Goal: Entertainment & Leisure: Consume media (video, audio)

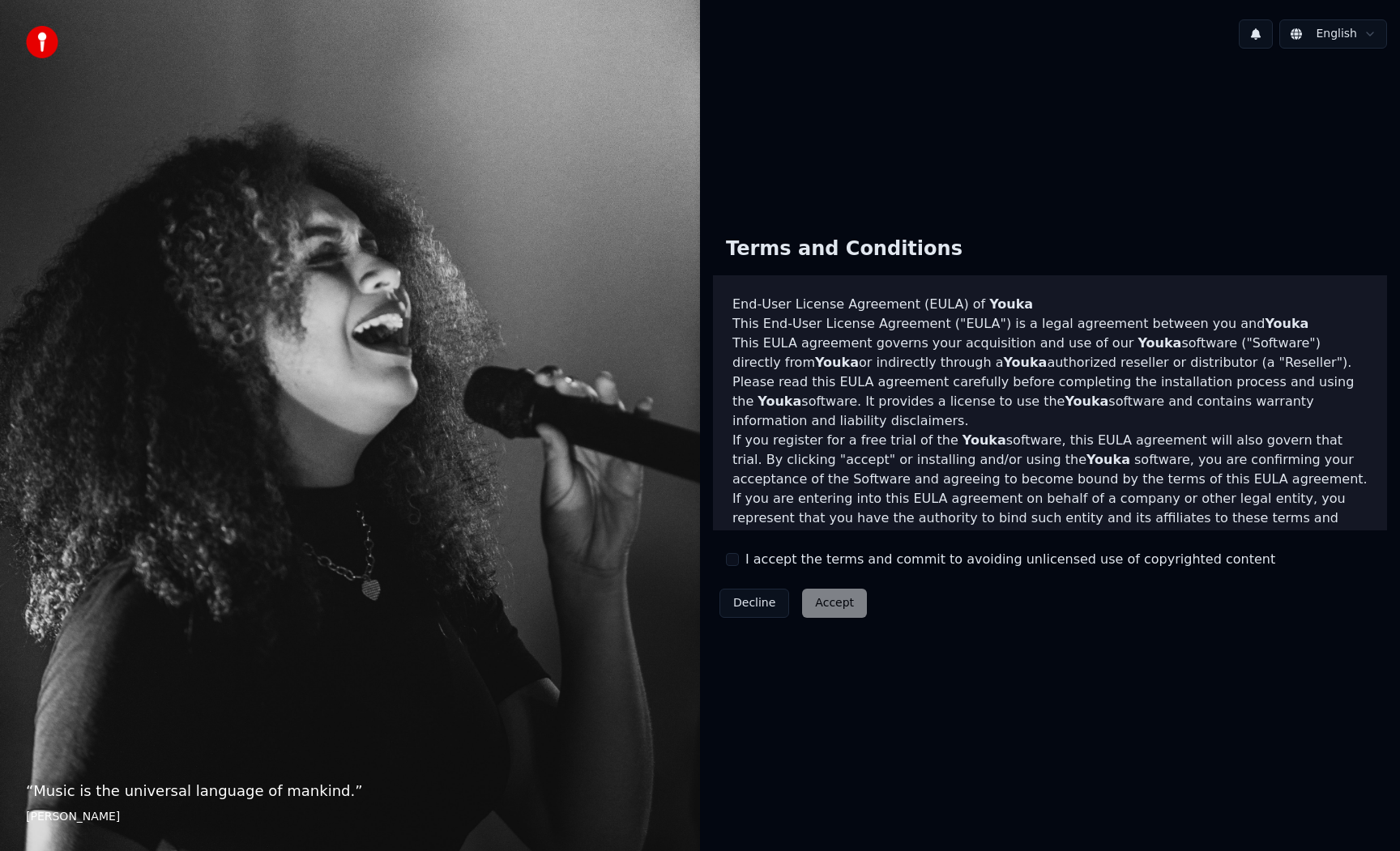
click at [795, 561] on label "I accept the terms and commit to avoiding unlicensed use of copyrighted content" at bounding box center [1010, 559] width 530 height 19
click at [738, 561] on button "I accept the terms and commit to avoiding unlicensed use of copyrighted content" at bounding box center [732, 559] width 13 height 13
click at [811, 597] on button "Accept" at bounding box center [834, 603] width 64 height 29
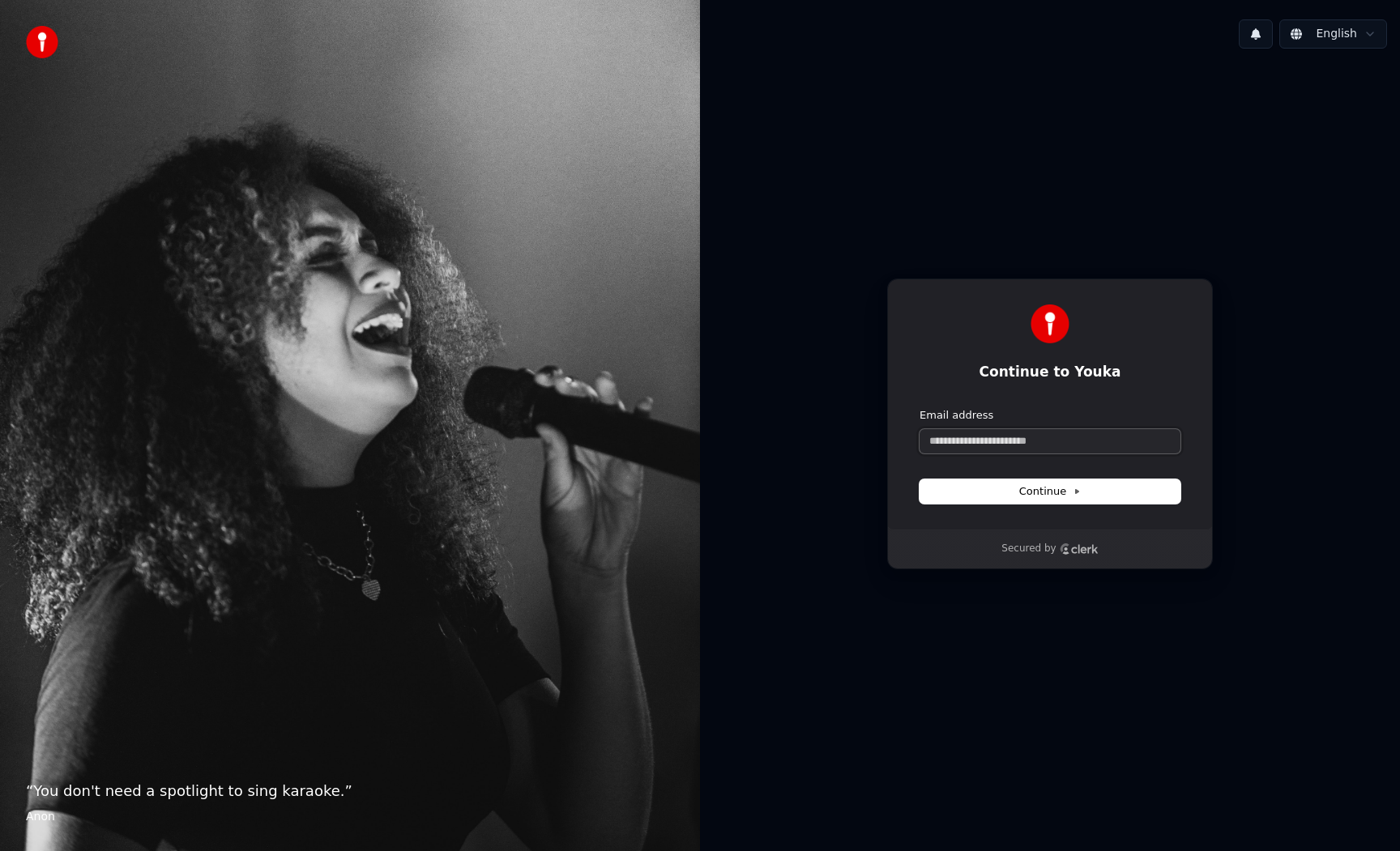
click at [1024, 451] on input "Email address" at bounding box center [1050, 441] width 261 height 24
type input "*"
click at [919, 408] on button "submit" at bounding box center [919, 408] width 0 height 0
type input "**********"
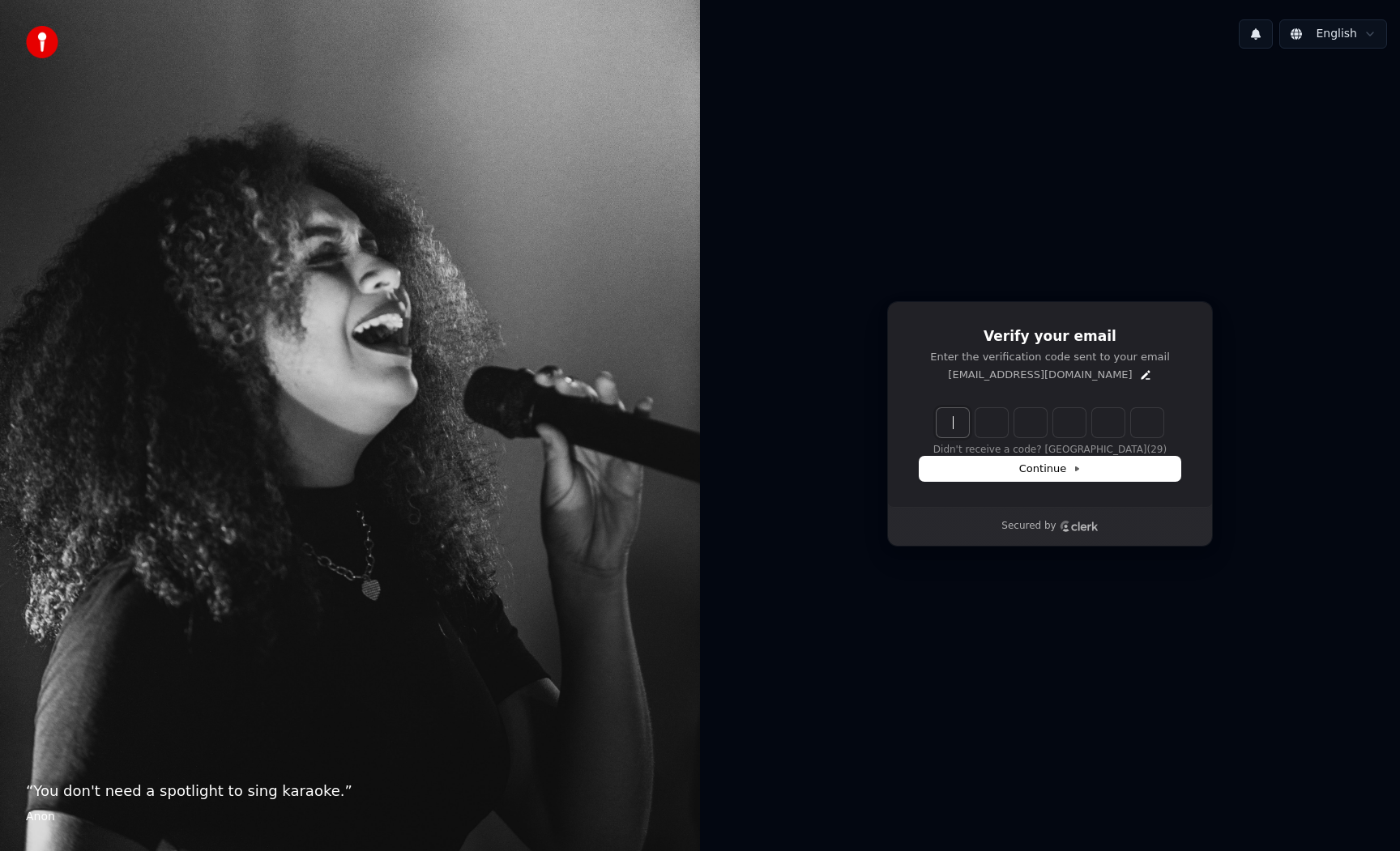
click at [950, 426] on input "Enter verification code" at bounding box center [1066, 422] width 259 height 29
type input "******"
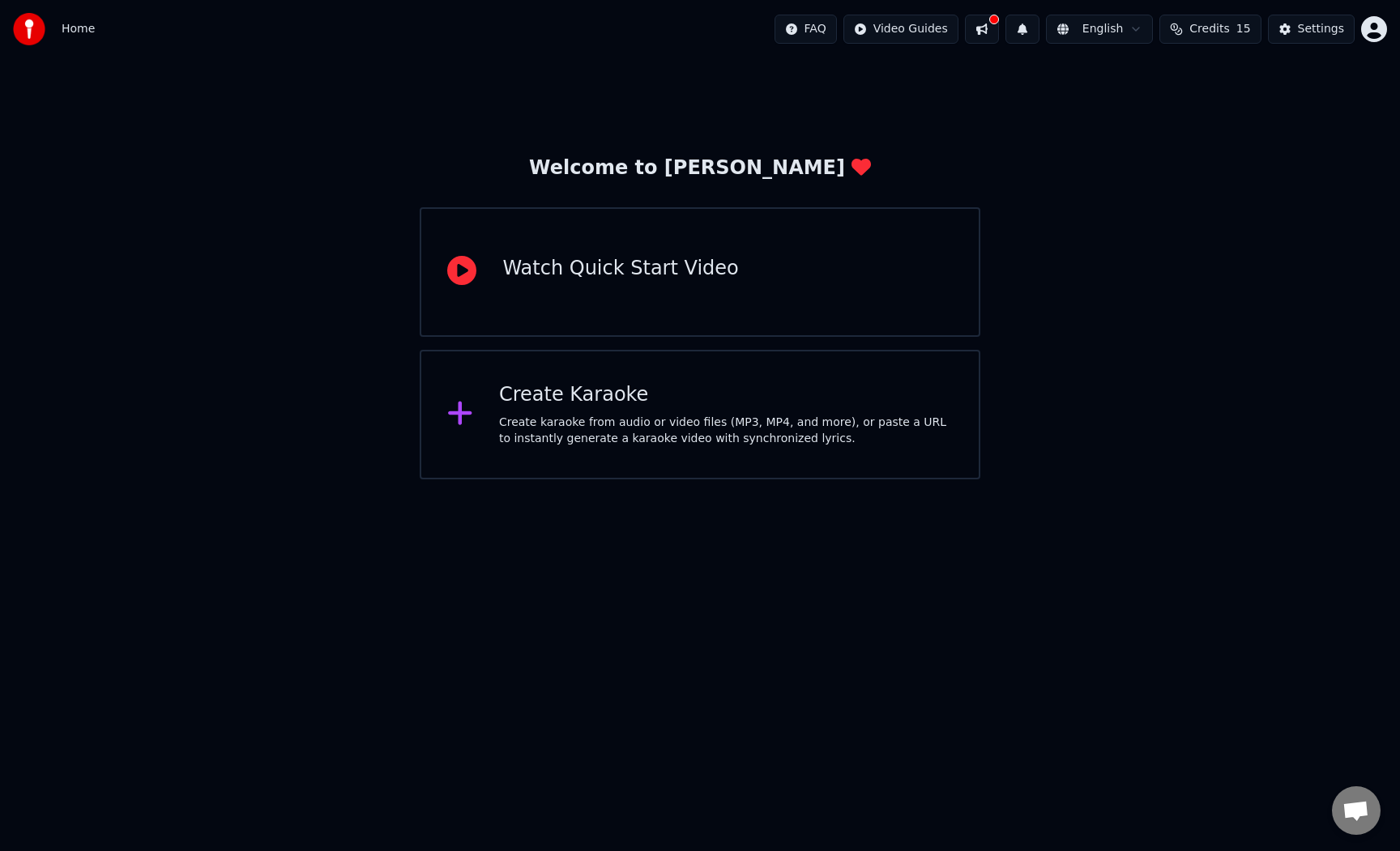
click at [355, 104] on div "Welcome to Youka Watch Quick Start Video Create Karaoke Create karaoke from aud…" at bounding box center [700, 269] width 1400 height 421
click at [424, 134] on div "Welcome to Youka Watch Quick Start Video Create Karaoke Create karaoke from aud…" at bounding box center [700, 269] width 1400 height 421
click at [579, 456] on div "Create Karaoke Create karaoke from audio or video files (MP3, MP4, and more), o…" at bounding box center [699, 414] width 559 height 130
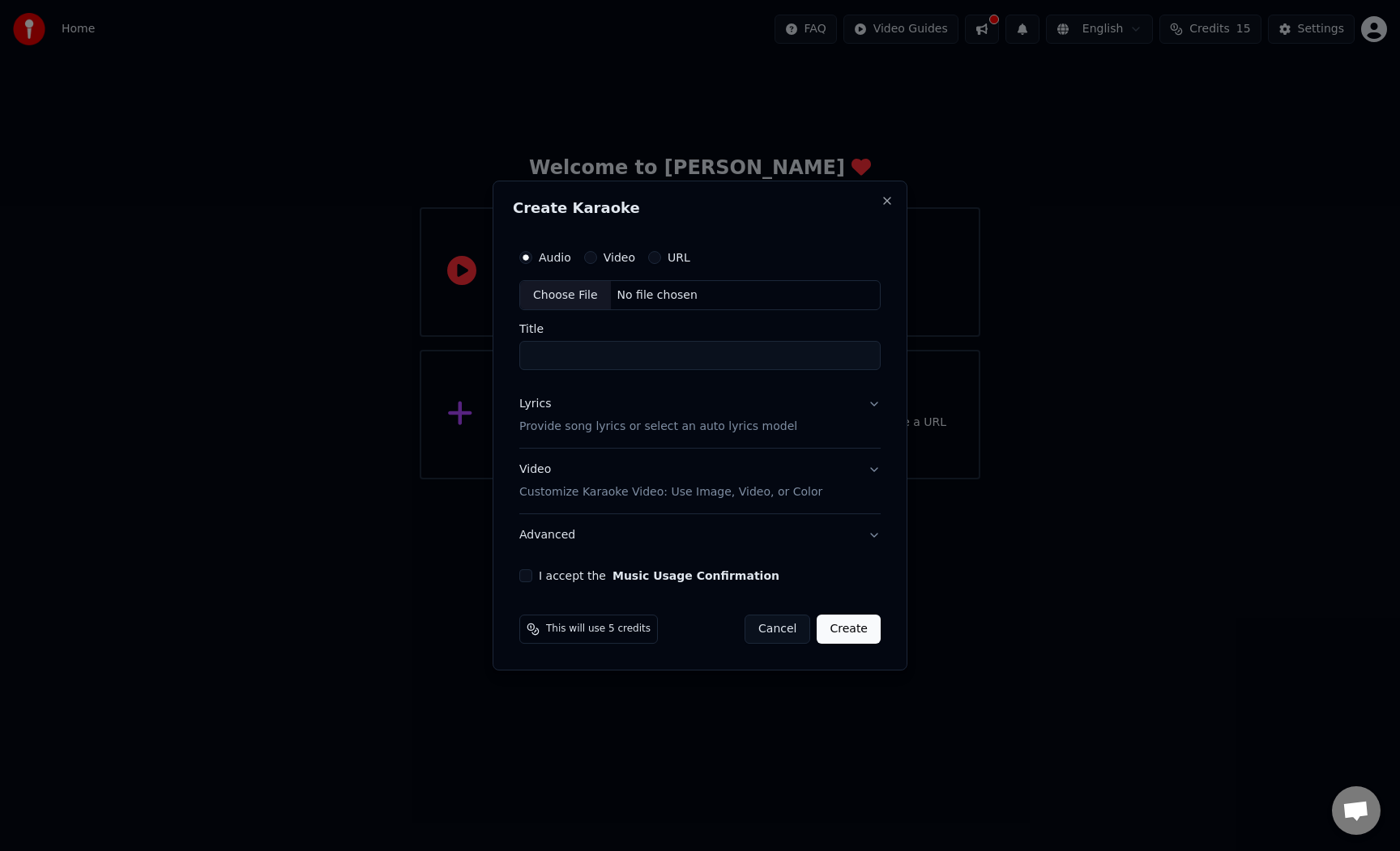
click at [631, 359] on input "Title" at bounding box center [700, 356] width 361 height 29
click at [653, 357] on input "Title" at bounding box center [700, 356] width 361 height 29
click at [586, 353] on input "Title" at bounding box center [700, 356] width 361 height 29
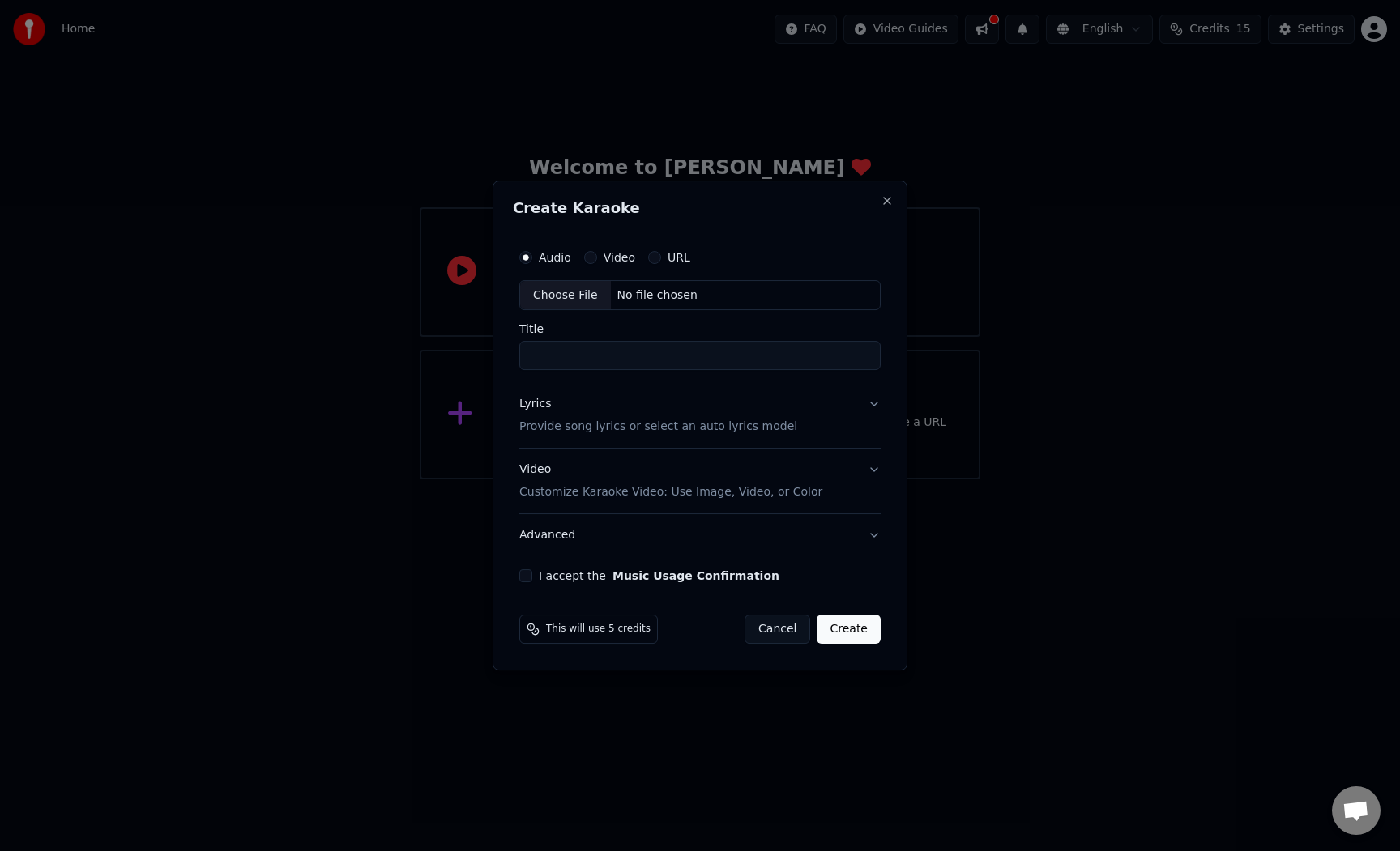
paste input "**********"
type input "**********"
click at [619, 484] on p "Customize Karaoke Video: Use Image, Video, or Color" at bounding box center [671, 492] width 303 height 16
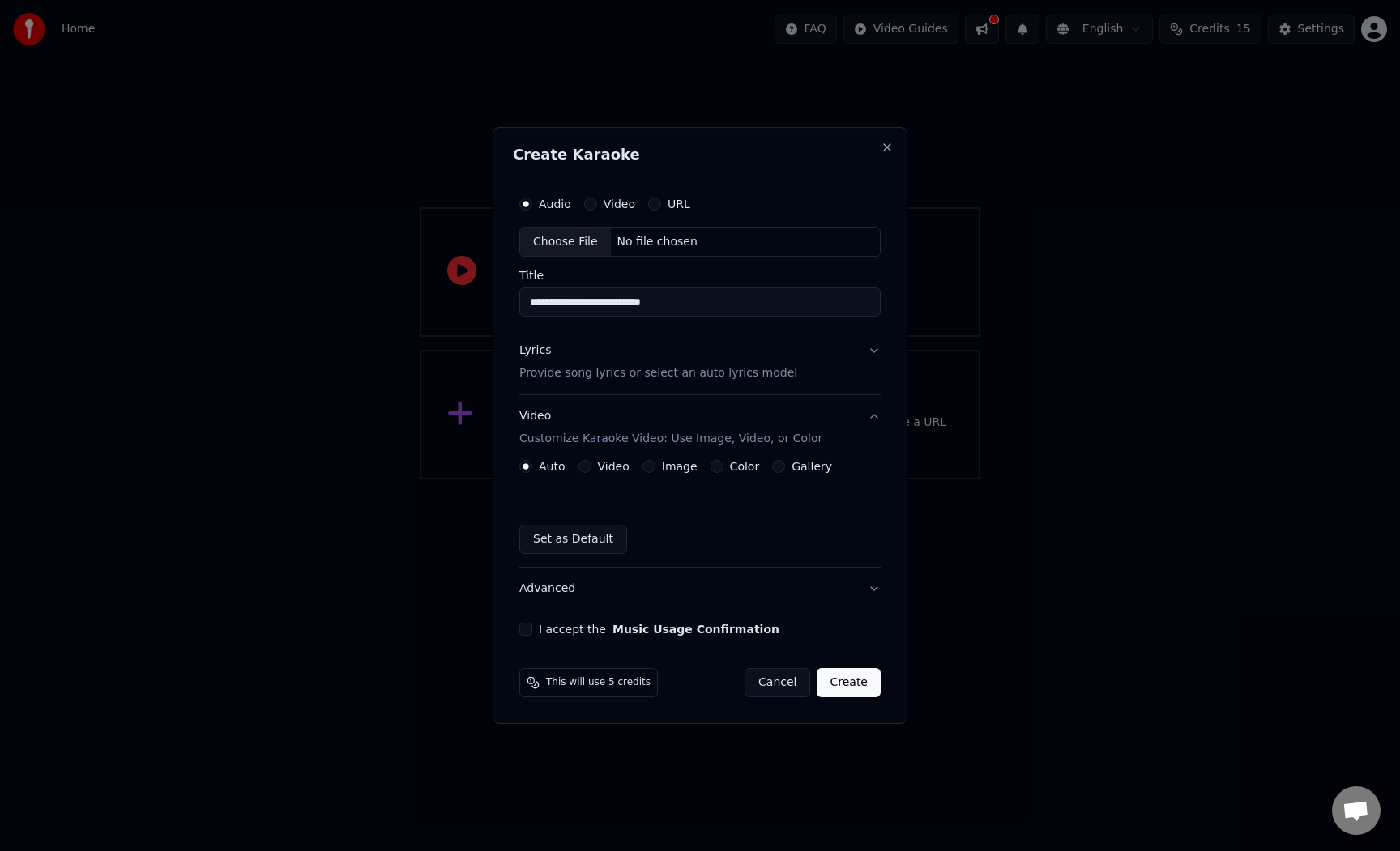
click at [585, 466] on button "Video" at bounding box center [585, 466] width 13 height 13
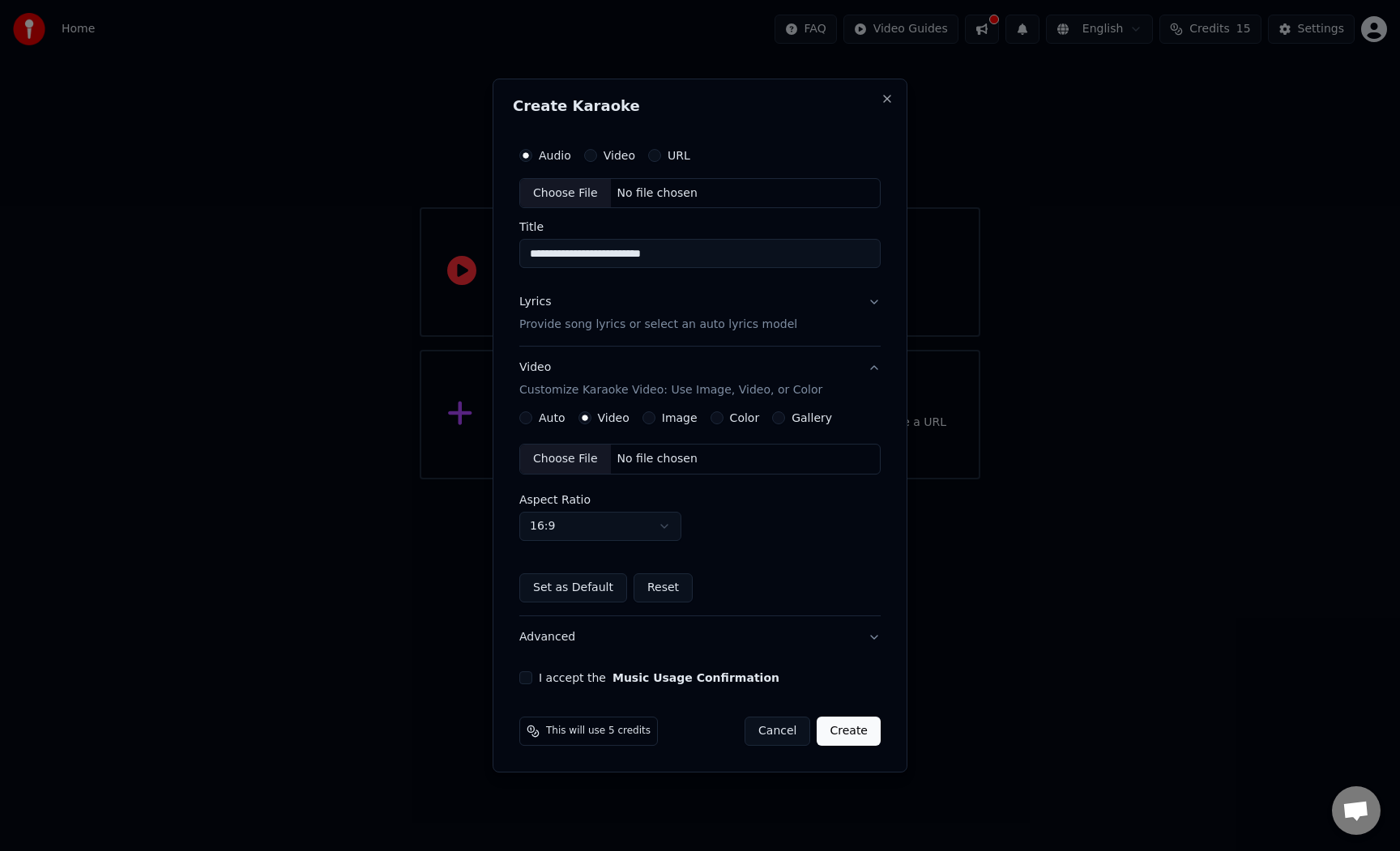
click at [530, 420] on button "Auto" at bounding box center [525, 417] width 13 height 13
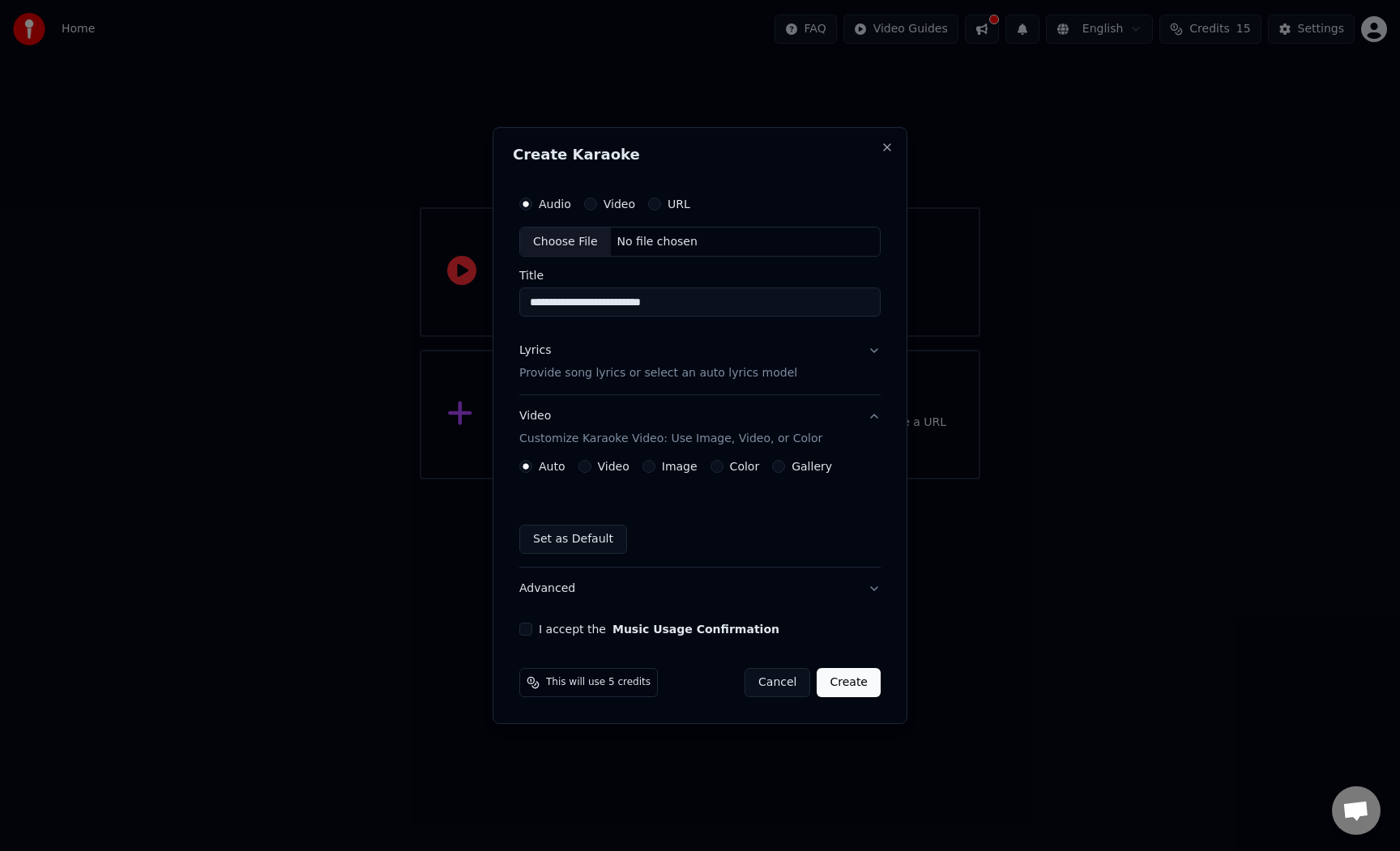
click at [709, 545] on div "Set as Default" at bounding box center [700, 539] width 361 height 29
click at [678, 507] on div "Auto Video Image Color Gallery Set as Default" at bounding box center [700, 507] width 361 height 94
click at [611, 380] on p "Provide song lyrics or select an auto lyrics model" at bounding box center [658, 374] width 278 height 16
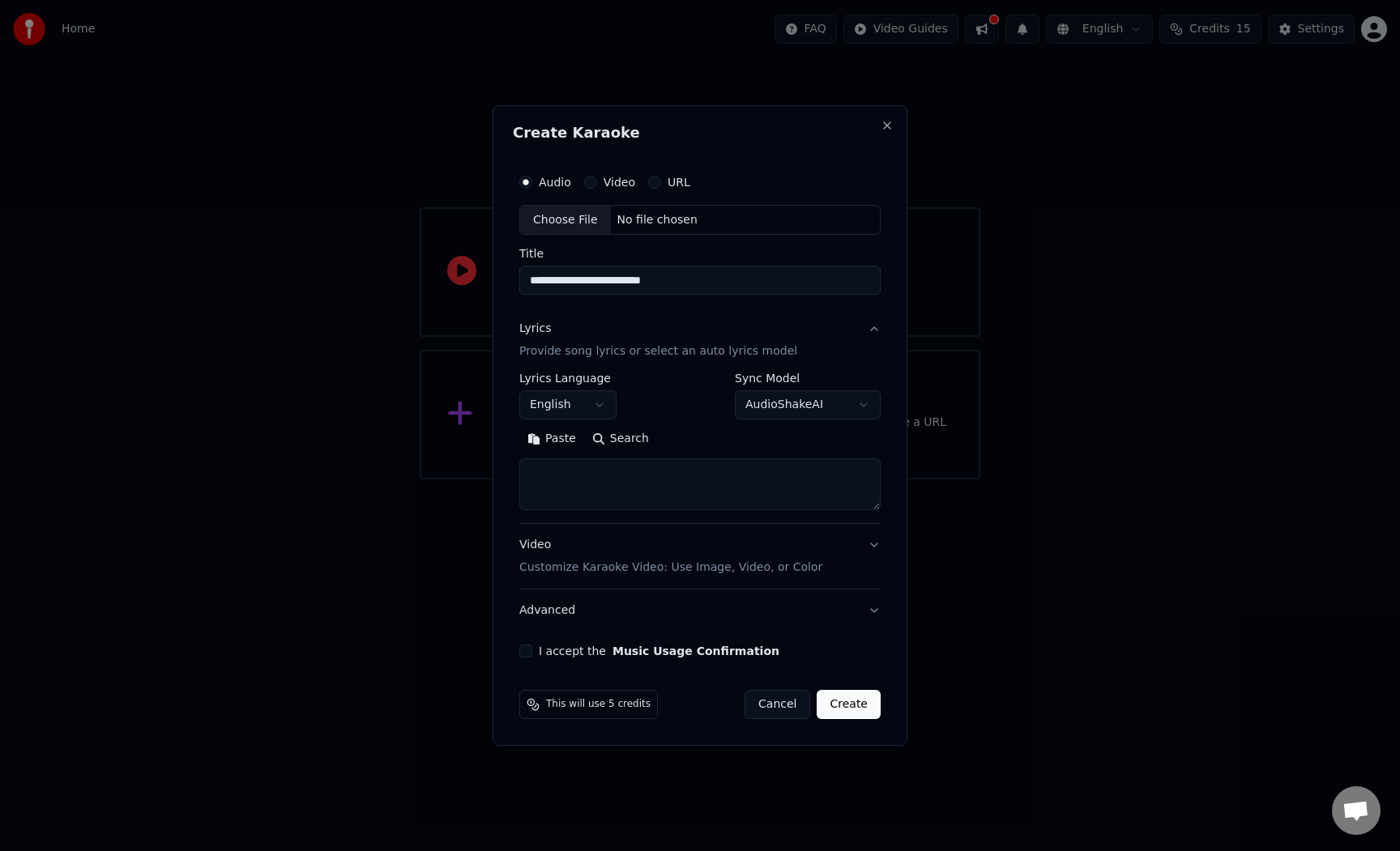
click at [572, 478] on textarea at bounding box center [700, 485] width 361 height 52
click at [667, 491] on textarea at bounding box center [700, 485] width 361 height 52
paste textarea "**********"
drag, startPoint x: 876, startPoint y: 509, endPoint x: 876, endPoint y: 522, distance: 13.0
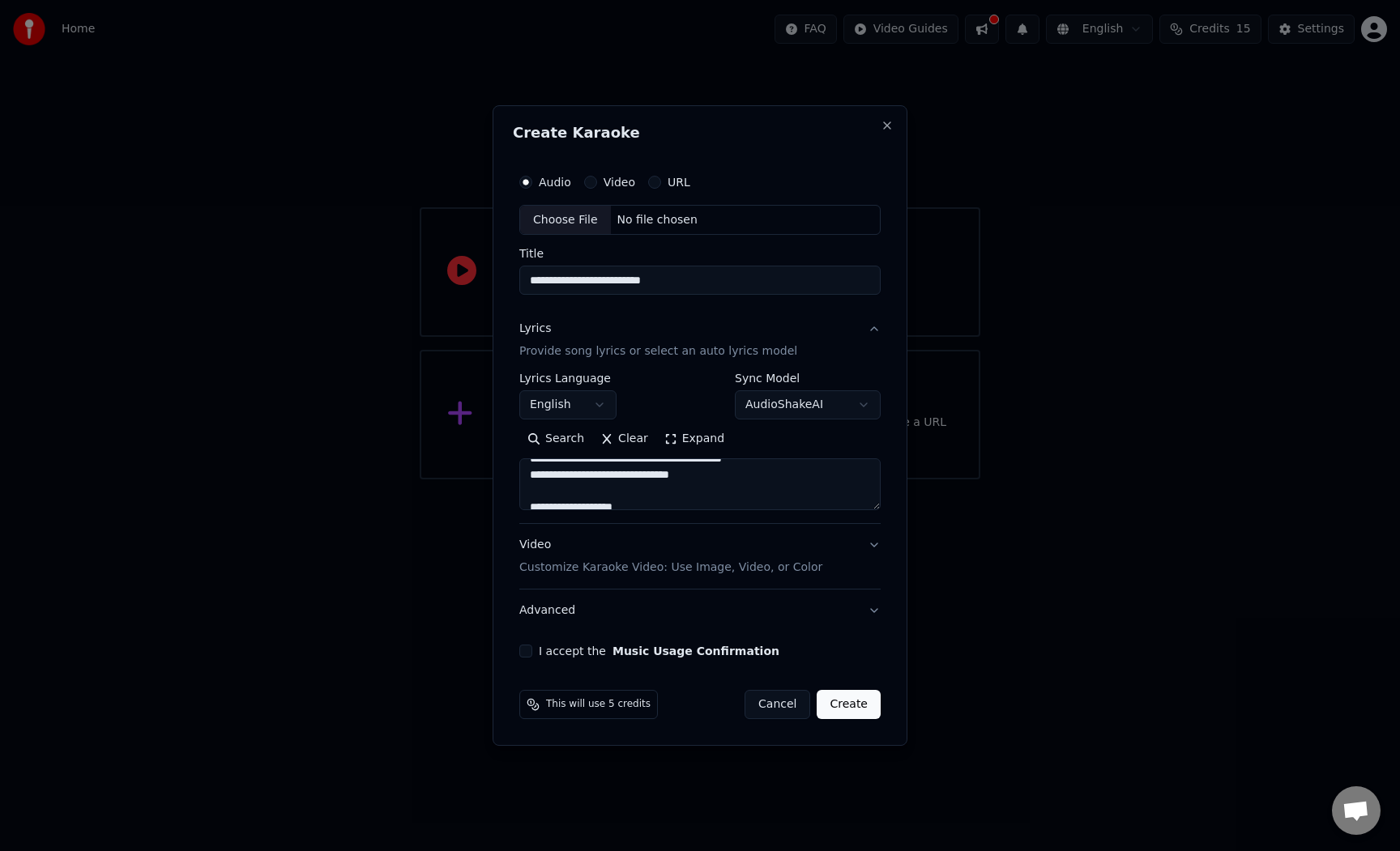
click at [877, 523] on div "**********" at bounding box center [700, 449] width 361 height 150
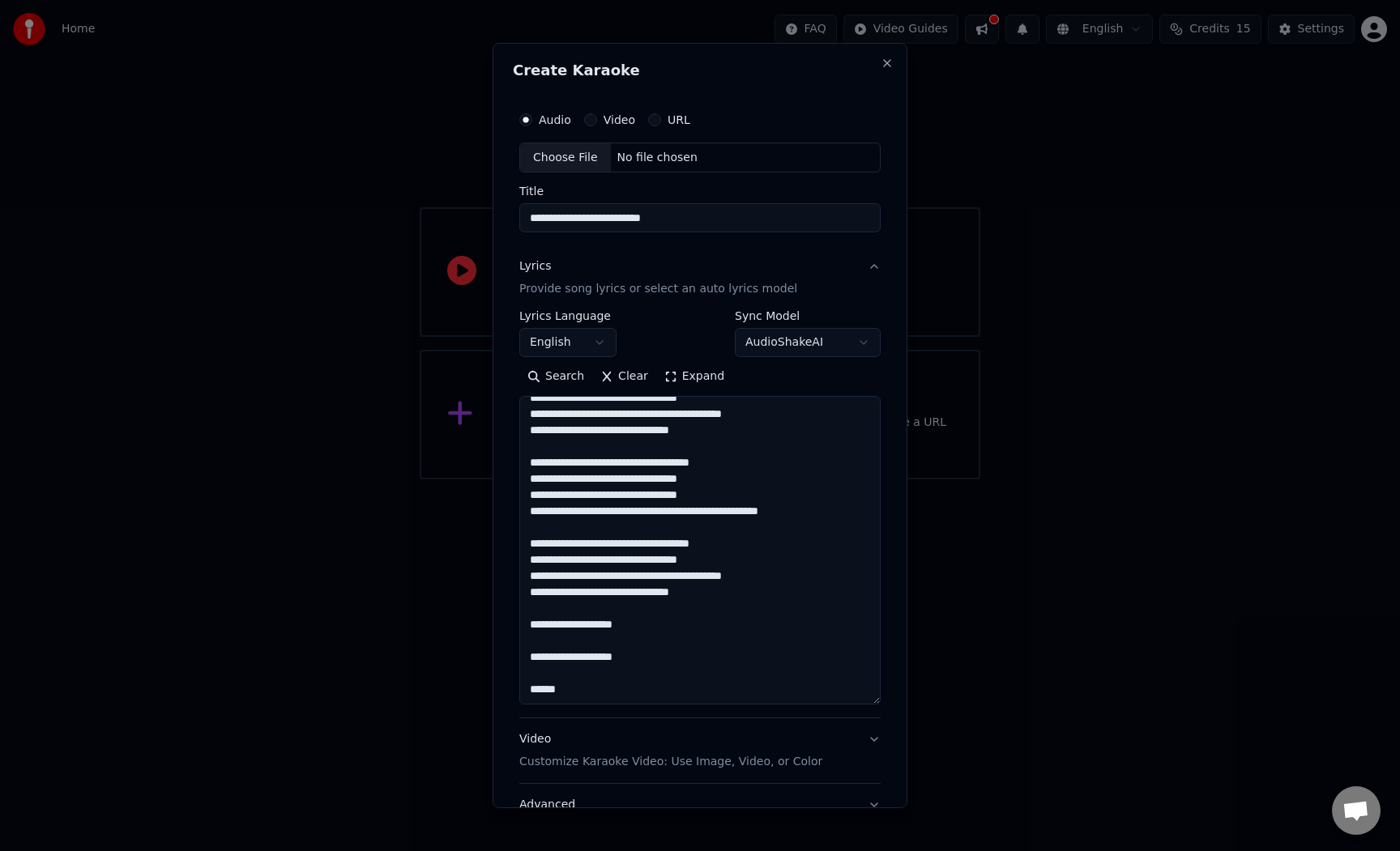
drag, startPoint x: 876, startPoint y: 507, endPoint x: 861, endPoint y: 701, distance: 194.6
click at [861, 701] on textarea at bounding box center [700, 551] width 361 height 308
click at [713, 525] on textarea at bounding box center [700, 551] width 361 height 308
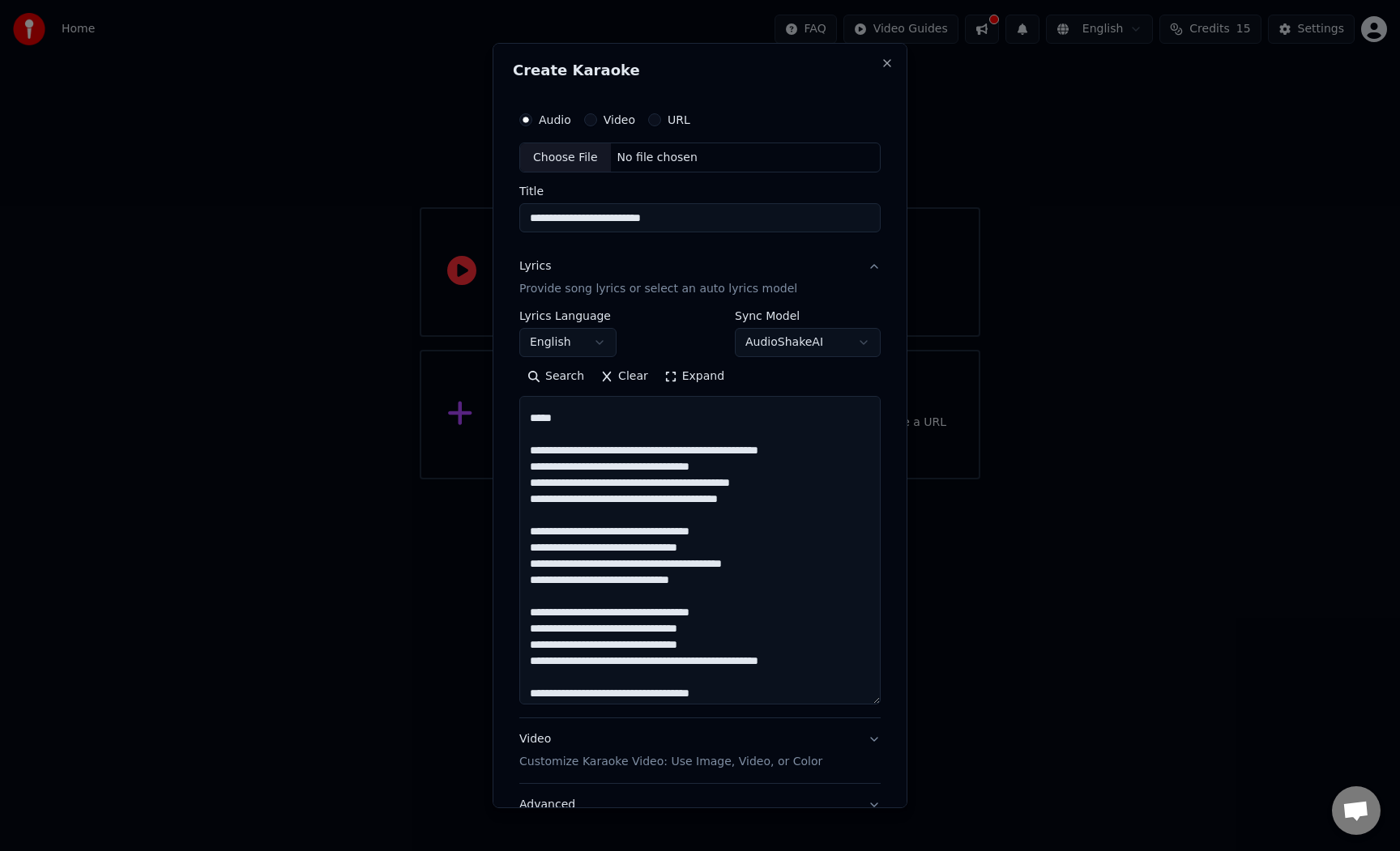
scroll to position [0, 0]
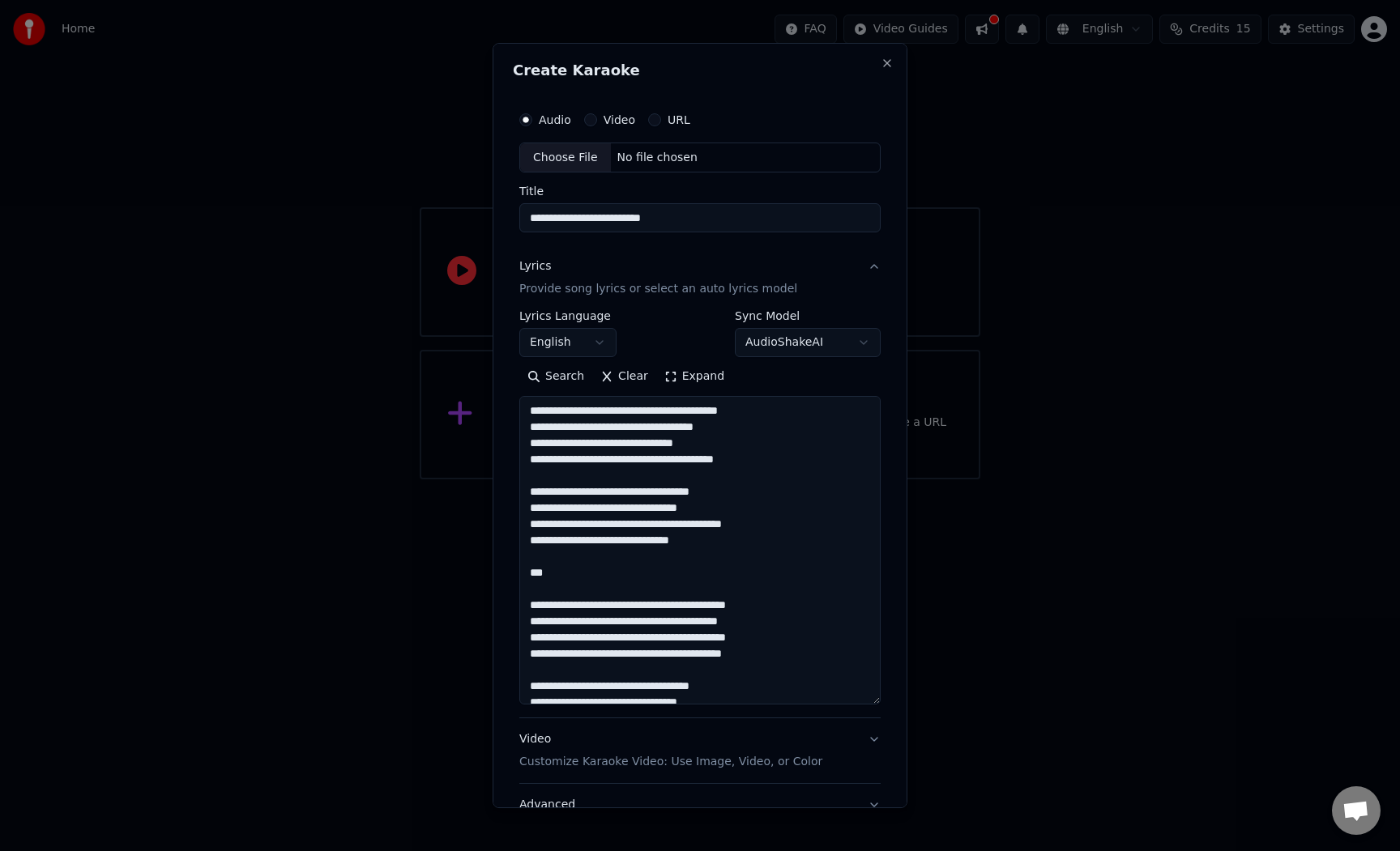
click at [800, 416] on textarea at bounding box center [700, 551] width 361 height 308
click at [761, 452] on textarea at bounding box center [700, 551] width 361 height 308
drag, startPoint x: 692, startPoint y: 438, endPoint x: 729, endPoint y: 547, distance: 115.1
click at [729, 547] on textarea at bounding box center [700, 551] width 361 height 308
click at [738, 554] on textarea at bounding box center [700, 551] width 361 height 308
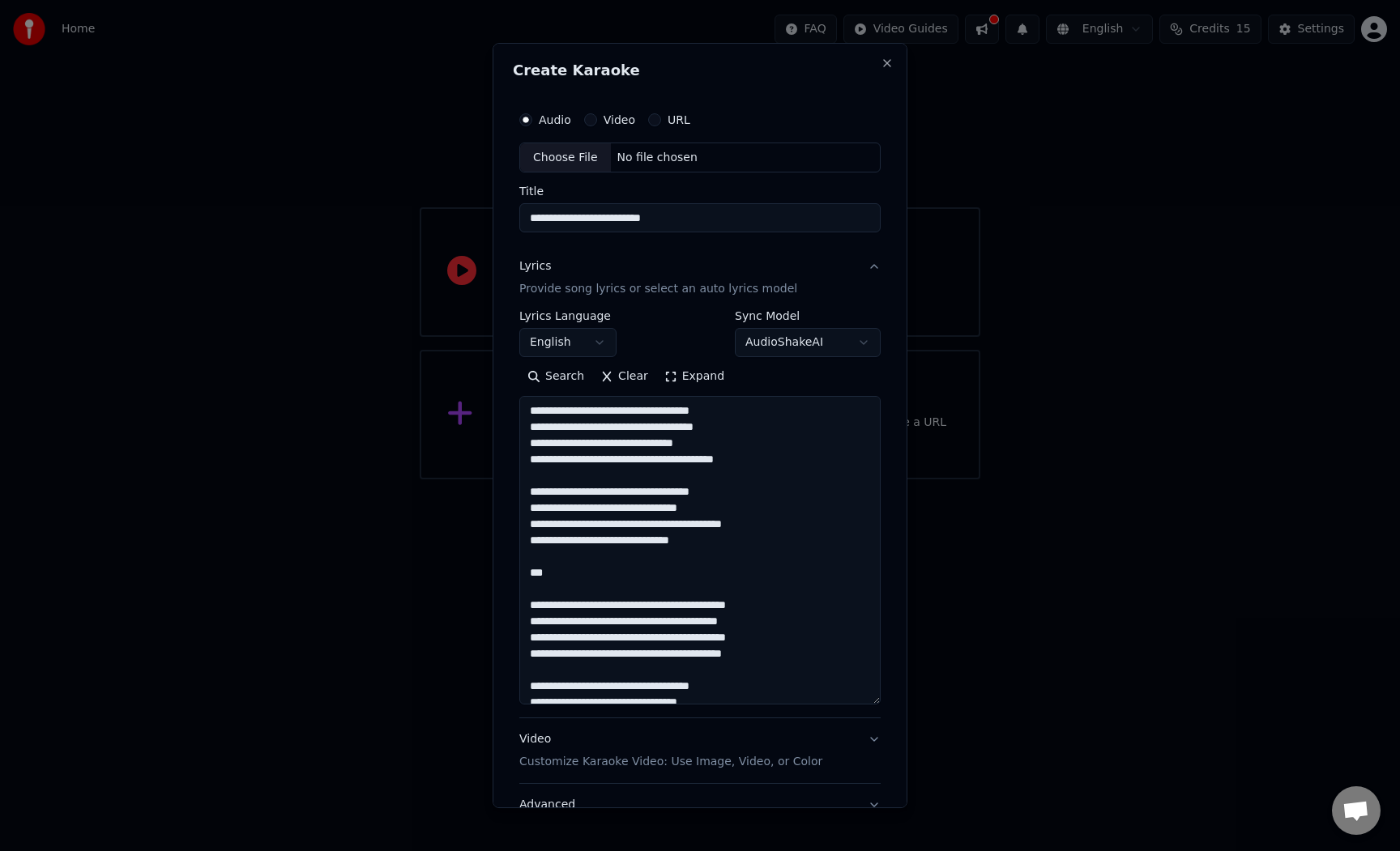
click at [799, 639] on textarea at bounding box center [700, 551] width 361 height 308
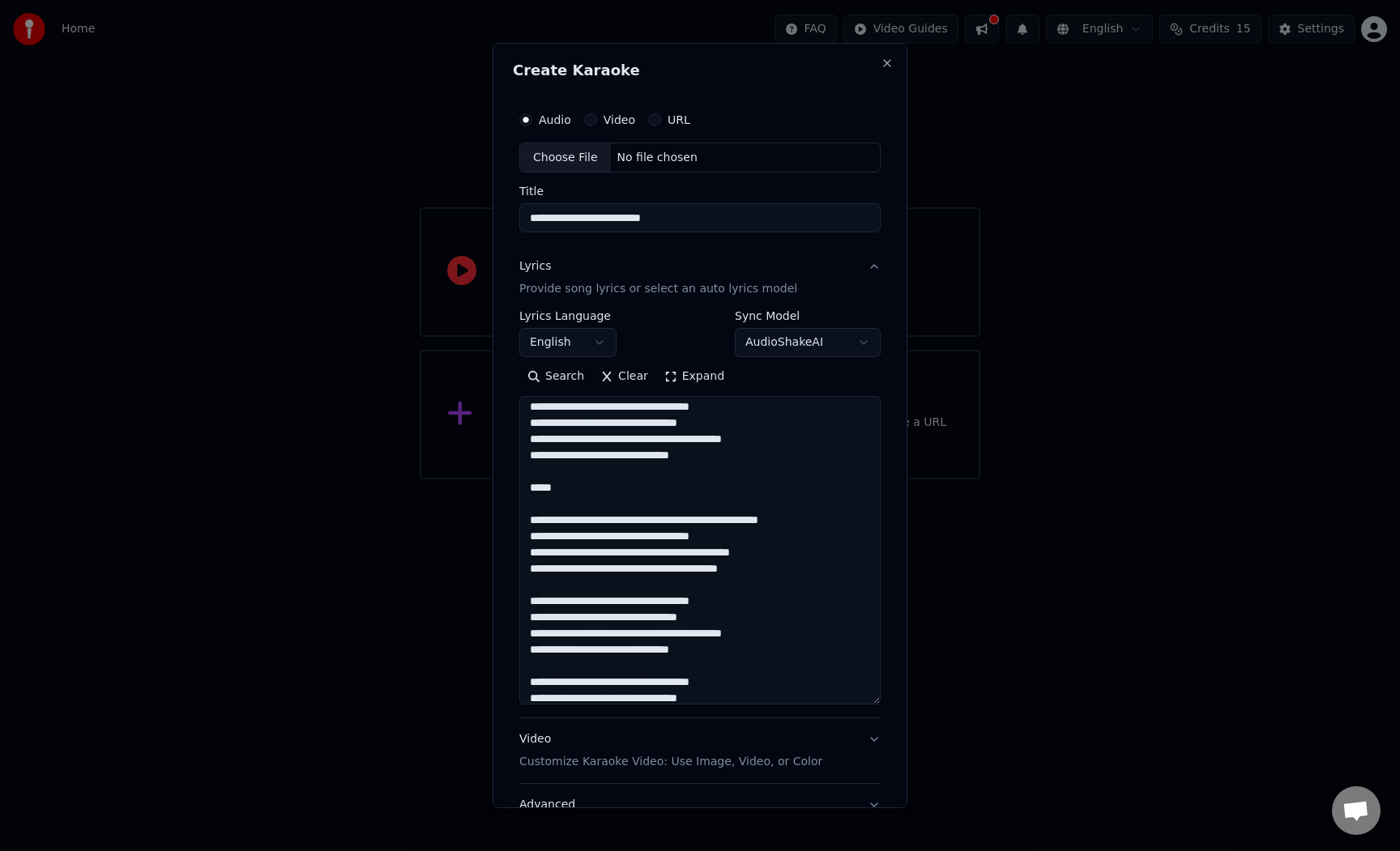
scroll to position [288, 0]
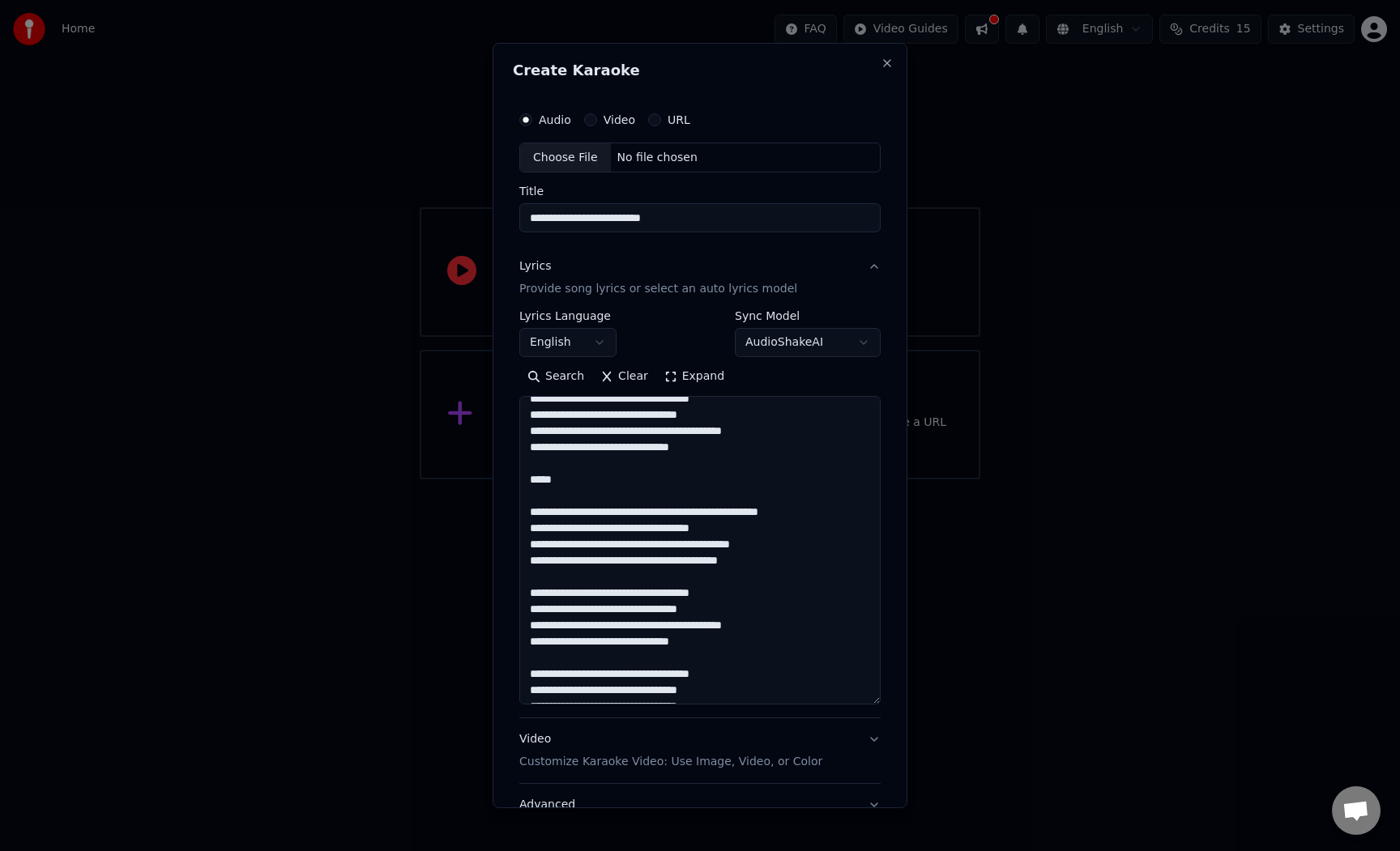
click at [771, 518] on textarea at bounding box center [700, 551] width 361 height 308
click at [795, 531] on textarea at bounding box center [700, 551] width 361 height 308
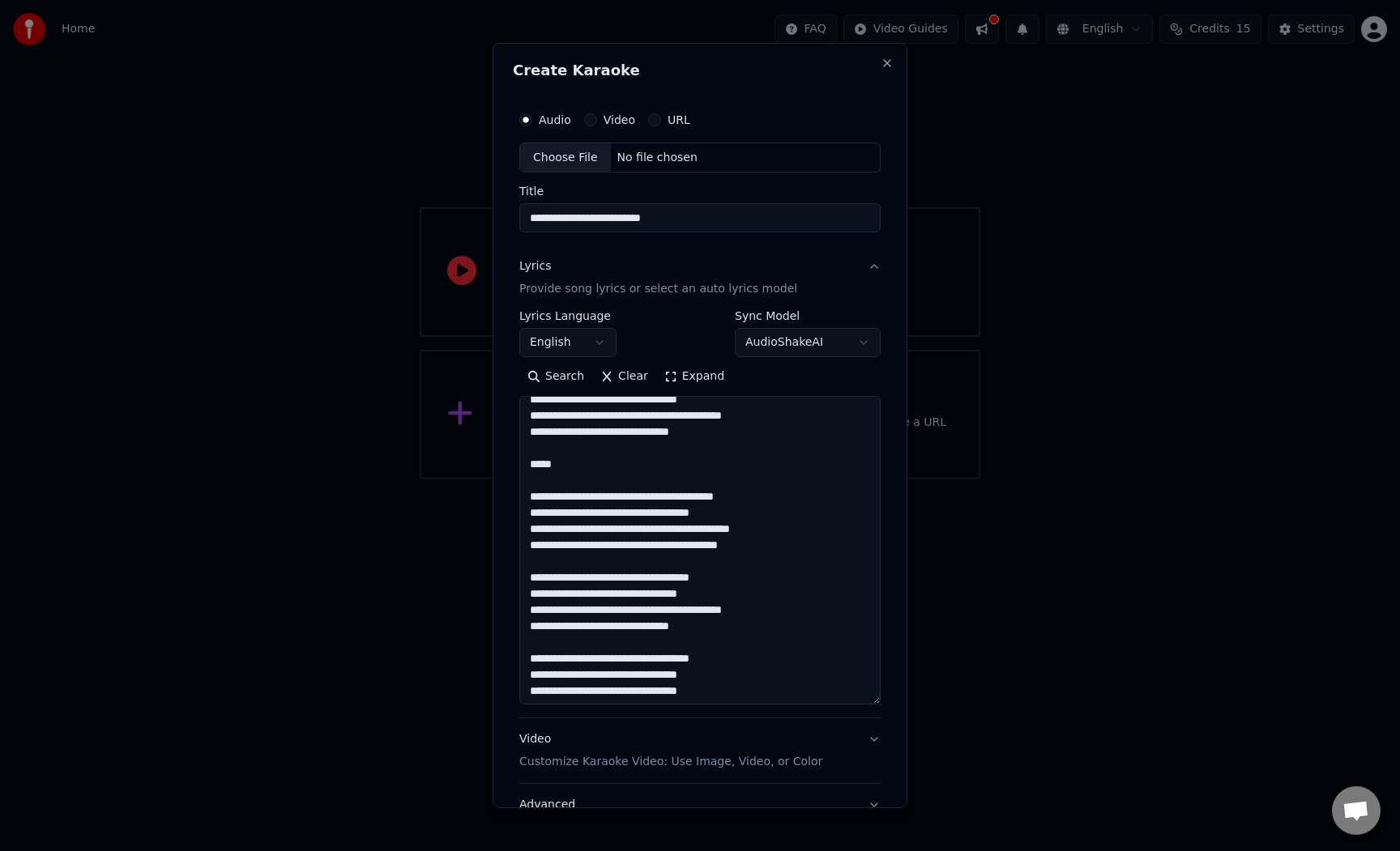
scroll to position [313, 0]
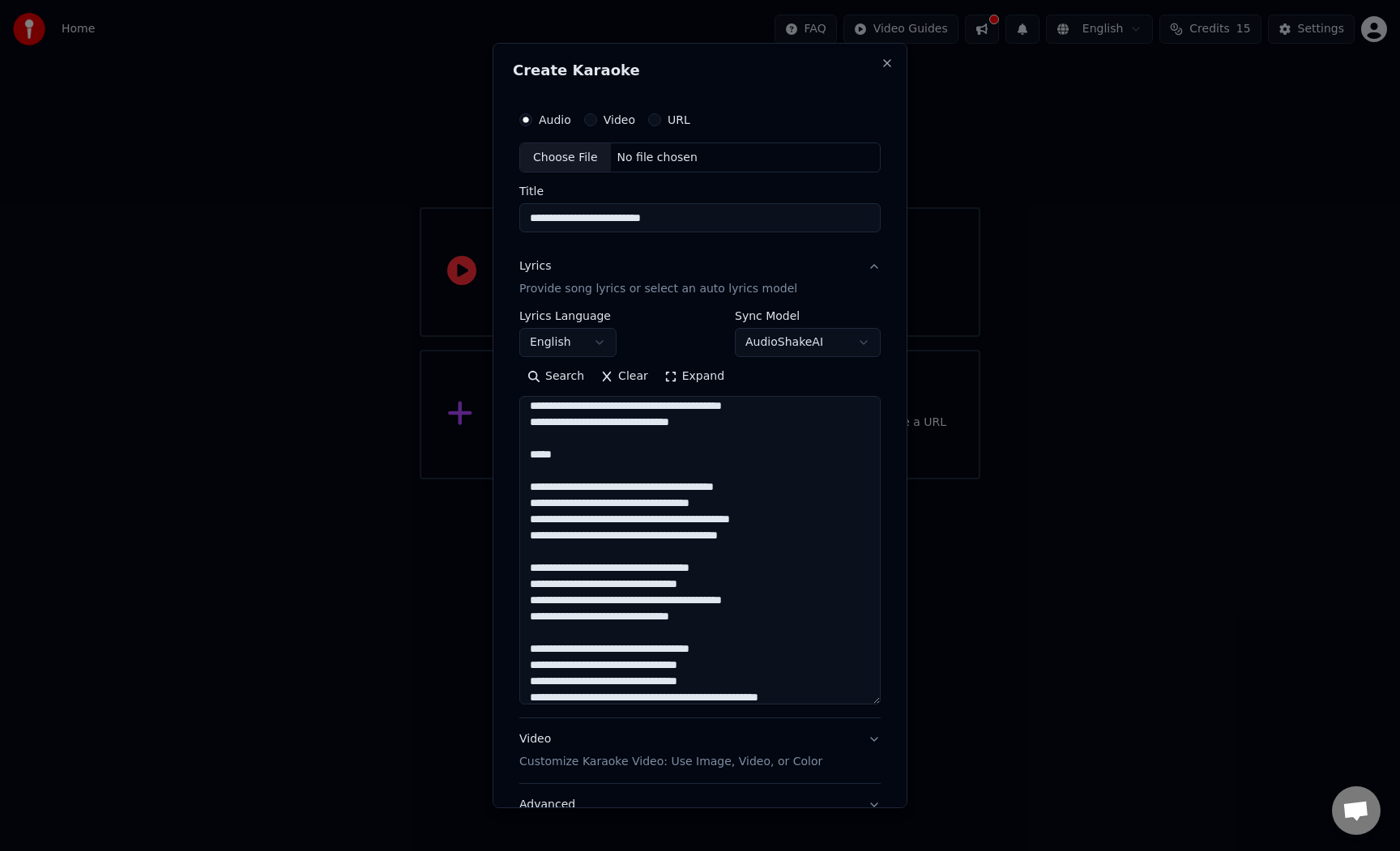
drag, startPoint x: 631, startPoint y: 507, endPoint x: 717, endPoint y: 604, distance: 129.6
click at [717, 604] on textarea at bounding box center [700, 551] width 361 height 308
click at [747, 649] on textarea at bounding box center [700, 551] width 361 height 308
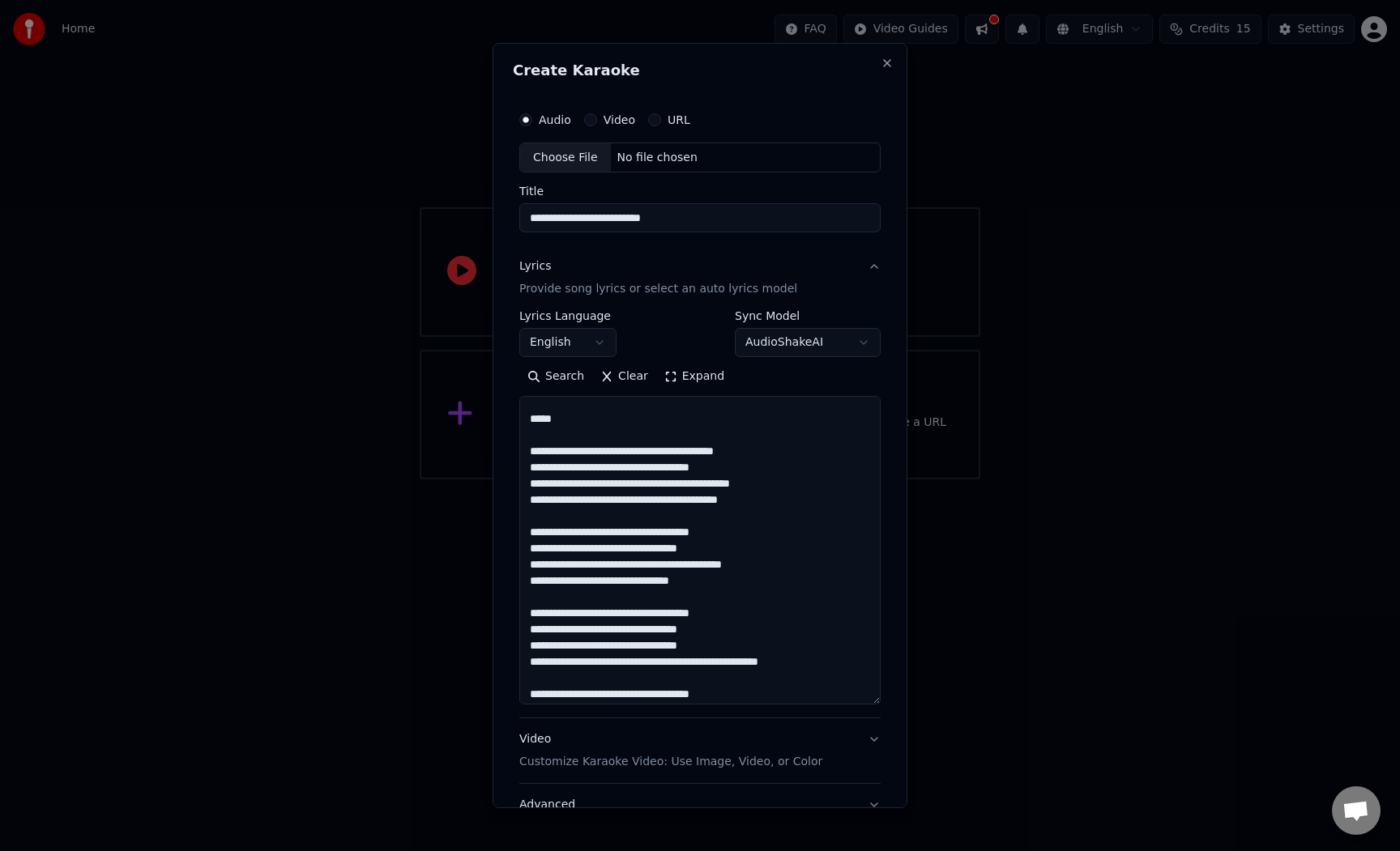
scroll to position [0, 0]
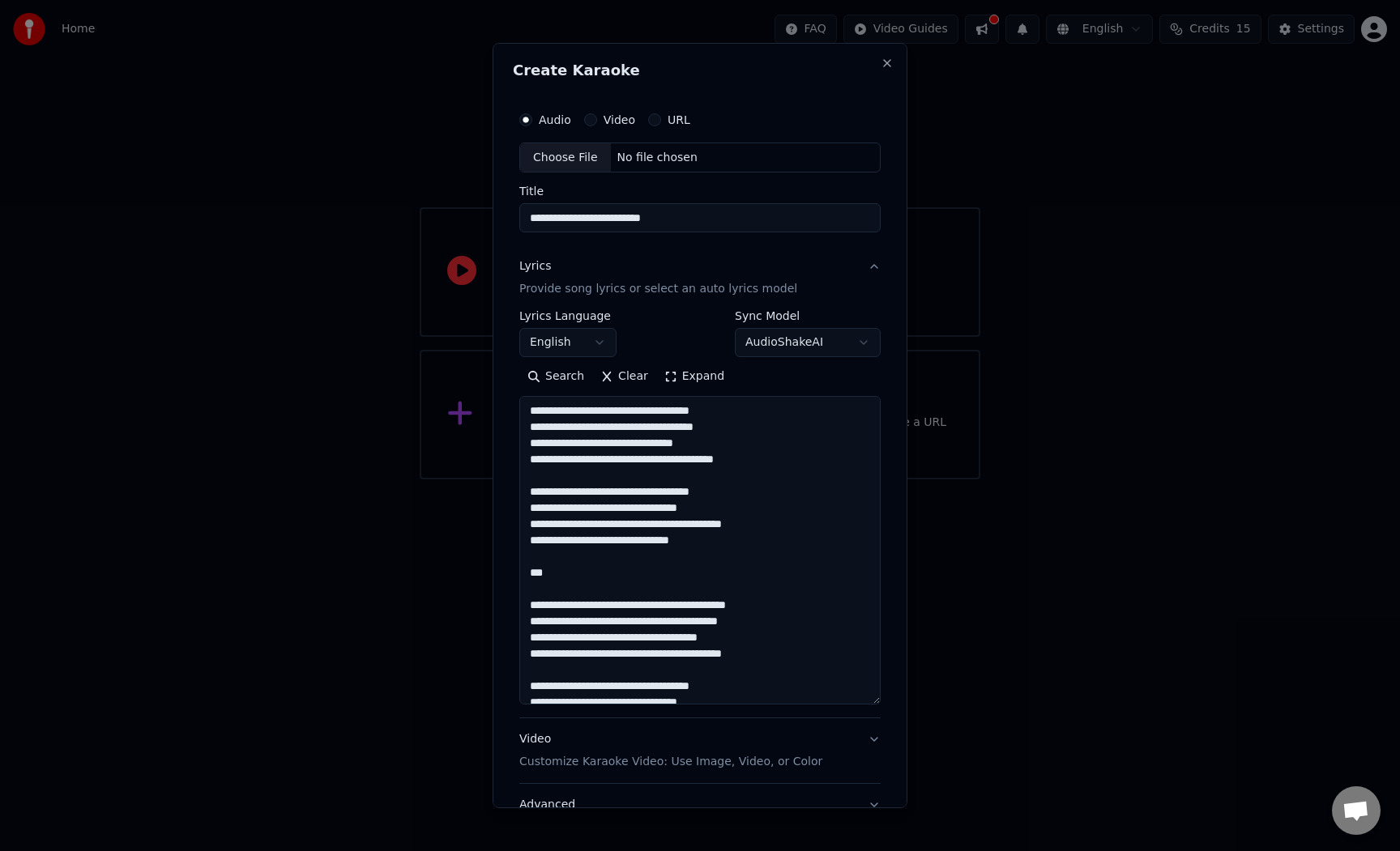
type textarea "**********"
click at [641, 216] on input "**********" at bounding box center [700, 218] width 361 height 29
click at [682, 216] on input "**********" at bounding box center [700, 218] width 361 height 29
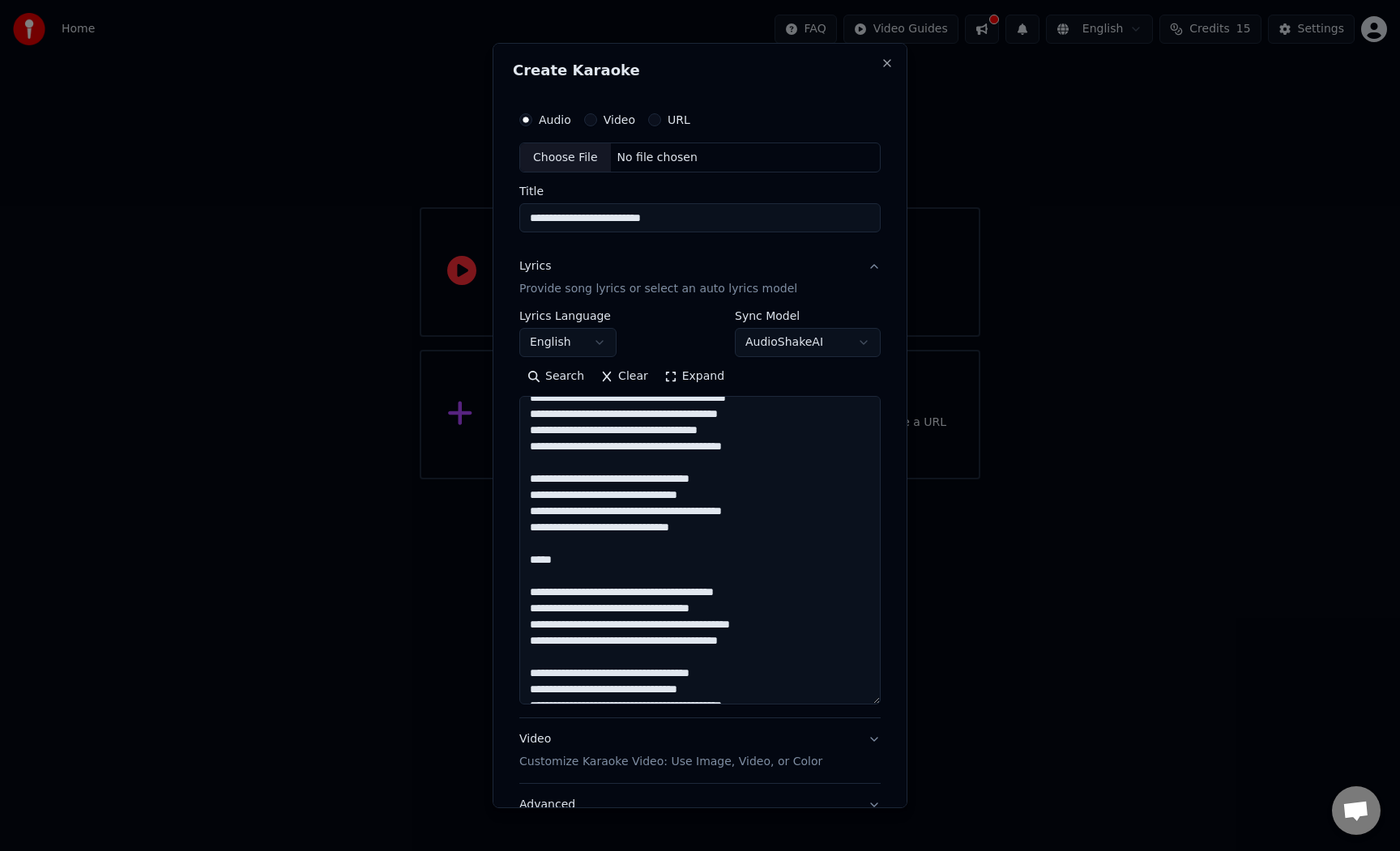
click at [590, 161] on div "Choose File" at bounding box center [565, 157] width 90 height 29
click at [585, 162] on div "Choose File" at bounding box center [565, 157] width 90 height 29
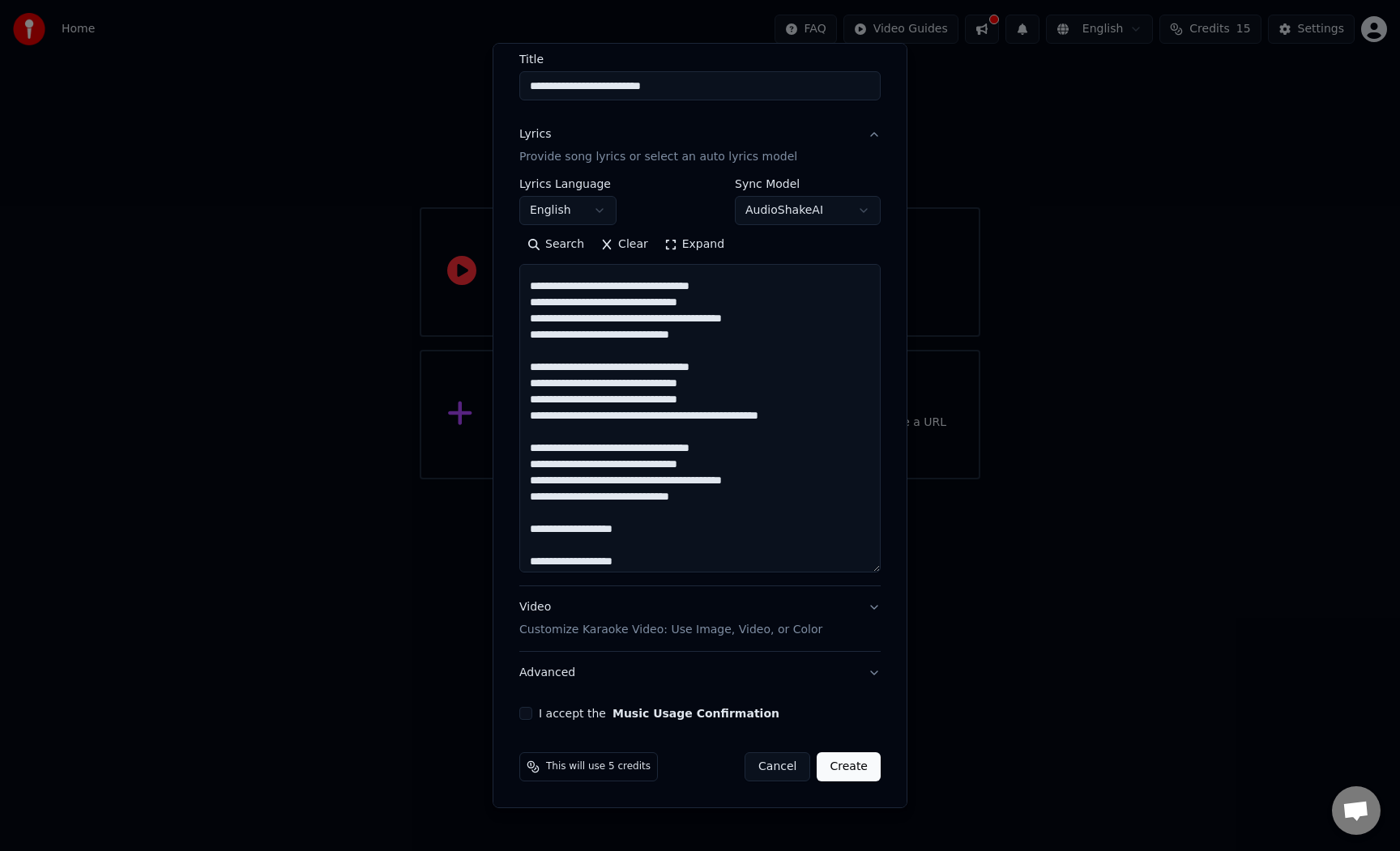
scroll to position [486, 0]
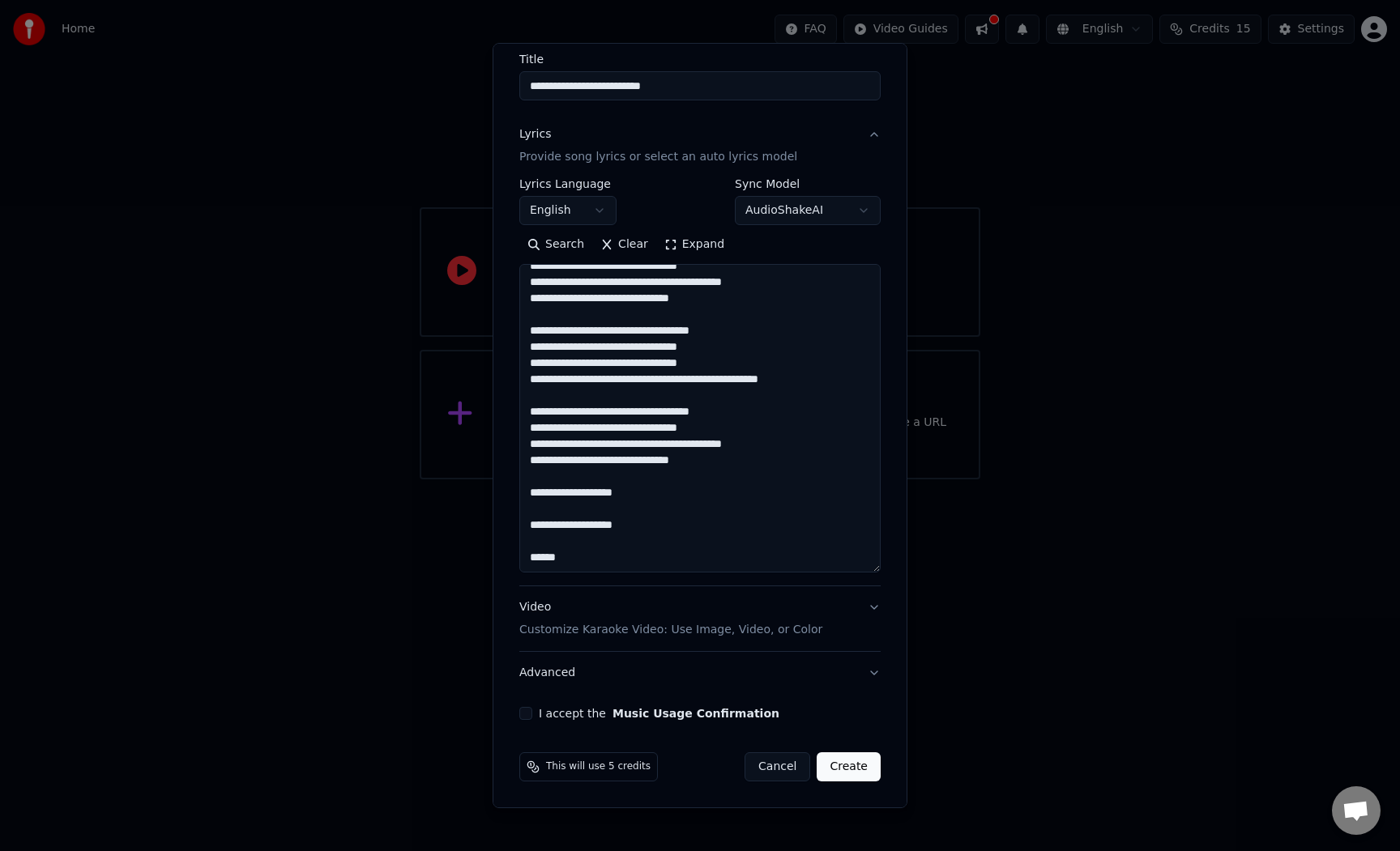
type input "*******"
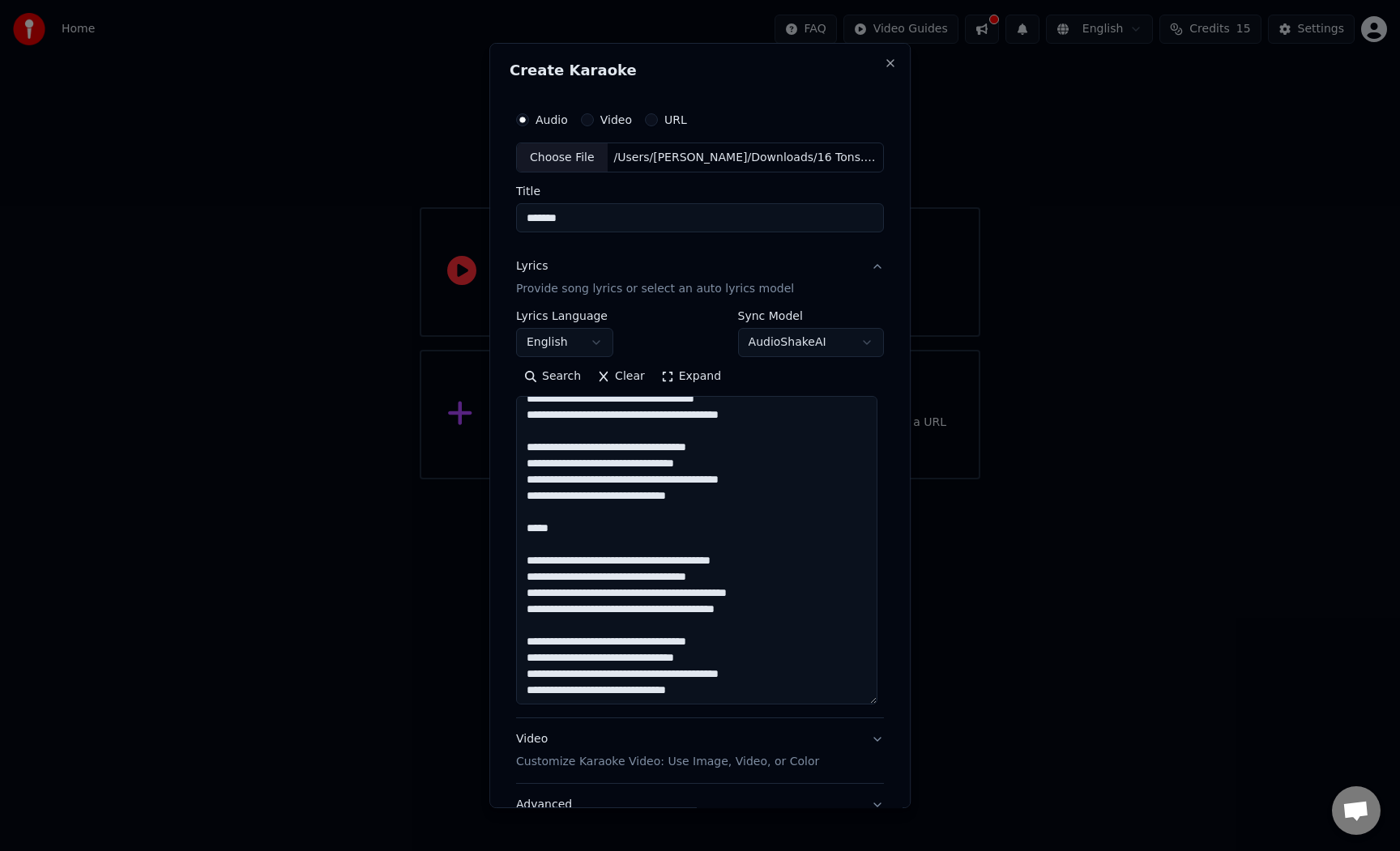
scroll to position [132, 0]
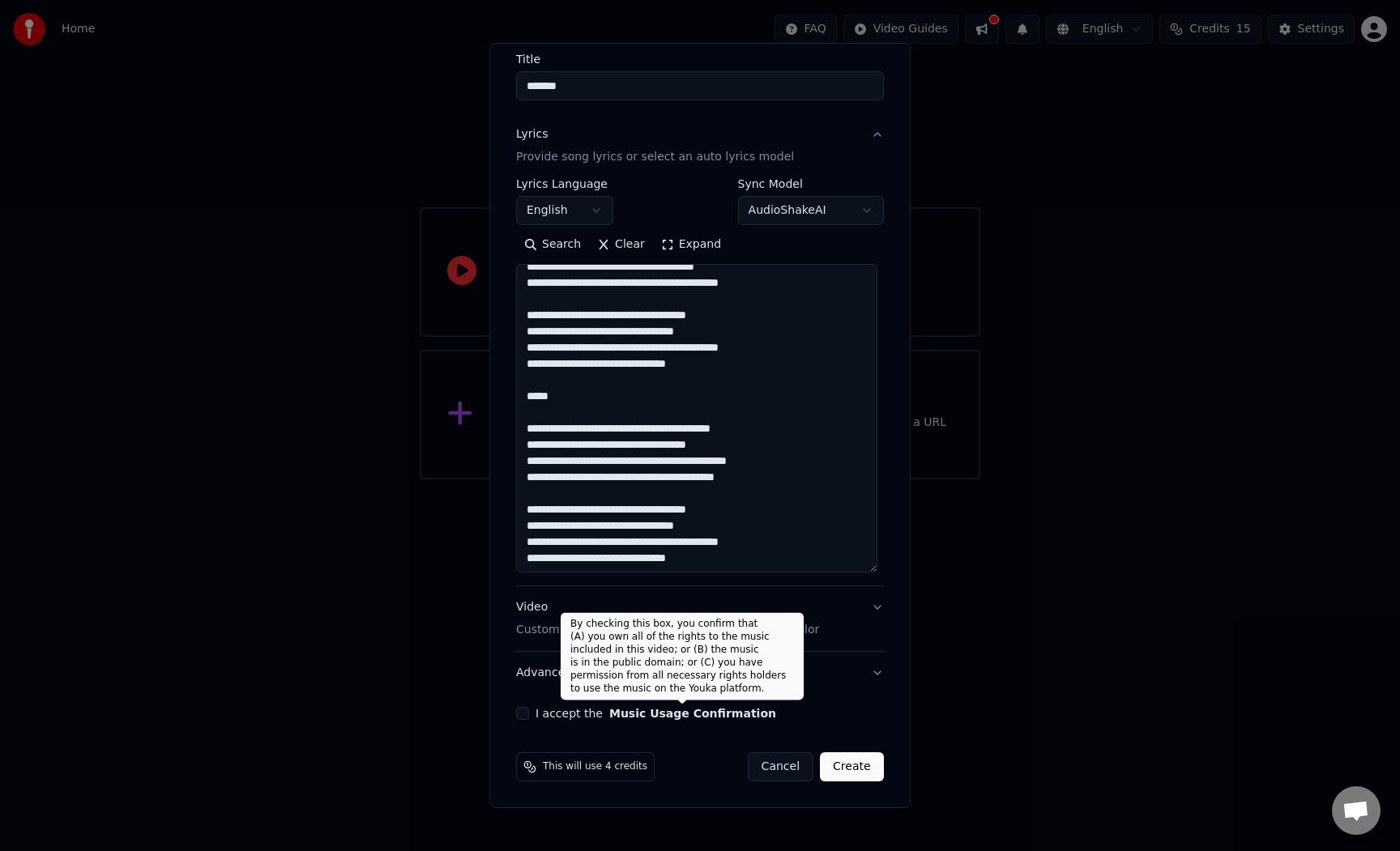
click at [740, 718] on button "Music Usage Confirmation" at bounding box center [692, 714] width 167 height 12
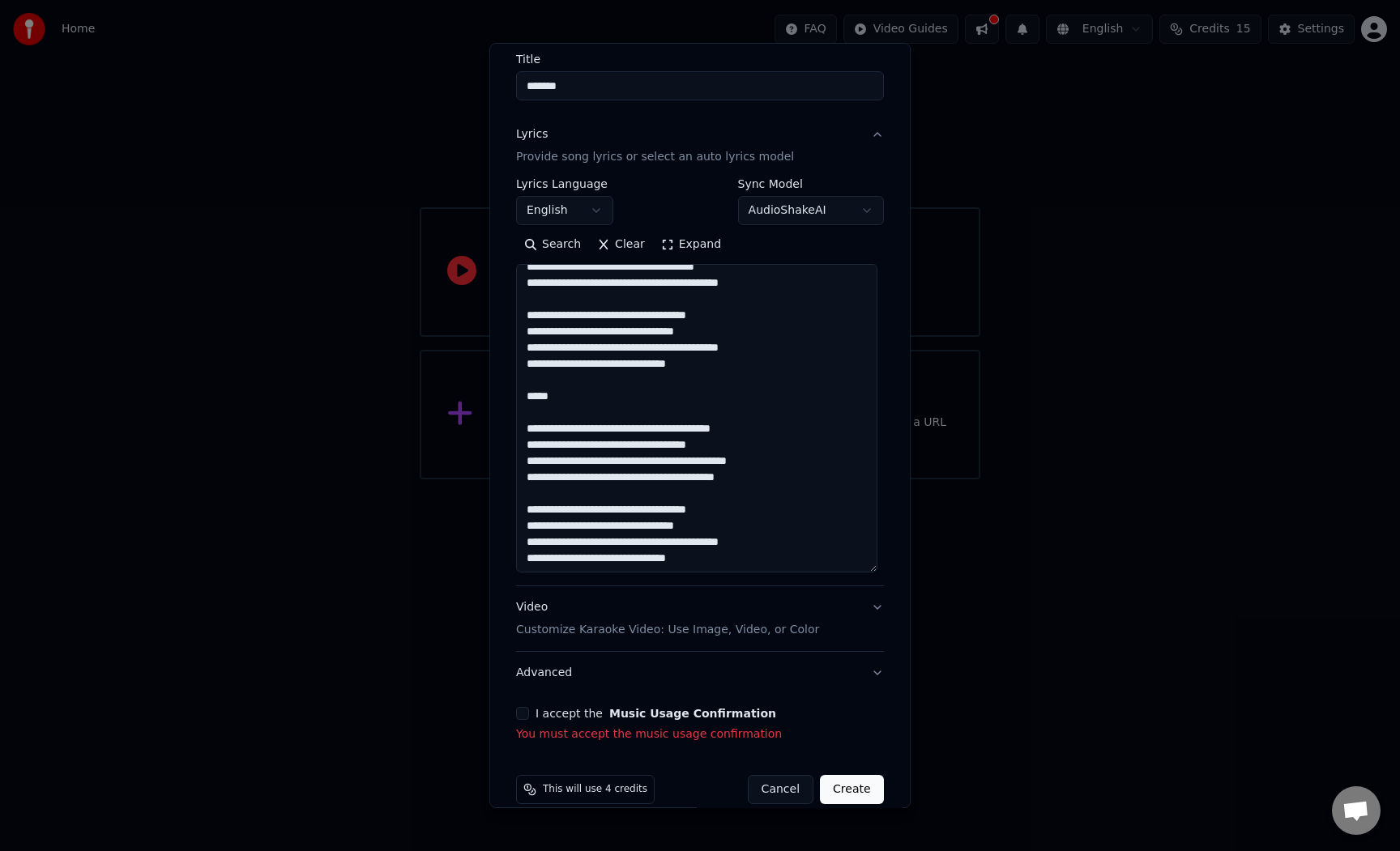
click at [529, 714] on button "I accept the Music Usage Confirmation" at bounding box center [522, 713] width 13 height 13
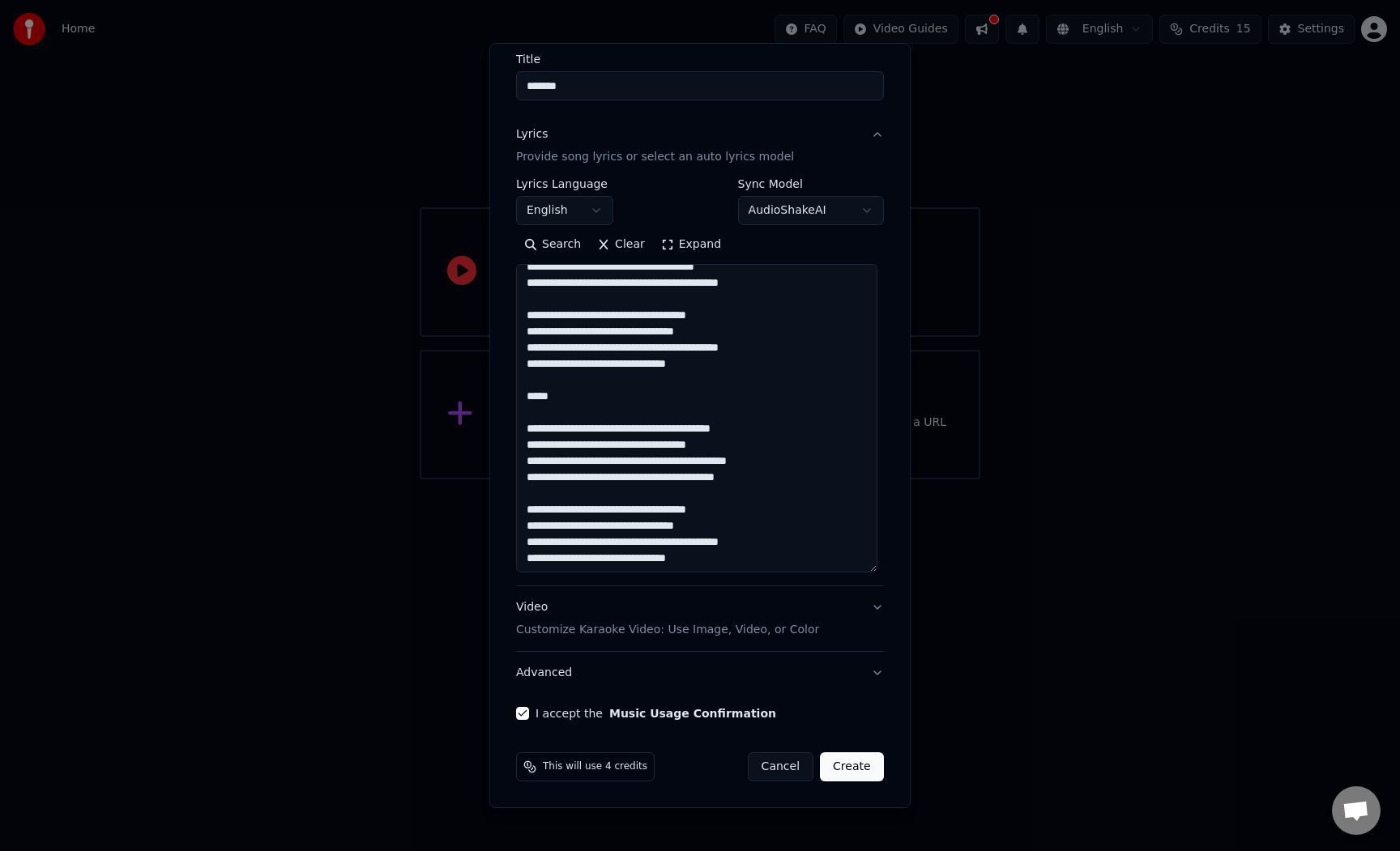
click at [812, 626] on button "Video Customize Karaoke Video: Use Image, Video, or Color" at bounding box center [700, 619] width 368 height 64
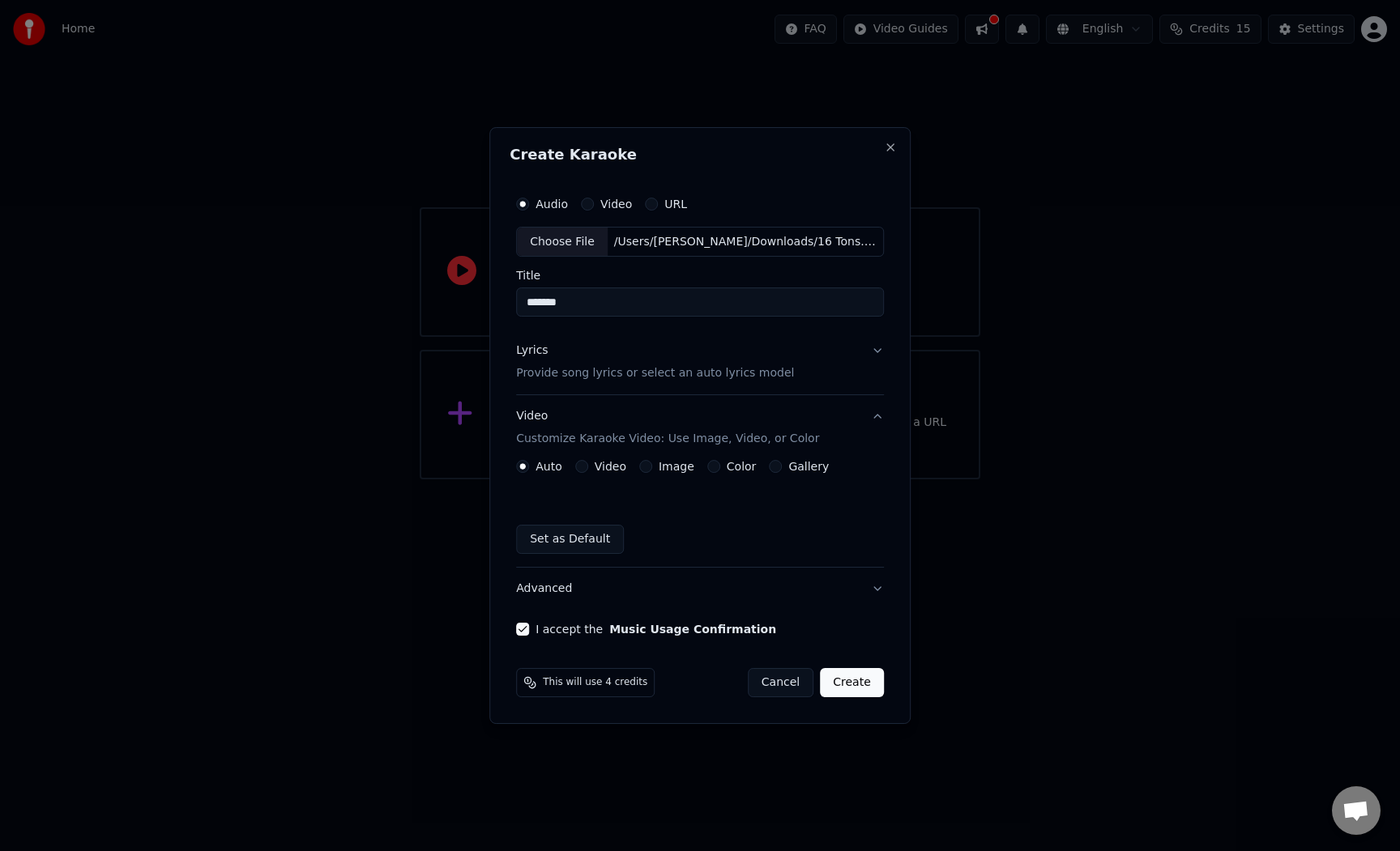
click at [877, 423] on button "Video Customize Karaoke Video: Use Image, Video, or Color" at bounding box center [700, 428] width 368 height 64
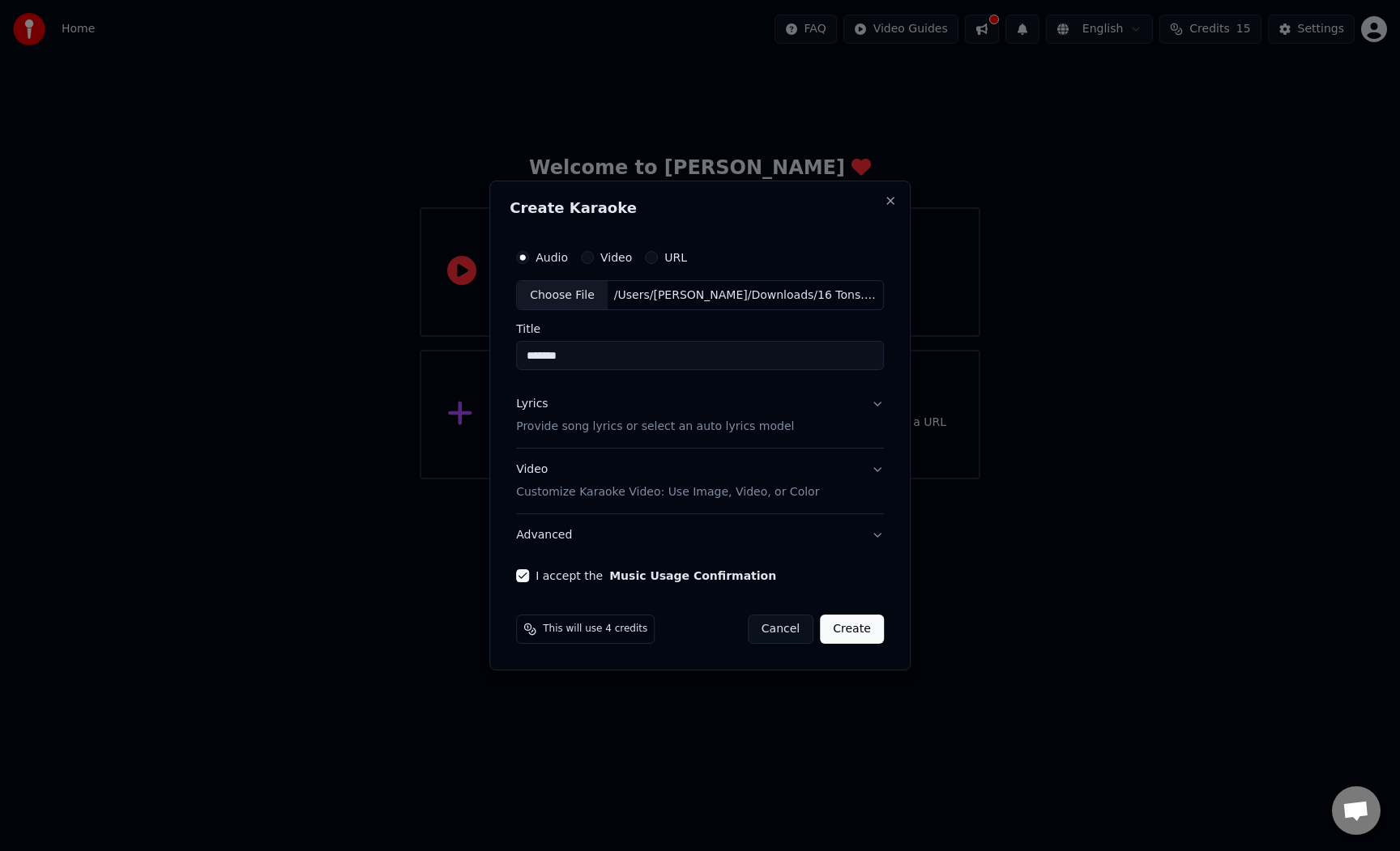
click at [713, 501] on p "Customize Karaoke Video: Use Image, Video, or Color" at bounding box center [667, 492] width 303 height 16
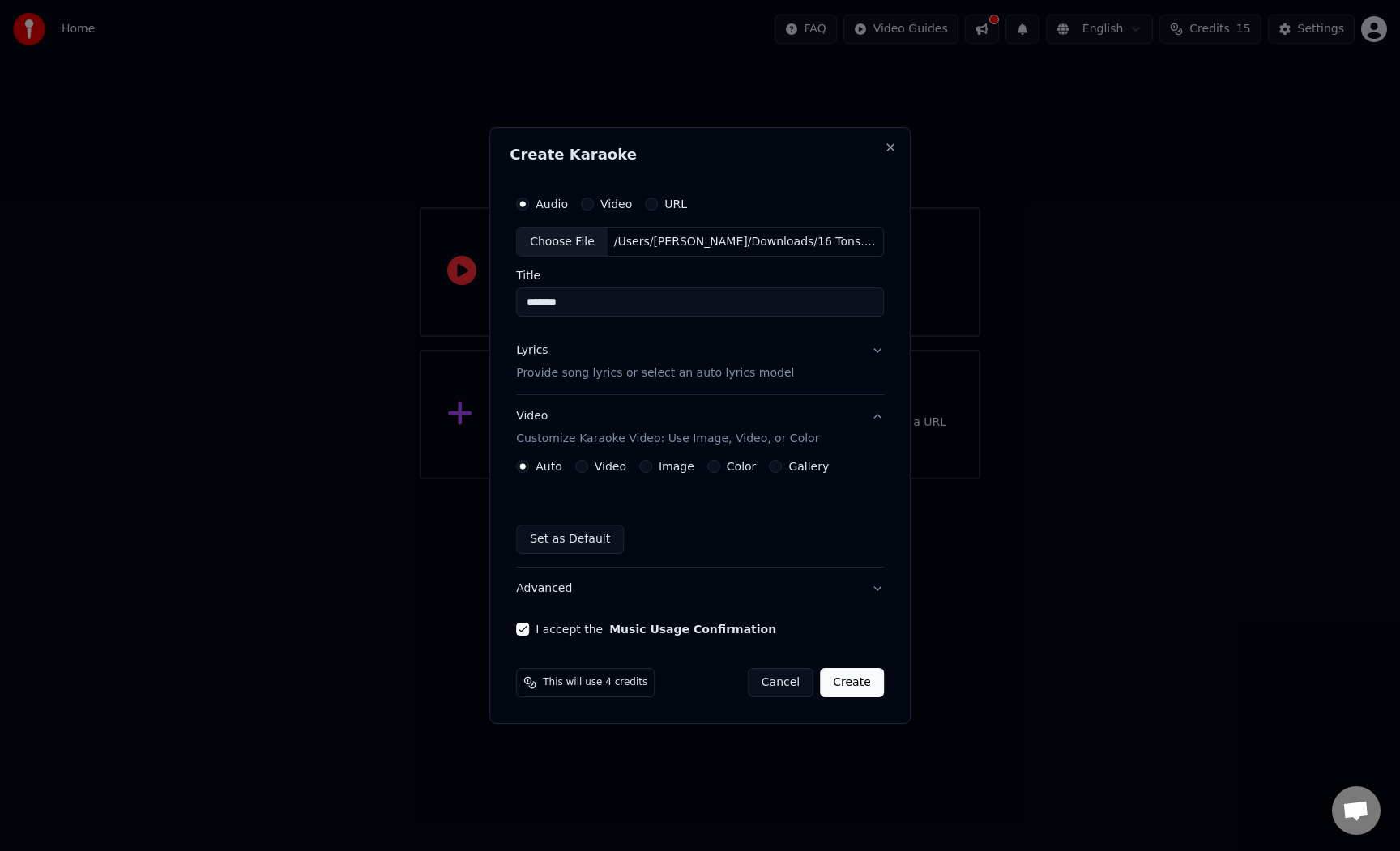
click at [858, 694] on button "Create" at bounding box center [851, 682] width 64 height 29
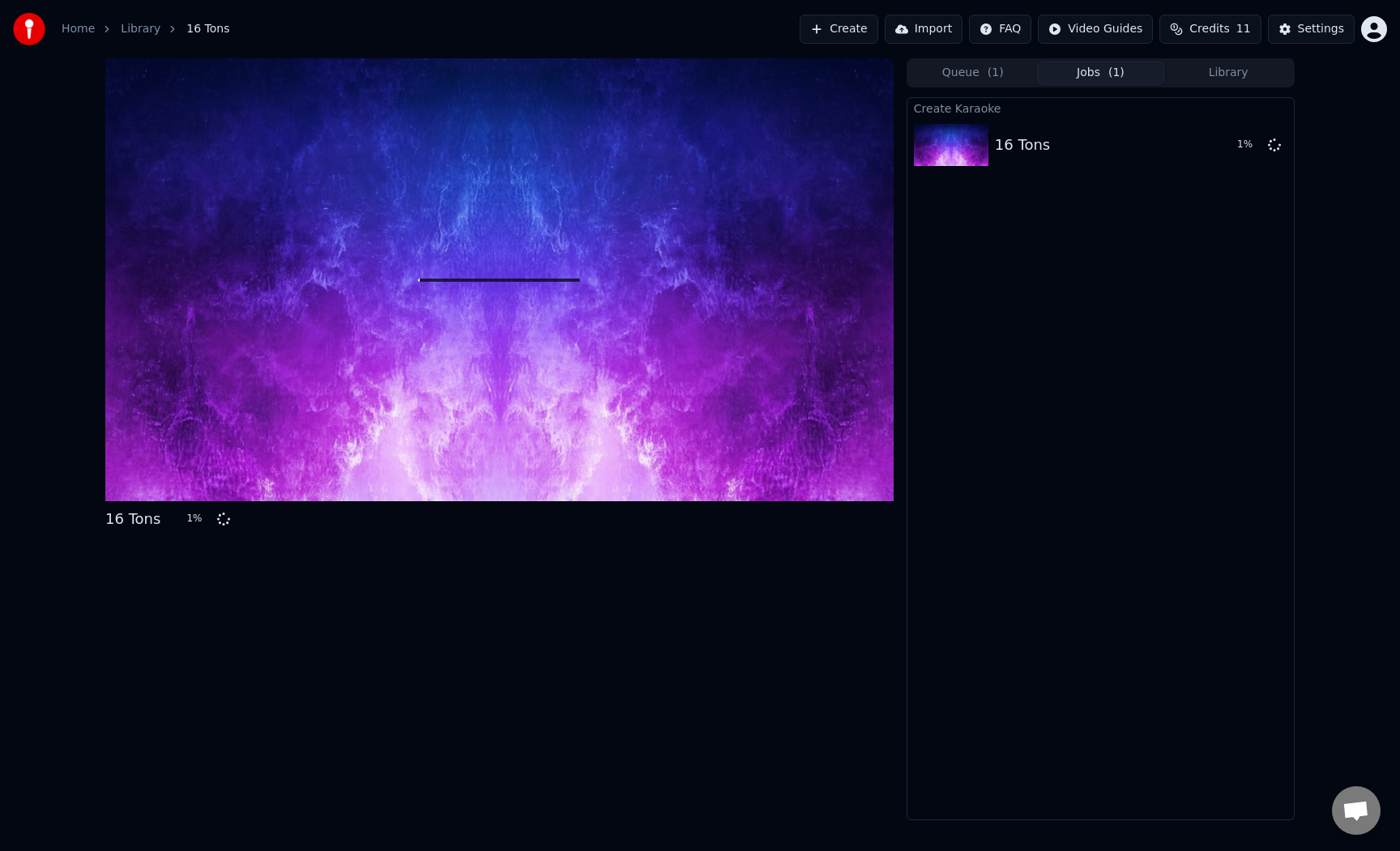
click at [956, 261] on div "Create Karaoke 16 Tons 1 %" at bounding box center [1101, 458] width 388 height 723
click at [970, 269] on div "Create Karaoke 16 Tons 2 %" at bounding box center [1101, 458] width 388 height 723
click at [981, 405] on div "Create Karaoke 16 Tons 4 %" at bounding box center [1101, 458] width 388 height 723
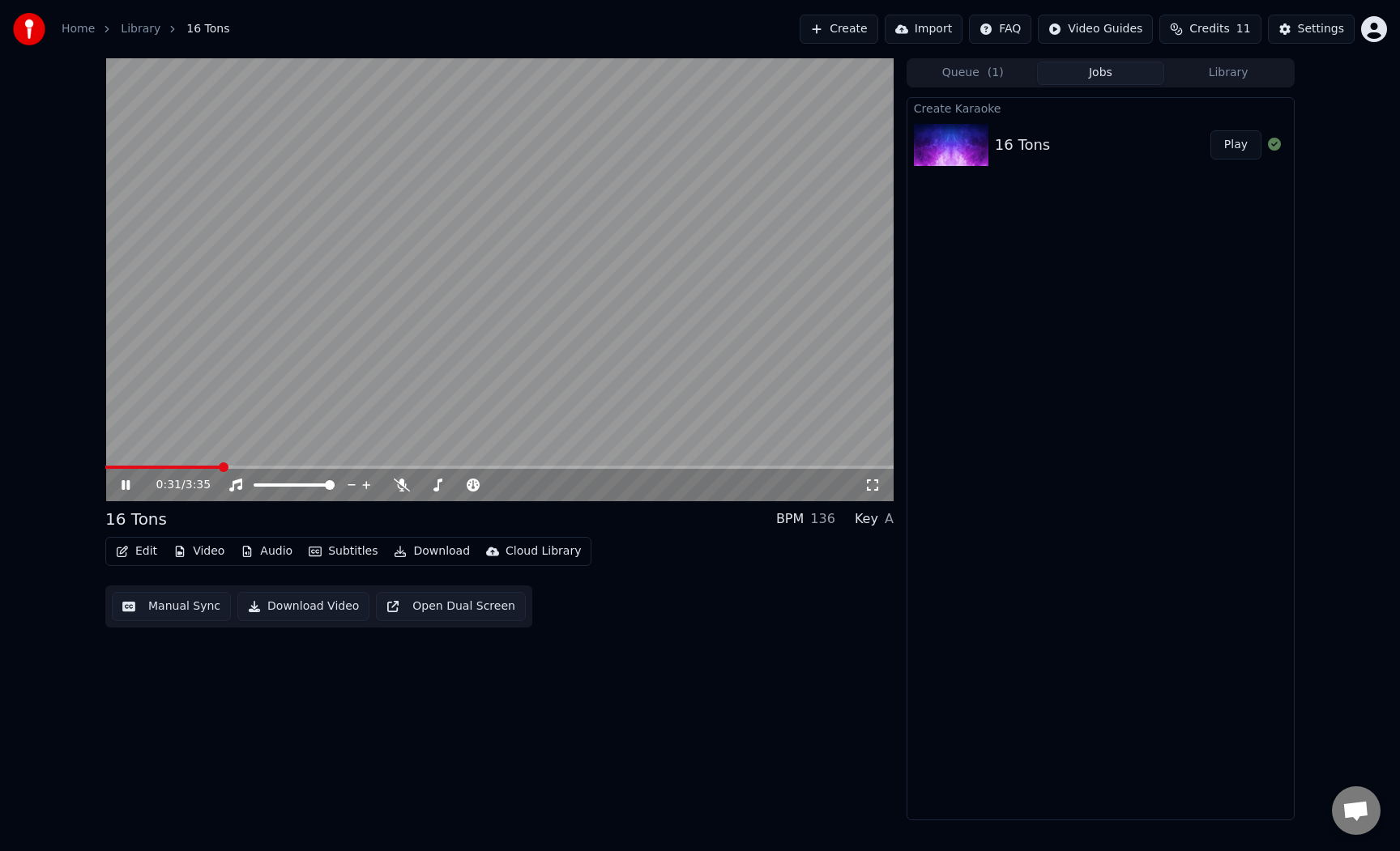
click at [190, 555] on button "Video" at bounding box center [199, 551] width 64 height 23
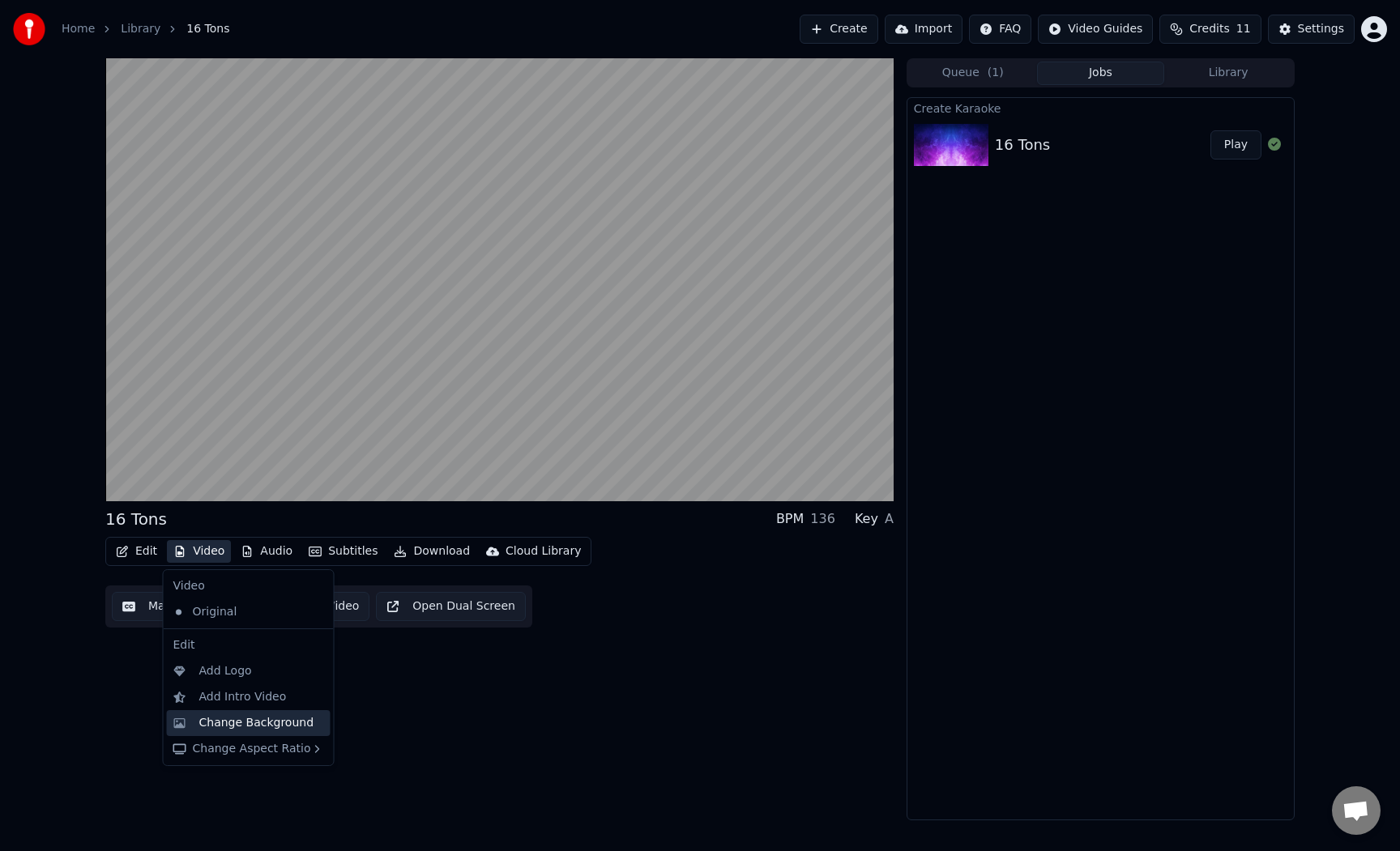
click at [305, 728] on div "Change Background" at bounding box center [261, 722] width 125 height 16
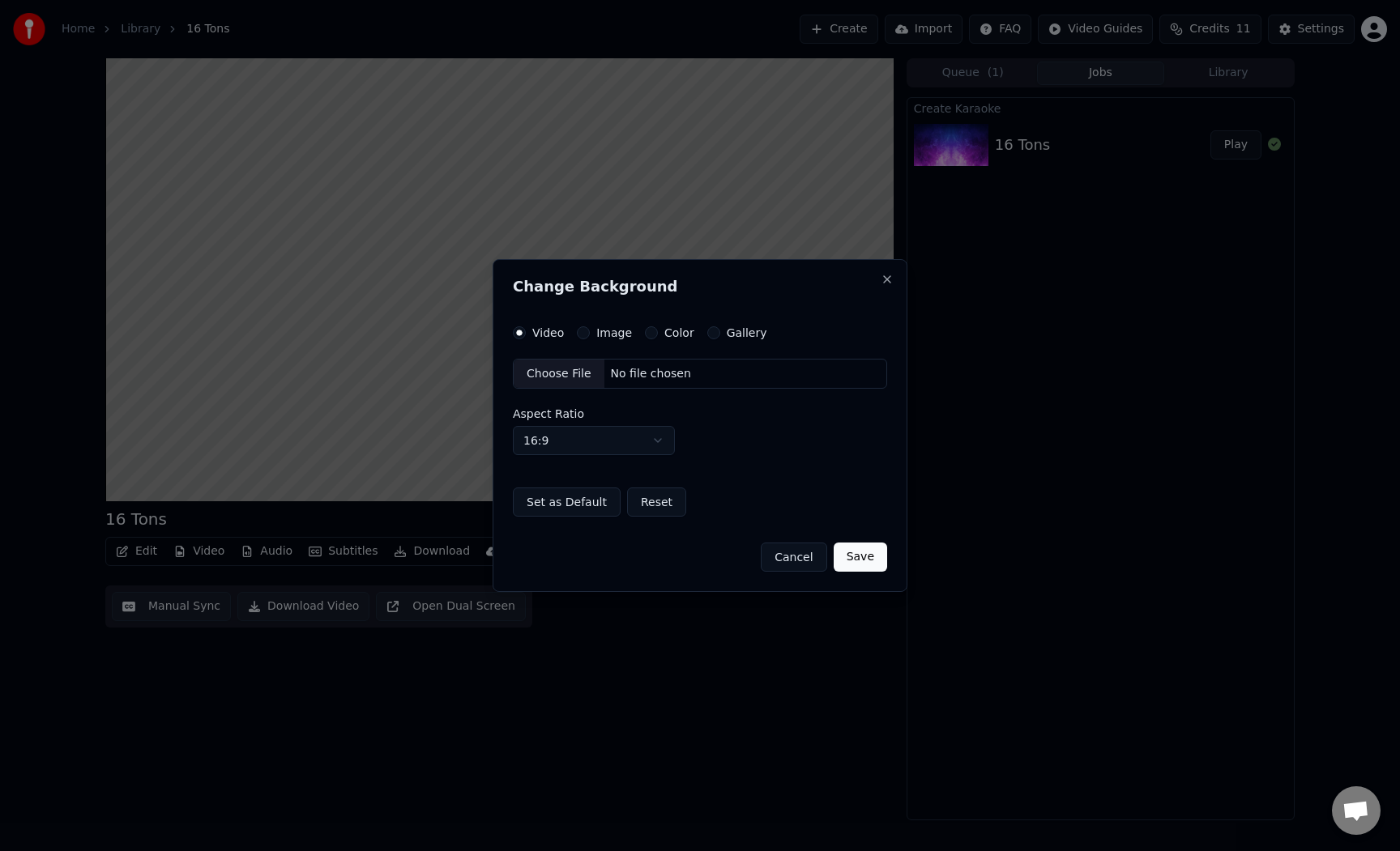
click at [580, 380] on div "Choose File" at bounding box center [559, 374] width 90 height 29
click at [592, 334] on div "Image" at bounding box center [605, 332] width 55 height 13
click at [585, 333] on button "Image" at bounding box center [583, 332] width 13 height 13
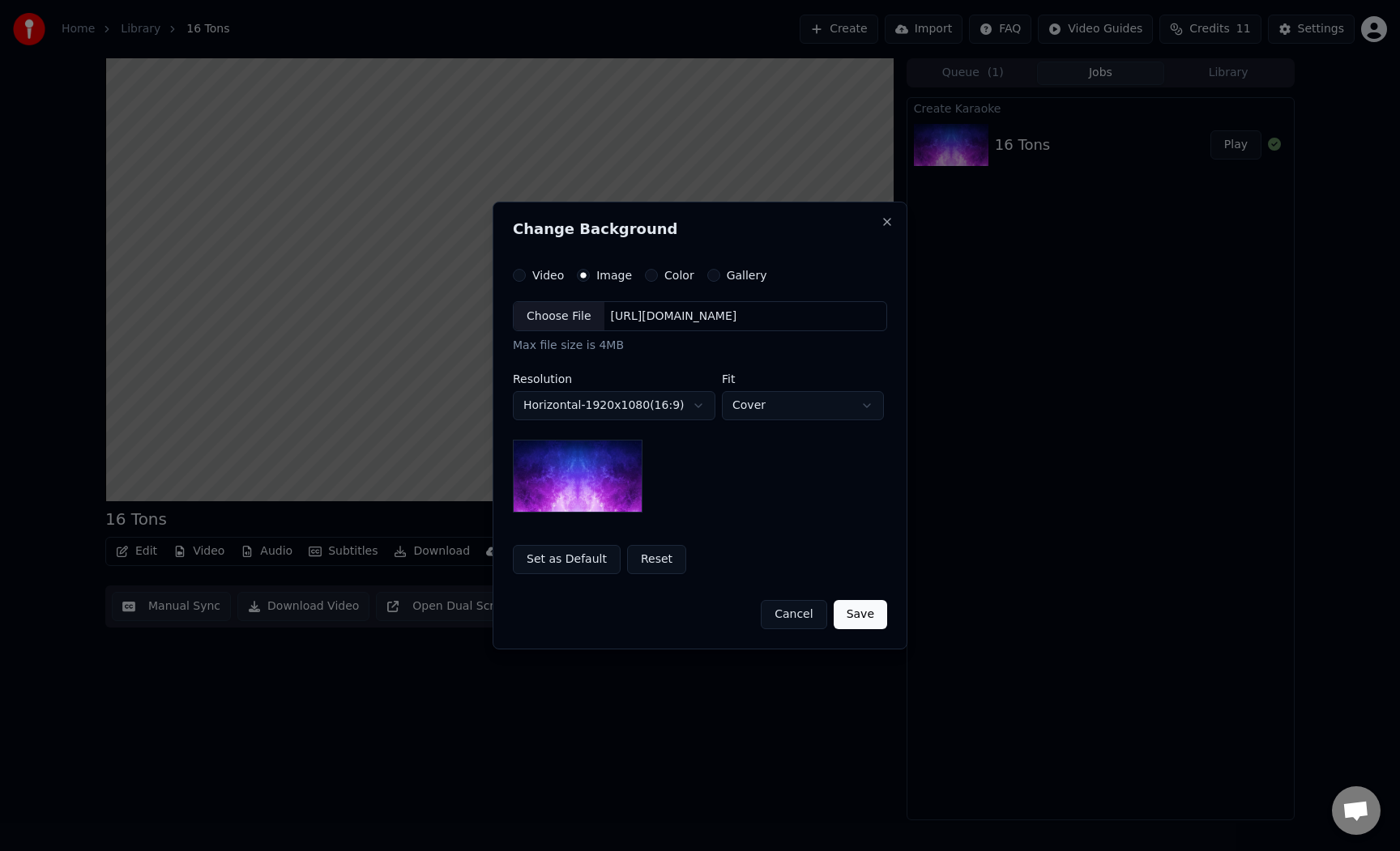
click at [626, 452] on img at bounding box center [577, 476] width 130 height 73
click at [592, 328] on div "Choose File" at bounding box center [559, 316] width 90 height 29
click at [772, 487] on div "**********" at bounding box center [700, 407] width 375 height 212
click at [772, 492] on div "**********" at bounding box center [700, 407] width 375 height 212
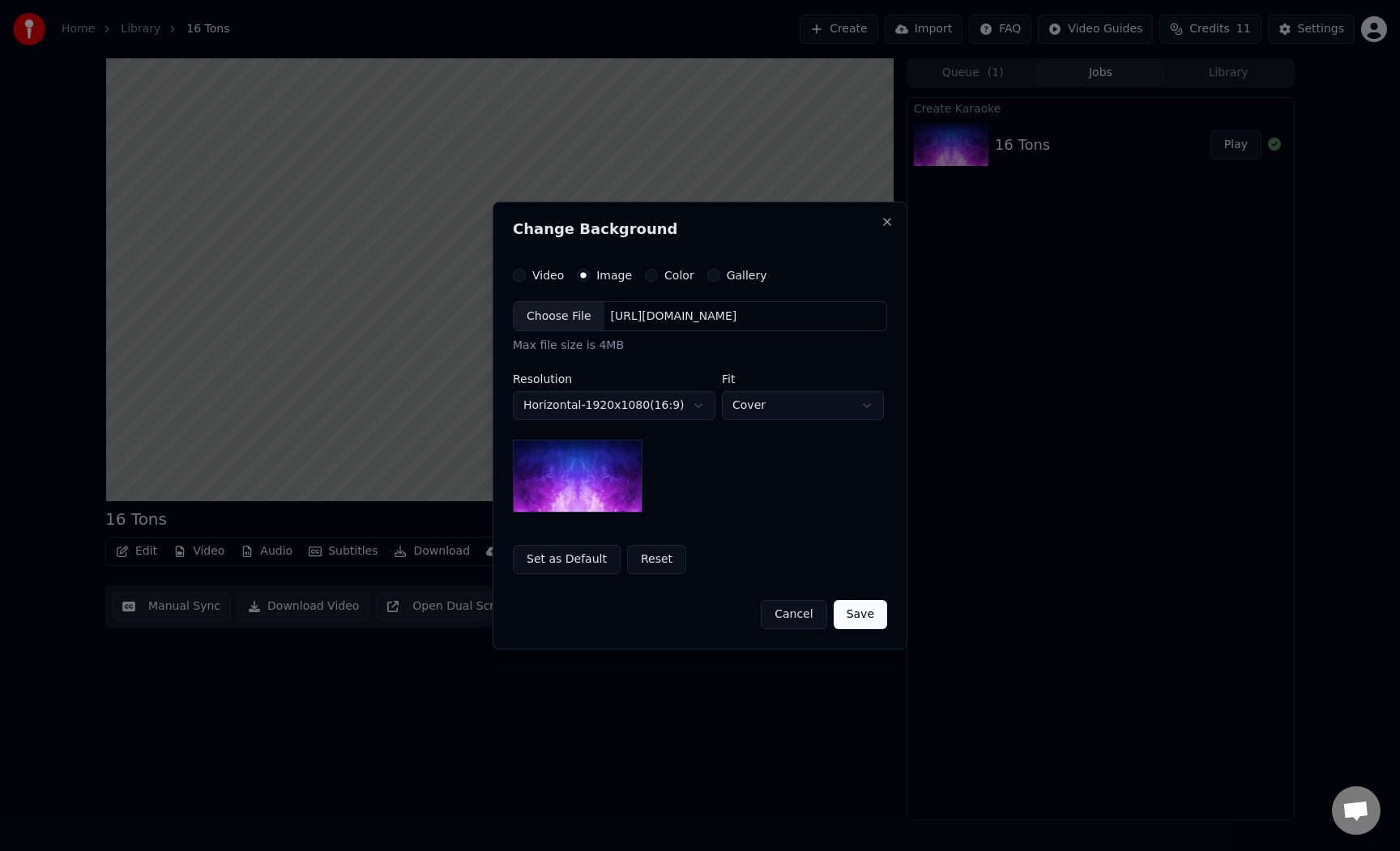
click at [786, 609] on button "Cancel" at bounding box center [794, 614] width 65 height 29
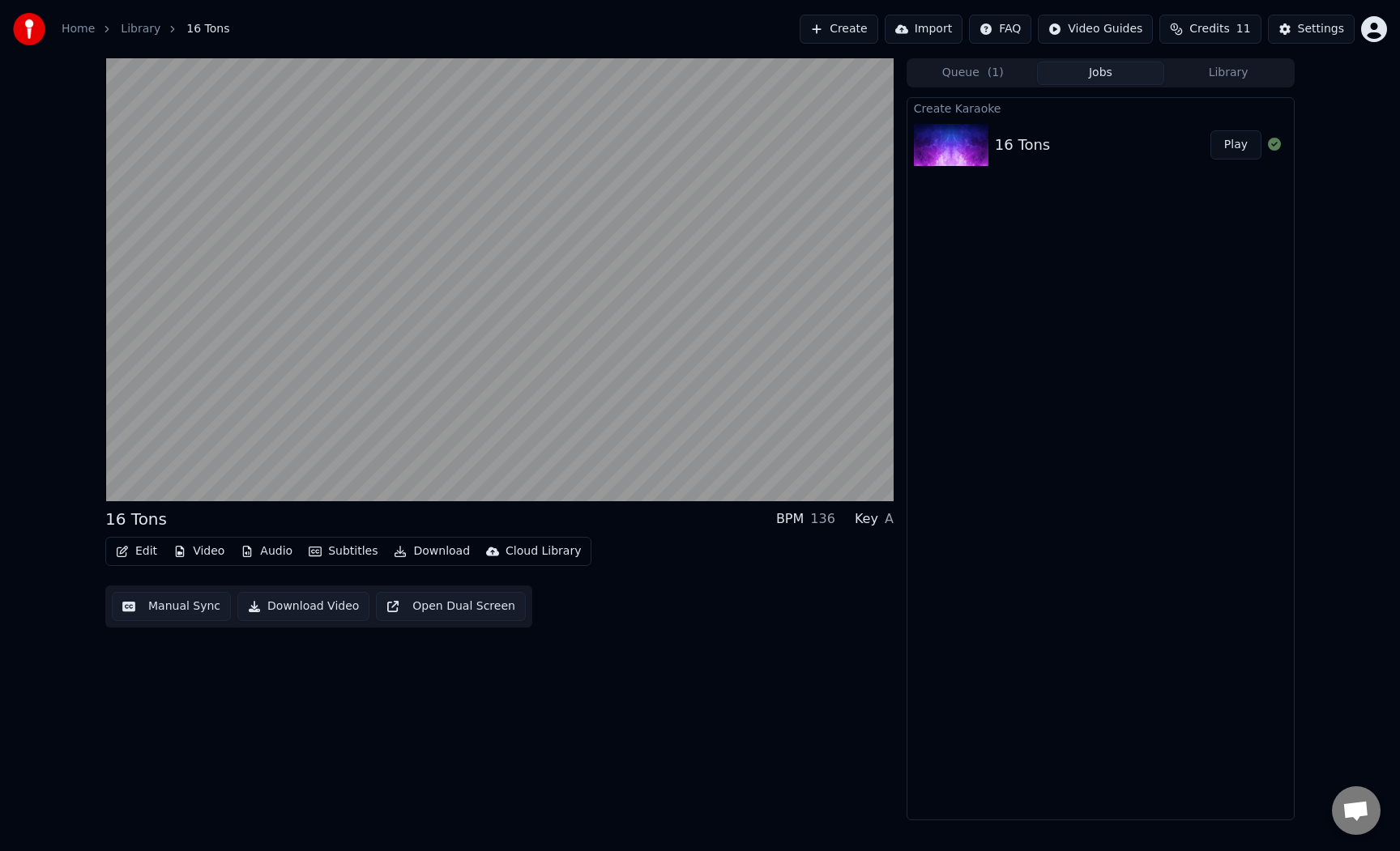
click at [1108, 418] on div "Create Karaoke 16 Tons Play" at bounding box center [1101, 458] width 388 height 723
click at [1043, 377] on div "Create Karaoke 16 Tons Play" at bounding box center [1101, 458] width 388 height 723
click at [1015, 333] on div "Create Karaoke 16 Tons Play" at bounding box center [1101, 458] width 388 height 723
click at [1000, 347] on div "Create Karaoke 16 Tons Play" at bounding box center [1101, 458] width 388 height 723
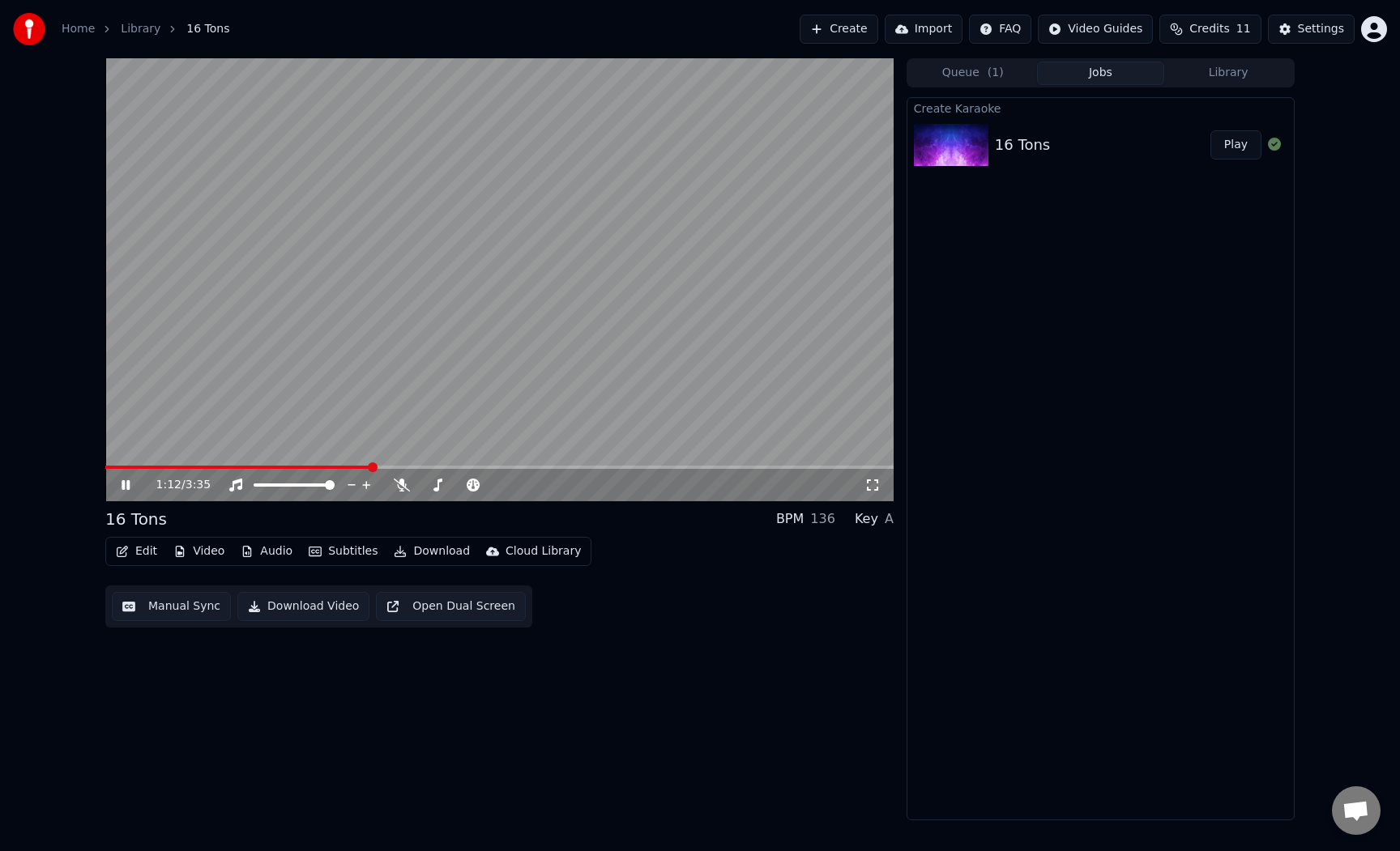
click at [662, 333] on video at bounding box center [499, 280] width 789 height 443
click at [496, 688] on div "1:12 / 3:35 16 Tons BPM 136 Key A Edit Video Audio Subtitles Download Cloud Lib…" at bounding box center [499, 440] width 789 height 762
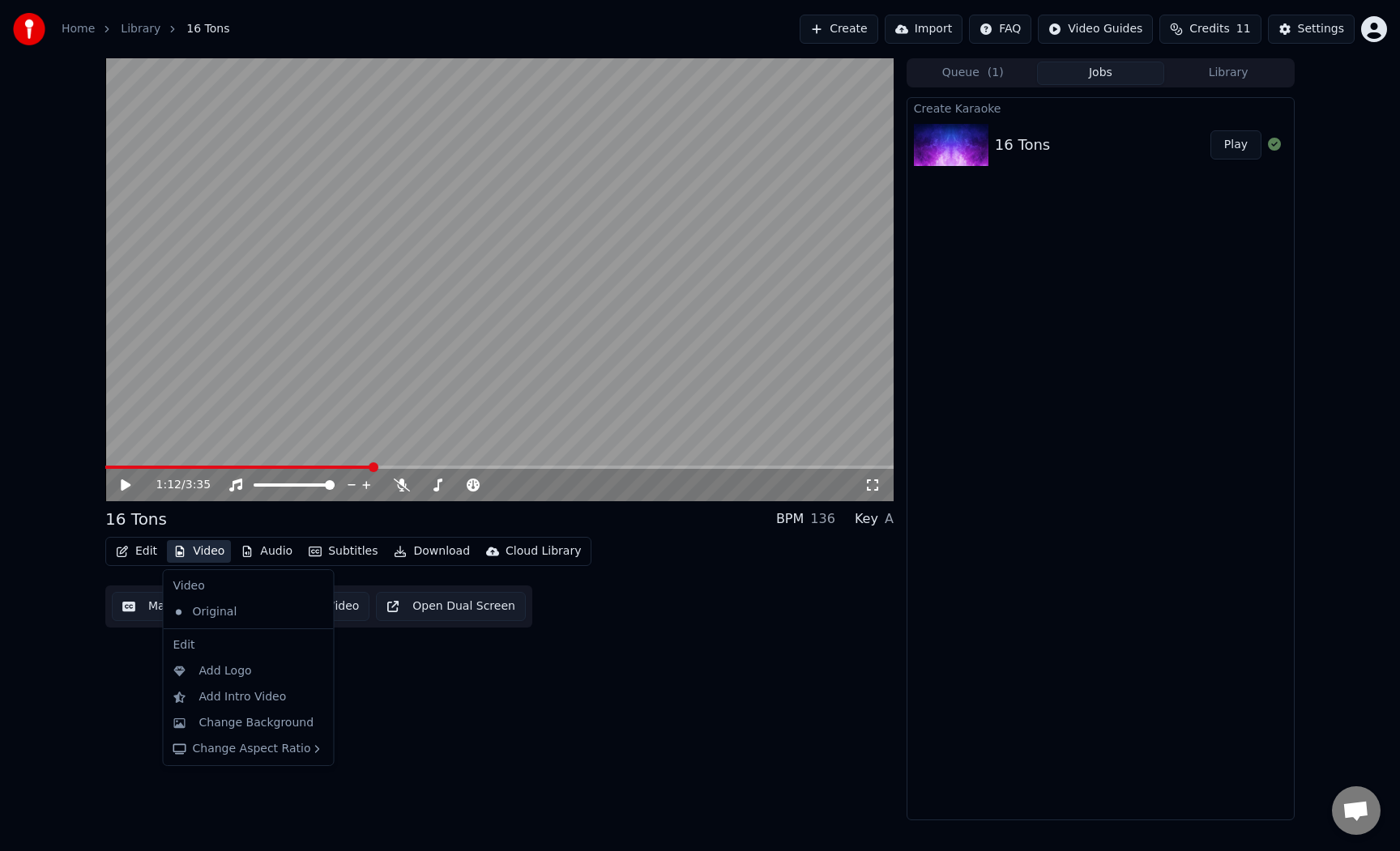
click at [195, 556] on button "Video" at bounding box center [199, 551] width 64 height 23
click at [238, 729] on div "Change Background" at bounding box center [257, 722] width 115 height 16
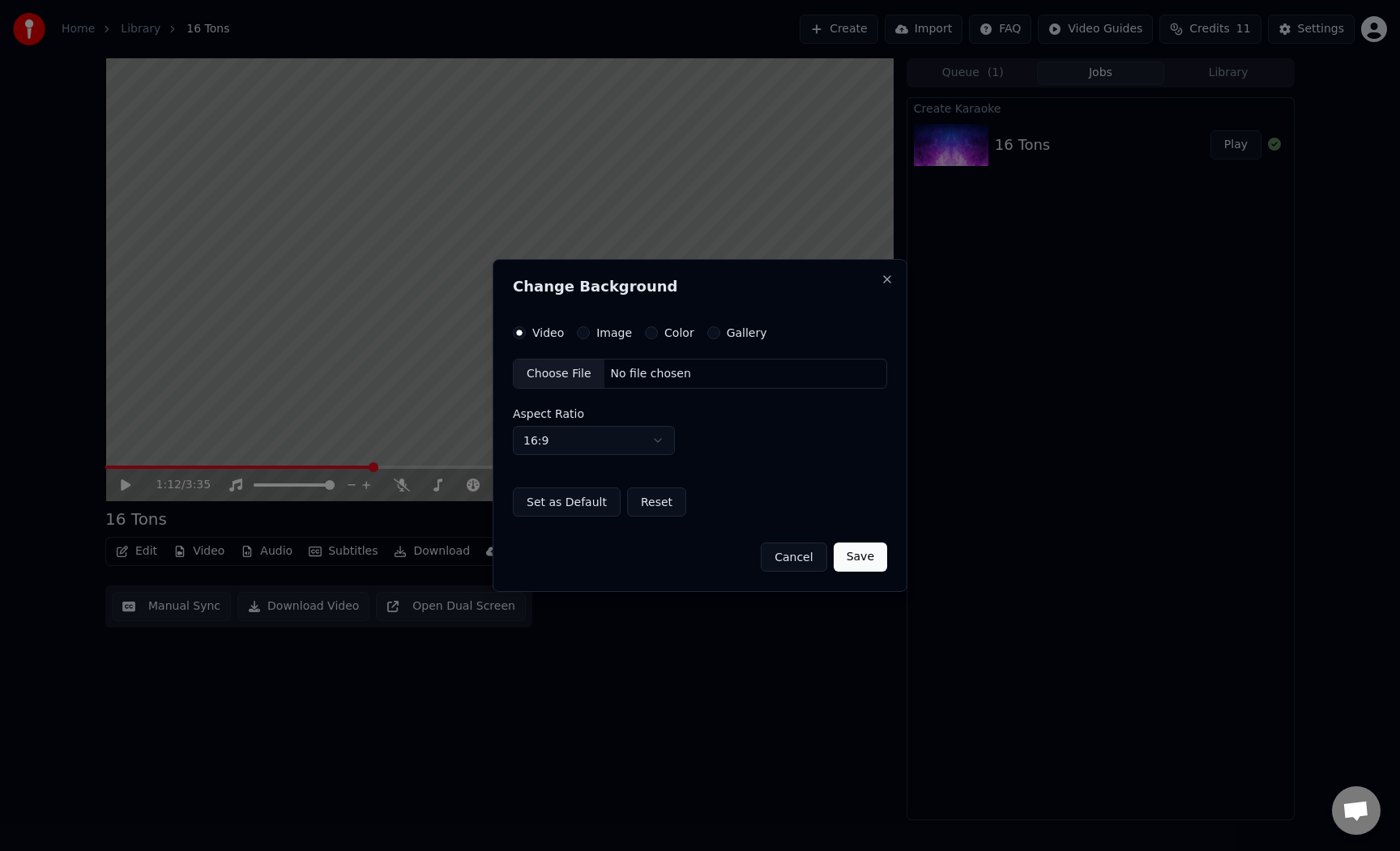
click at [583, 375] on div "Choose File" at bounding box center [559, 374] width 90 height 29
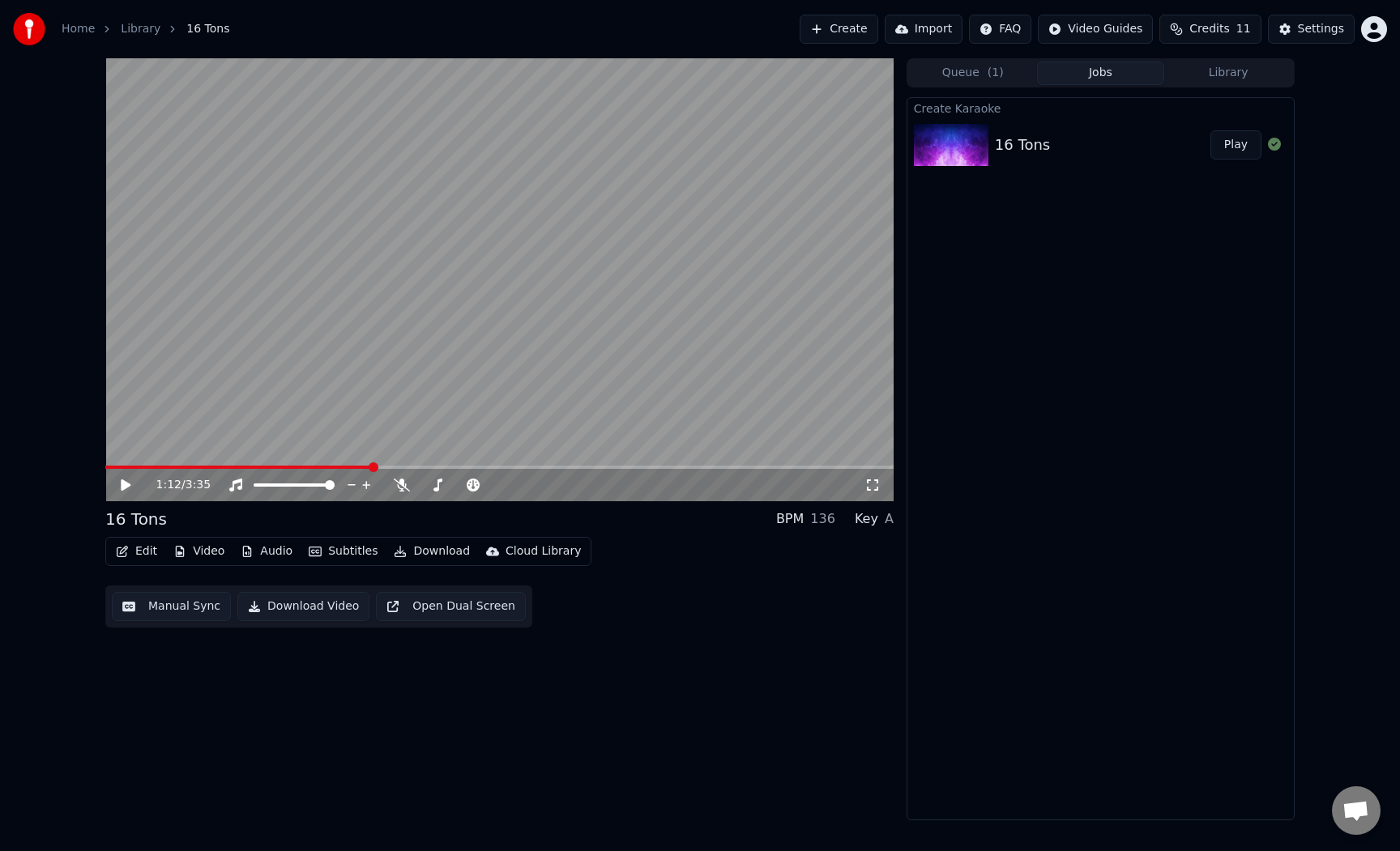
click at [205, 557] on button "Video" at bounding box center [199, 551] width 64 height 23
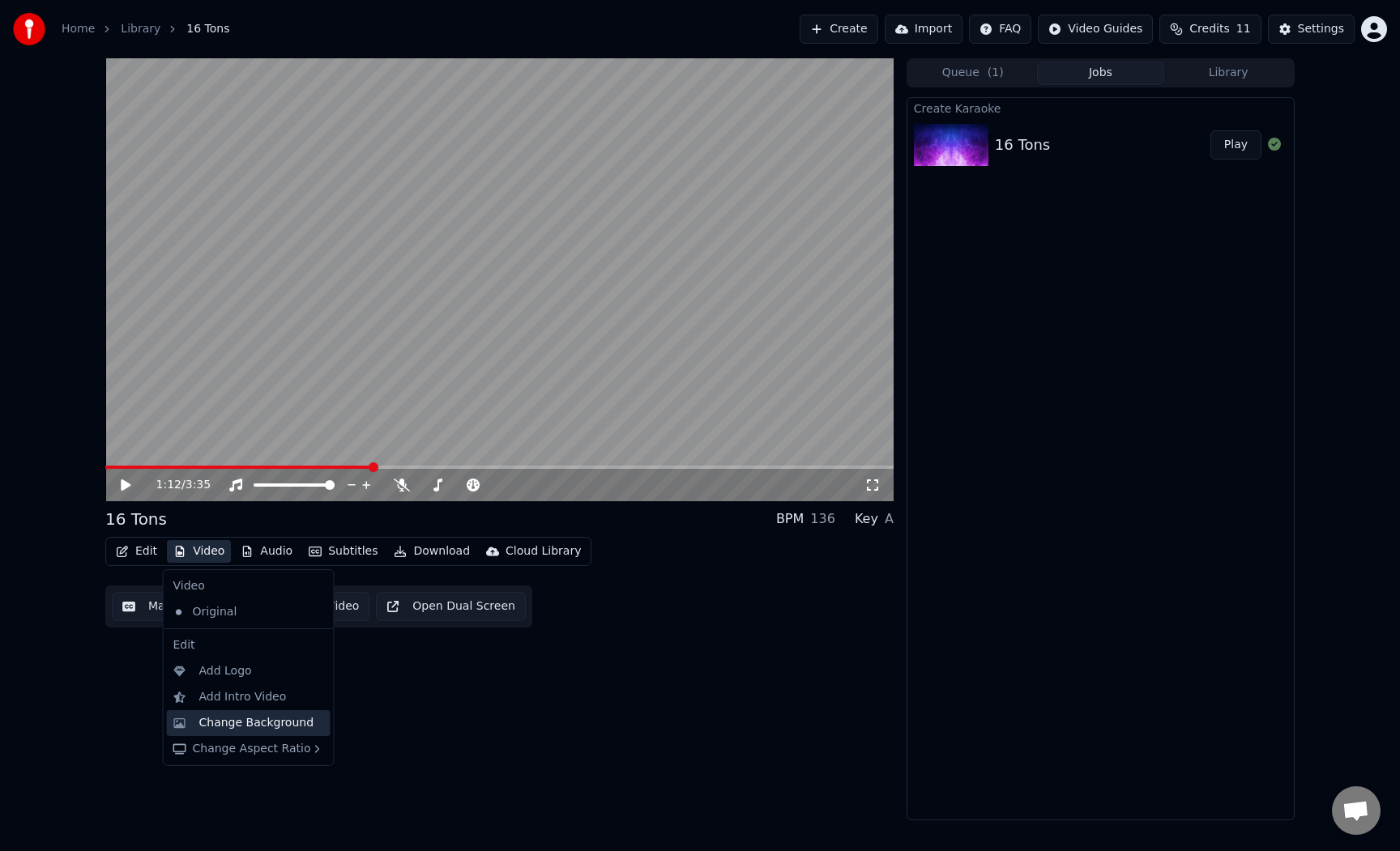
click at [293, 725] on div "Change Background" at bounding box center [257, 722] width 115 height 16
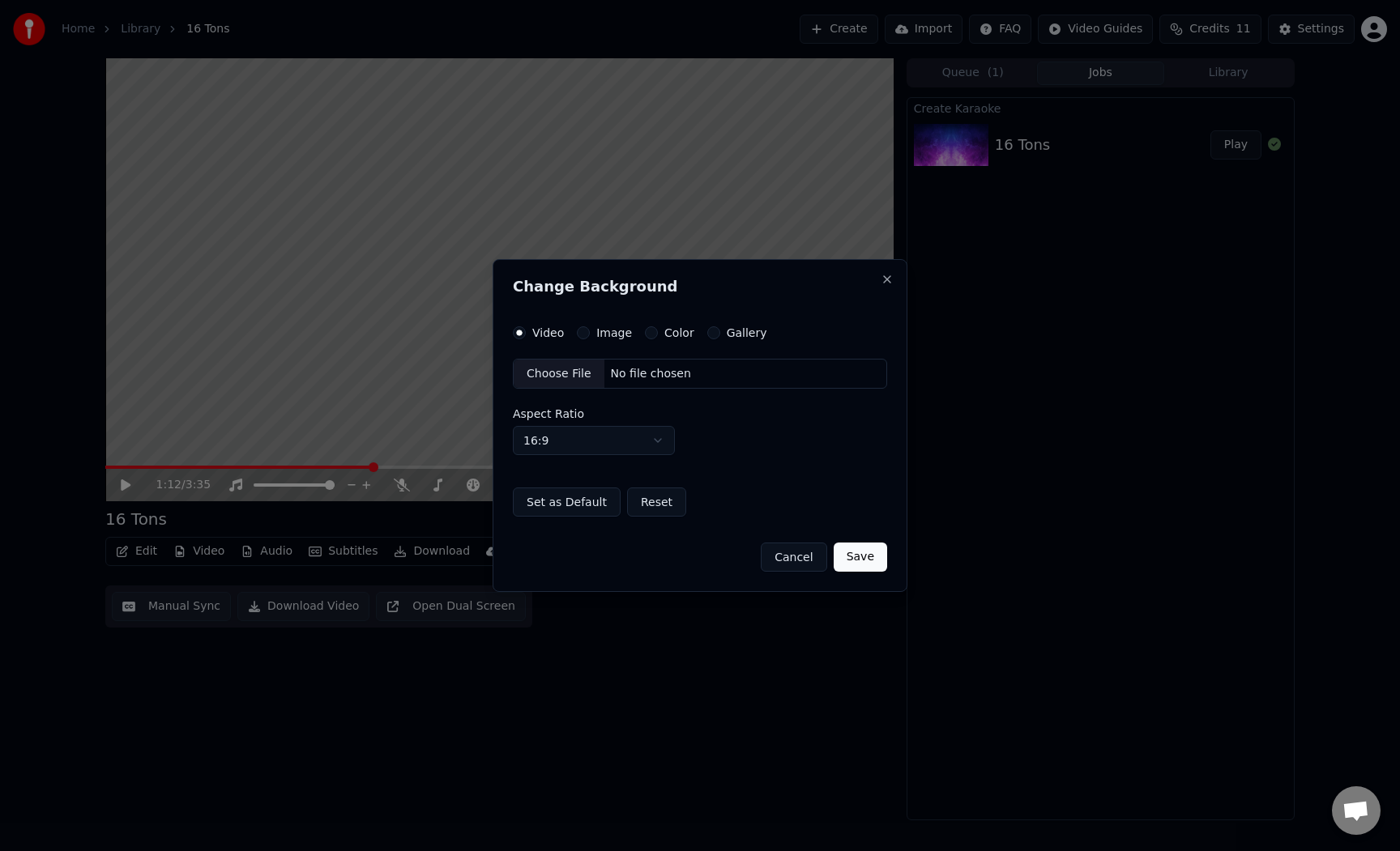
click at [630, 379] on div "No file chosen" at bounding box center [651, 374] width 93 height 16
click at [585, 336] on button "Image" at bounding box center [583, 332] width 13 height 13
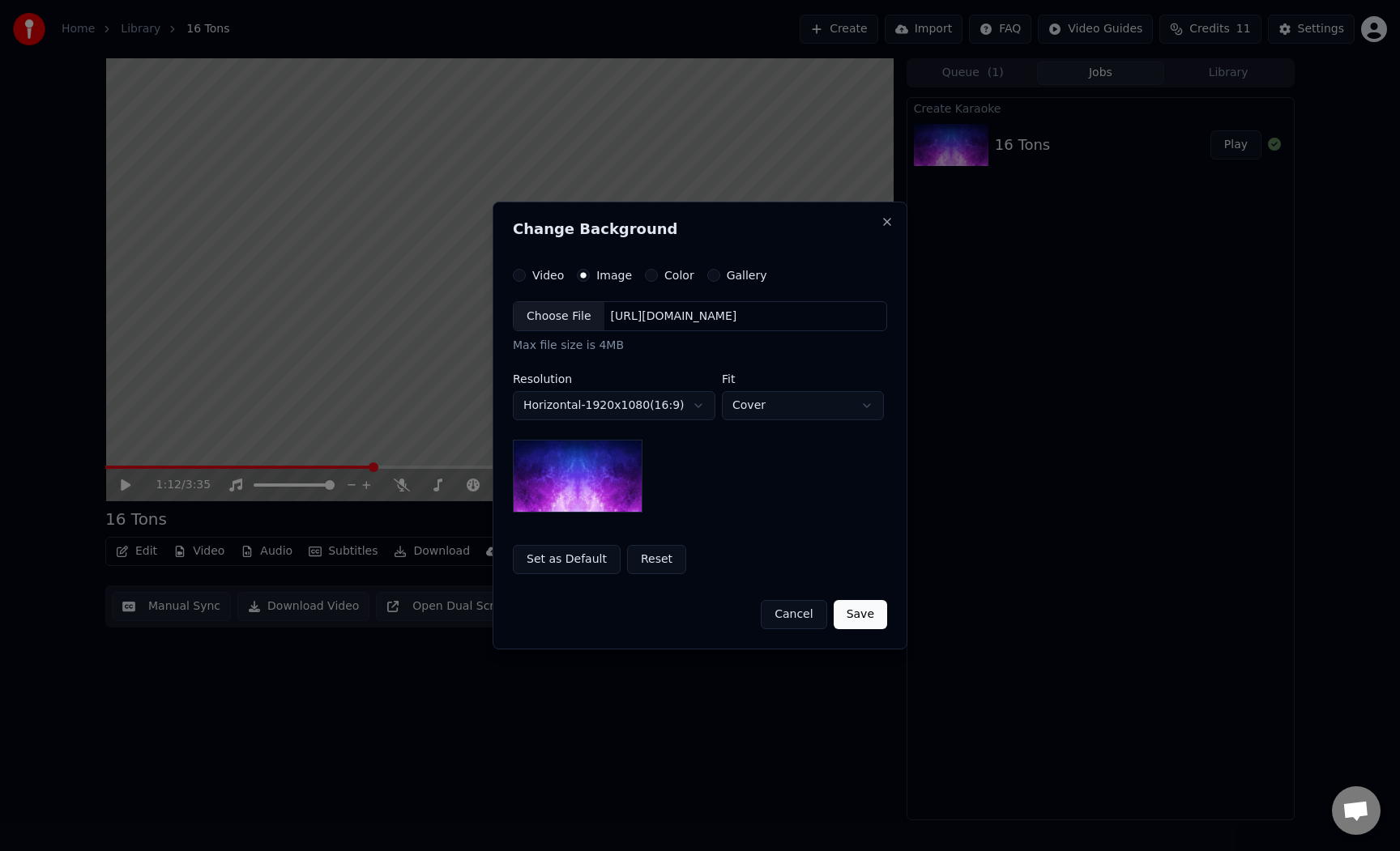
click at [564, 311] on div "Choose File" at bounding box center [559, 316] width 90 height 29
click at [636, 562] on button "Reset" at bounding box center [657, 559] width 59 height 29
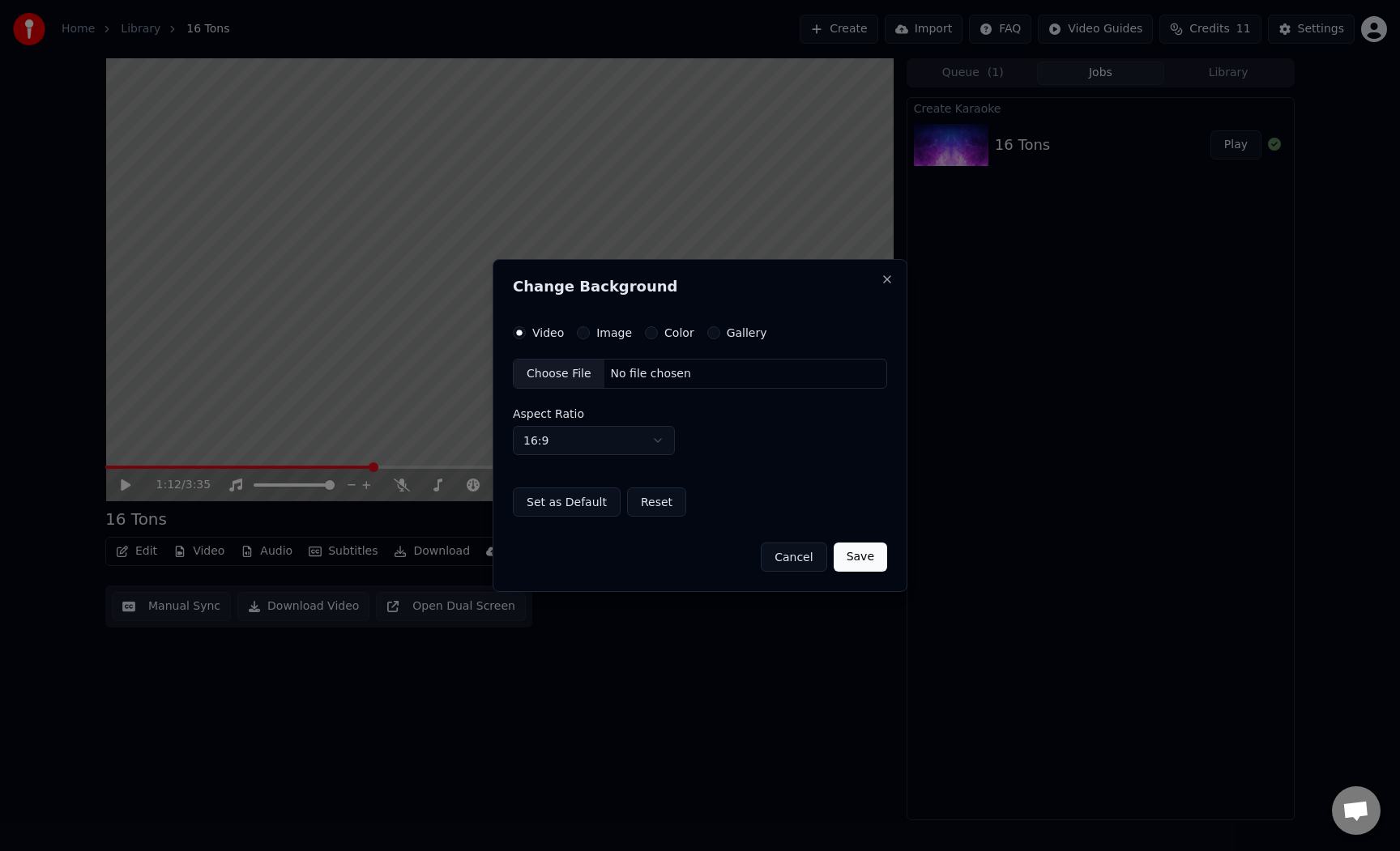
click at [605, 333] on label "Image" at bounding box center [614, 333] width 36 height 12
click at [590, 333] on button "Image" at bounding box center [583, 332] width 13 height 13
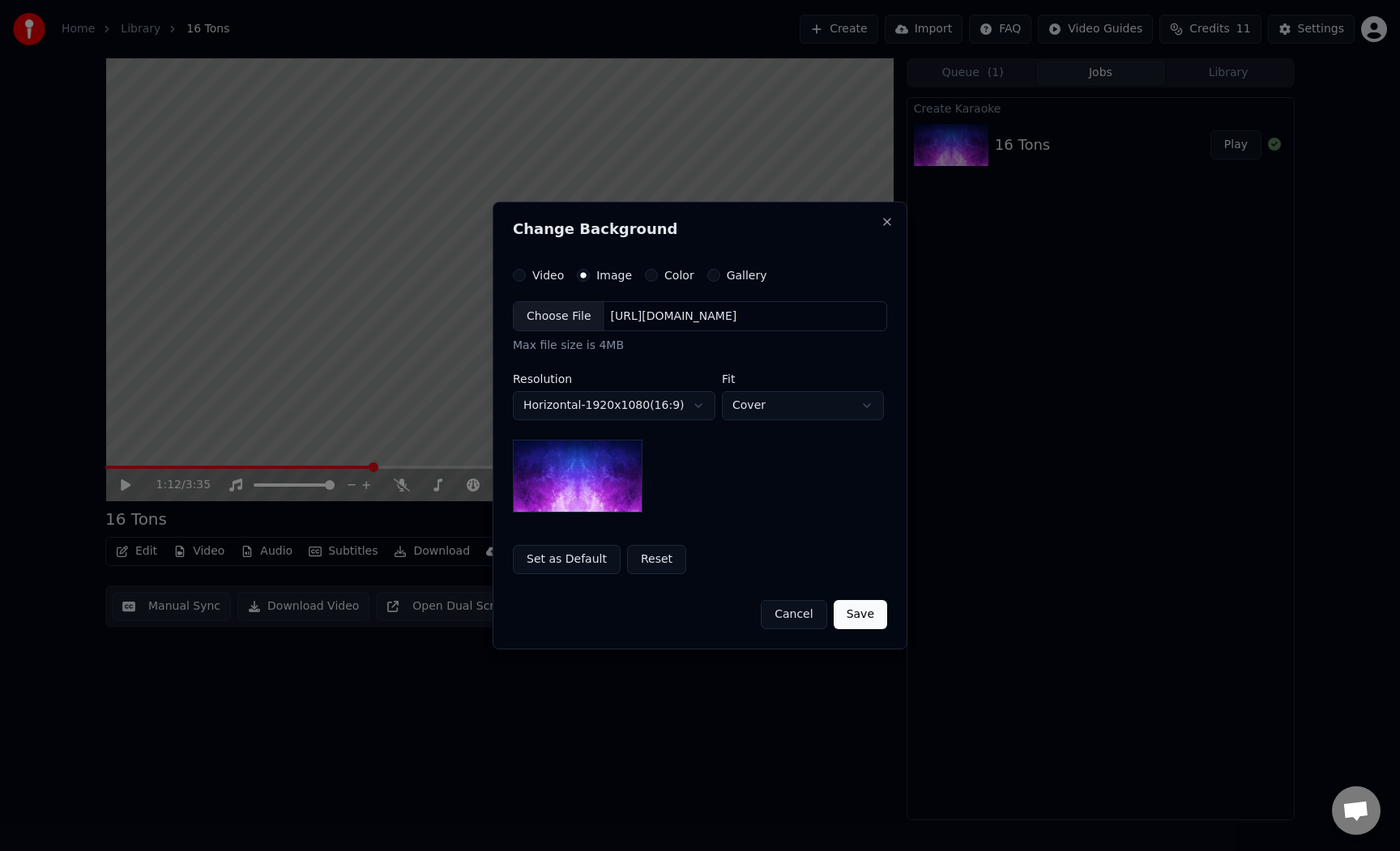
click at [571, 318] on div "Choose File" at bounding box center [559, 316] width 90 height 29
click at [865, 618] on button "Save" at bounding box center [861, 614] width 54 height 29
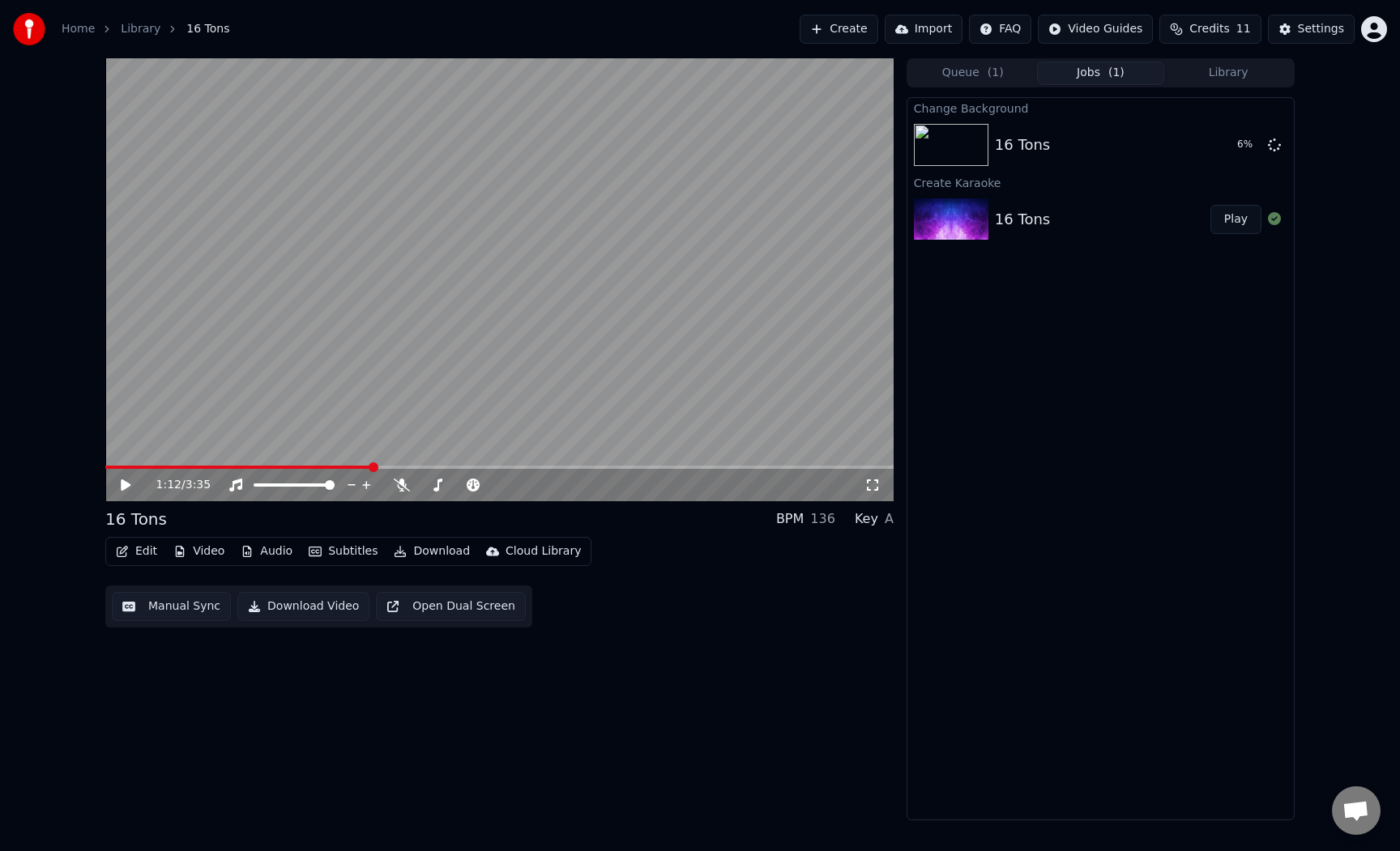
click at [389, 466] on span at bounding box center [499, 467] width 789 height 3
click at [139, 467] on span at bounding box center [122, 467] width 33 height 3
click at [1157, 303] on div "Change Background 16 Tons 16 % Create Karaoke 16 Tons Play" at bounding box center [1101, 458] width 388 height 723
click at [996, 85] on div "Queue ( 1 ) Jobs ( 1 ) Library" at bounding box center [1101, 73] width 388 height 29
click at [1004, 75] on button "Queue ( 1 )" at bounding box center [973, 74] width 128 height 23
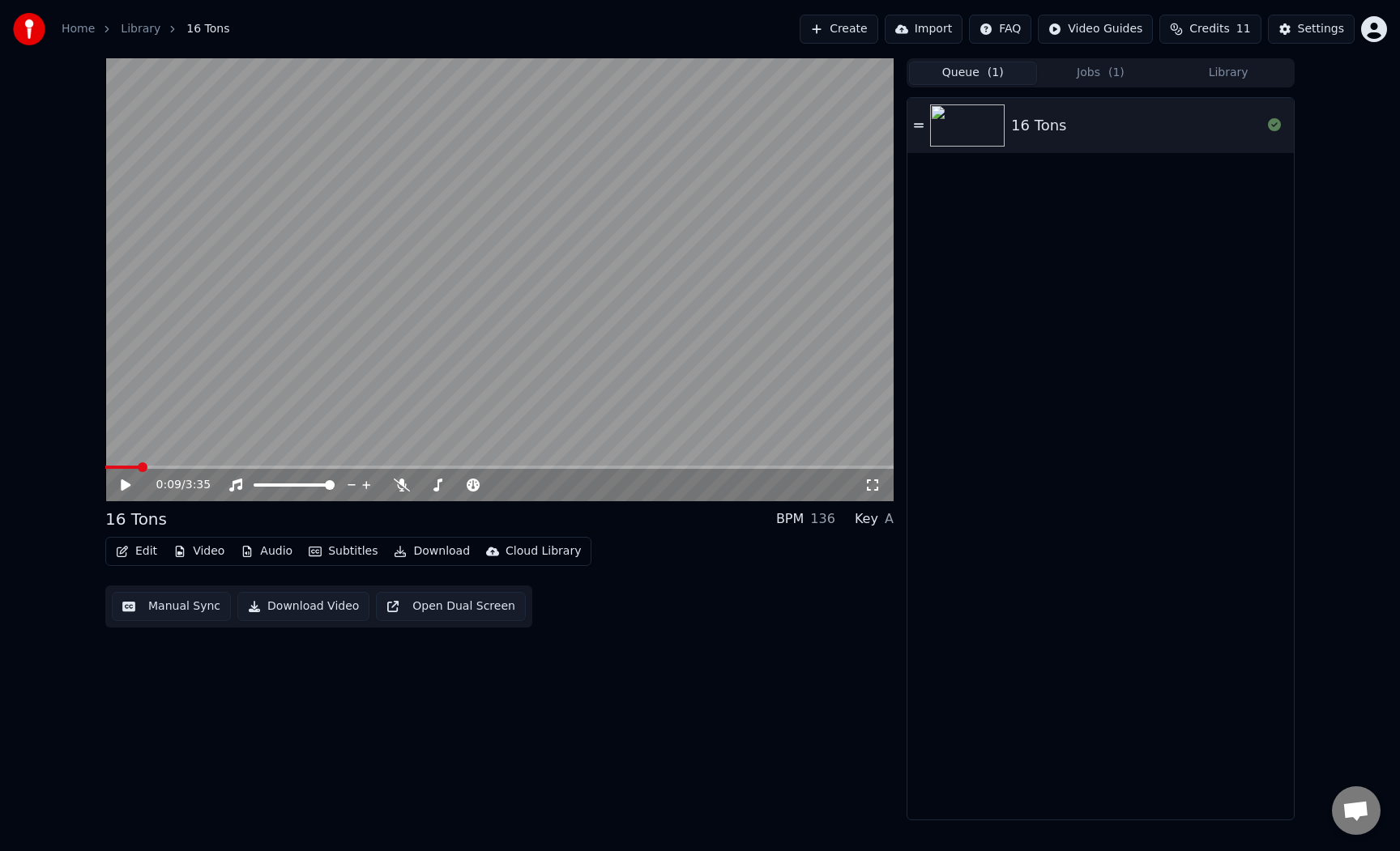
click at [1083, 85] on div "Queue ( 1 ) Jobs ( 1 ) Library" at bounding box center [1101, 73] width 388 height 29
click at [1101, 77] on button "Jobs ( 1 )" at bounding box center [1101, 74] width 128 height 23
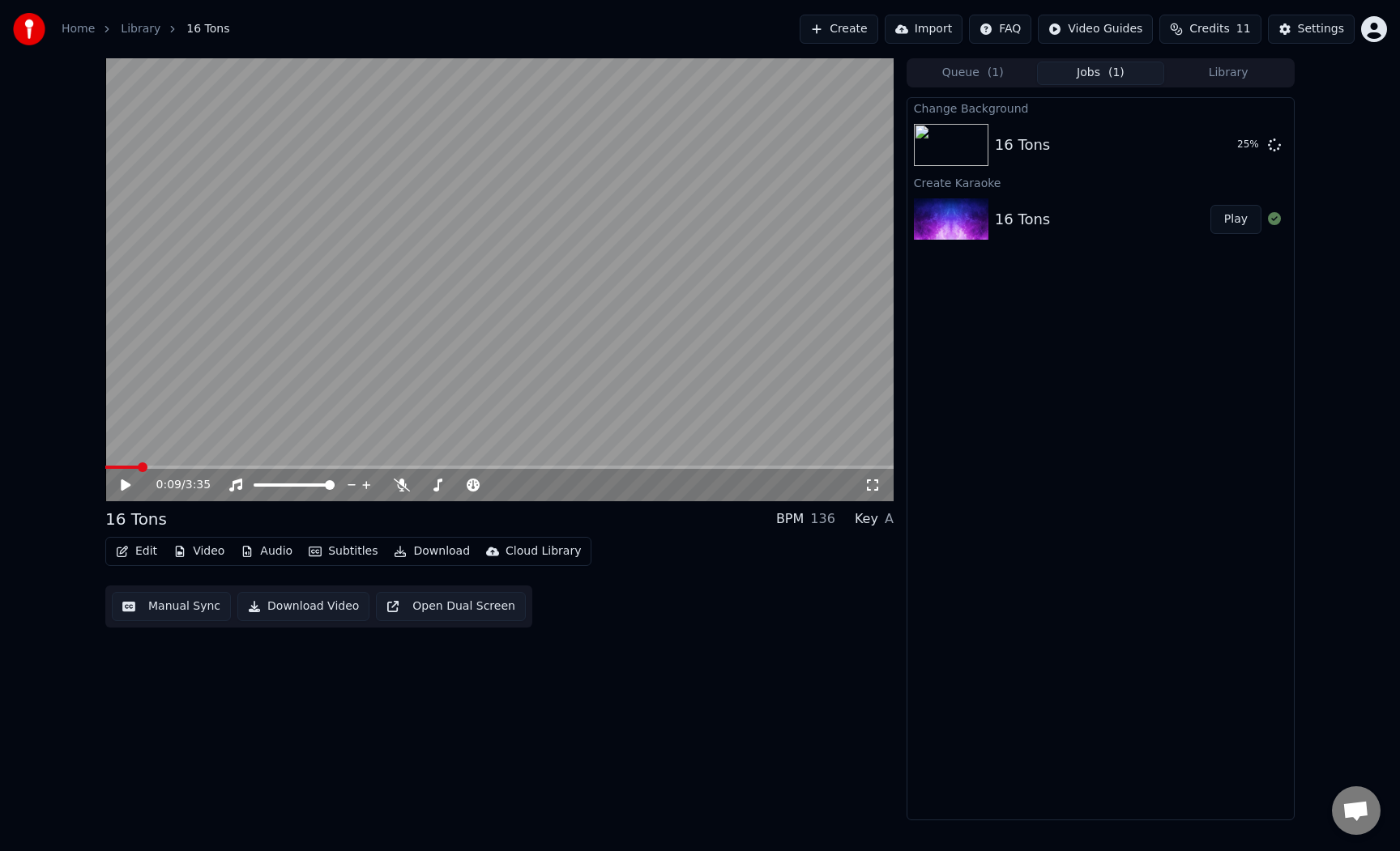
click at [1054, 463] on div "Change Background 16 Tons 25 % Create Karaoke 16 Tons Play" at bounding box center [1101, 458] width 388 height 723
click at [1054, 463] on div "Change Background 16 Tons 26 % Create Karaoke 16 Tons Play" at bounding box center [1101, 458] width 388 height 723
click at [452, 745] on div "0:09 / 3:35 16 Tons BPM 136 Key A Edit Video Audio Subtitles Download Cloud Lib…" at bounding box center [499, 440] width 789 height 762
click at [258, 551] on button "Audio" at bounding box center [266, 551] width 64 height 23
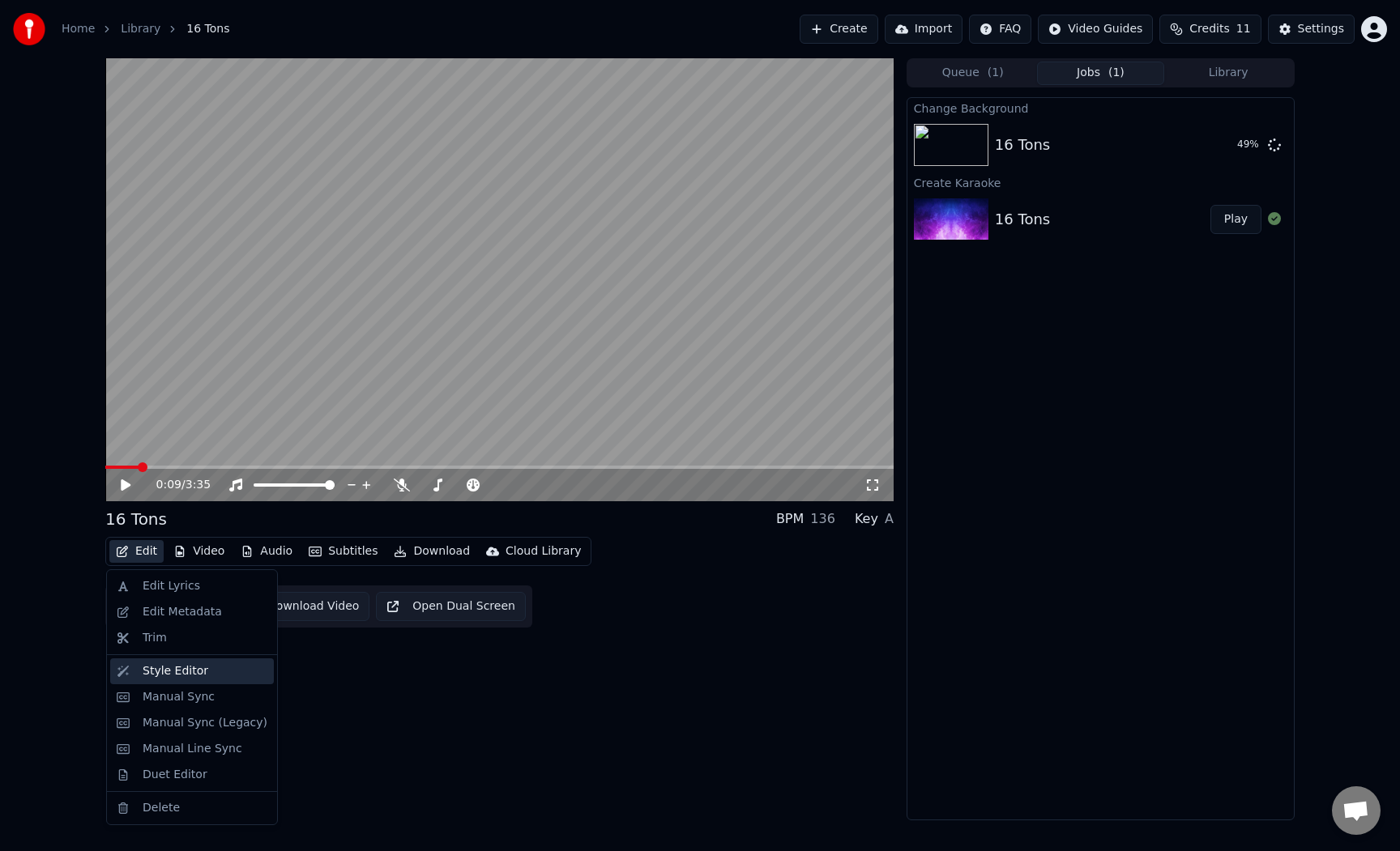
click at [225, 679] on div "Style Editor" at bounding box center [204, 670] width 125 height 16
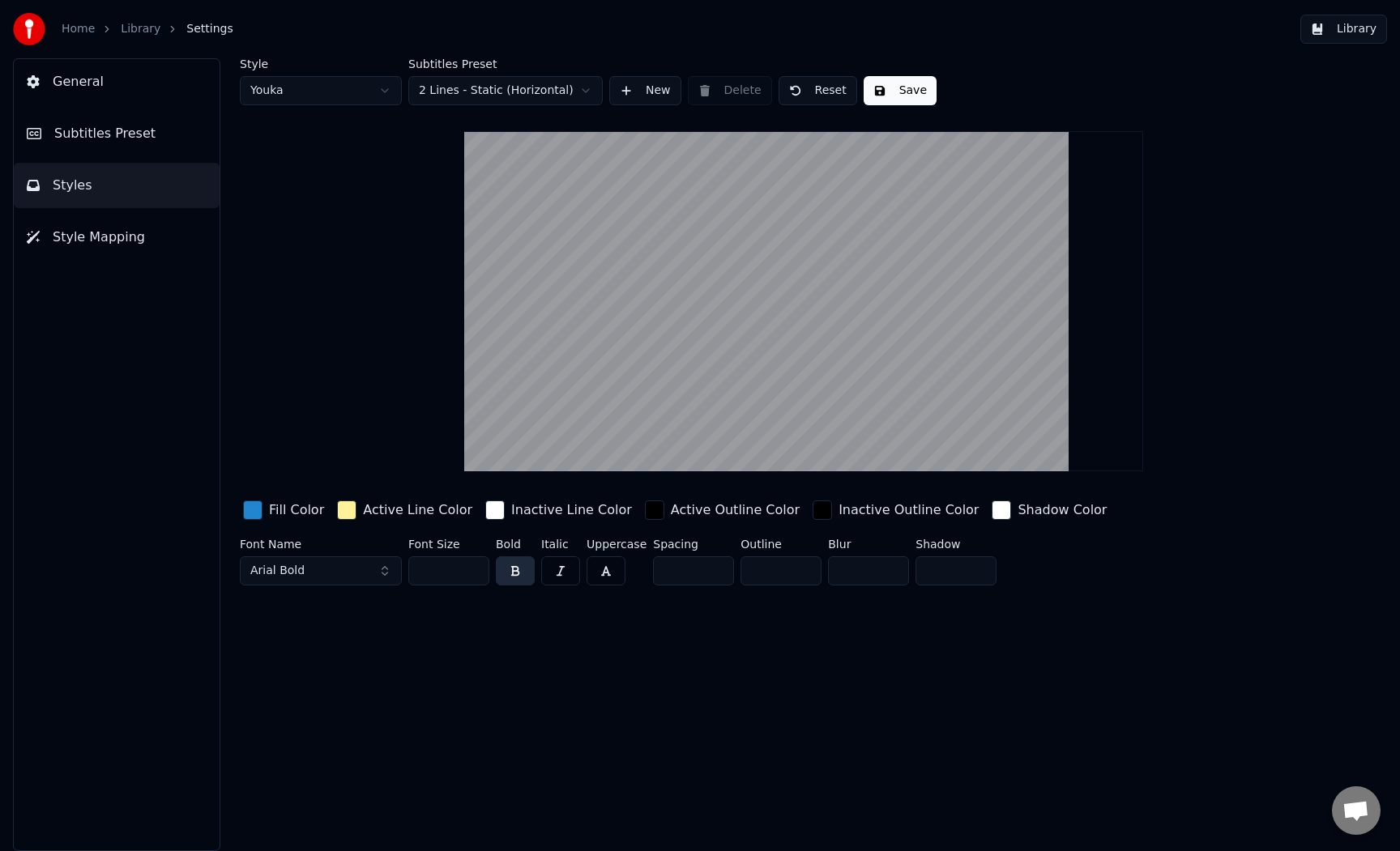
drag, startPoint x: 742, startPoint y: 381, endPoint x: 779, endPoint y: 343, distance: 53.0
click at [779, 343] on video at bounding box center [804, 301] width 680 height 340
click at [137, 422] on div "General Subtitles Preset Styles Style Mapping" at bounding box center [116, 455] width 207 height 792
click at [1288, 806] on div "Style Youka Subtitles Preset 2 Lines - Static (Horizontal) New Delete Reset Sav…" at bounding box center [804, 455] width 1193 height 792
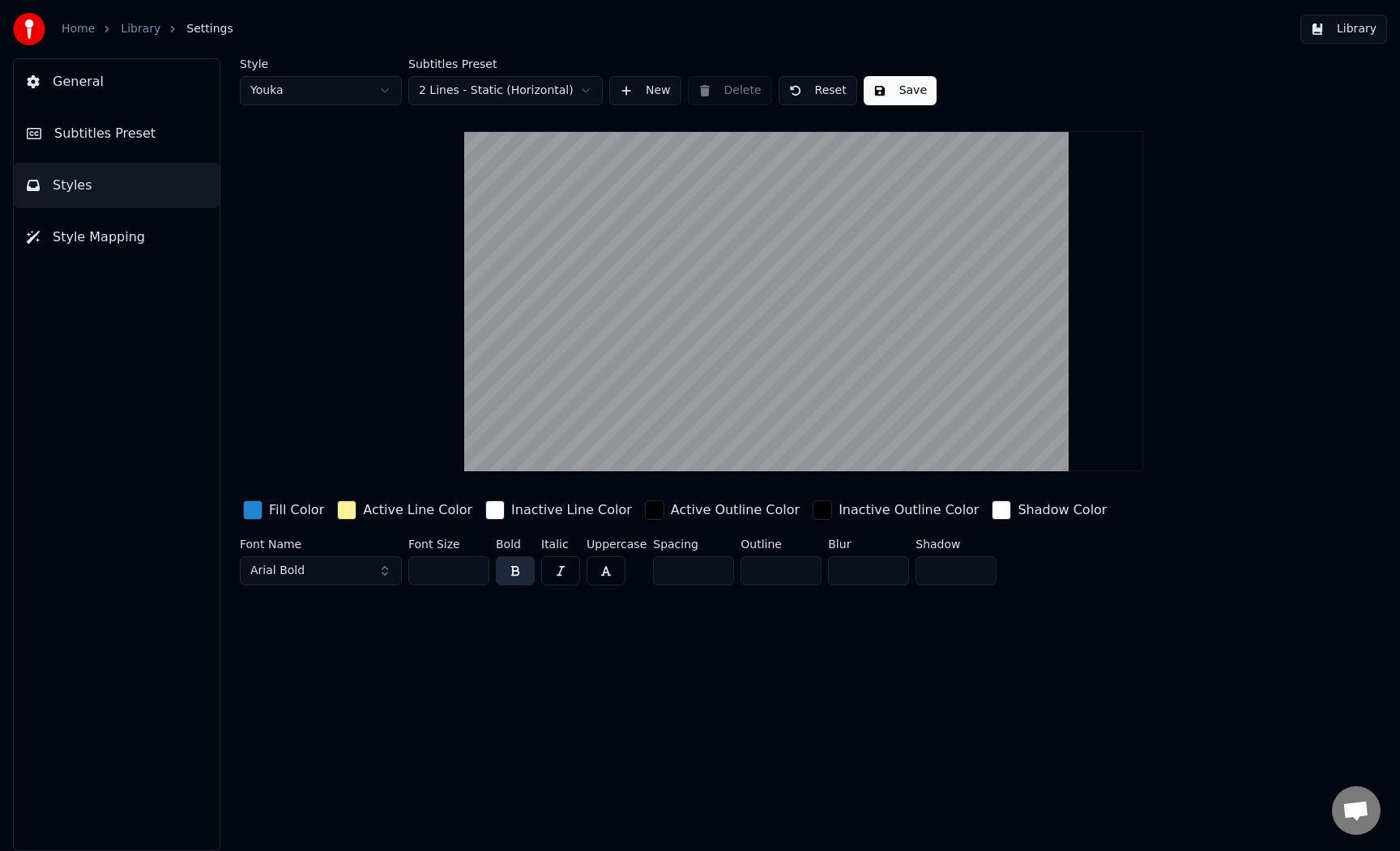
click at [150, 28] on link "Library" at bounding box center [140, 28] width 39 height 16
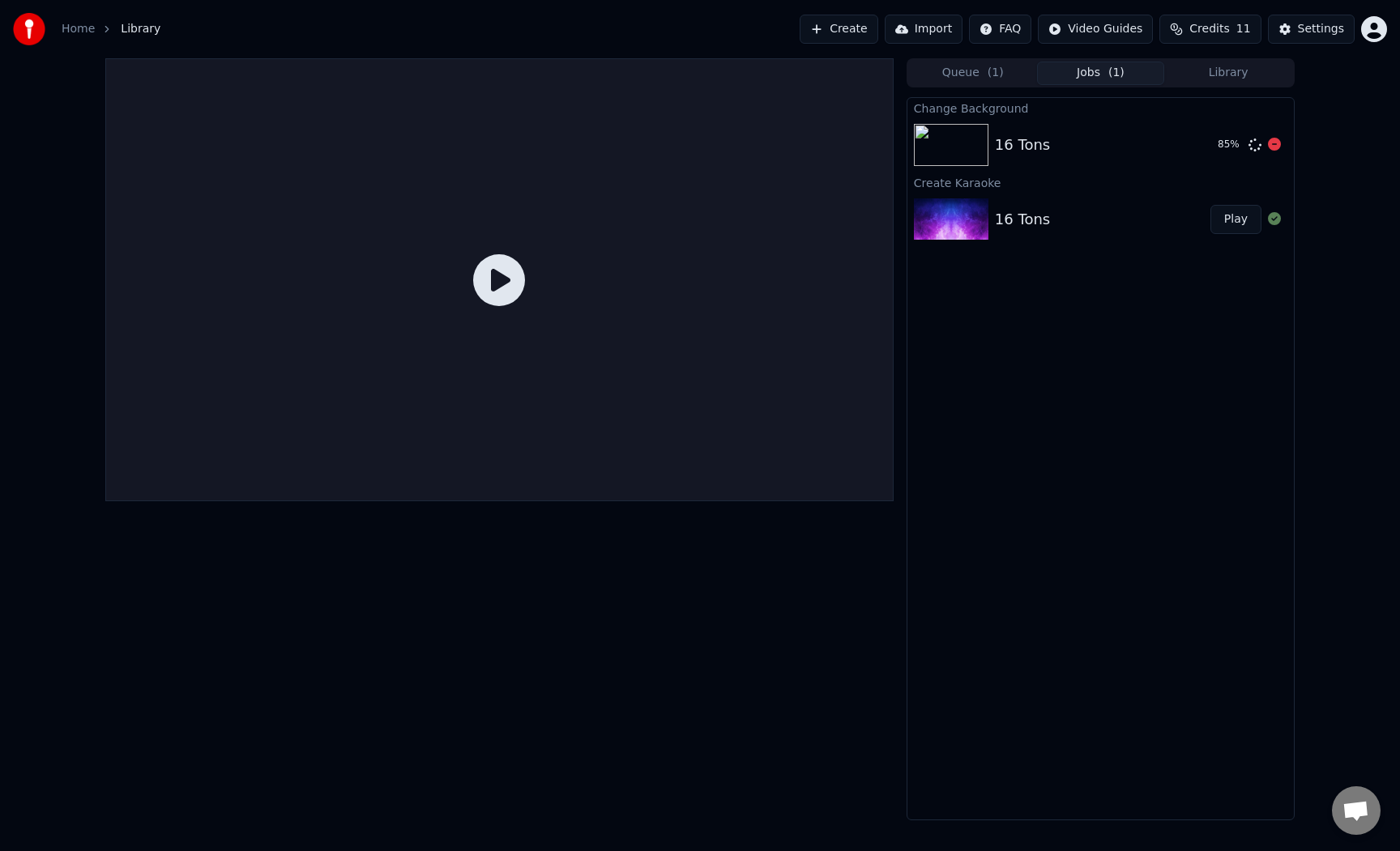
click at [1127, 171] on div "16 Tons 85 %" at bounding box center [1101, 145] width 386 height 55
click at [1087, 477] on div "Change Background 16 Tons 87 % Create Karaoke 16 Tons Play" at bounding box center [1101, 458] width 388 height 723
click at [990, 139] on div at bounding box center [954, 145] width 81 height 42
click at [1003, 74] on button "Queue ( 1 )" at bounding box center [973, 74] width 128 height 23
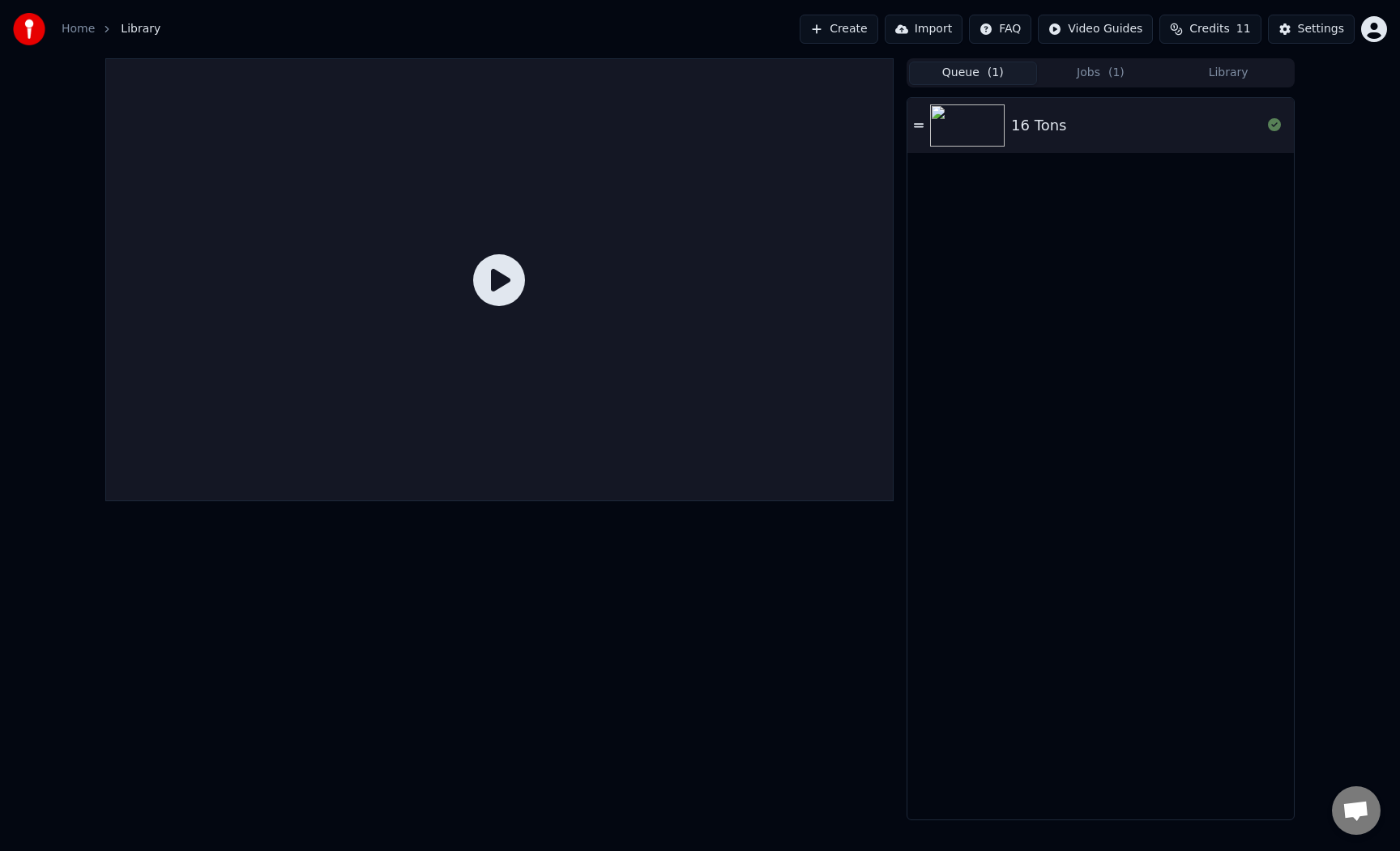
click at [990, 118] on img at bounding box center [967, 125] width 74 height 42
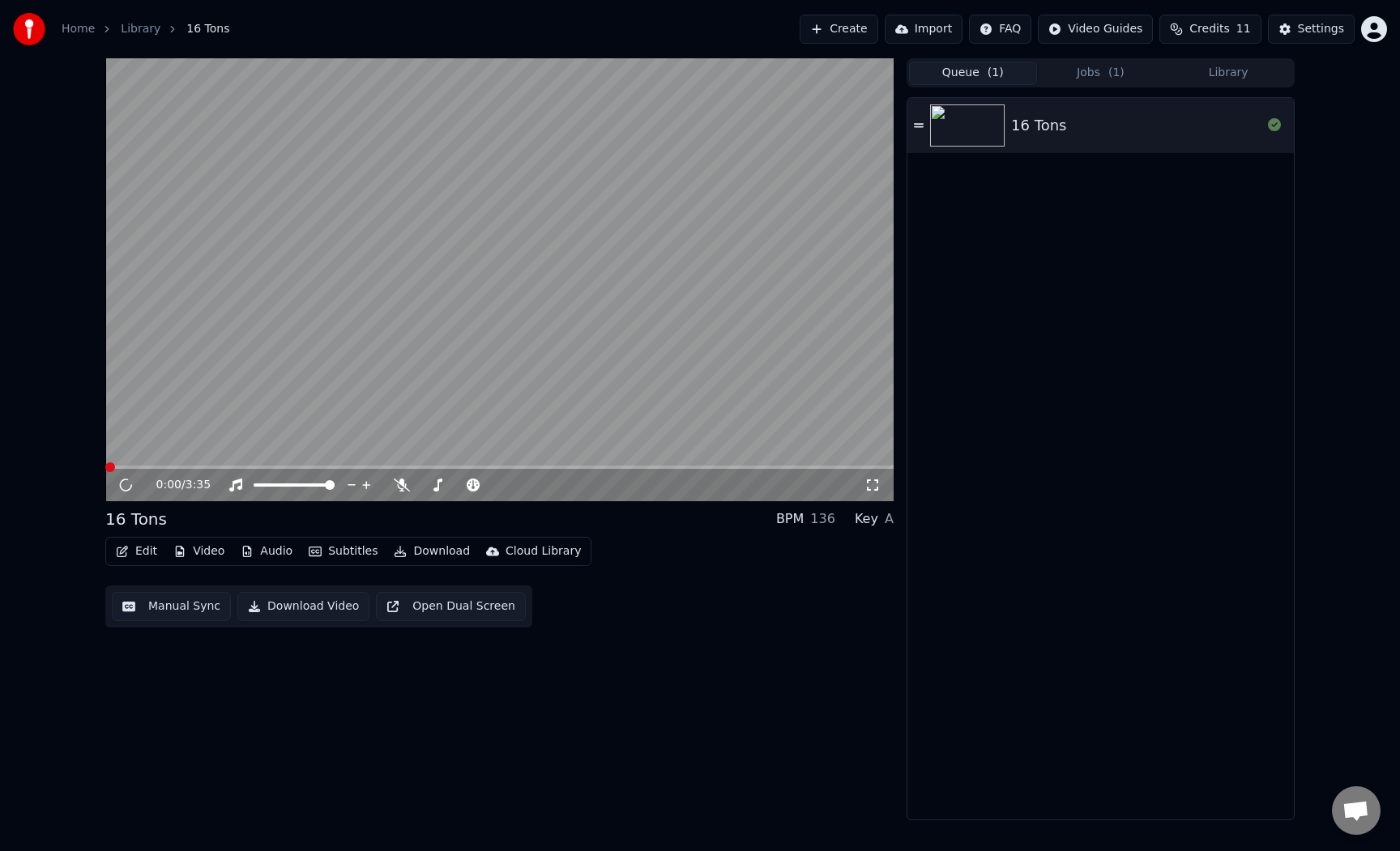
click at [1066, 74] on button "Jobs ( 1 )" at bounding box center [1101, 74] width 128 height 23
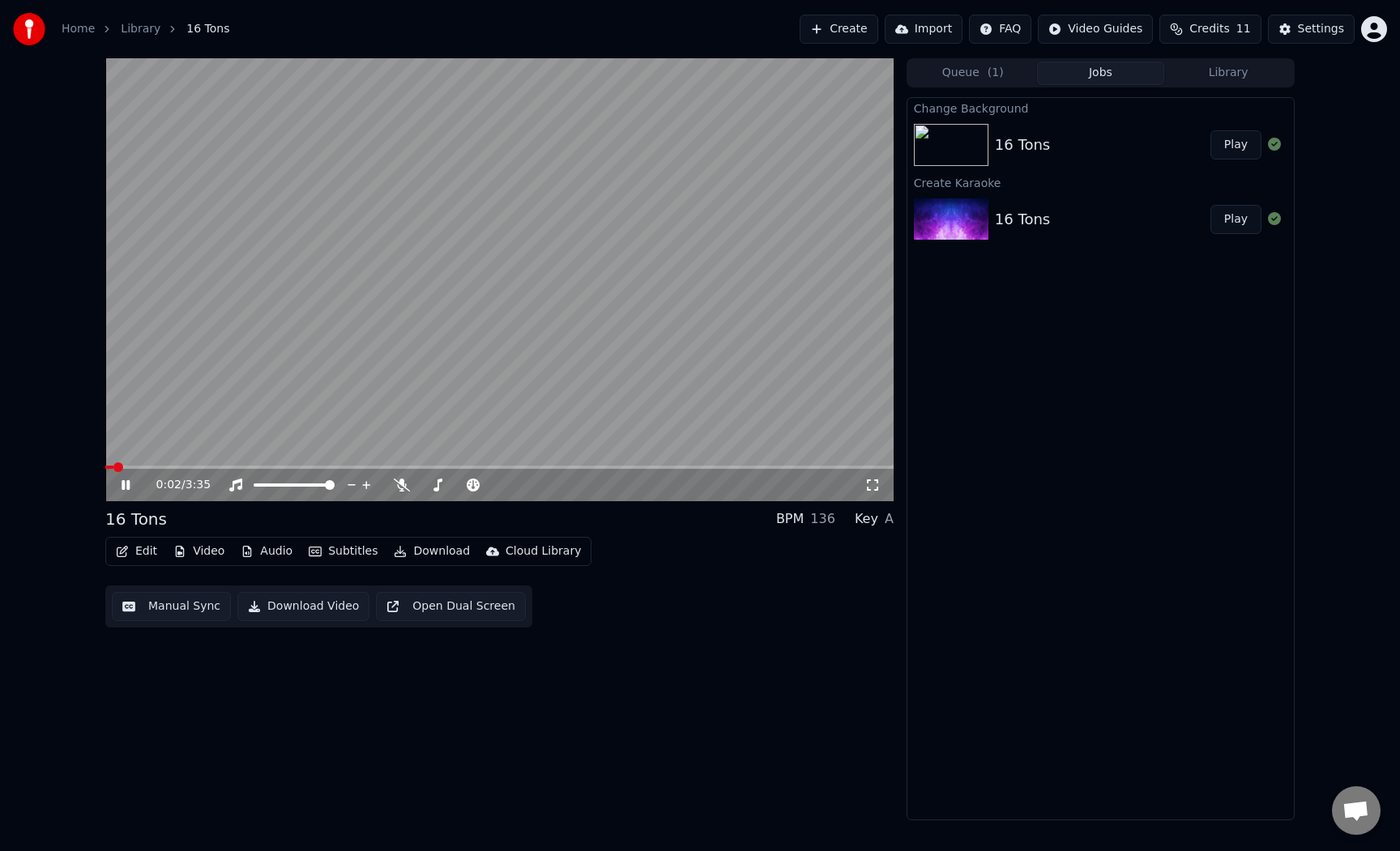
click at [673, 324] on video at bounding box center [499, 280] width 789 height 443
click at [958, 154] on img at bounding box center [951, 145] width 74 height 42
click at [1030, 497] on div "Change Background 16 Tons Play Create Karaoke 16 Tons Play" at bounding box center [1101, 458] width 388 height 723
click at [991, 76] on span "( 1 )" at bounding box center [995, 72] width 16 height 16
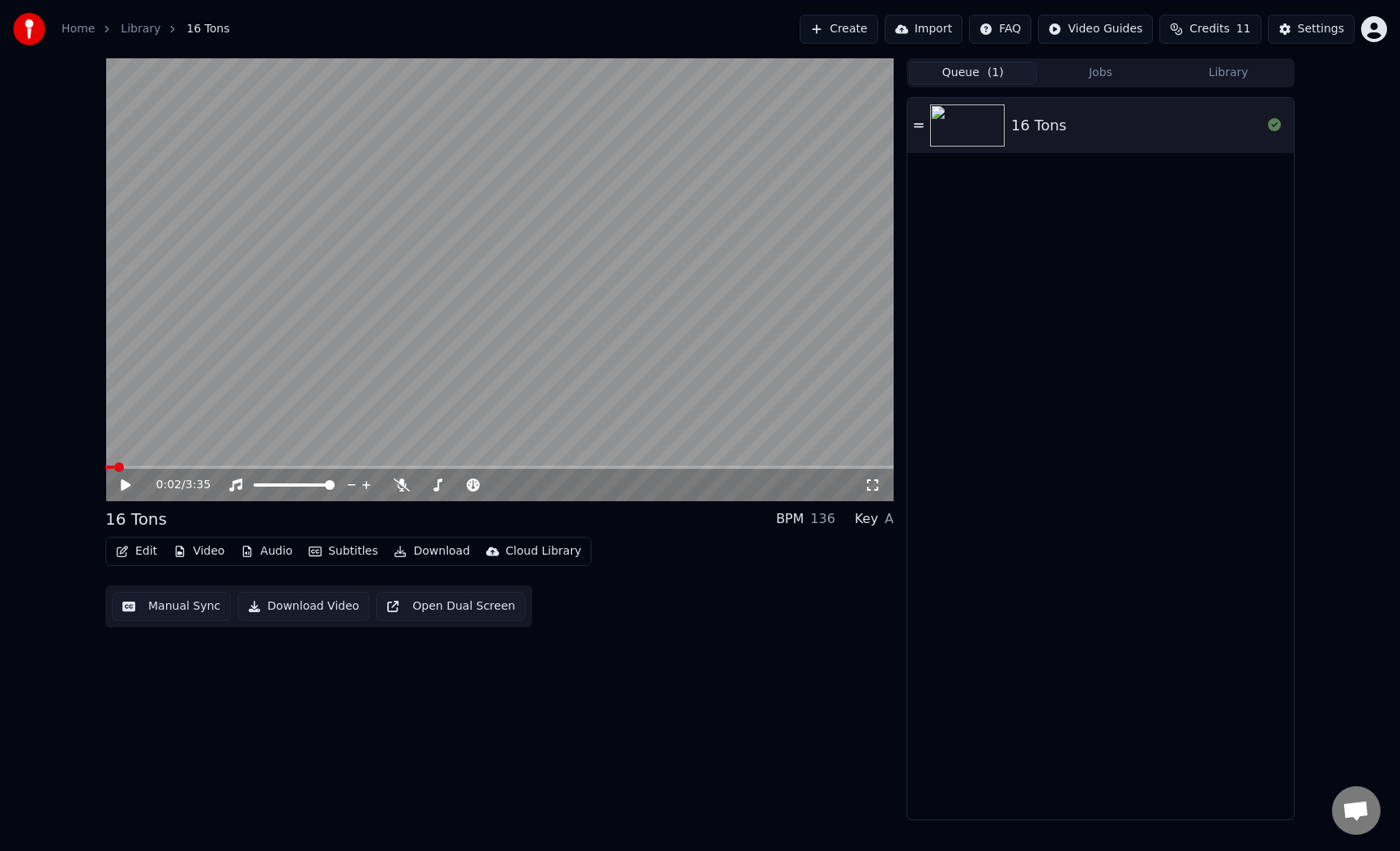
click at [973, 124] on img at bounding box center [967, 125] width 74 height 42
click at [1198, 68] on button "Library" at bounding box center [1228, 74] width 128 height 23
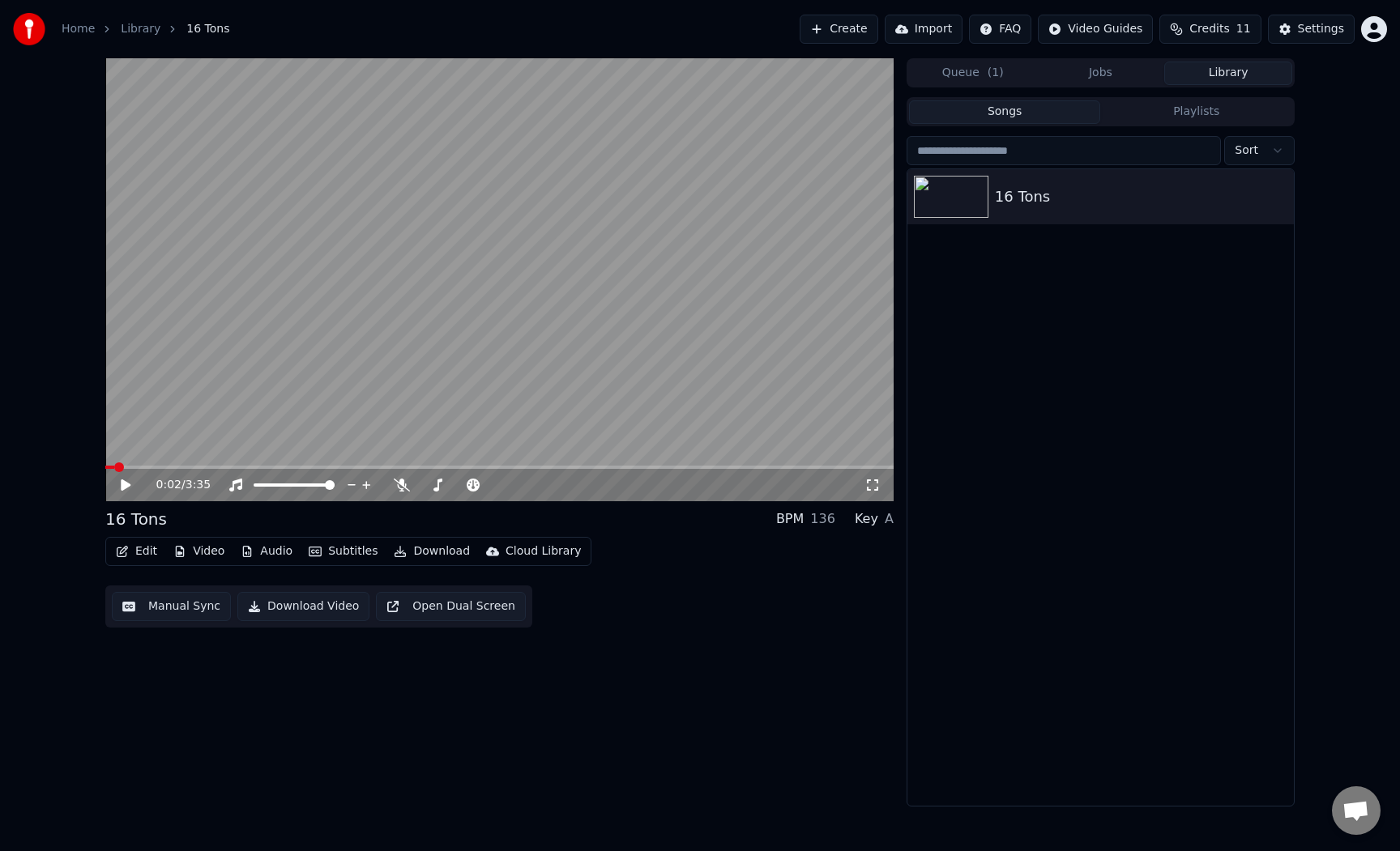
click at [1090, 74] on button "Jobs" at bounding box center [1101, 74] width 128 height 23
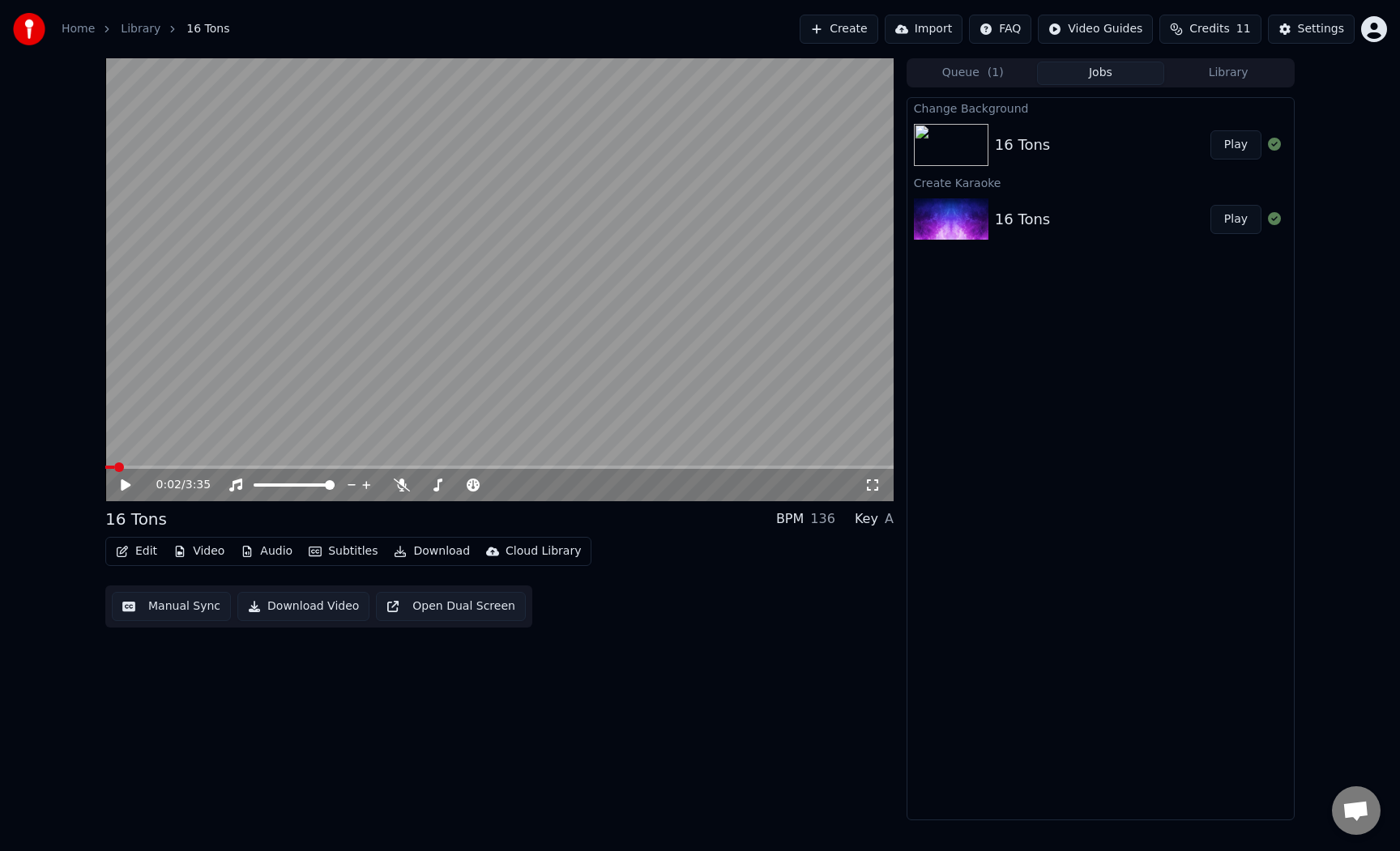
click at [955, 71] on button "Queue ( 1 )" at bounding box center [973, 74] width 128 height 23
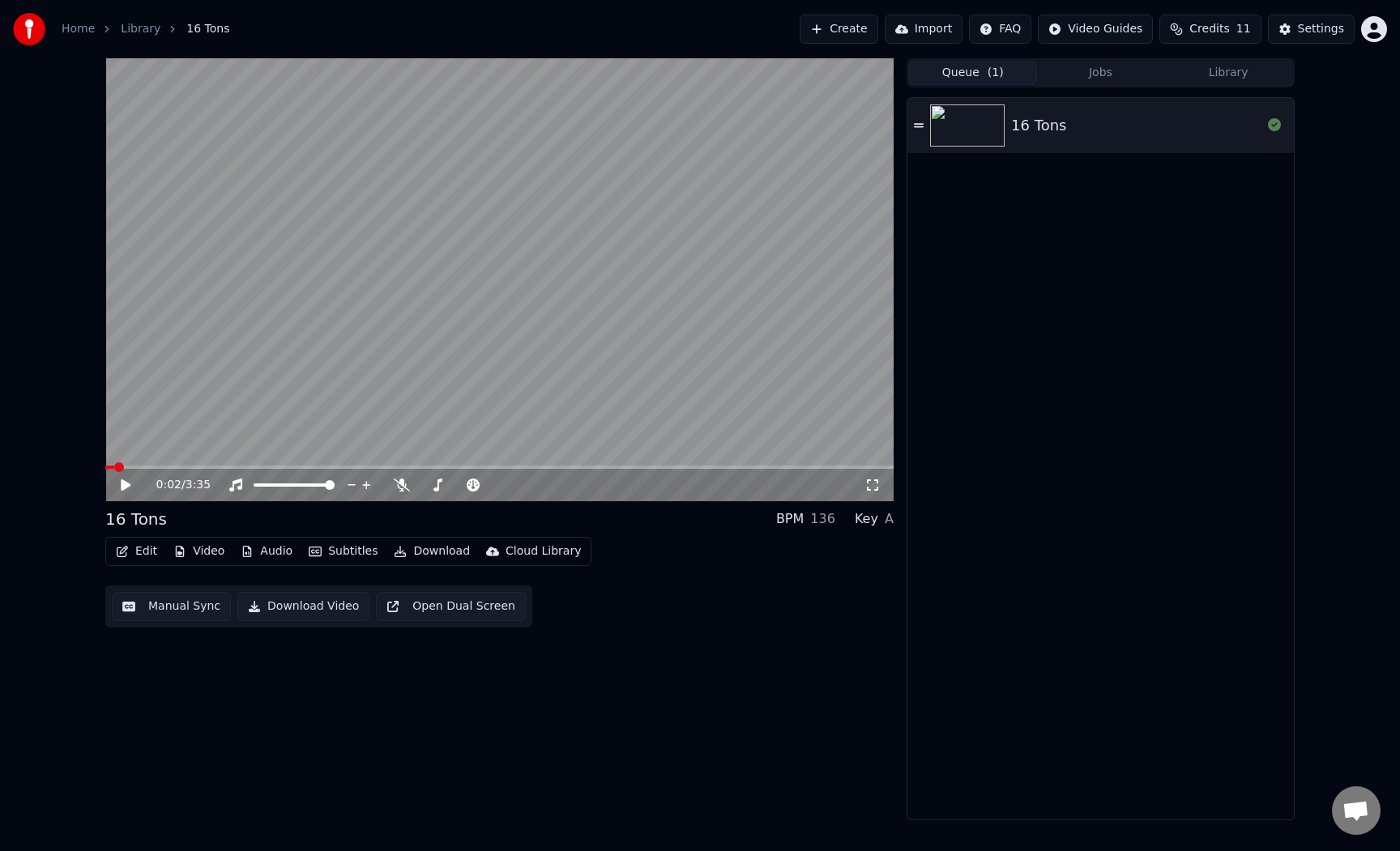
click at [956, 161] on div "16 Tons" at bounding box center [1101, 458] width 386 height 721
click at [968, 136] on img at bounding box center [967, 125] width 74 height 42
click at [985, 293] on div "16 Tons" at bounding box center [1101, 458] width 386 height 721
click at [142, 548] on button "Edit" at bounding box center [136, 551] width 54 height 23
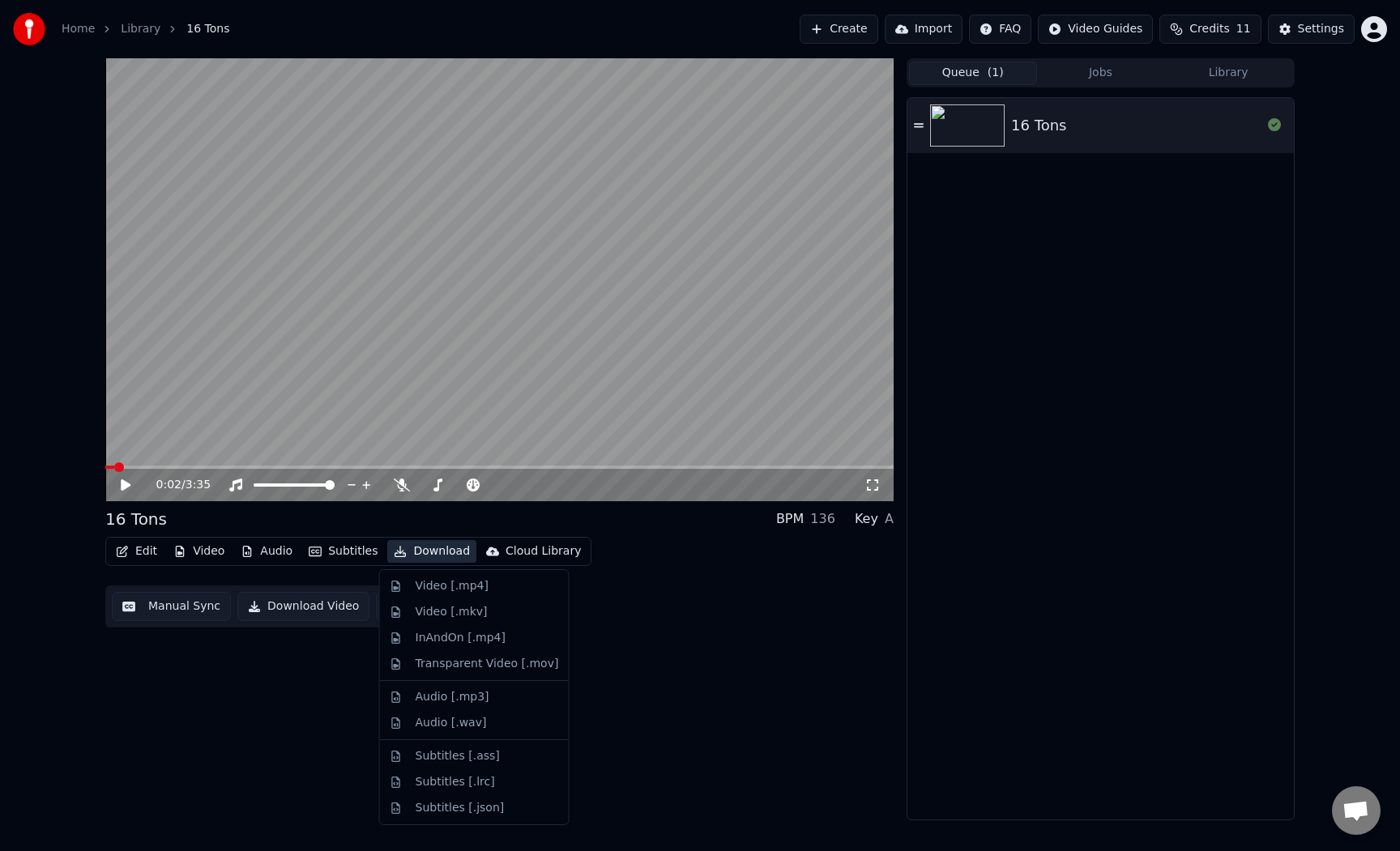
click at [522, 262] on video at bounding box center [499, 280] width 789 height 443
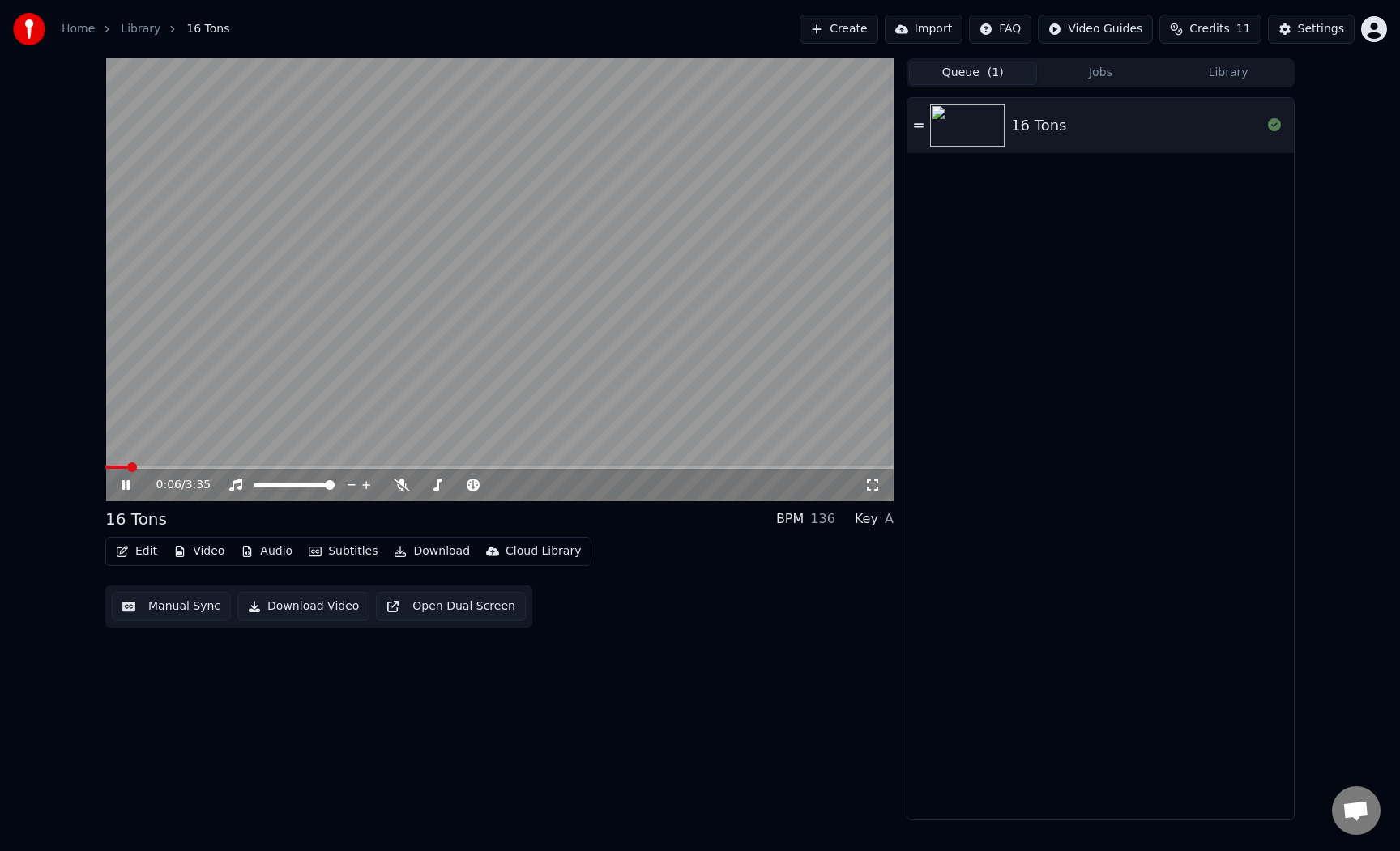
click at [1101, 71] on button "Jobs" at bounding box center [1101, 74] width 128 height 23
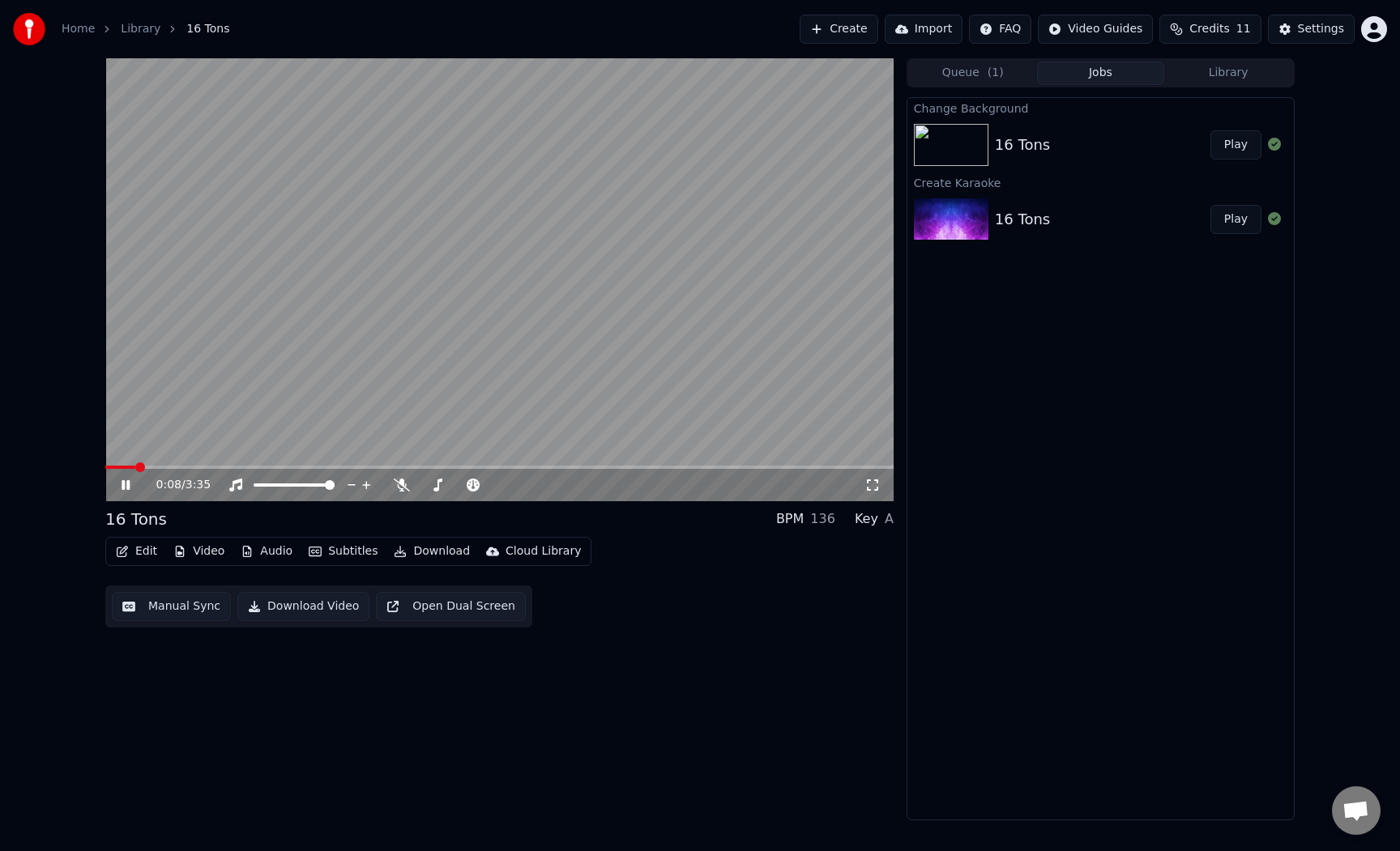
click at [734, 300] on video at bounding box center [499, 280] width 789 height 443
click at [996, 153] on div "16 Tons" at bounding box center [1023, 145] width 55 height 23
click at [1212, 147] on button "Play" at bounding box center [1235, 145] width 51 height 29
click at [193, 466] on span at bounding box center [499, 467] width 789 height 3
click at [314, 467] on span at bounding box center [210, 467] width 209 height 3
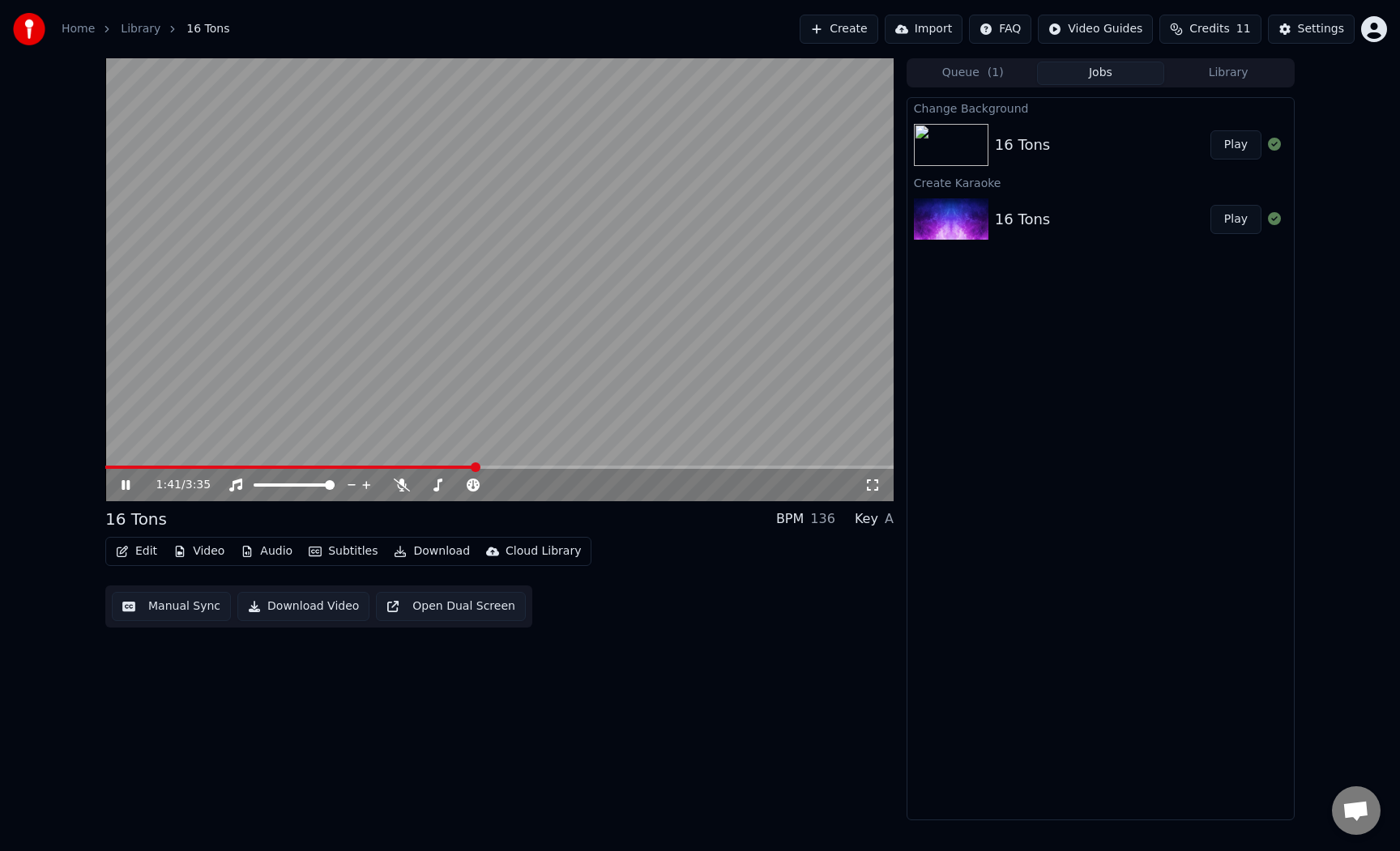
click at [473, 466] on span at bounding box center [499, 467] width 789 height 3
click at [598, 461] on video at bounding box center [499, 280] width 789 height 443
click at [714, 472] on span at bounding box center [711, 467] width 10 height 10
click at [113, 471] on span at bounding box center [118, 467] width 10 height 10
click at [105, 469] on span at bounding box center [110, 467] width 10 height 10
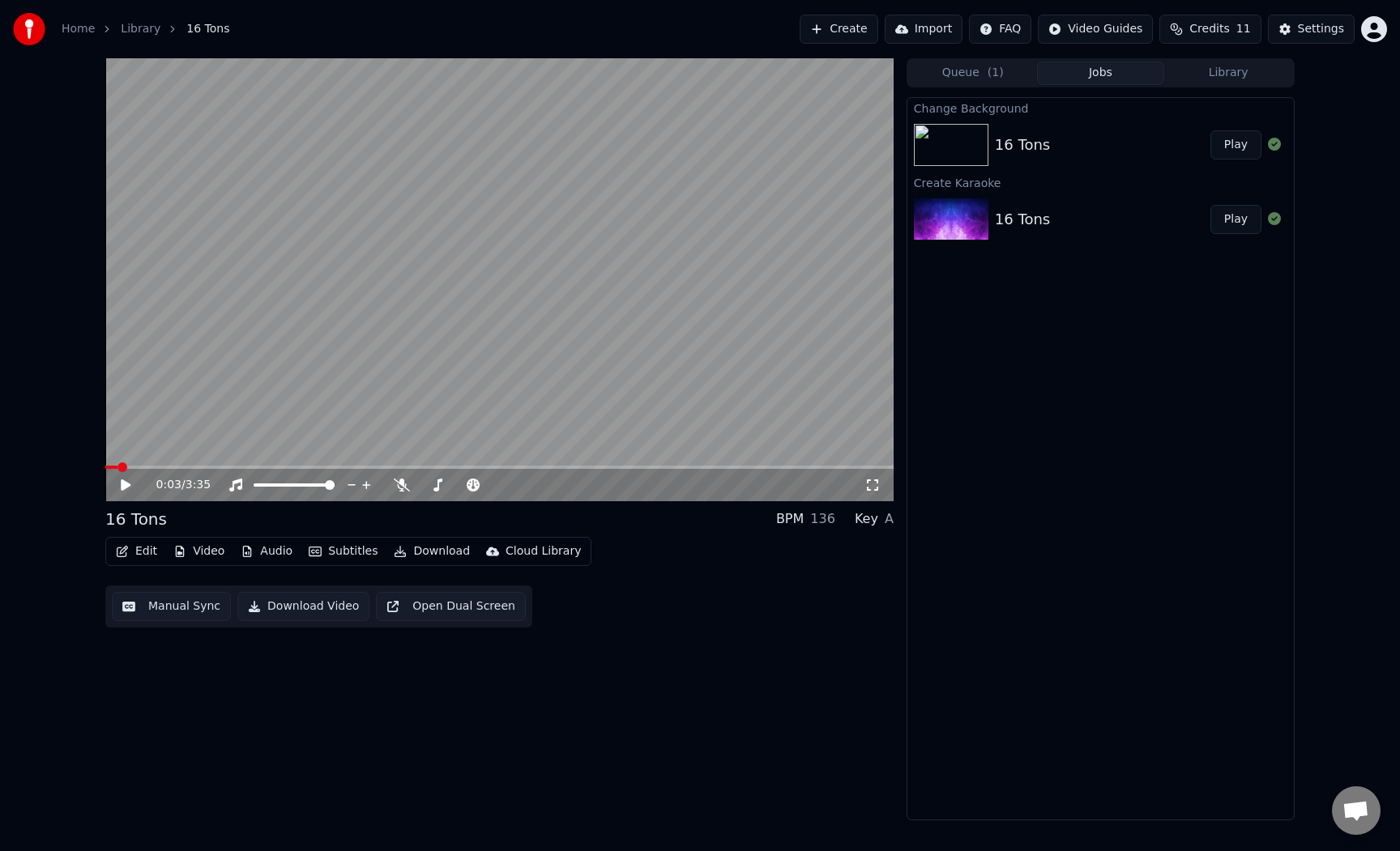
drag, startPoint x: 568, startPoint y: 171, endPoint x: 589, endPoint y: 171, distance: 21.0
click at [589, 171] on video at bounding box center [499, 280] width 789 height 443
click at [333, 555] on button "Subtitles" at bounding box center [343, 551] width 82 height 23
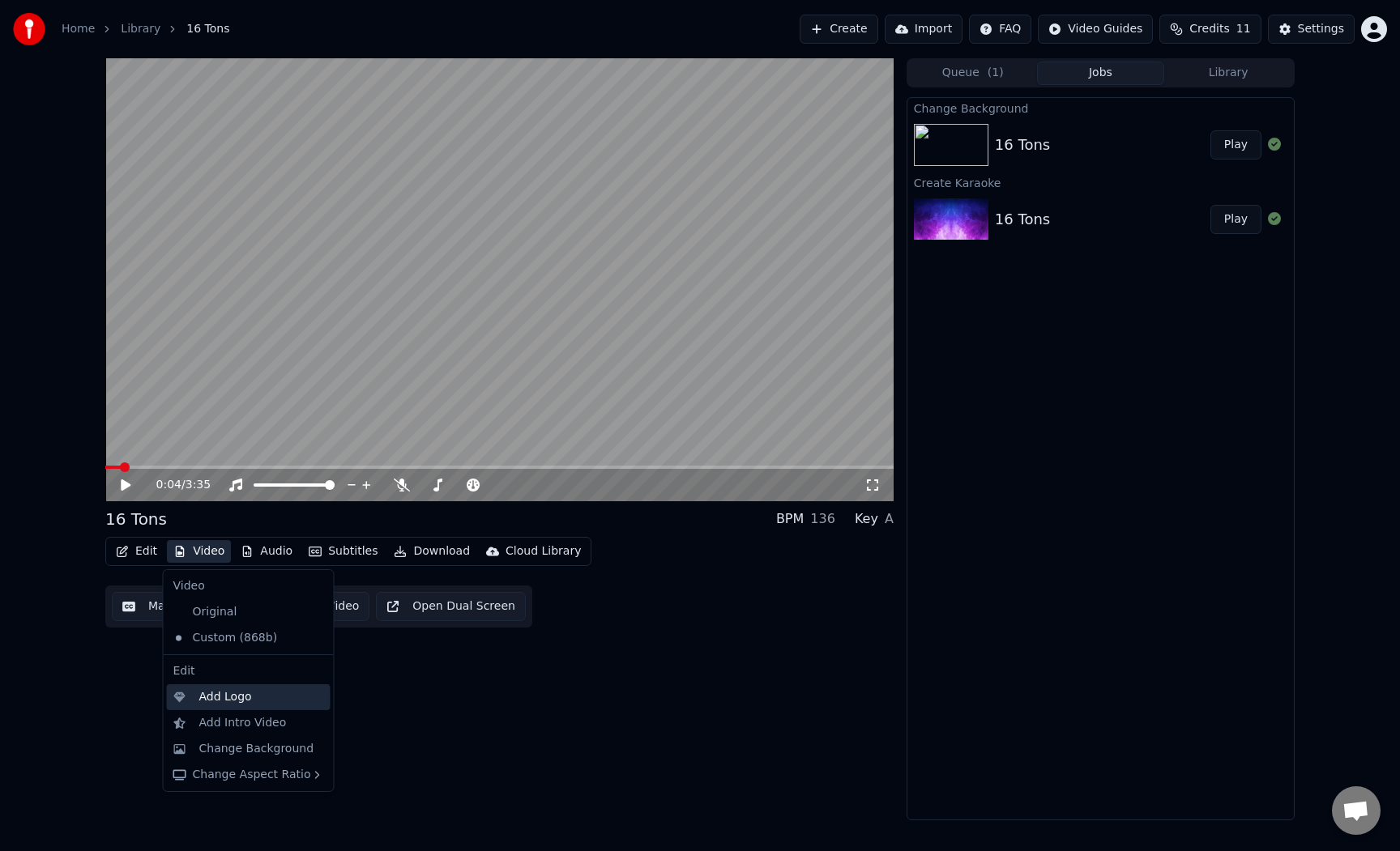
click at [247, 690] on div "Add Logo" at bounding box center [225, 696] width 53 height 16
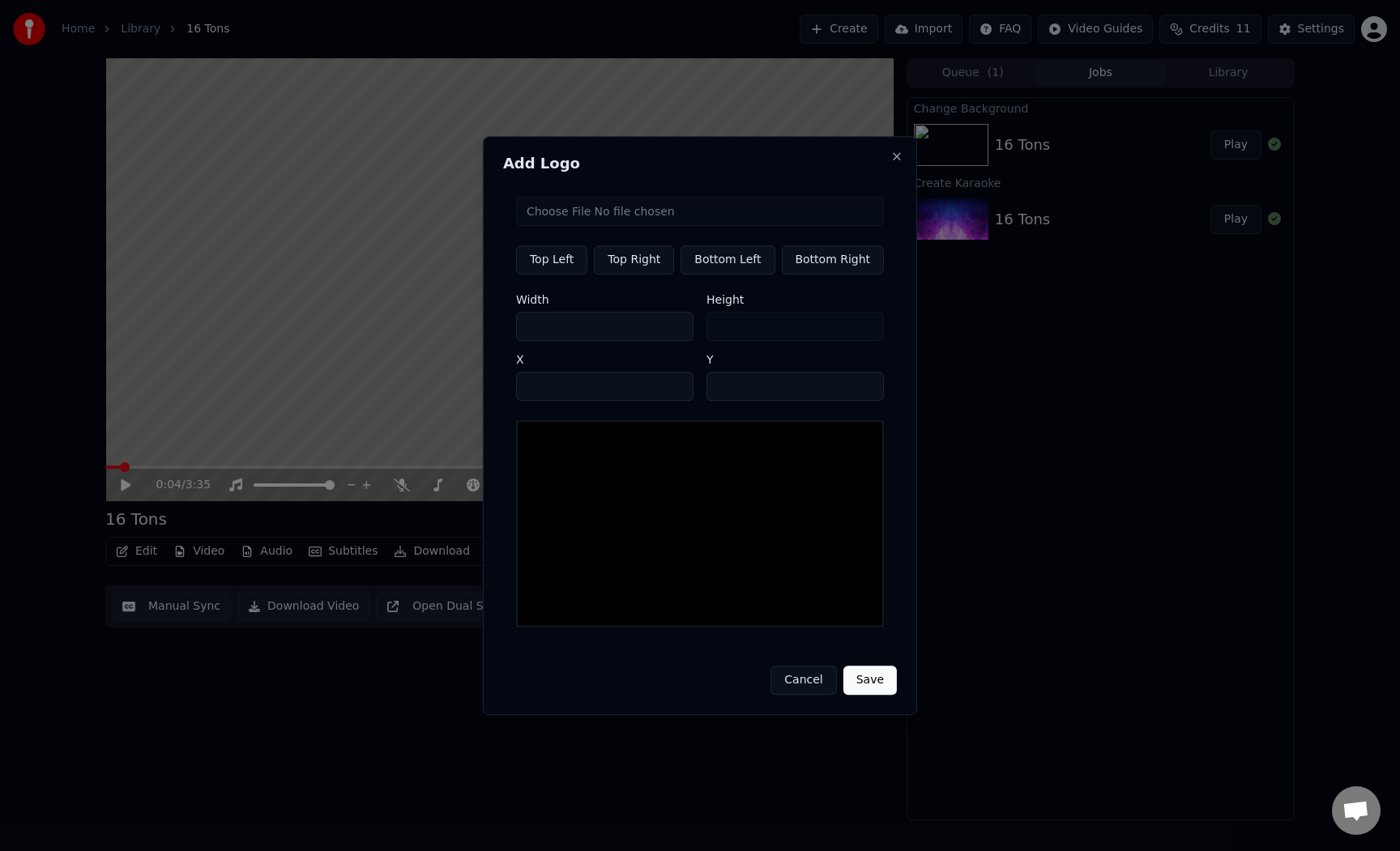
click at [687, 211] on input "file" at bounding box center [700, 211] width 368 height 29
type input "**********"
click at [542, 452] on img at bounding box center [544, 447] width 37 height 37
click at [549, 456] on img at bounding box center [544, 447] width 37 height 37
click at [560, 454] on img at bounding box center [544, 447] width 37 height 37
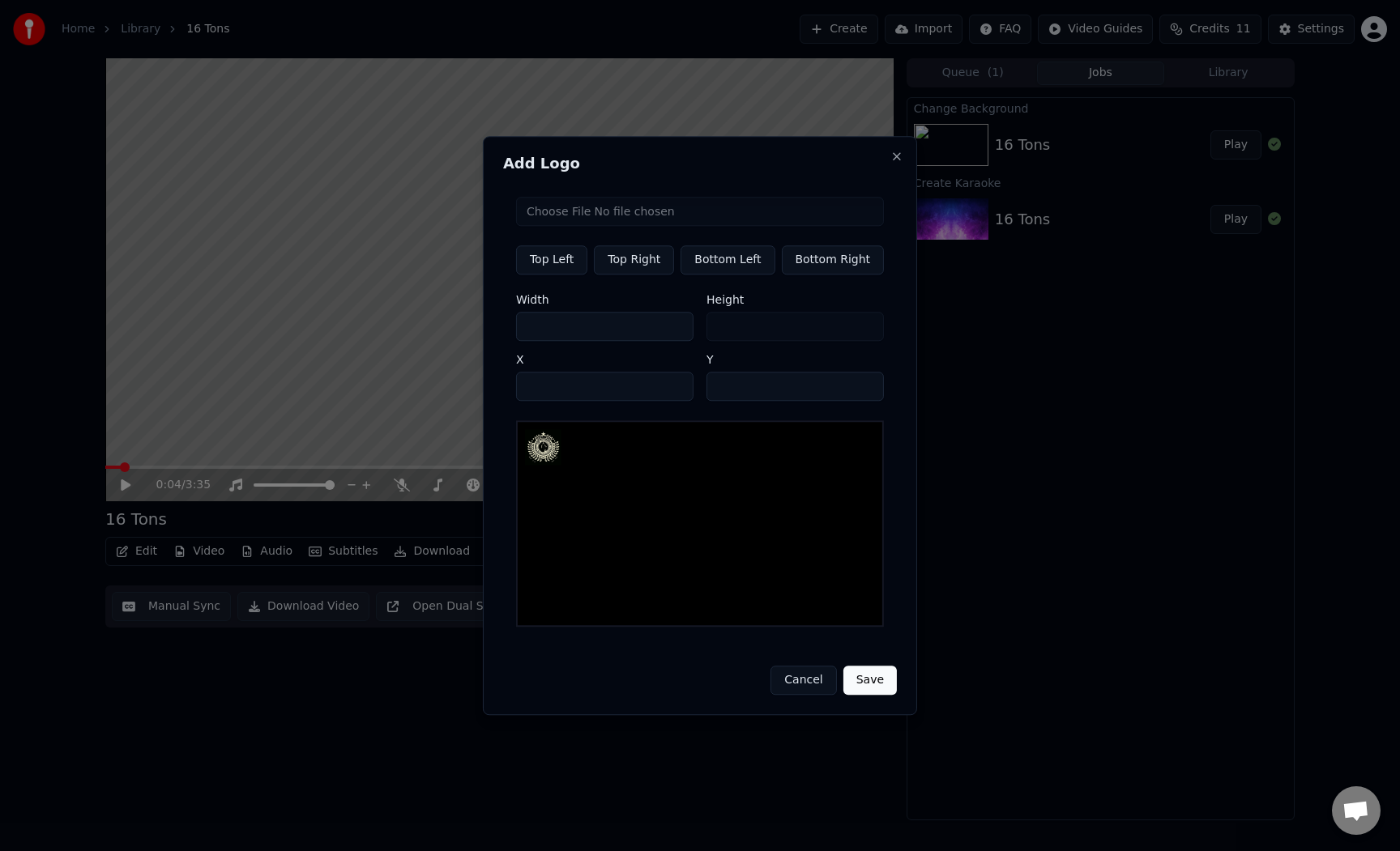
click at [560, 454] on img at bounding box center [544, 447] width 37 height 37
click at [561, 461] on img at bounding box center [544, 447] width 37 height 37
click at [540, 451] on img at bounding box center [544, 447] width 37 height 37
click at [735, 168] on h2 "Add Logo" at bounding box center [700, 163] width 394 height 14
click at [728, 177] on div "Add Logo Top Left Top Right Bottom Left Bottom Right Width *** Height *** X ** …" at bounding box center [699, 426] width 434 height 579
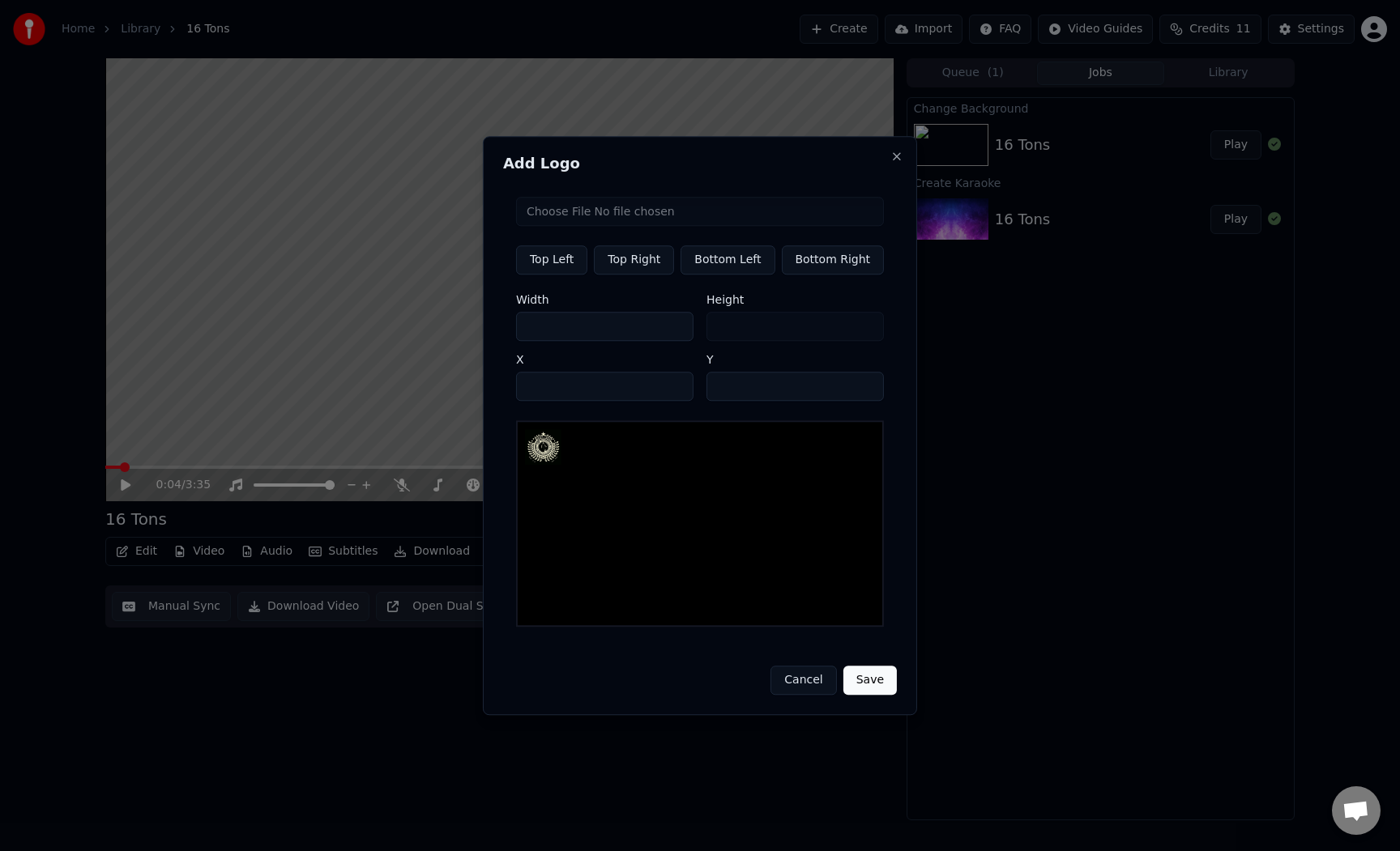
click at [861, 675] on button "Save" at bounding box center [870, 680] width 54 height 29
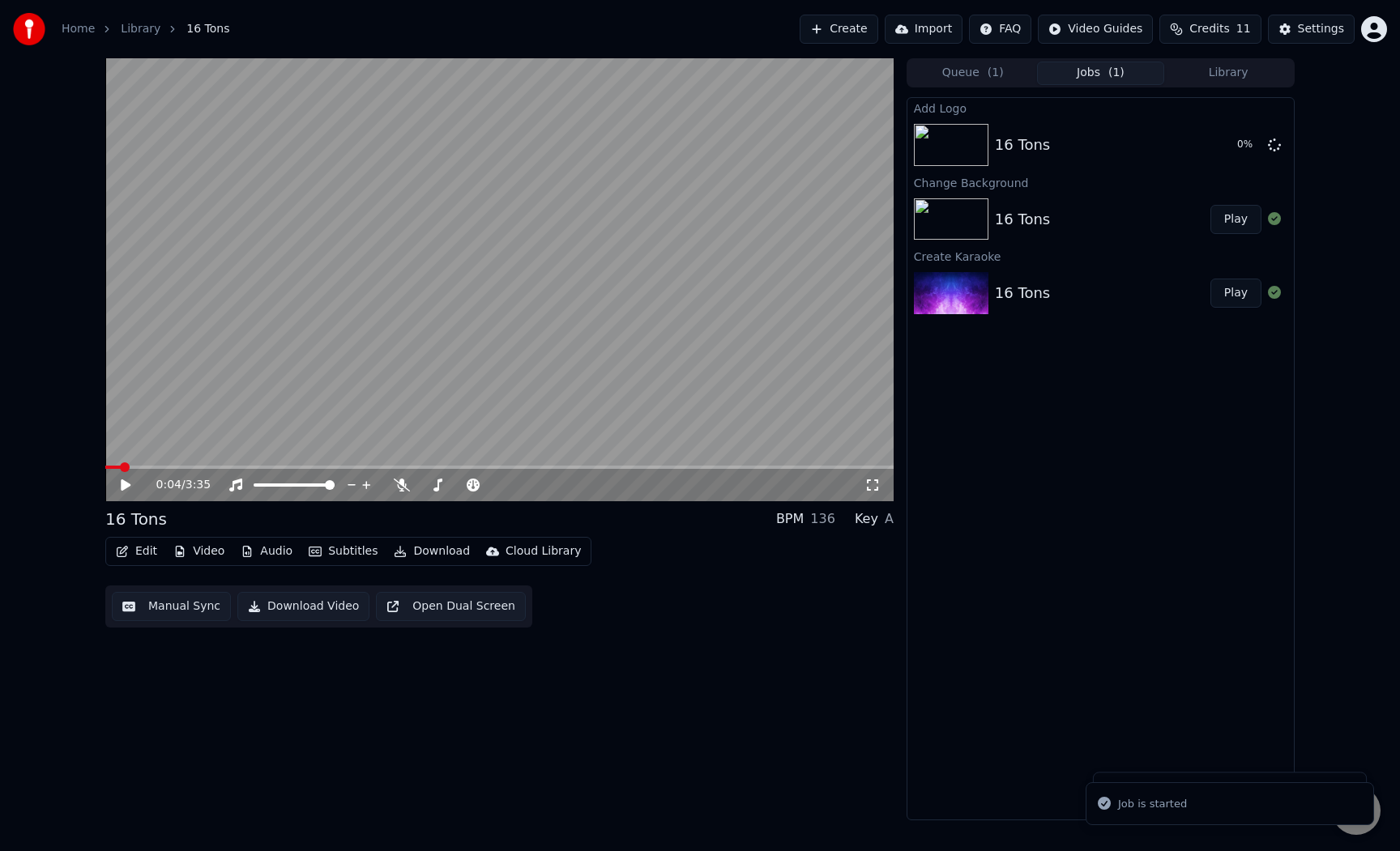
click at [1089, 448] on div "Add Logo 16 Tons 0 % Change Background 16 Tons Play Create Karaoke 16 Tons Play" at bounding box center [1101, 458] width 388 height 723
click at [1009, 439] on div "Add Logo 16 Tons 2 % Change Background 16 Tons Play Create Karaoke 16 Tons Play" at bounding box center [1101, 458] width 388 height 723
click at [170, 470] on div "0:04 / 3:35" at bounding box center [499, 485] width 789 height 33
click at [180, 419] on video at bounding box center [499, 280] width 789 height 443
click at [161, 463] on video at bounding box center [499, 280] width 789 height 443
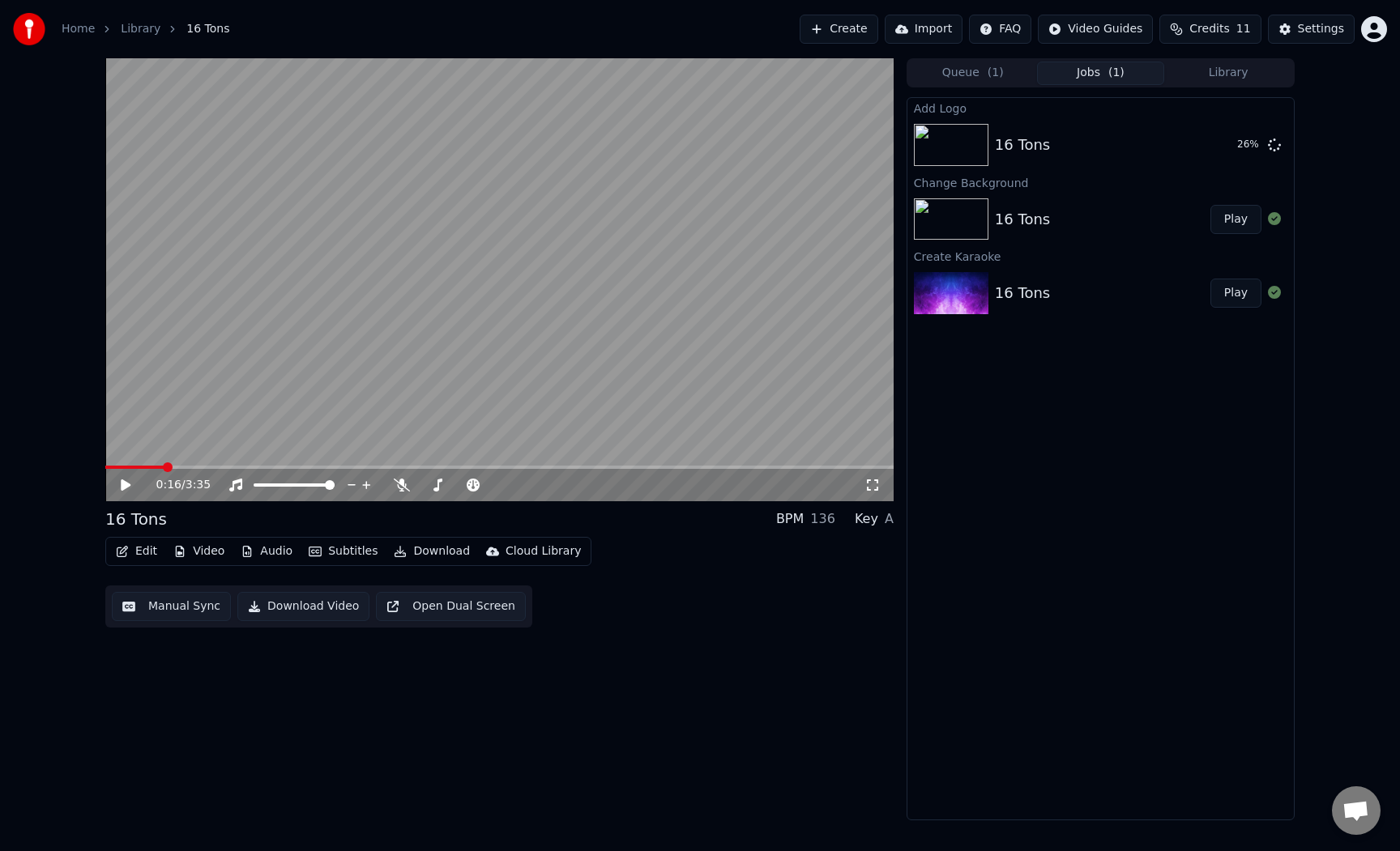
click at [163, 468] on span at bounding box center [168, 467] width 10 height 10
click at [273, 339] on video at bounding box center [499, 280] width 789 height 443
click at [348, 556] on button "Subtitles" at bounding box center [343, 551] width 82 height 23
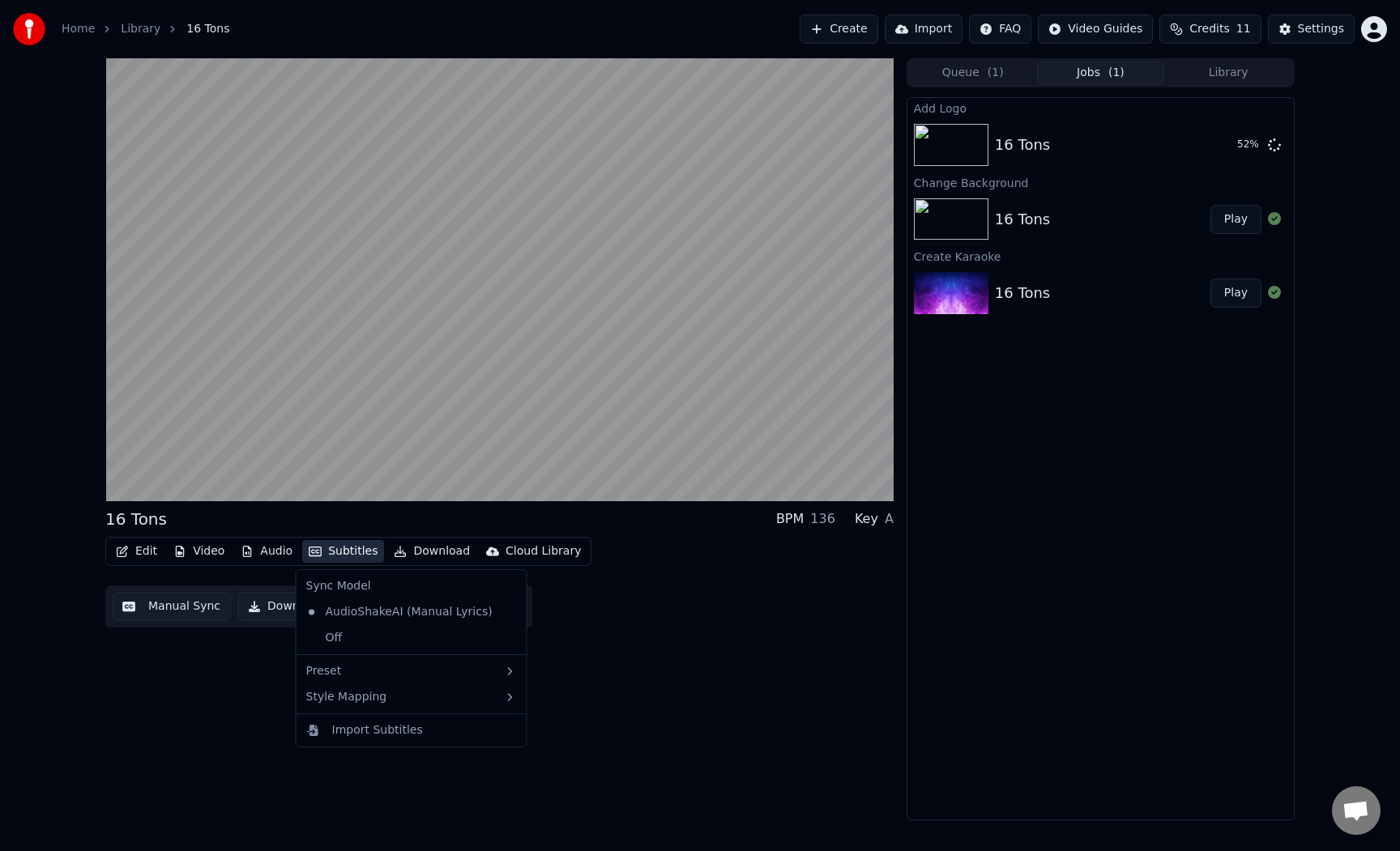
click at [194, 645] on div "16 Tons BPM 136 Key A Edit Video Audio Subtitles Download Cloud Library Manual …" at bounding box center [499, 440] width 789 height 762
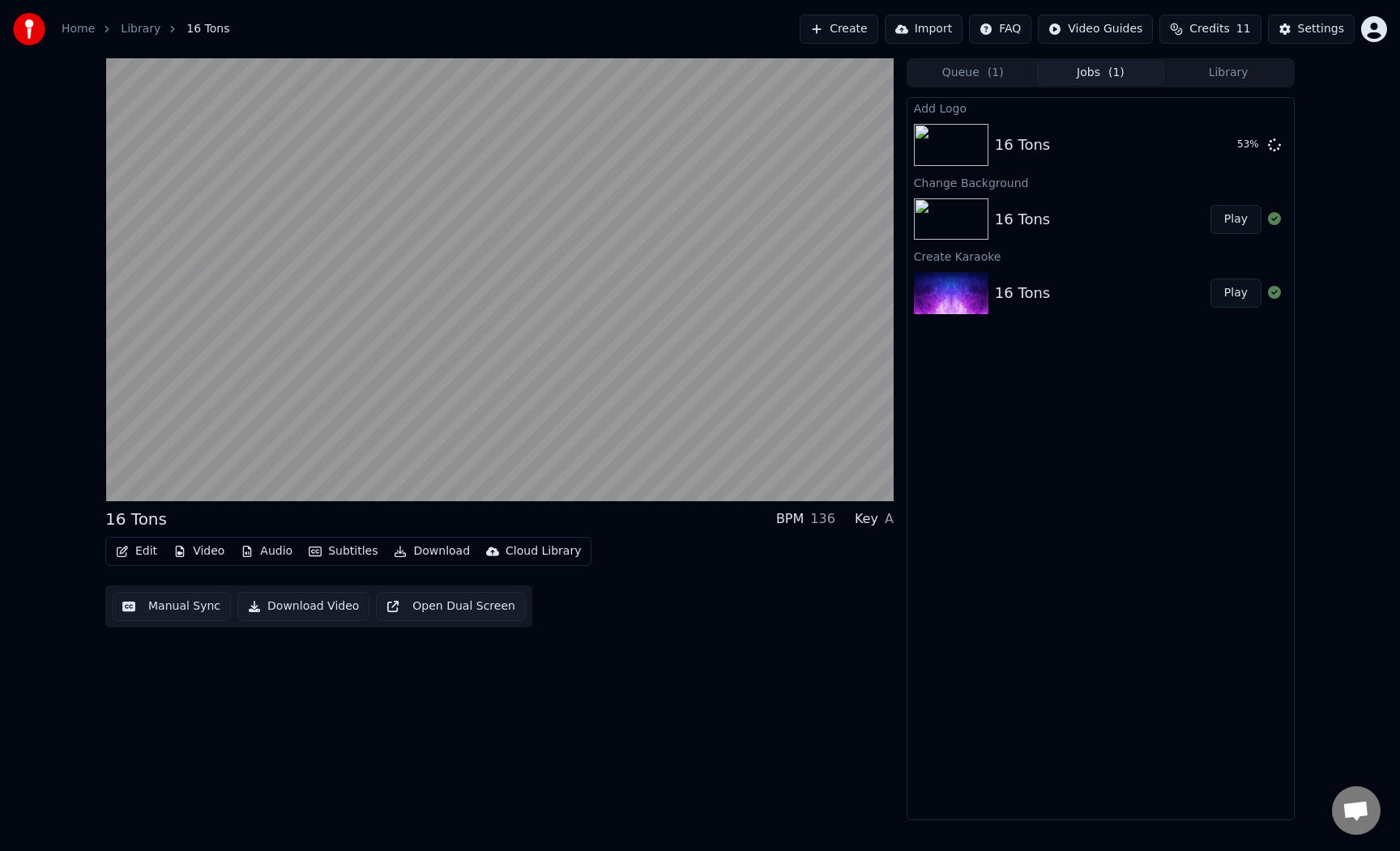
click at [205, 538] on div "Edit Video Audio Subtitles Download Cloud Library" at bounding box center [348, 551] width 486 height 29
click at [203, 552] on button "Video" at bounding box center [199, 551] width 64 height 23
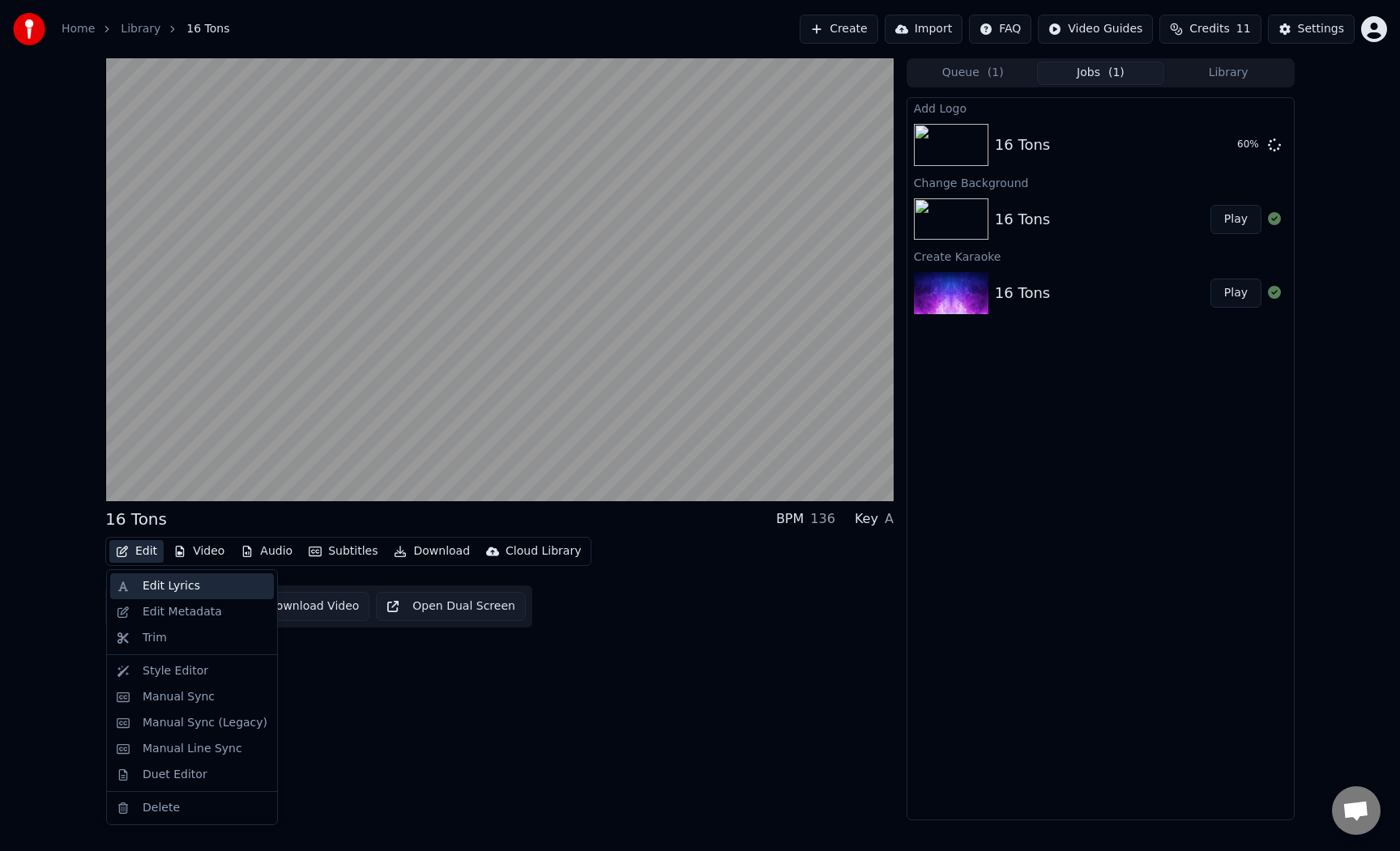
click at [181, 589] on div "Edit Lyrics" at bounding box center [171, 586] width 58 height 16
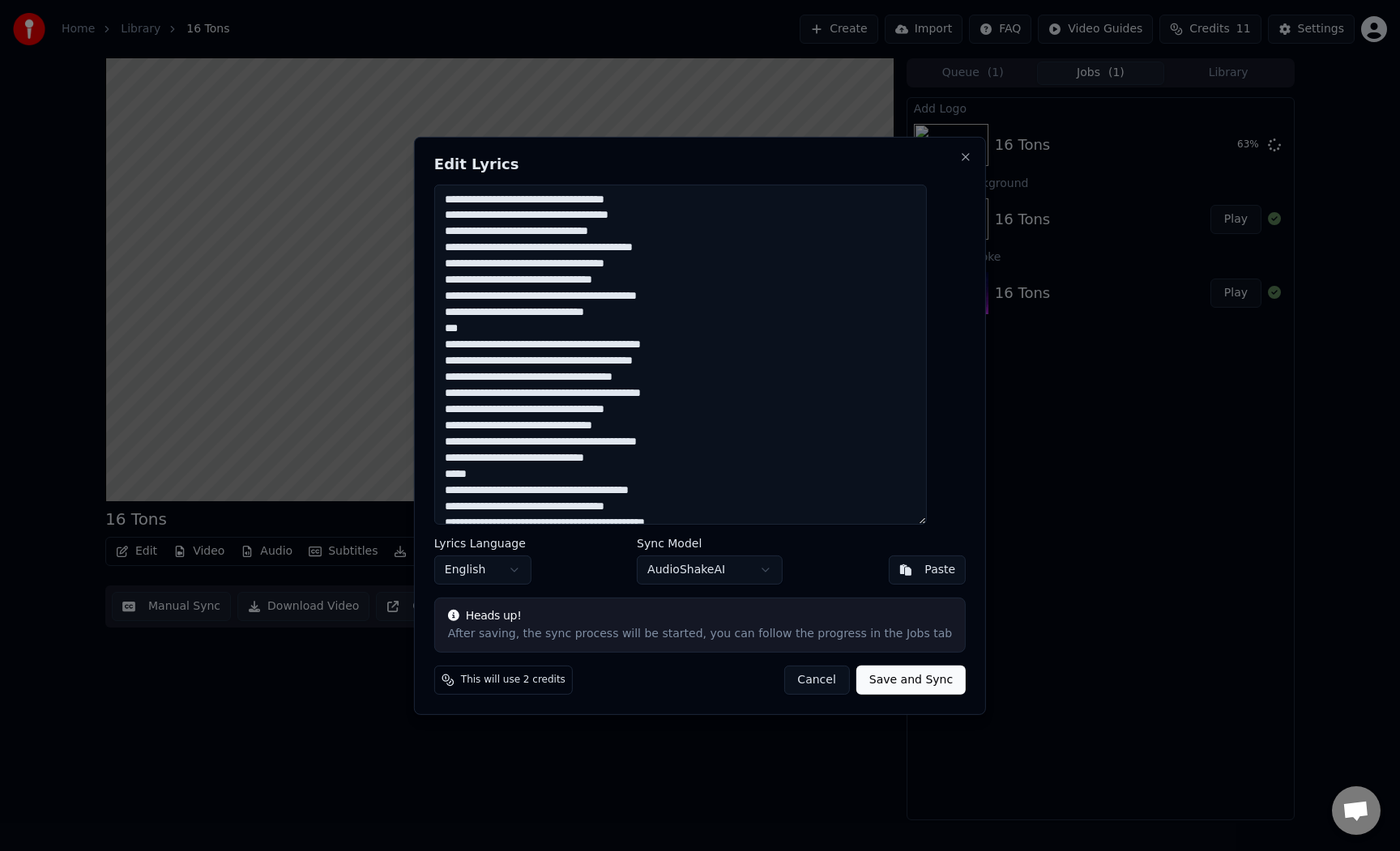
click at [803, 675] on button "Cancel" at bounding box center [816, 680] width 65 height 29
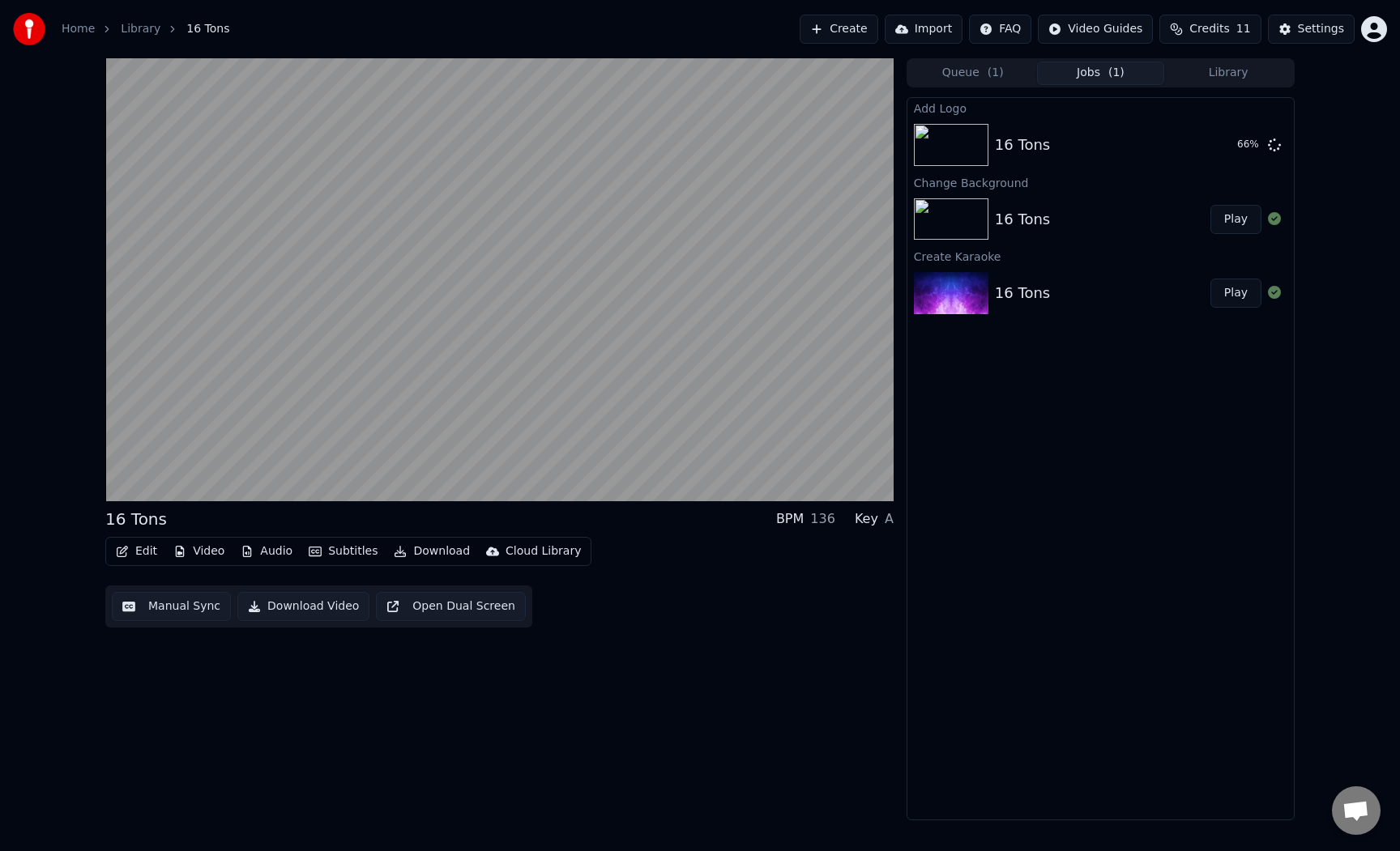
click at [131, 554] on button "Edit" at bounding box center [136, 551] width 54 height 23
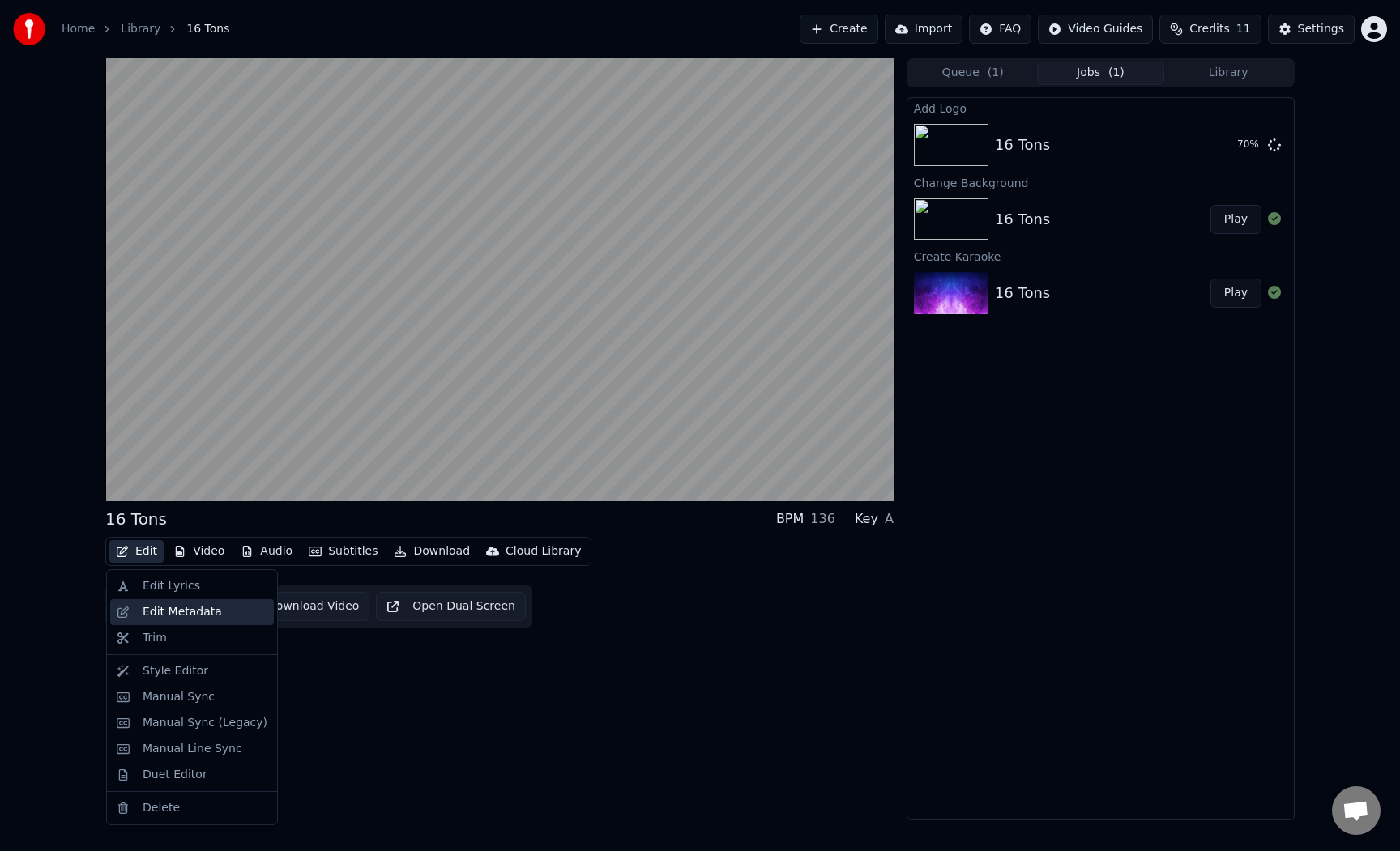
click at [156, 619] on div "Edit Metadata" at bounding box center [181, 612] width 79 height 16
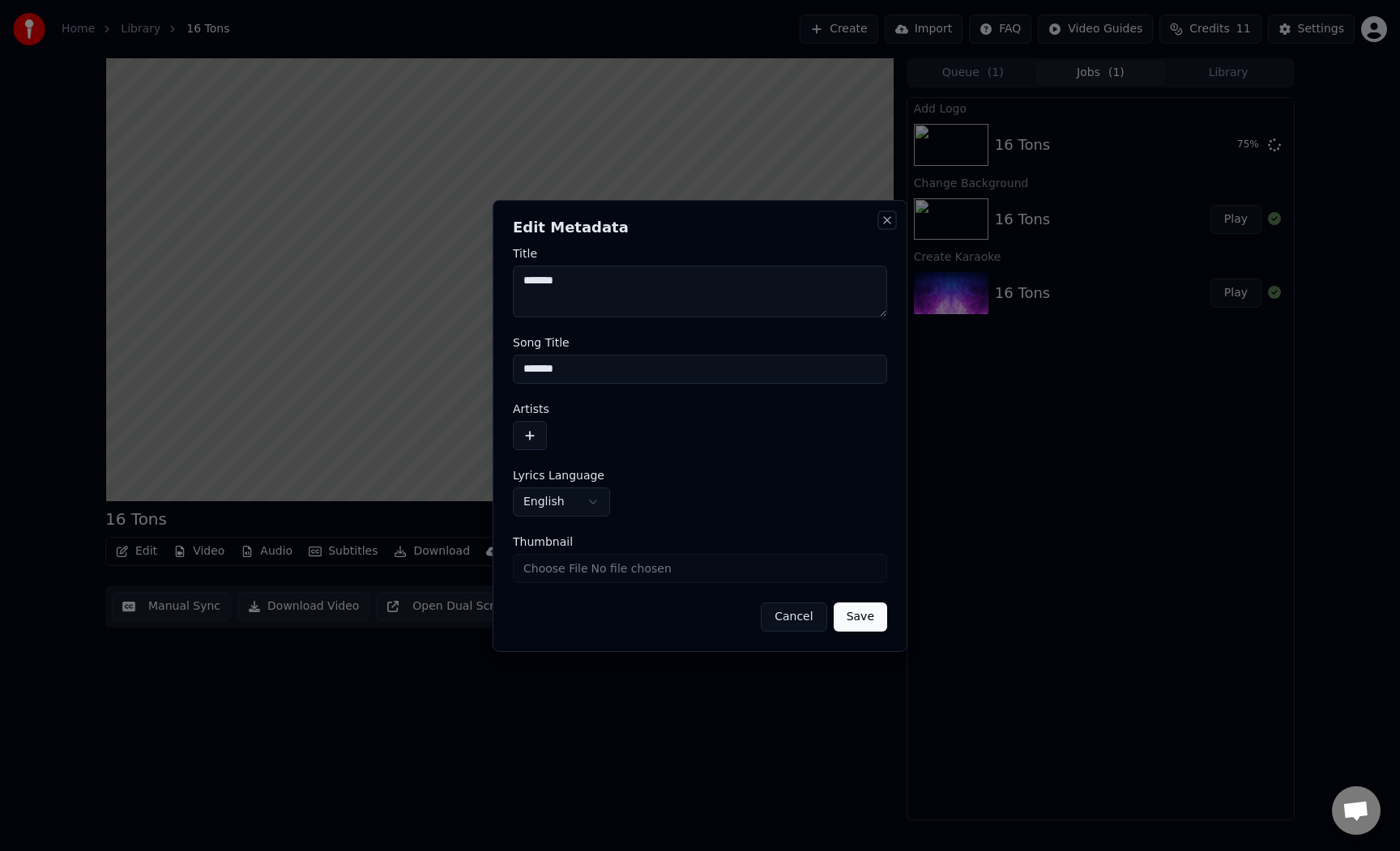
click at [885, 221] on button "Close" at bounding box center [886, 220] width 13 height 13
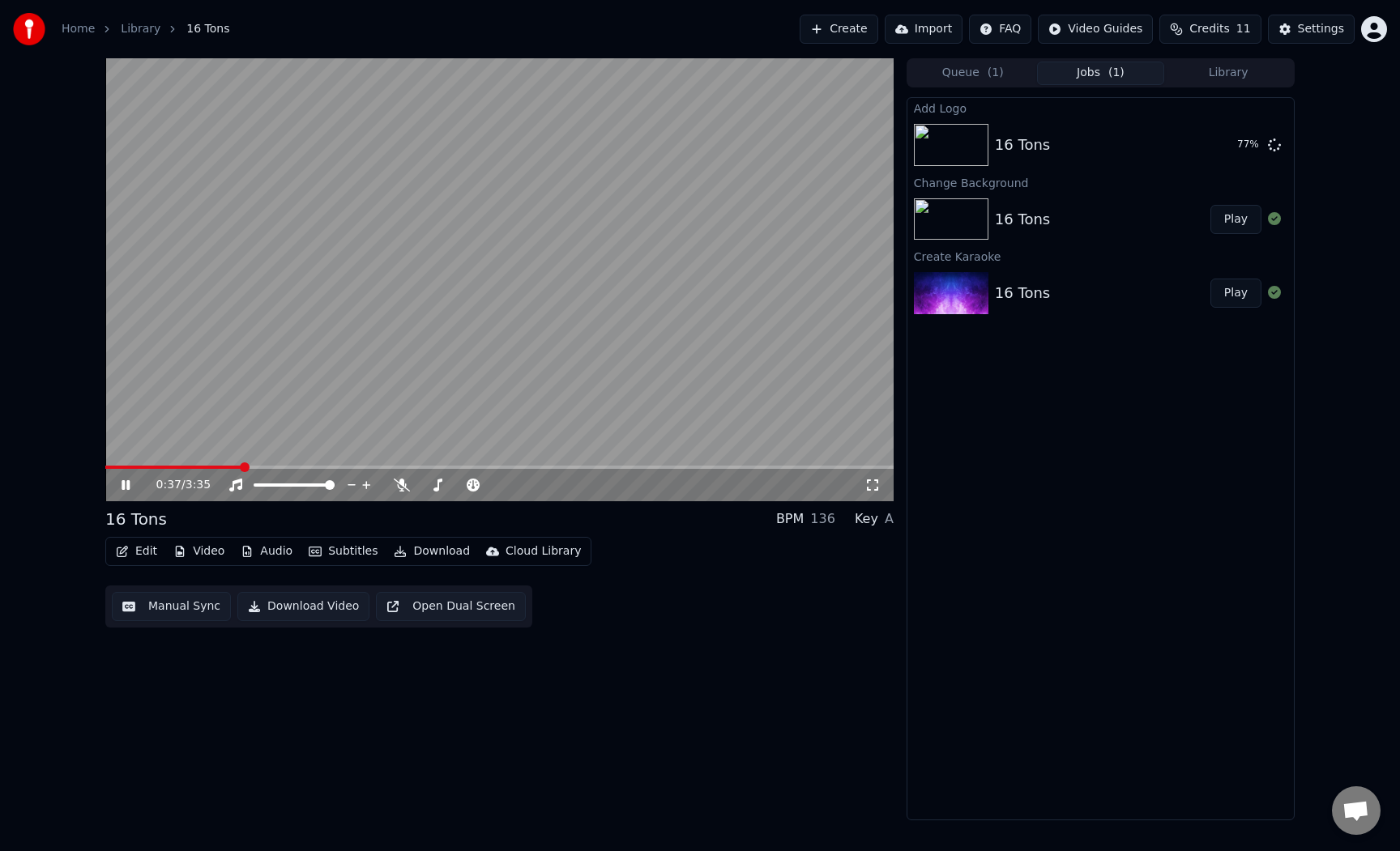
click at [130, 549] on button "Edit" at bounding box center [136, 551] width 54 height 23
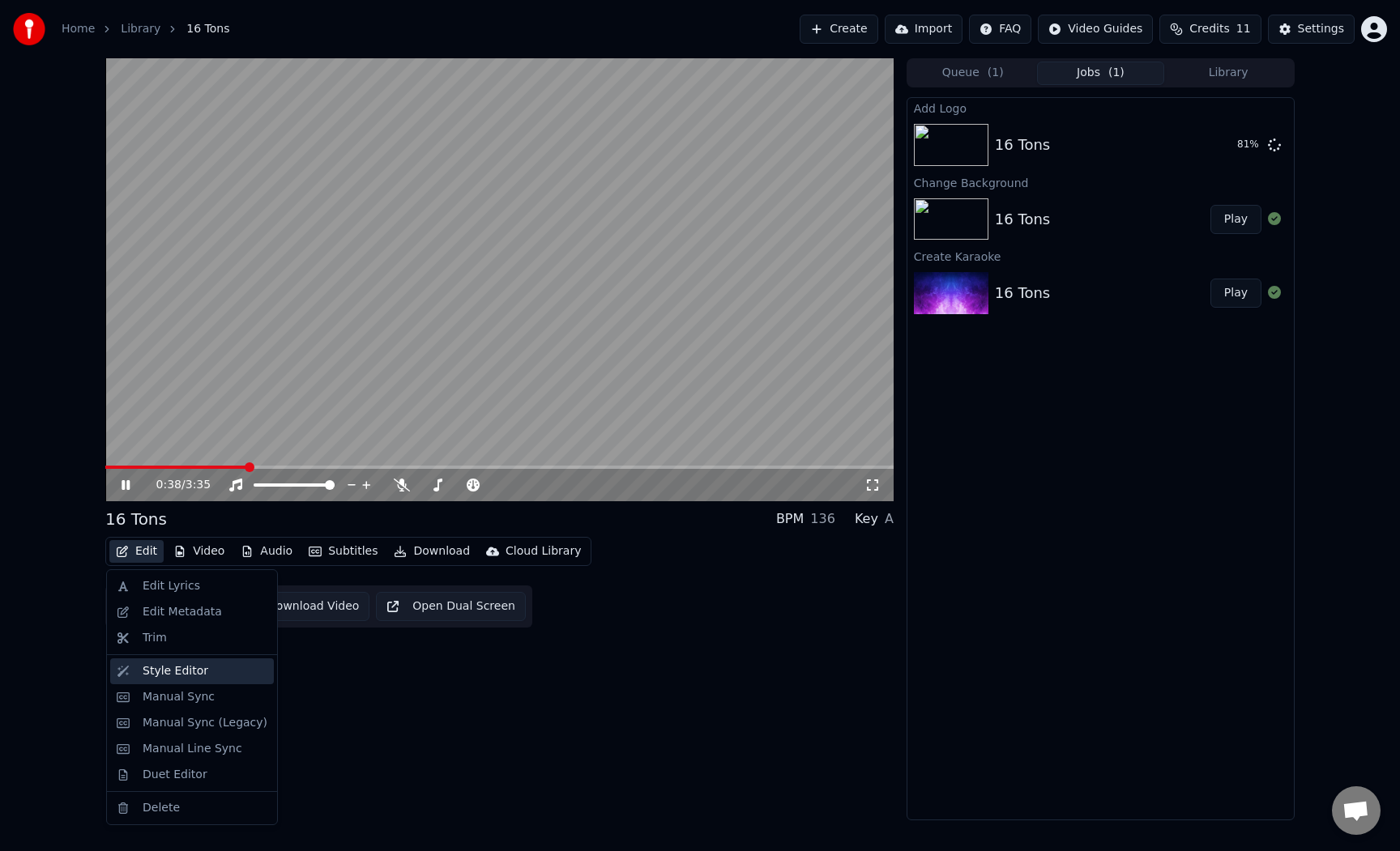
click at [179, 672] on div "Style Editor" at bounding box center [175, 670] width 65 height 16
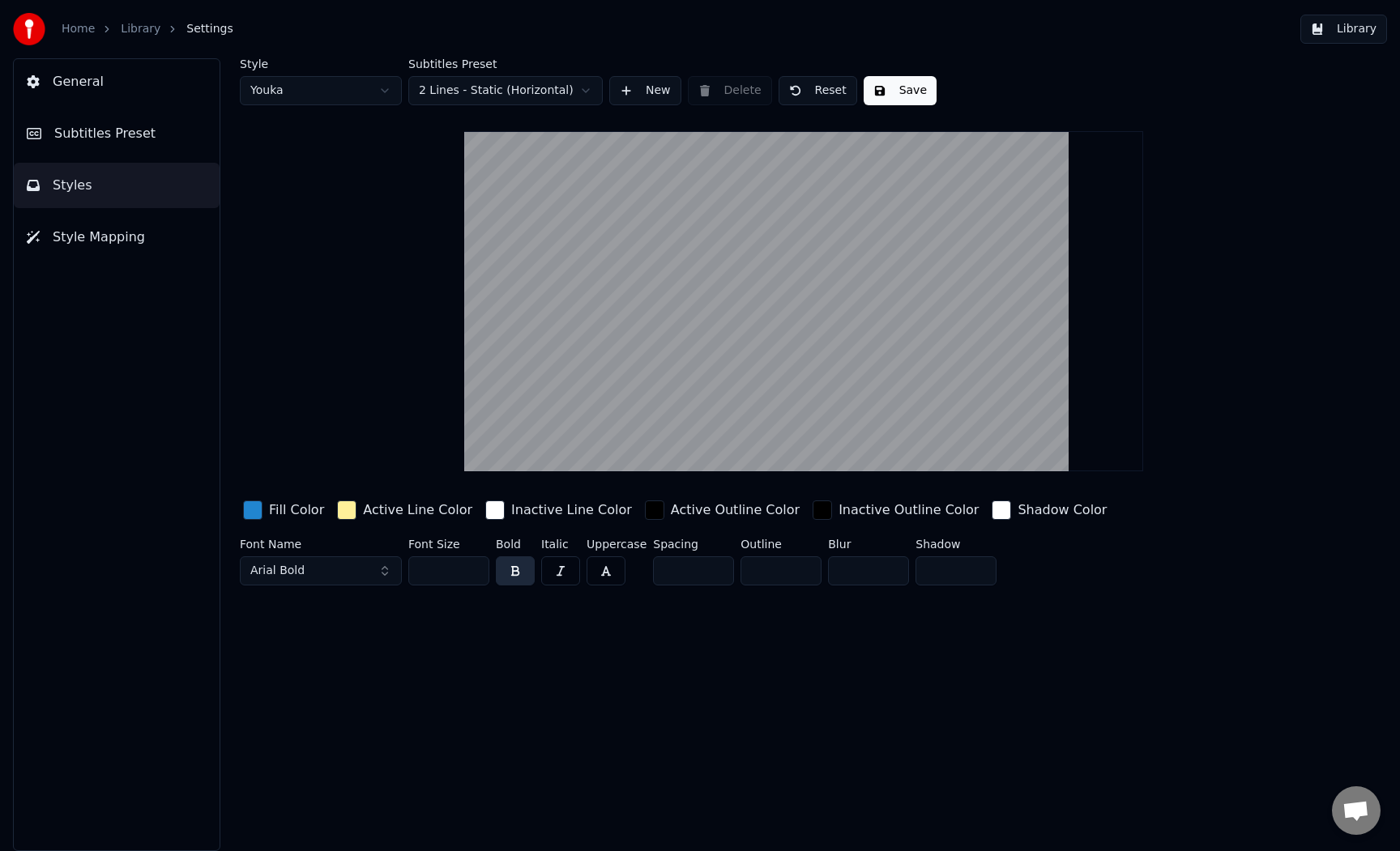
drag, startPoint x: 713, startPoint y: 392, endPoint x: 713, endPoint y: 369, distance: 23.0
click at [713, 369] on video at bounding box center [804, 301] width 680 height 340
click at [697, 572] on input "*" at bounding box center [693, 571] width 81 height 29
click at [346, 572] on button "Arial Bold" at bounding box center [321, 571] width 162 height 29
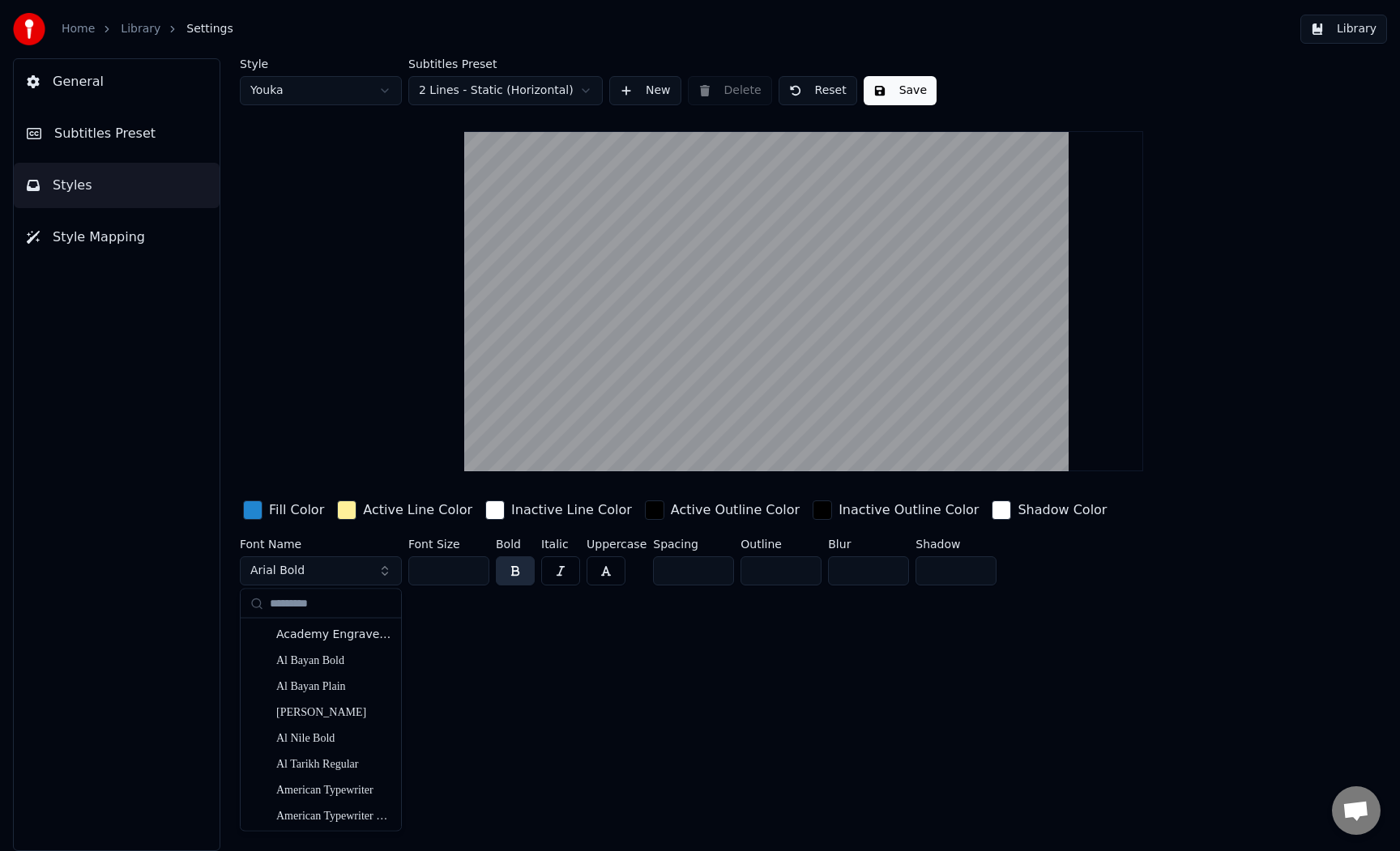
click at [341, 270] on div "Style Youka Subtitles Preset 2 Lines - Static (Horizontal) New Delete Reset Sav…" at bounding box center [804, 325] width 1127 height 533
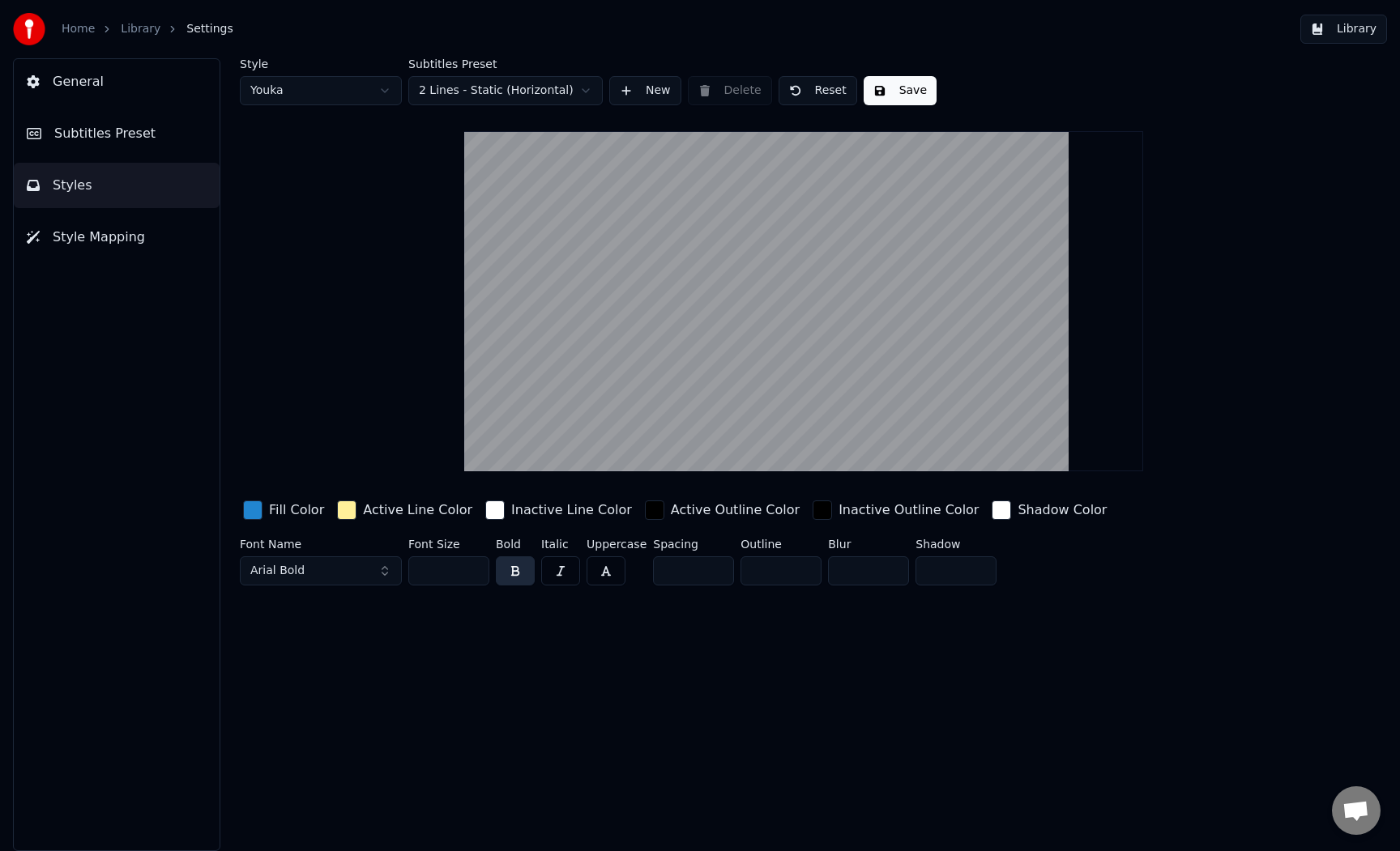
click at [494, 96] on html "Home Library Settings Library General Subtitles Preset Styles Style Mapping Sty…" at bounding box center [700, 426] width 1400 height 851
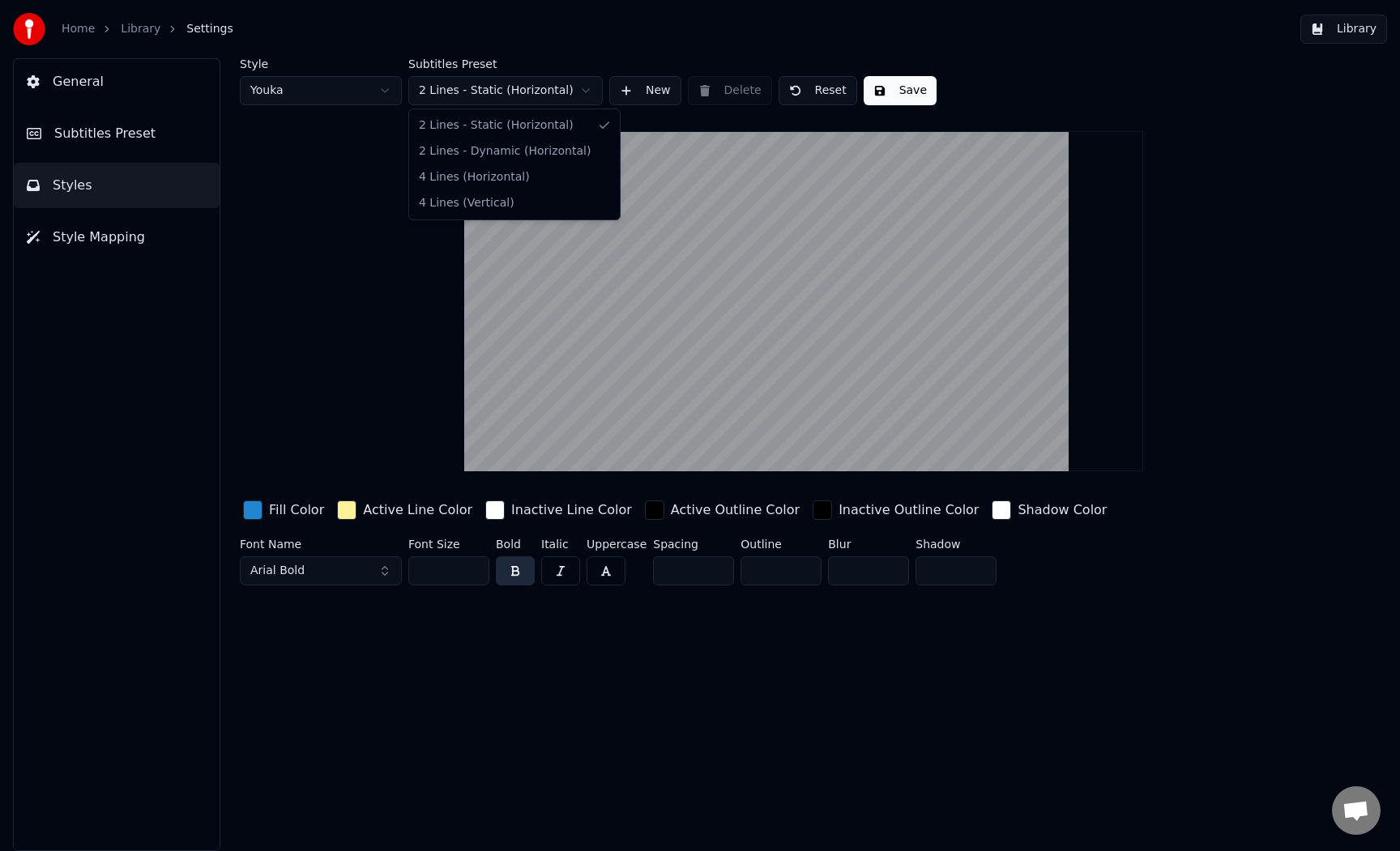
click at [406, 300] on html "Home Library Settings Library General Subtitles Preset Styles Style Mapping Sty…" at bounding box center [700, 426] width 1400 height 851
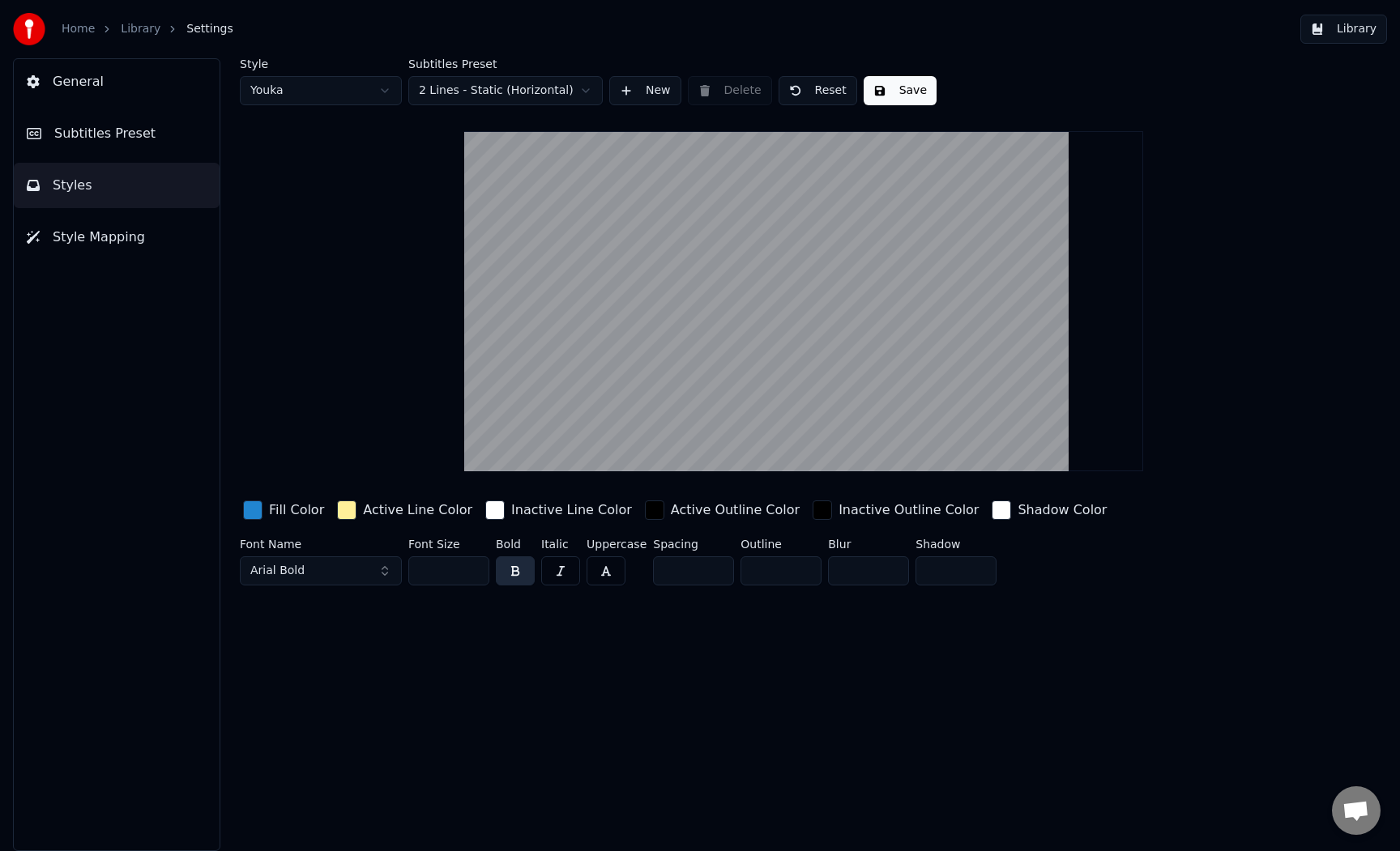
click at [521, 93] on html "Home Library Settings Library General Subtitles Preset Styles Style Mapping Sty…" at bounding box center [700, 426] width 1400 height 851
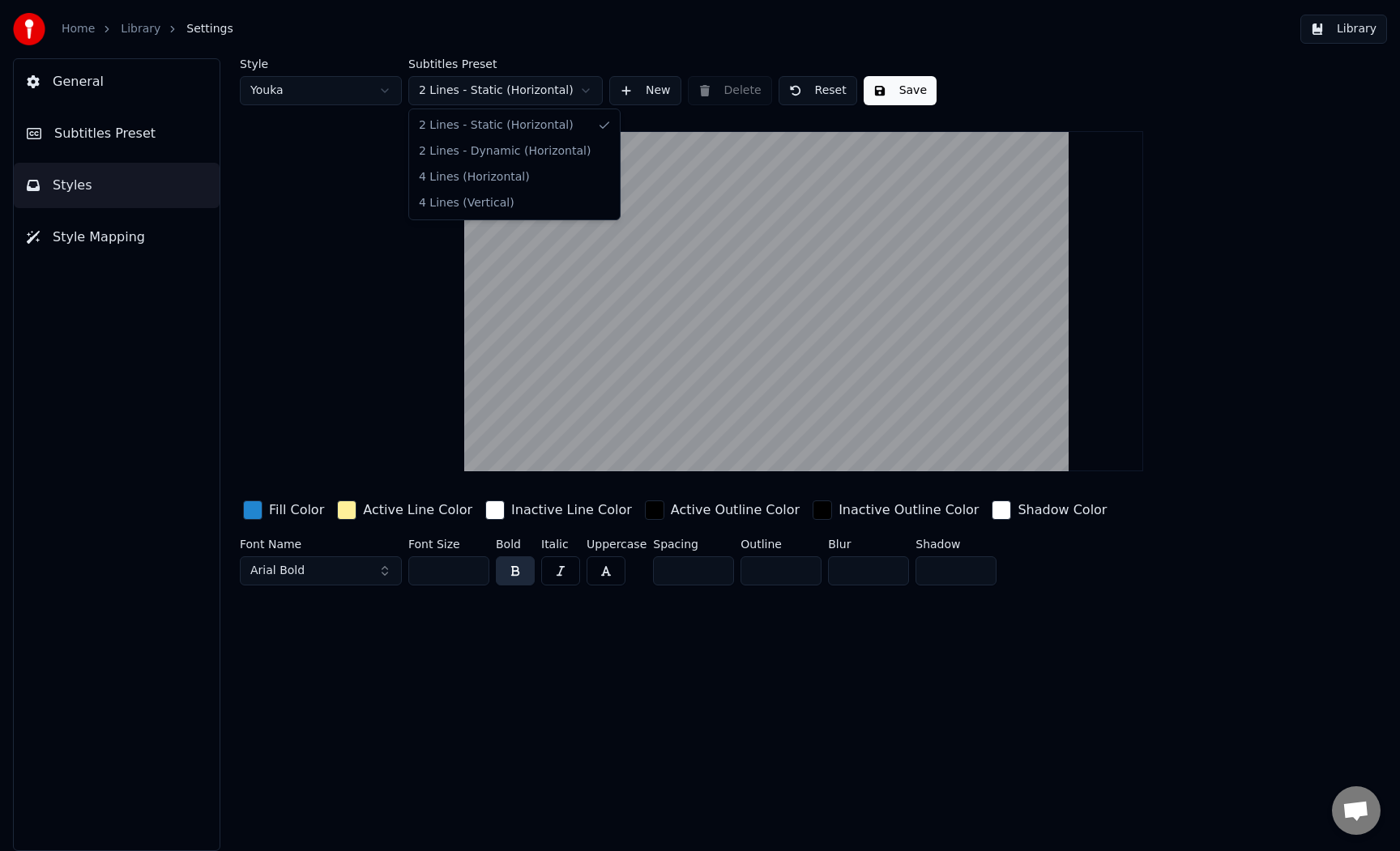
click at [390, 304] on html "Home Library Settings Library General Subtitles Preset Styles Style Mapping Sty…" at bounding box center [700, 426] width 1400 height 851
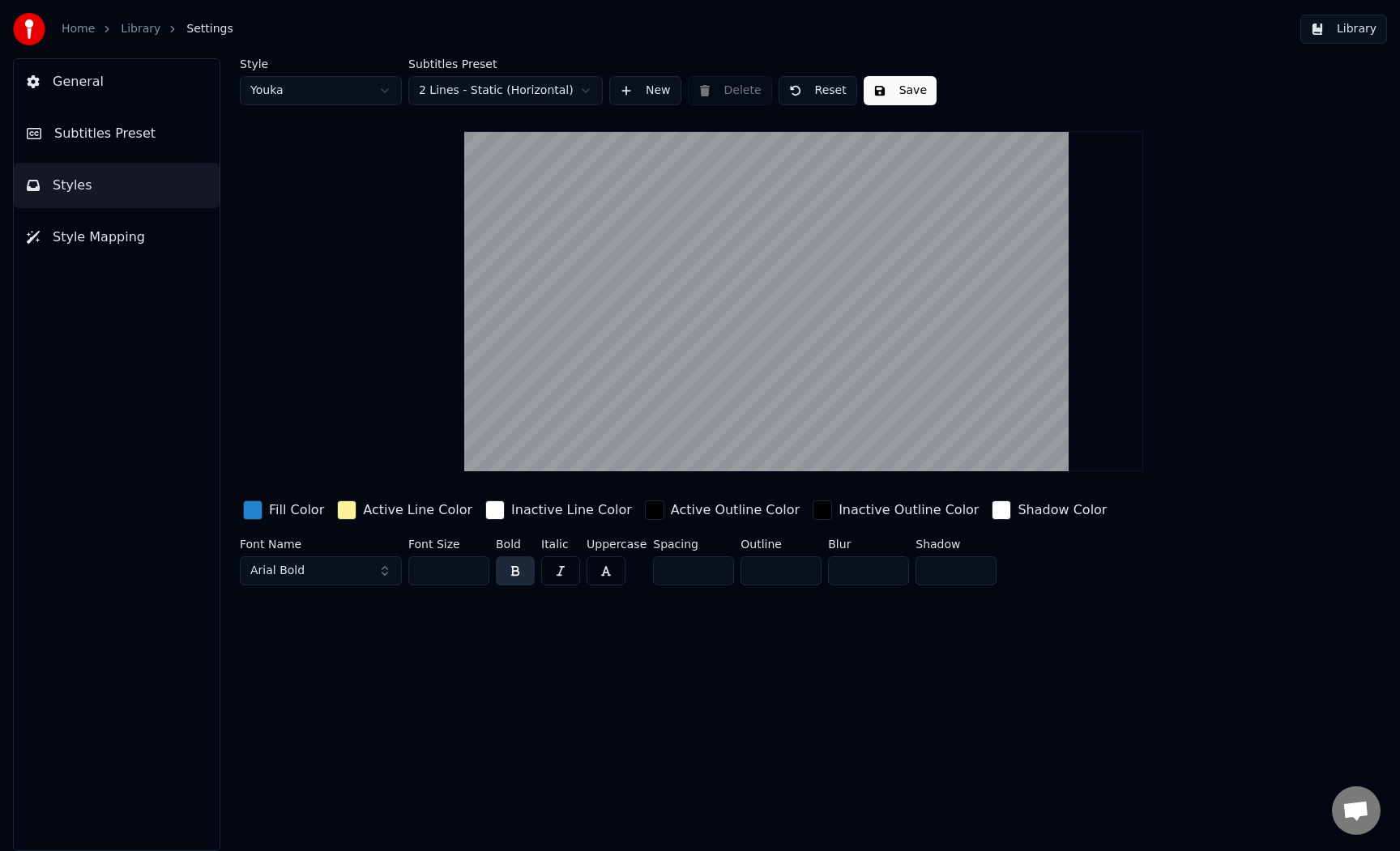
click at [155, 140] on button "Subtitles Preset" at bounding box center [116, 134] width 206 height 45
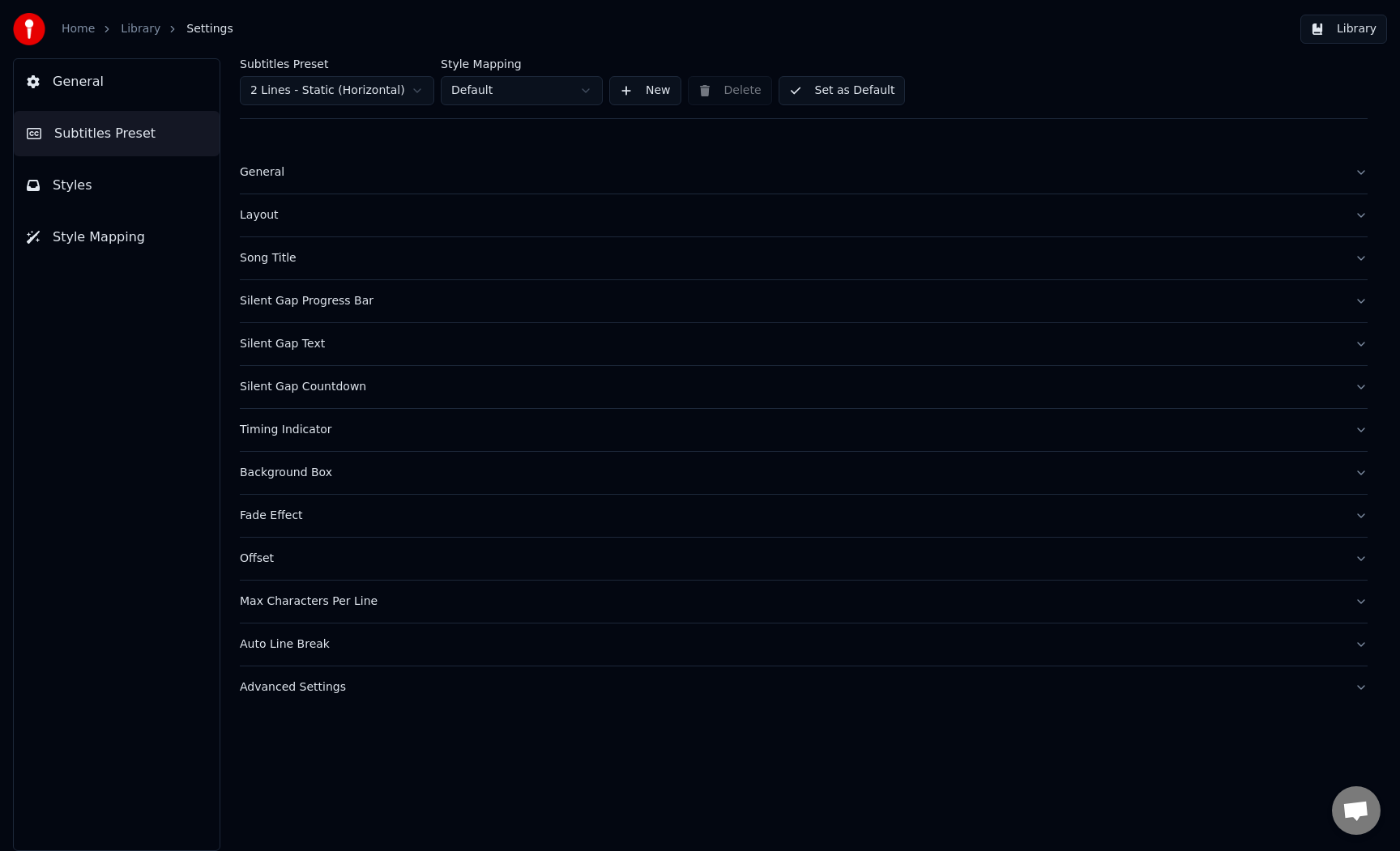
click at [150, 74] on button "General" at bounding box center [116, 82] width 206 height 45
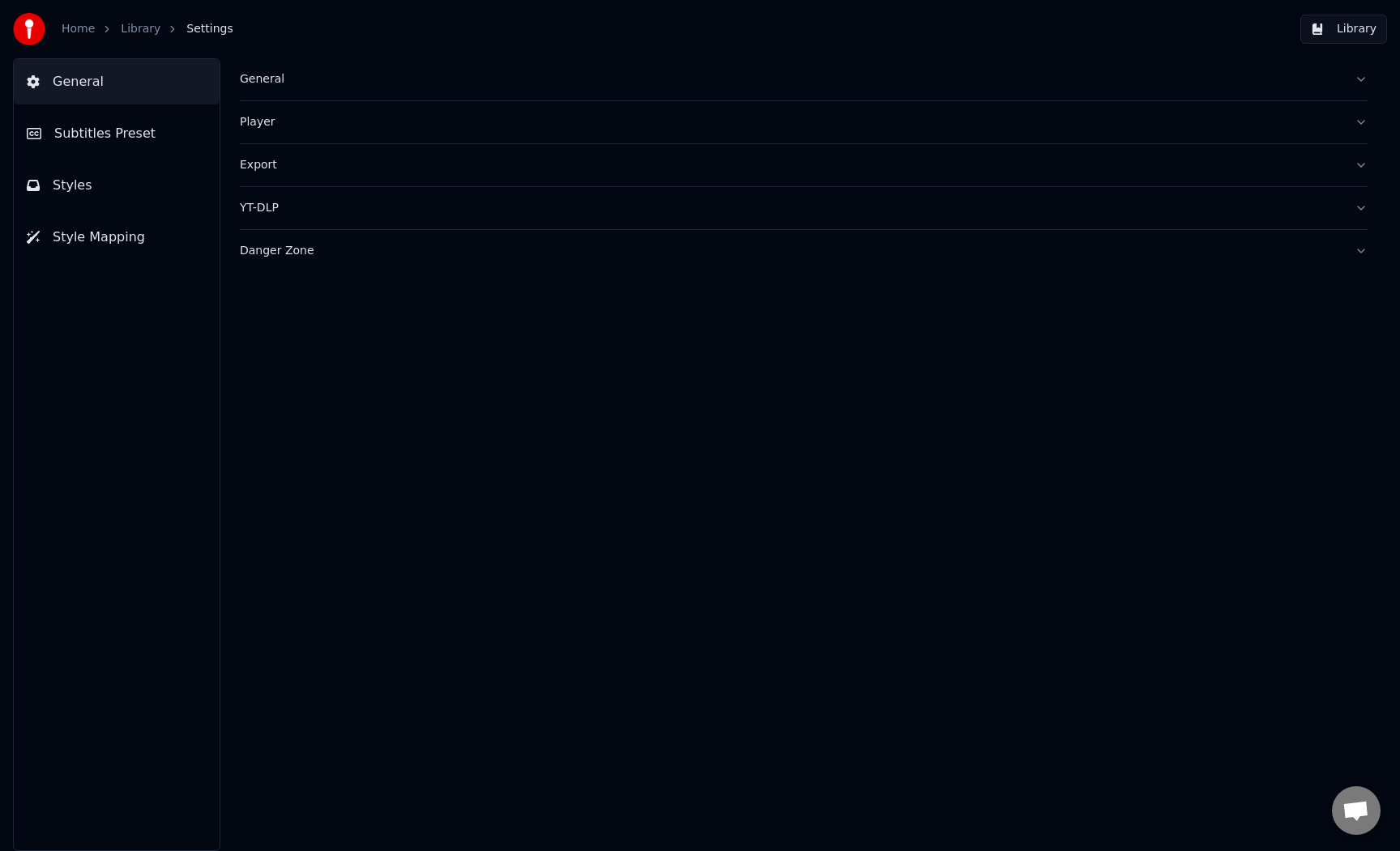
click at [120, 184] on button "Styles" at bounding box center [116, 186] width 206 height 45
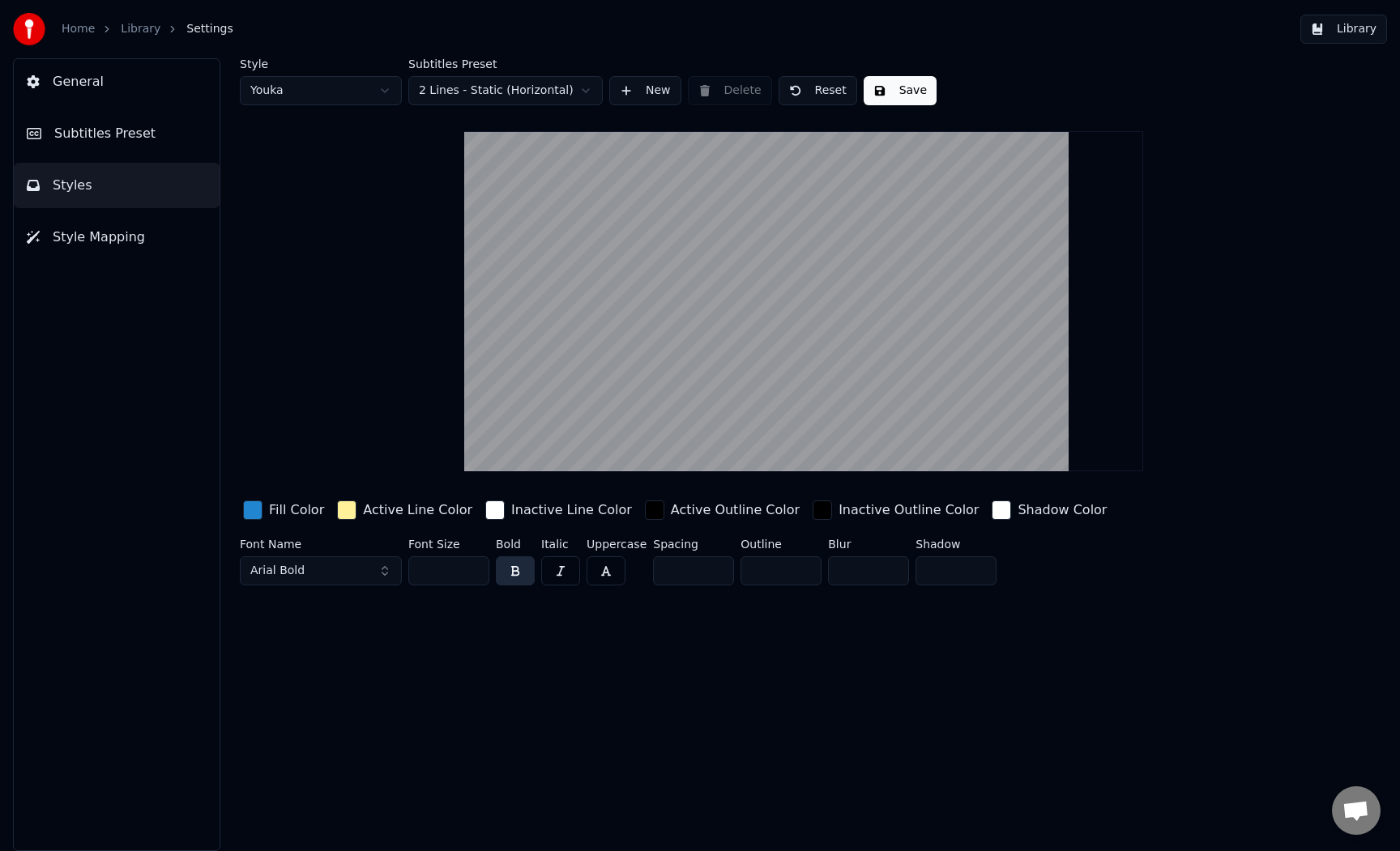
click at [115, 243] on span "Style Mapping" at bounding box center [99, 237] width 92 height 19
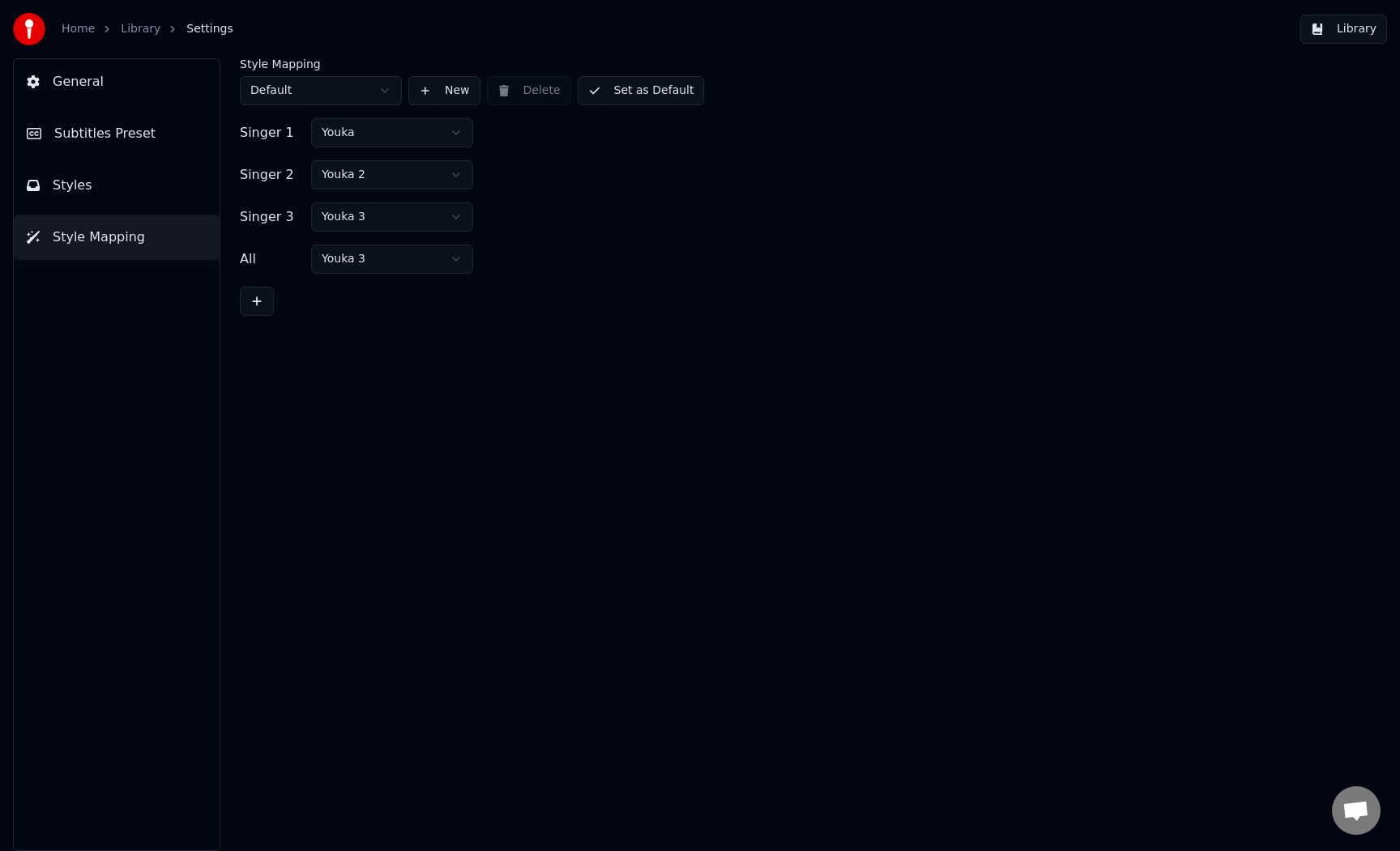
click at [121, 202] on button "Styles" at bounding box center [116, 186] width 206 height 45
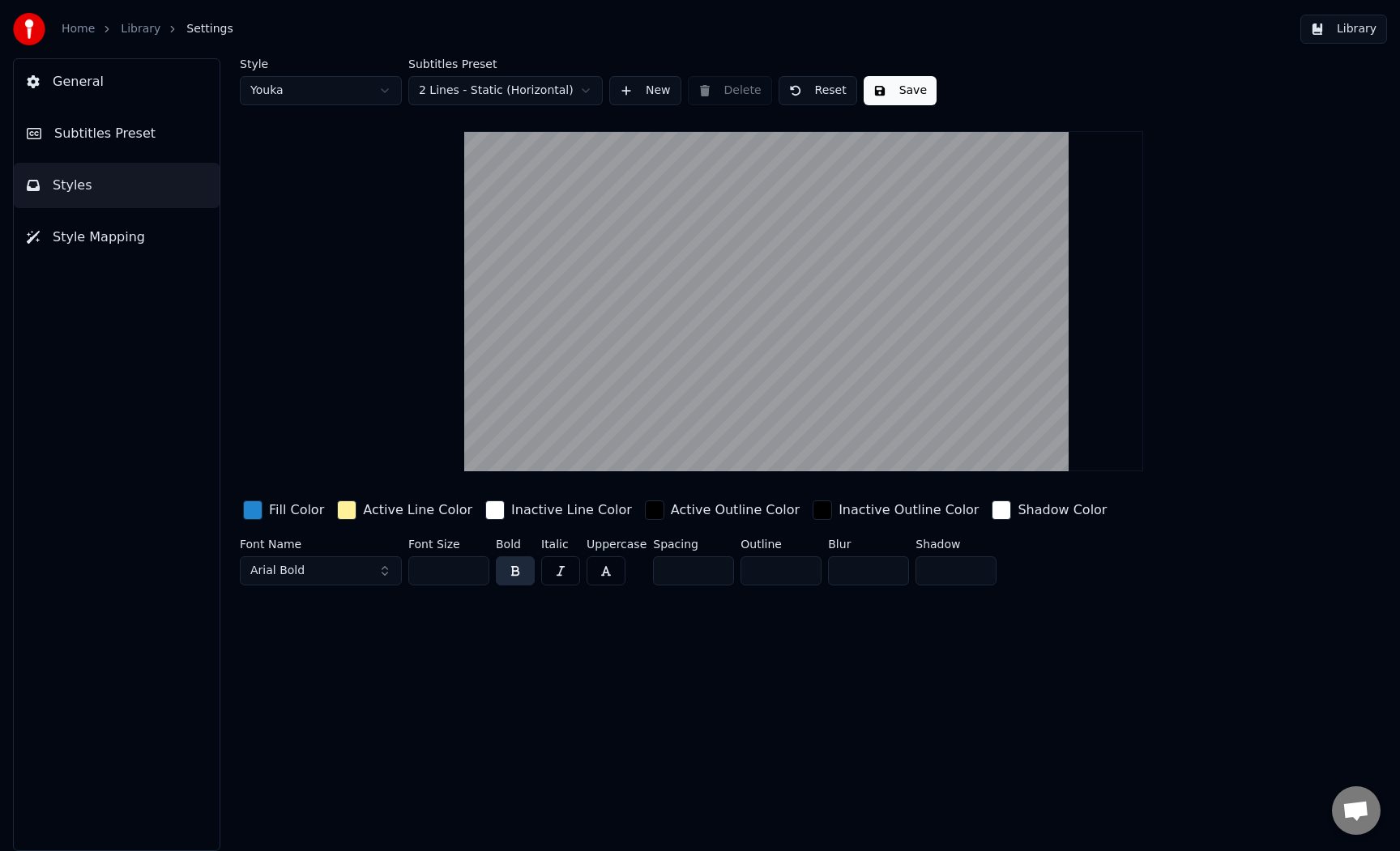
click at [1184, 230] on div "Style Youka Subtitles Preset 2 Lines - Static (Horizontal) New Delete Reset Sav…" at bounding box center [804, 325] width 1127 height 533
click at [1157, 285] on div "Style Youka Subtitles Preset 2 Lines - Static (Horizontal) New Delete Reset Sav…" at bounding box center [804, 325] width 1127 height 533
click at [770, 568] on input "*" at bounding box center [780, 571] width 81 height 29
click at [442, 328] on div "Style Youka Subtitles Preset 2 Lines - Static (Horizontal) New Delete Reset Sav…" at bounding box center [804, 325] width 1127 height 533
click at [136, 32] on link "Library" at bounding box center [140, 28] width 39 height 16
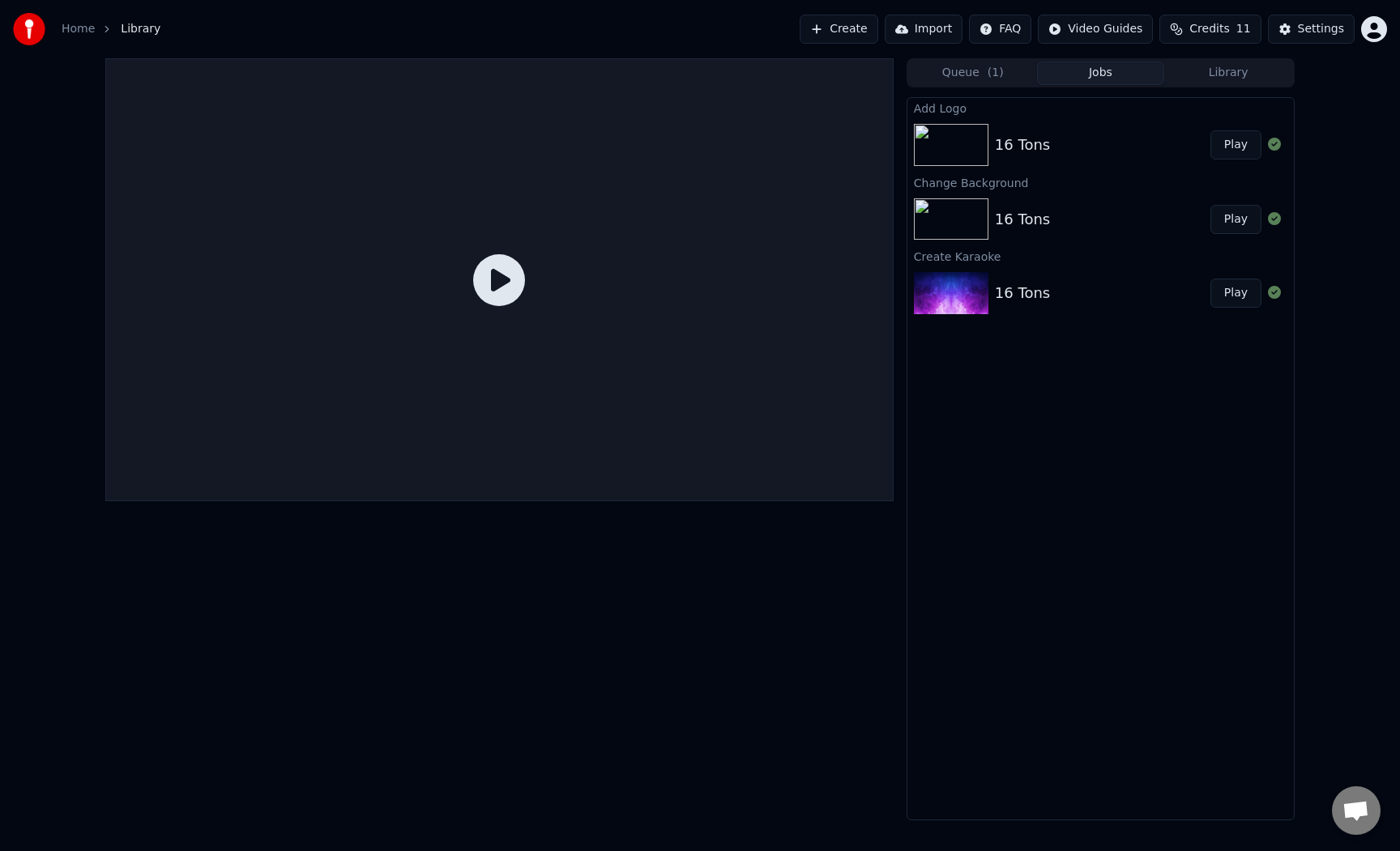
click at [957, 152] on img at bounding box center [951, 145] width 74 height 42
click at [922, 288] on img at bounding box center [951, 293] width 74 height 42
click at [1227, 149] on button "Play" at bounding box center [1235, 145] width 51 height 29
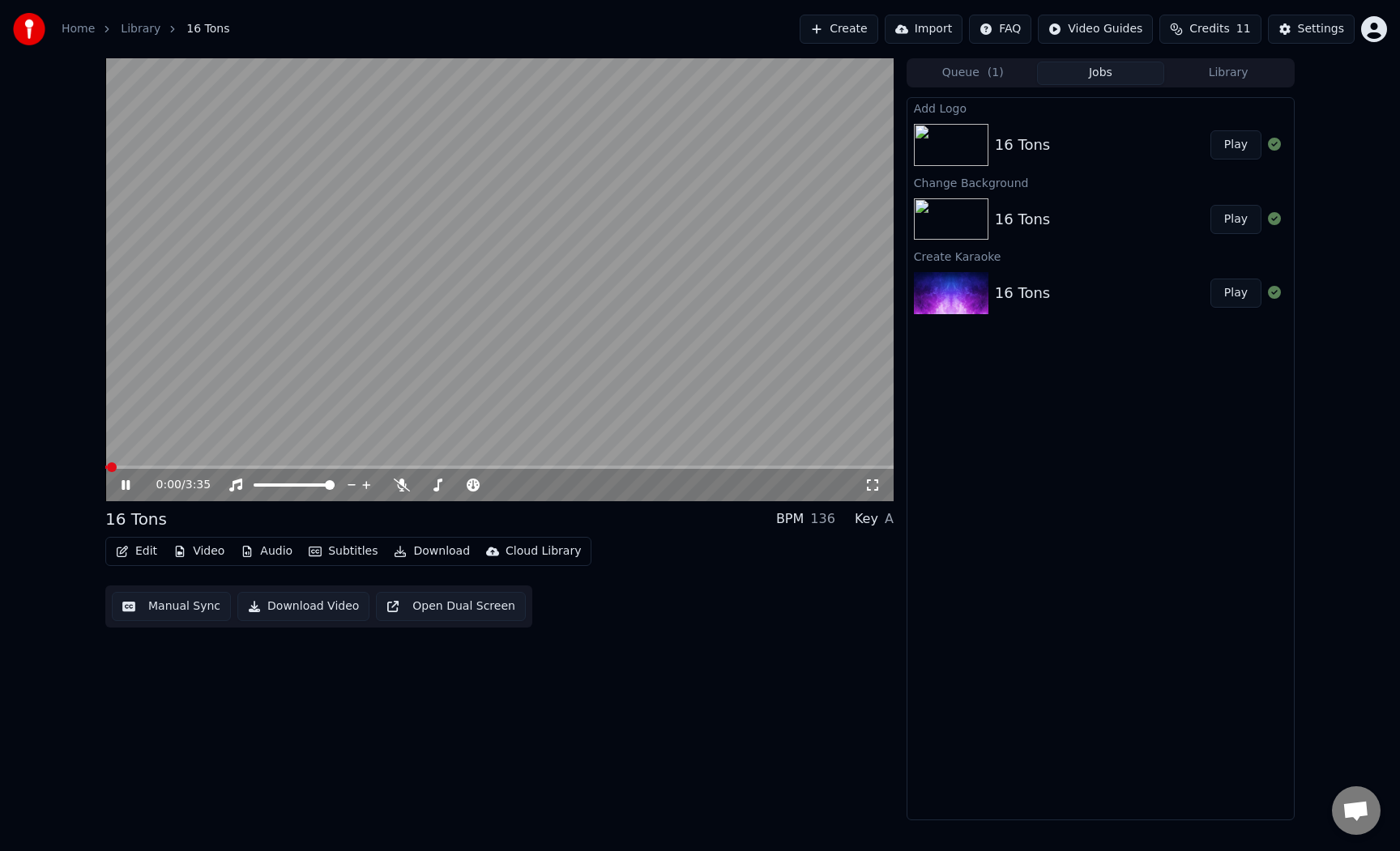
click at [478, 359] on video at bounding box center [499, 280] width 789 height 443
click at [463, 358] on video at bounding box center [499, 280] width 789 height 443
click at [348, 556] on button "Subtitles" at bounding box center [343, 551] width 82 height 23
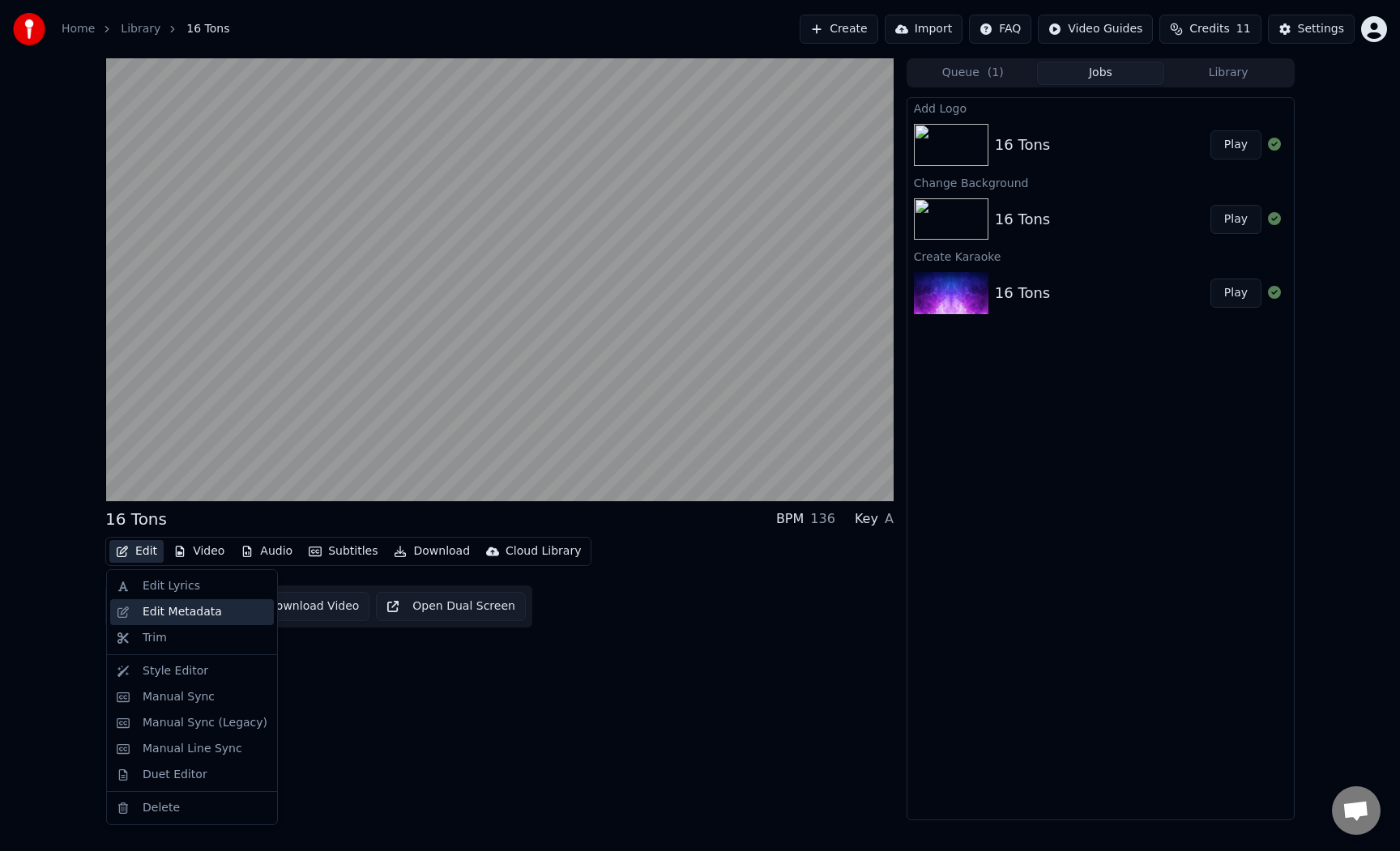
click at [213, 602] on div "Edit Metadata" at bounding box center [192, 612] width 164 height 26
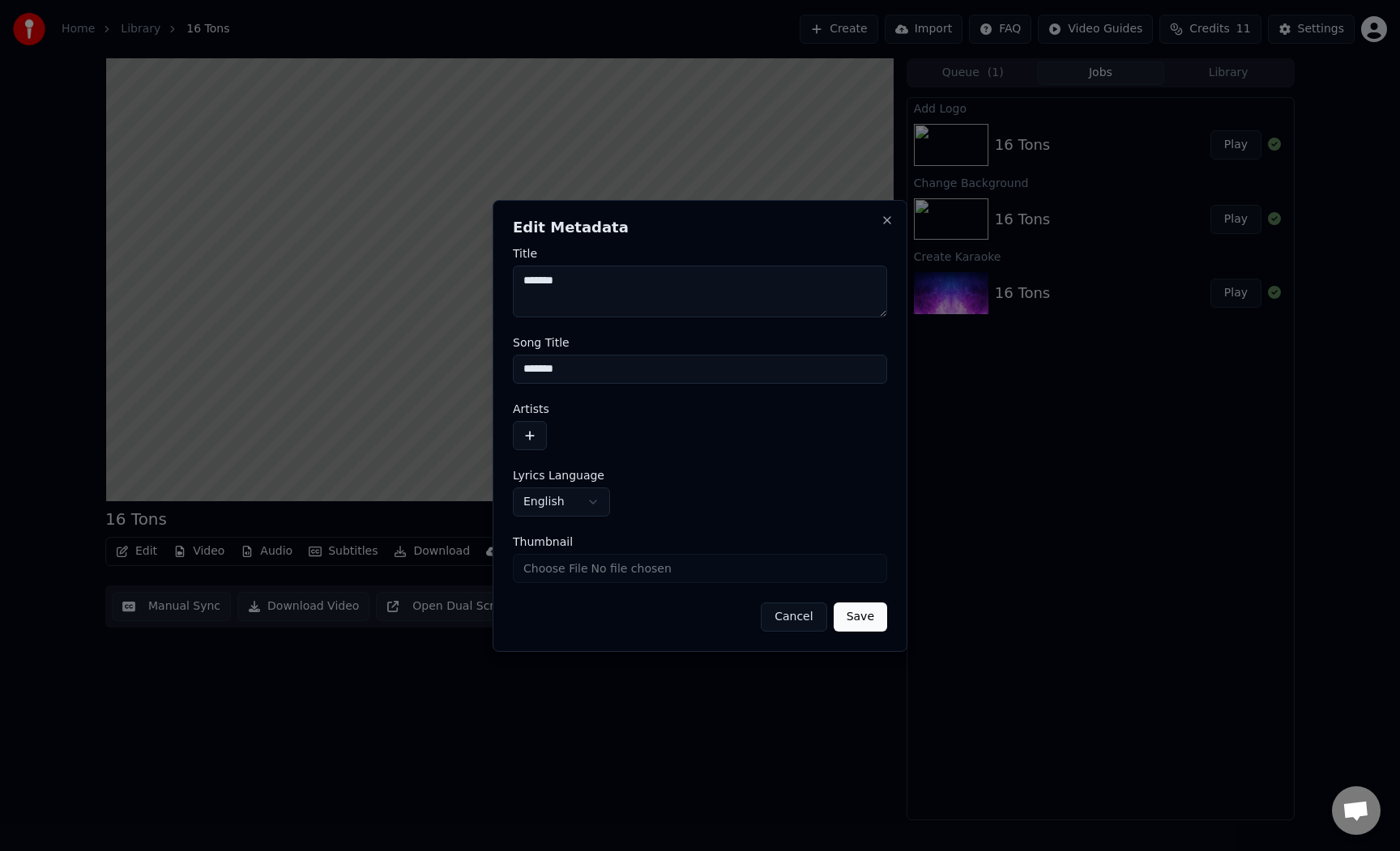
click at [800, 620] on button "Cancel" at bounding box center [794, 617] width 65 height 29
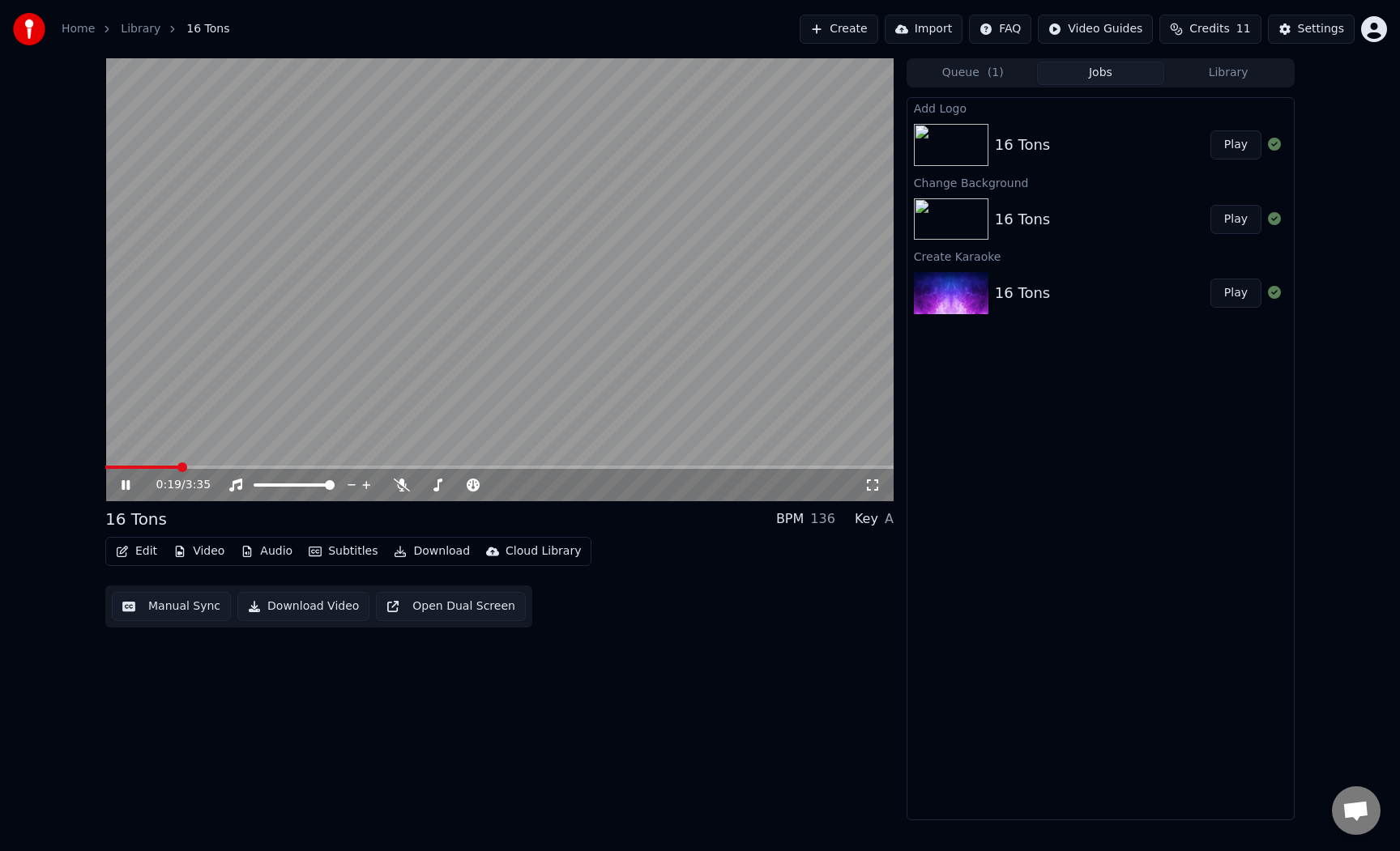
drag, startPoint x: 595, startPoint y: 438, endPoint x: 572, endPoint y: 399, distance: 45.3
click at [572, 399] on video at bounding box center [499, 280] width 789 height 443
click at [530, 249] on video at bounding box center [499, 280] width 789 height 443
click at [428, 274] on video at bounding box center [499, 280] width 789 height 443
click at [903, 672] on div "0:20 / 3:35 16 Tons BPM 136 Key A Edit Video Audio Subtitles Download Cloud Lib…" at bounding box center [699, 440] width 1215 height 762
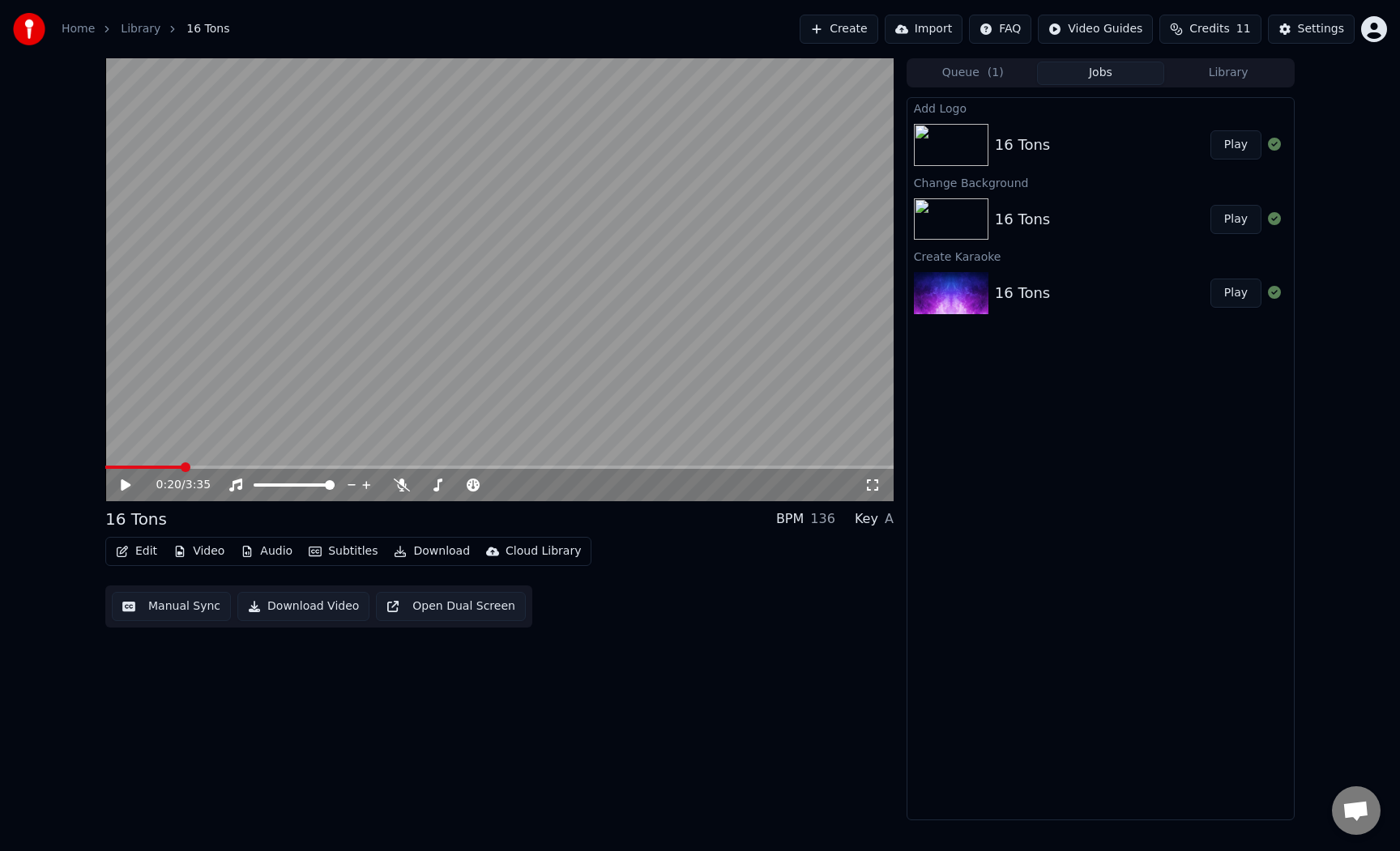
click at [322, 548] on button "Subtitles" at bounding box center [343, 551] width 82 height 23
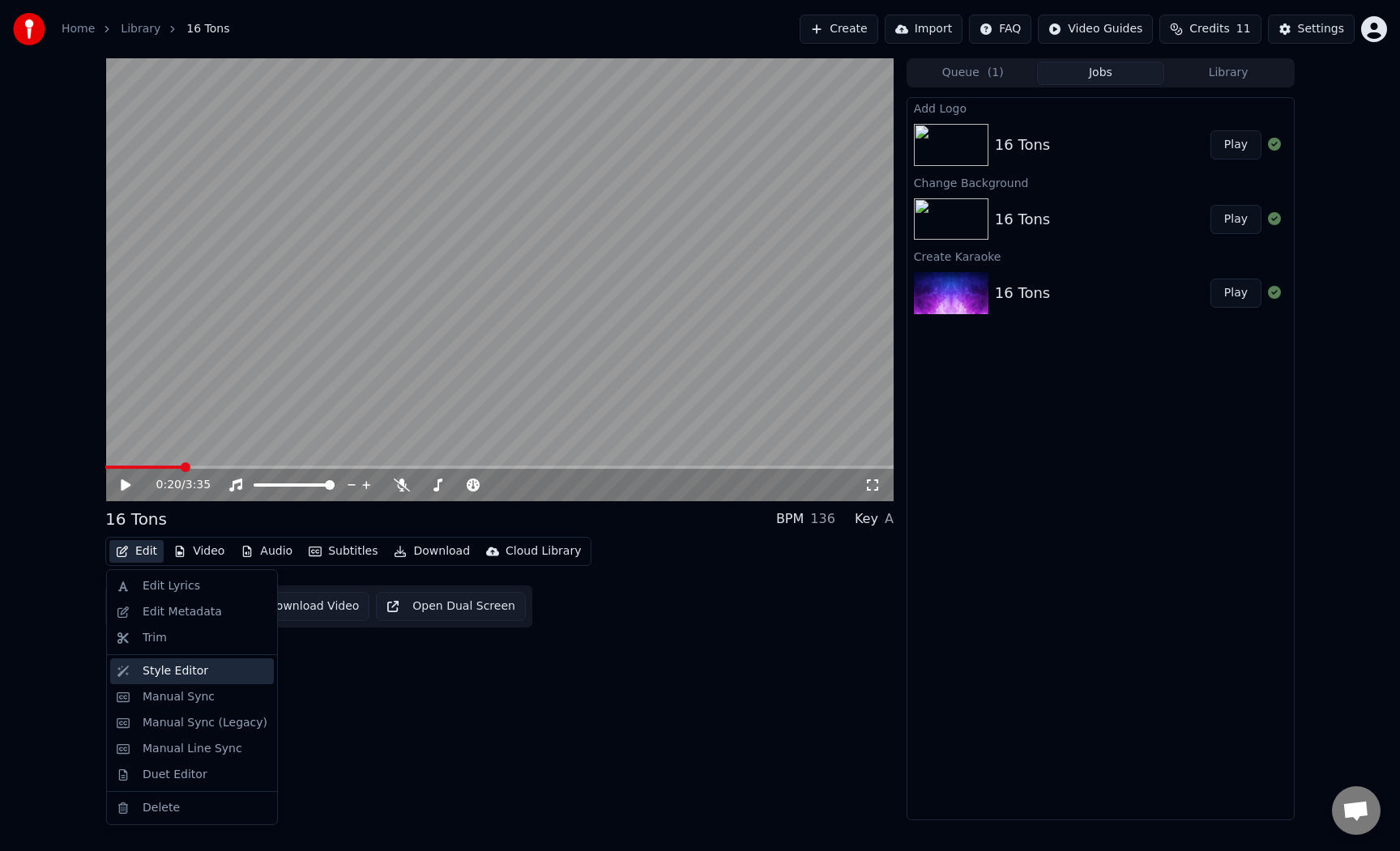
click at [221, 674] on div "Style Editor" at bounding box center [204, 670] width 125 height 16
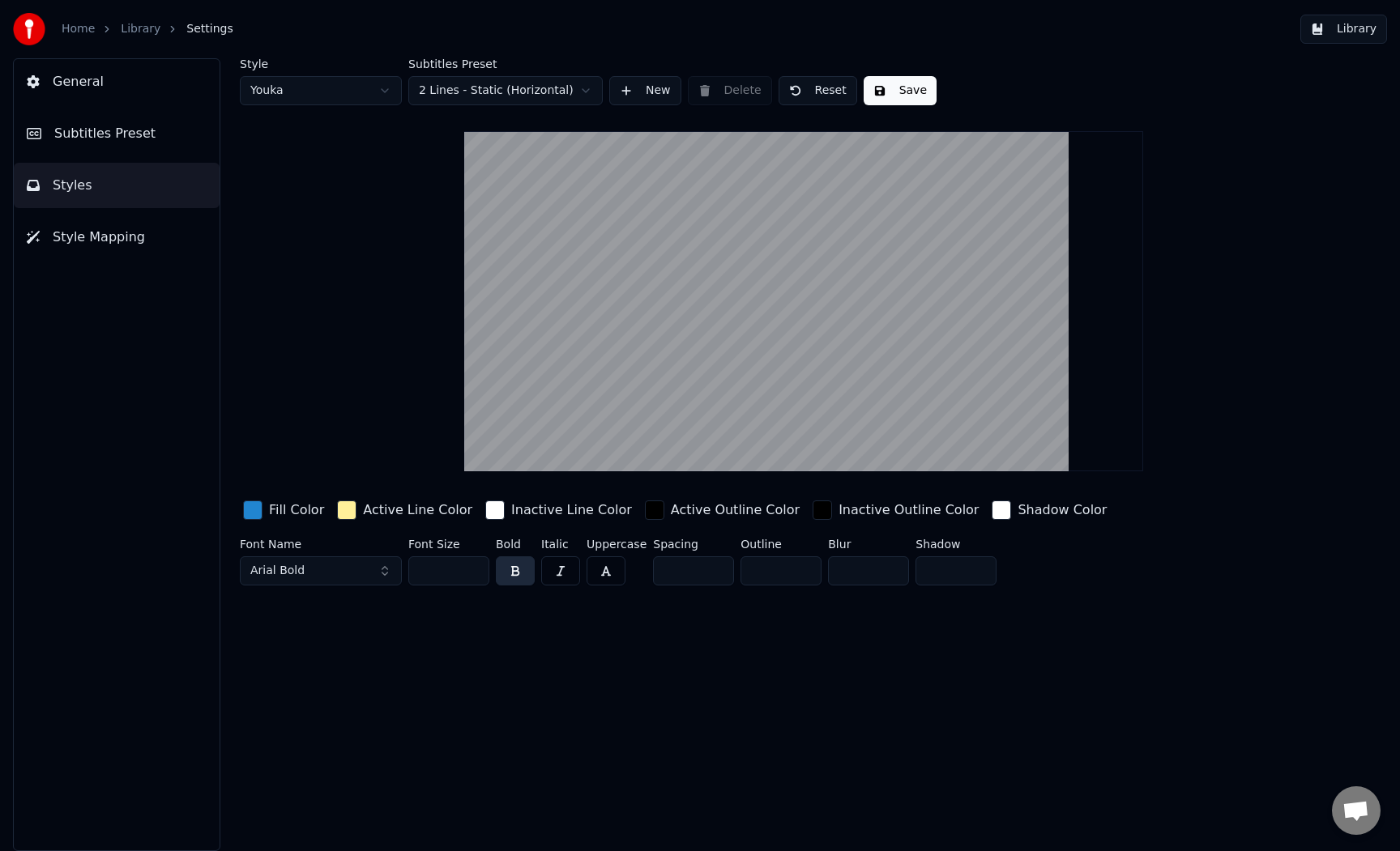
drag, startPoint x: 710, startPoint y: 391, endPoint x: 715, endPoint y: 349, distance: 42.3
click at [715, 349] on video at bounding box center [804, 301] width 680 height 340
click at [729, 700] on div "Style Youka Subtitles Preset 2 Lines - Static (Horizontal) New Delete Reset Sav…" at bounding box center [804, 455] width 1193 height 792
click at [538, 89] on html "Home Library Settings Library General Subtitles Preset Styles Style Mapping Sty…" at bounding box center [700, 426] width 1400 height 851
click at [565, 90] on html "Home Library Settings Library General Subtitles Preset Styles Style Mapping Sty…" at bounding box center [700, 426] width 1400 height 851
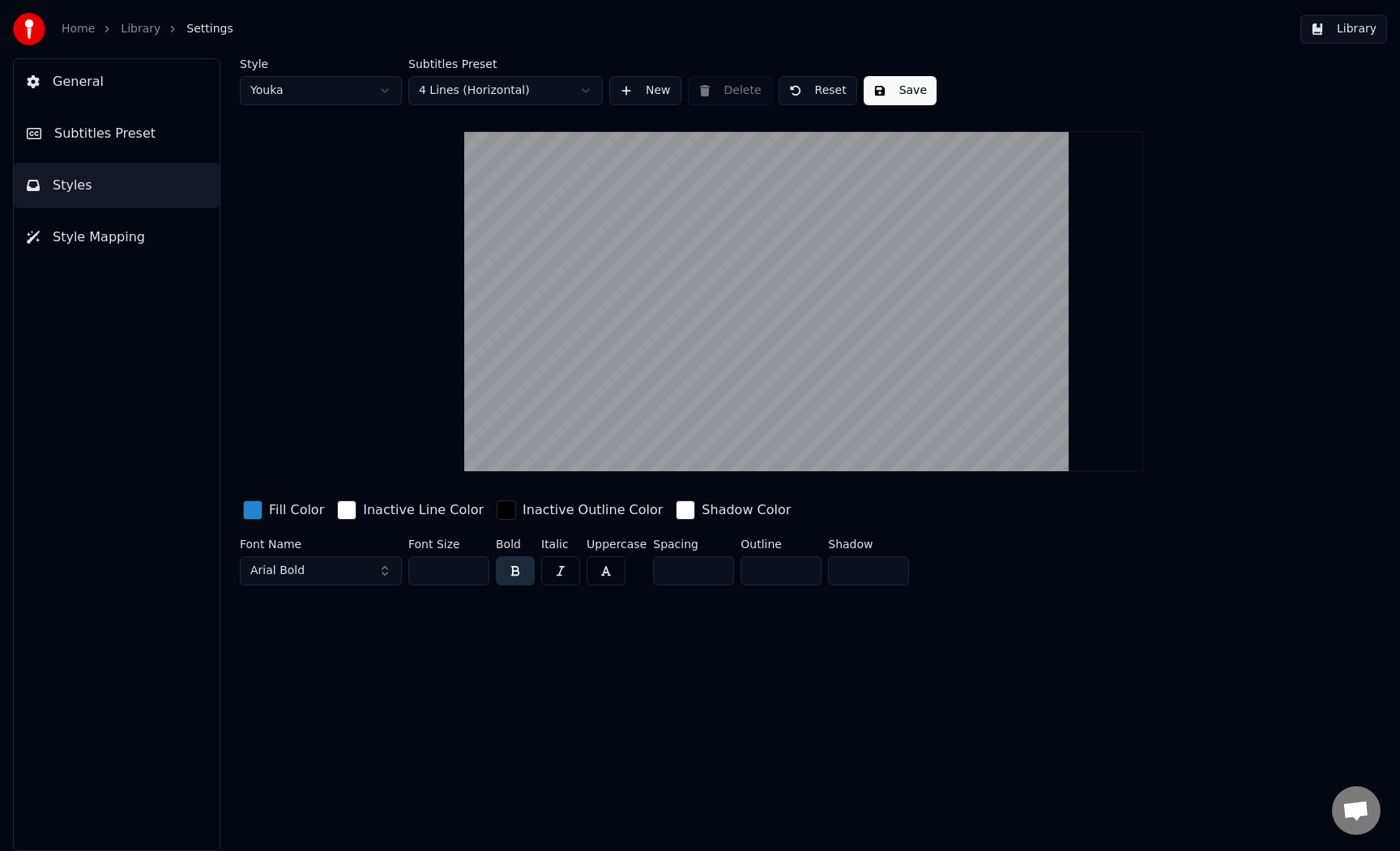
click at [559, 86] on html "Home Library Settings Library General Subtitles Preset Styles Style Mapping Sty…" at bounding box center [700, 426] width 1400 height 851
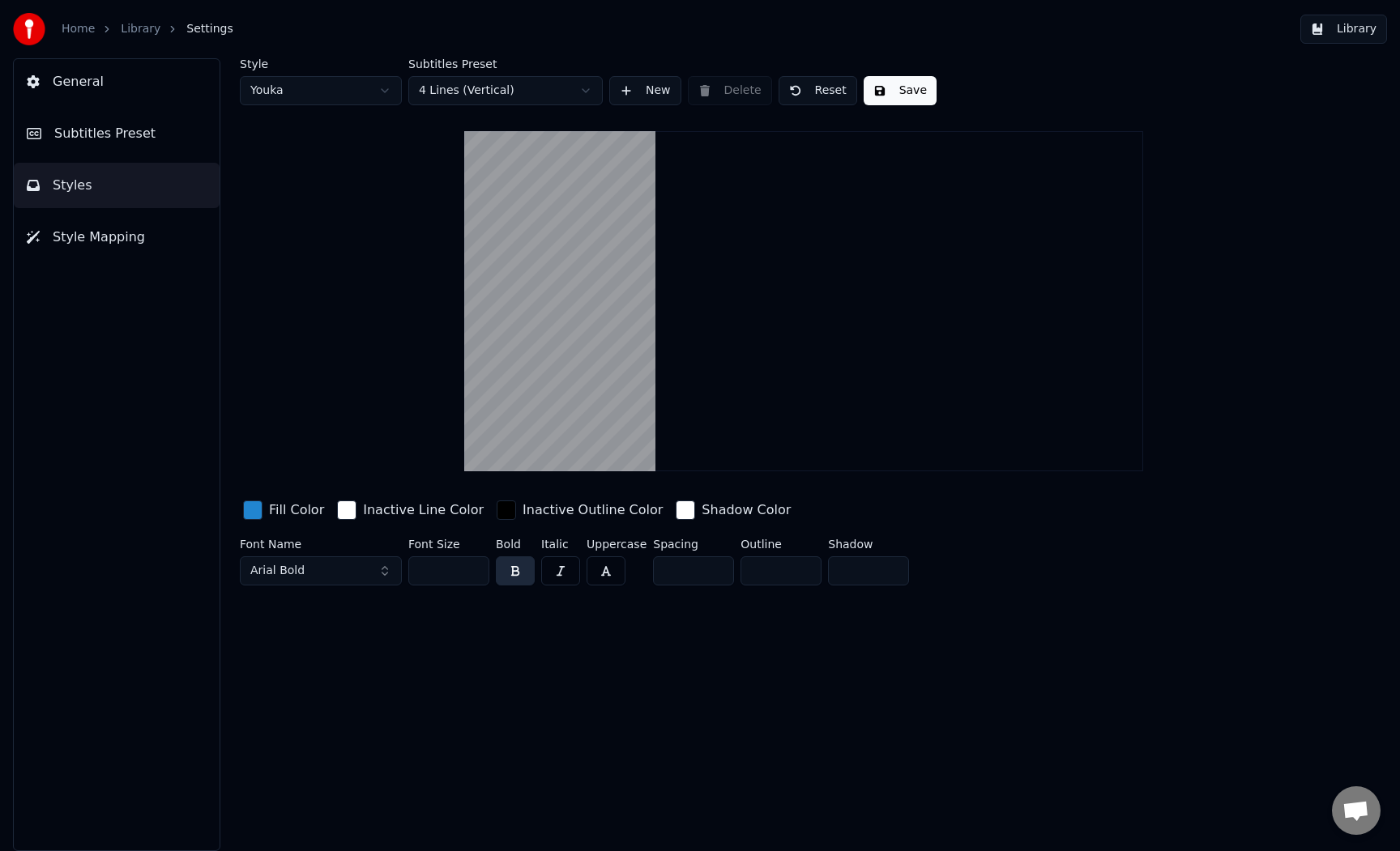
click at [563, 93] on html "Home Library Settings Library General Subtitles Preset Styles Style Mapping Sty…" at bounding box center [700, 426] width 1400 height 851
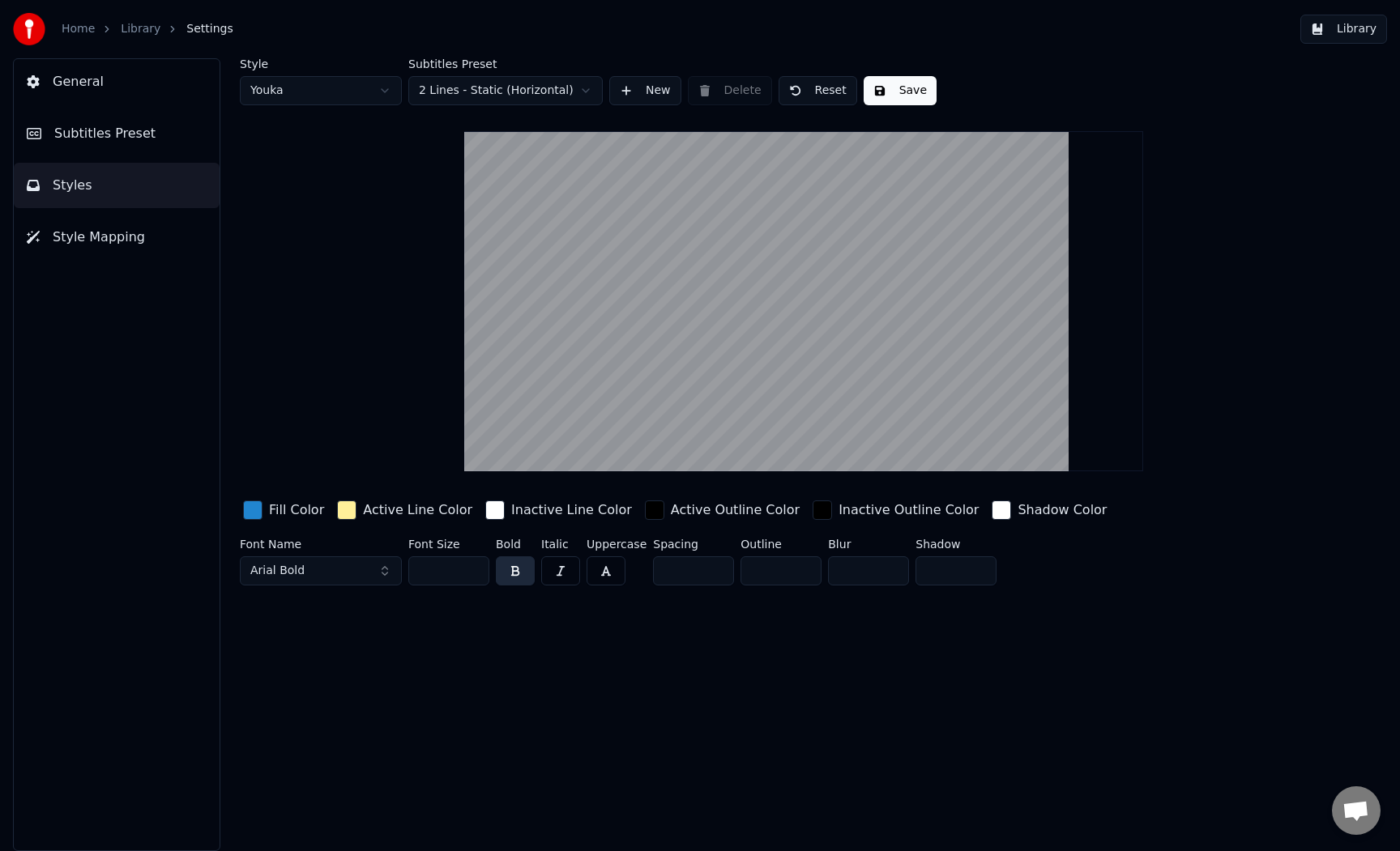
click at [330, 92] on html "Home Library Settings Library General Subtitles Preset Styles Style Mapping Sty…" at bounding box center [700, 426] width 1400 height 851
click at [333, 252] on html "Home Library Settings Library General Subtitles Preset Styles Style Mapping Sty…" at bounding box center [700, 426] width 1400 height 851
click at [321, 580] on button "Arial Bold" at bounding box center [321, 571] width 162 height 29
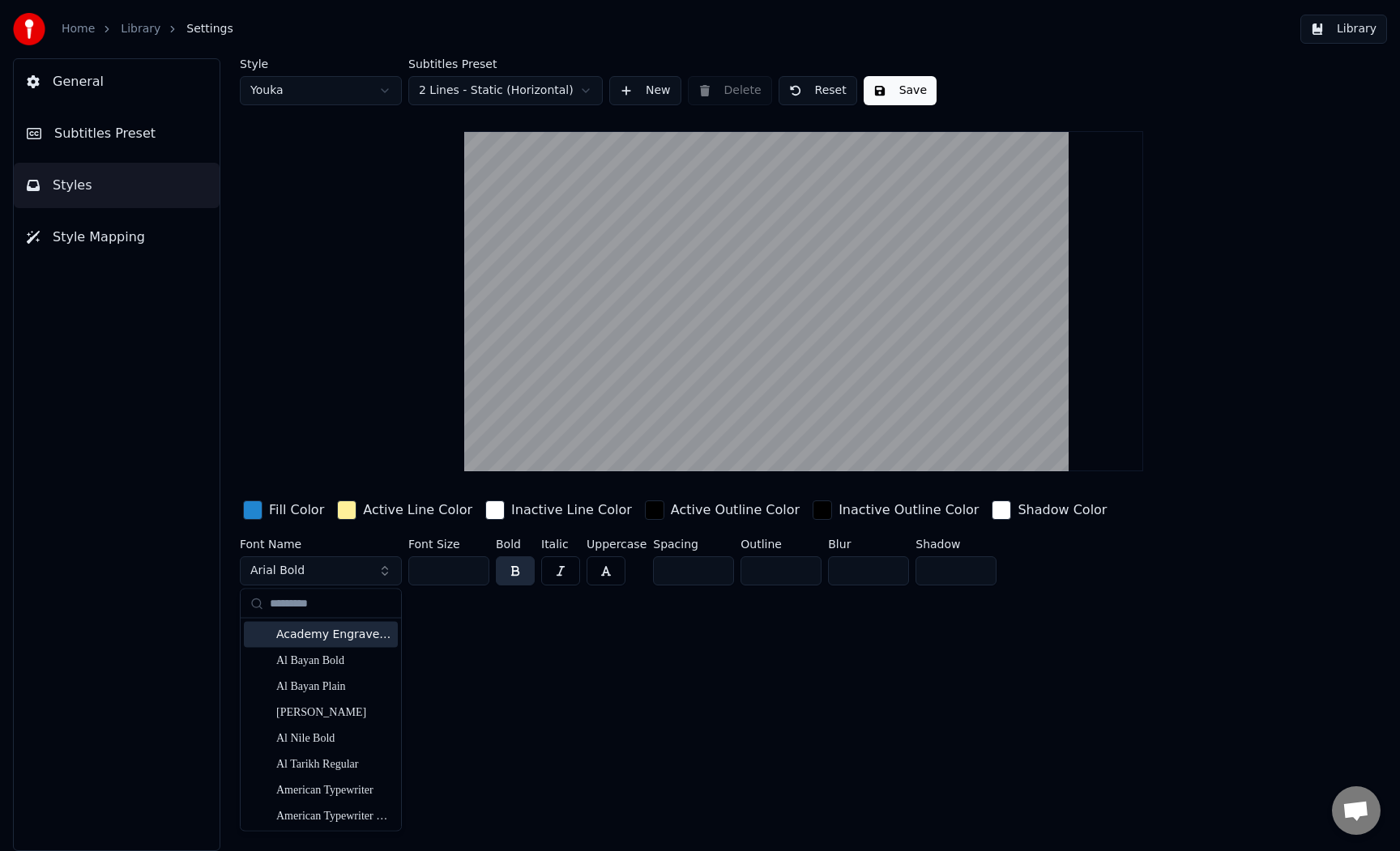
click at [610, 697] on div "Style Youka Subtitles Preset 2 Lines - Static (Horizontal) New Delete Reset Sav…" at bounding box center [804, 455] width 1193 height 792
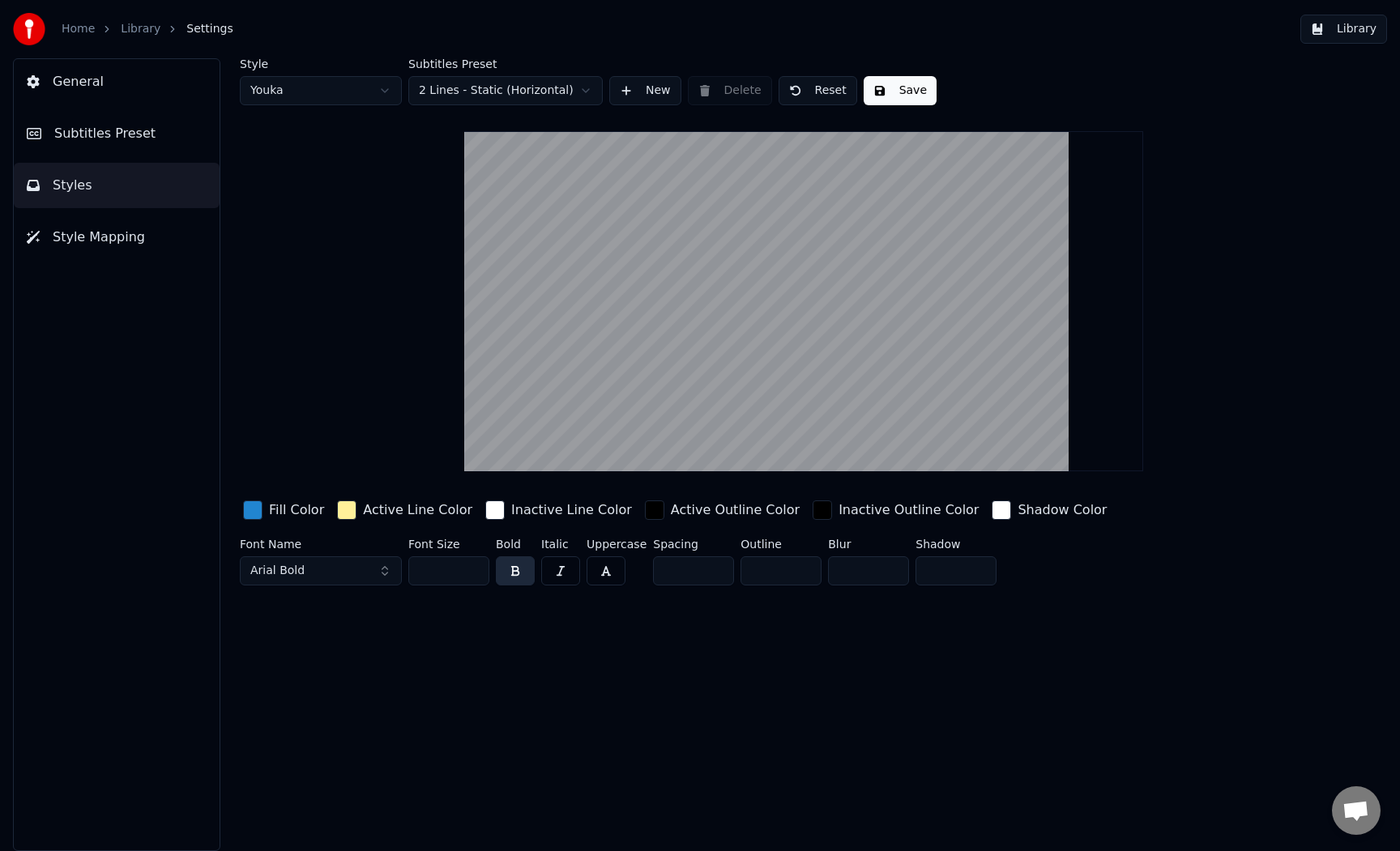
click at [159, 232] on button "Style Mapping" at bounding box center [116, 237] width 206 height 45
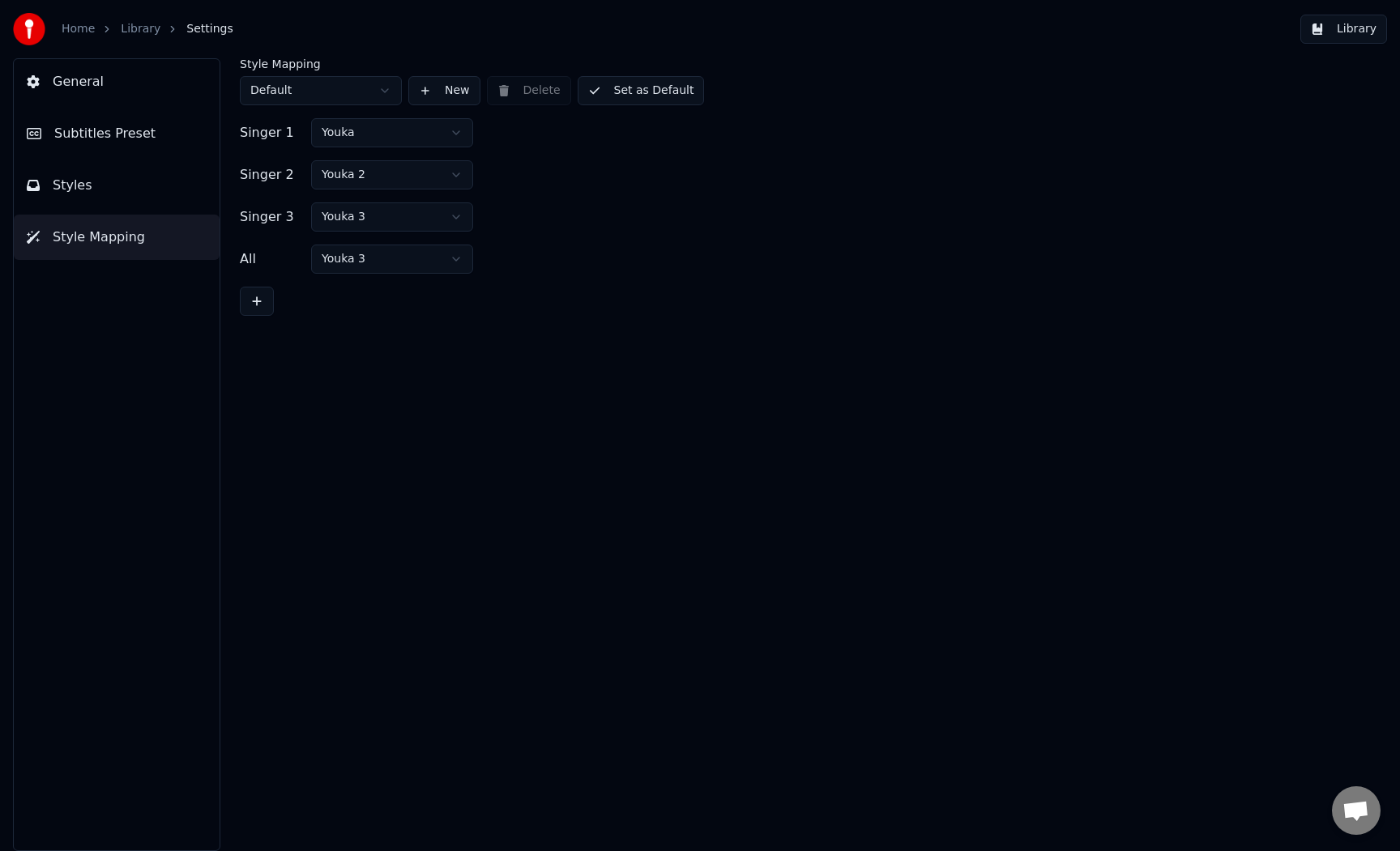
click at [159, 149] on button "Subtitles Preset" at bounding box center [116, 134] width 206 height 45
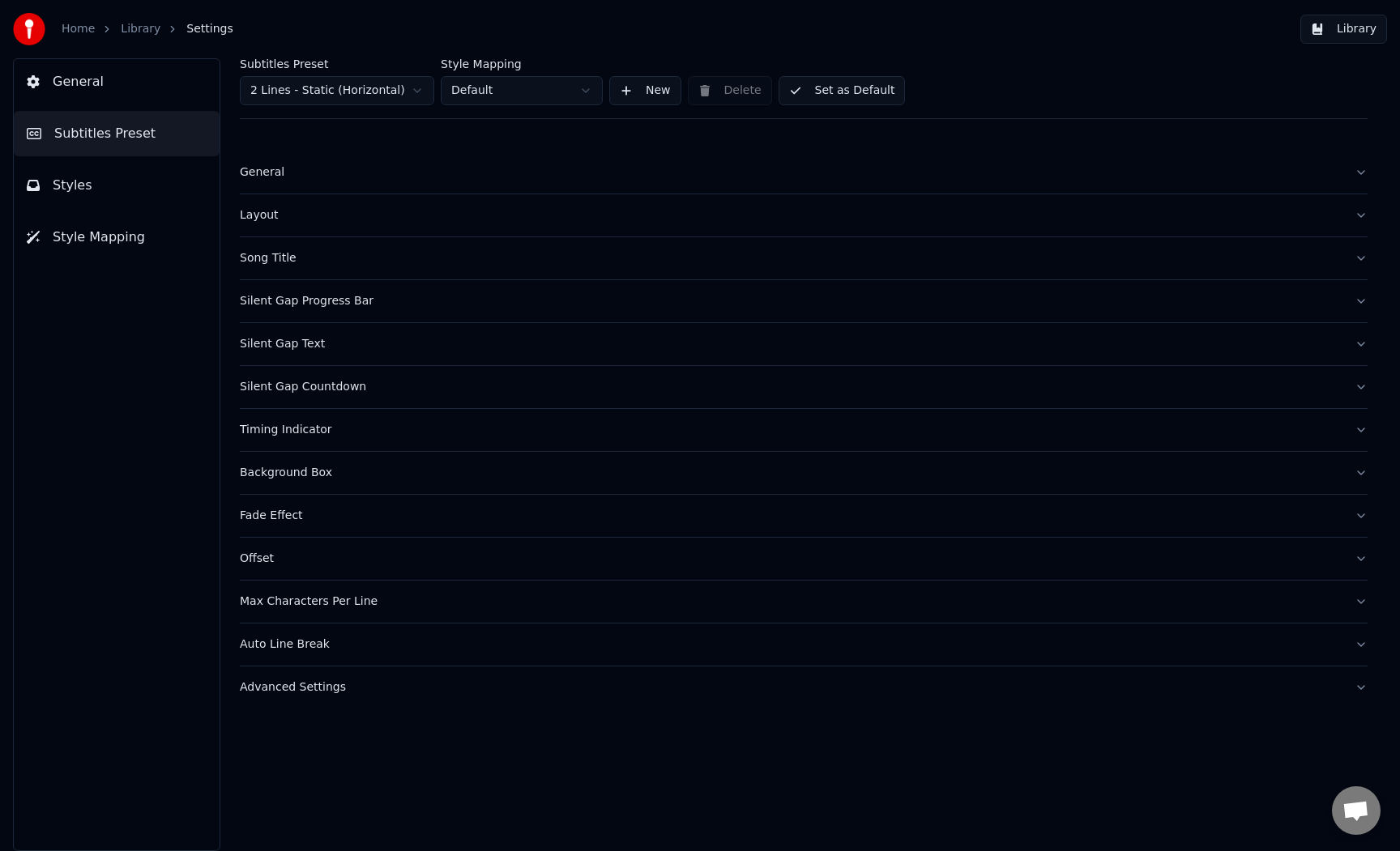
click at [338, 691] on div "Advanced Settings" at bounding box center [790, 687] width 1101 height 16
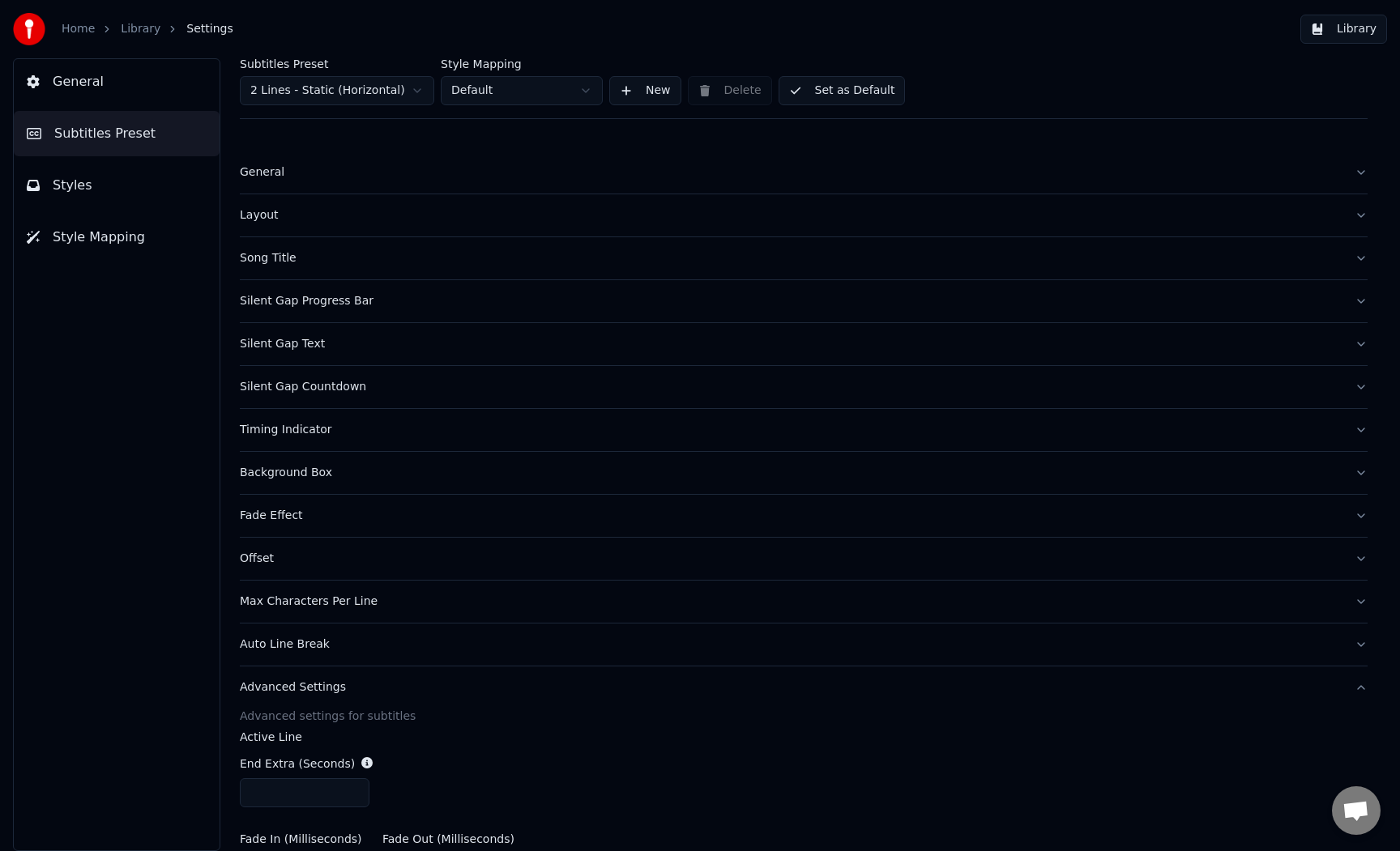
click at [142, 86] on button "General" at bounding box center [116, 82] width 206 height 45
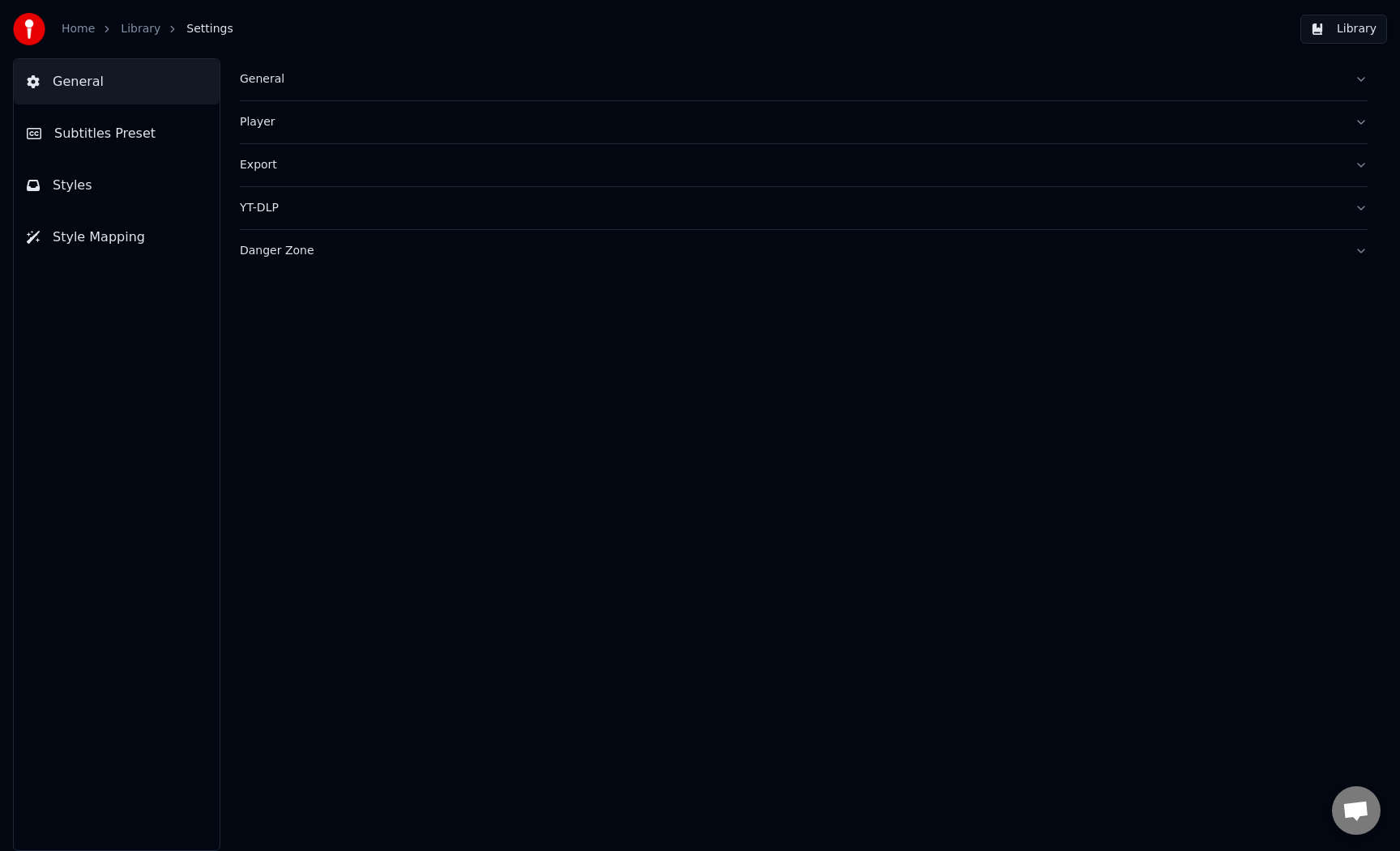
click at [142, 30] on link "Library" at bounding box center [140, 28] width 39 height 16
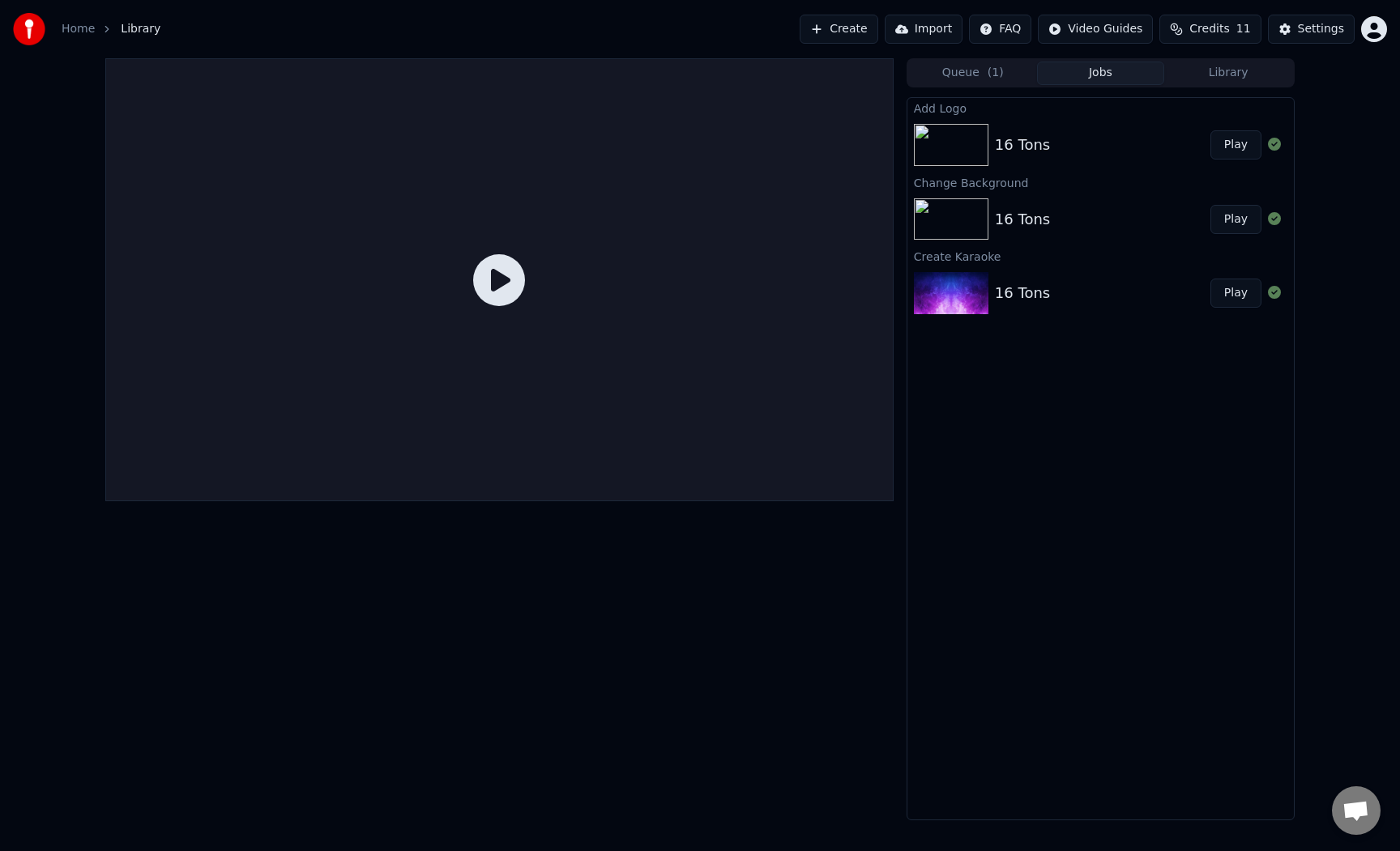
click at [995, 152] on div "16 Tons" at bounding box center [1023, 145] width 55 height 23
click at [1219, 143] on button "Play" at bounding box center [1235, 145] width 51 height 29
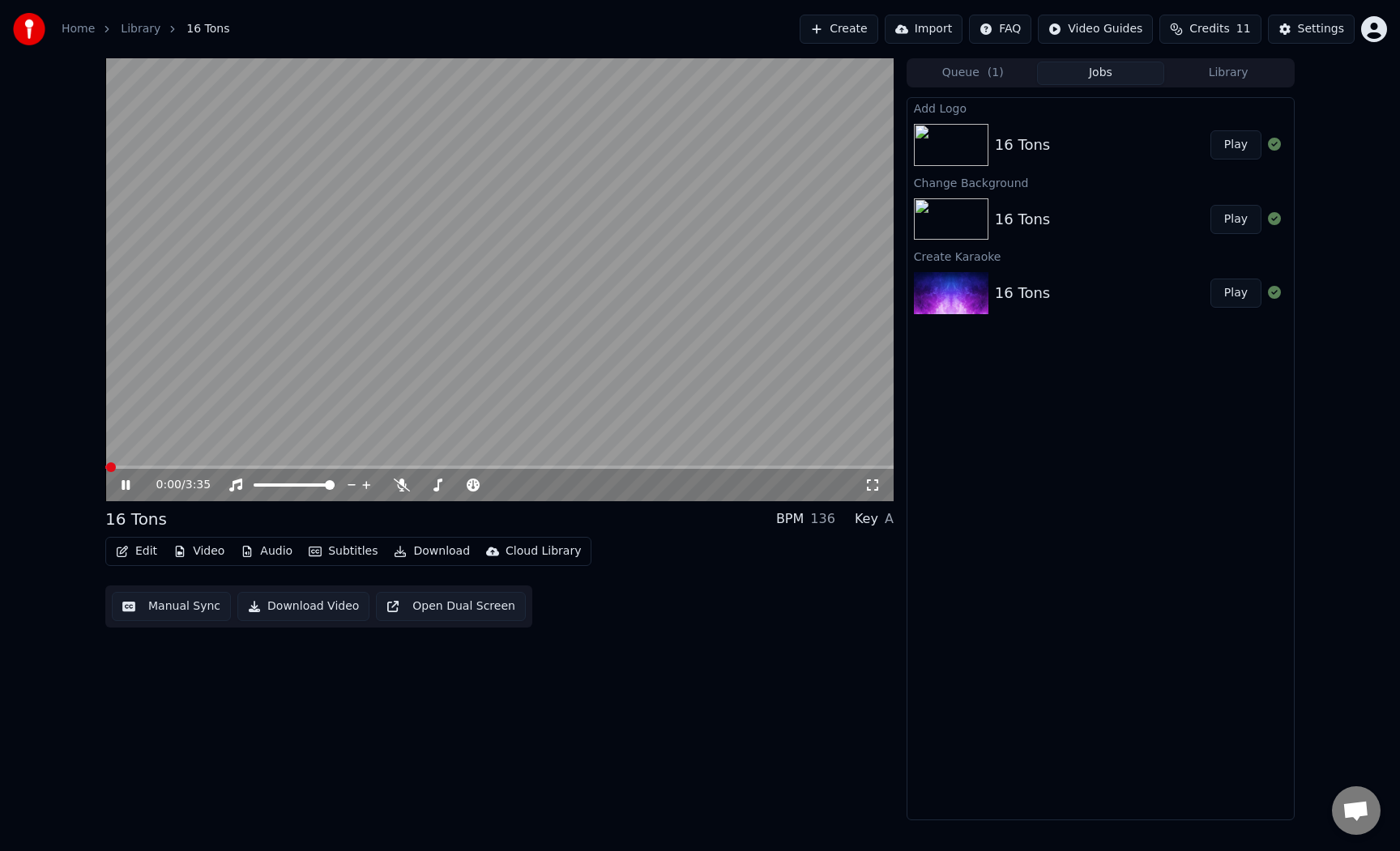
click at [412, 285] on video at bounding box center [499, 280] width 789 height 443
click at [324, 390] on video at bounding box center [499, 280] width 789 height 443
click at [546, 310] on video at bounding box center [499, 280] width 789 height 443
click at [171, 548] on button "Video" at bounding box center [199, 551] width 64 height 23
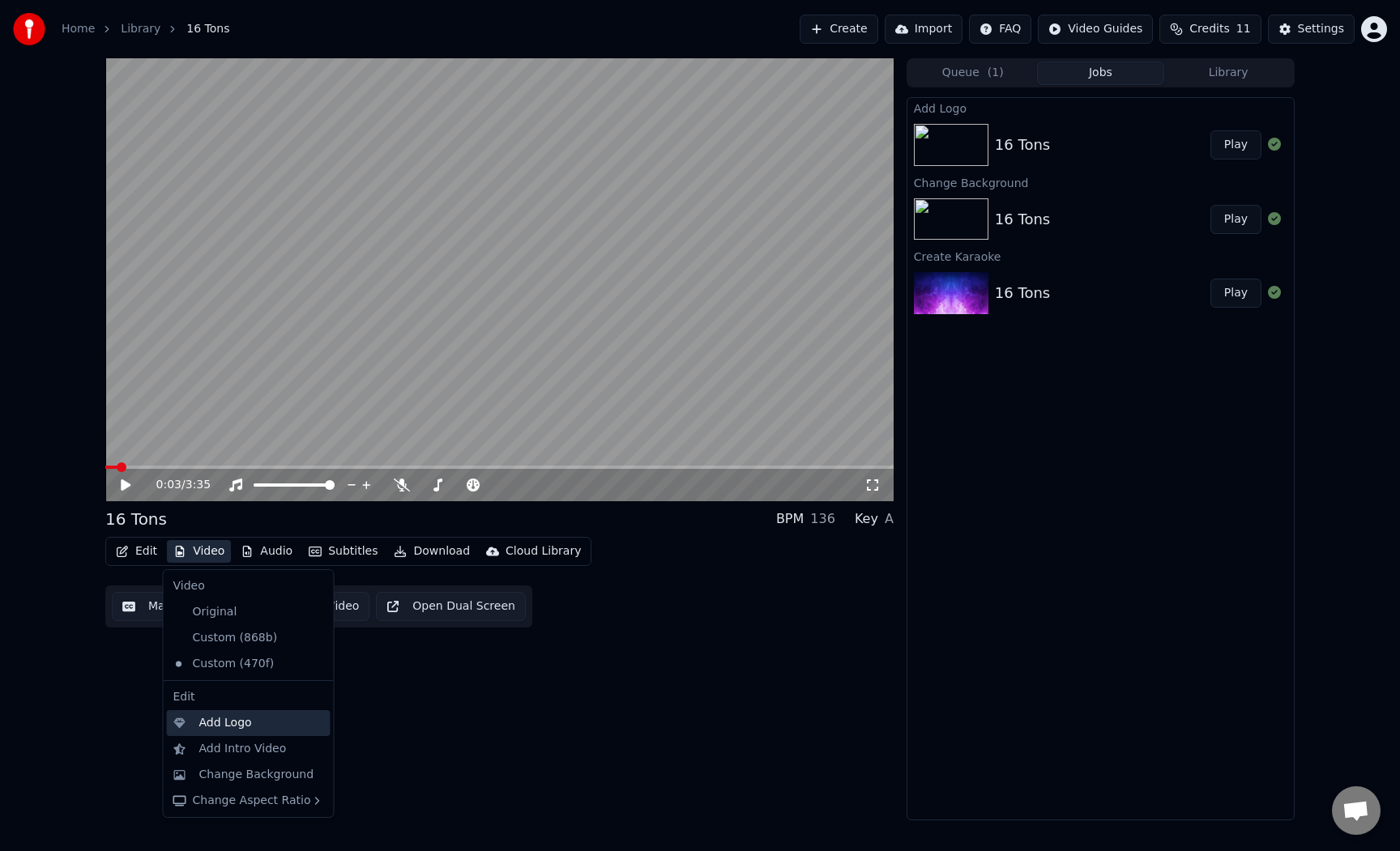
click at [256, 733] on div "Add Logo" at bounding box center [249, 723] width 164 height 26
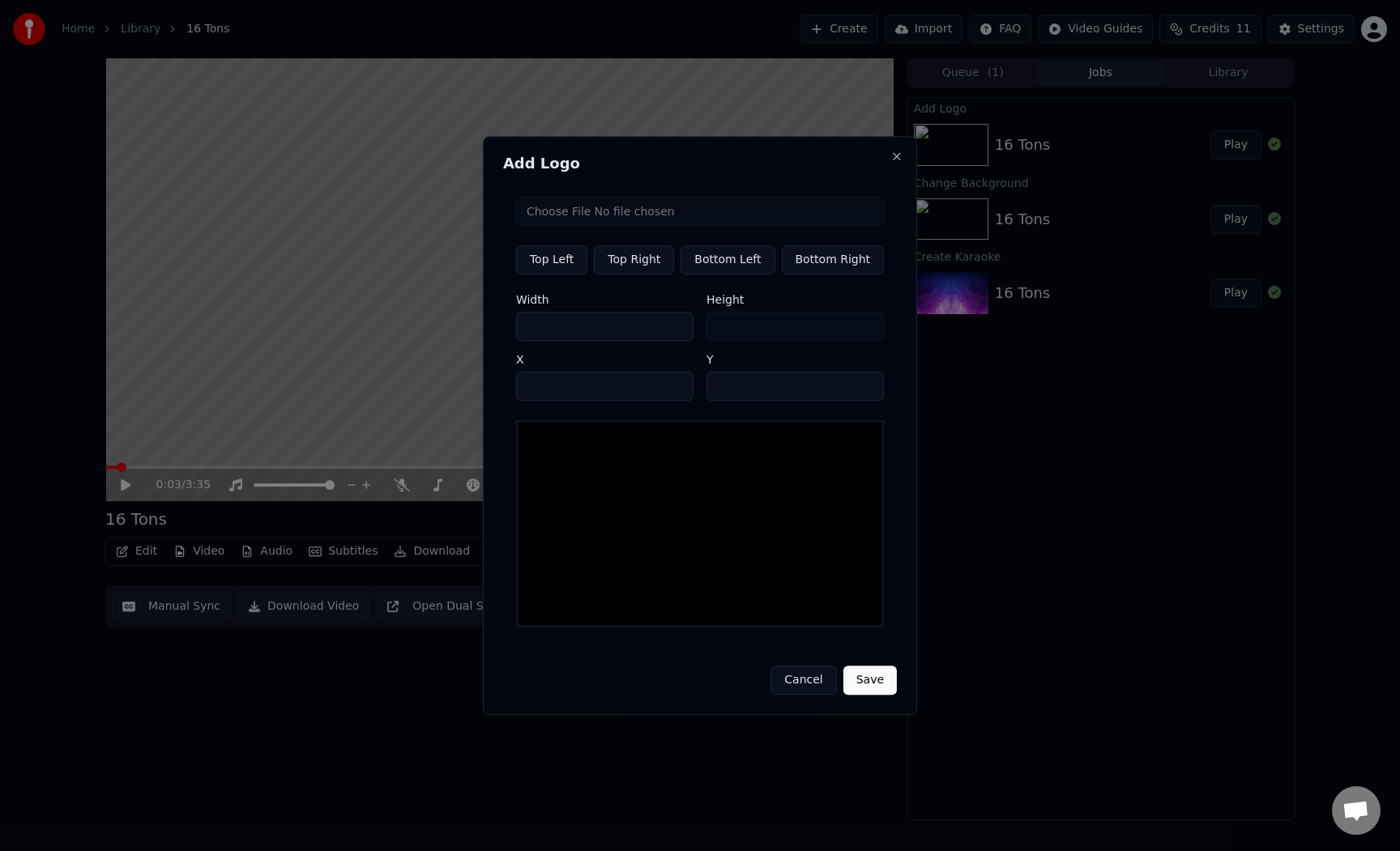
click at [621, 333] on input "***" at bounding box center [605, 326] width 177 height 29
click at [566, 226] on input "file" at bounding box center [700, 211] width 368 height 29
type input "**********"
click at [592, 334] on input "***" at bounding box center [605, 326] width 177 height 29
type input "***"
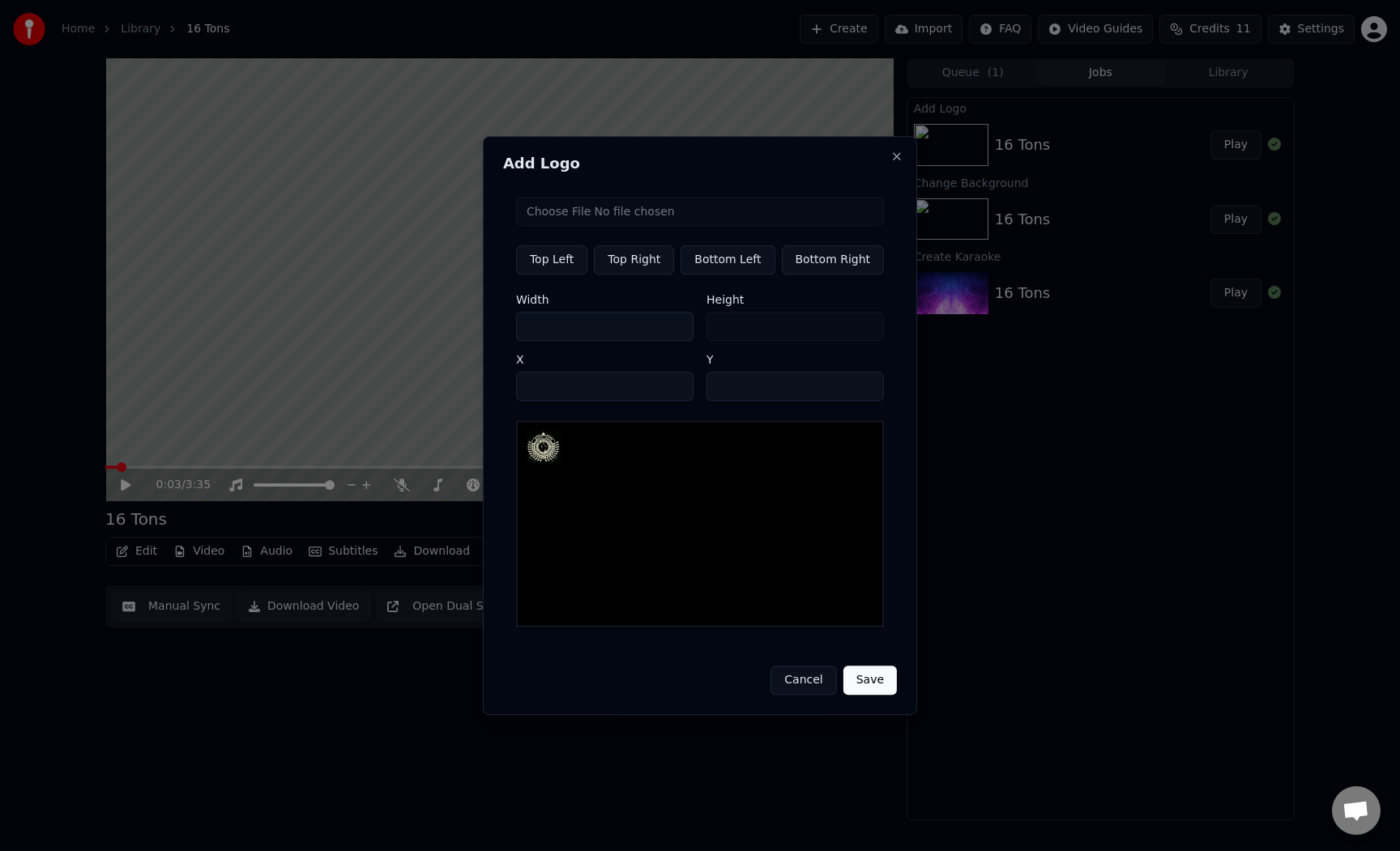
click at [677, 334] on input "***" at bounding box center [605, 326] width 177 height 29
type input "***"
click at [677, 334] on input "***" at bounding box center [605, 326] width 177 height 29
type input "***"
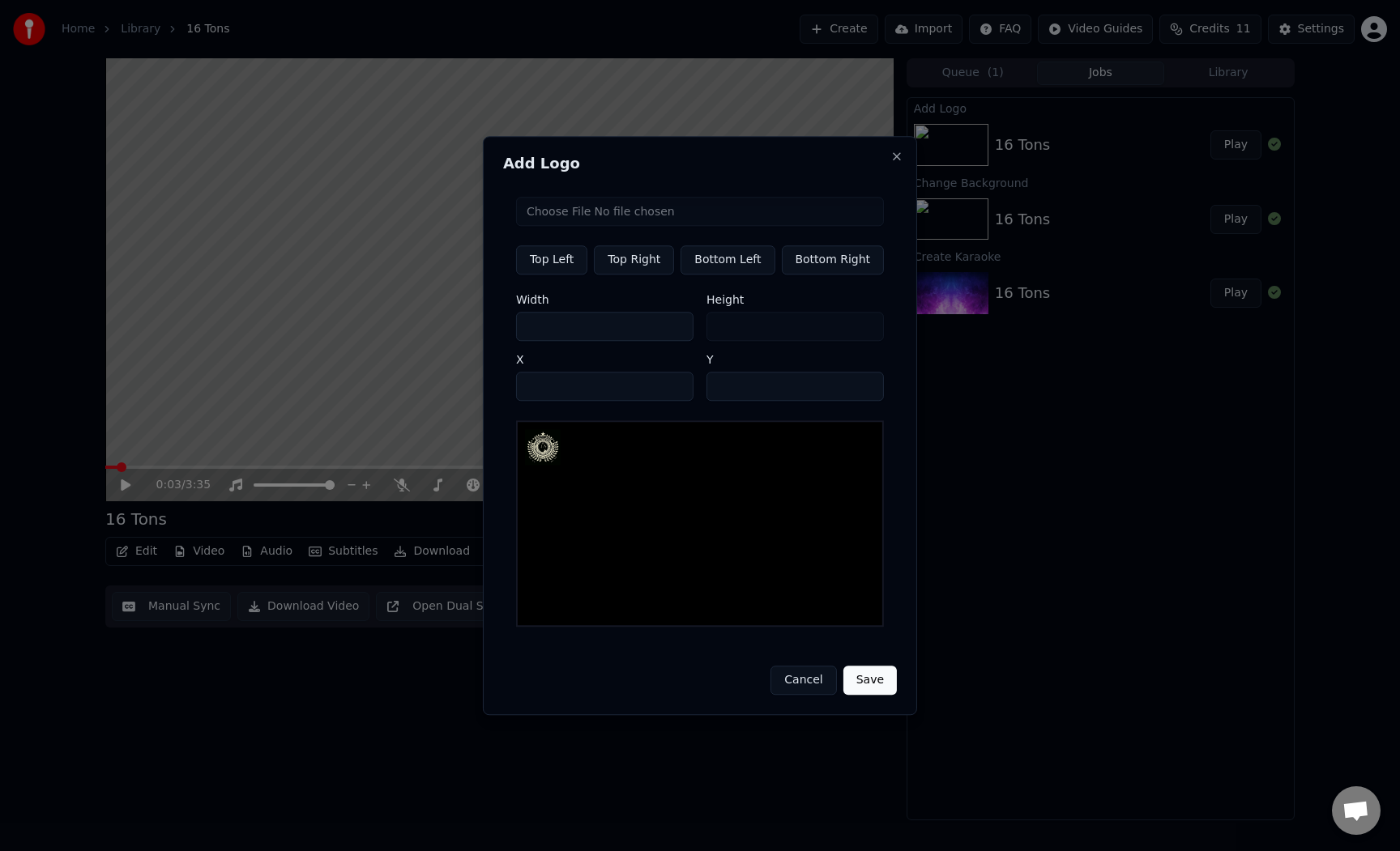
type input "***"
click at [677, 334] on input "***" at bounding box center [605, 326] width 177 height 29
type input "***"
click at [679, 324] on input "***" at bounding box center [605, 326] width 177 height 29
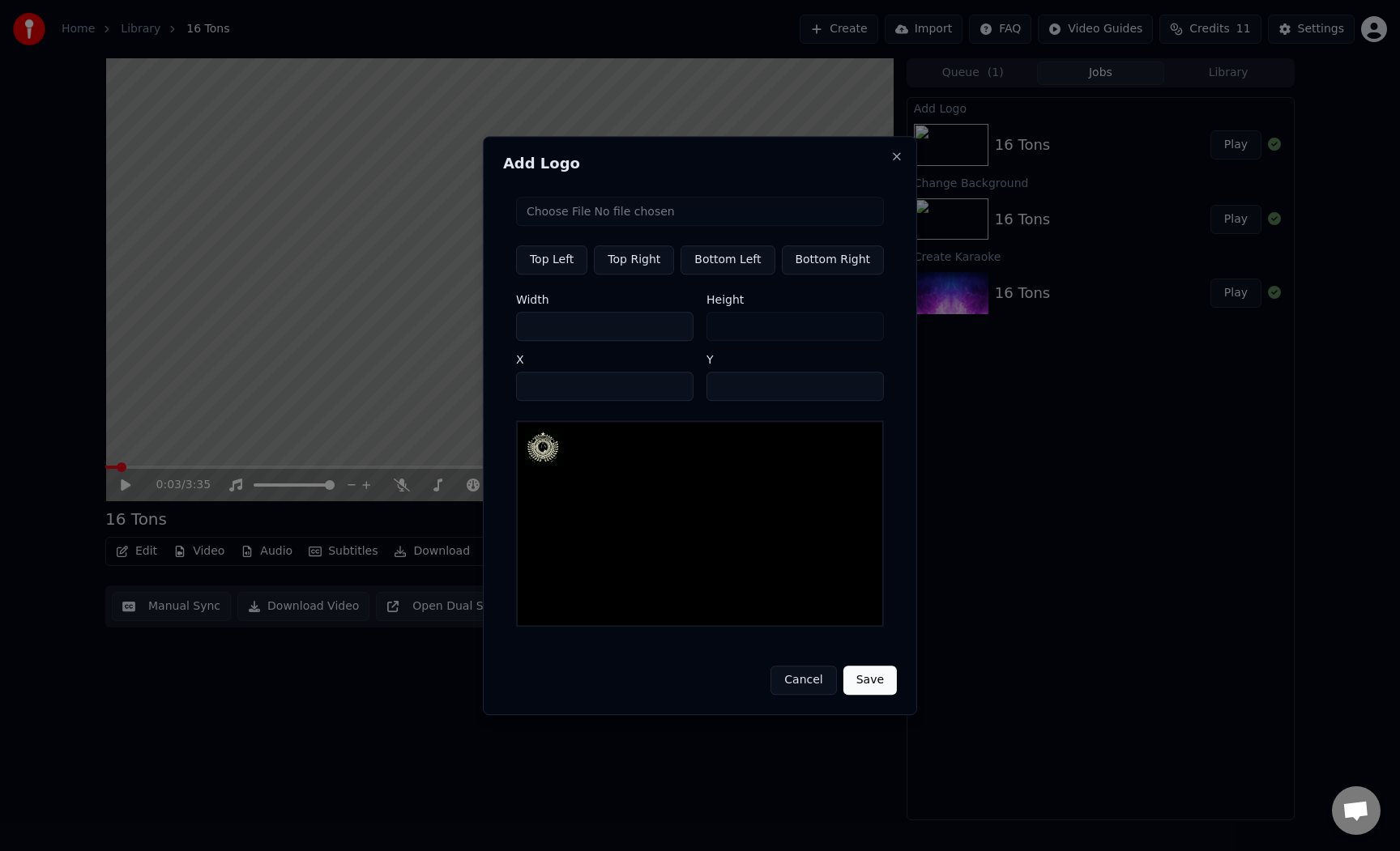
type input "***"
click at [679, 324] on input "***" at bounding box center [605, 326] width 177 height 29
type input "***"
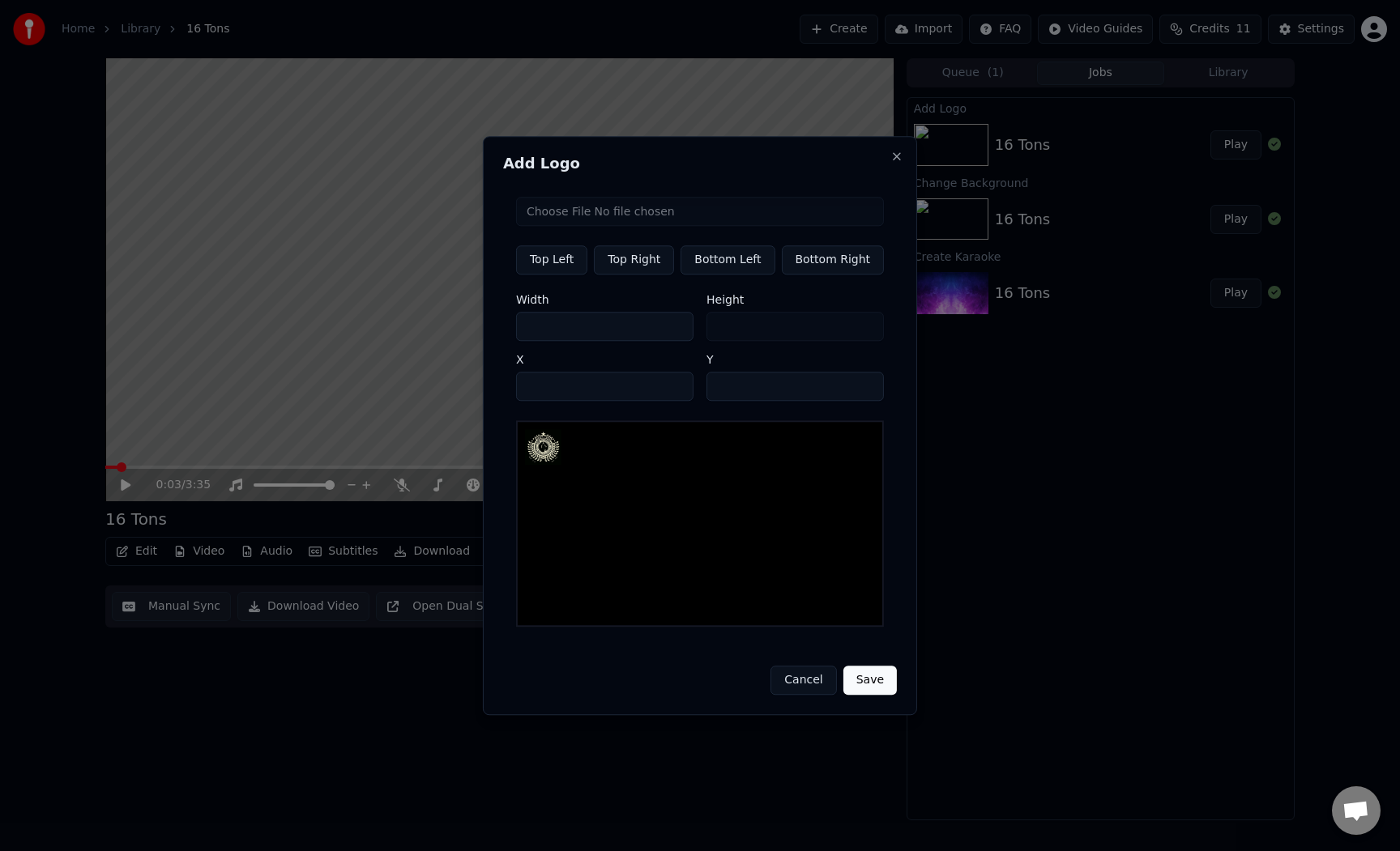
click at [679, 324] on input "***" at bounding box center [605, 326] width 177 height 29
type input "***"
click at [679, 324] on input "***" at bounding box center [605, 326] width 177 height 29
type input "***"
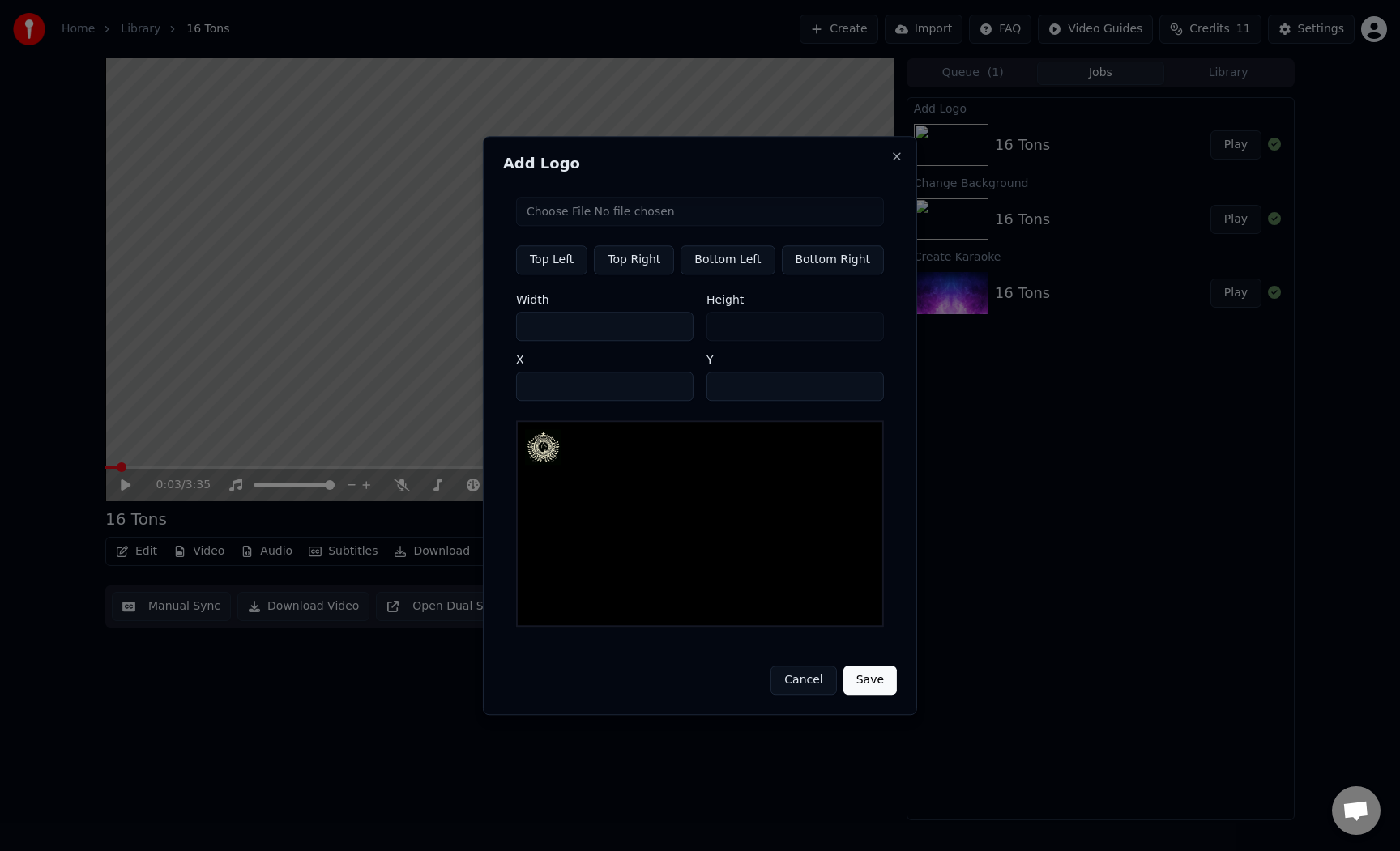
type input "***"
click at [679, 324] on input "***" at bounding box center [605, 326] width 177 height 29
type input "***"
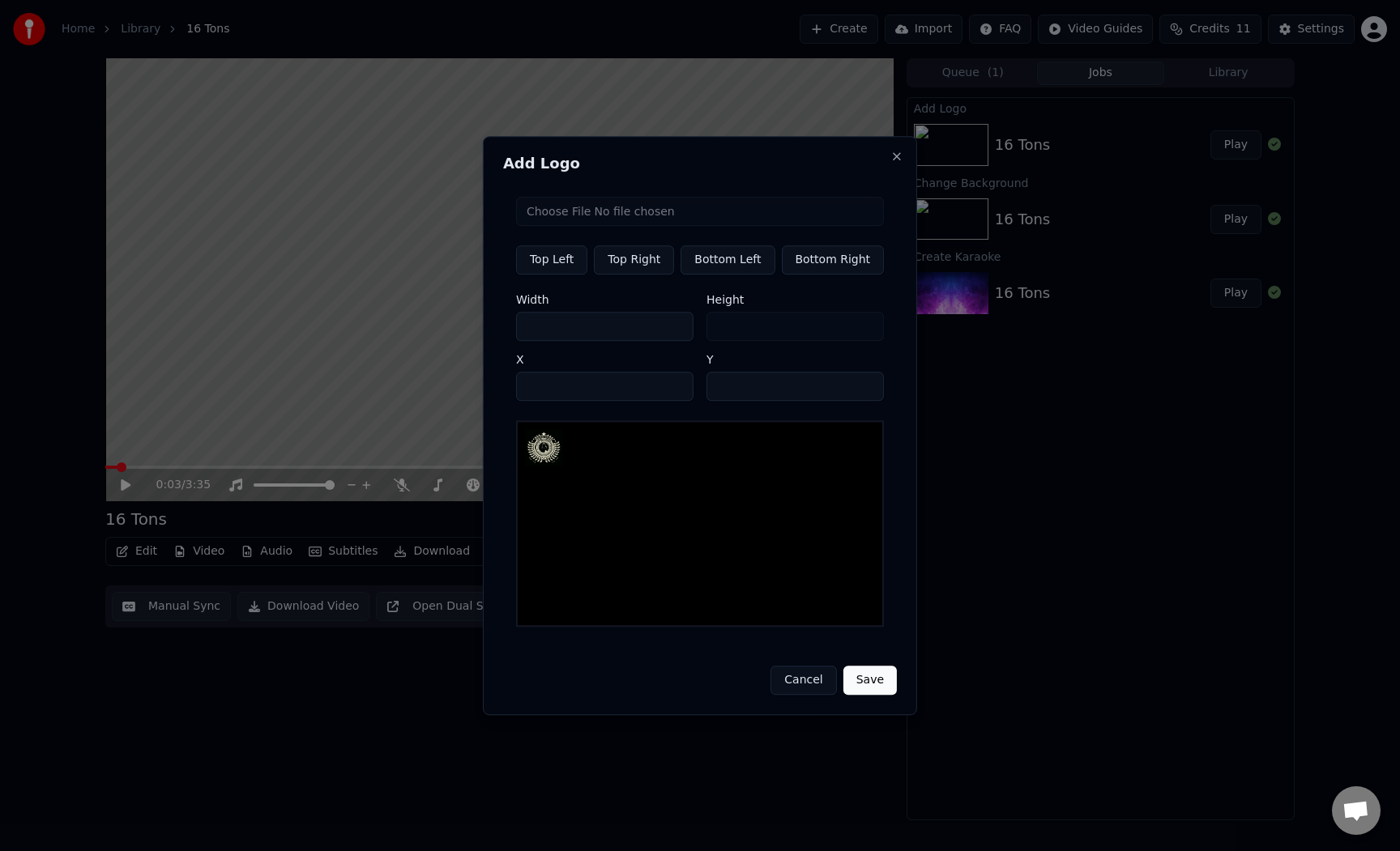
type input "***"
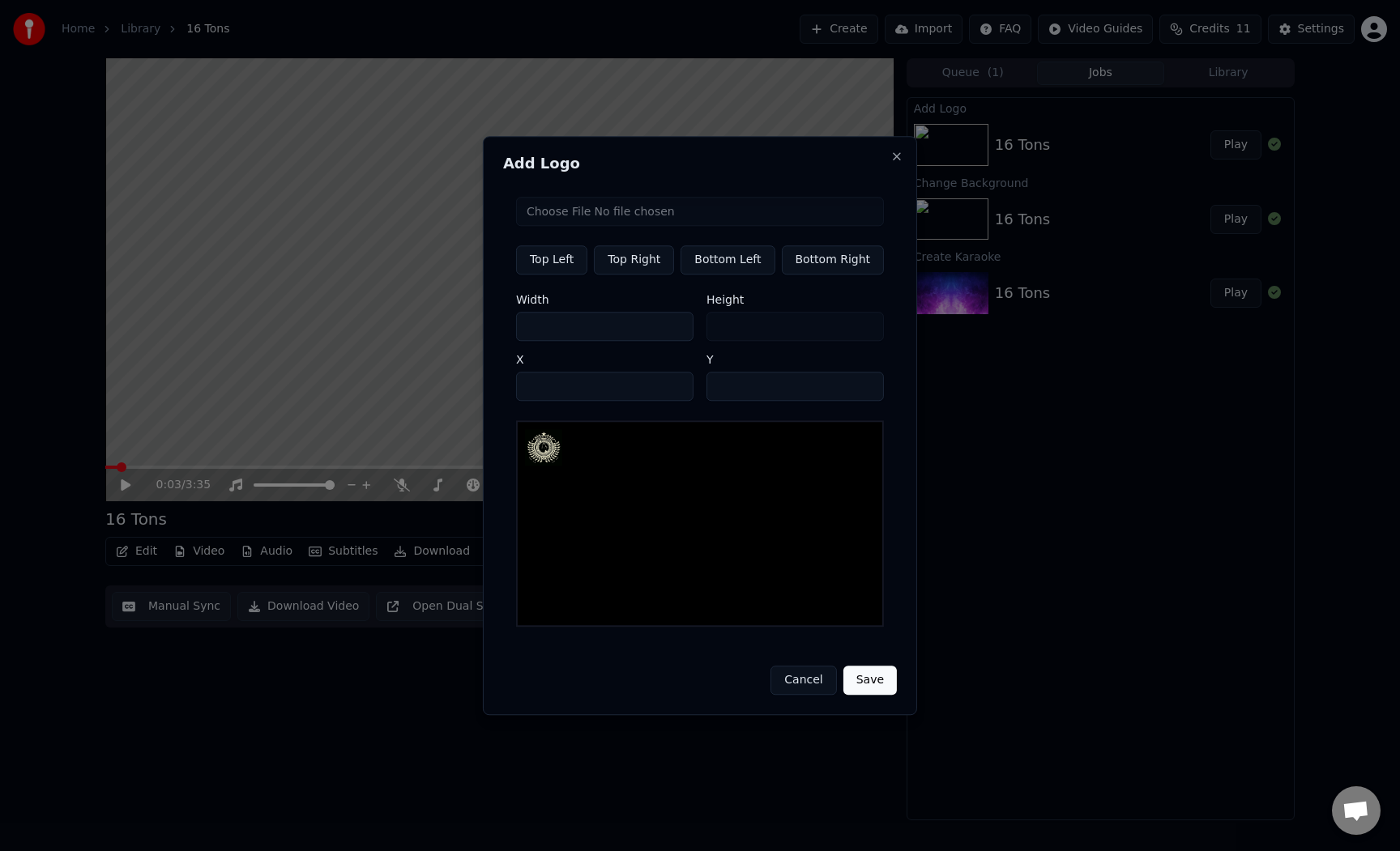
type input "***"
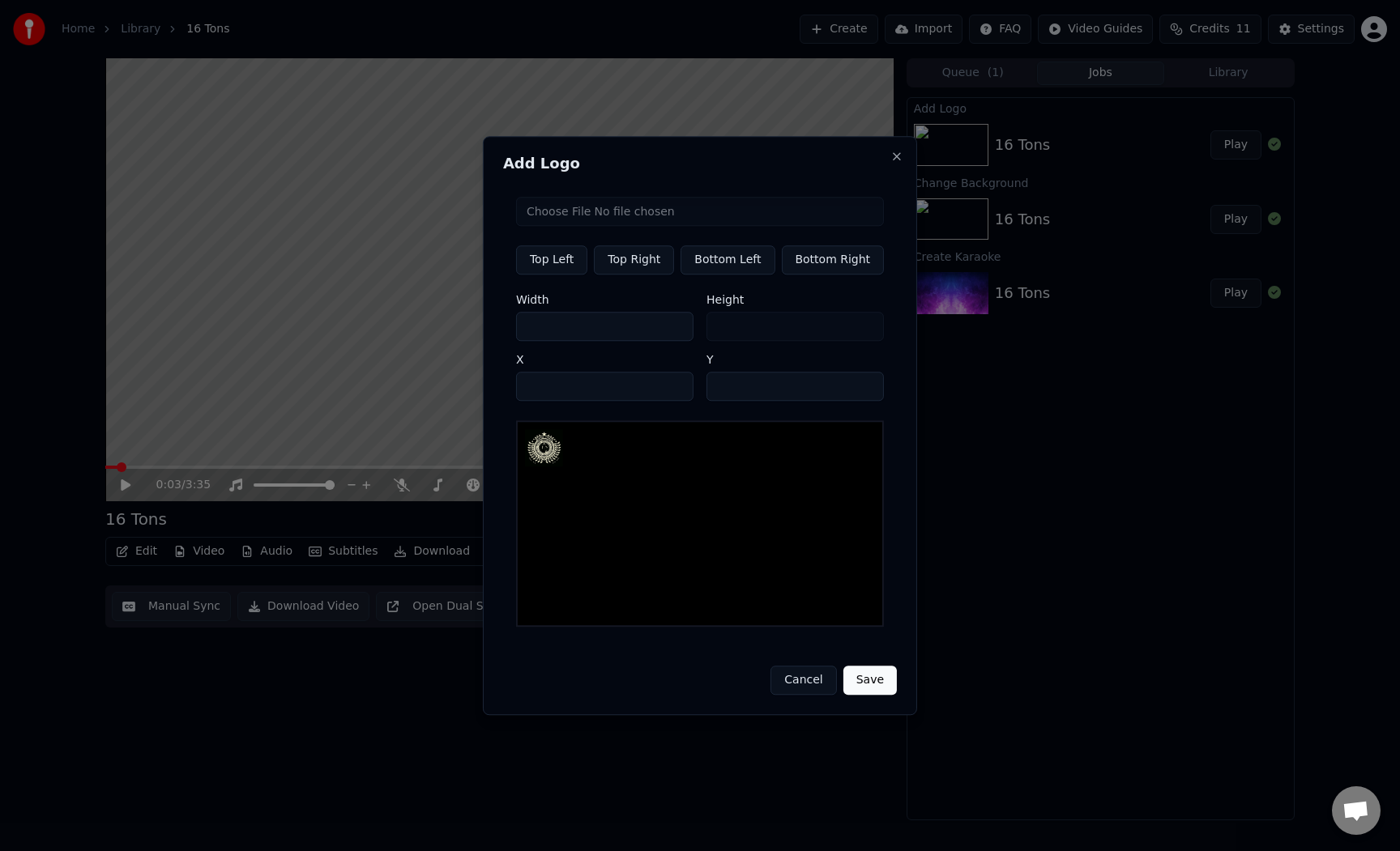
type input "***"
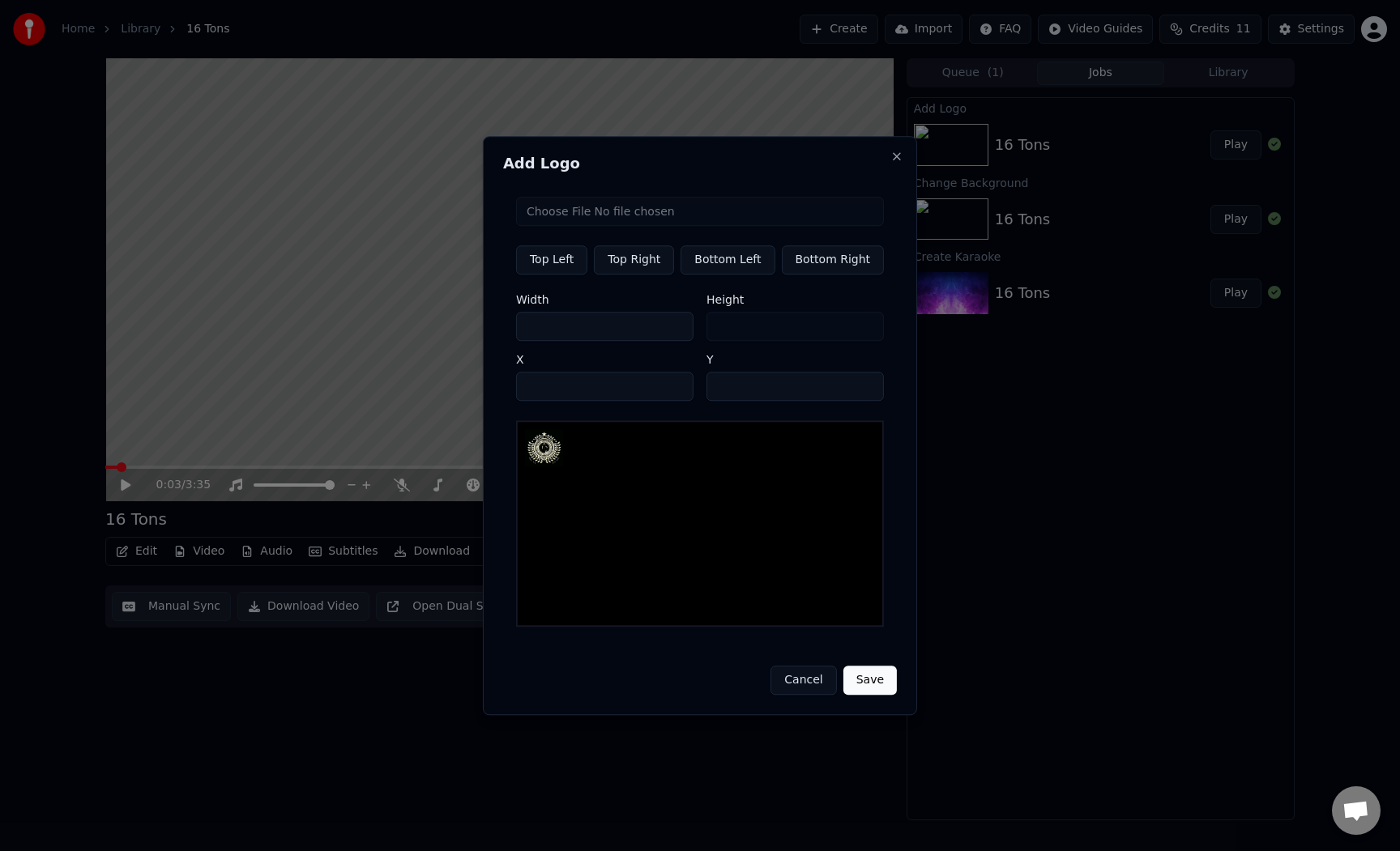
type input "***"
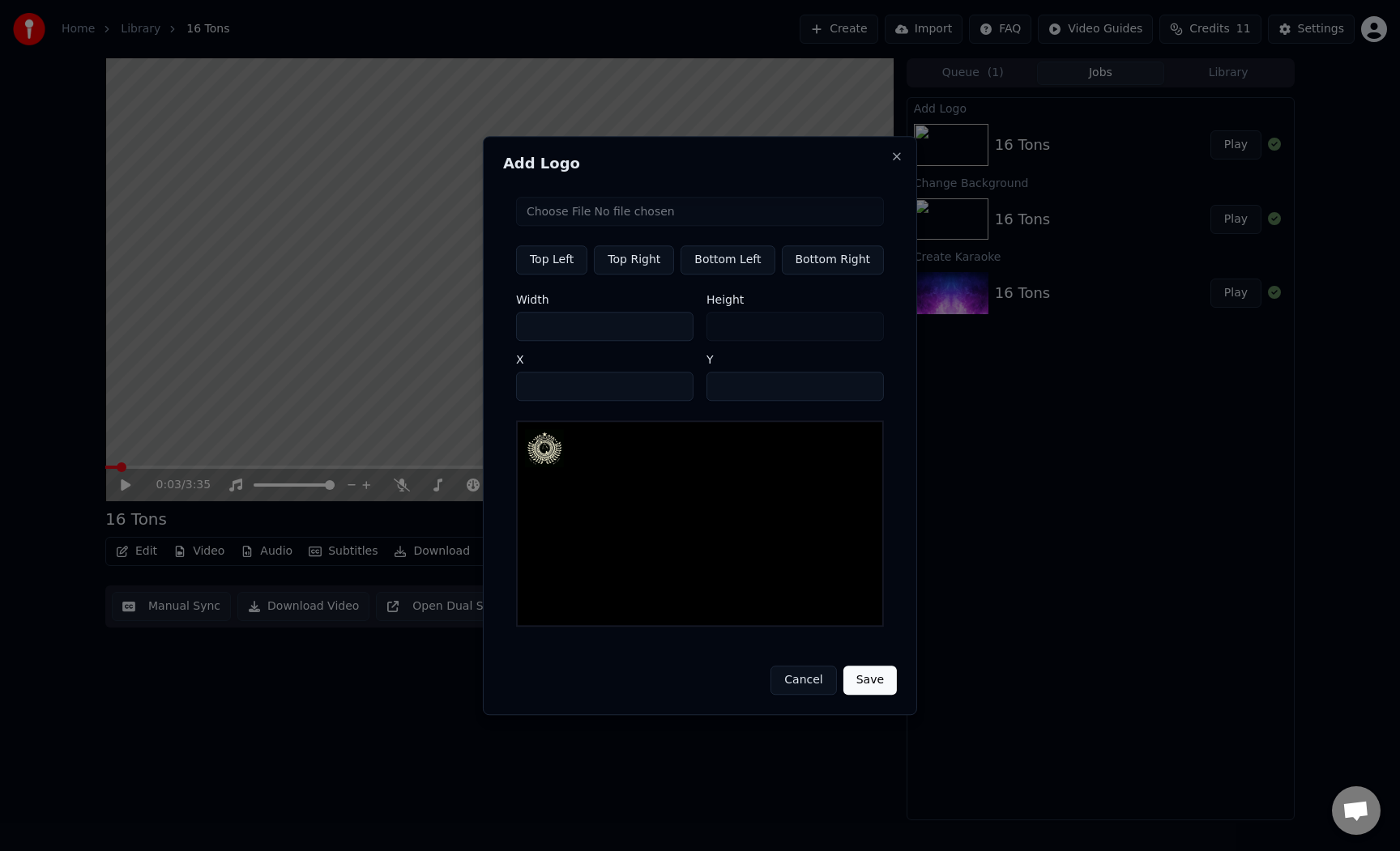
type input "***"
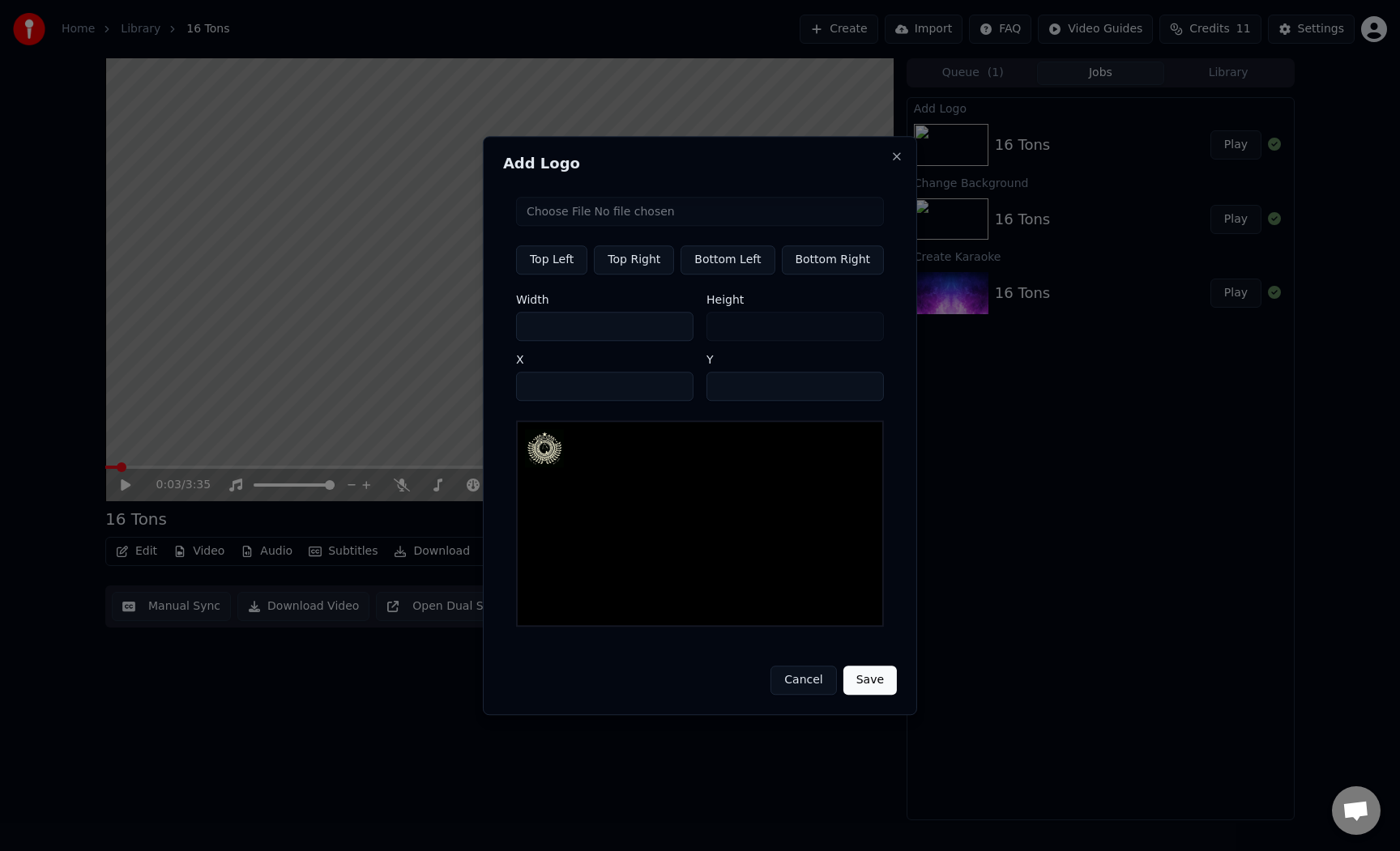
type input "***"
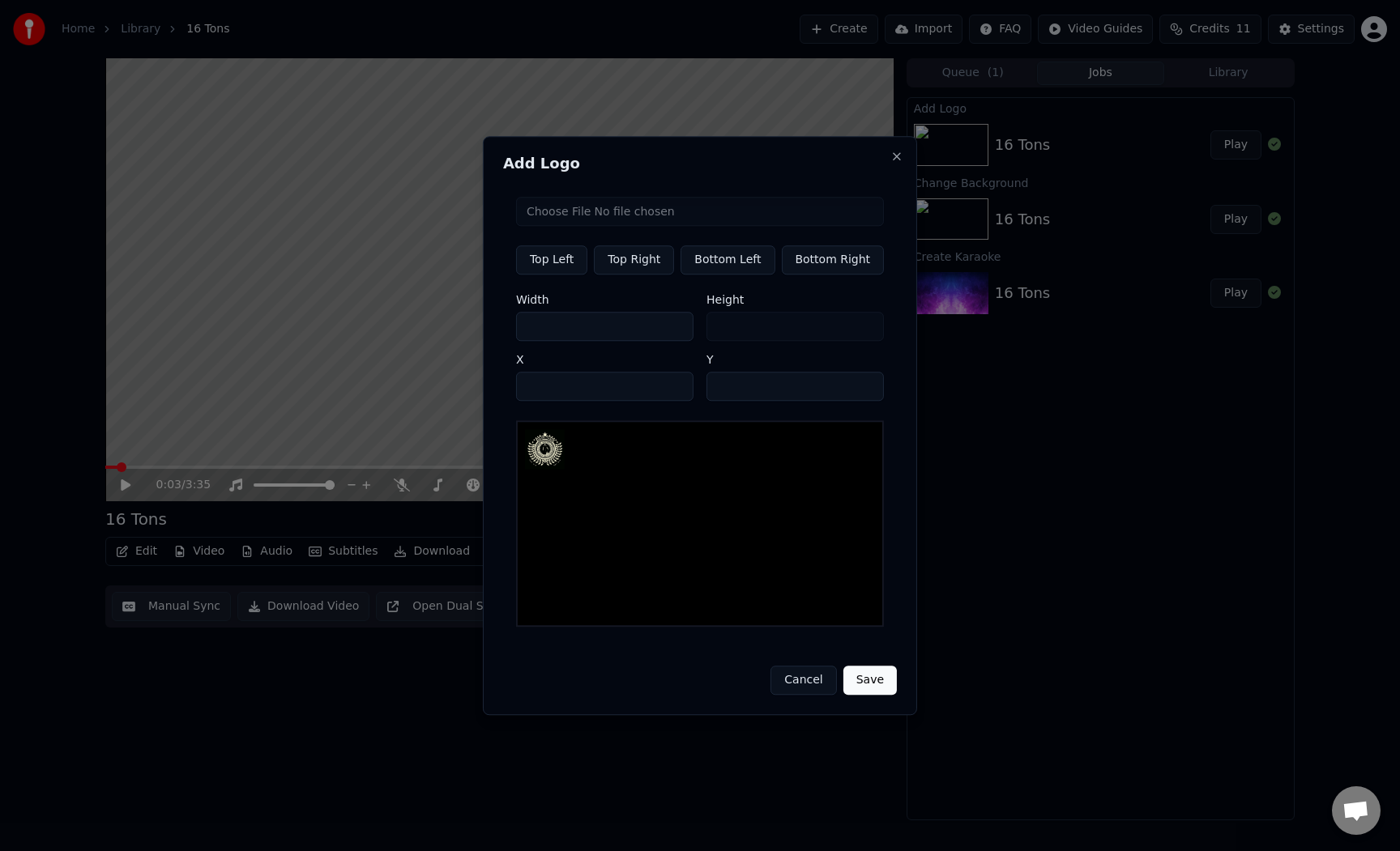
type input "***"
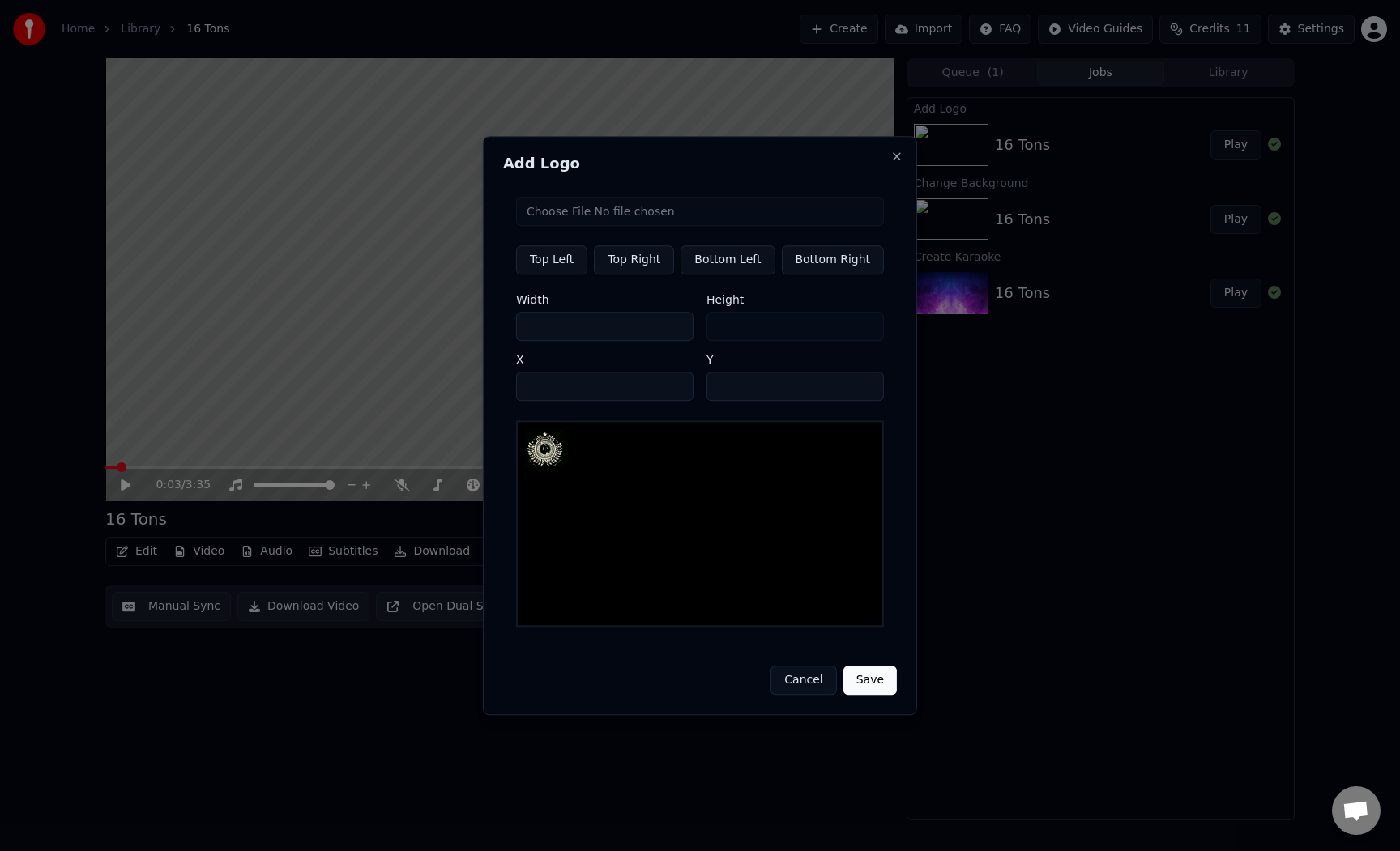
type input "***"
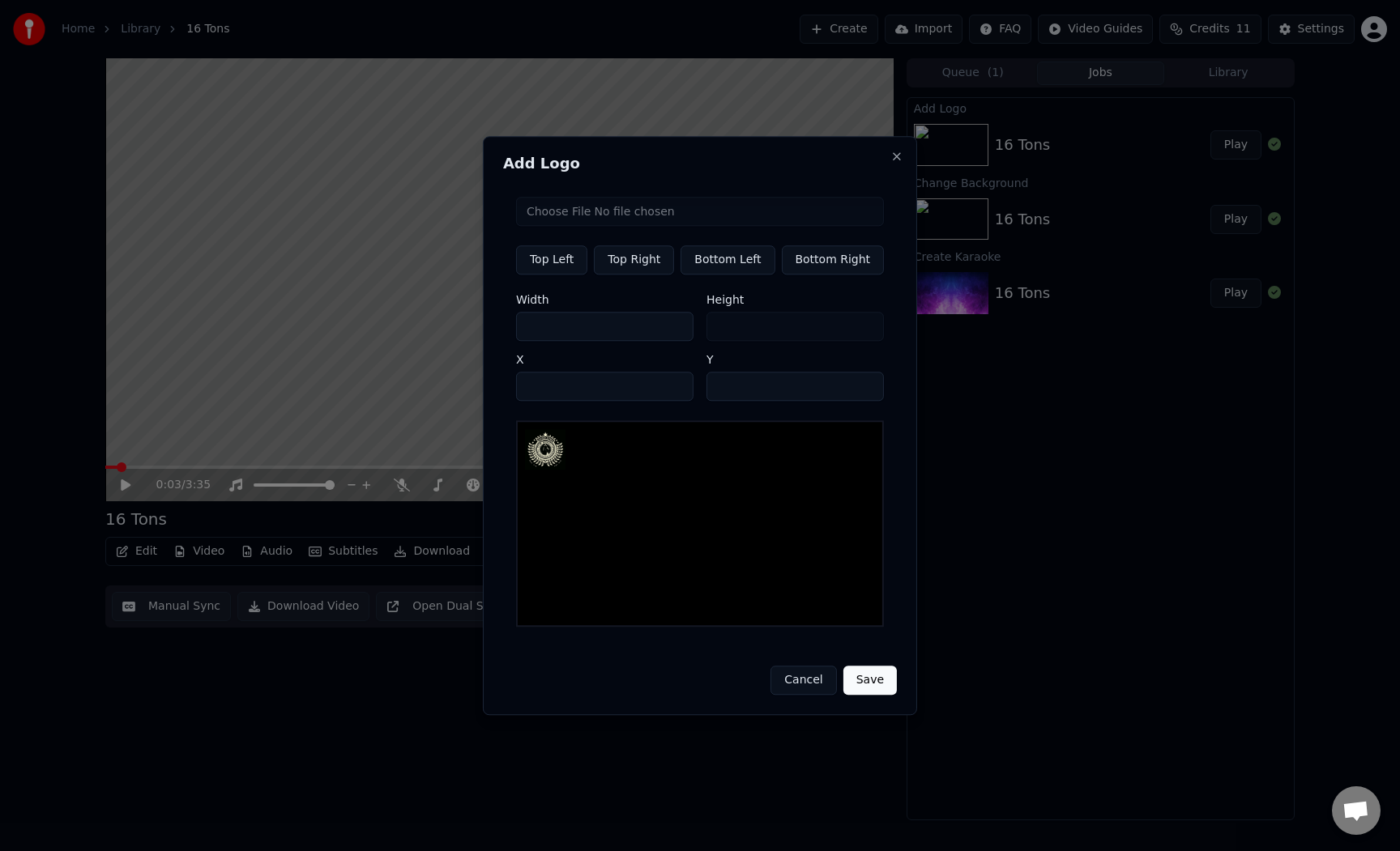
type input "***"
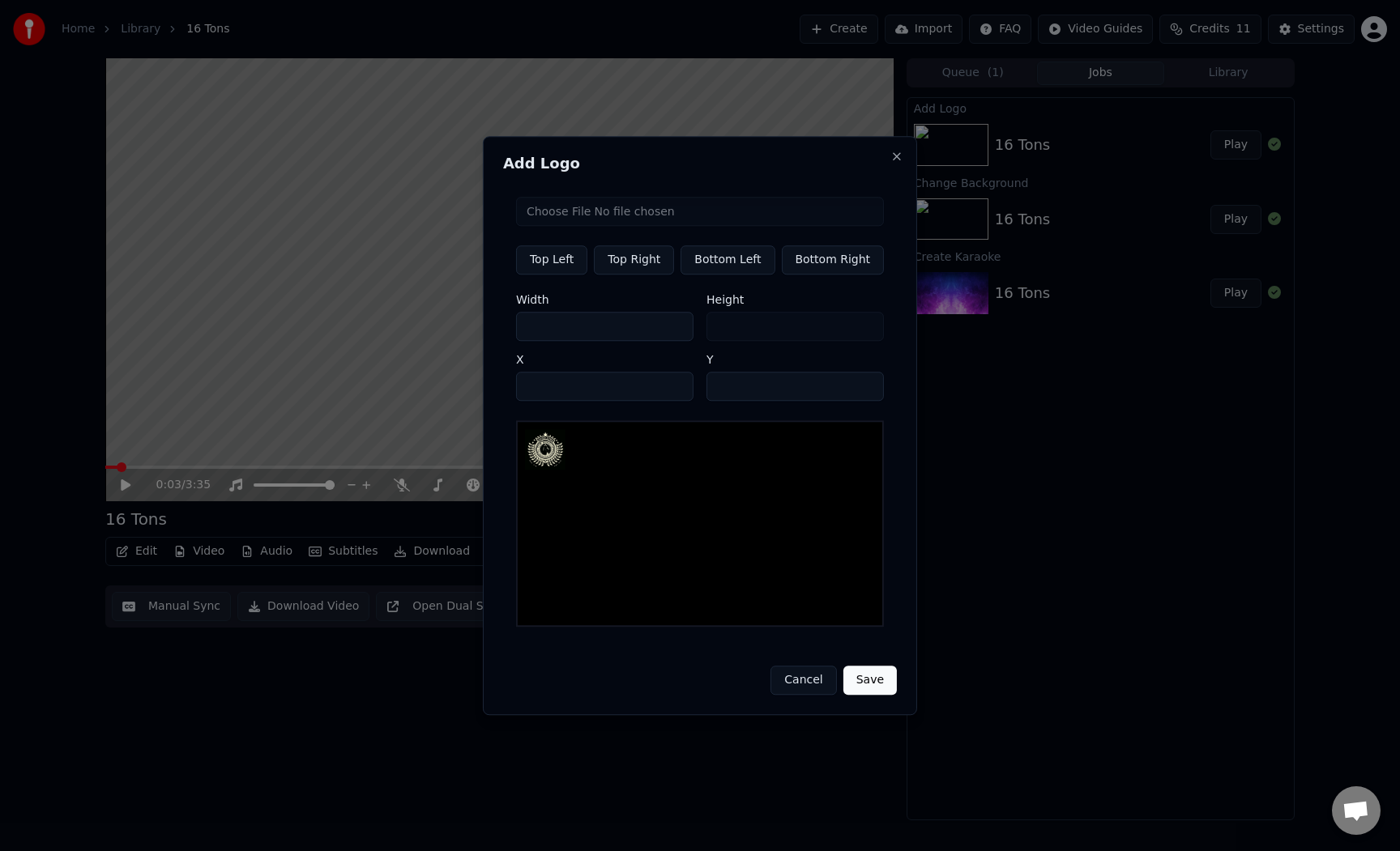
type input "***"
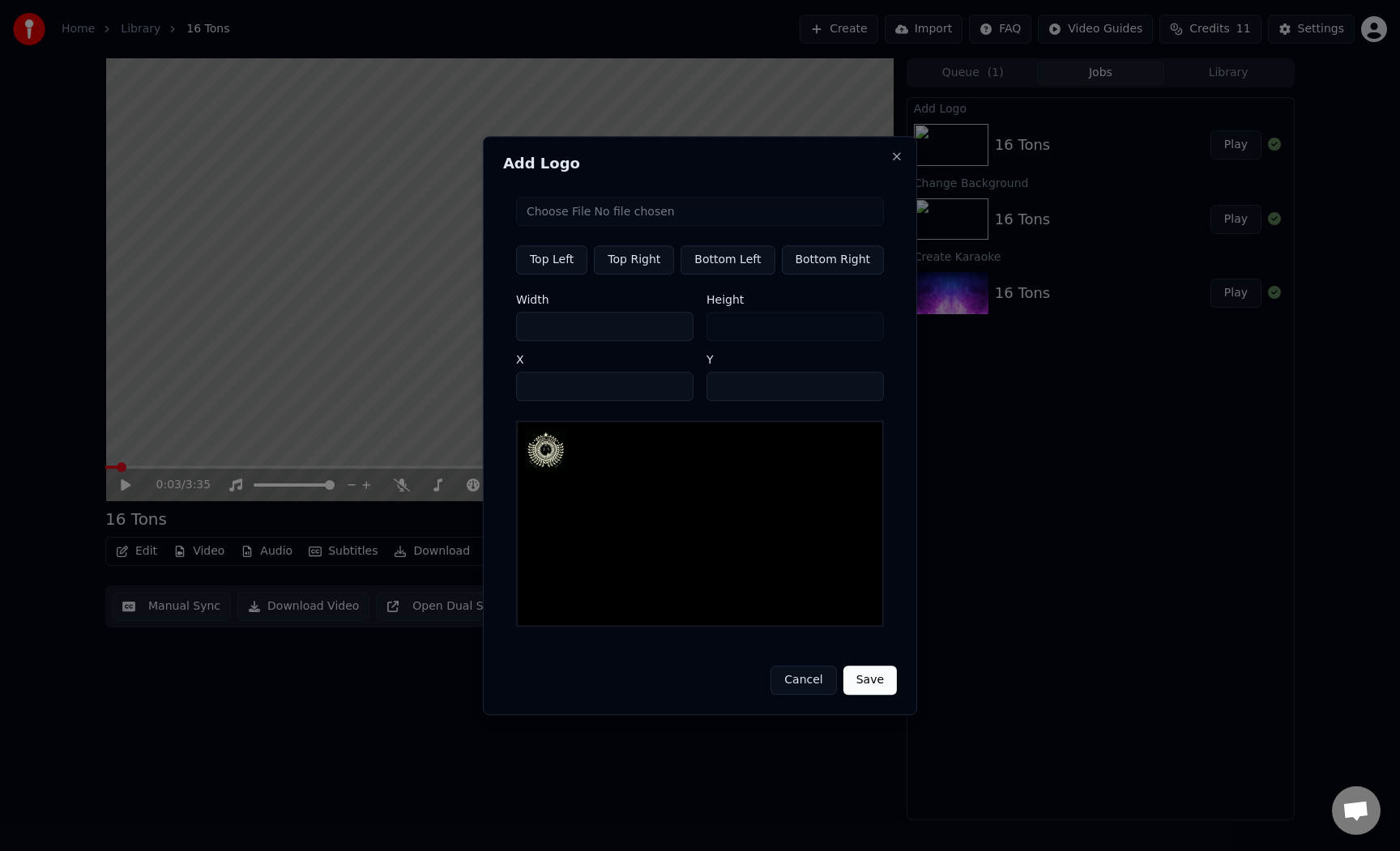
type input "***"
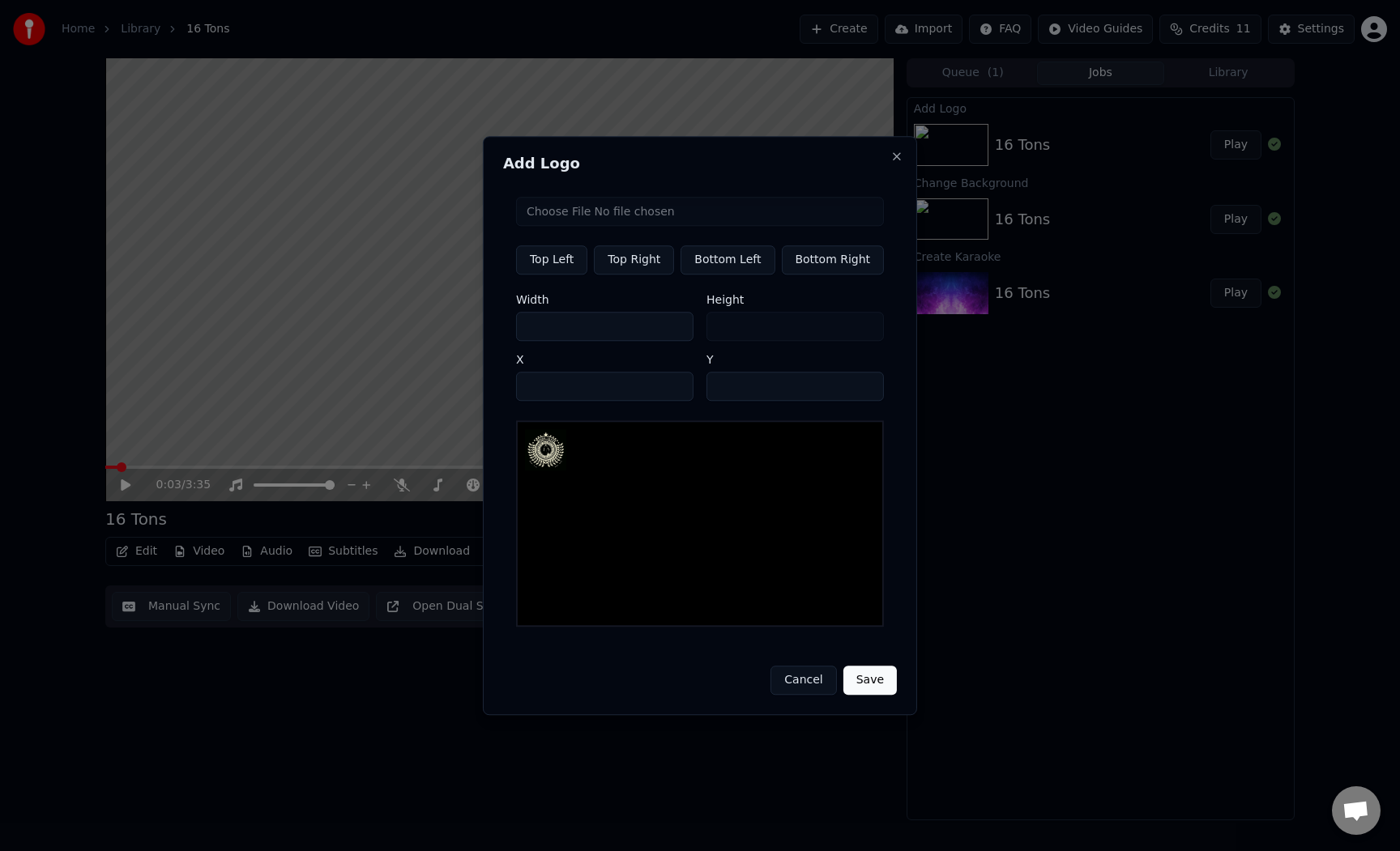
type input "***"
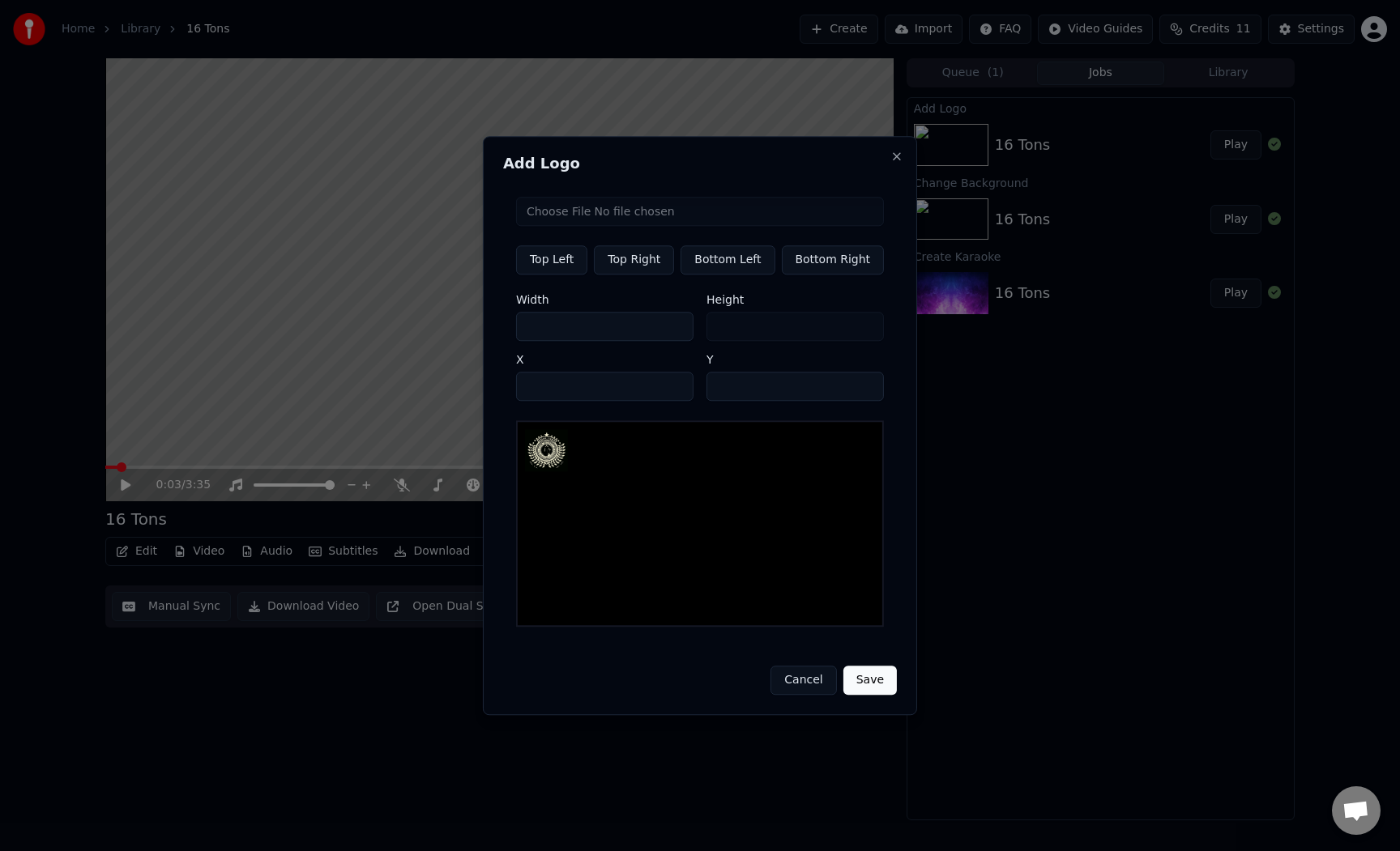
type input "***"
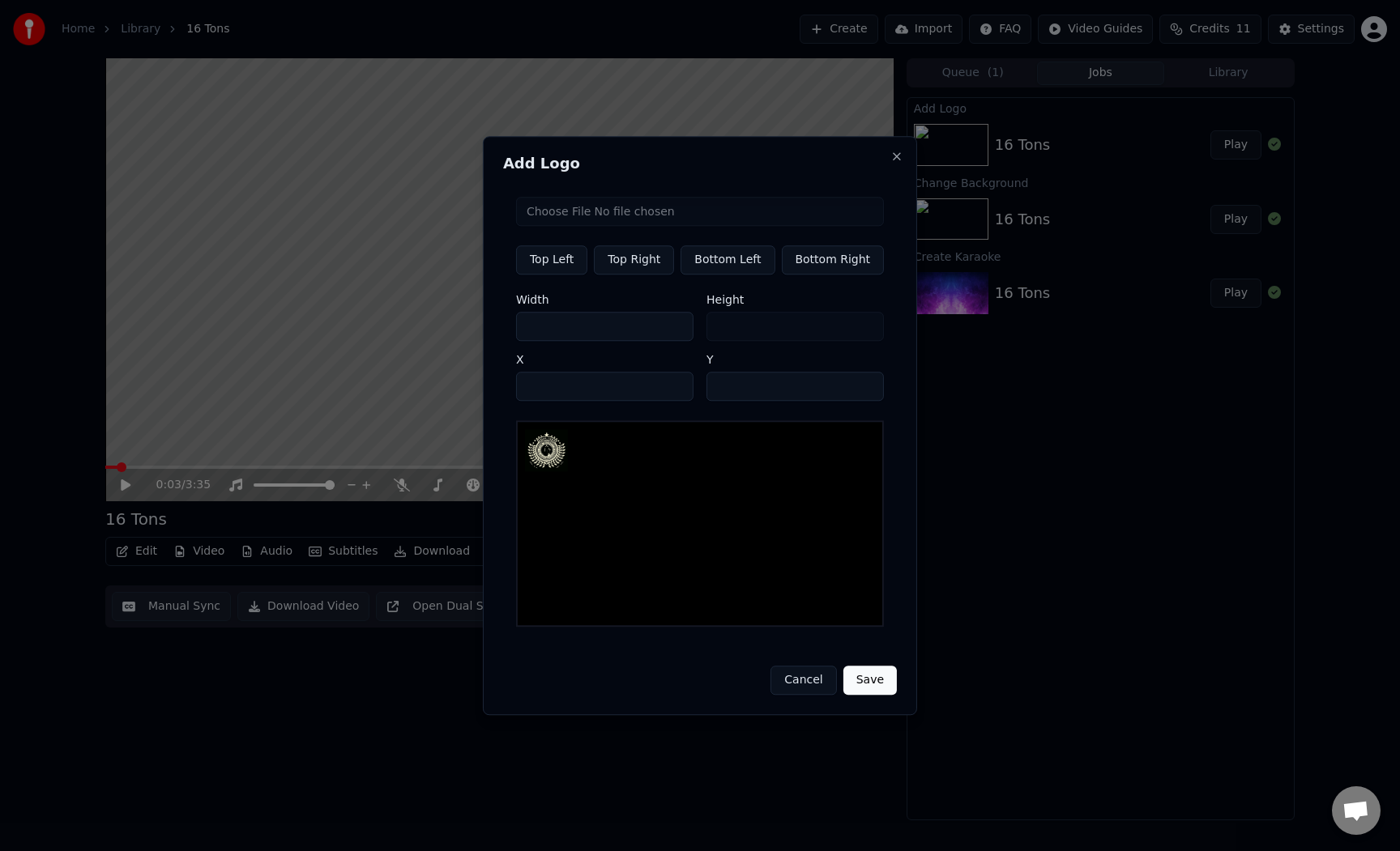
type input "***"
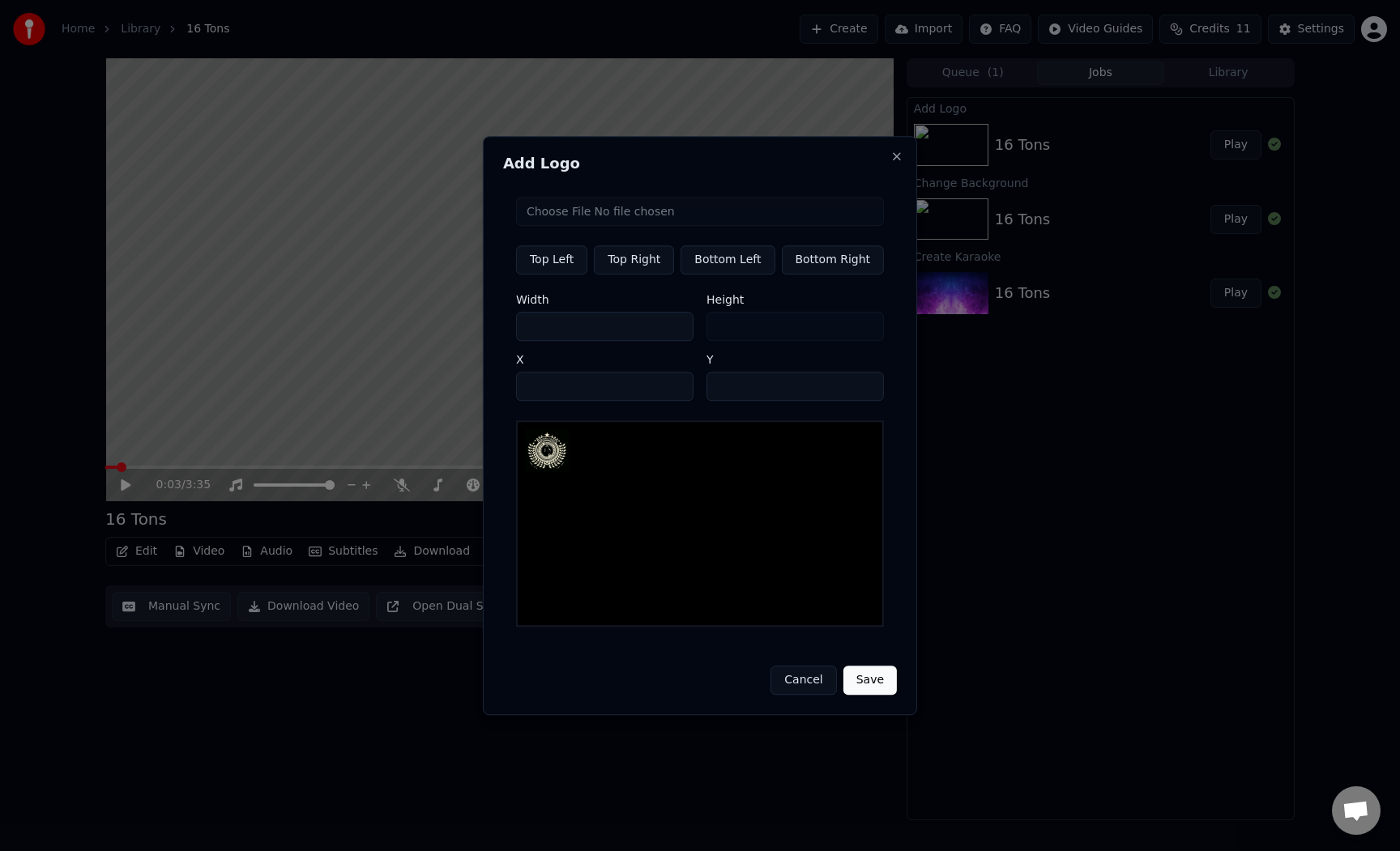
type input "***"
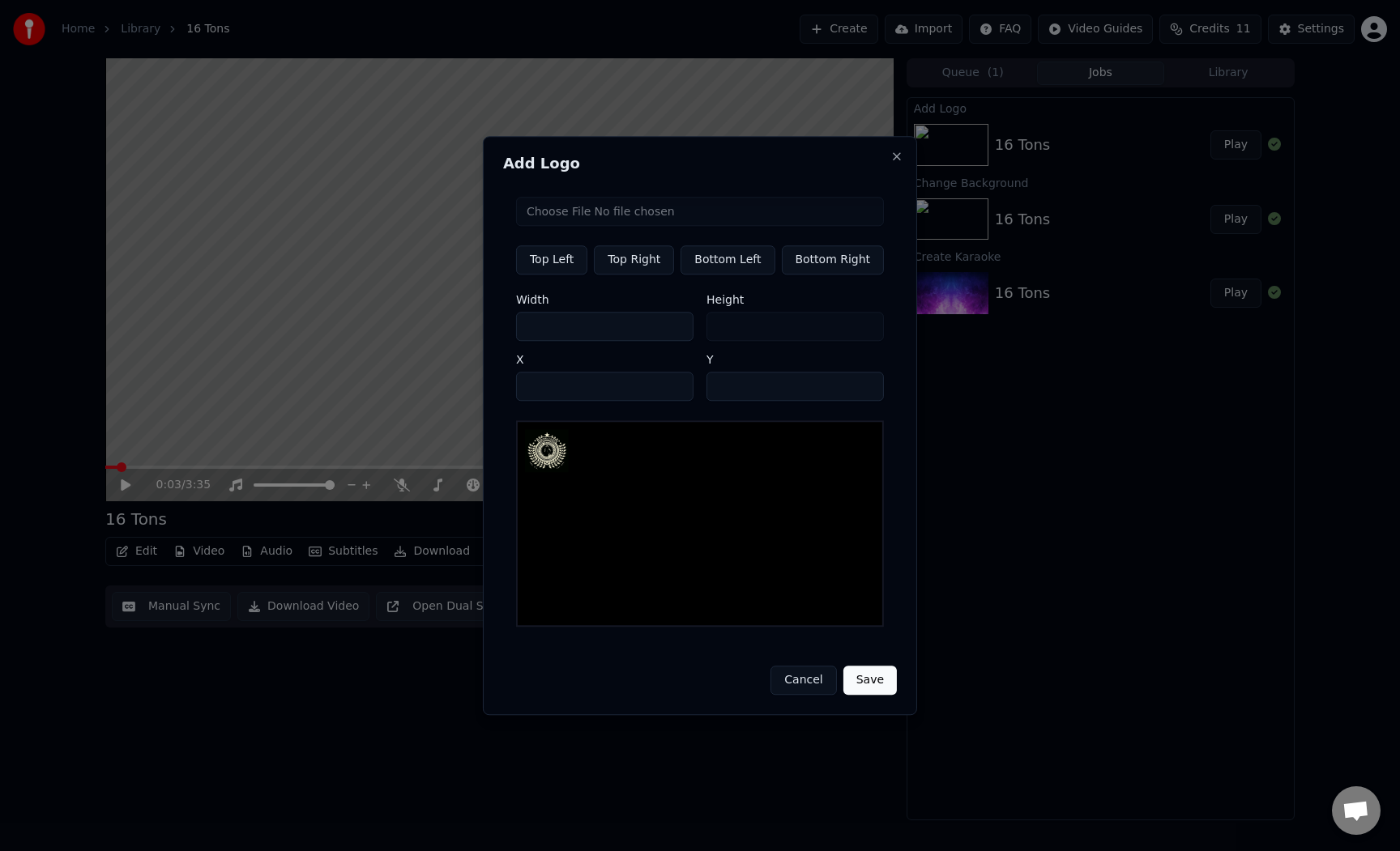
type input "***"
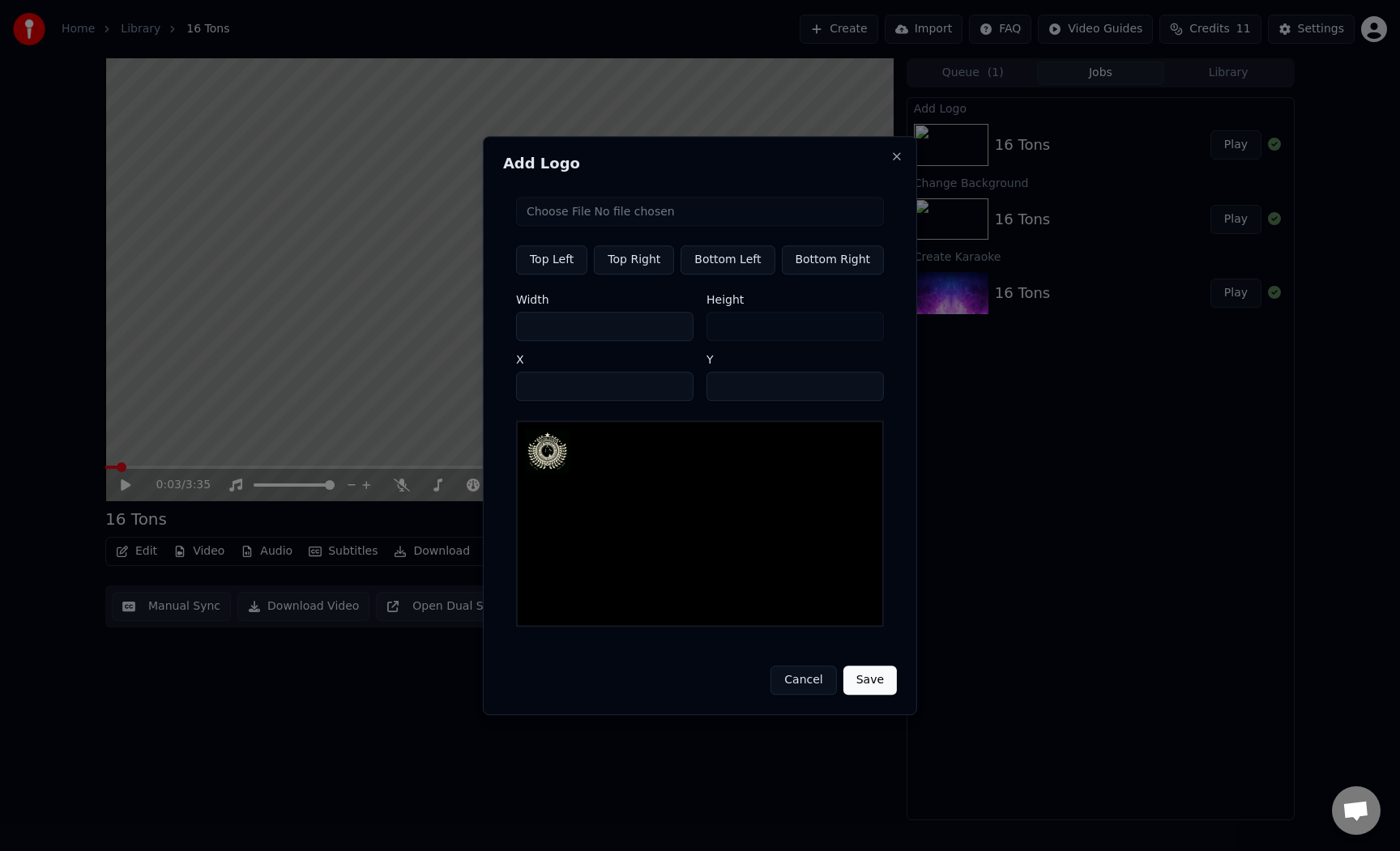
type input "***"
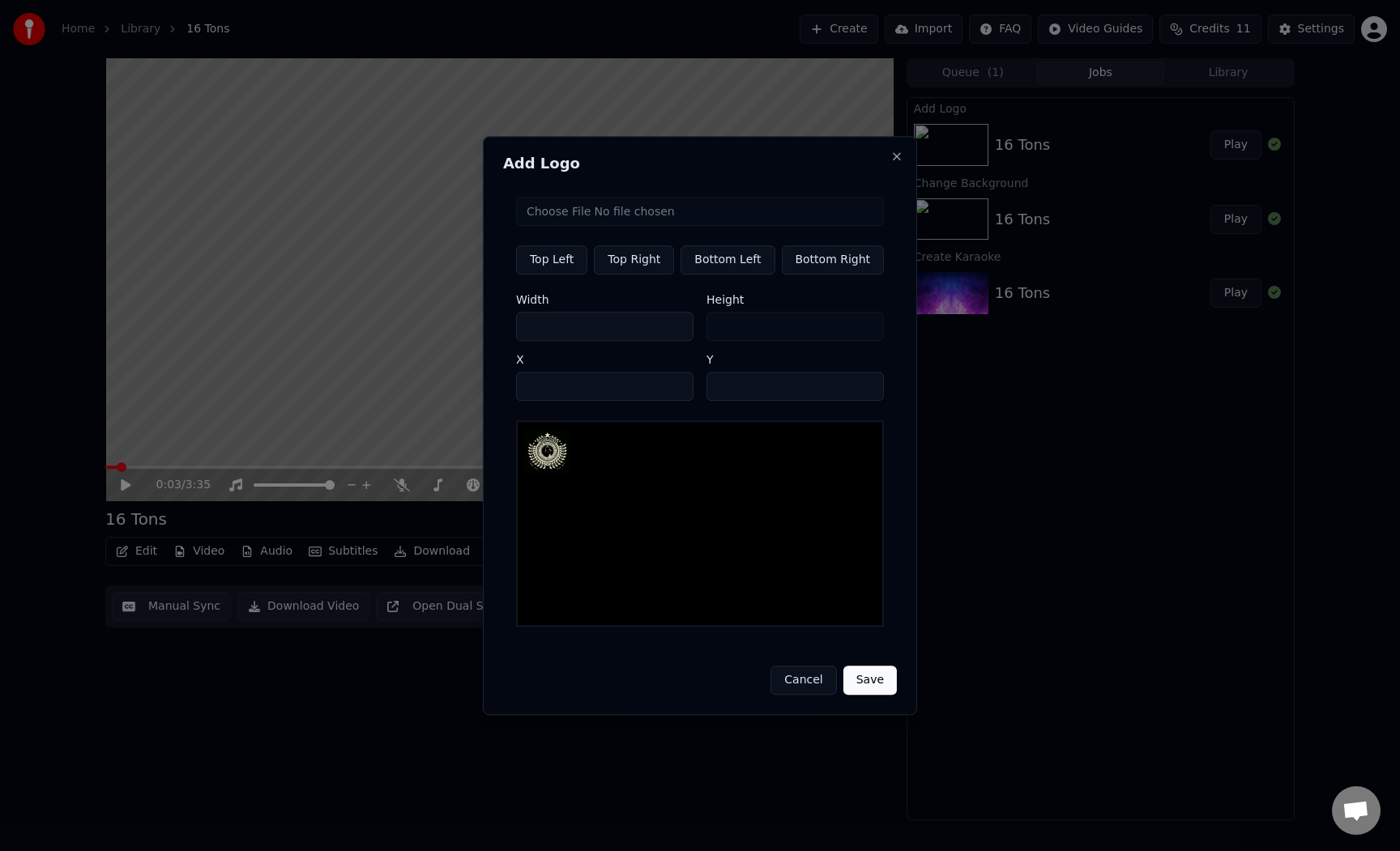
type input "***"
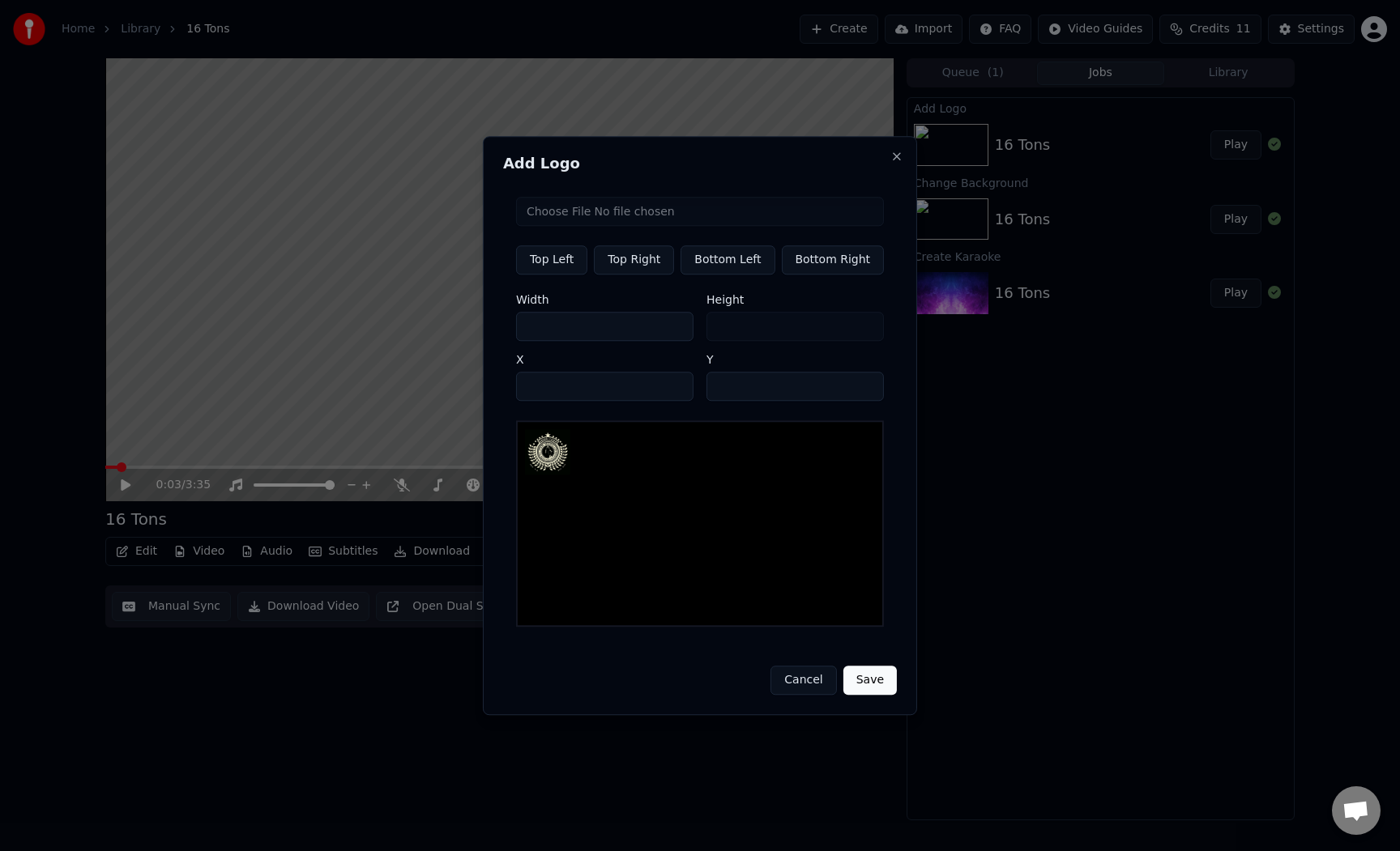
type input "***"
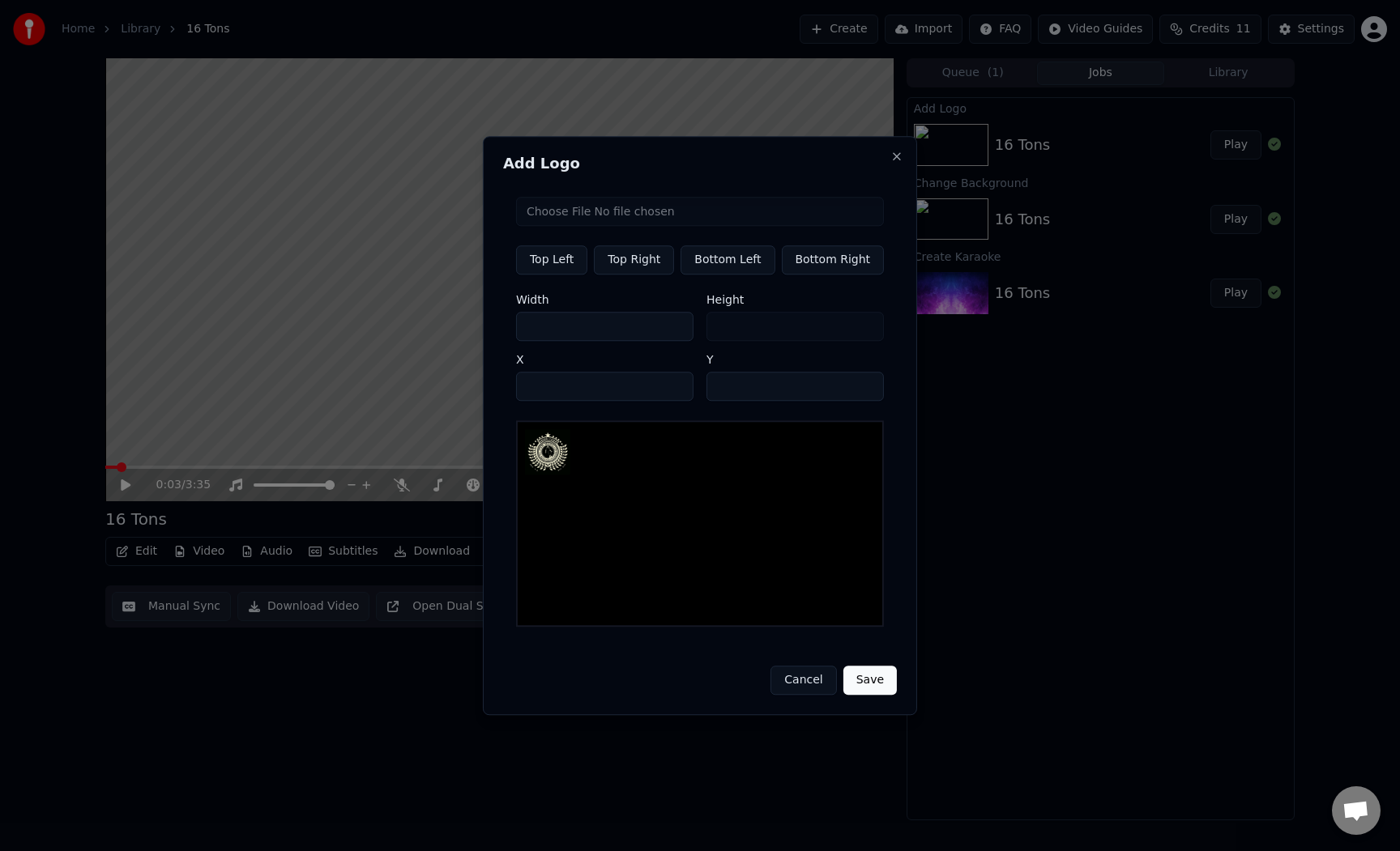
type input "***"
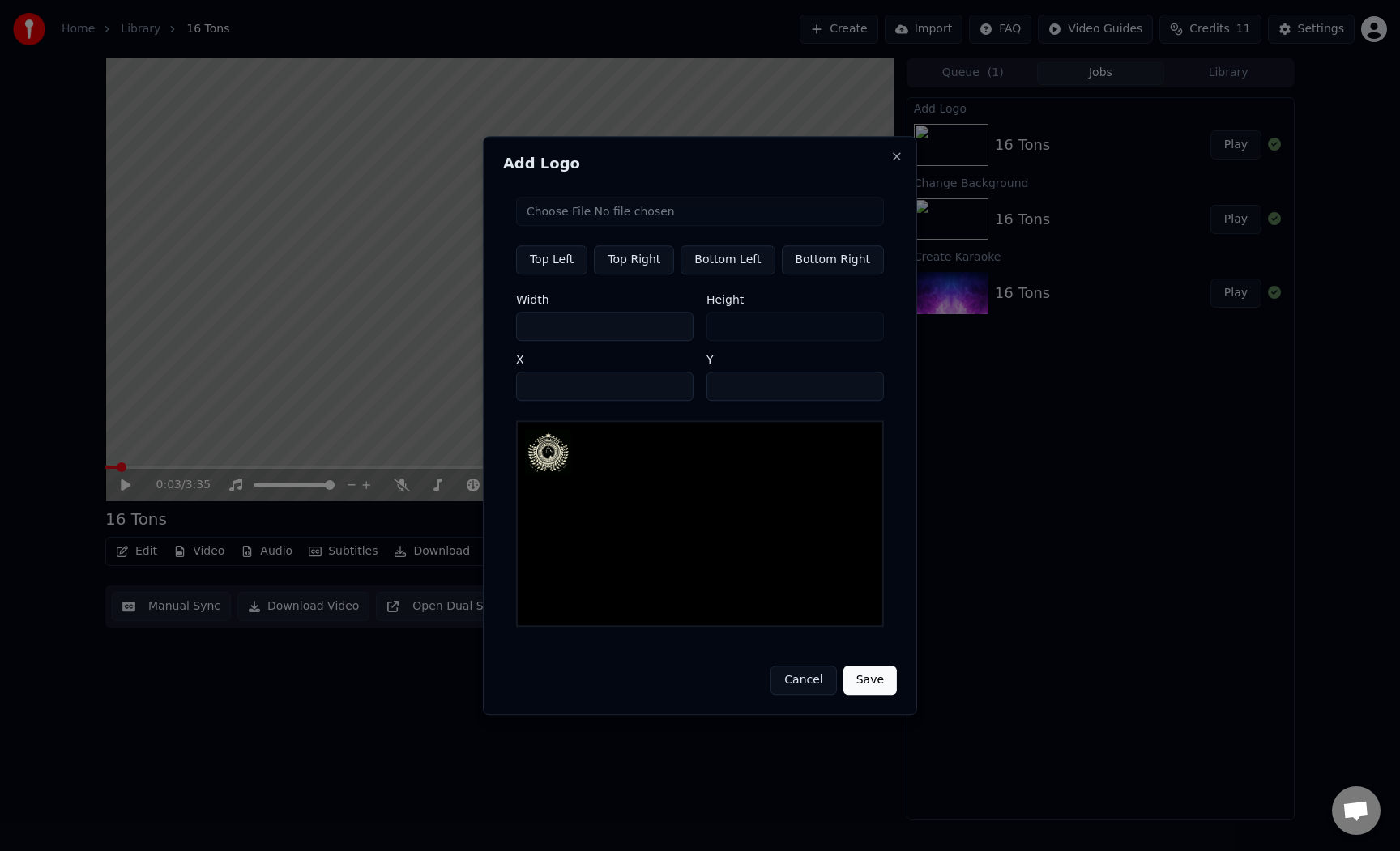
type input "***"
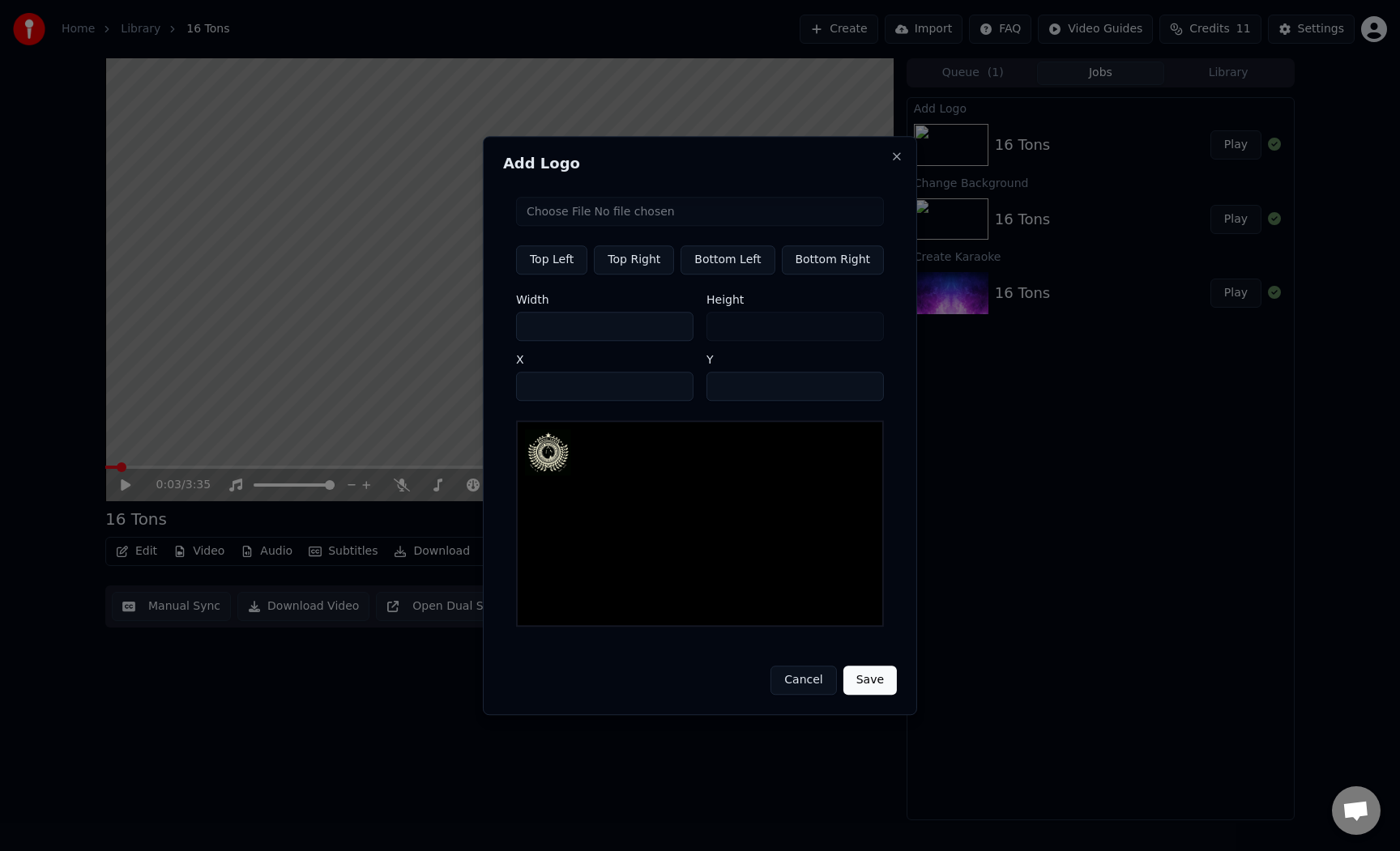
type input "***"
click at [679, 324] on input "***" at bounding box center [605, 326] width 177 height 29
click at [642, 383] on input "**" at bounding box center [605, 386] width 177 height 29
click at [677, 386] on input "**" at bounding box center [605, 386] width 177 height 29
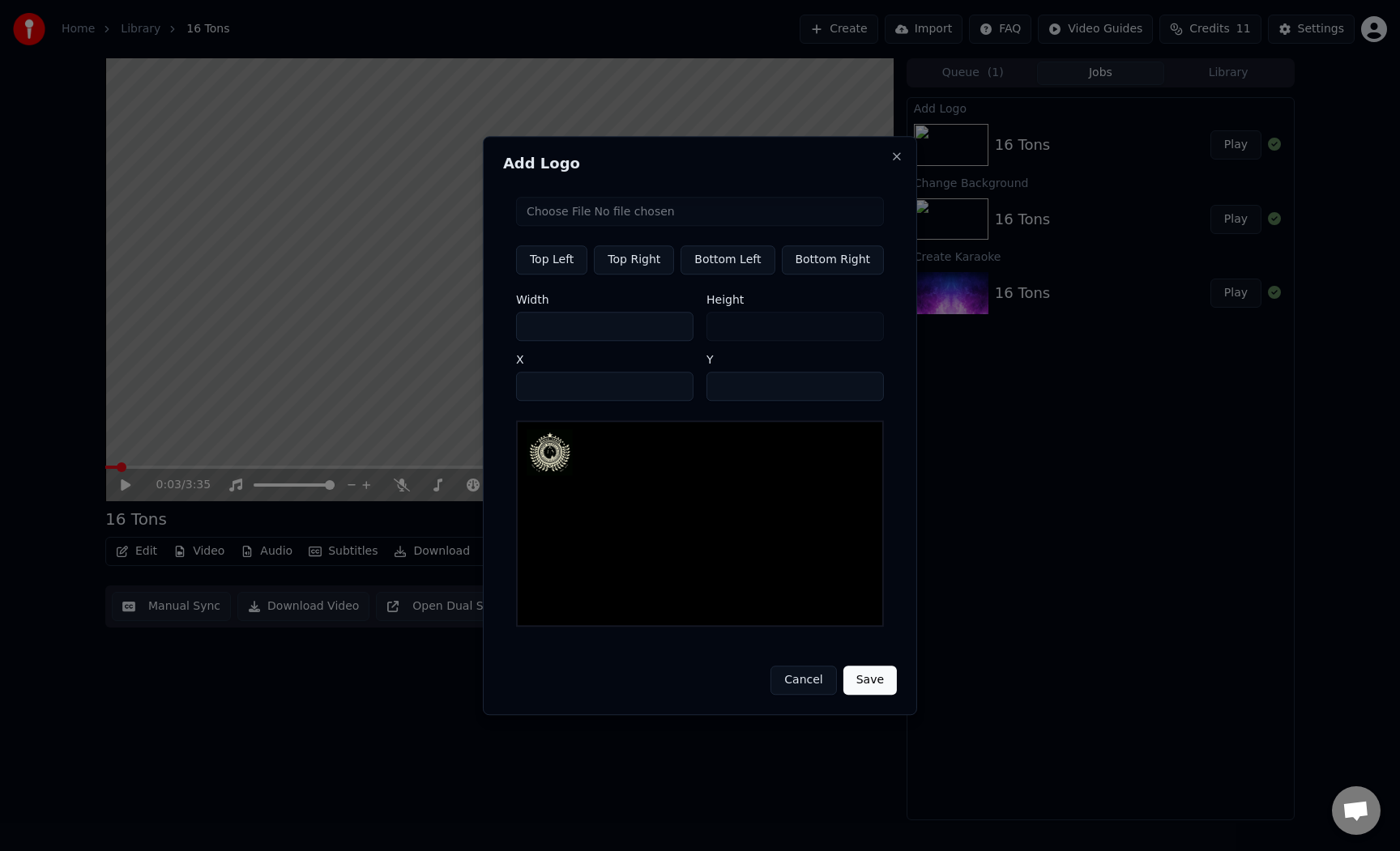
type input "**"
click at [677, 394] on input "**" at bounding box center [605, 386] width 177 height 29
click at [758, 399] on input "**" at bounding box center [795, 386] width 177 height 29
type input "****"
click at [638, 339] on input "***" at bounding box center [605, 326] width 177 height 29
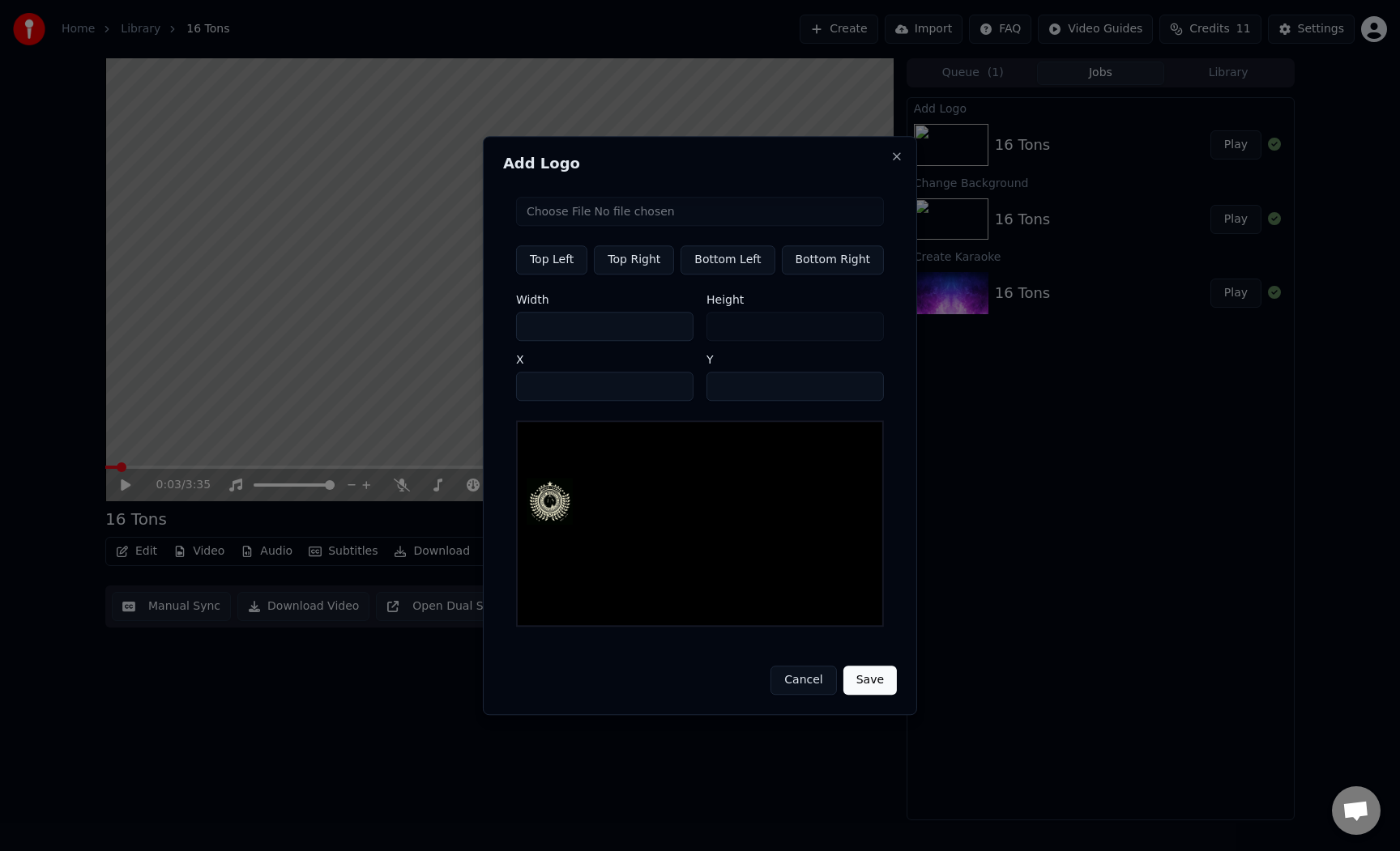
type input "**"
type input "*"
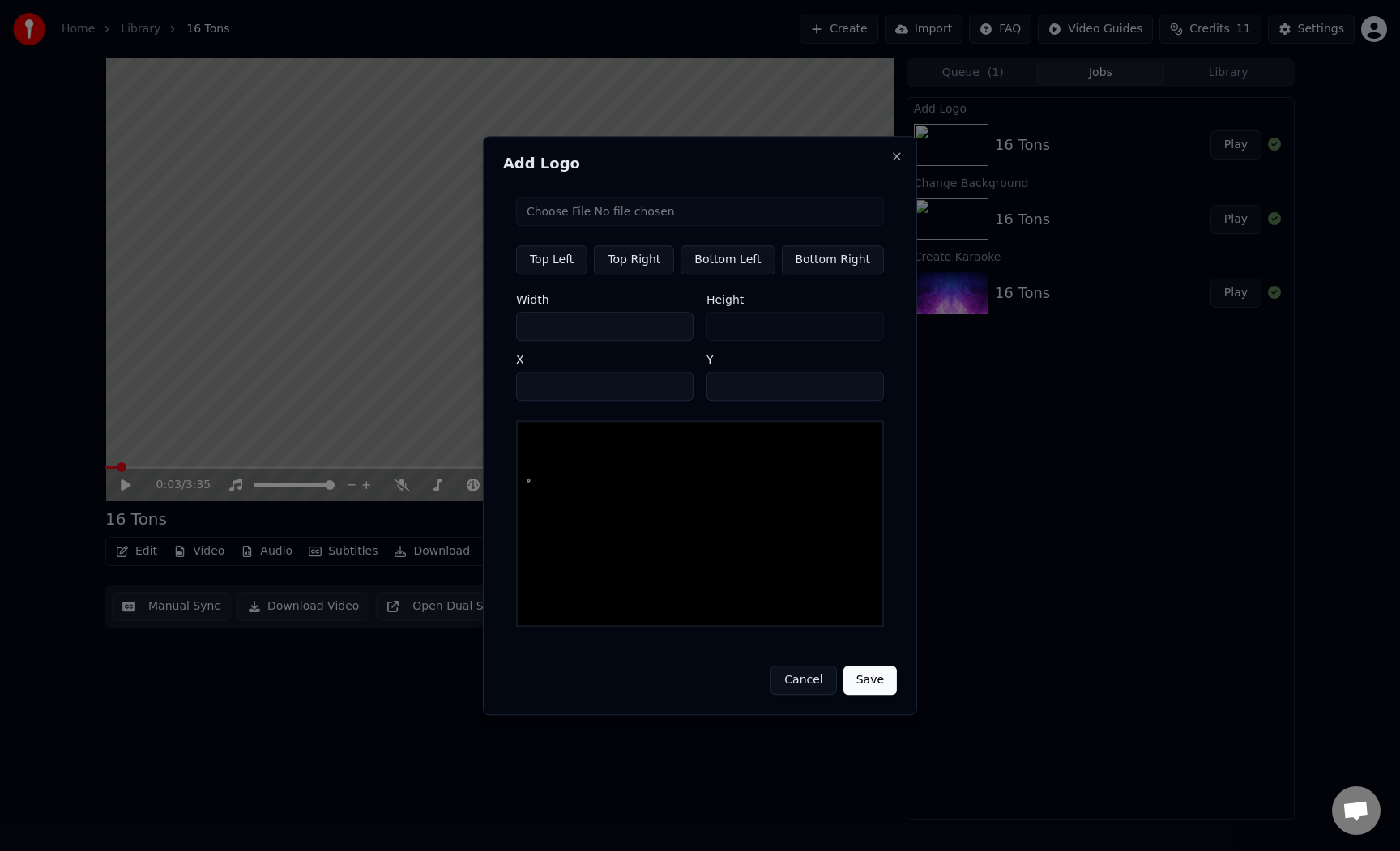
type input "*"
type input "**"
type input "*"
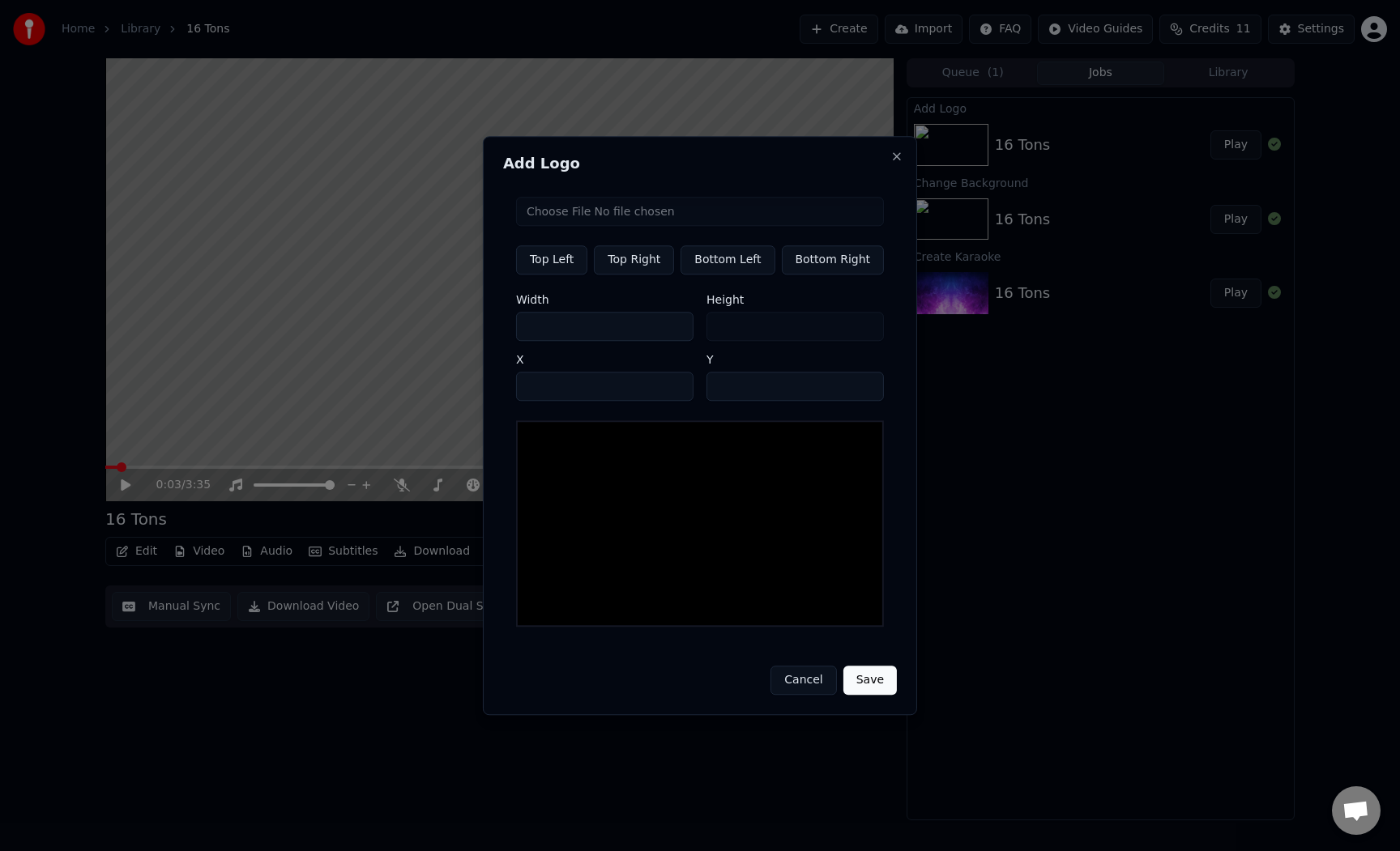
type input "**"
type input "*"
type input "***"
type input "**"
type input "****"
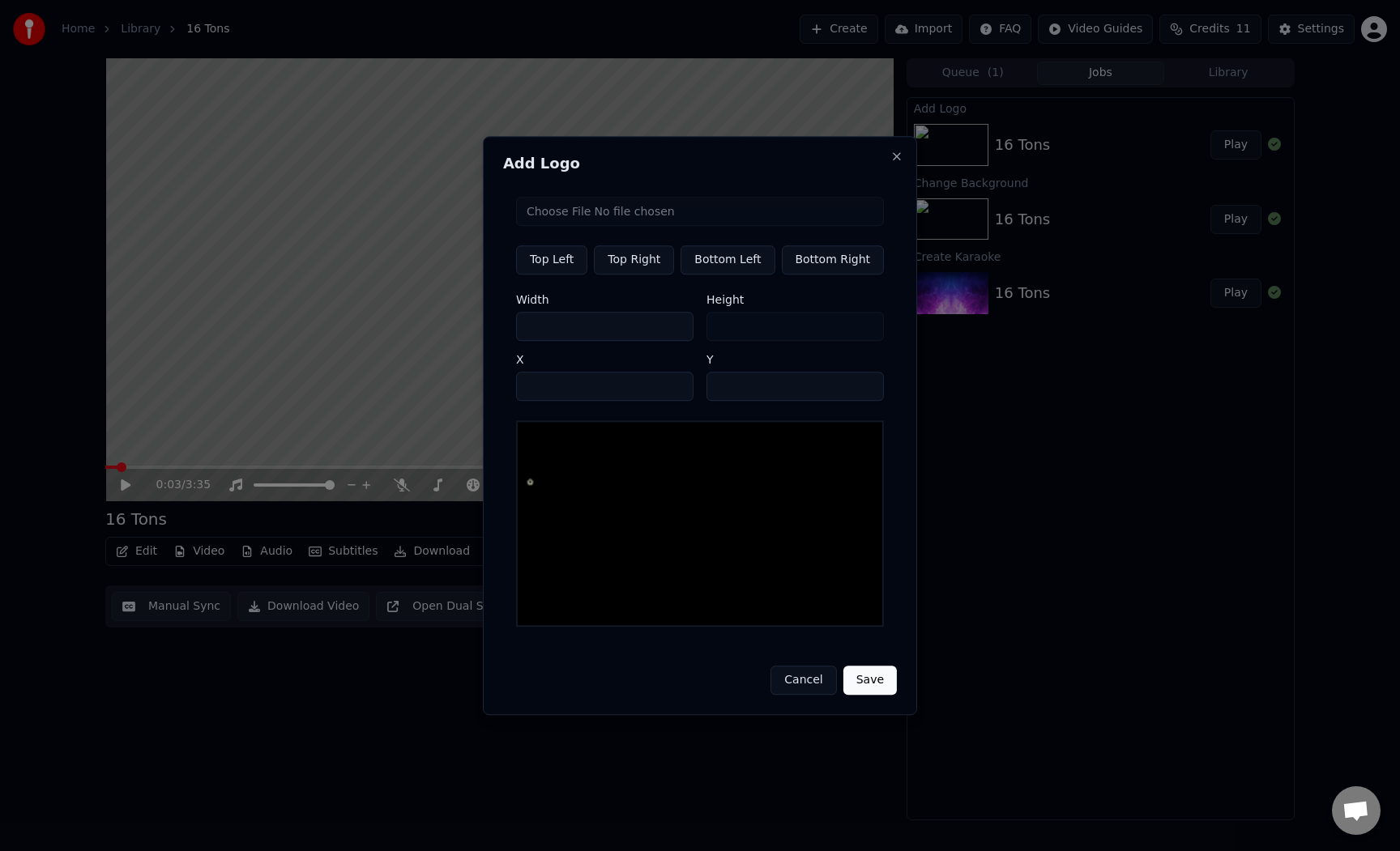
type input "***"
type input "****"
click at [774, 334] on div "Height ***" at bounding box center [795, 318] width 177 height 47
click at [873, 678] on button "Save" at bounding box center [870, 680] width 54 height 29
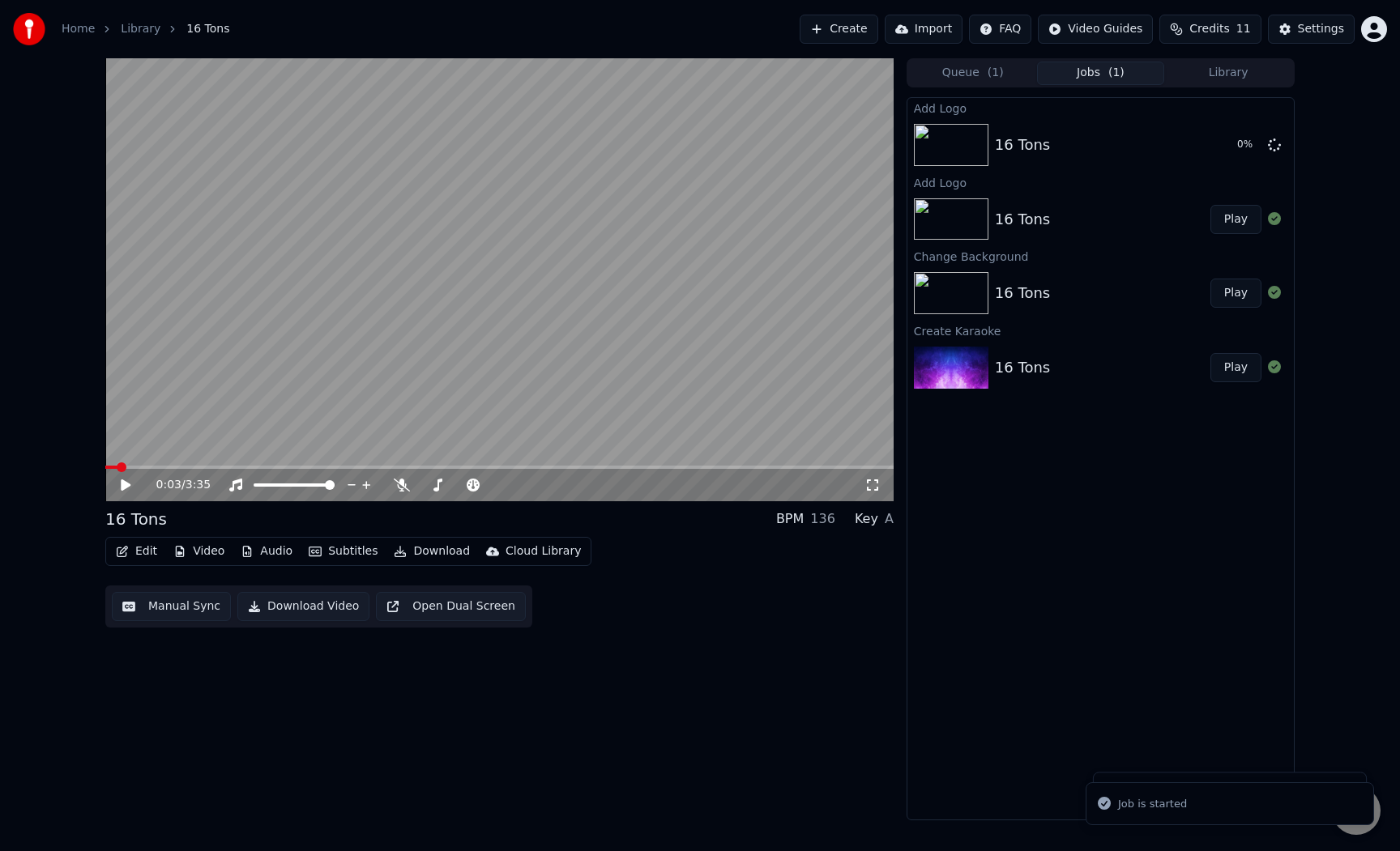
click at [1020, 709] on div "Add Logo 16 Tons 0 % Add Logo 16 Tons Play Change Background 16 Tons Play Creat…" at bounding box center [1101, 458] width 388 height 723
click at [650, 346] on video at bounding box center [499, 280] width 789 height 443
click at [131, 554] on button "Edit" at bounding box center [136, 551] width 54 height 23
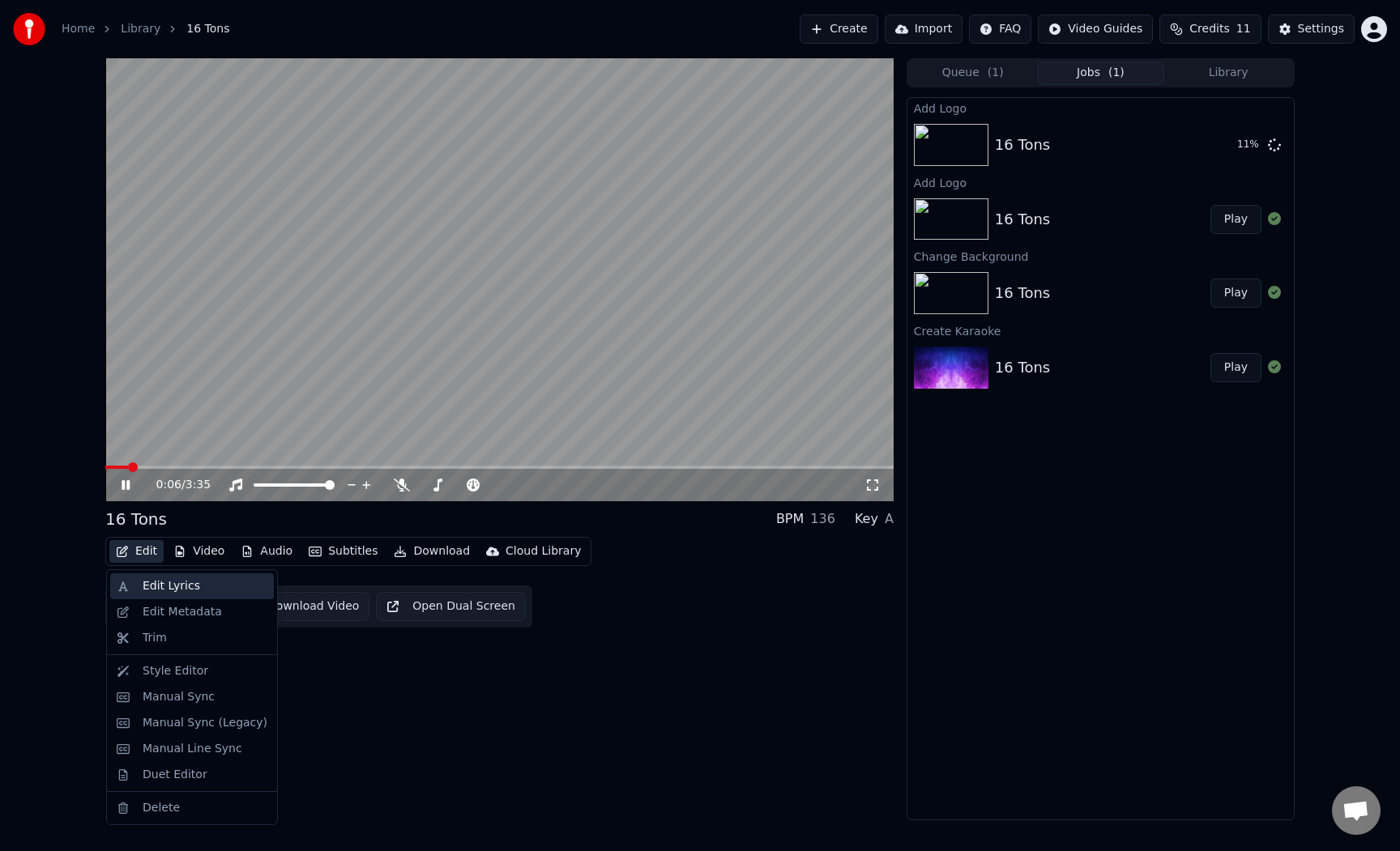
click at [161, 593] on div "Edit Lyrics" at bounding box center [171, 586] width 58 height 16
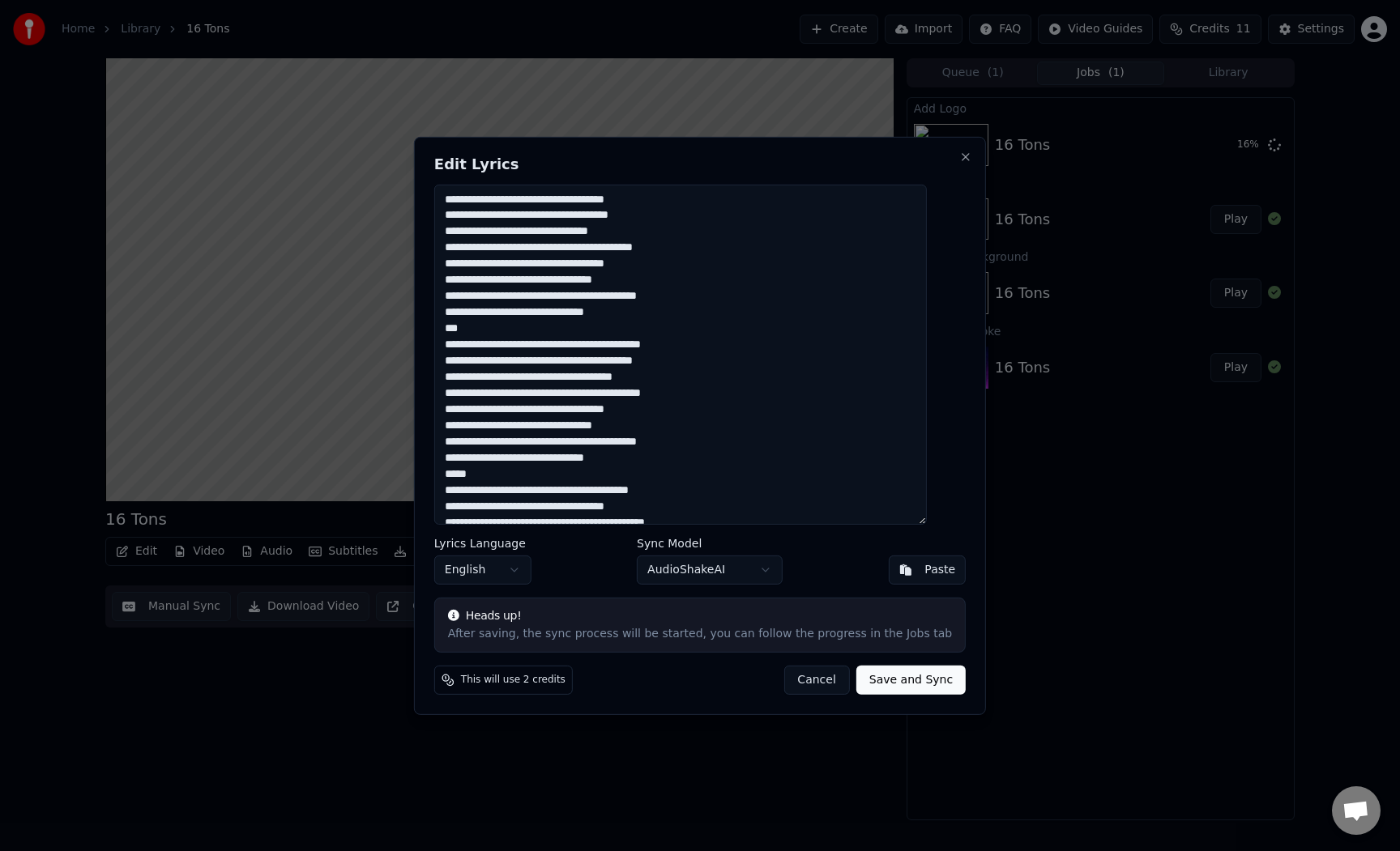
click at [814, 690] on button "Cancel" at bounding box center [816, 680] width 65 height 29
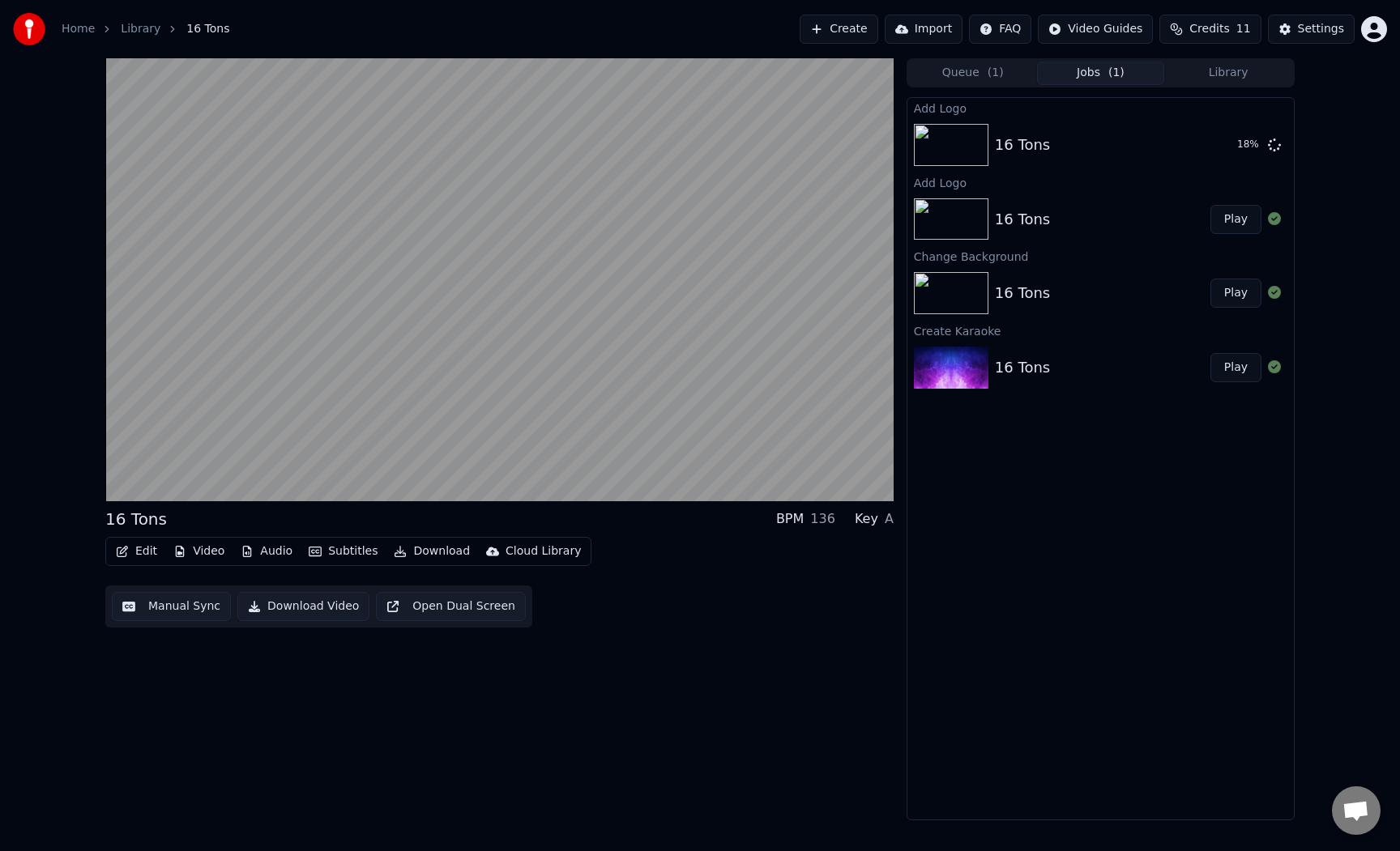
click at [144, 559] on button "Edit" at bounding box center [136, 551] width 54 height 23
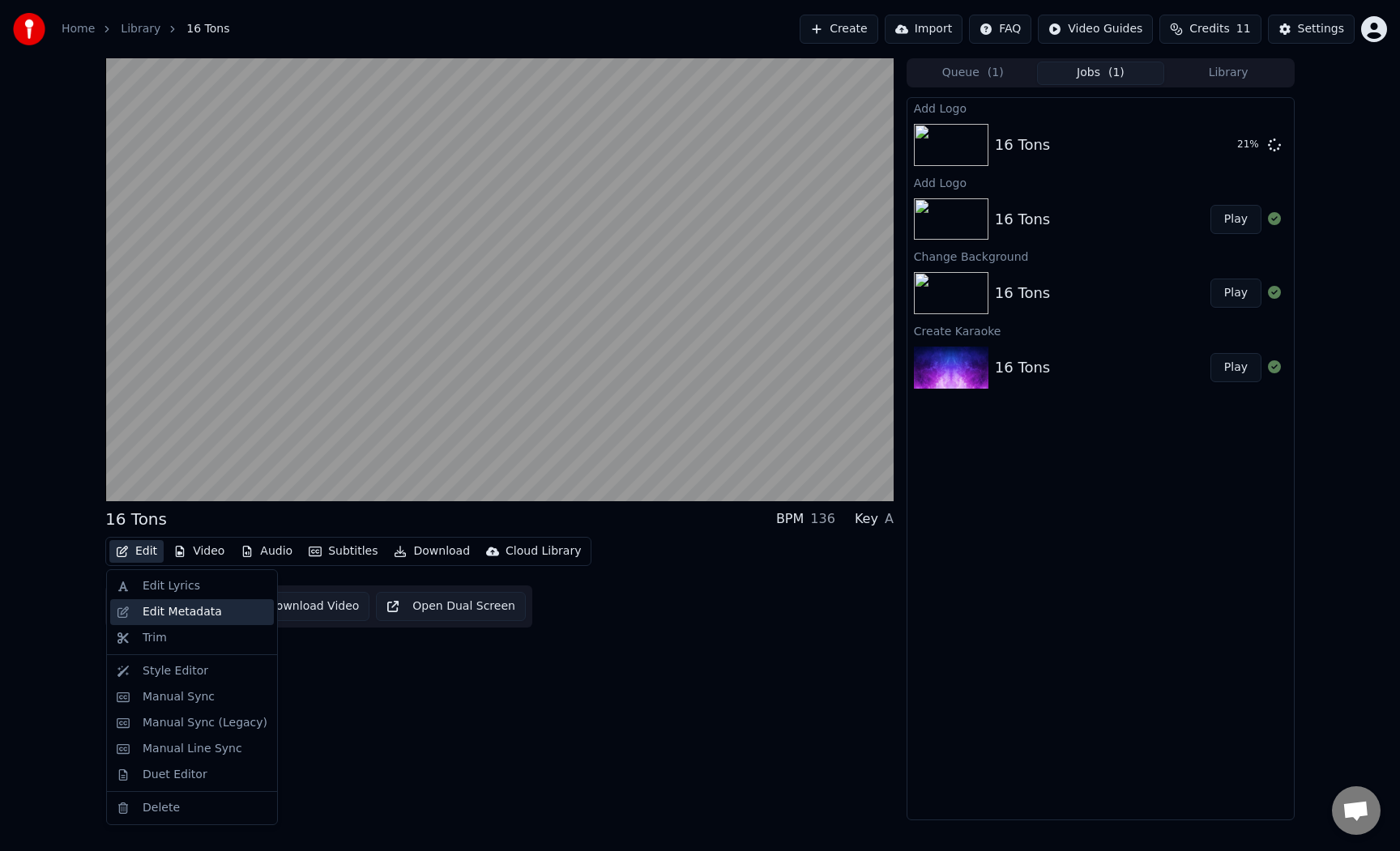
click at [168, 613] on div "Edit Metadata" at bounding box center [181, 612] width 79 height 16
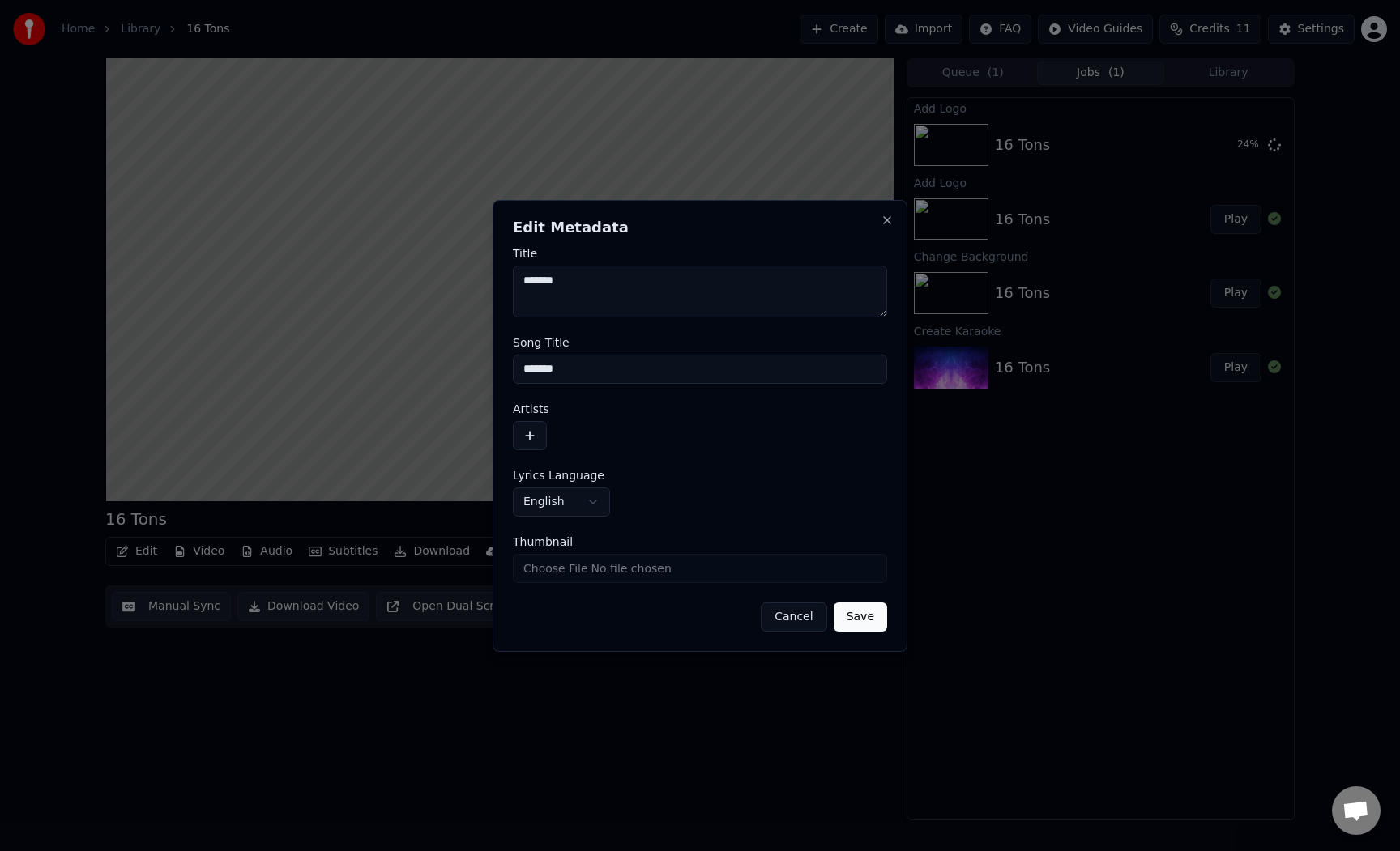
click at [610, 274] on textarea "*******" at bounding box center [700, 292] width 375 height 52
paste textarea "**********"
click at [648, 281] on textarea "**********" at bounding box center [700, 292] width 375 height 52
click at [708, 283] on textarea "**********" at bounding box center [700, 292] width 375 height 52
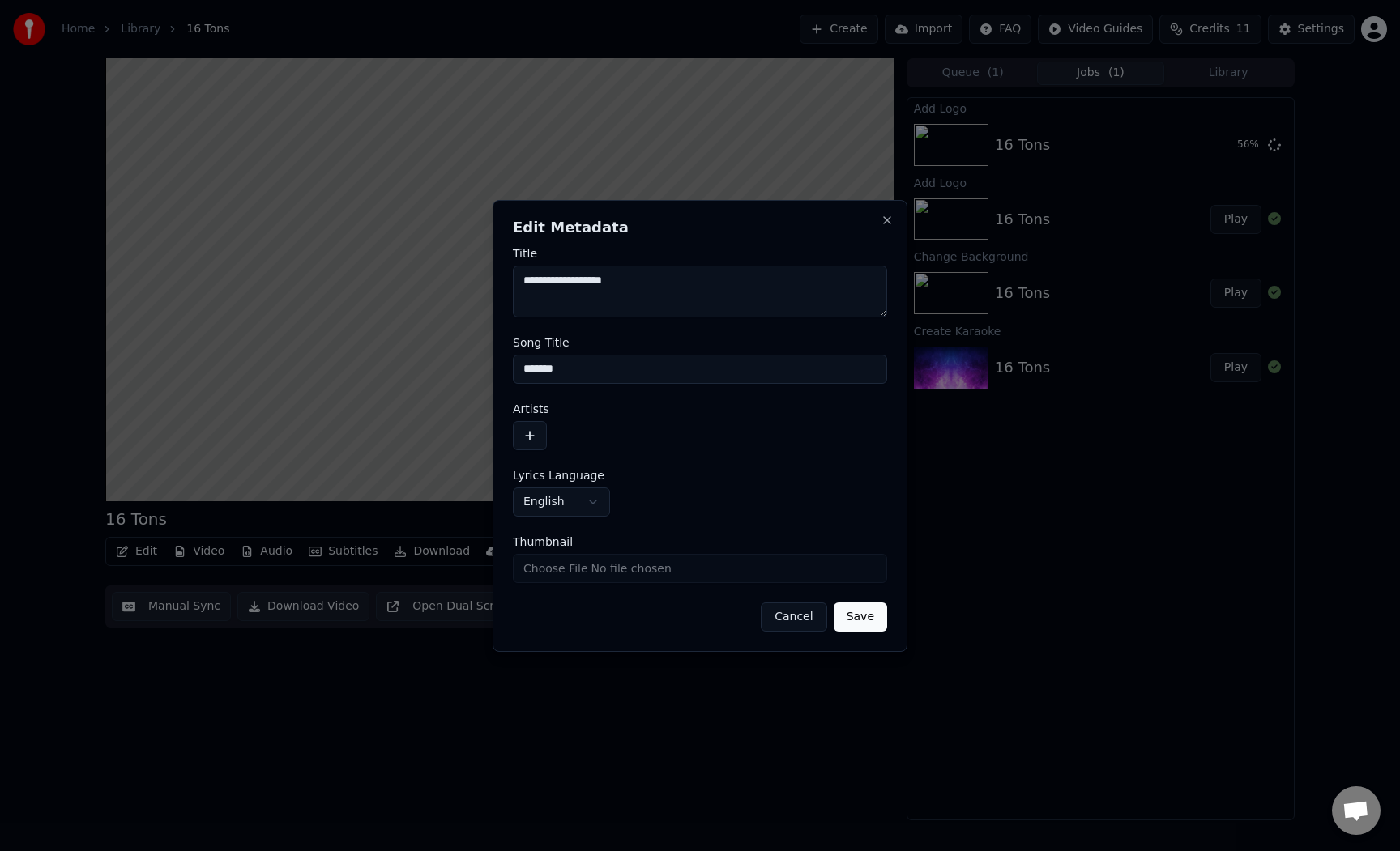
type textarea "**********"
click at [686, 368] on input "*******" at bounding box center [700, 369] width 375 height 29
click at [669, 368] on input "*******" at bounding box center [700, 369] width 375 height 29
click at [640, 298] on textarea "**********" at bounding box center [700, 292] width 375 height 52
click at [621, 364] on input "*******" at bounding box center [700, 369] width 375 height 29
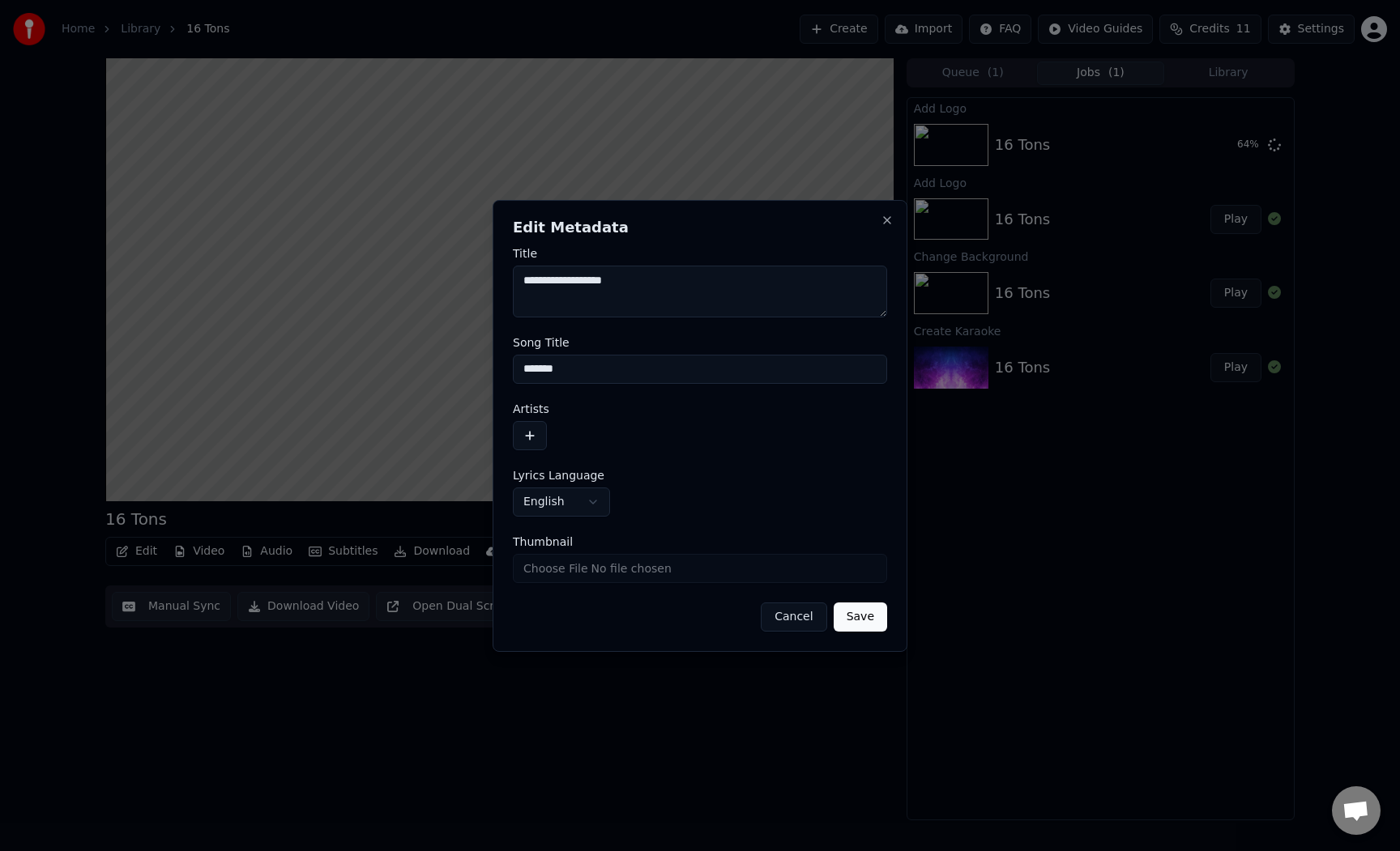
paste input "**********"
type input "**********"
click at [850, 616] on button "Save" at bounding box center [861, 617] width 54 height 29
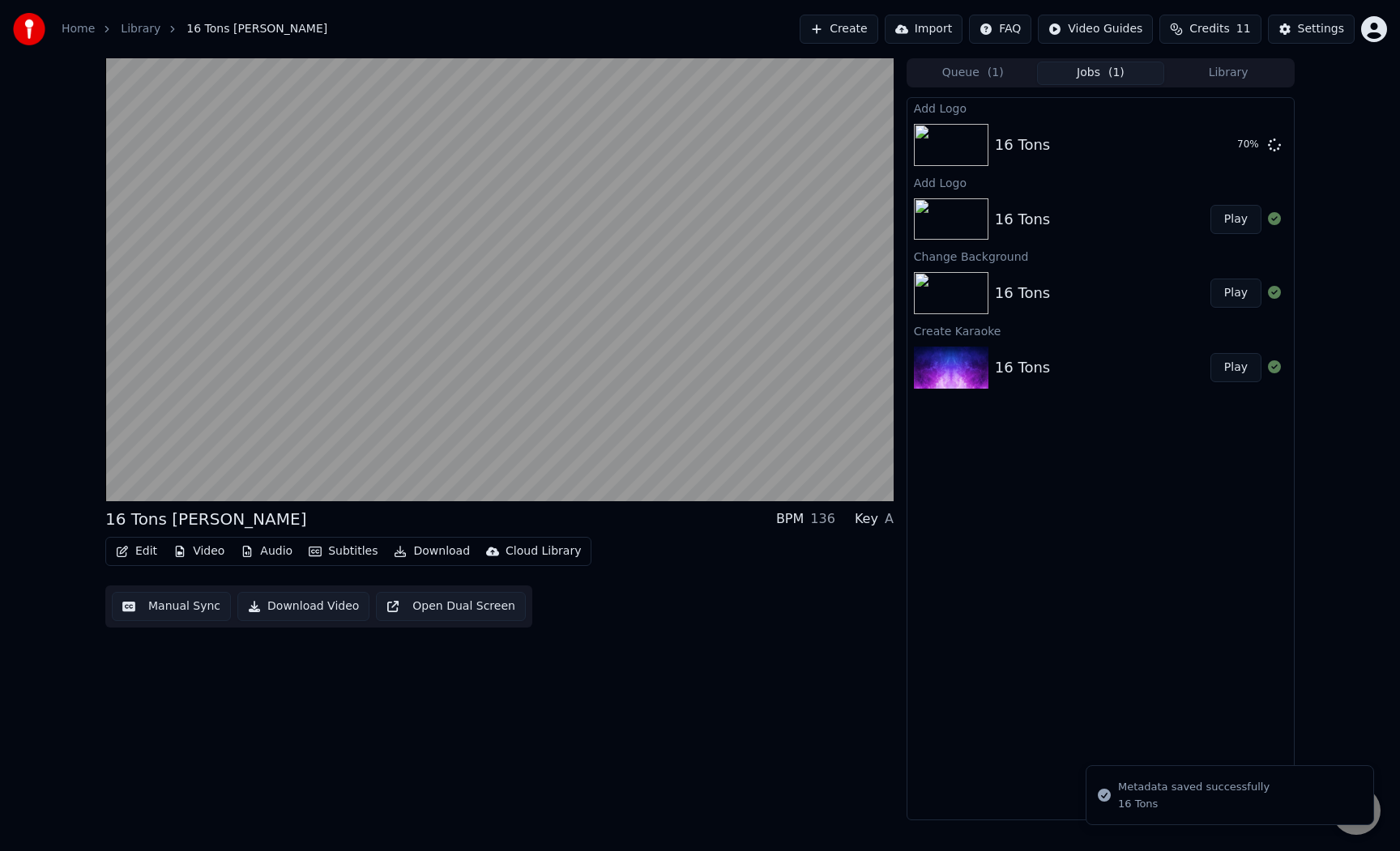
click at [1101, 586] on div "Add Logo 16 Tons 70 % Add Logo 16 Tons Play Change Background 16 Tons Play Crea…" at bounding box center [1101, 458] width 388 height 723
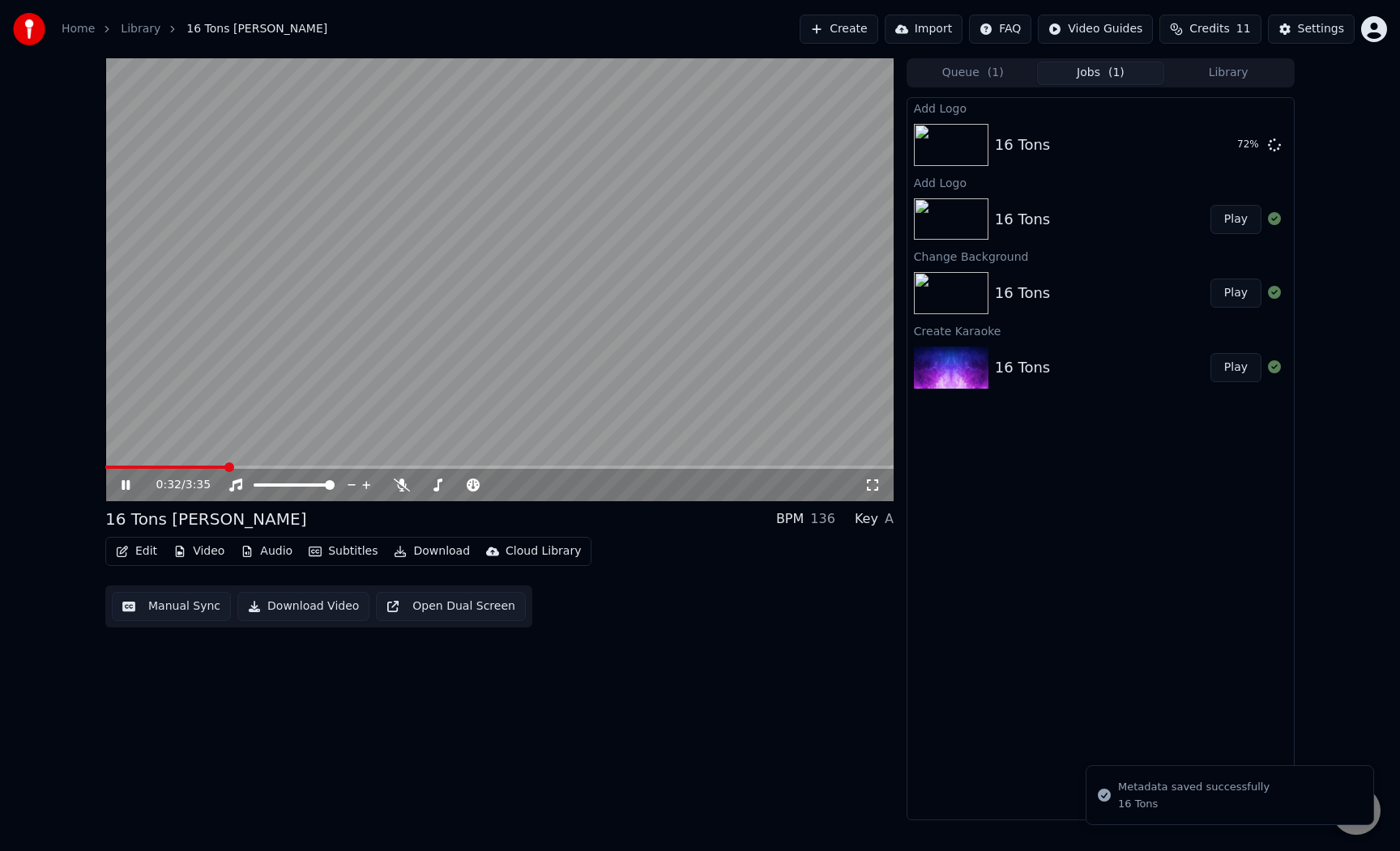
click at [575, 258] on video at bounding box center [499, 280] width 789 height 443
click at [1249, 146] on button "Play" at bounding box center [1235, 145] width 51 height 29
click at [331, 339] on video at bounding box center [499, 280] width 789 height 443
click at [370, 318] on video at bounding box center [499, 280] width 789 height 443
click at [546, 318] on video at bounding box center [499, 280] width 789 height 443
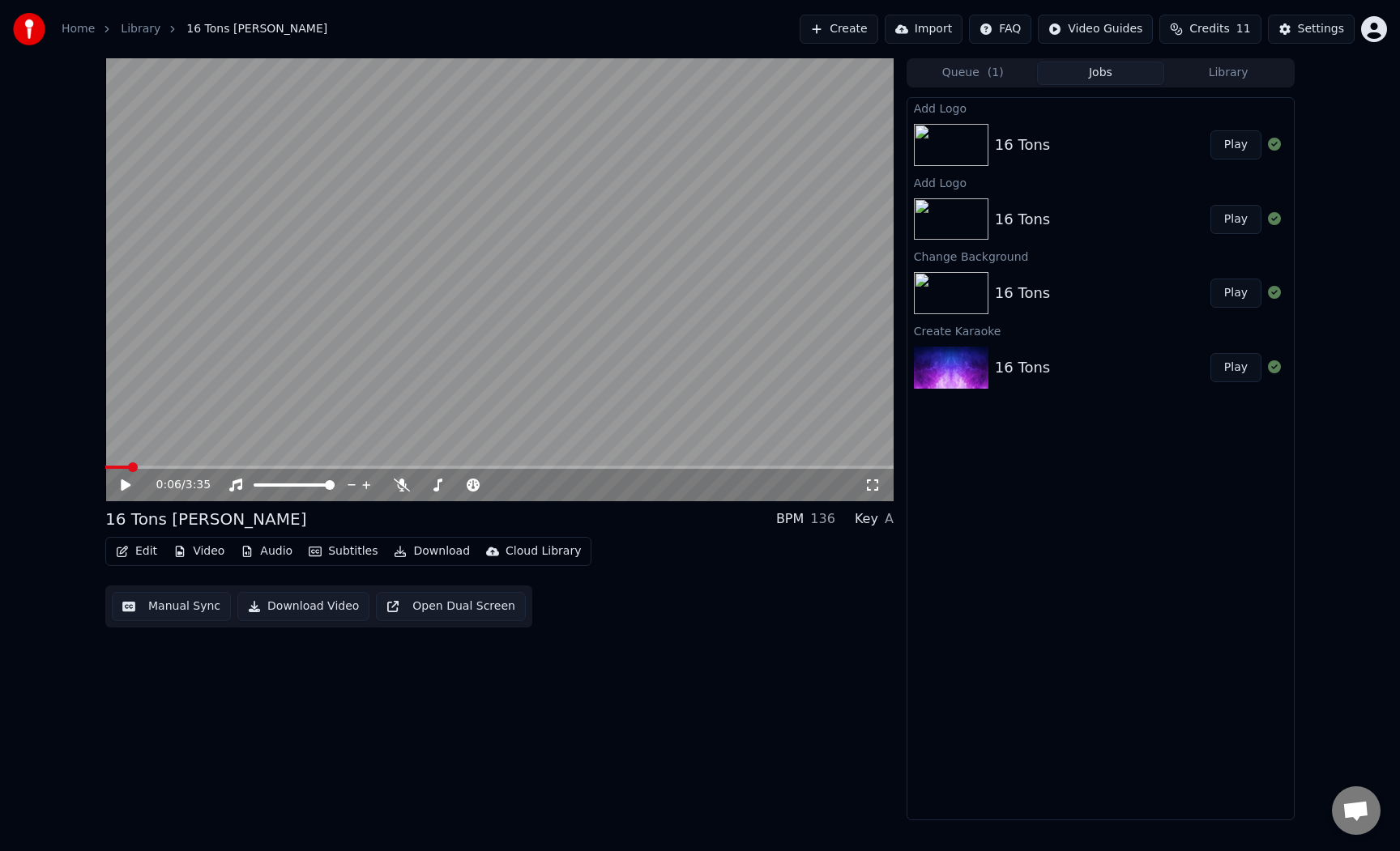
click at [519, 350] on video at bounding box center [499, 280] width 789 height 443
click at [396, 275] on video at bounding box center [499, 280] width 789 height 443
click at [202, 551] on button "Video" at bounding box center [199, 551] width 64 height 23
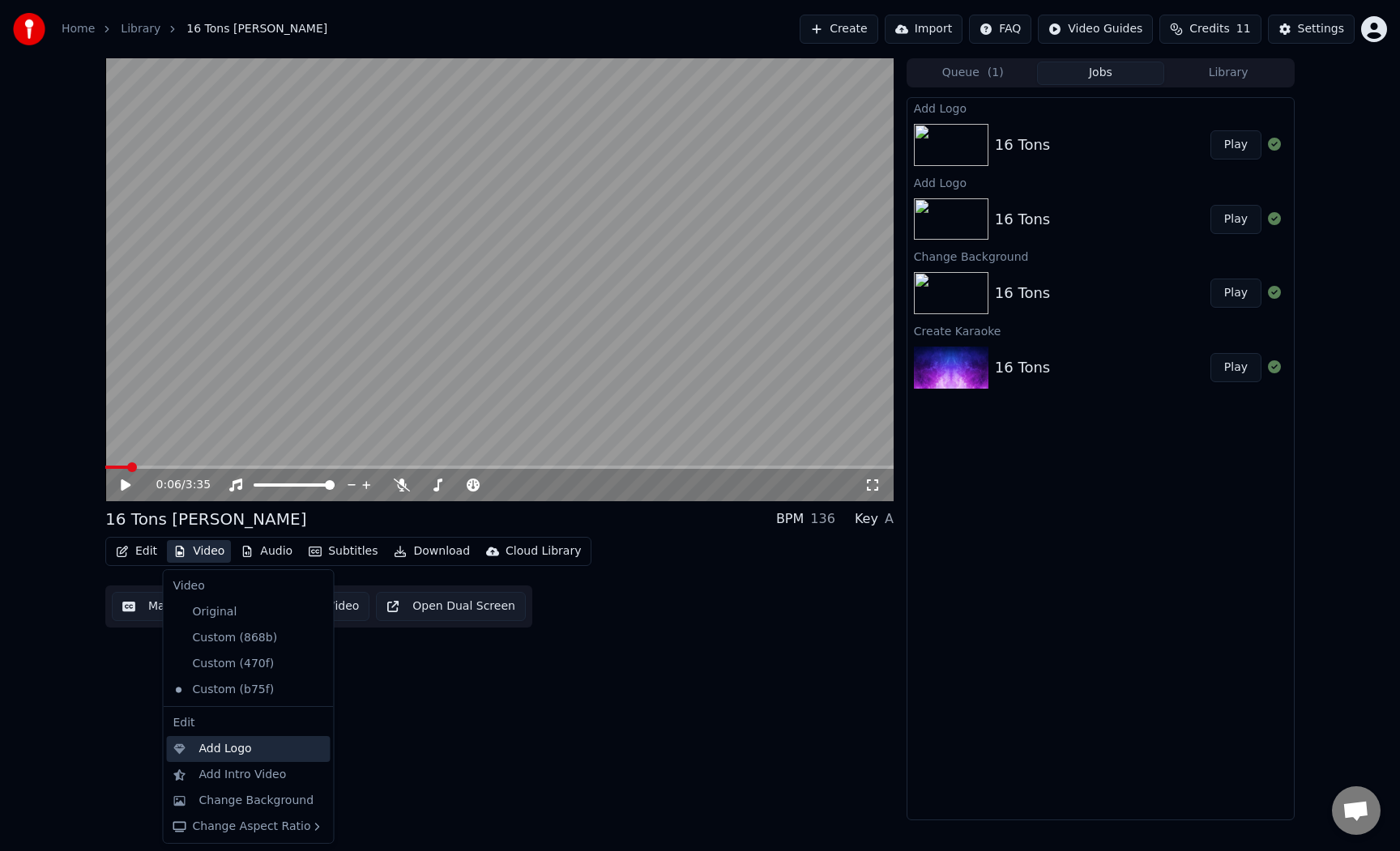
click at [243, 752] on div "Add Logo" at bounding box center [225, 748] width 53 height 16
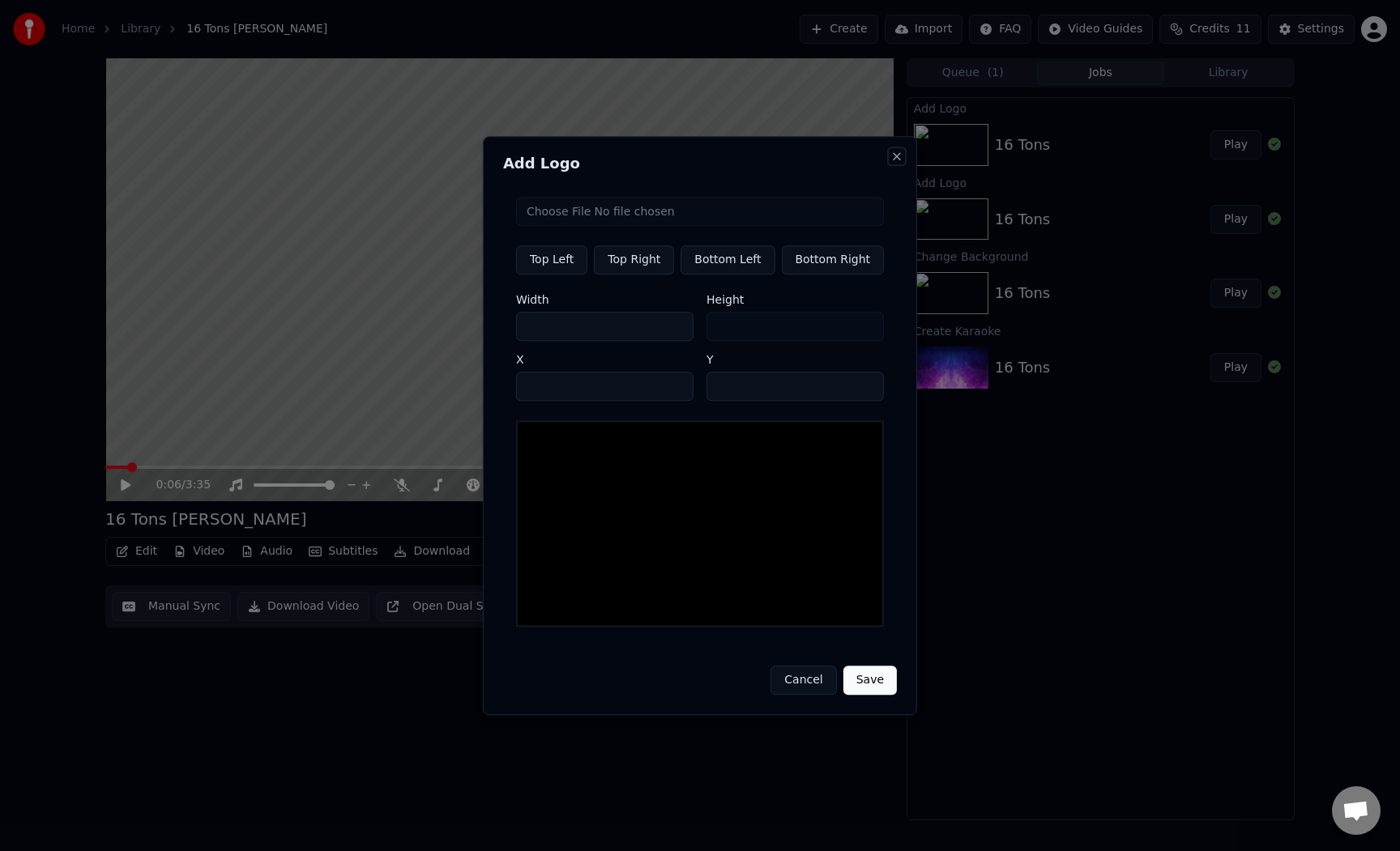
click at [891, 154] on button "Close" at bounding box center [897, 155] width 13 height 13
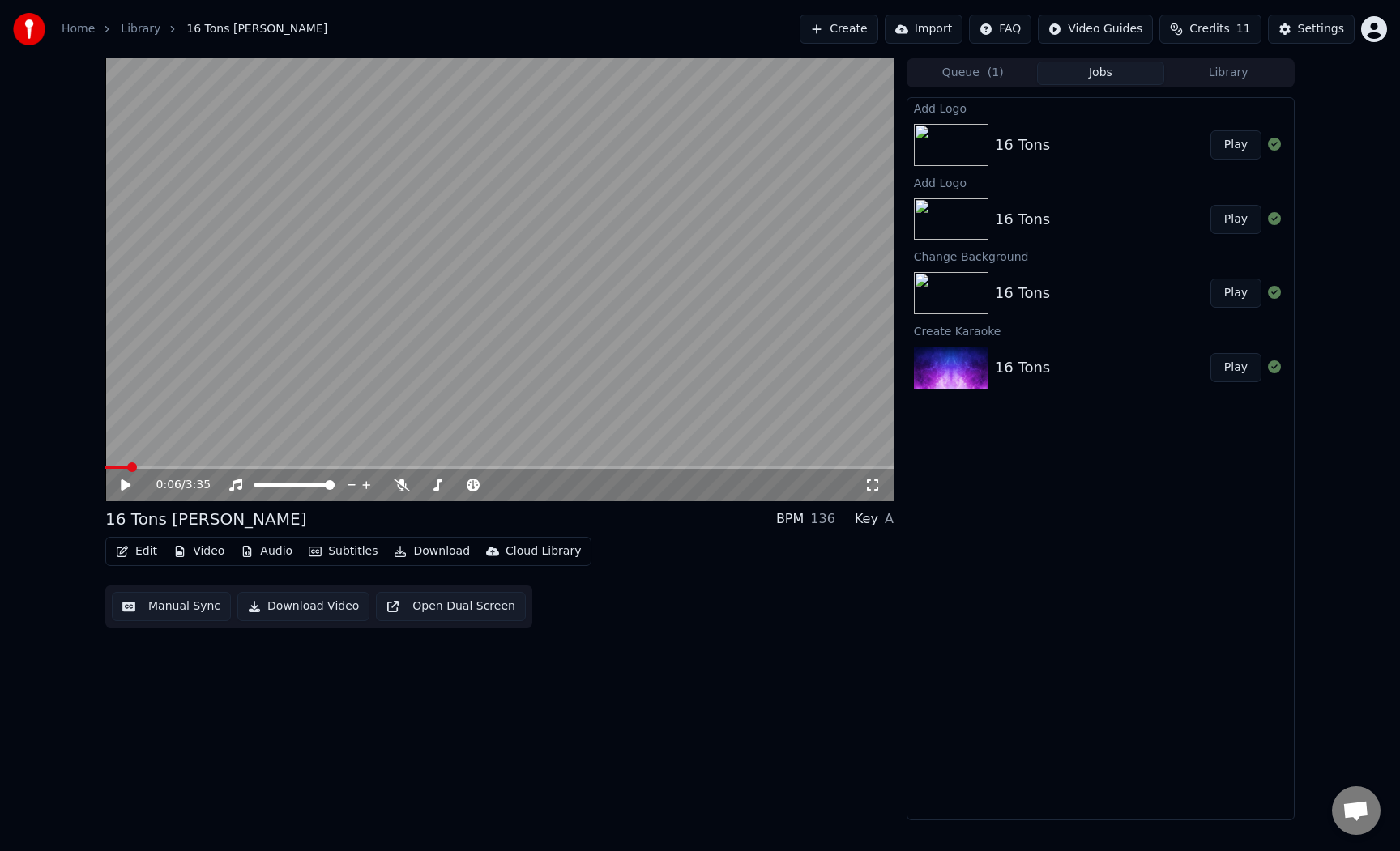
click at [1083, 141] on div "16 Tons" at bounding box center [1103, 145] width 216 height 23
click at [1067, 225] on div "16 Tons" at bounding box center [1103, 219] width 216 height 23
click at [1234, 227] on button "Play" at bounding box center [1235, 219] width 51 height 29
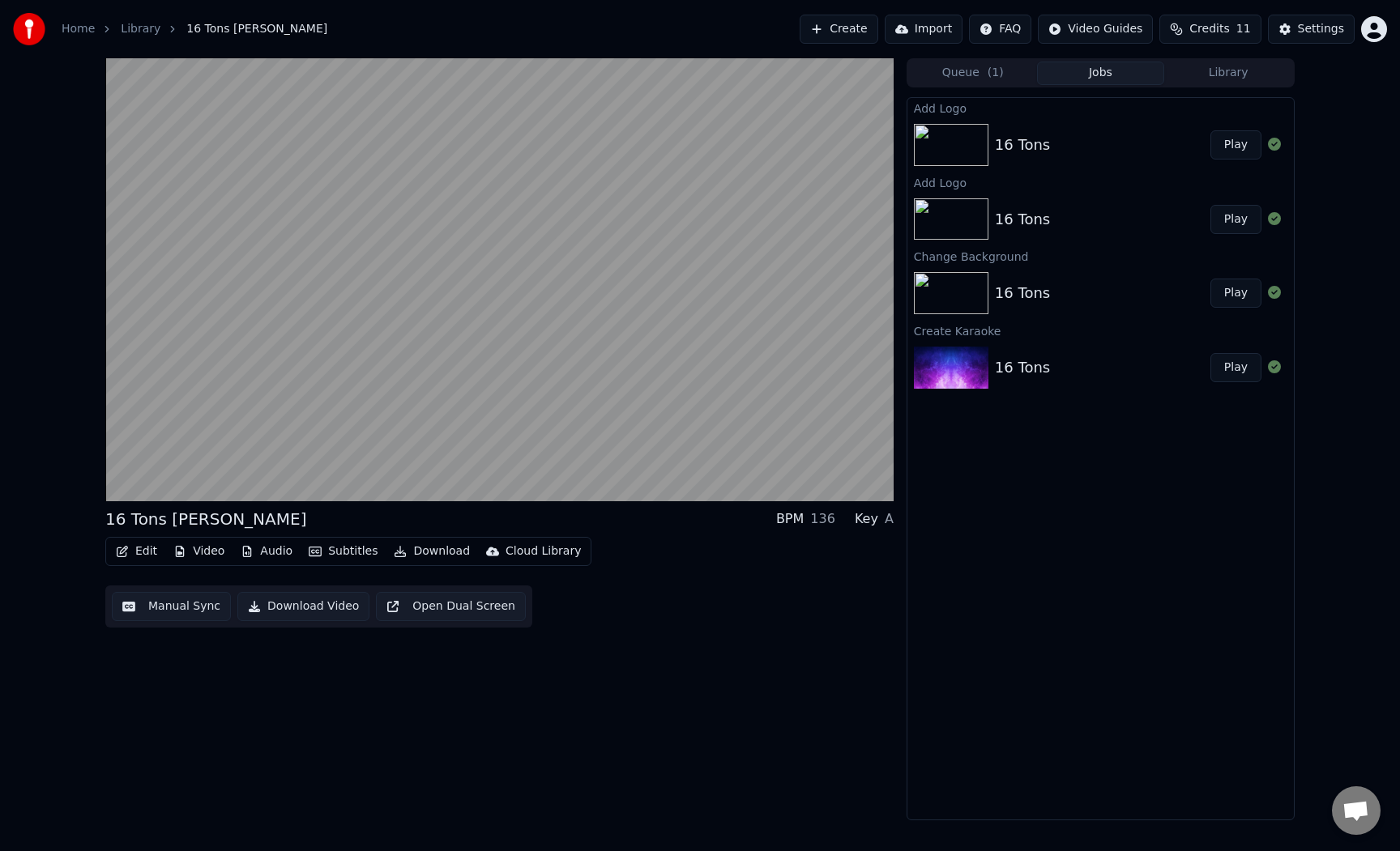
click at [1224, 310] on div "16 Tons Play" at bounding box center [1101, 293] width 386 height 55
click at [1232, 304] on button "Play" at bounding box center [1235, 293] width 51 height 29
click at [1236, 377] on button "Play" at bounding box center [1235, 367] width 51 height 29
click at [993, 79] on span "( 1 )" at bounding box center [995, 72] width 16 height 16
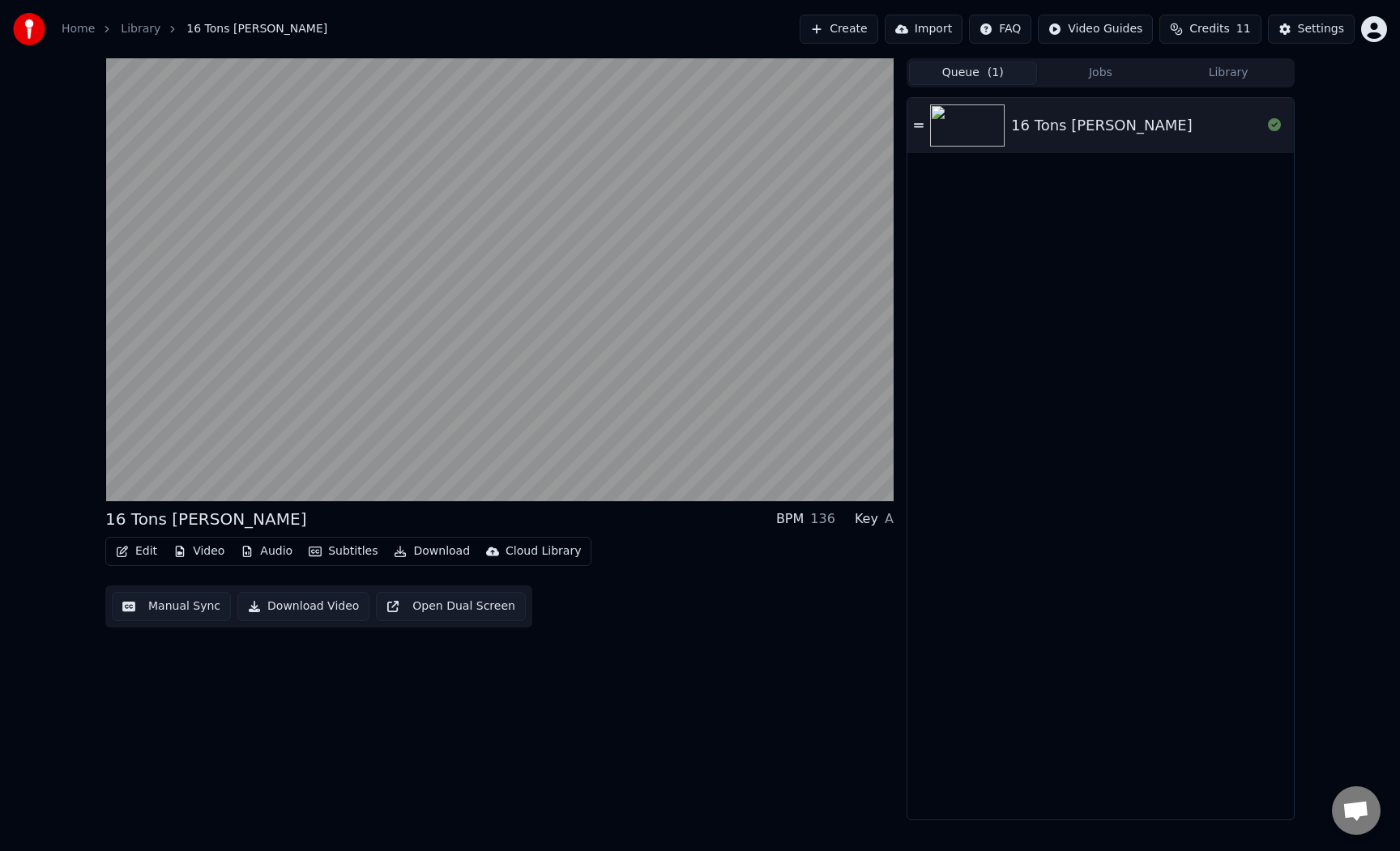
click at [1016, 116] on div "16 Tons [PERSON_NAME]" at bounding box center [1101, 125] width 181 height 23
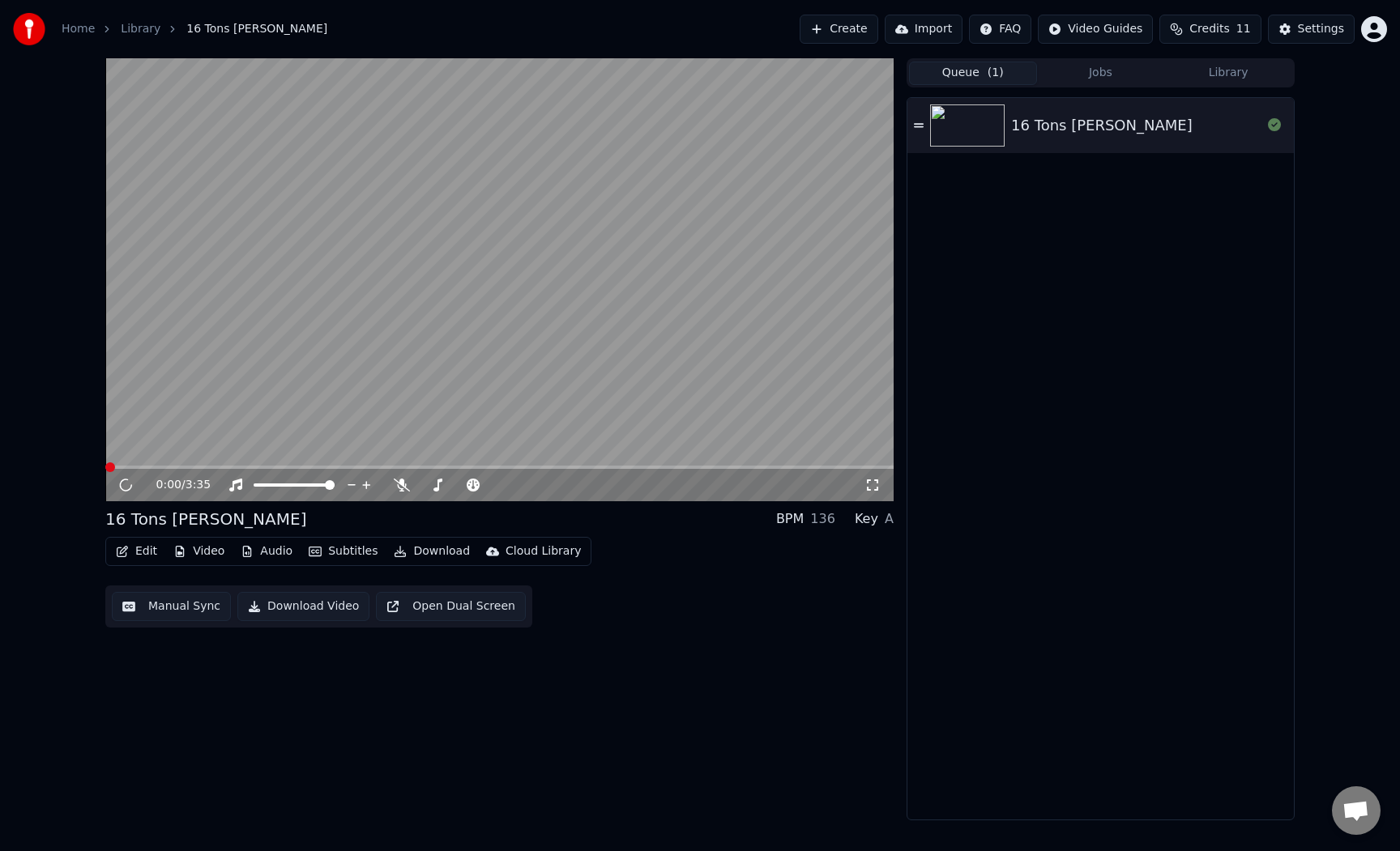
click at [1016, 116] on div "16 Tons [PERSON_NAME]" at bounding box center [1101, 125] width 181 height 23
click at [570, 317] on video at bounding box center [499, 280] width 789 height 443
click at [1080, 85] on div "Queue ( 1 ) Jobs Library" at bounding box center [1101, 73] width 388 height 29
click at [1090, 75] on button "Jobs" at bounding box center [1101, 74] width 128 height 23
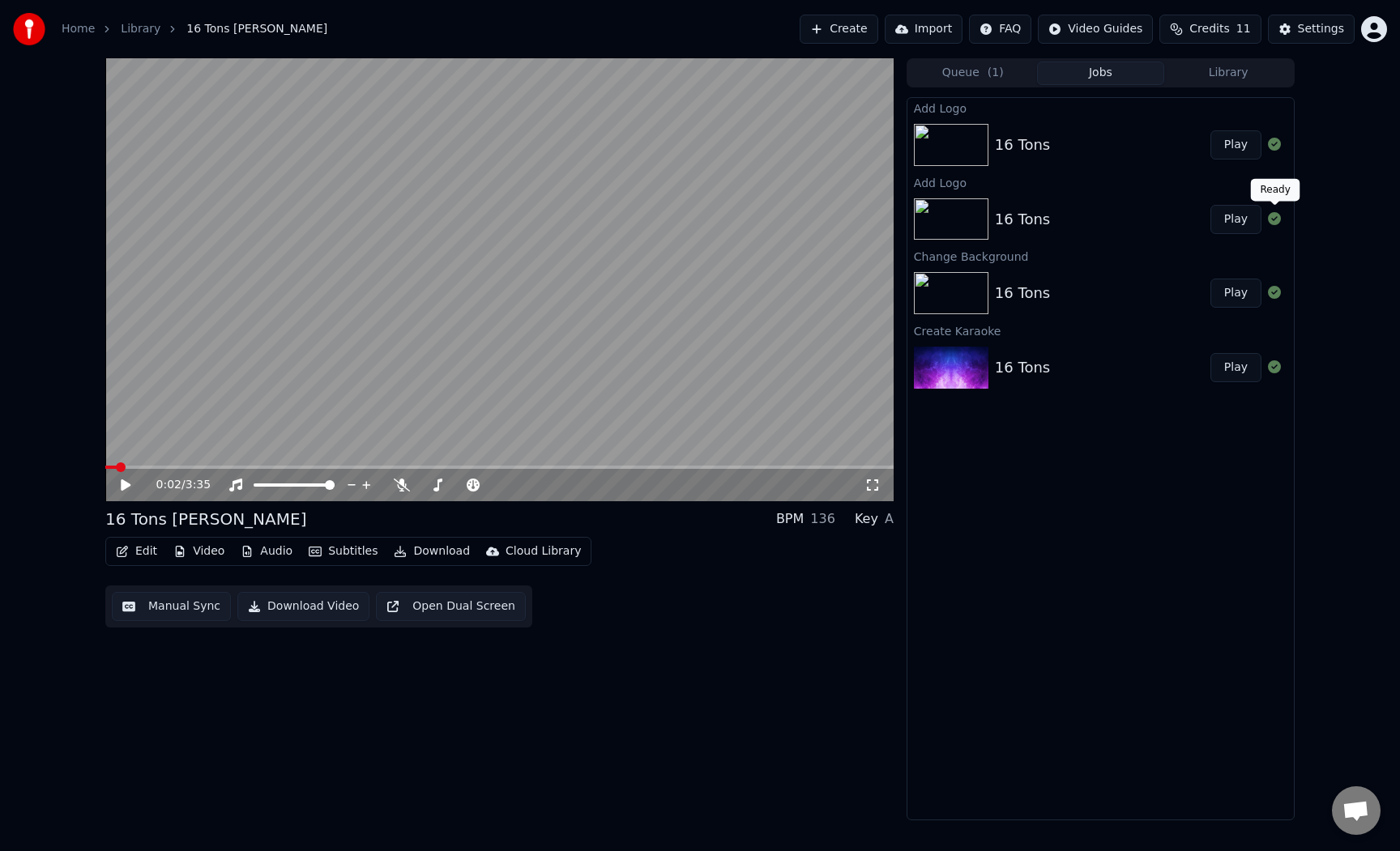
click at [1277, 220] on icon at bounding box center [1274, 218] width 13 height 13
click at [1275, 226] on button at bounding box center [1274, 219] width 13 height 19
click at [1156, 215] on div "16 Tons" at bounding box center [1103, 219] width 216 height 23
click at [1211, 31] on span "Credits" at bounding box center [1208, 28] width 39 height 16
click at [902, 118] on div "0:02 / 3:35 16 Tons [PERSON_NAME] BPM 136 Key A Edit Video Audio Subtitles Down…" at bounding box center [699, 440] width 1215 height 762
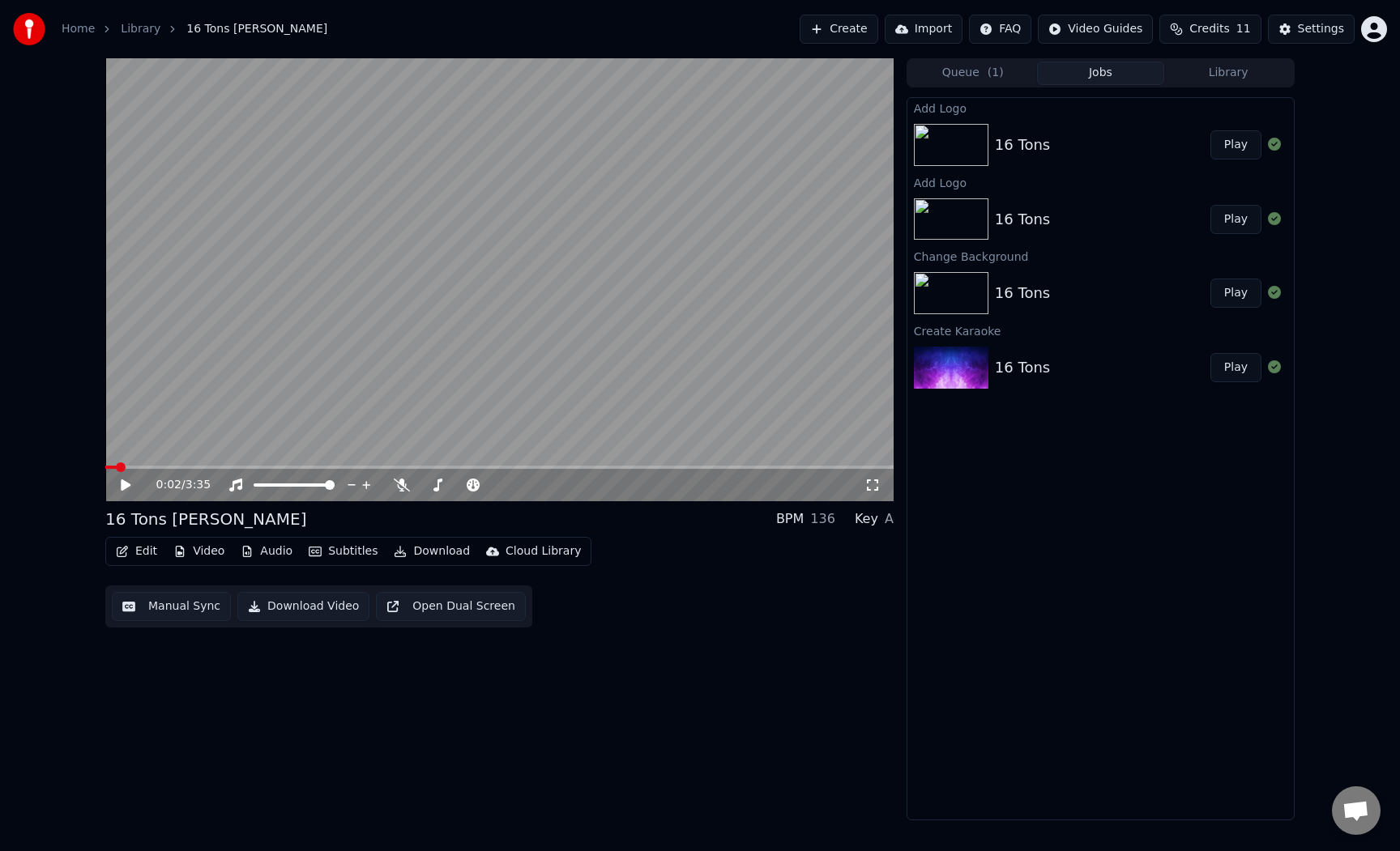
click at [1089, 378] on div "16 Tons" at bounding box center [1103, 367] width 216 height 23
click at [1008, 366] on div "16 Tons" at bounding box center [1023, 367] width 55 height 23
click at [1037, 305] on div "16 Tons Play" at bounding box center [1101, 293] width 386 height 55
click at [1226, 375] on button "Play" at bounding box center [1235, 367] width 51 height 29
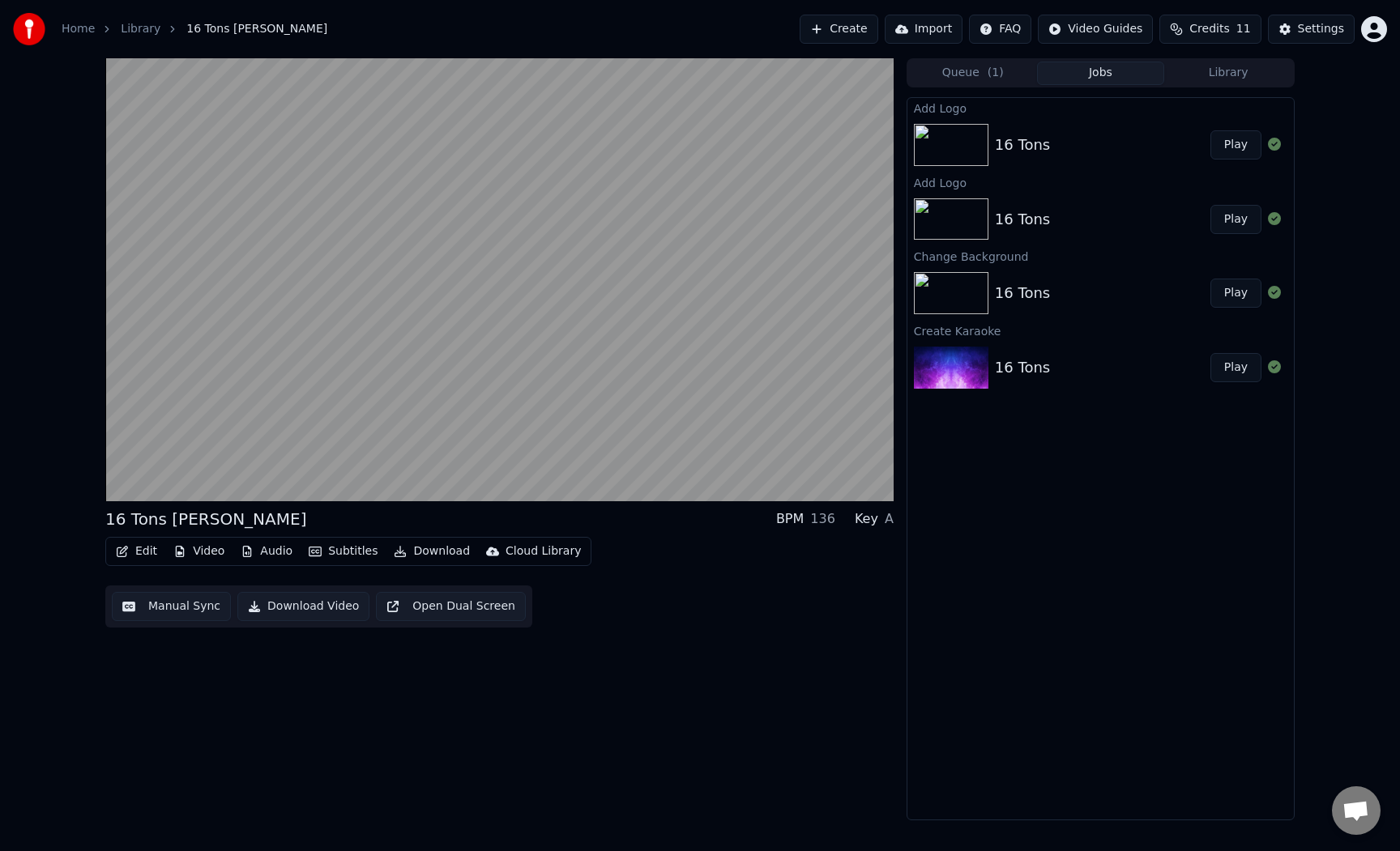
click at [1160, 293] on div "16 Tons" at bounding box center [1103, 293] width 216 height 23
click at [1242, 295] on button "Play" at bounding box center [1235, 293] width 51 height 29
click at [1237, 298] on button "Play" at bounding box center [1235, 293] width 51 height 29
click at [1090, 230] on div "16 Tons" at bounding box center [1103, 219] width 216 height 23
click at [1018, 85] on div "Queue ( 1 ) Jobs Library" at bounding box center [1101, 73] width 388 height 29
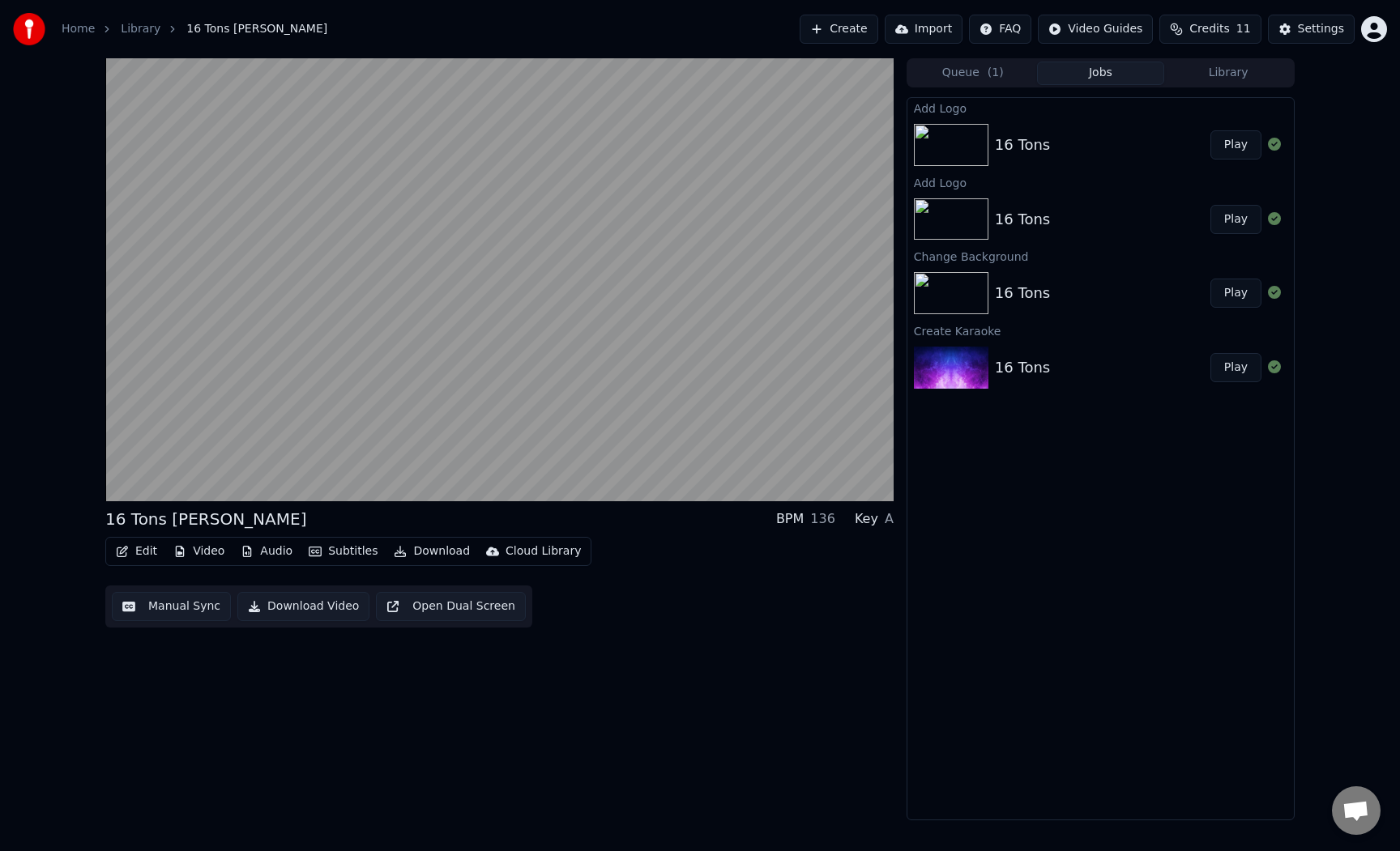
click at [1039, 140] on div "16 Tons" at bounding box center [1023, 145] width 55 height 23
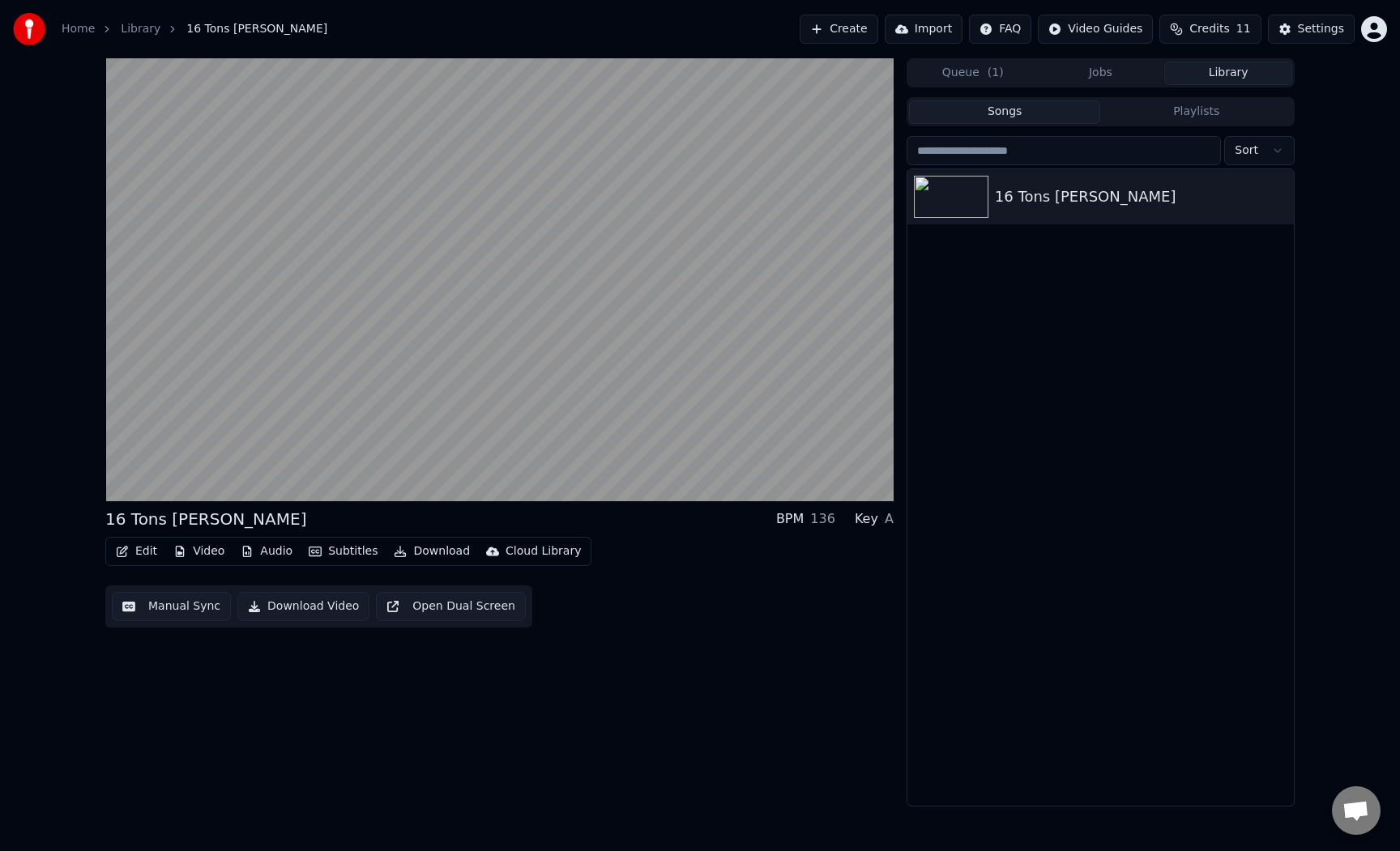
click at [1203, 64] on button "Library" at bounding box center [1228, 74] width 128 height 23
click at [1156, 183] on div "16 Tons [PERSON_NAME]" at bounding box center [1101, 196] width 386 height 55
click at [1283, 190] on icon "button" at bounding box center [1279, 196] width 16 height 13
click at [1275, 191] on icon "button" at bounding box center [1279, 196] width 16 height 13
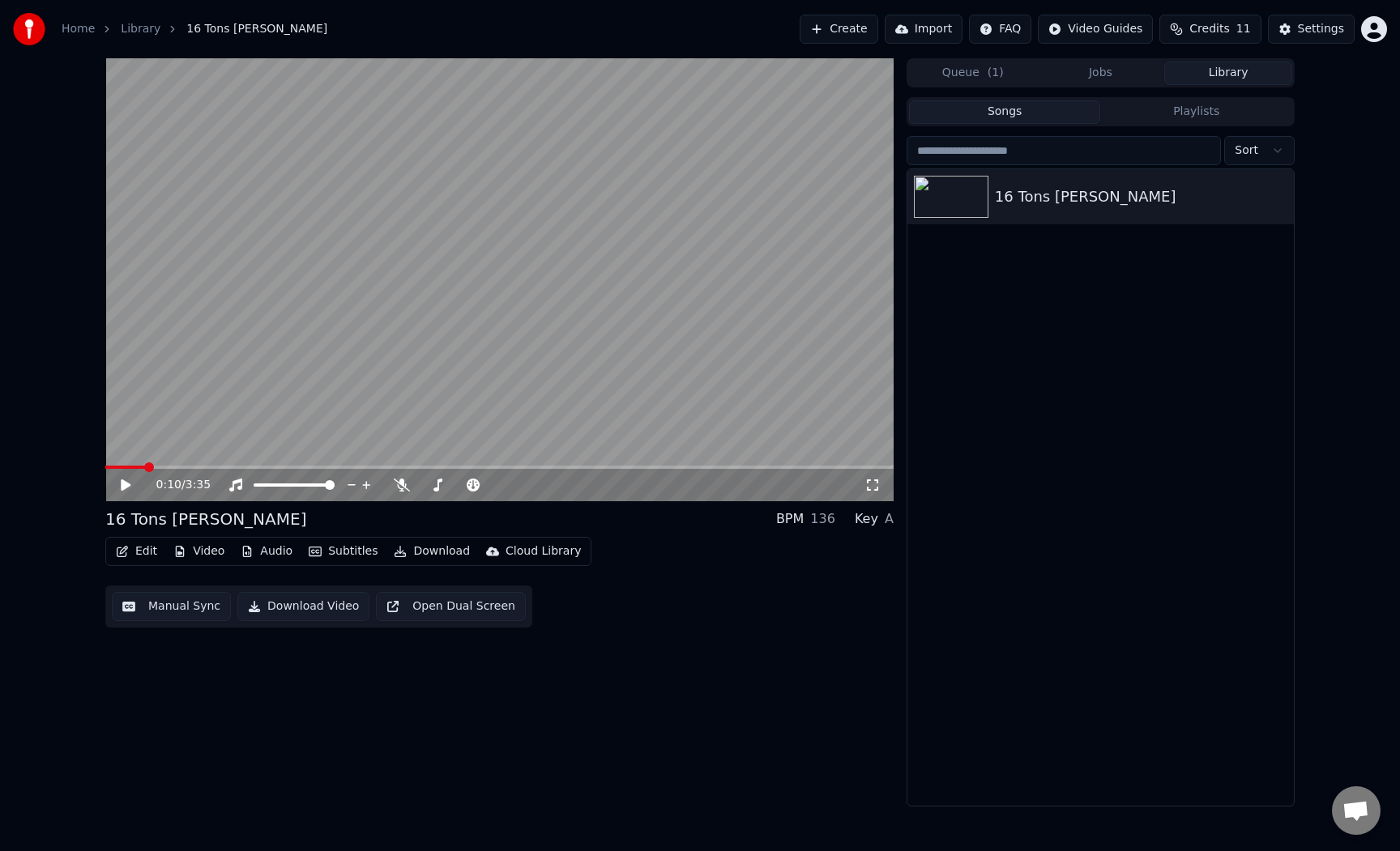
click at [192, 554] on button "Video" at bounding box center [199, 551] width 64 height 23
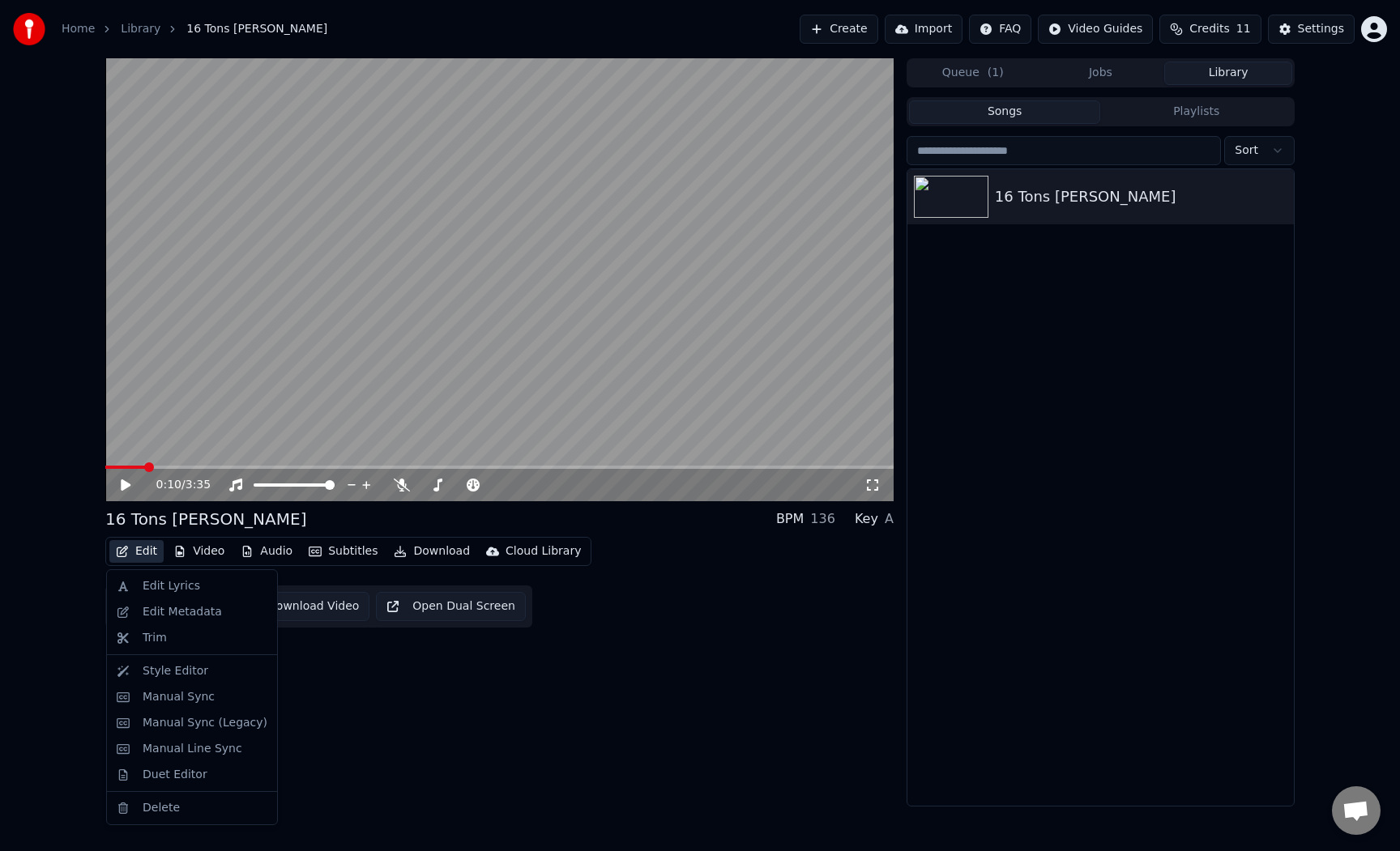
click at [507, 730] on div "0:10 / 3:35 16 Tons [PERSON_NAME] BPM 136 Key A Edit Video Audio Subtitles Down…" at bounding box center [499, 432] width 789 height 748
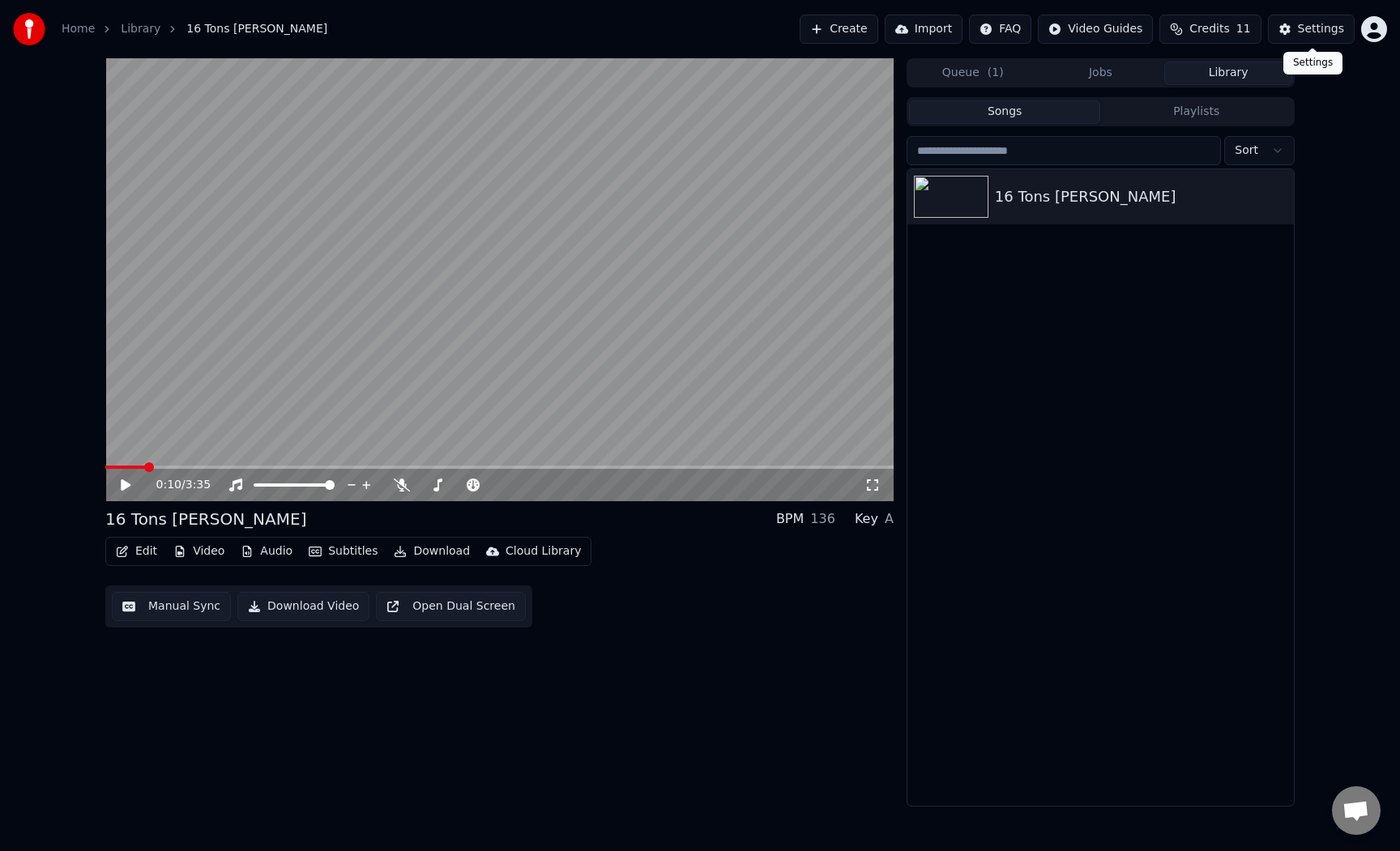
click at [1305, 28] on div "Settings" at bounding box center [1321, 28] width 46 height 16
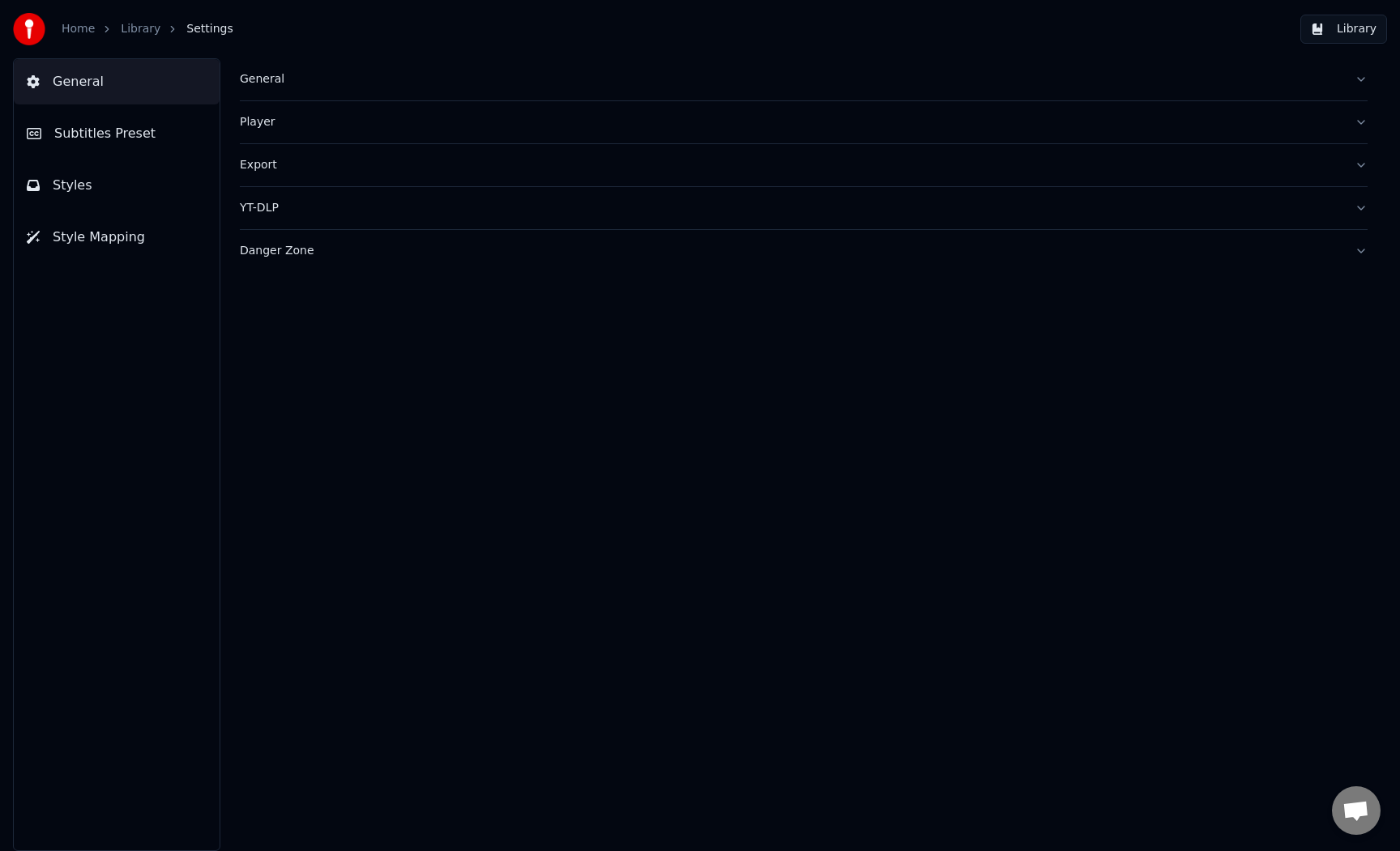
click at [75, 195] on button "Styles" at bounding box center [116, 186] width 206 height 45
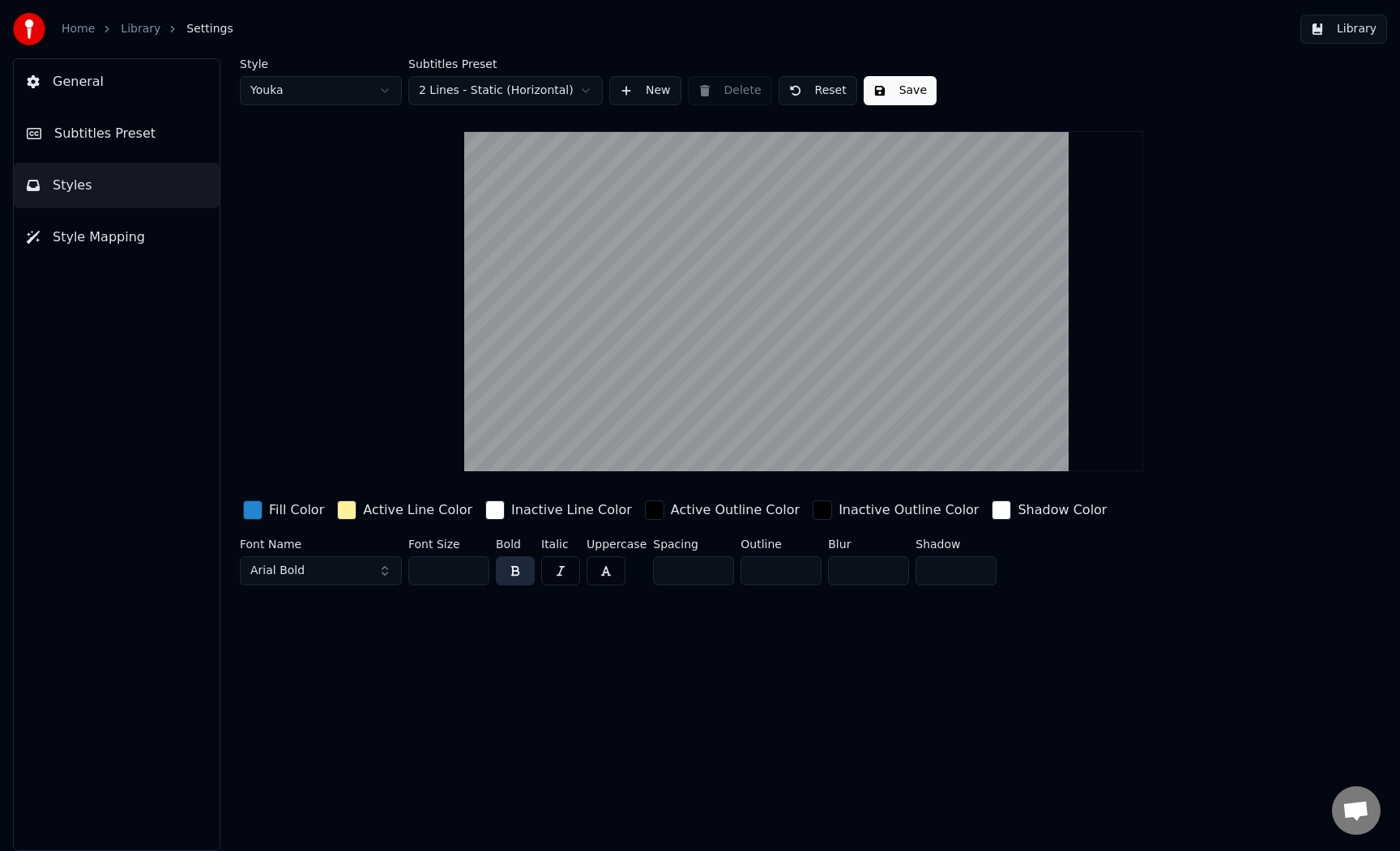
click at [84, 234] on span "Style Mapping" at bounding box center [99, 237] width 92 height 19
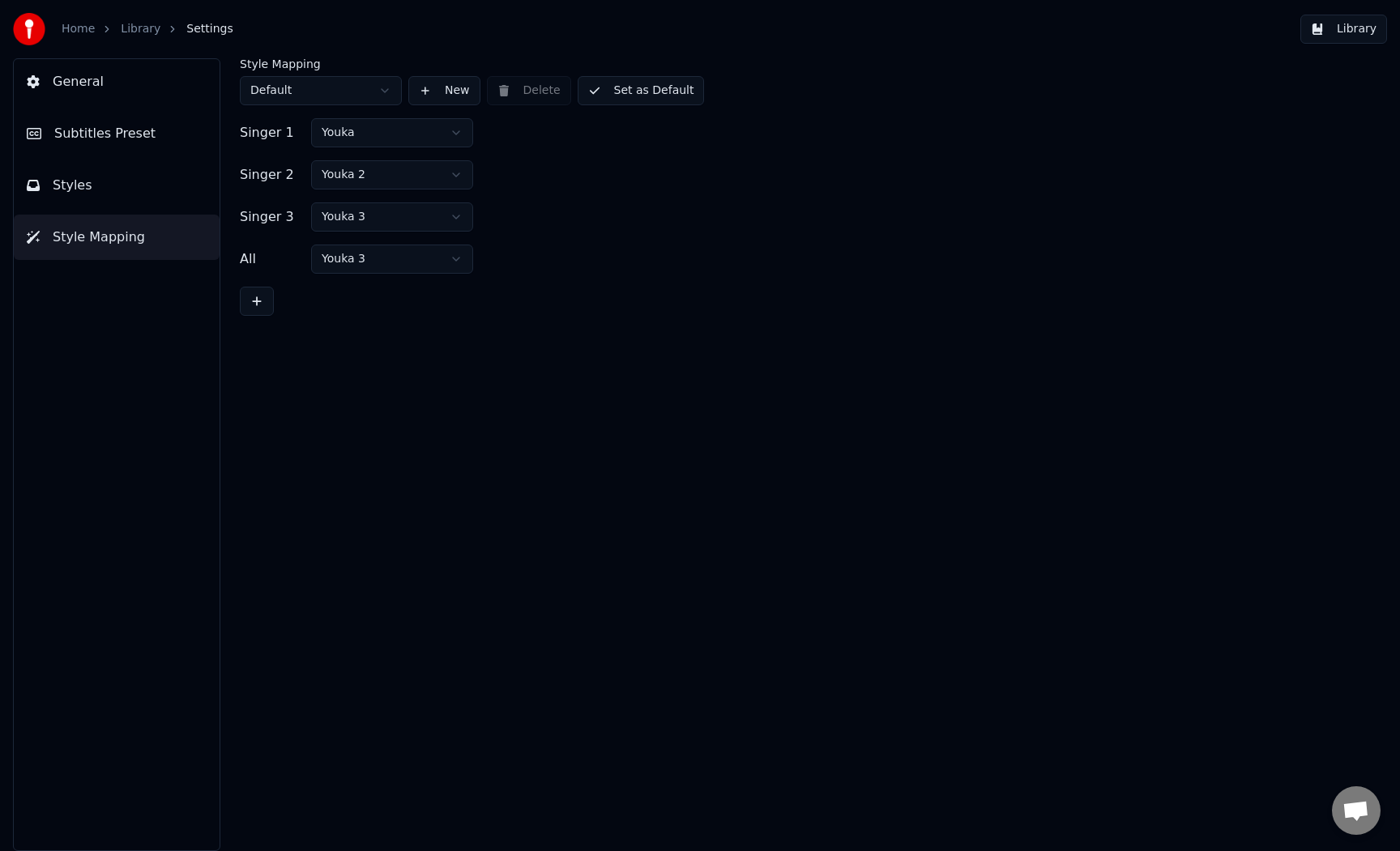
click at [120, 141] on span "Subtitles Preset" at bounding box center [105, 133] width 101 height 19
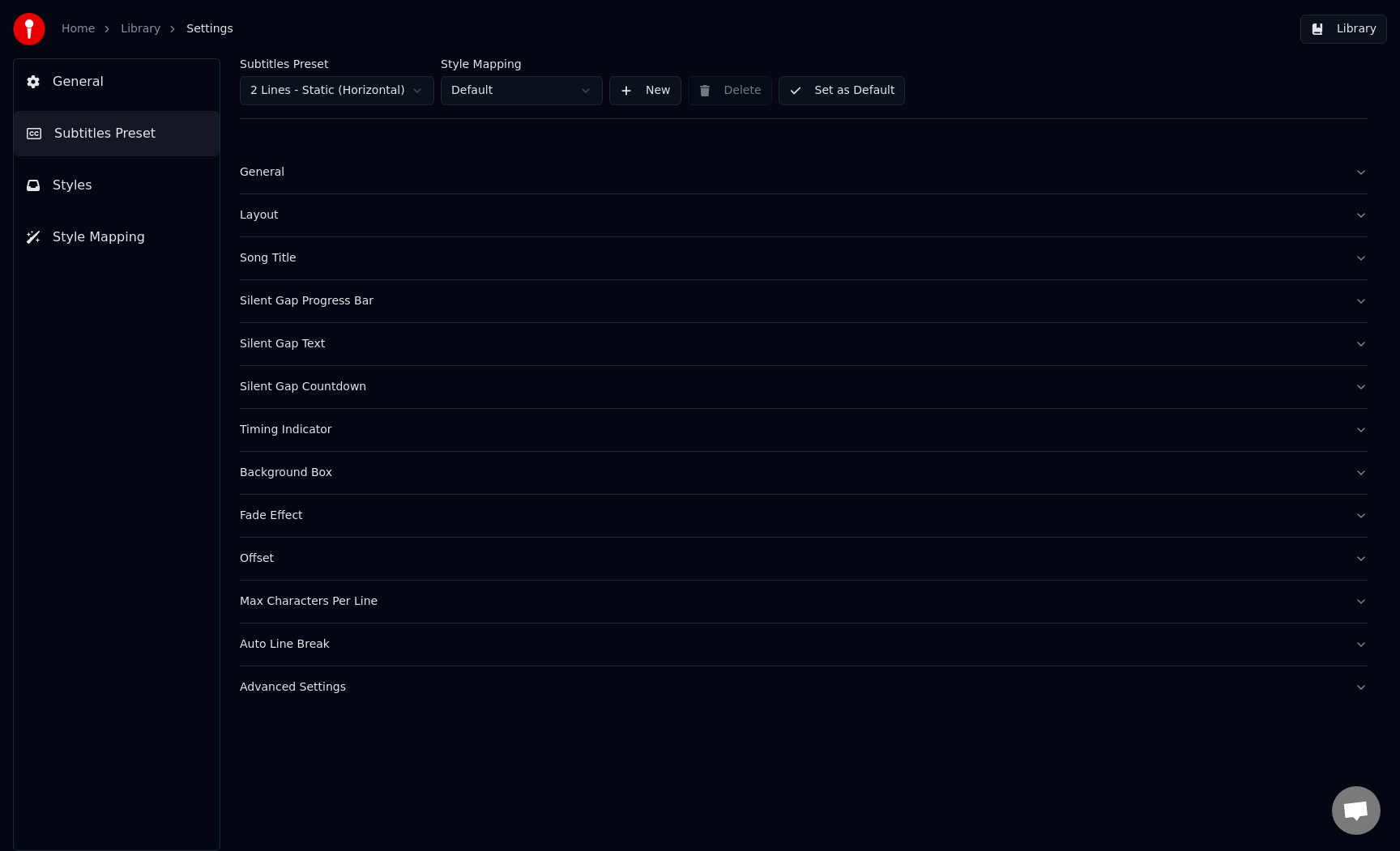
click at [139, 84] on button "General" at bounding box center [116, 82] width 206 height 45
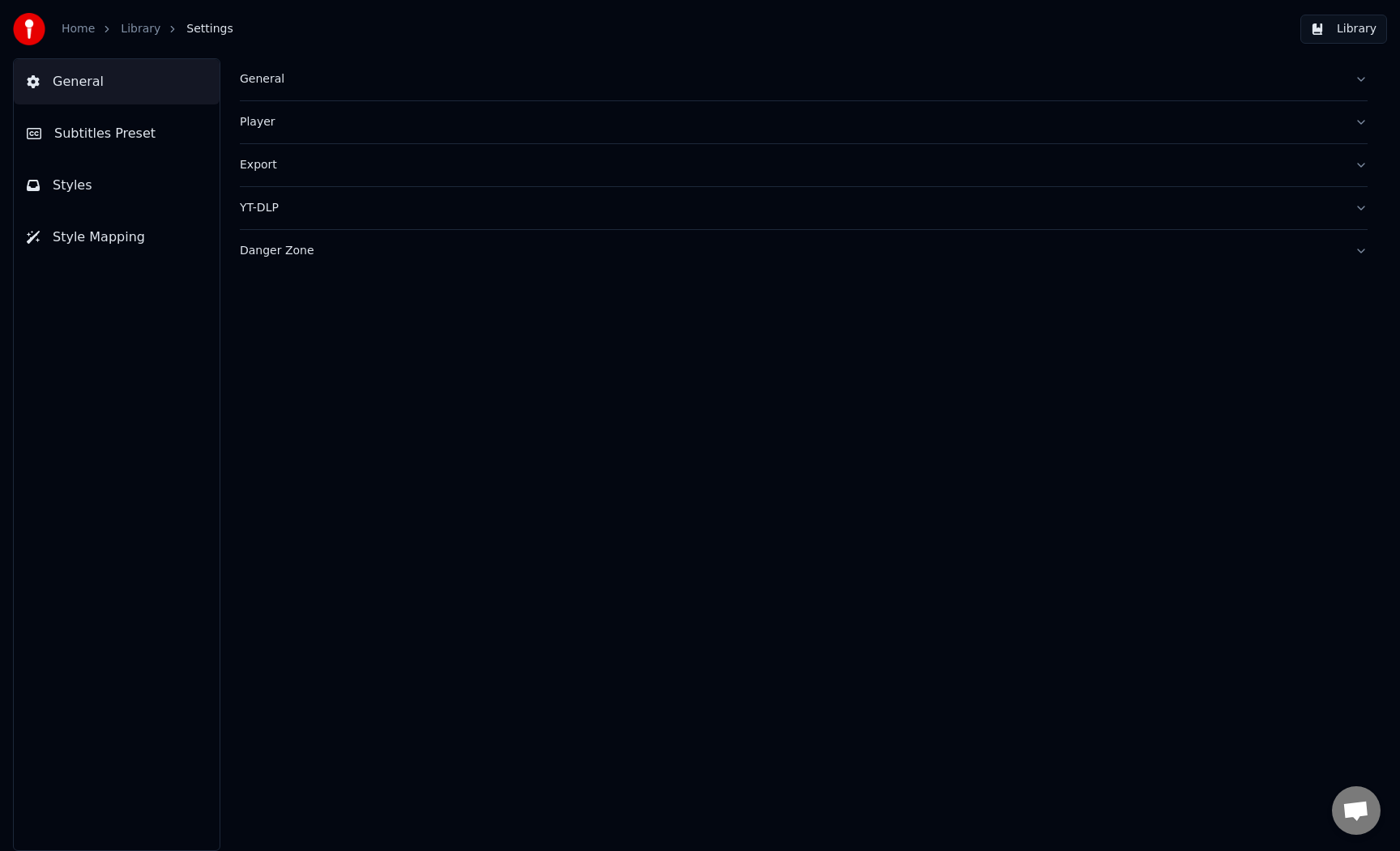
click at [1351, 28] on button "Library" at bounding box center [1344, 28] width 87 height 29
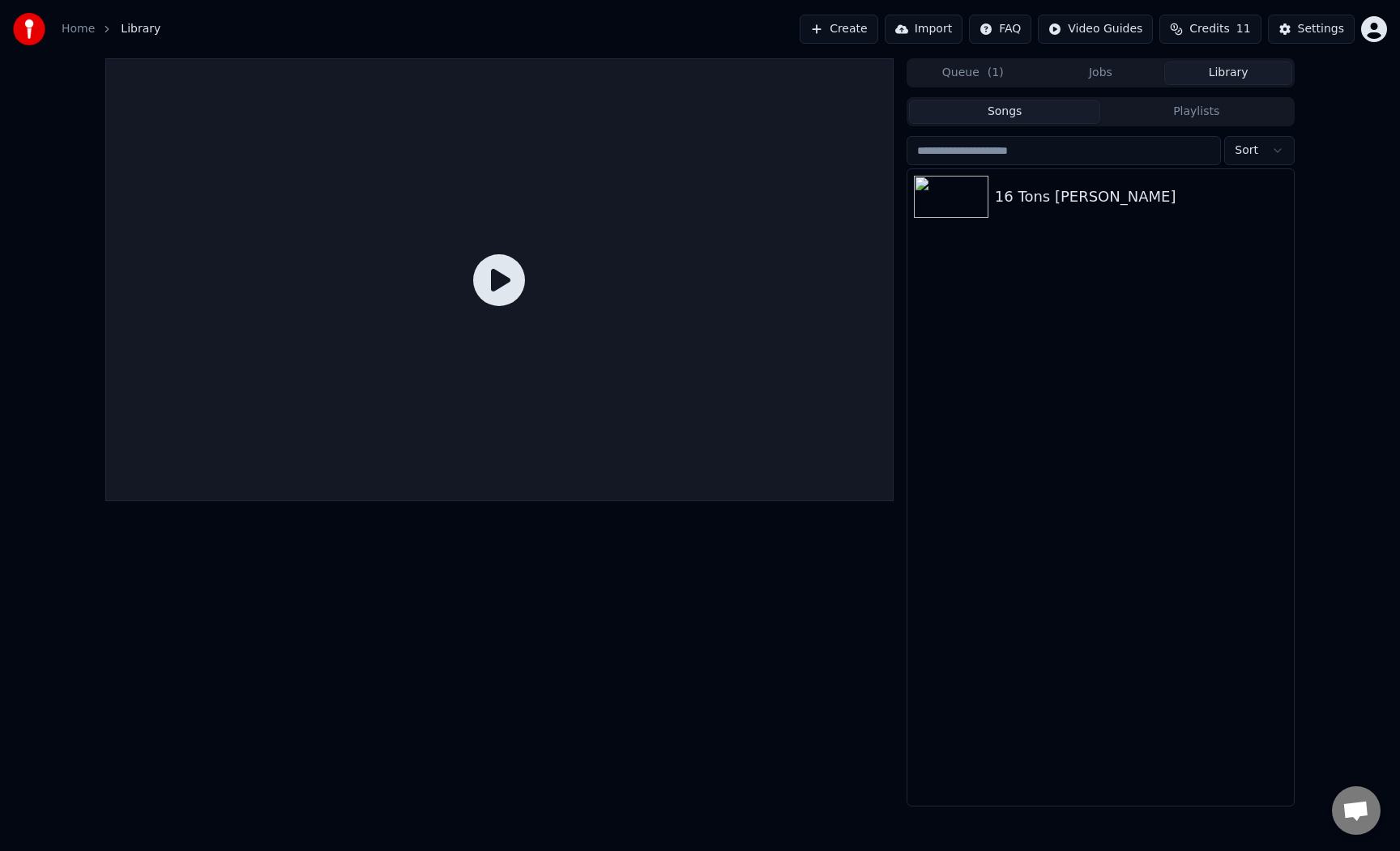
click at [1091, 67] on button "Jobs" at bounding box center [1101, 74] width 128 height 23
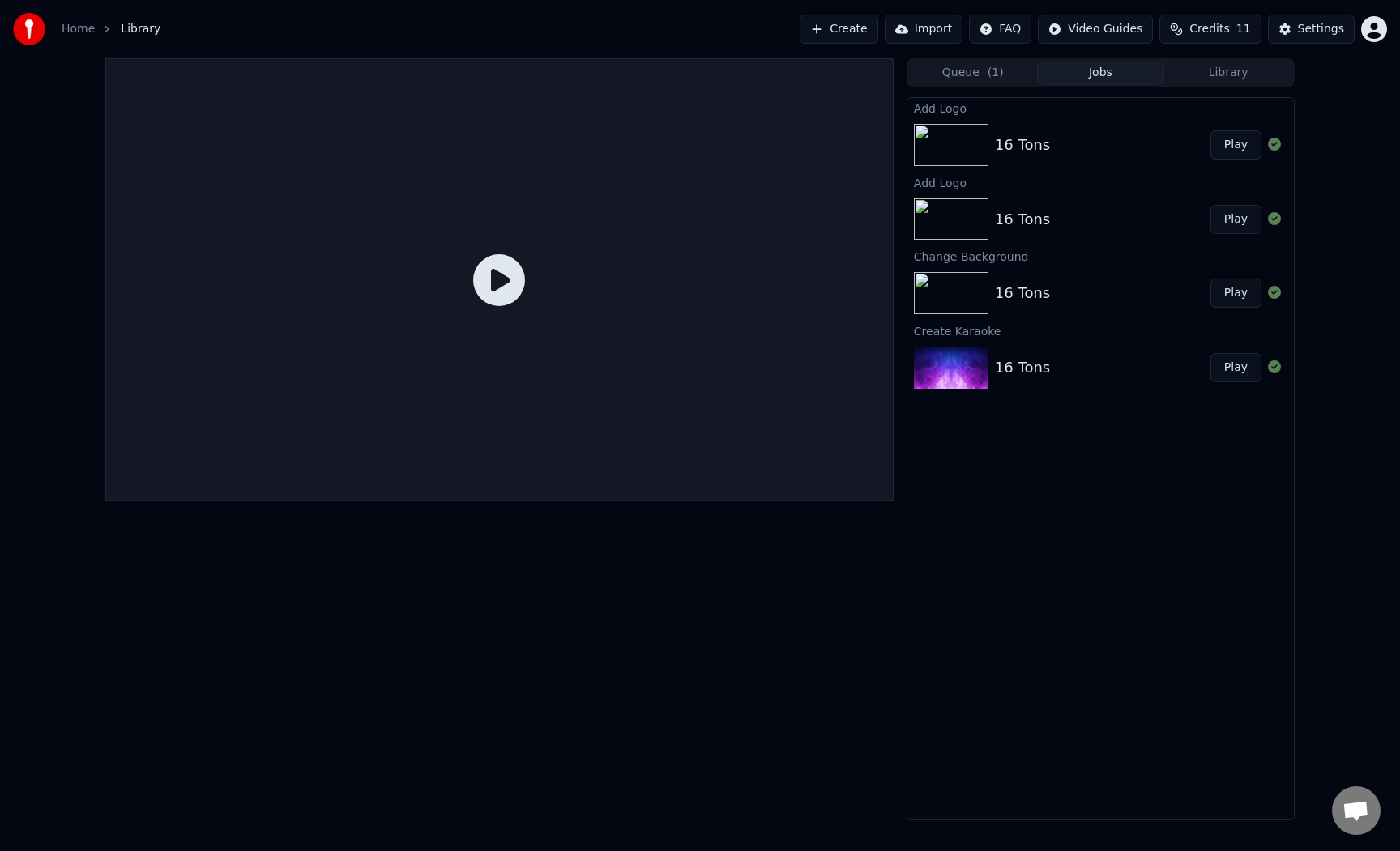
click at [1070, 135] on div "16 Tons" at bounding box center [1103, 145] width 216 height 23
click at [927, 146] on img at bounding box center [951, 145] width 74 height 42
click at [980, 222] on img at bounding box center [951, 219] width 74 height 42
click at [980, 283] on img at bounding box center [951, 293] width 74 height 42
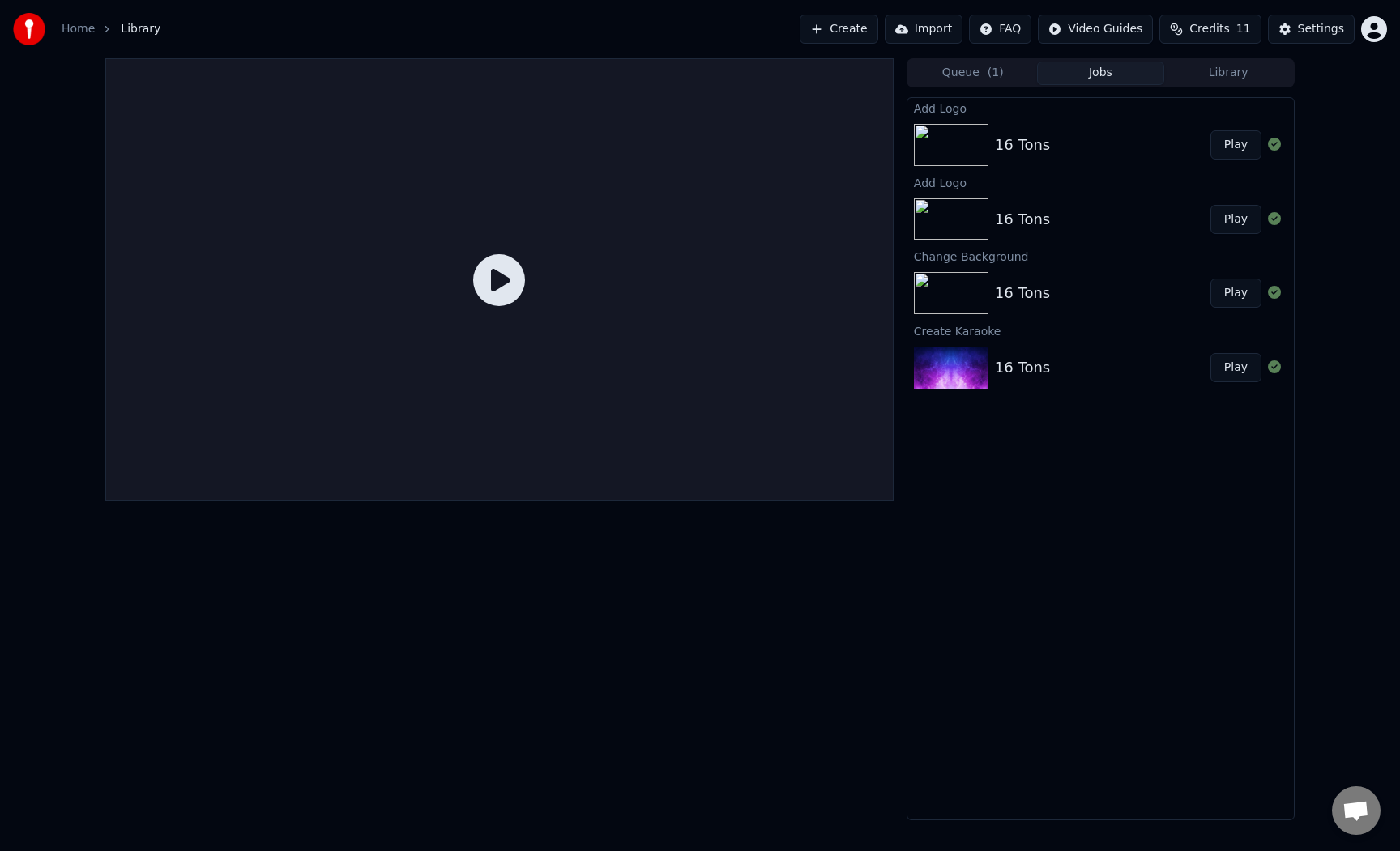
click at [992, 353] on div at bounding box center [954, 368] width 81 height 42
click at [1225, 370] on button "Play" at bounding box center [1235, 367] width 51 height 29
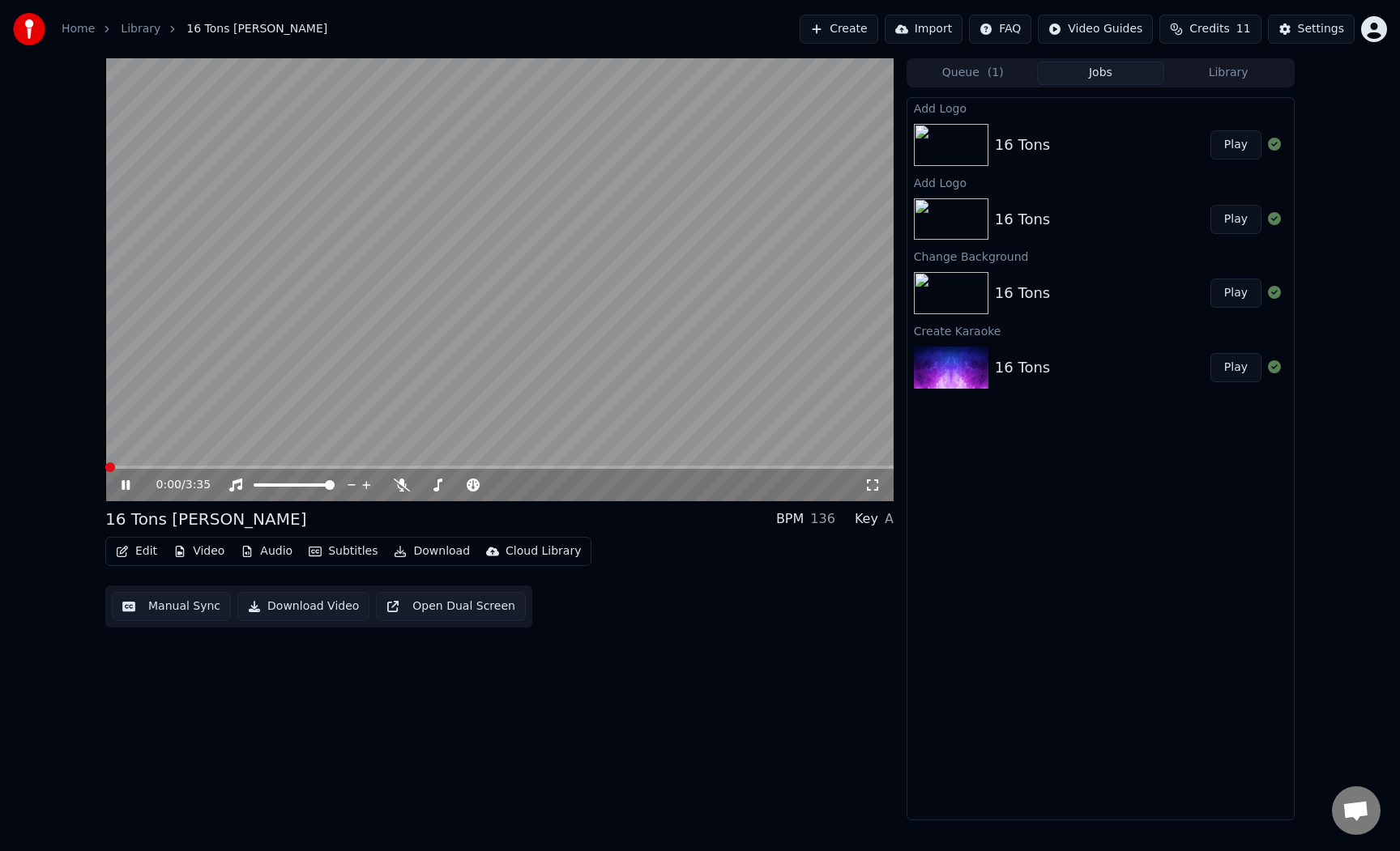
click at [666, 330] on video at bounding box center [499, 280] width 789 height 443
click at [225, 308] on video at bounding box center [499, 280] width 789 height 443
click at [127, 561] on button "Edit" at bounding box center [136, 551] width 54 height 23
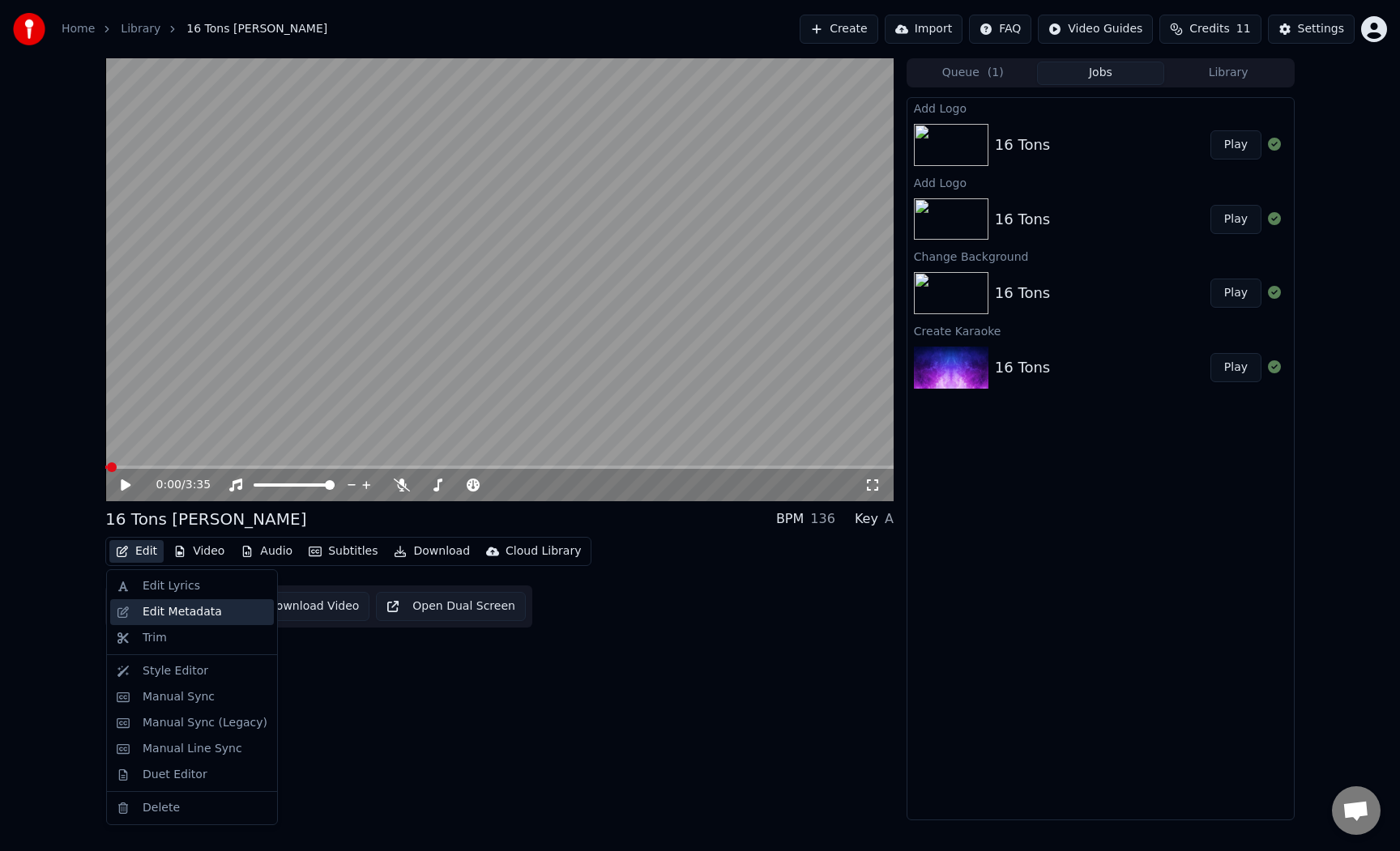
click at [165, 607] on div "Edit Metadata" at bounding box center [181, 612] width 79 height 16
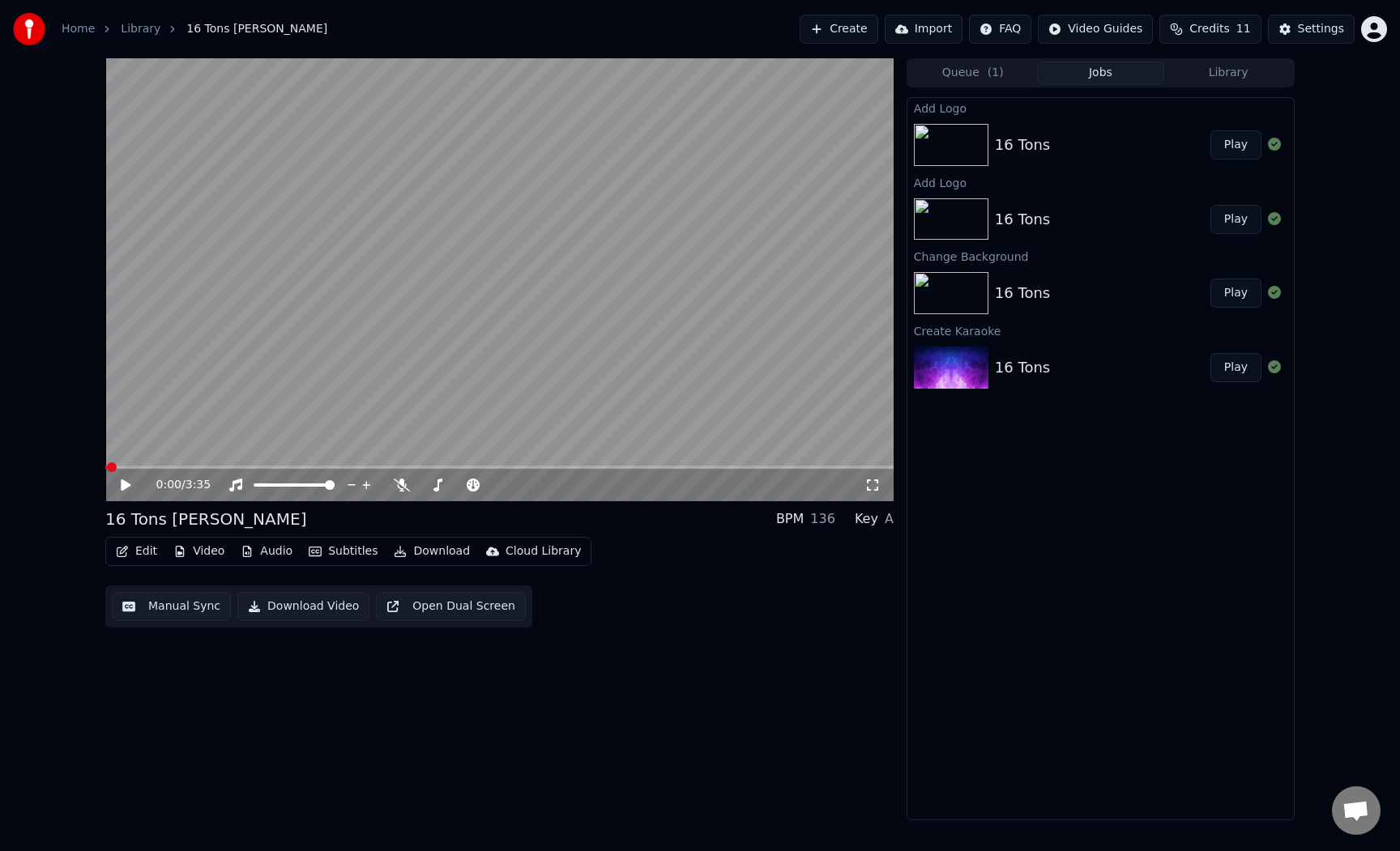
click at [135, 544] on button "Edit" at bounding box center [136, 551] width 54 height 23
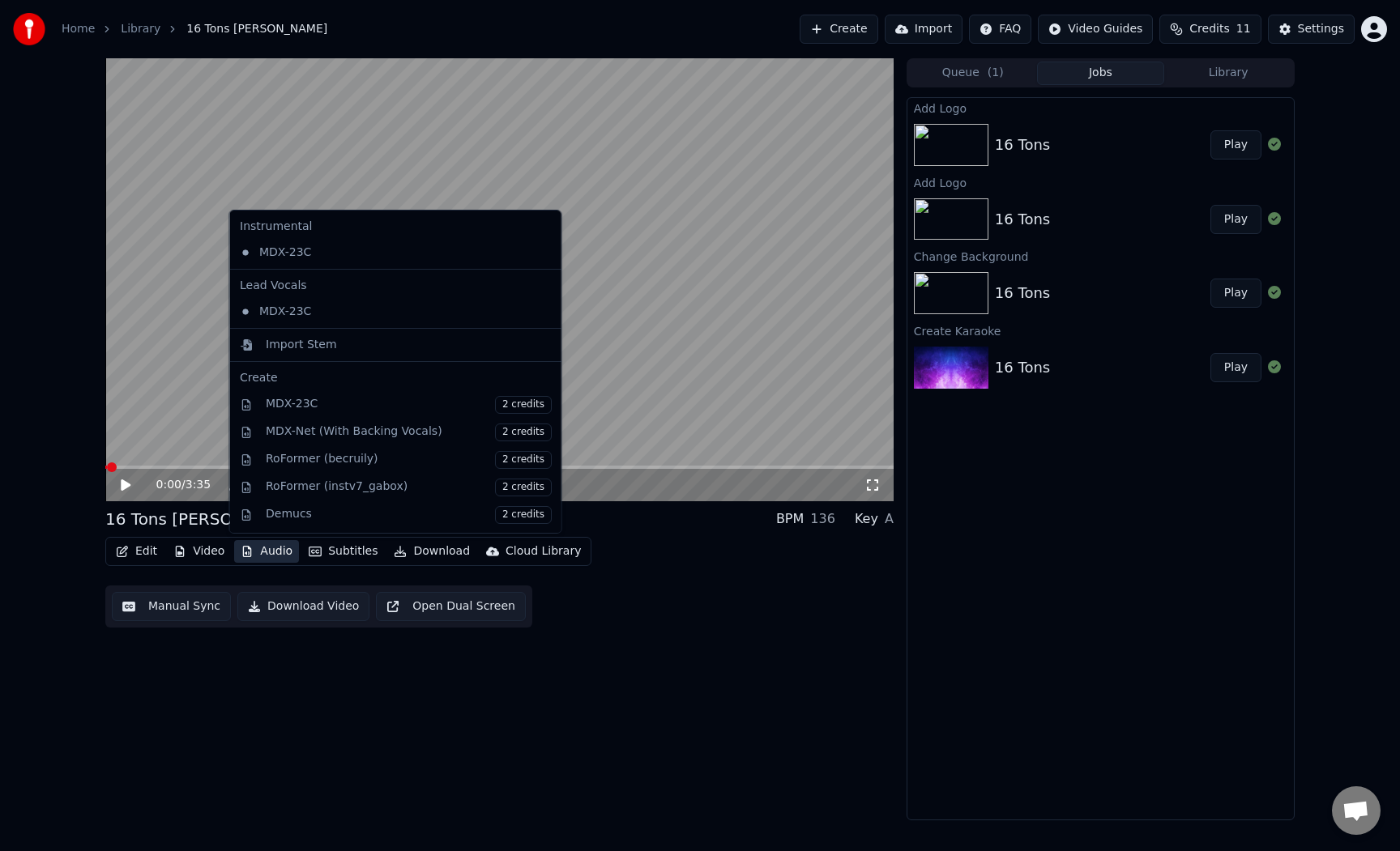
click at [284, 553] on button "Audio" at bounding box center [266, 551] width 64 height 23
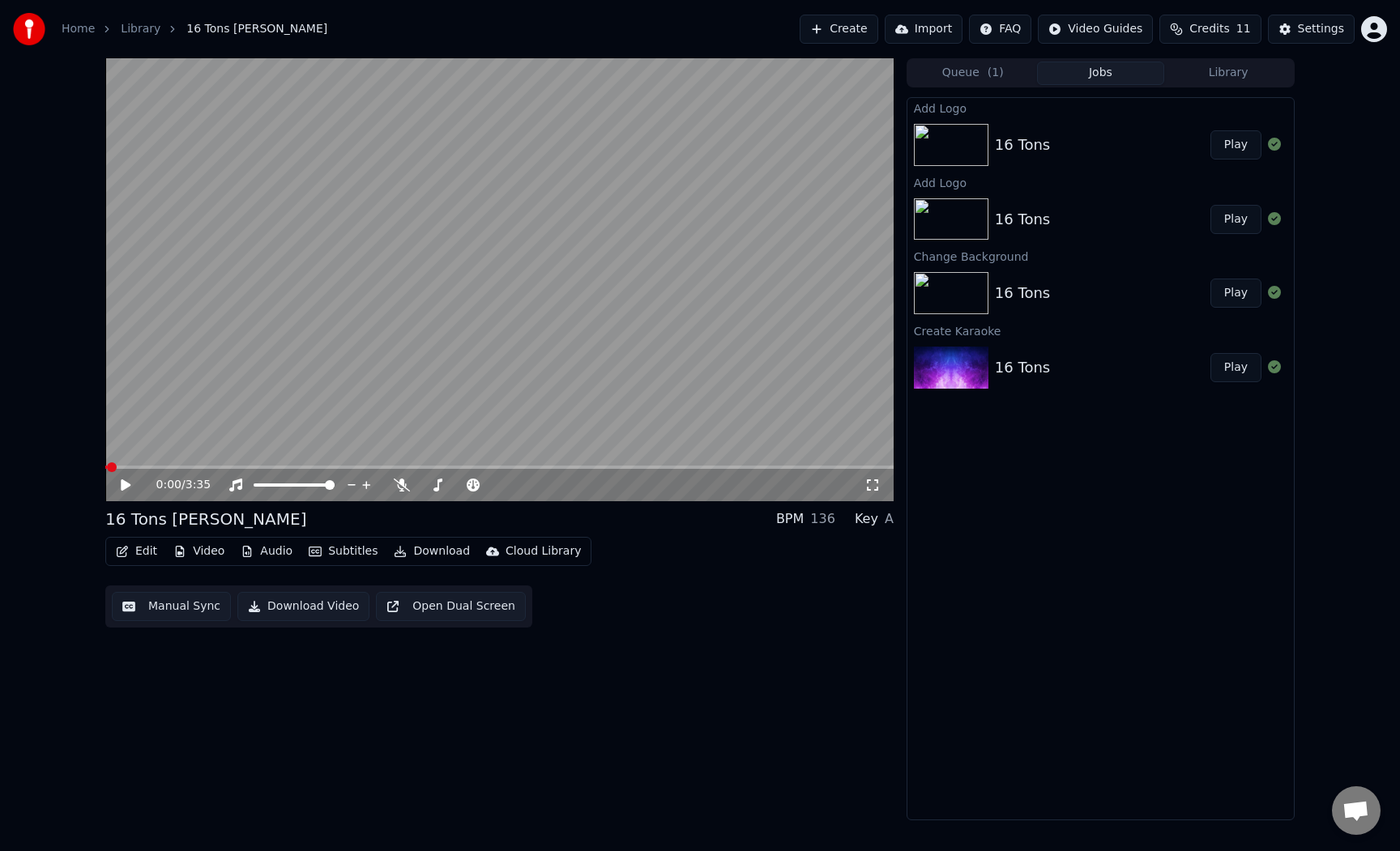
click at [284, 553] on button "Audio" at bounding box center [266, 551] width 64 height 23
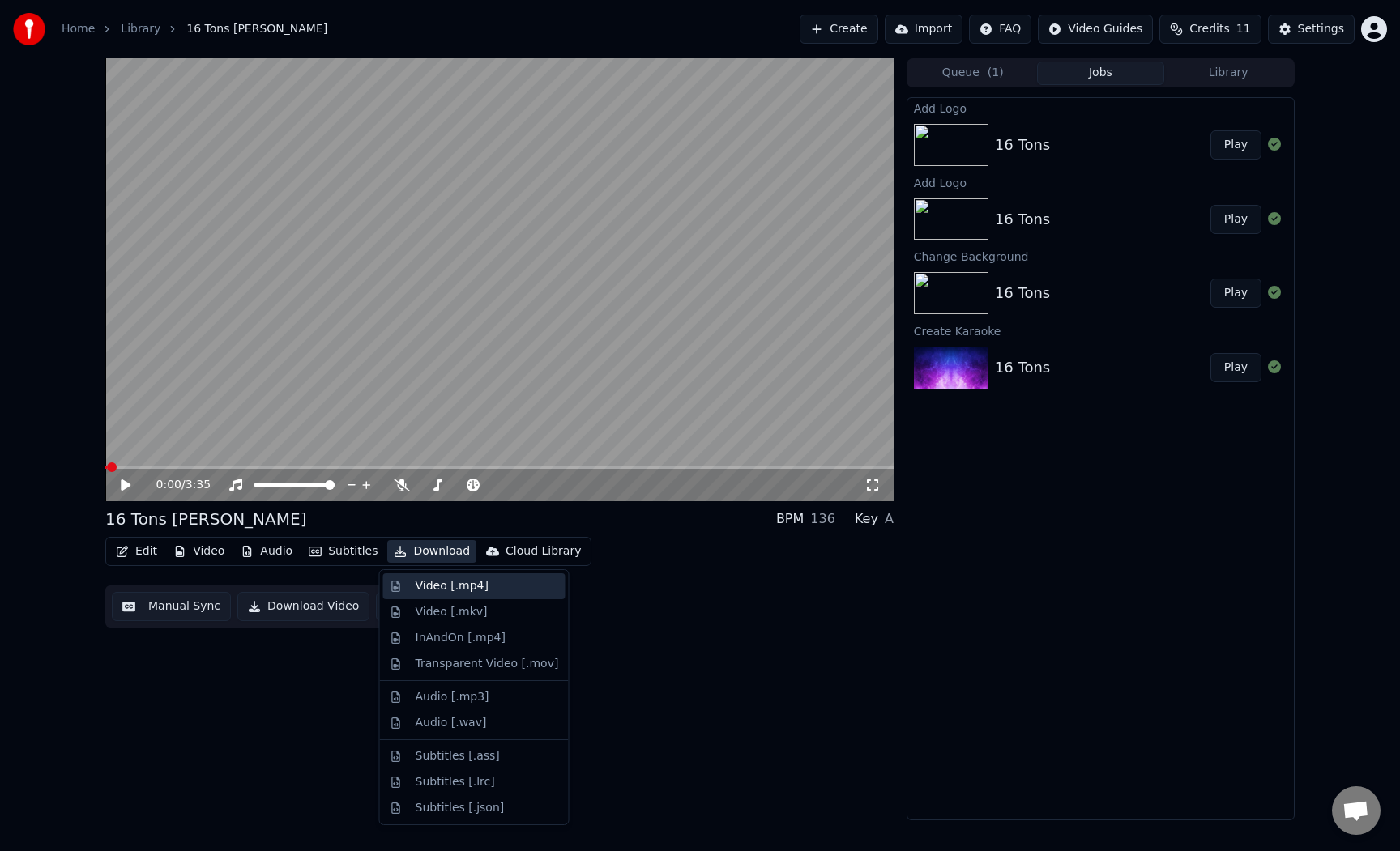
click at [480, 581] on div "Video [.mp4]" at bounding box center [452, 586] width 73 height 16
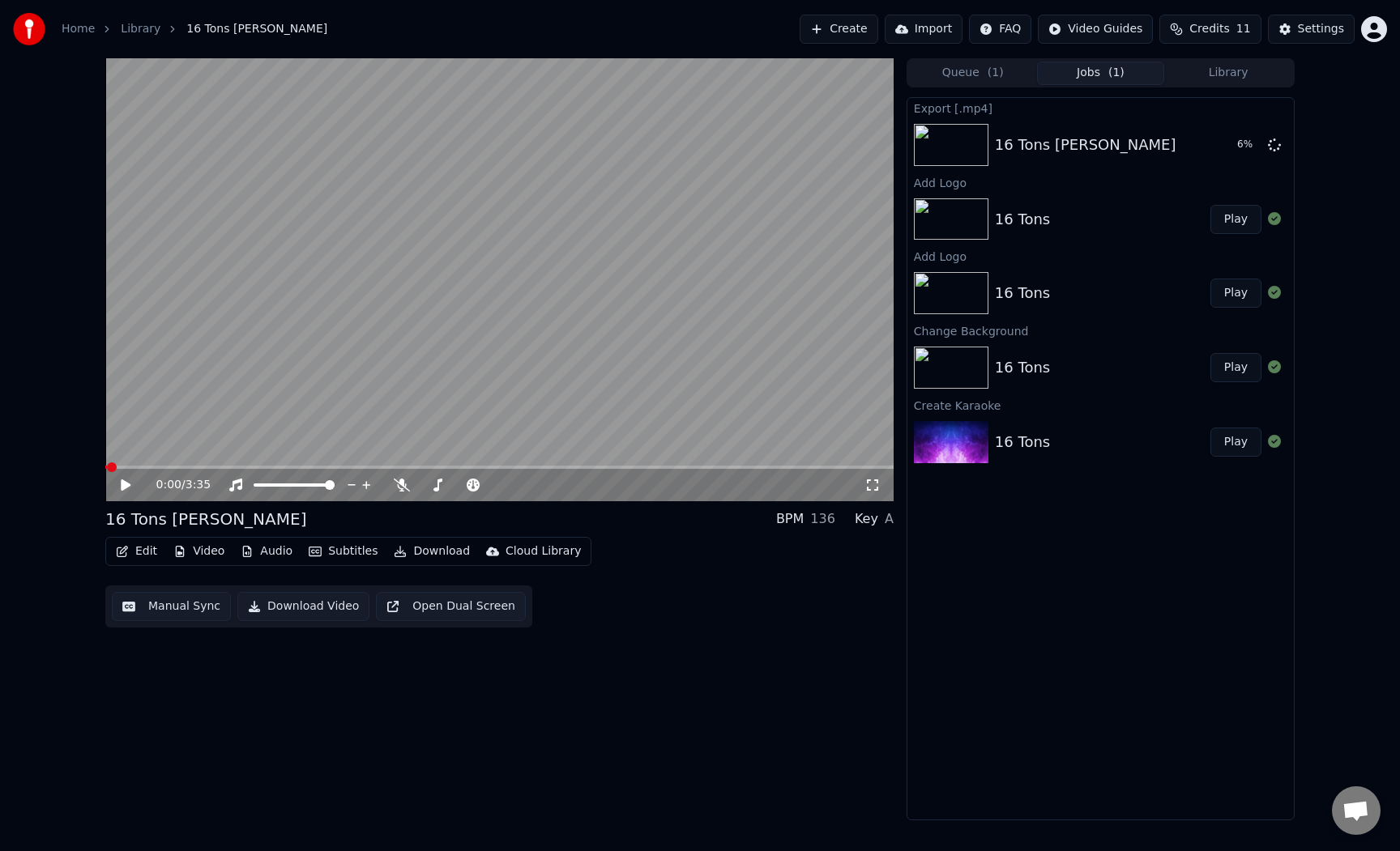
click at [879, 574] on div "Edit Video Audio Subtitles Download Cloud Library Manual Sync Download Video Op…" at bounding box center [499, 582] width 789 height 90
click at [732, 650] on div "0:00 / 3:35 16 Tons [PERSON_NAME] BPM 136 Key A Edit Video Audio Subtitles Down…" at bounding box center [499, 440] width 789 height 762
click at [429, 554] on button "Download" at bounding box center [432, 551] width 89 height 23
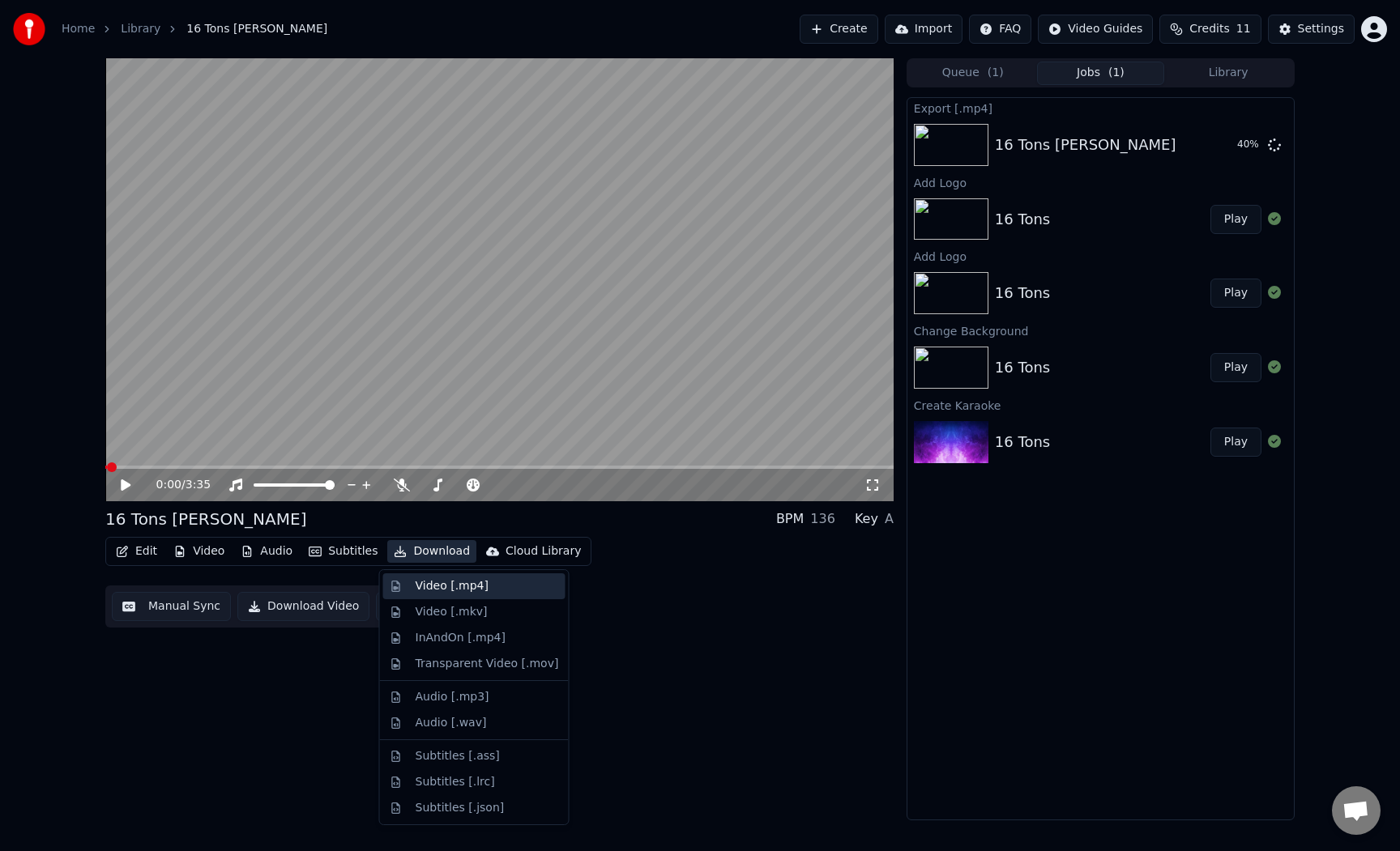
click at [448, 583] on div "Video [.mp4]" at bounding box center [452, 586] width 73 height 16
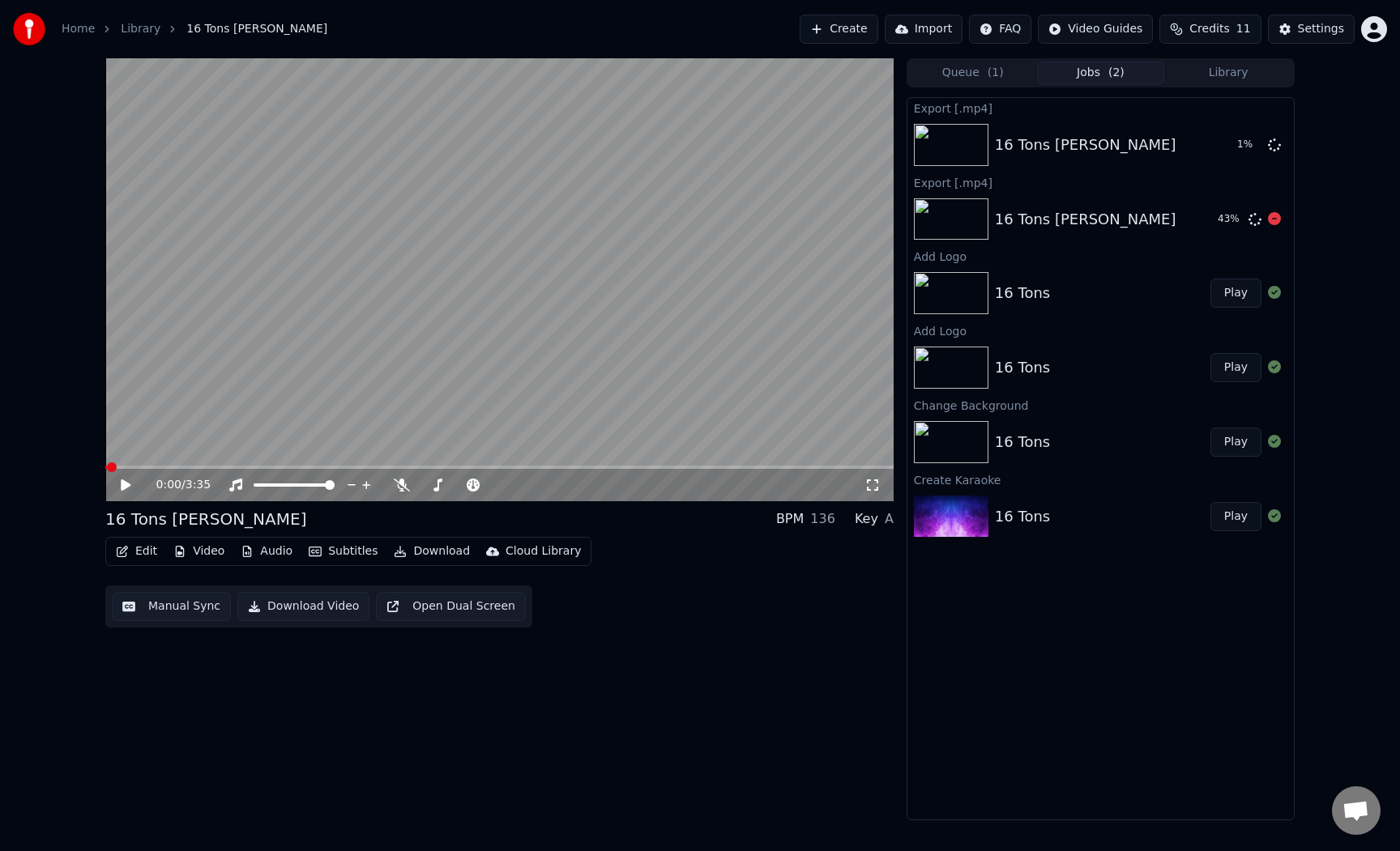
click at [1258, 227] on div "43 %" at bounding box center [1236, 219] width 50 height 19
click at [1274, 222] on icon at bounding box center [1274, 218] width 13 height 13
click at [1273, 145] on icon at bounding box center [1274, 144] width 13 height 13
click at [1269, 298] on icon at bounding box center [1274, 292] width 13 height 13
click at [1275, 296] on icon at bounding box center [1274, 292] width 13 height 13
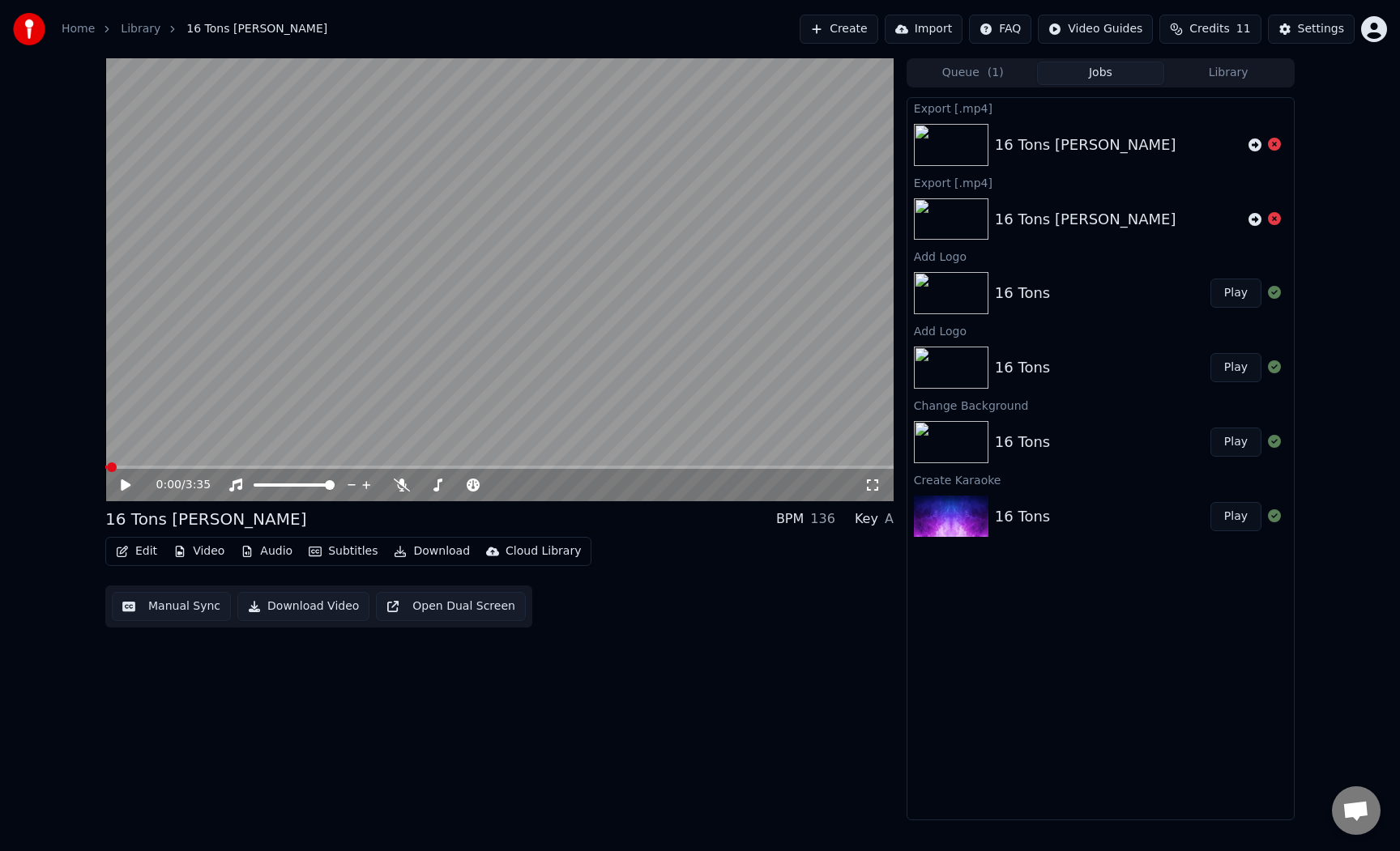
click at [1117, 293] on div "16 Tons" at bounding box center [1103, 293] width 216 height 23
click at [1100, 329] on div "Add Logo" at bounding box center [1101, 330] width 386 height 19
click at [1073, 373] on div "16 Tons" at bounding box center [1103, 367] width 216 height 23
click at [1055, 440] on div "16 Tons" at bounding box center [1103, 441] width 216 height 23
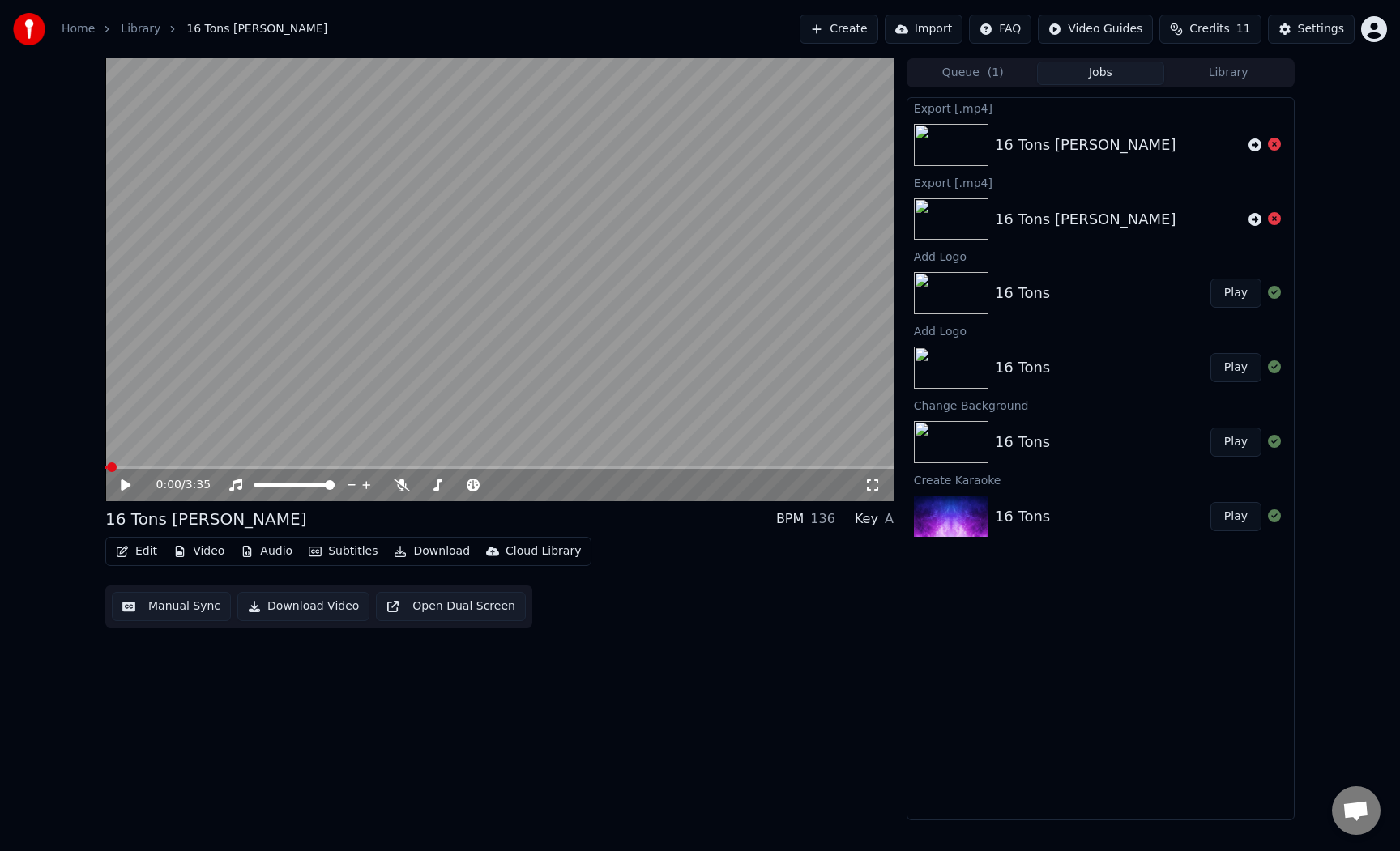
click at [1230, 78] on button "Library" at bounding box center [1228, 74] width 128 height 23
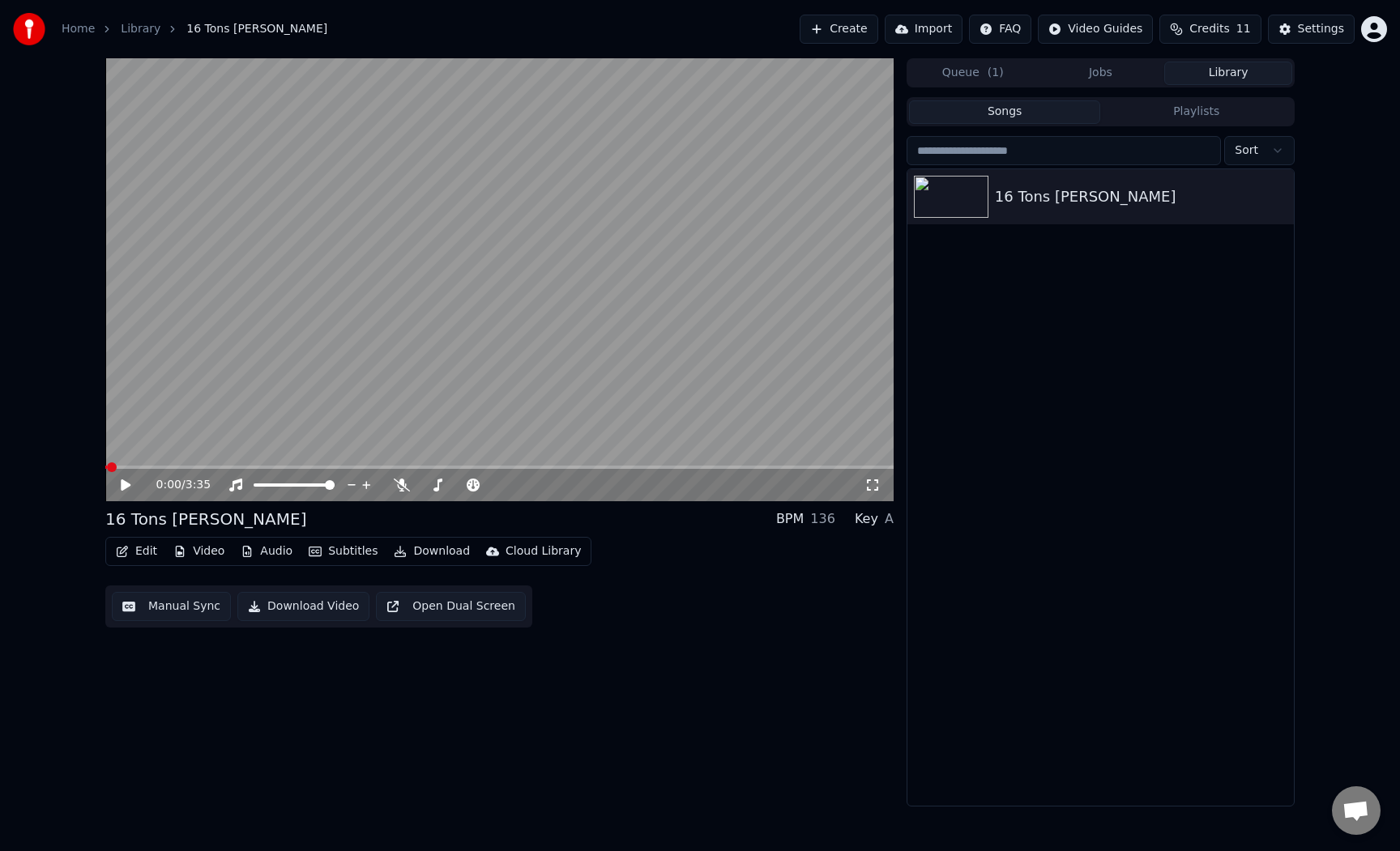
click at [1091, 79] on button "Jobs" at bounding box center [1101, 74] width 128 height 23
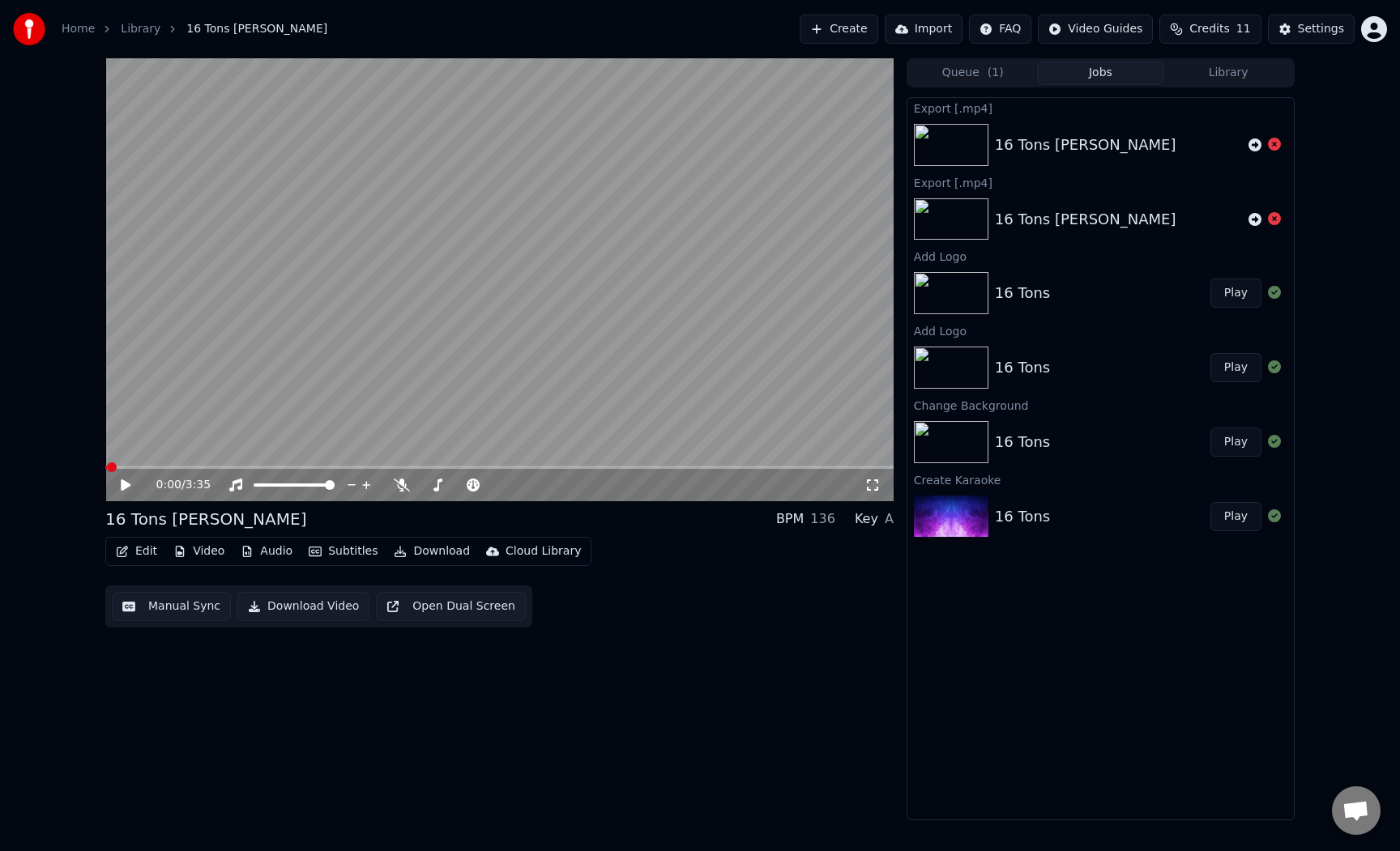
click at [983, 79] on button "Queue ( 1 )" at bounding box center [973, 74] width 128 height 23
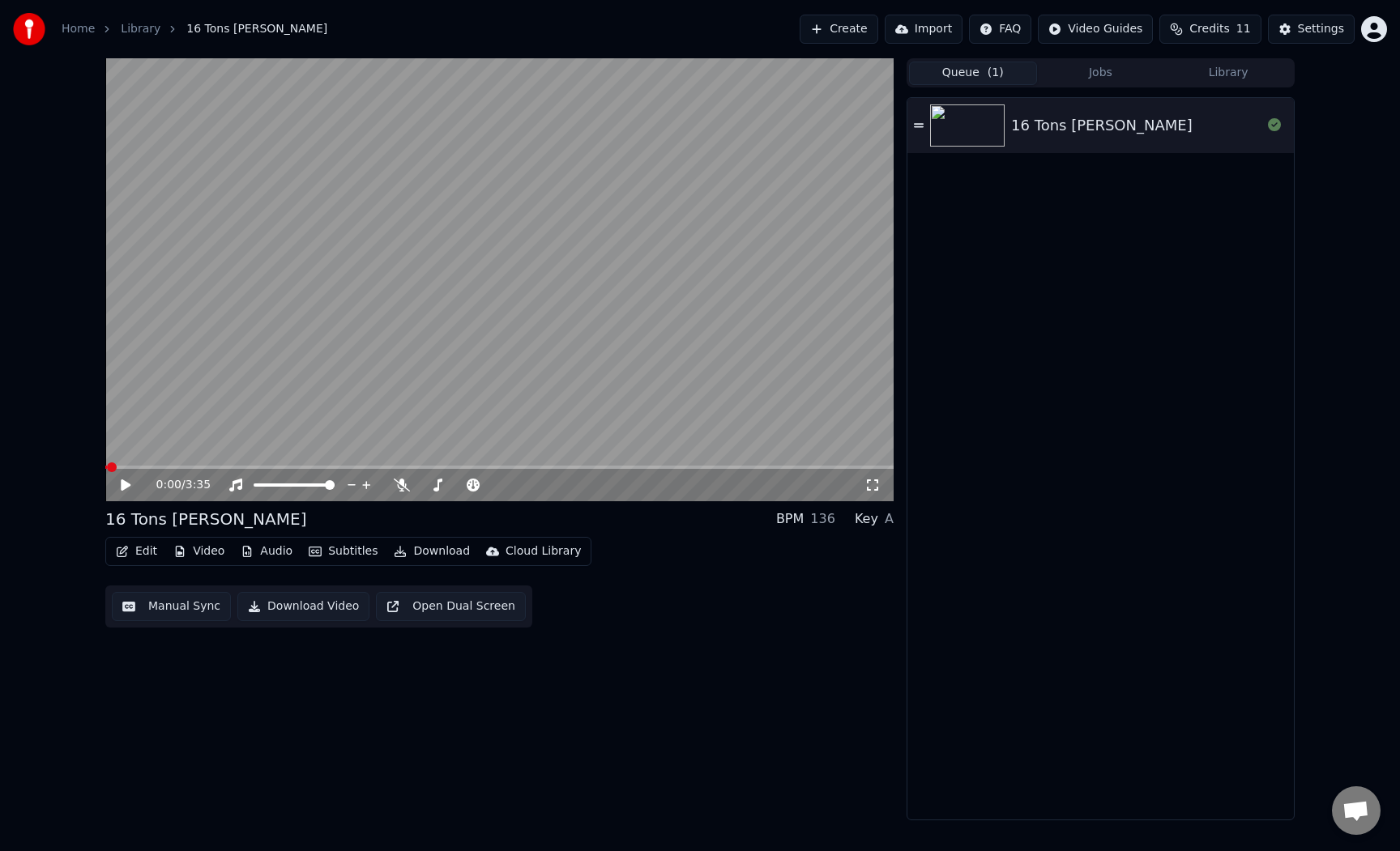
click at [1030, 119] on div "16 Tons [PERSON_NAME]" at bounding box center [1101, 125] width 181 height 23
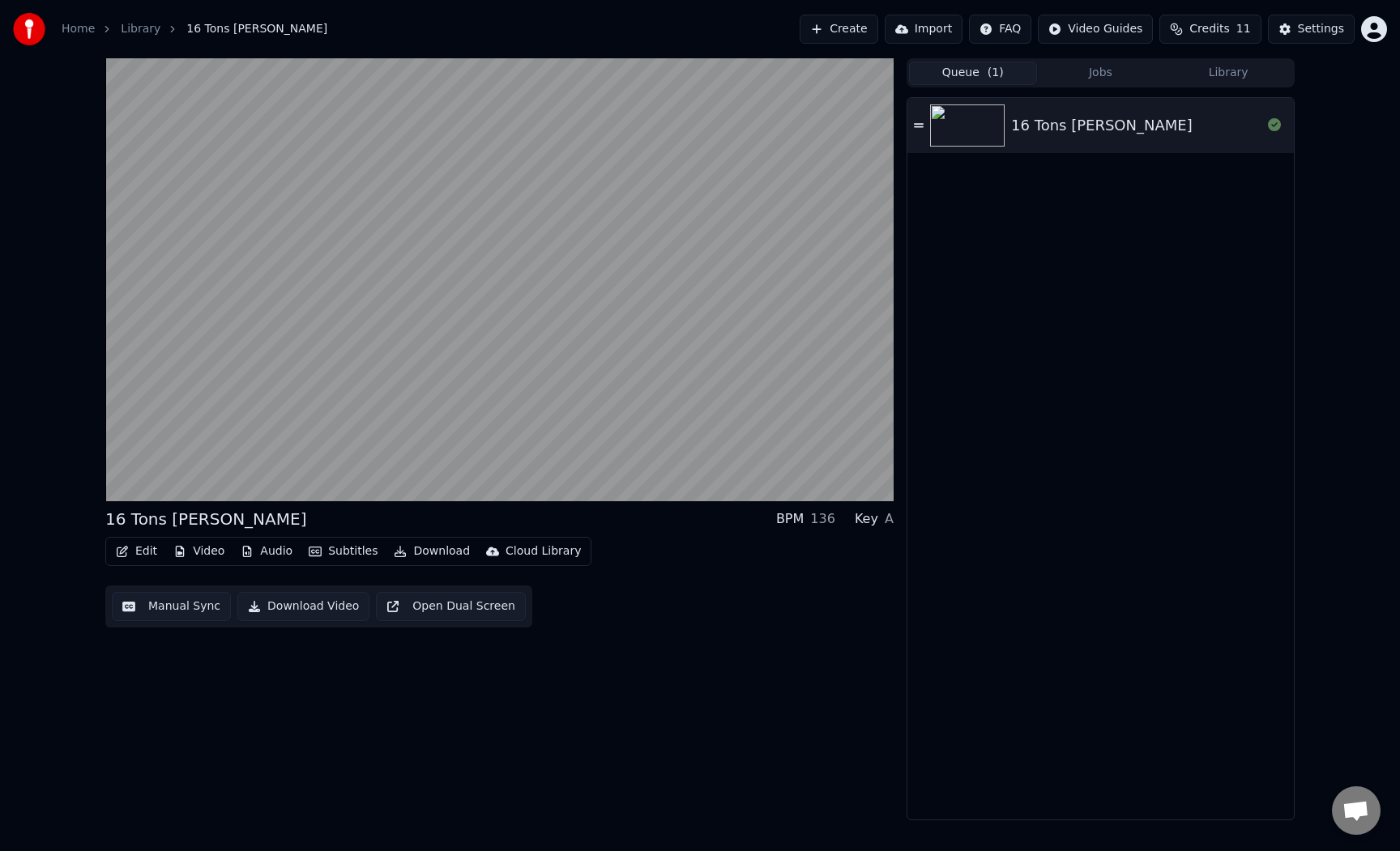
click at [916, 129] on icon at bounding box center [919, 125] width 10 height 12
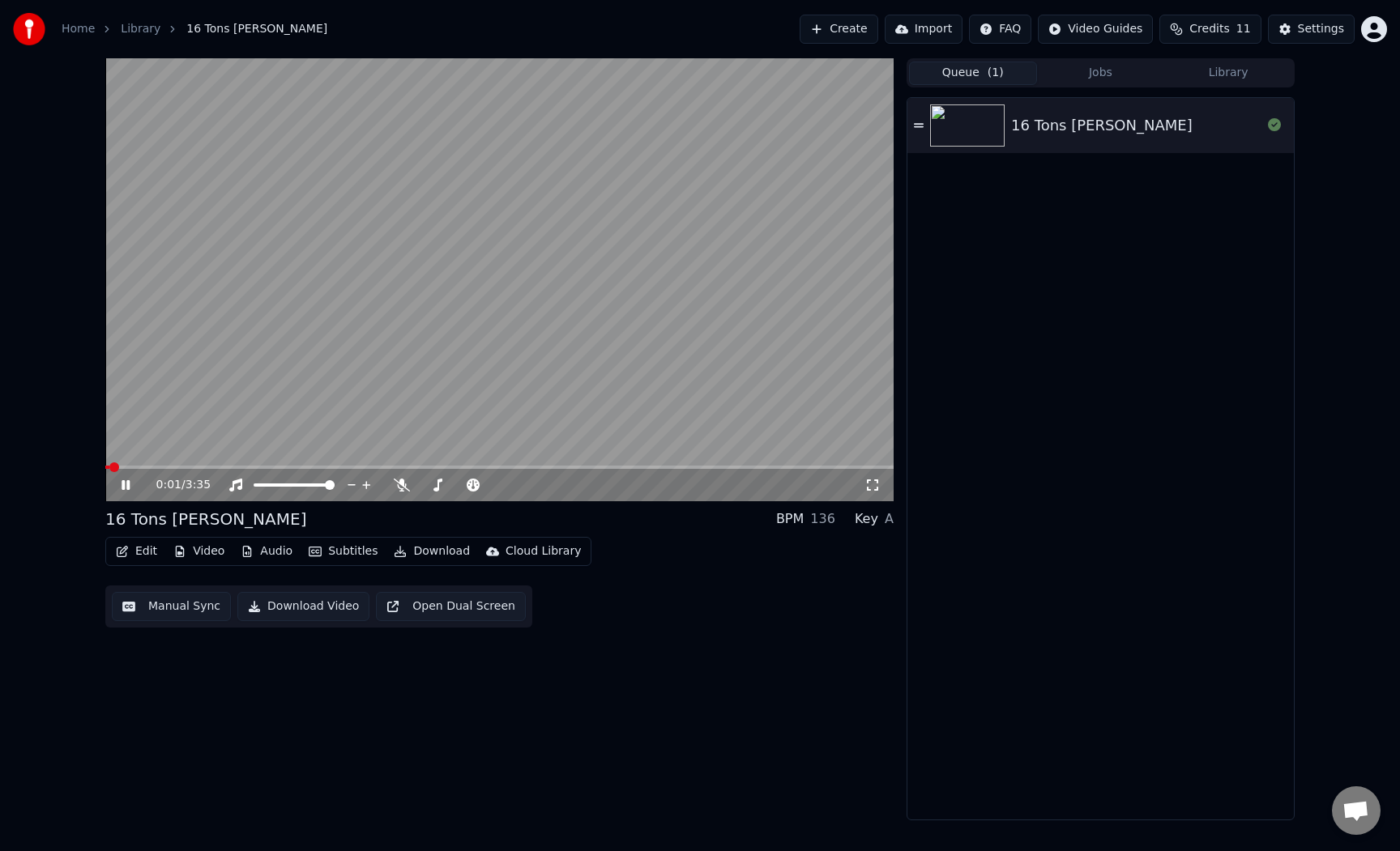
click at [712, 263] on video at bounding box center [499, 280] width 789 height 443
click at [1096, 25] on html "Home Library 16 Tons [PERSON_NAME] Create Import FAQ Video Guides Credits 11 Se…" at bounding box center [700, 426] width 1400 height 851
click at [1091, 69] on div "Quick Start Guide" at bounding box center [1107, 64] width 114 height 26
click at [1110, 71] on button "Jobs" at bounding box center [1101, 74] width 128 height 23
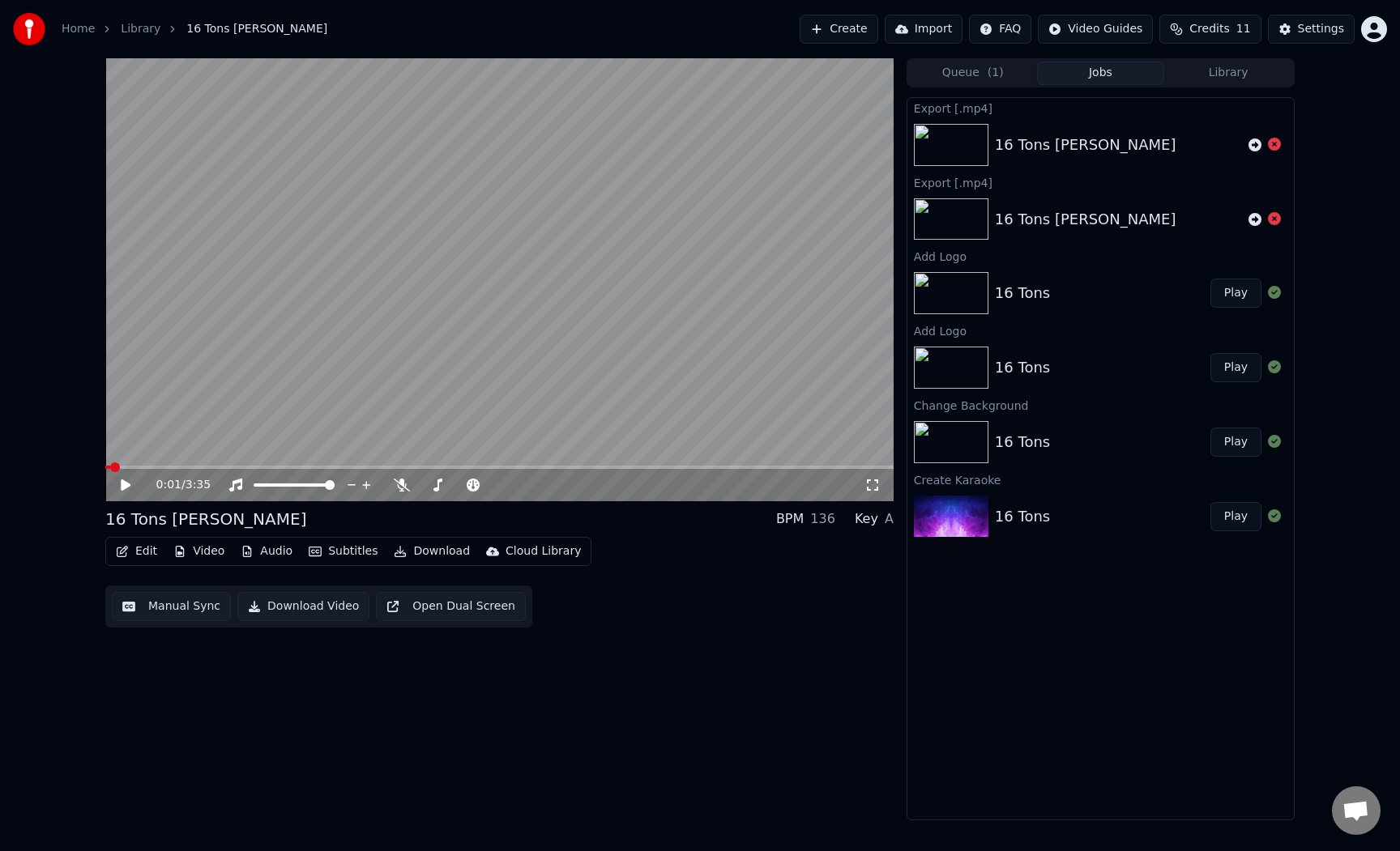
click at [1109, 162] on div "16 Tons [PERSON_NAME]" at bounding box center [1101, 145] width 386 height 55
click at [1081, 136] on div "16 Tons [PERSON_NAME]" at bounding box center [1086, 145] width 181 height 23
click at [1243, 297] on button "Play" at bounding box center [1235, 293] width 51 height 29
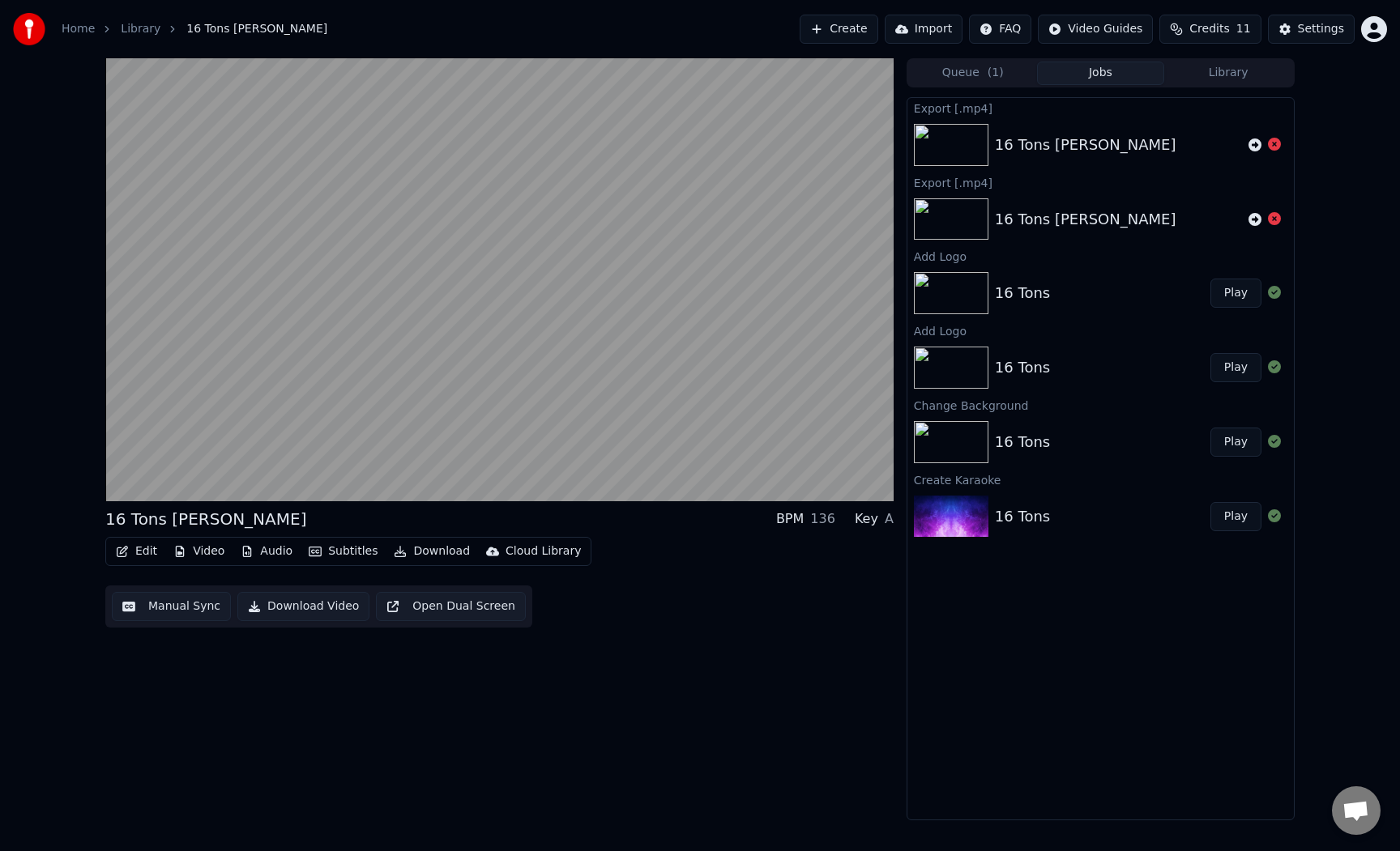
click at [1150, 297] on div "16 Tons" at bounding box center [1103, 293] width 216 height 23
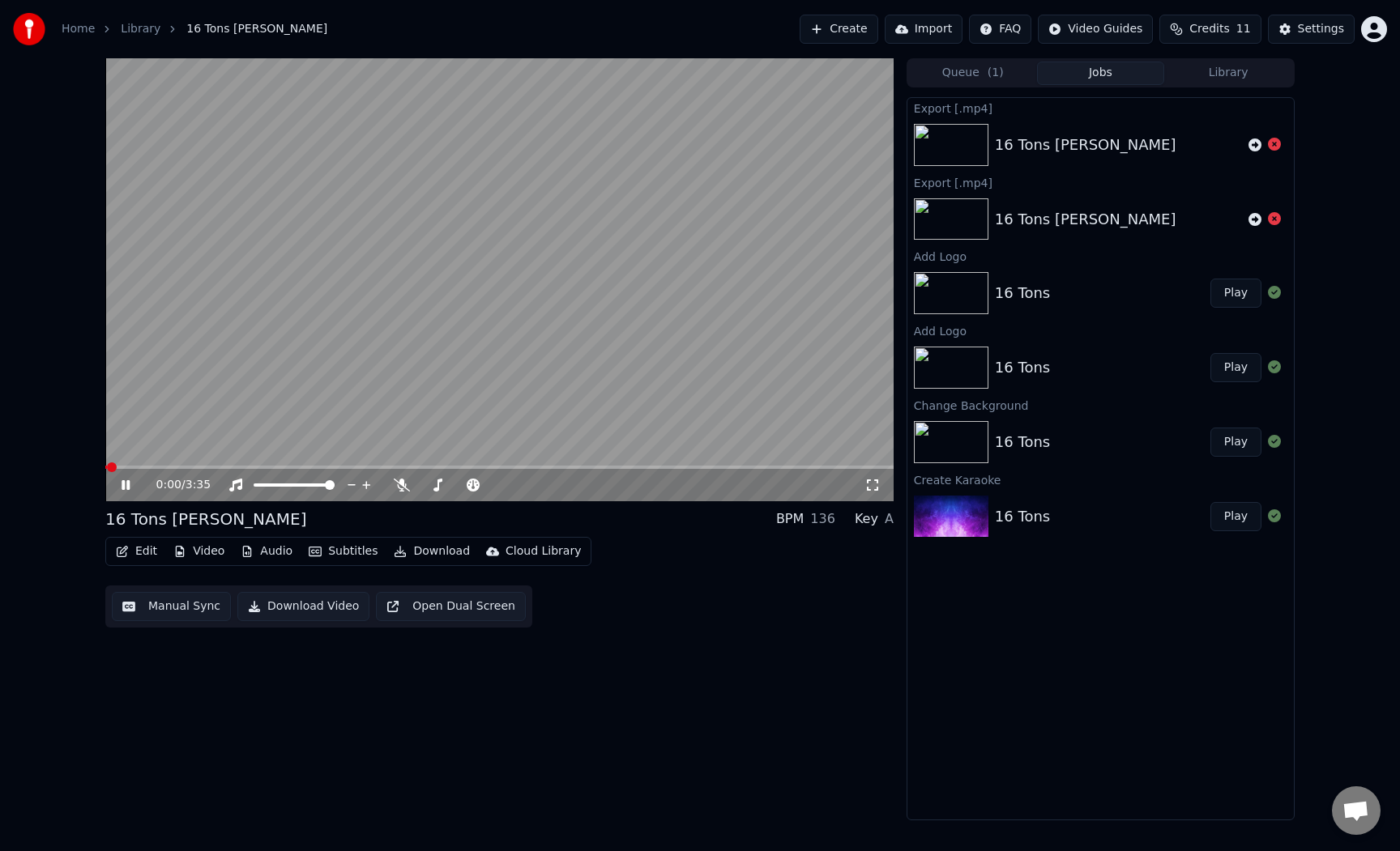
click at [649, 295] on video at bounding box center [499, 280] width 789 height 443
click at [1012, 443] on div "16 Tons" at bounding box center [1023, 441] width 55 height 23
click at [628, 627] on div "Edit Video Audio Subtitles Download Cloud Library Manual Sync Download Video Op…" at bounding box center [499, 582] width 789 height 90
click at [144, 554] on button "Edit" at bounding box center [136, 551] width 54 height 23
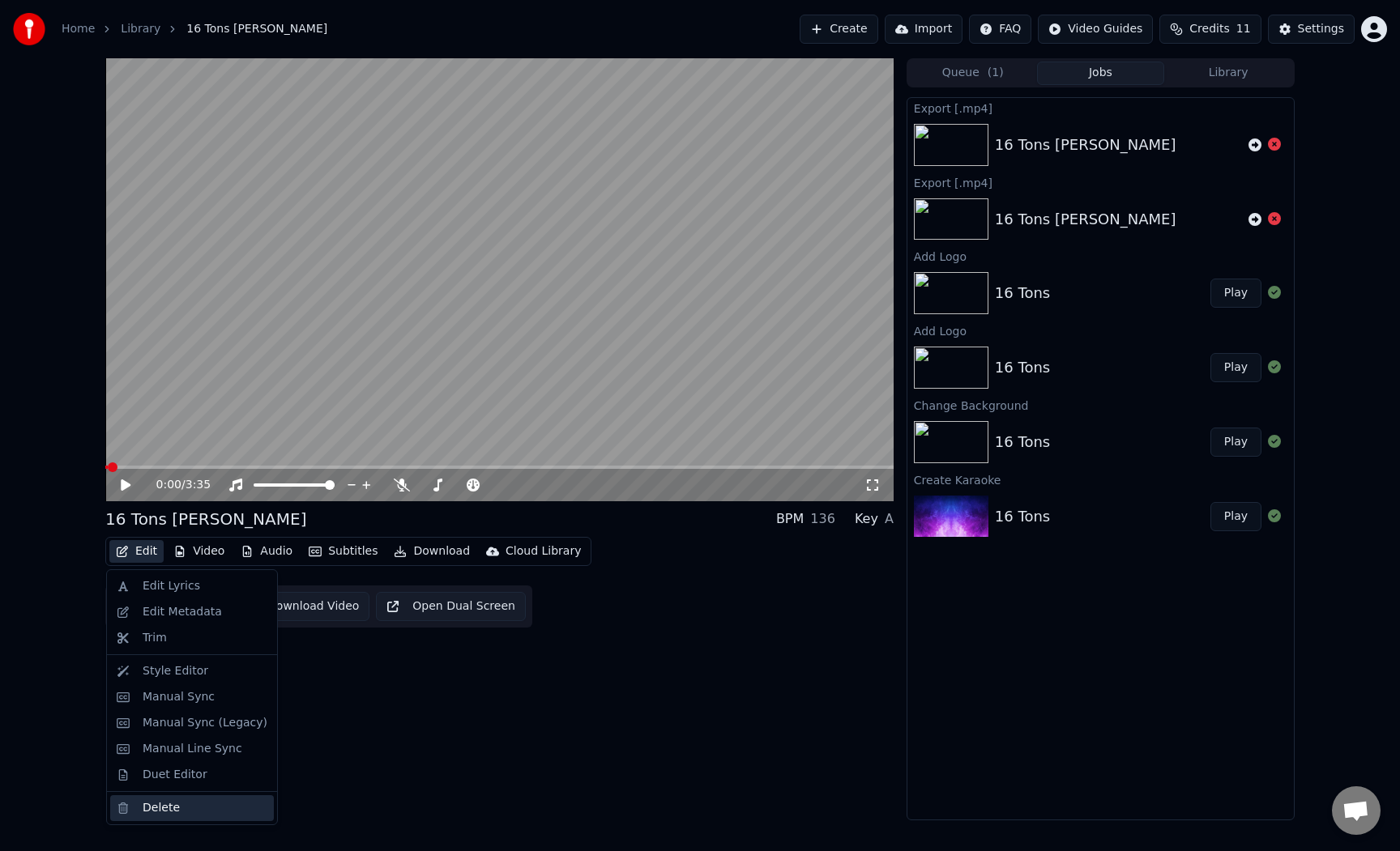
click at [159, 797] on div "Delete" at bounding box center [192, 808] width 164 height 26
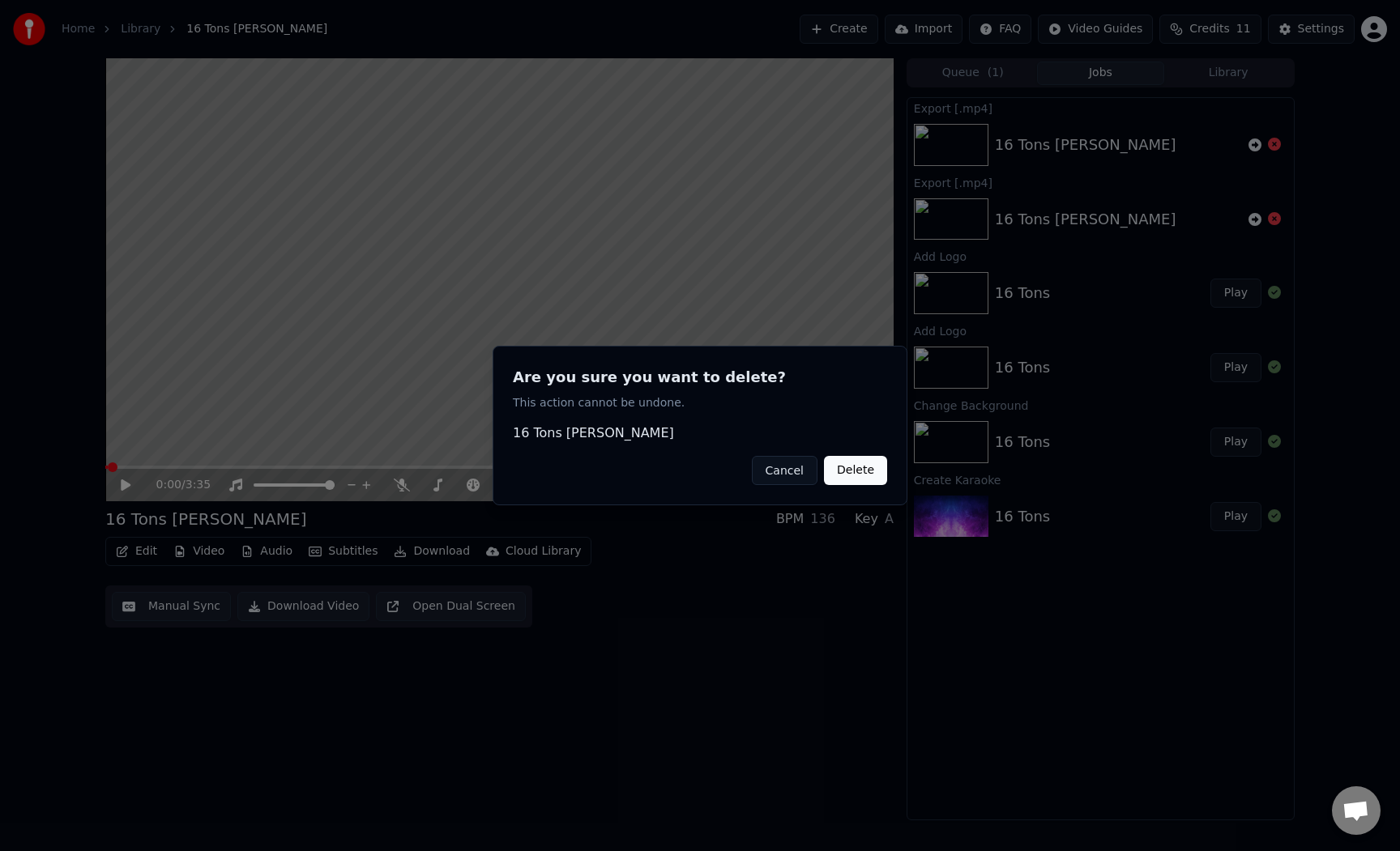
click at [862, 476] on button "Delete" at bounding box center [856, 470] width 64 height 29
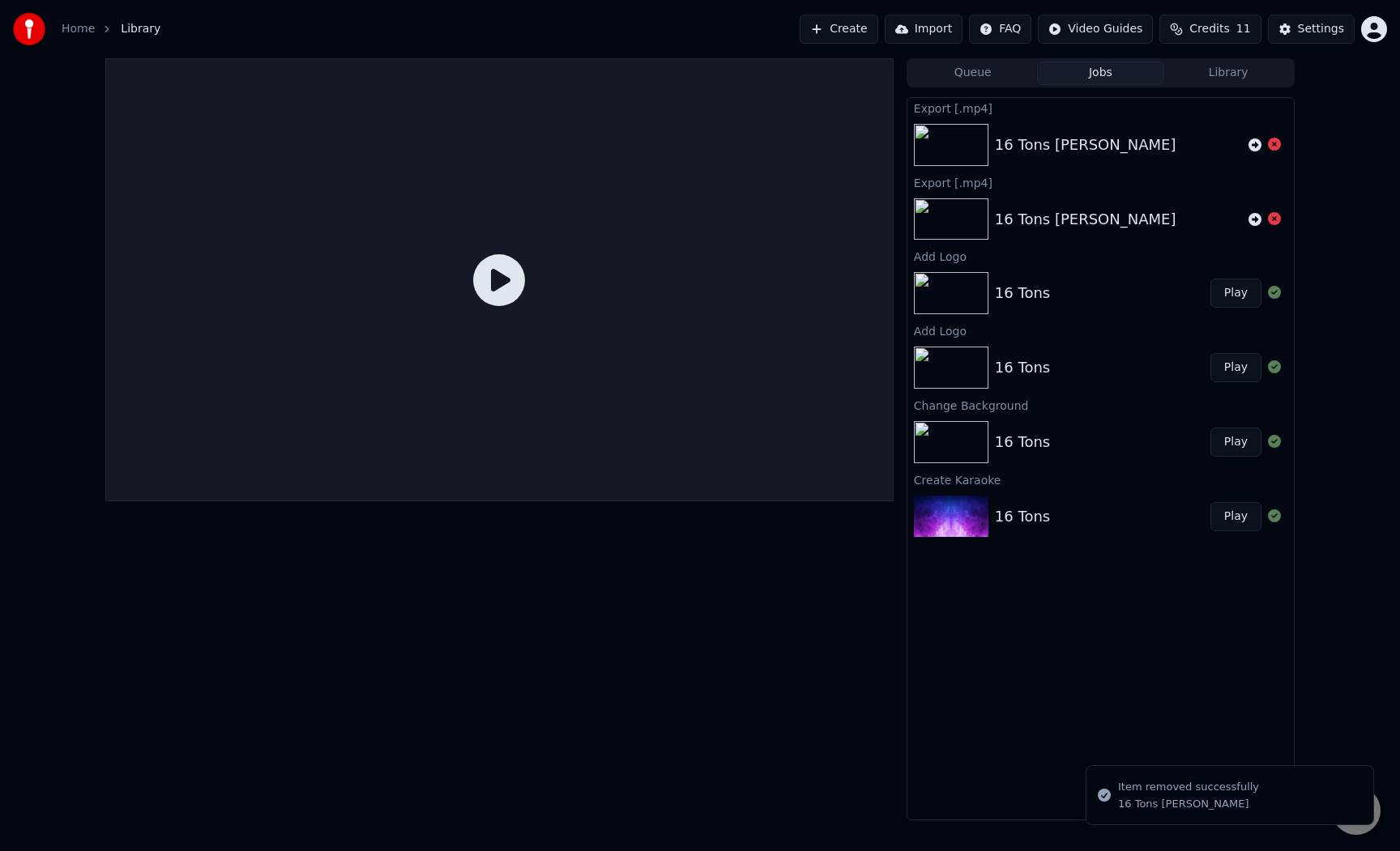
click at [914, 33] on button "Import" at bounding box center [923, 28] width 78 height 29
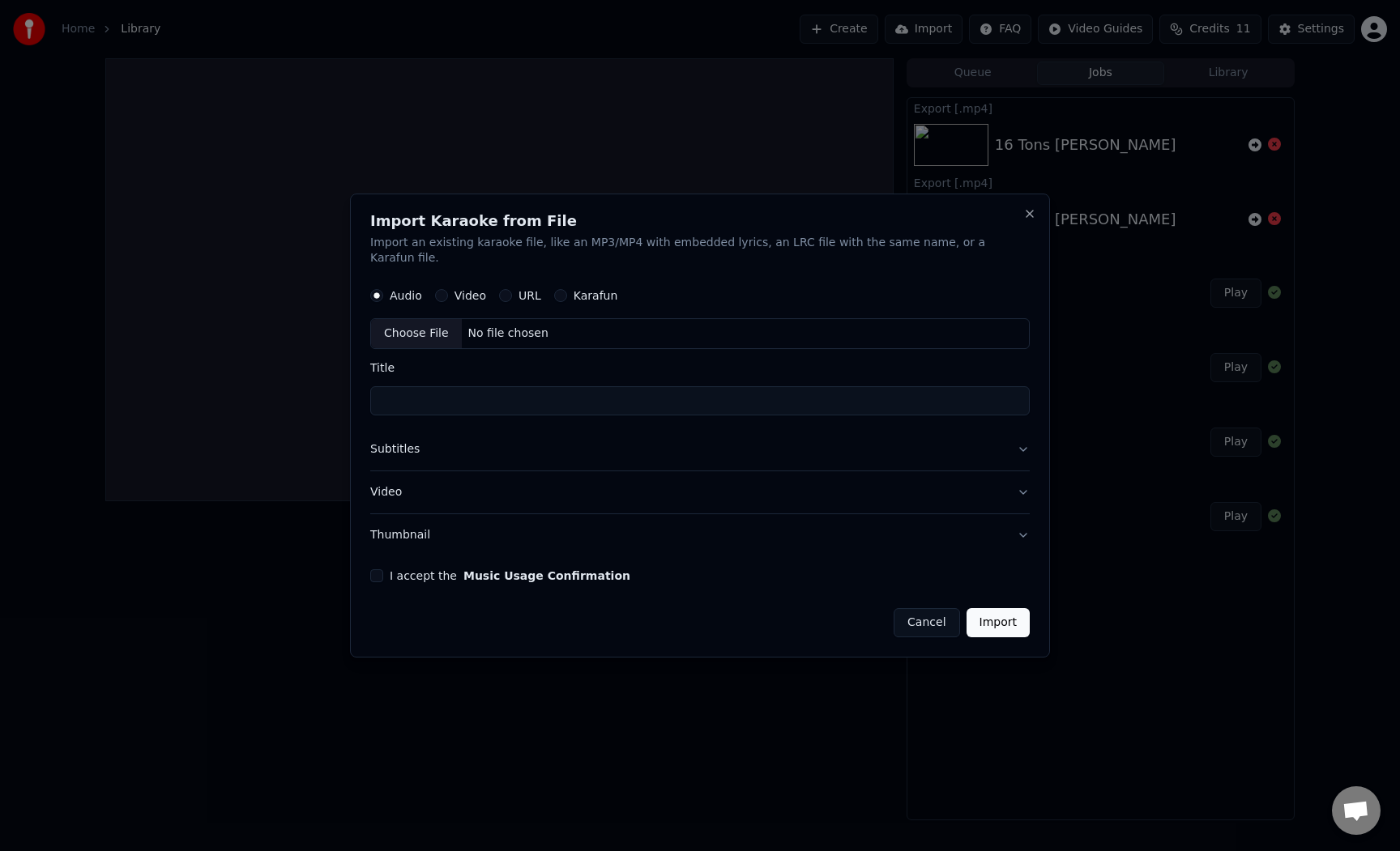
click at [431, 321] on div "Choose File" at bounding box center [416, 334] width 90 height 29
click at [481, 291] on label "Video" at bounding box center [470, 297] width 32 height 12
click at [448, 291] on button "Video" at bounding box center [441, 296] width 13 height 13
click at [478, 328] on div "No file chosen" at bounding box center [508, 334] width 93 height 16
click at [412, 291] on label "Audio" at bounding box center [406, 297] width 33 height 12
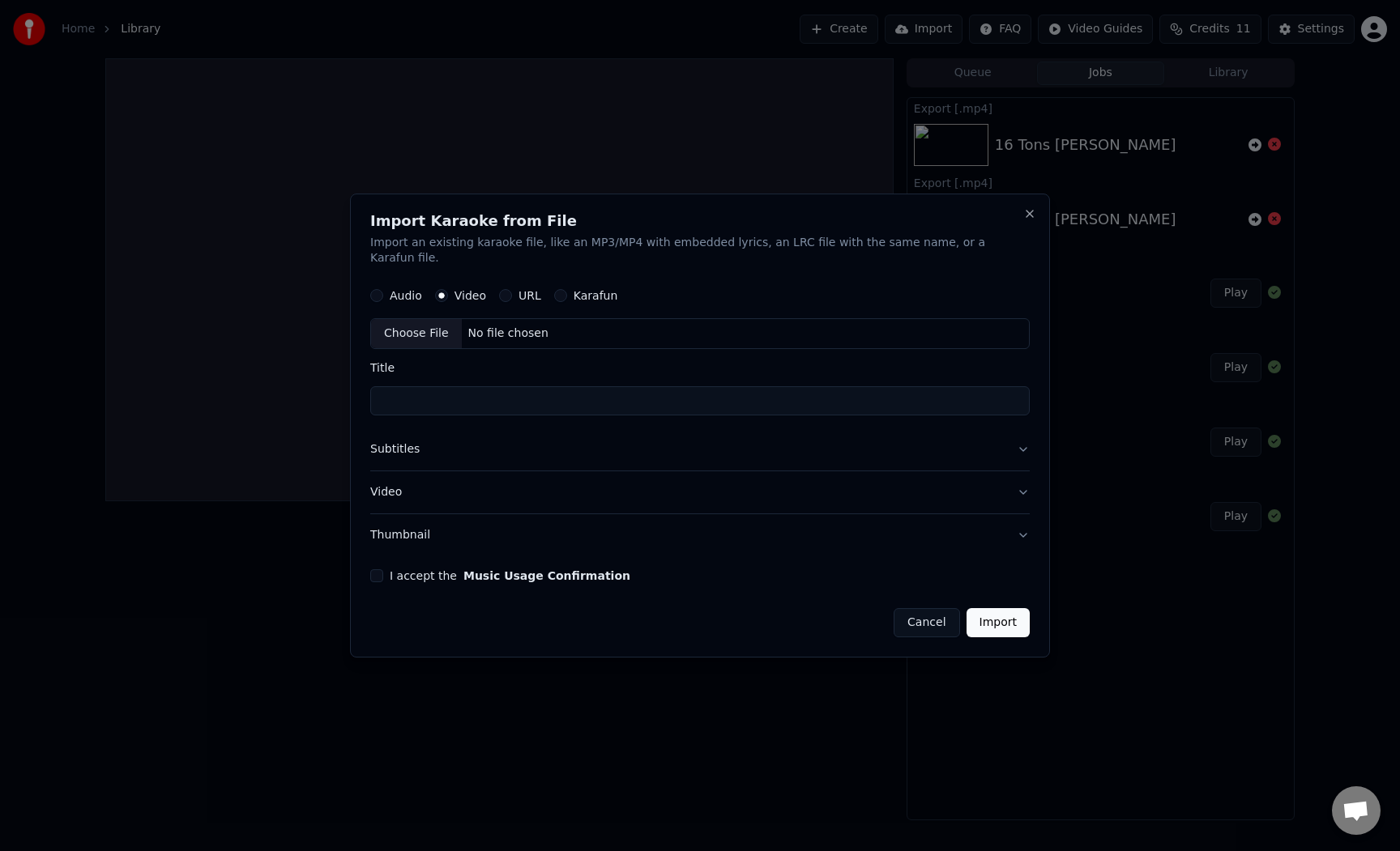
click at [383, 290] on button "Audio" at bounding box center [376, 296] width 13 height 13
click at [427, 324] on div "Choose File" at bounding box center [416, 334] width 90 height 29
click at [443, 570] on label "I accept the Music Usage Confirmation" at bounding box center [510, 576] width 241 height 12
click at [383, 569] on button "I accept the Music Usage Confirmation" at bounding box center [376, 575] width 13 height 13
click at [427, 484] on button "Video" at bounding box center [700, 492] width 660 height 42
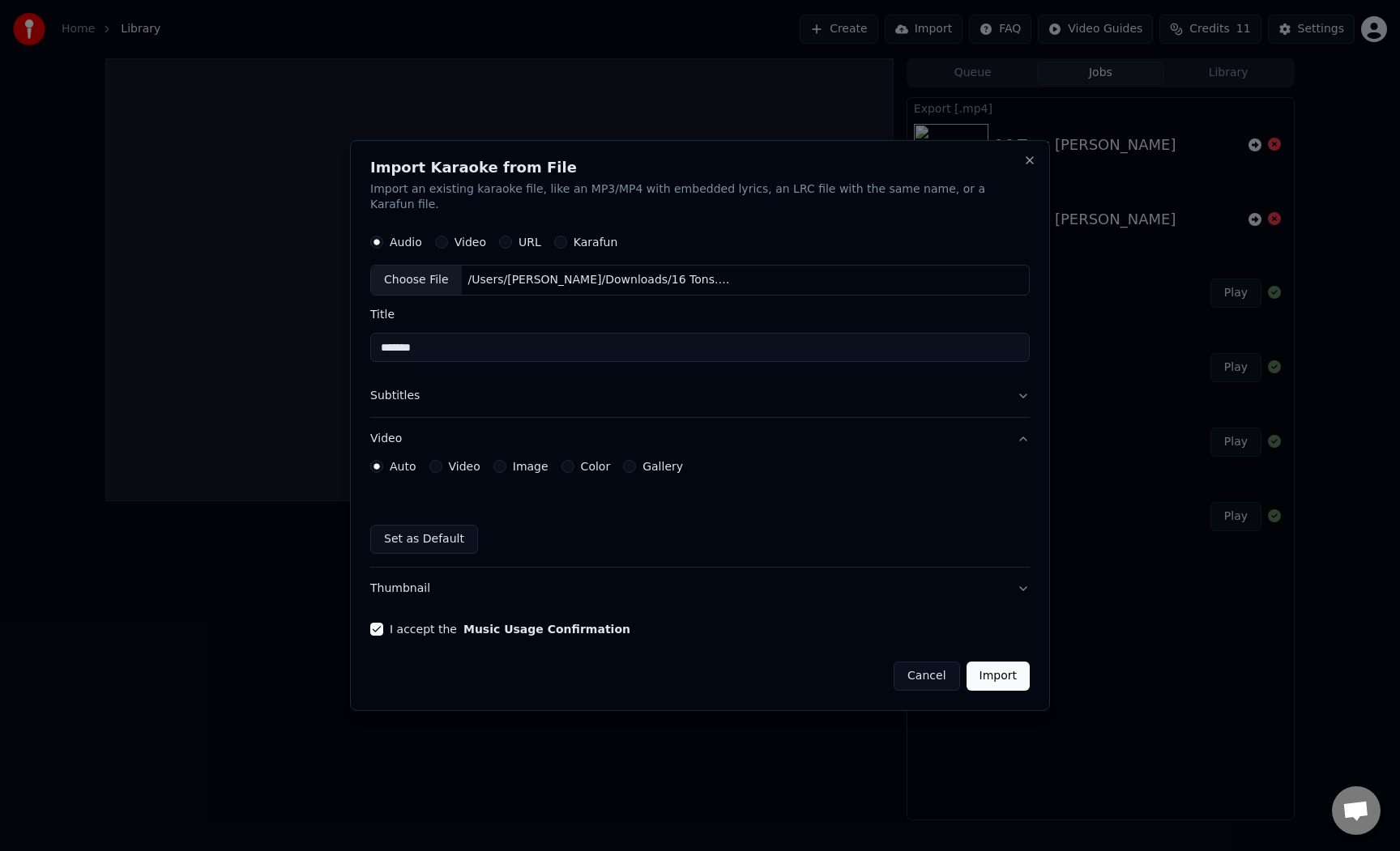
click at [506, 460] on button "Image" at bounding box center [499, 466] width 13 height 13
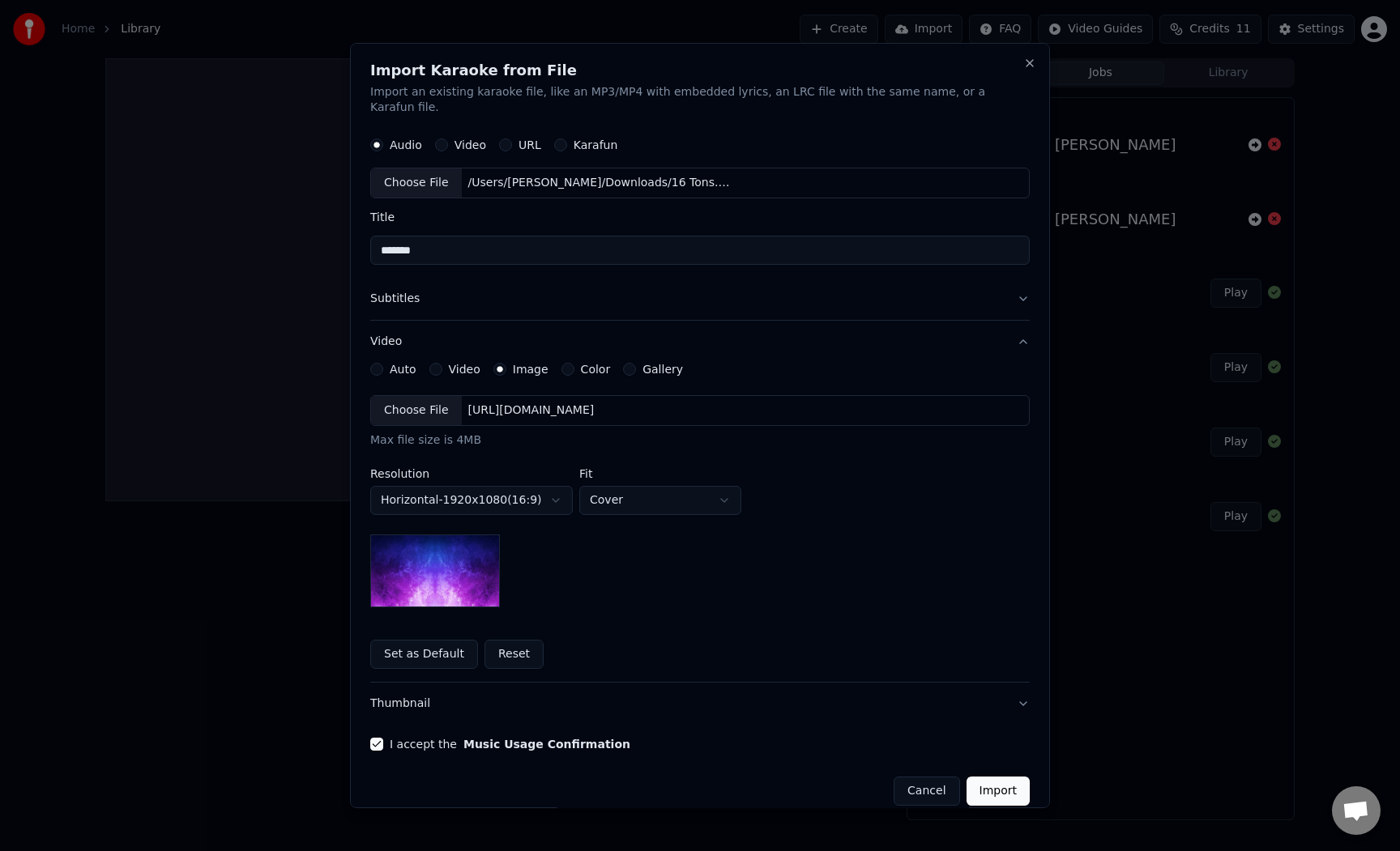
click at [456, 401] on div "Choose File" at bounding box center [416, 410] width 90 height 29
click at [383, 738] on button "I accept the Music Usage Confirmation" at bounding box center [376, 744] width 13 height 13
click at [391, 736] on form "**********" at bounding box center [700, 468] width 660 height 677
click at [383, 738] on button "I accept the Music Usage Confirmation" at bounding box center [376, 744] width 13 height 13
click at [452, 241] on input "*******" at bounding box center [700, 251] width 660 height 29
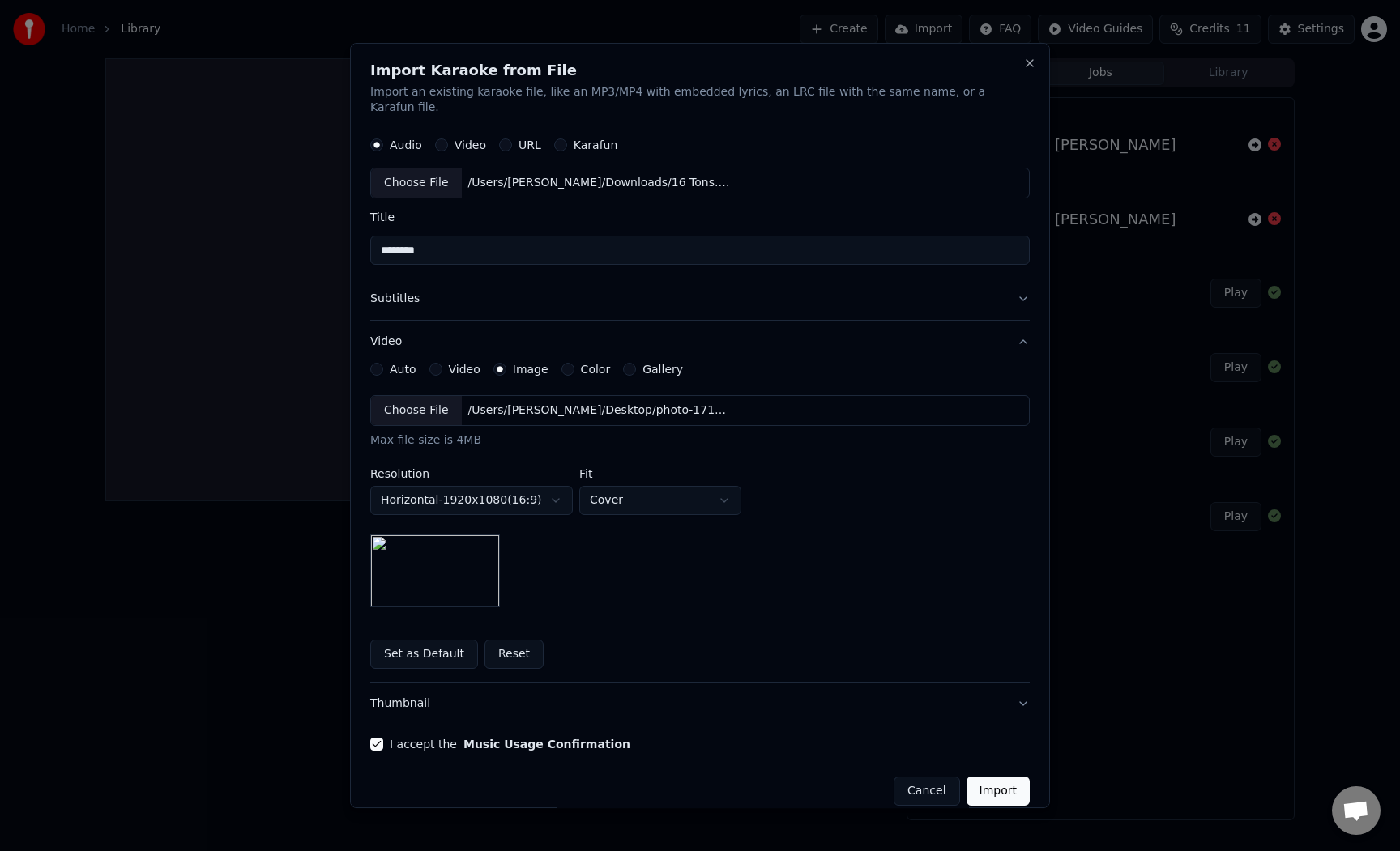
paste input "**********"
click at [565, 246] on input "**********" at bounding box center [700, 251] width 660 height 29
drag, startPoint x: 519, startPoint y: 232, endPoint x: 456, endPoint y: 240, distance: 63.5
click at [456, 240] on input "*******" at bounding box center [700, 251] width 660 height 29
type input "*******"
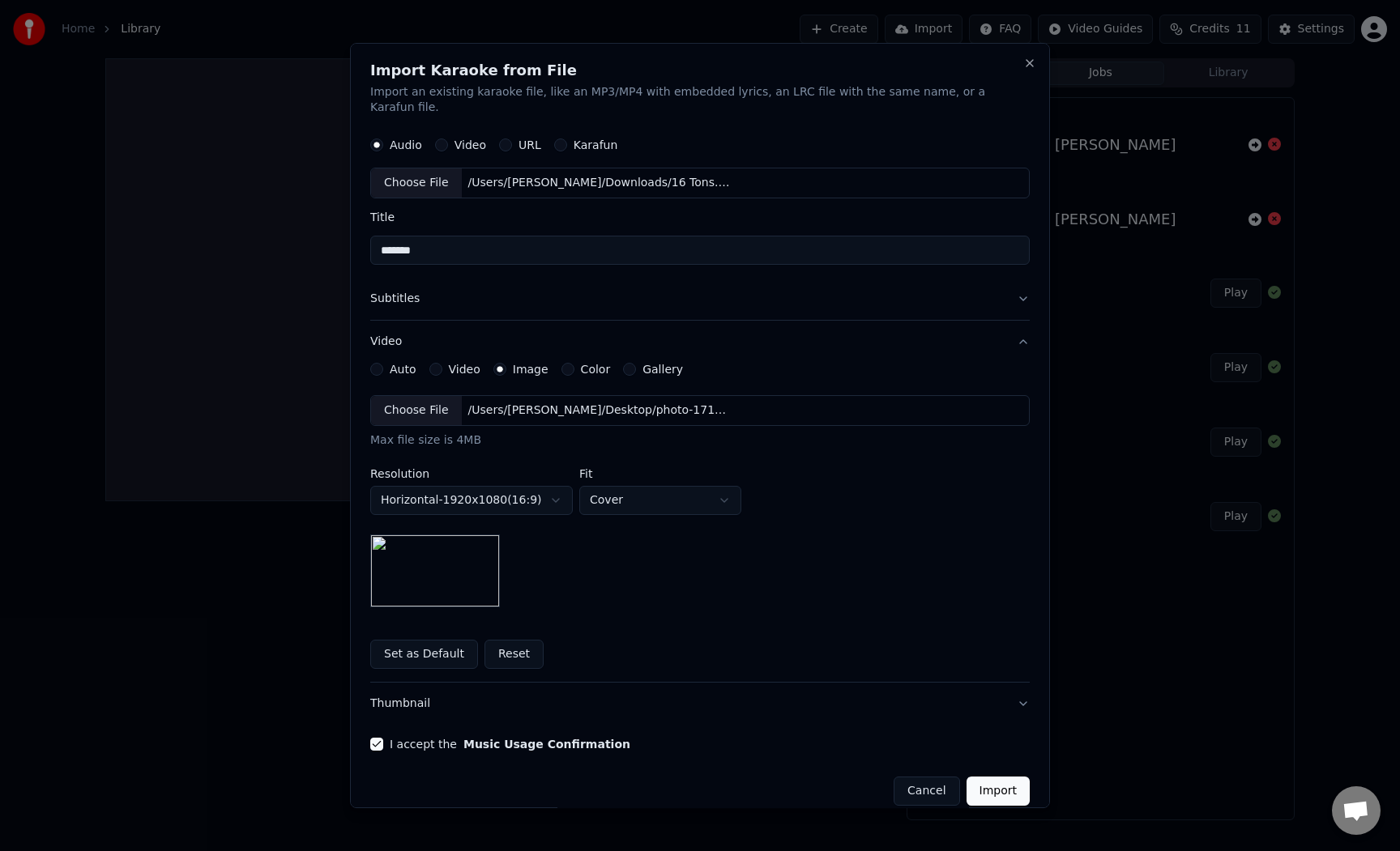
click at [584, 292] on button "Subtitles" at bounding box center [700, 299] width 660 height 42
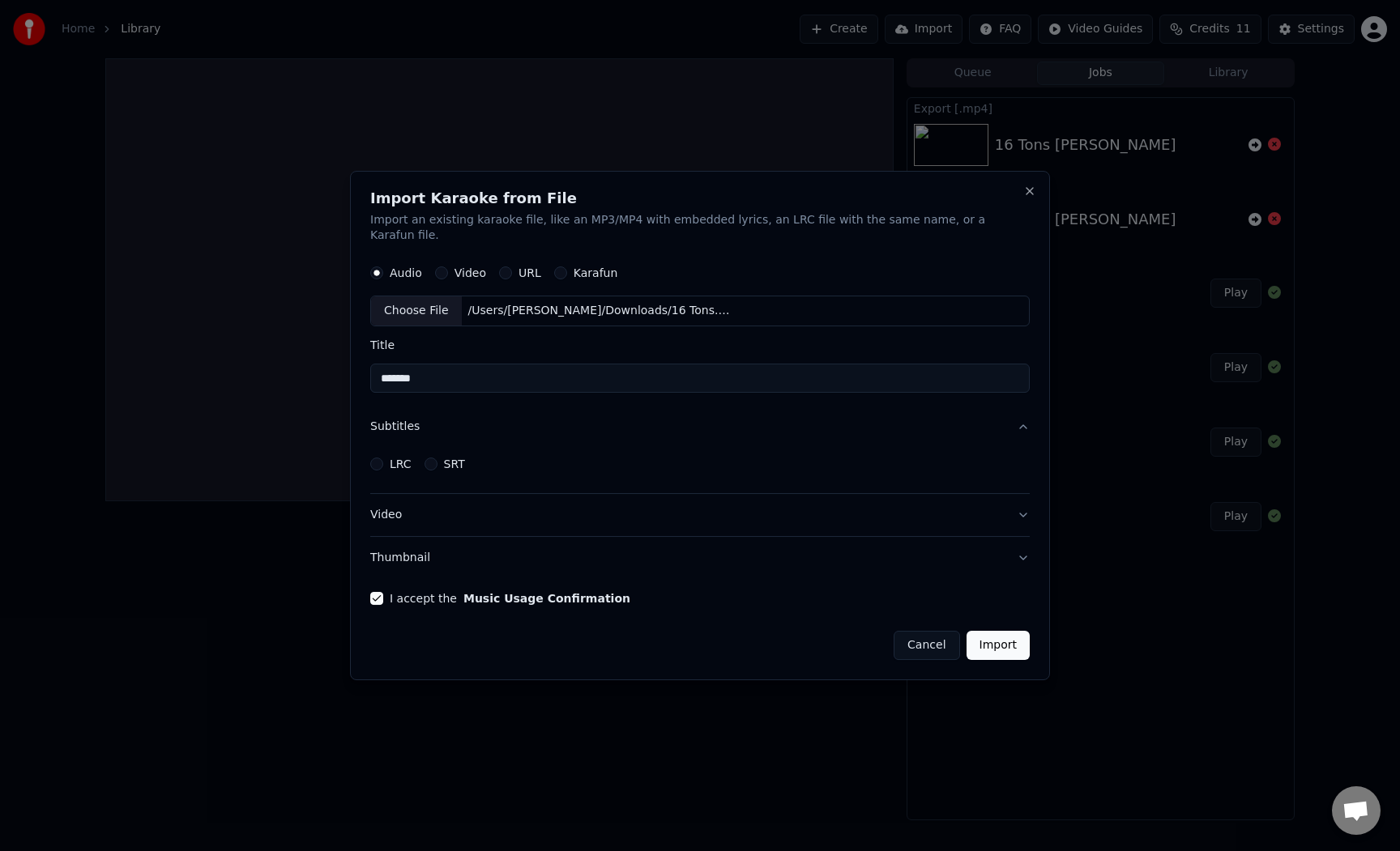
click at [479, 426] on button "Subtitles" at bounding box center [700, 427] width 660 height 42
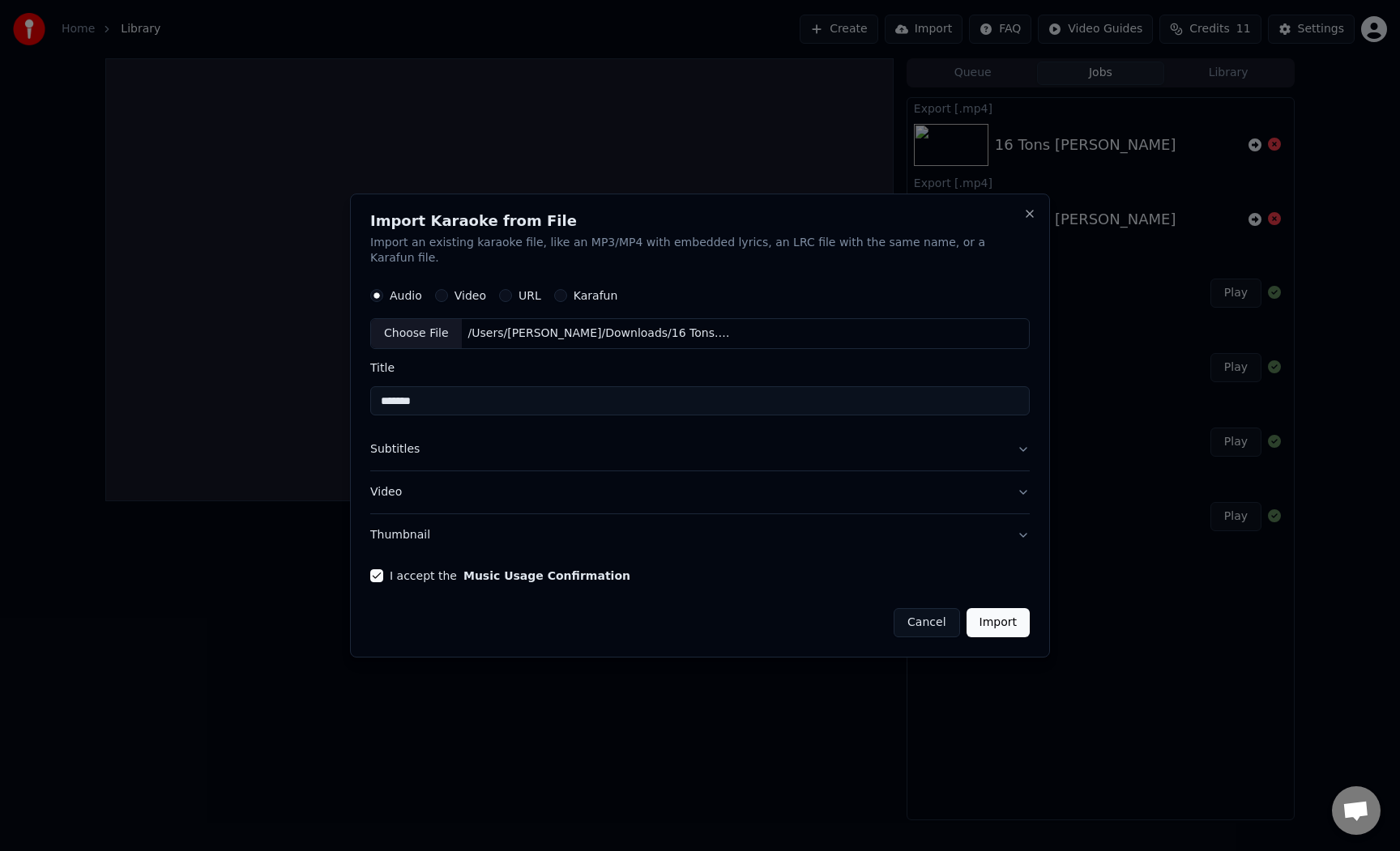
click at [449, 449] on button "Subtitles" at bounding box center [700, 450] width 660 height 42
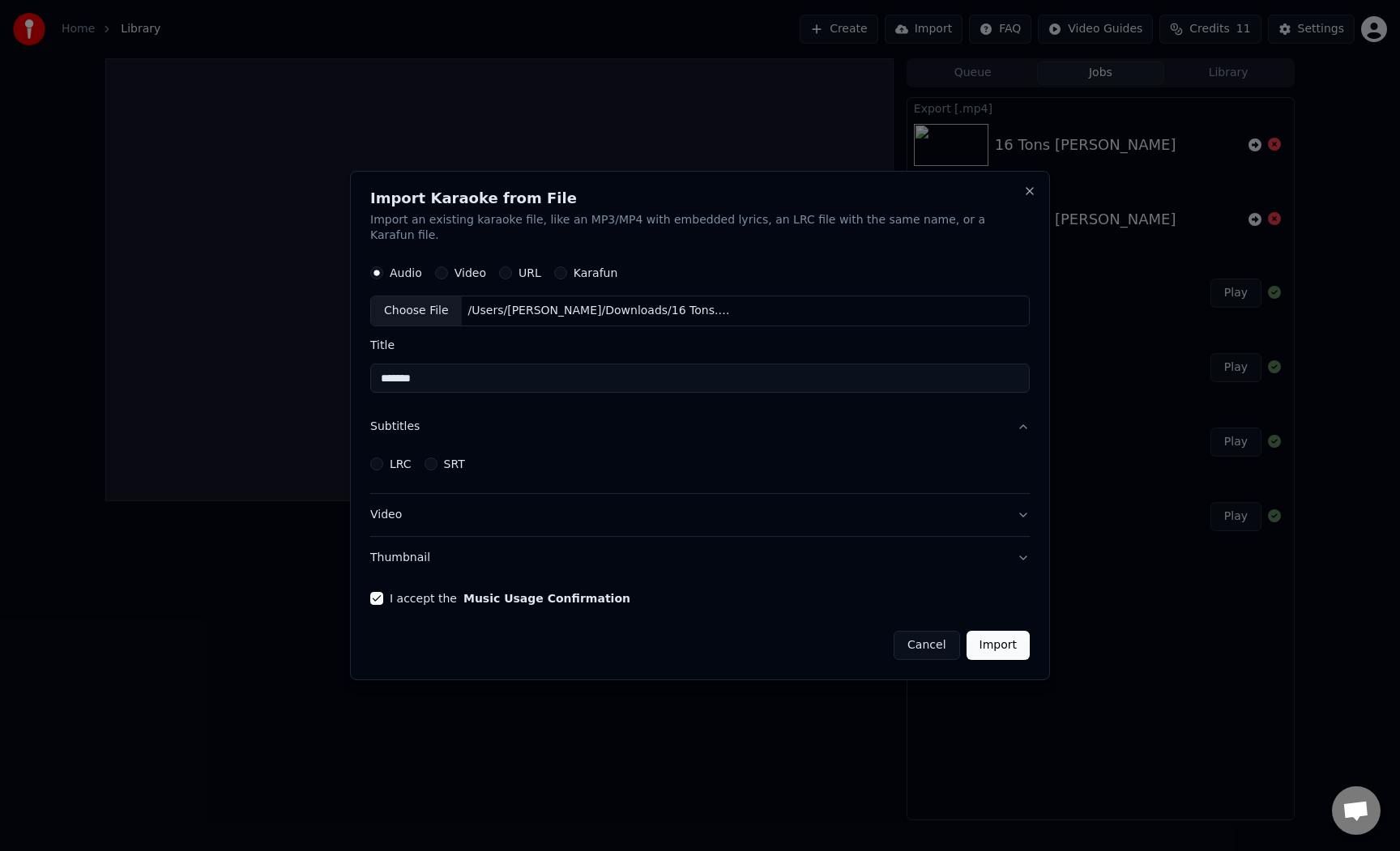
click at [426, 420] on button "Subtitles" at bounding box center [700, 427] width 660 height 42
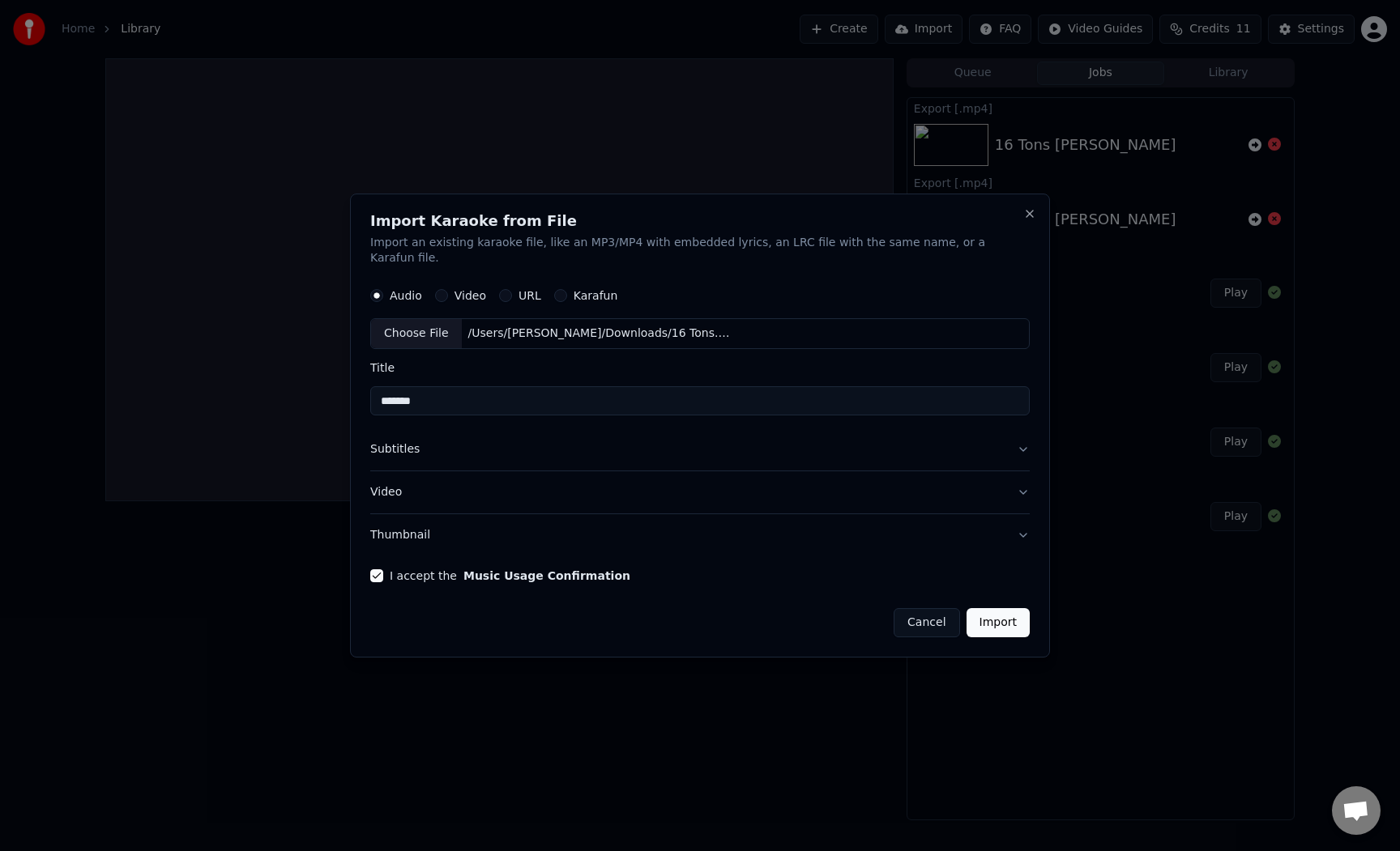
click at [435, 484] on button "Video" at bounding box center [700, 492] width 660 height 42
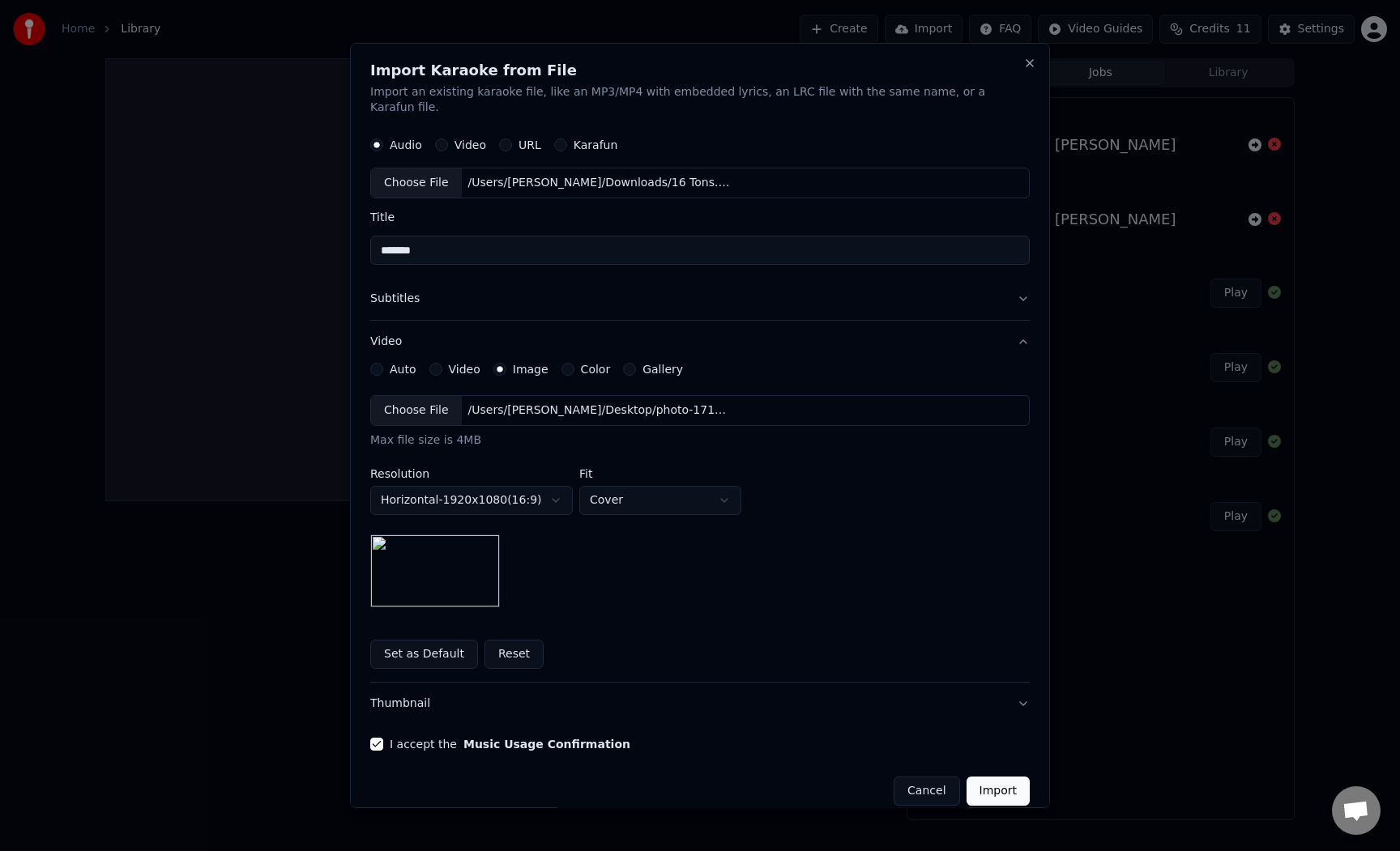
click at [463, 286] on button "Subtitles" at bounding box center [700, 299] width 660 height 42
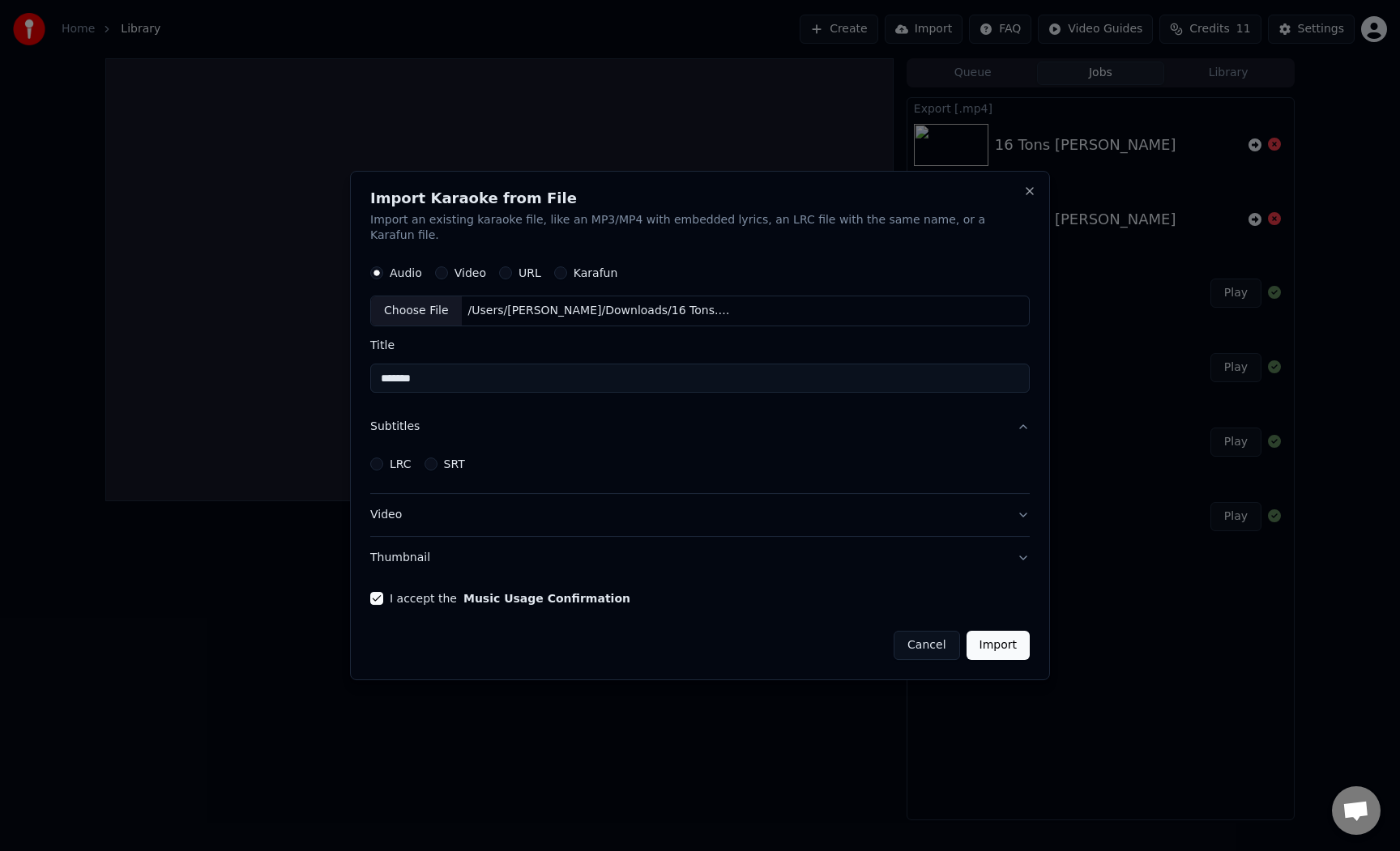
click at [425, 407] on button "Subtitles" at bounding box center [700, 427] width 660 height 42
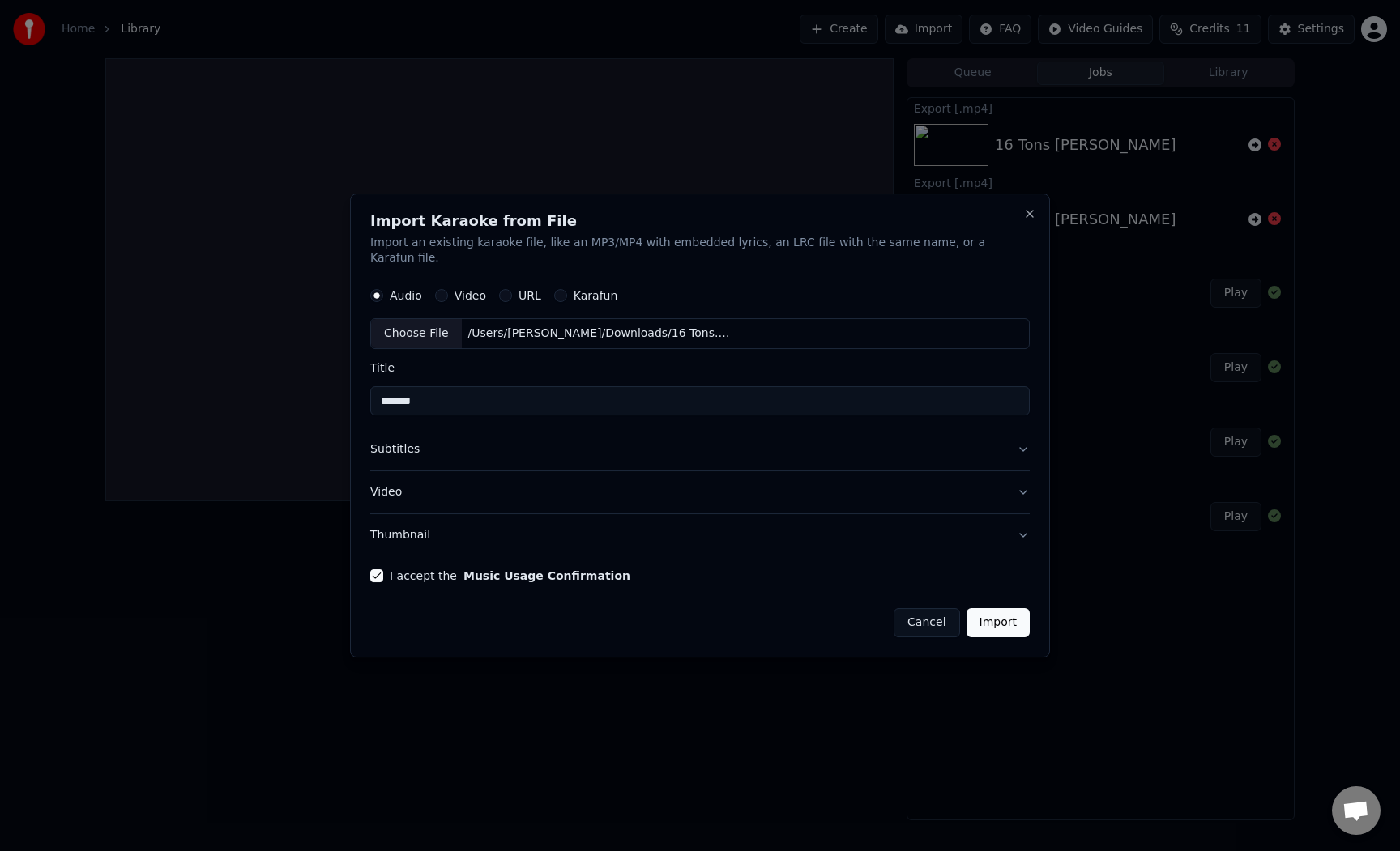
click at [432, 446] on button "Subtitles" at bounding box center [700, 450] width 660 height 42
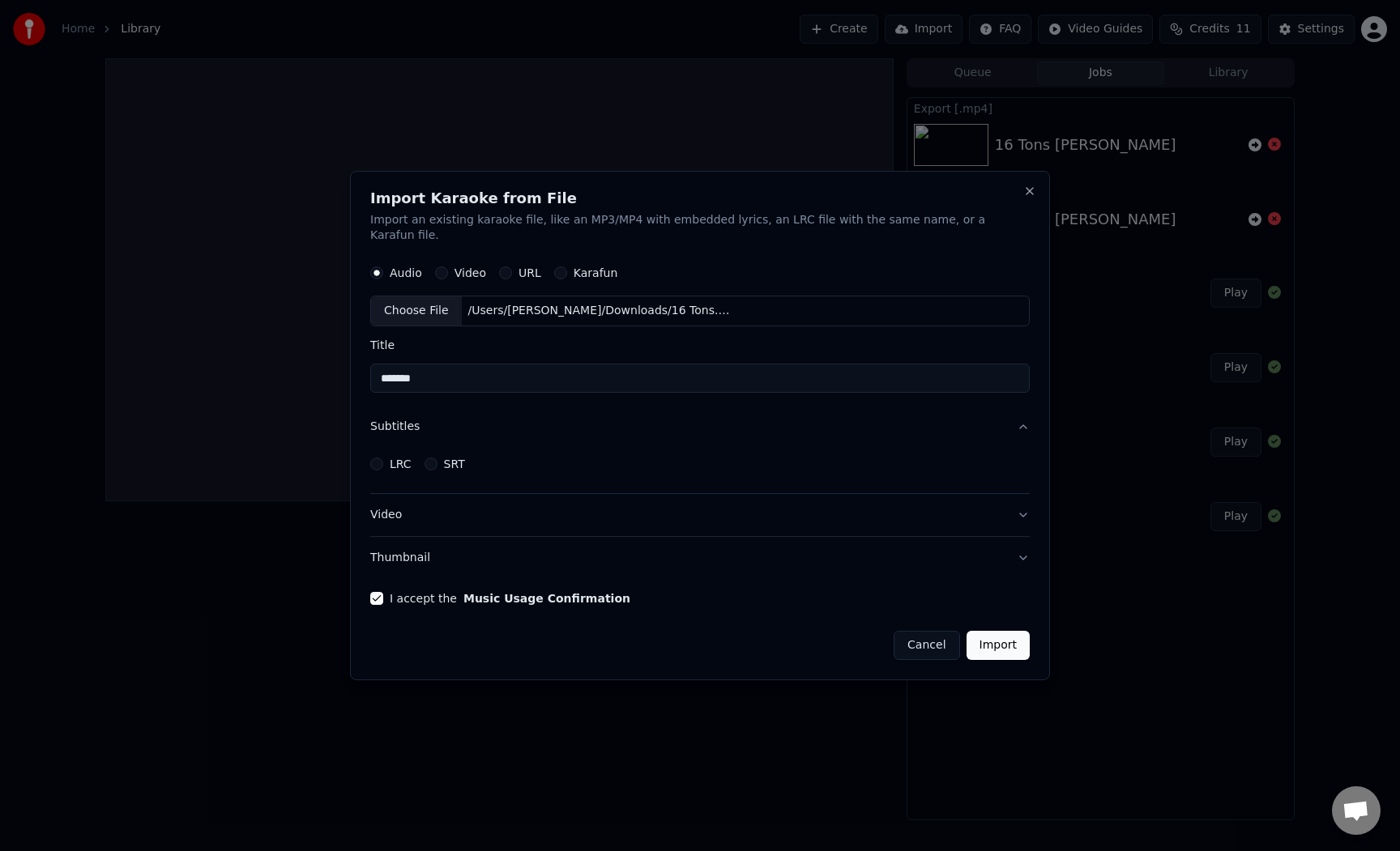
click at [383, 457] on button "LRC" at bounding box center [376, 463] width 13 height 13
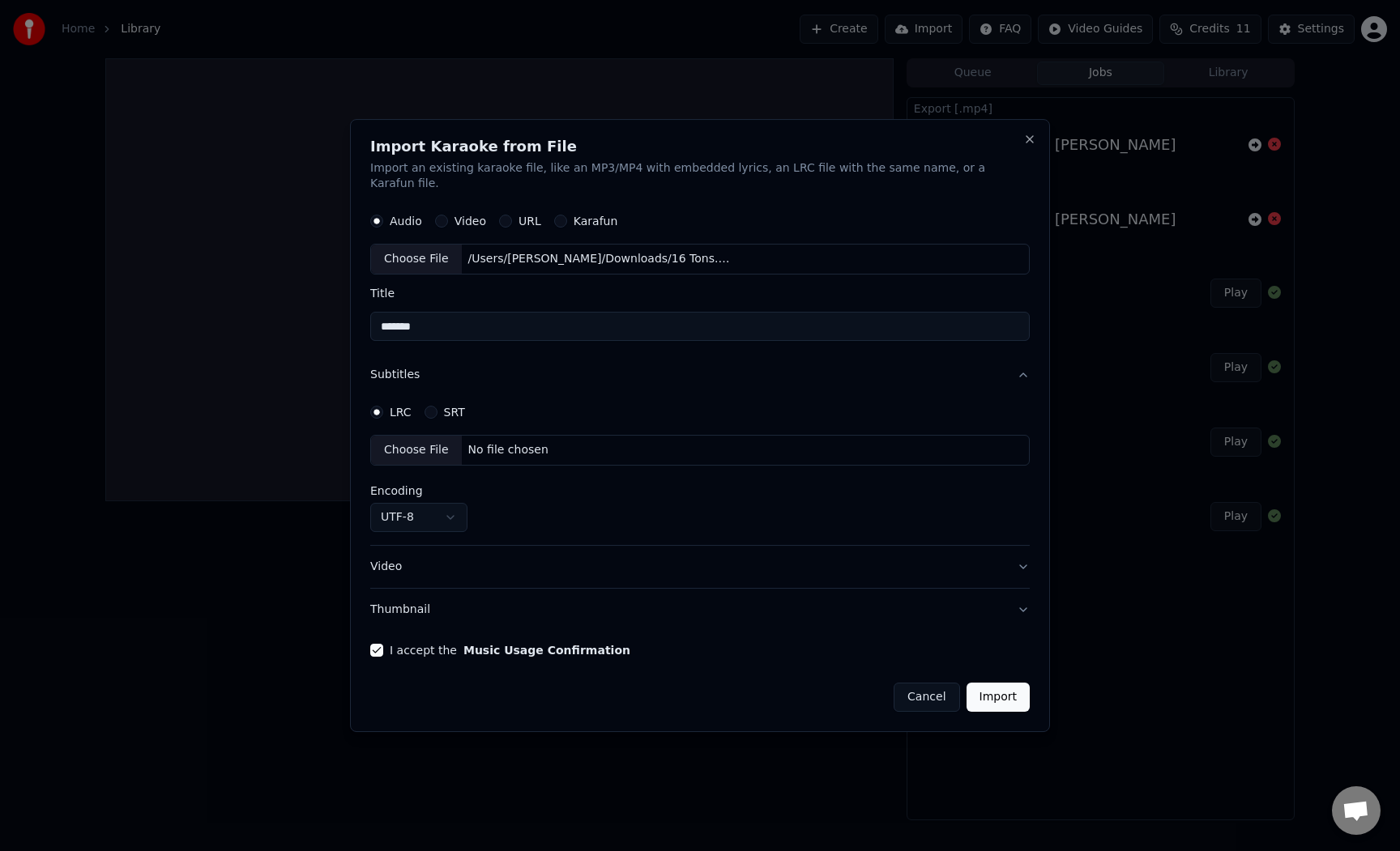
click at [437, 406] on button "SRT" at bounding box center [431, 411] width 13 height 13
click at [408, 414] on div "LRC SRT" at bounding box center [700, 412] width 660 height 33
click at [400, 409] on div "LRC" at bounding box center [391, 411] width 41 height 13
click at [383, 409] on button "LRC" at bounding box center [376, 411] width 13 height 13
click at [404, 374] on button "Subtitles" at bounding box center [700, 375] width 660 height 42
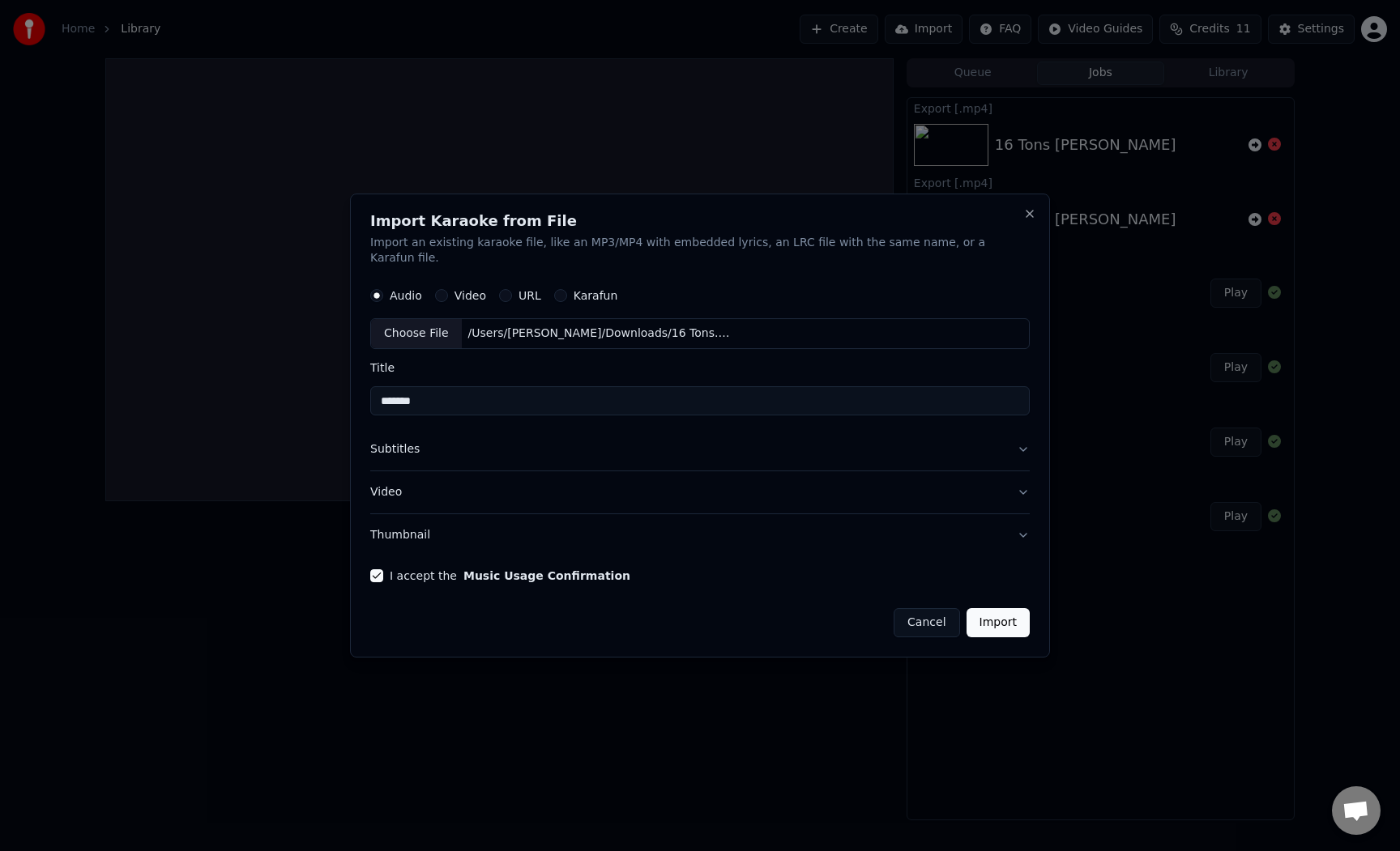
click at [410, 436] on button "Subtitles" at bounding box center [700, 450] width 660 height 42
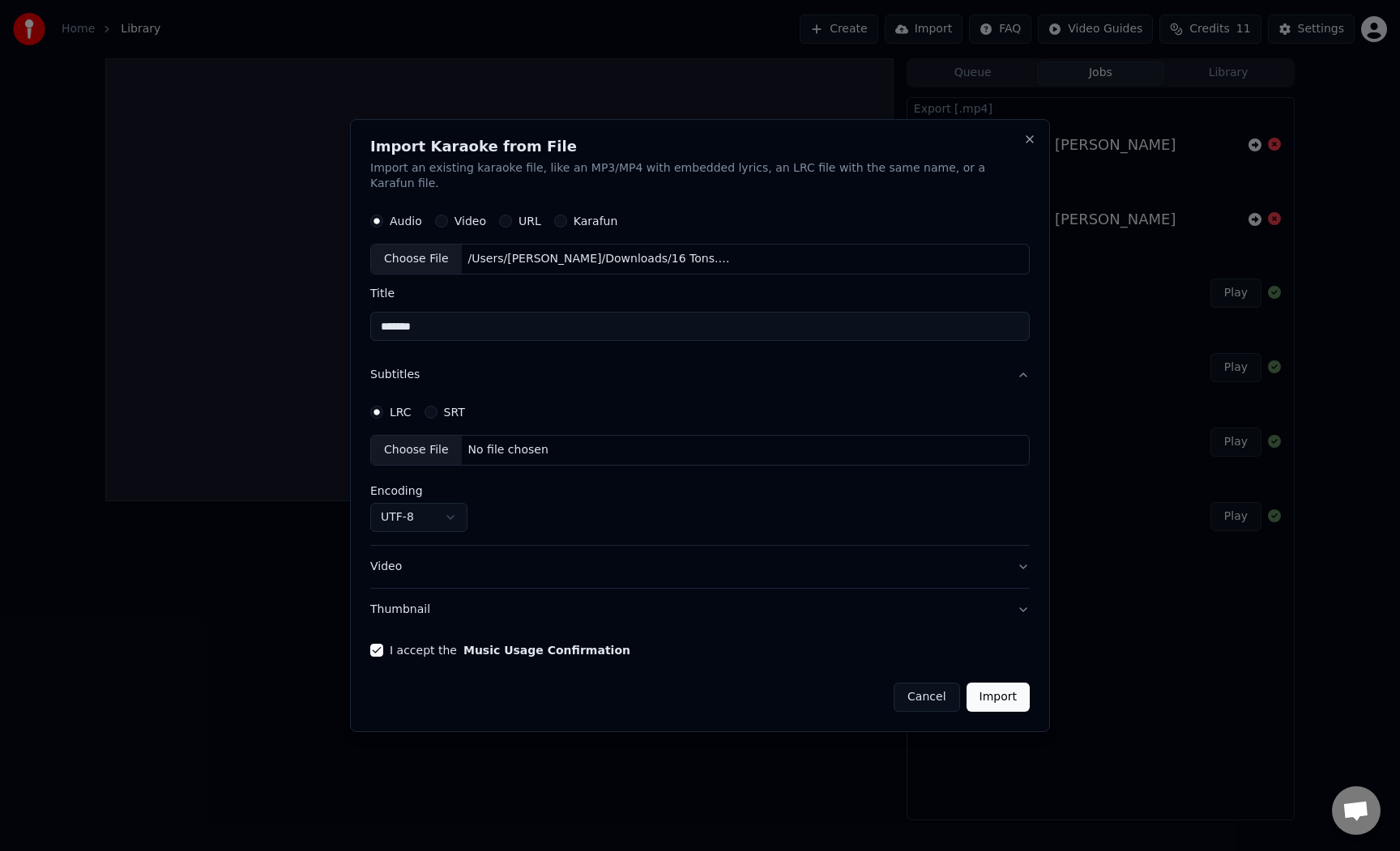
click at [380, 410] on circle "button" at bounding box center [377, 412] width 6 height 6
click at [380, 409] on icon "button" at bounding box center [377, 412] width 7 height 7
click at [380, 410] on circle "button" at bounding box center [377, 412] width 6 height 6
click at [404, 396] on div "LRC SRT" at bounding box center [700, 412] width 660 height 33
click at [422, 378] on button "Subtitles" at bounding box center [700, 375] width 660 height 42
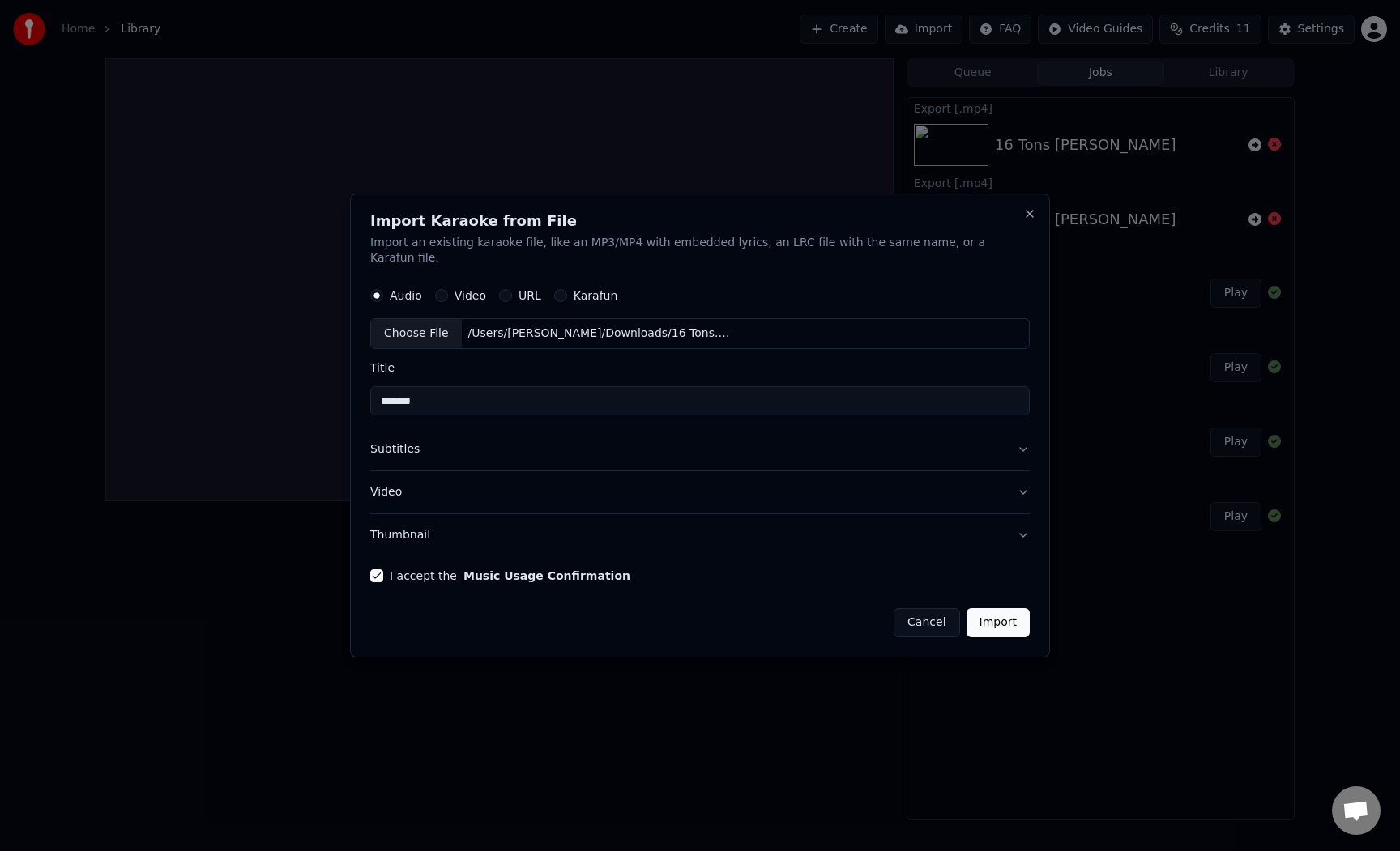
click at [920, 609] on button "Cancel" at bounding box center [926, 623] width 65 height 29
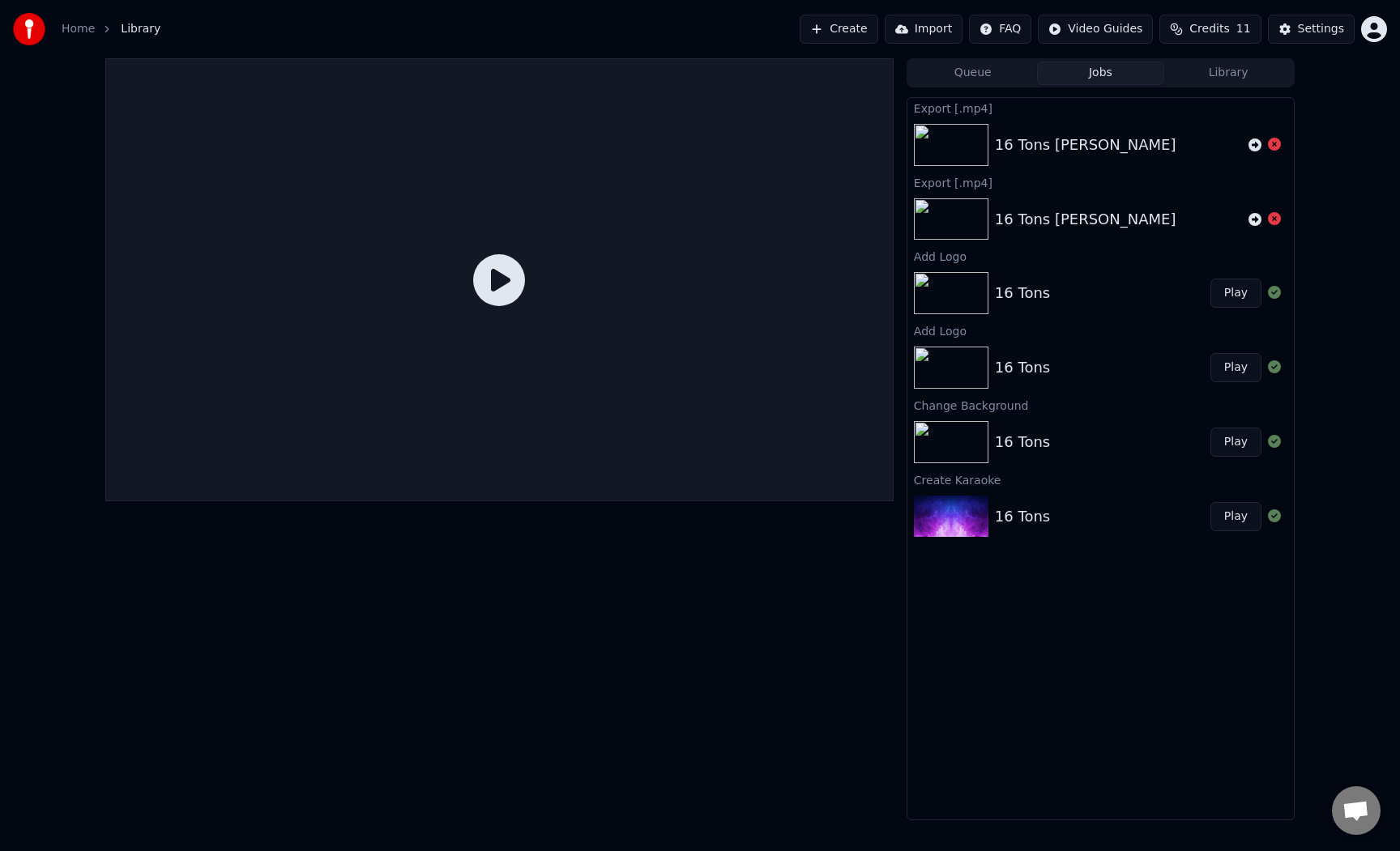
click at [841, 28] on button "Create" at bounding box center [839, 28] width 79 height 29
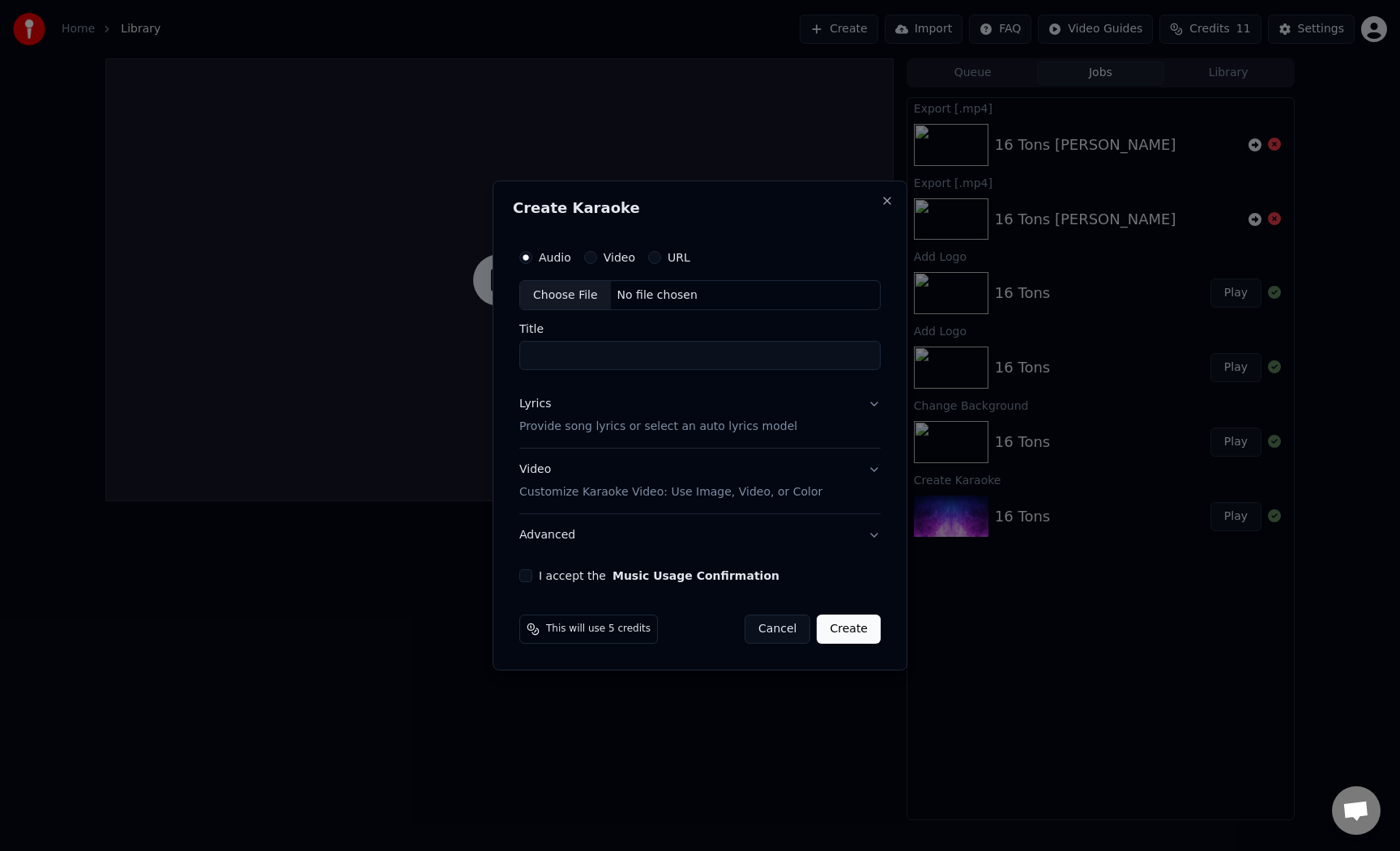
type input "**********"
click at [590, 302] on div "Choose File" at bounding box center [565, 295] width 90 height 29
type input "*******"
click at [589, 364] on input "*******" at bounding box center [700, 356] width 368 height 29
click at [875, 398] on button "Lyrics Provide song lyrics or select an auto lyrics model" at bounding box center [700, 415] width 368 height 64
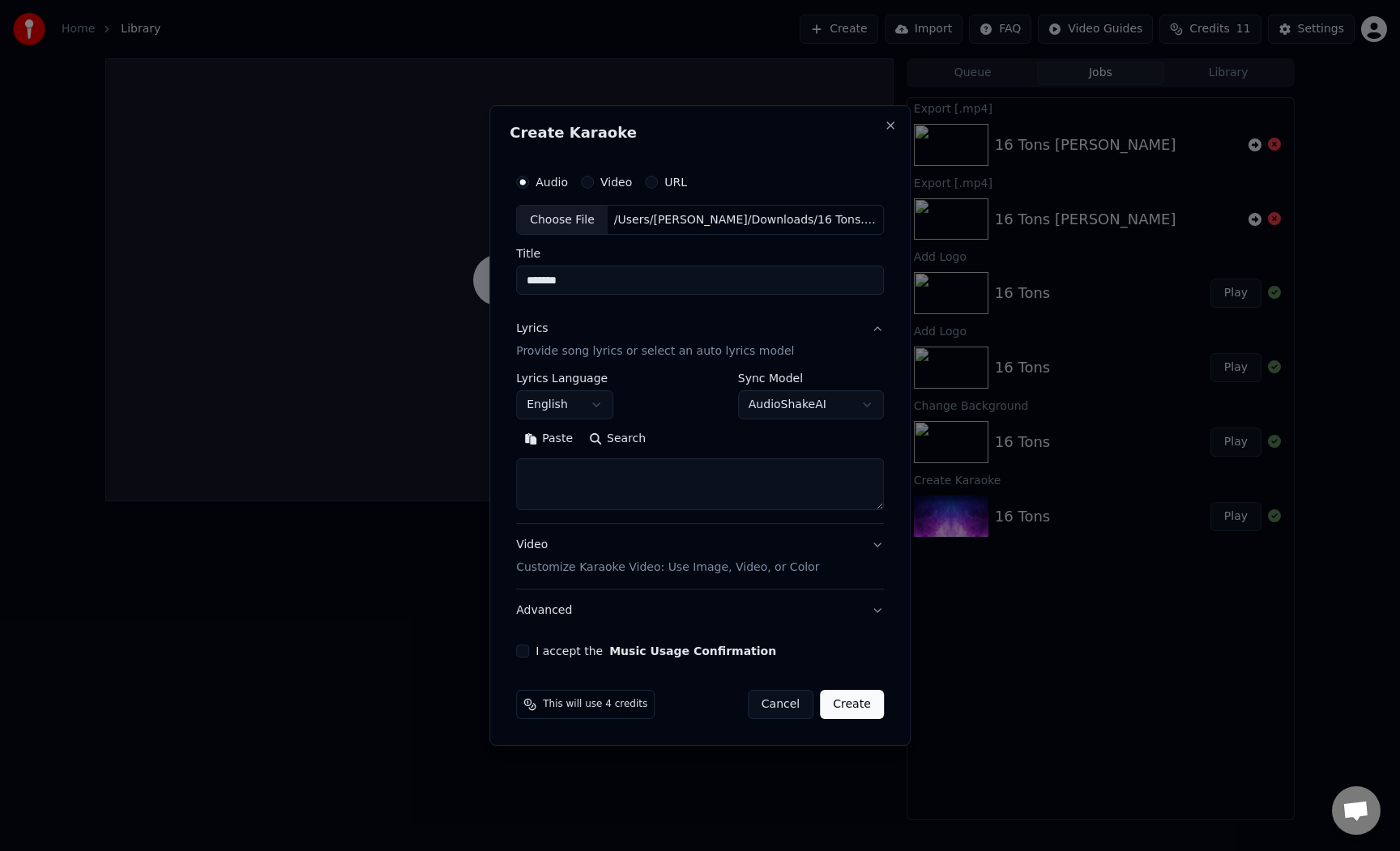
click at [641, 506] on textarea at bounding box center [700, 485] width 368 height 52
paste textarea "**********"
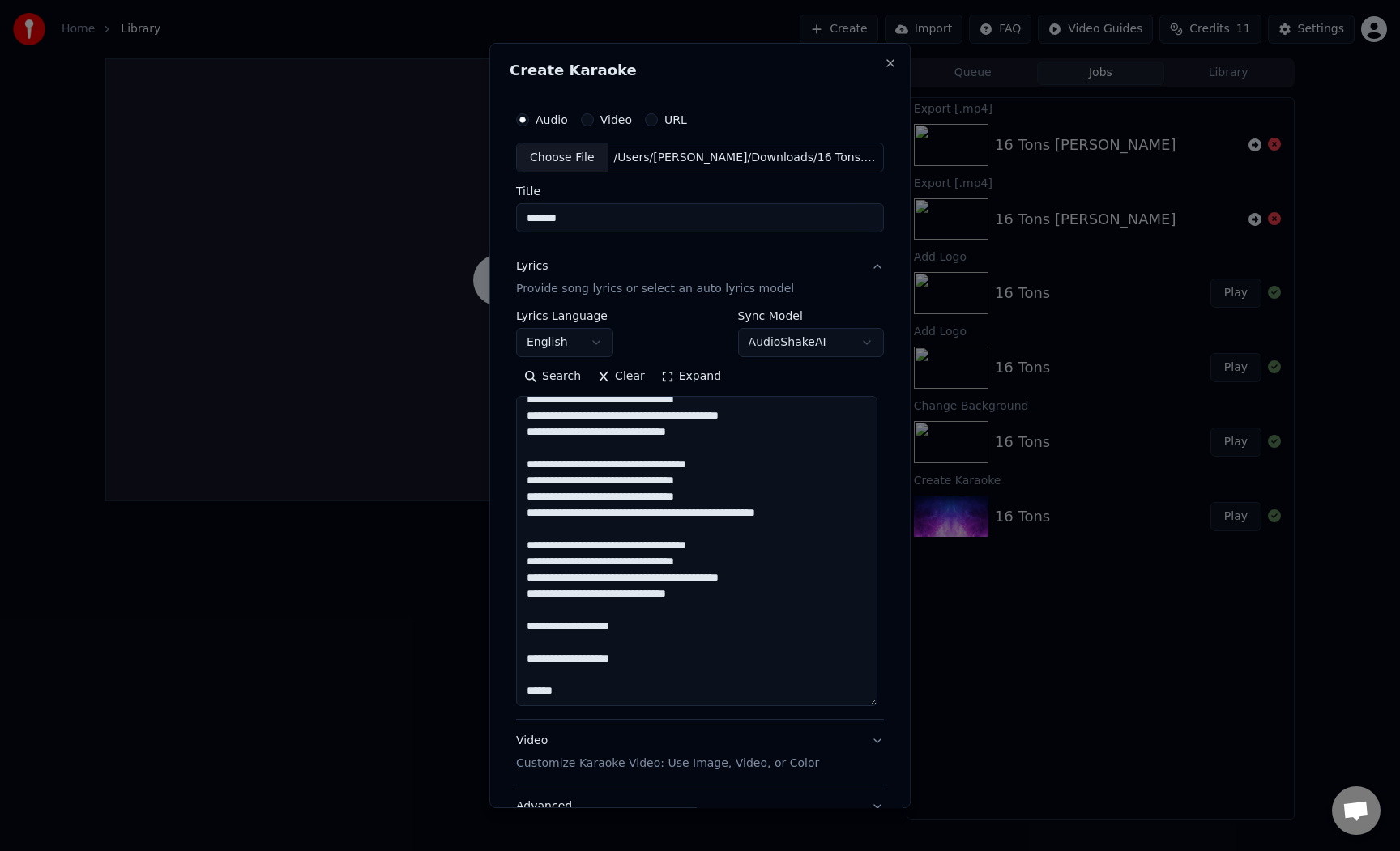
drag, startPoint x: 877, startPoint y: 505, endPoint x: 868, endPoint y: 700, distance: 195.2
click at [868, 700] on textarea at bounding box center [697, 552] width 361 height 310
click at [687, 508] on textarea at bounding box center [697, 552] width 361 height 310
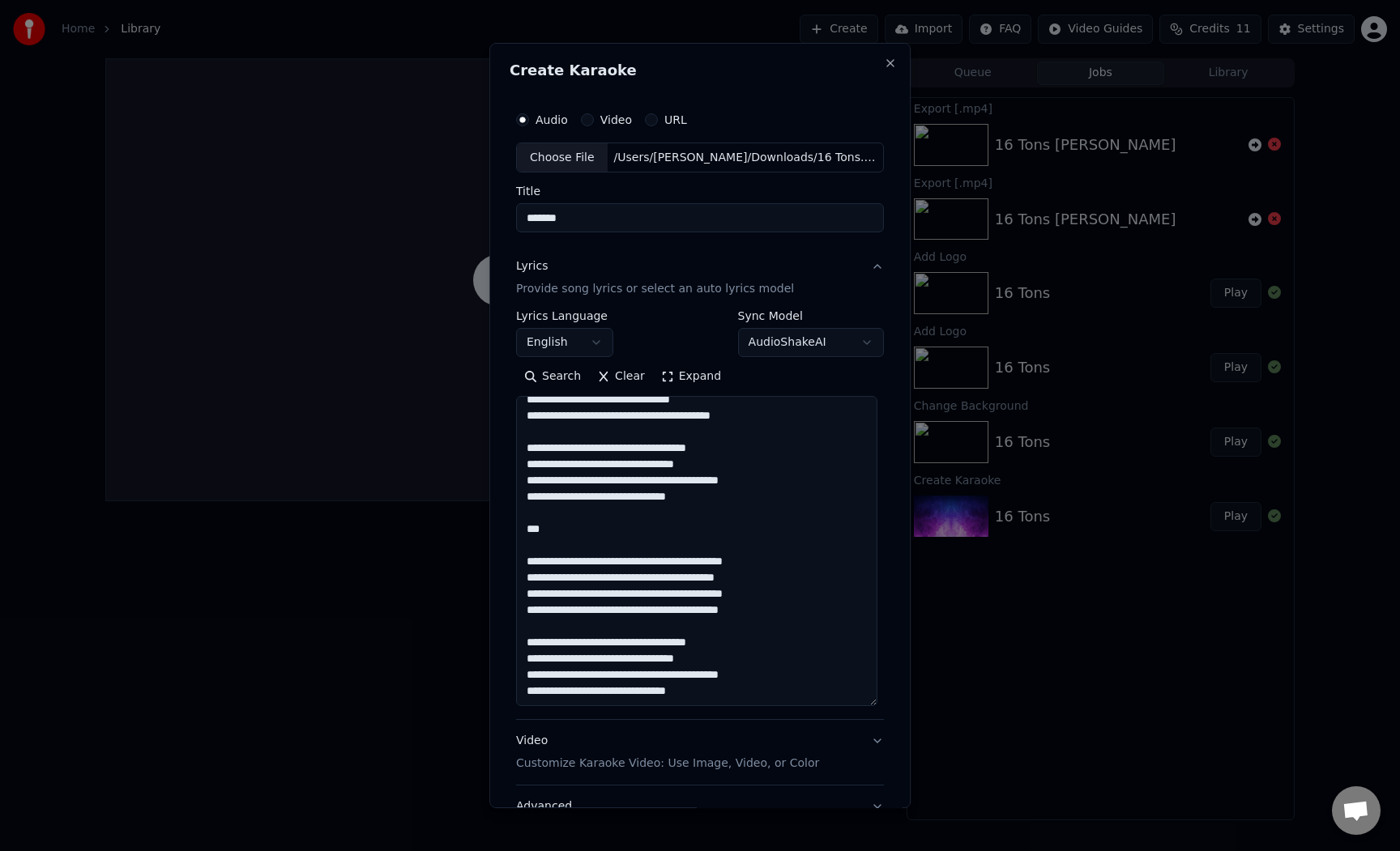
scroll to position [0, 0]
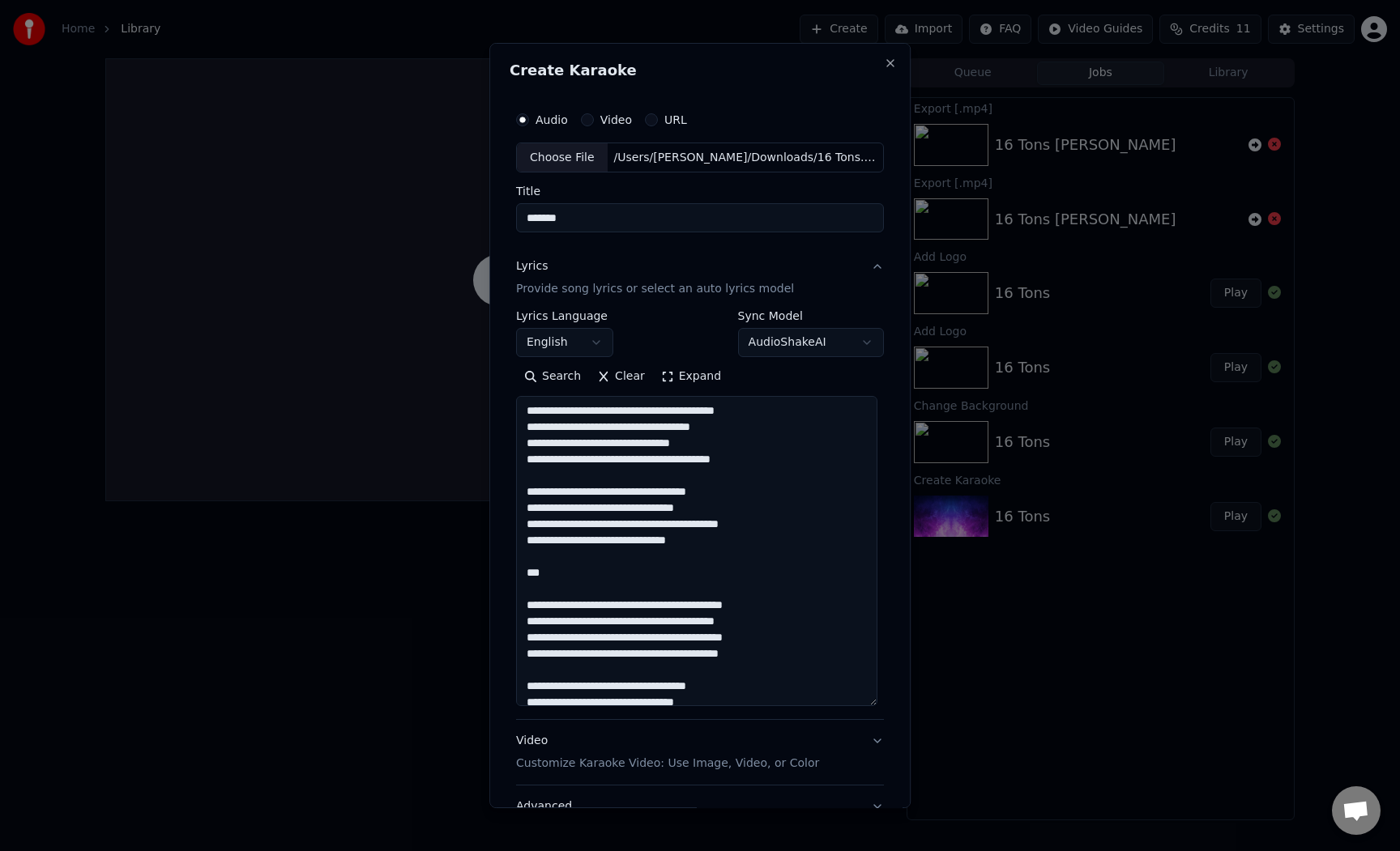
click at [652, 410] on textarea at bounding box center [697, 552] width 361 height 310
click at [764, 408] on textarea at bounding box center [697, 552] width 361 height 310
click at [809, 411] on textarea at bounding box center [697, 552] width 361 height 310
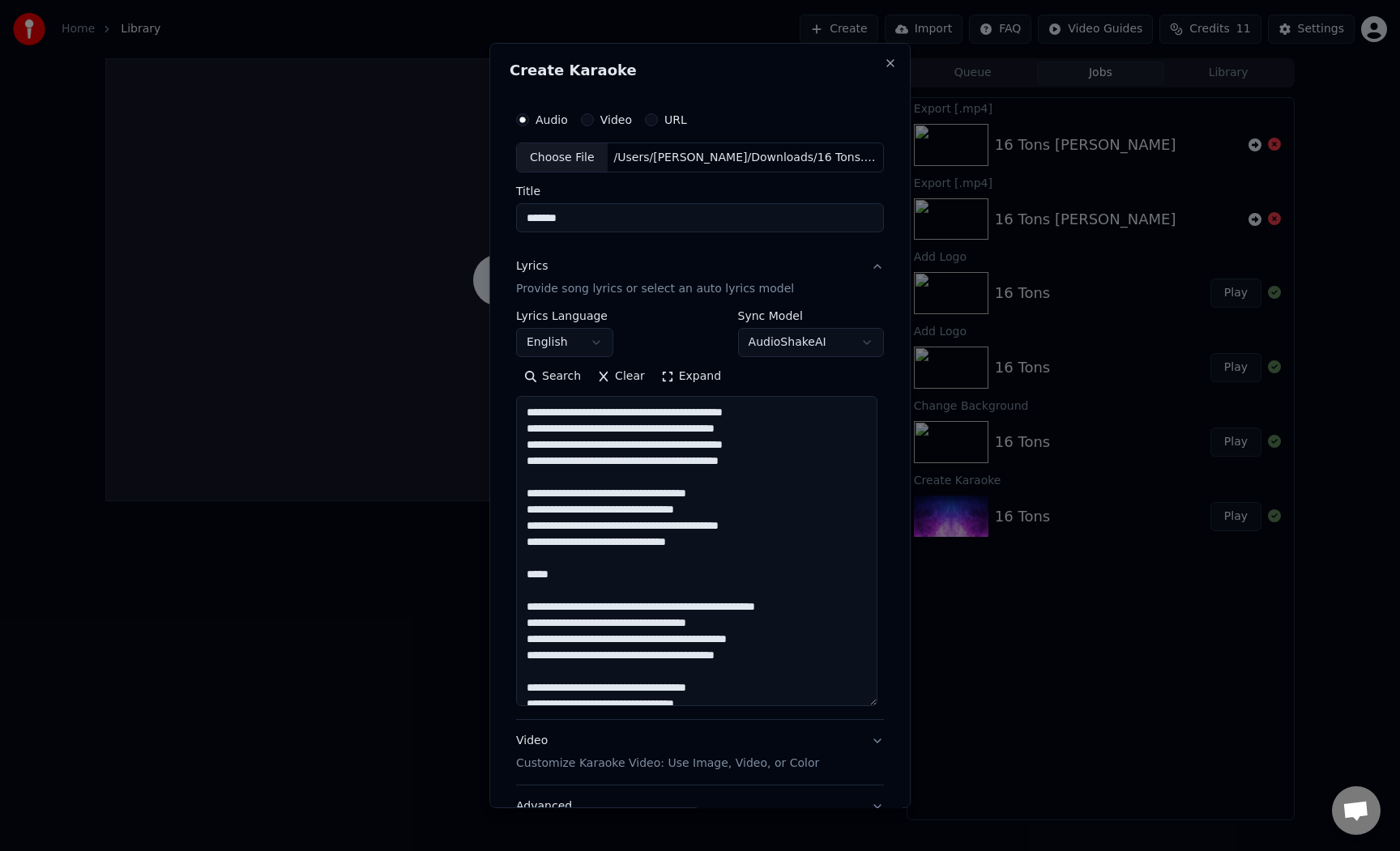
scroll to position [220, 0]
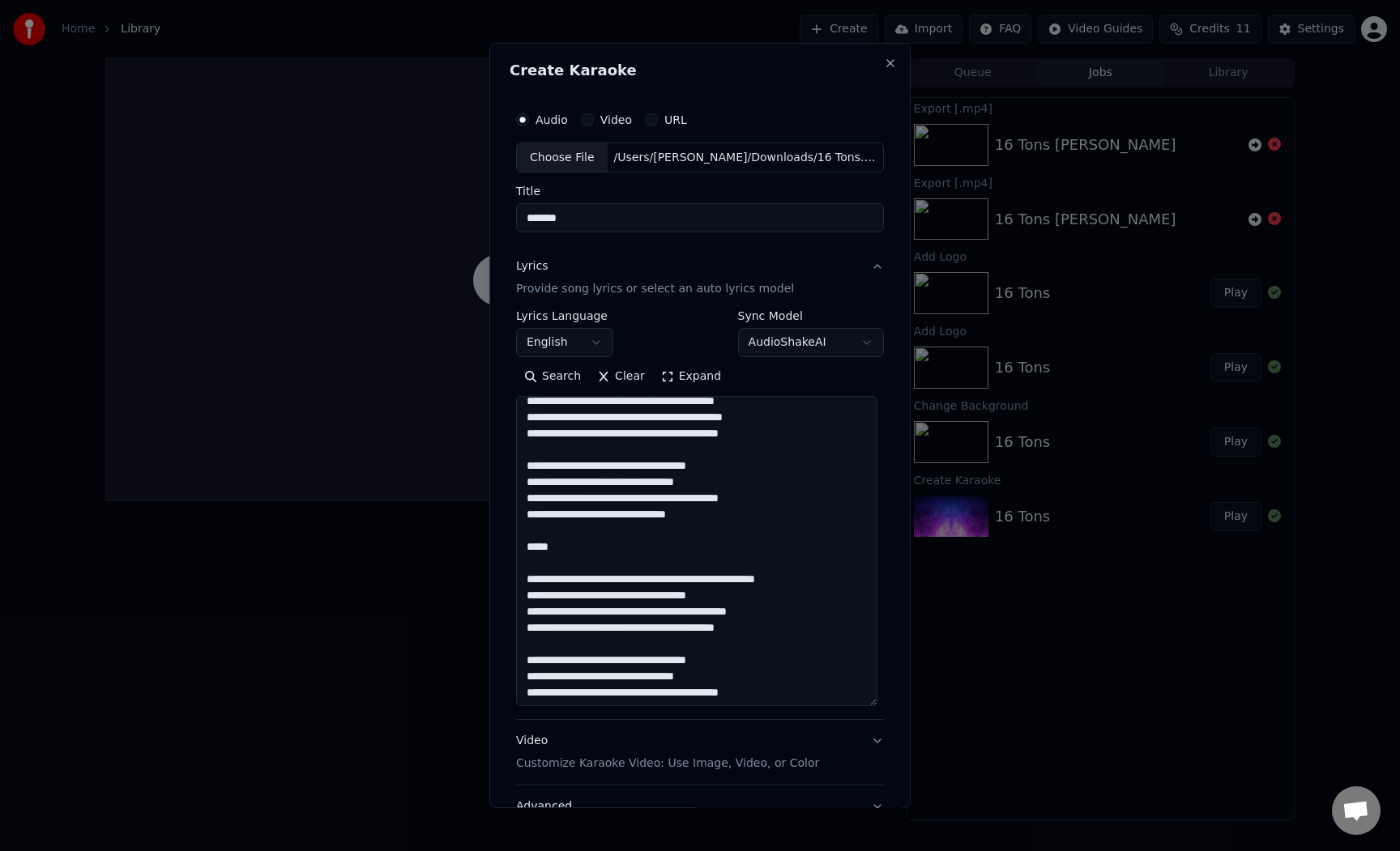
click at [766, 583] on textarea at bounding box center [697, 552] width 361 height 310
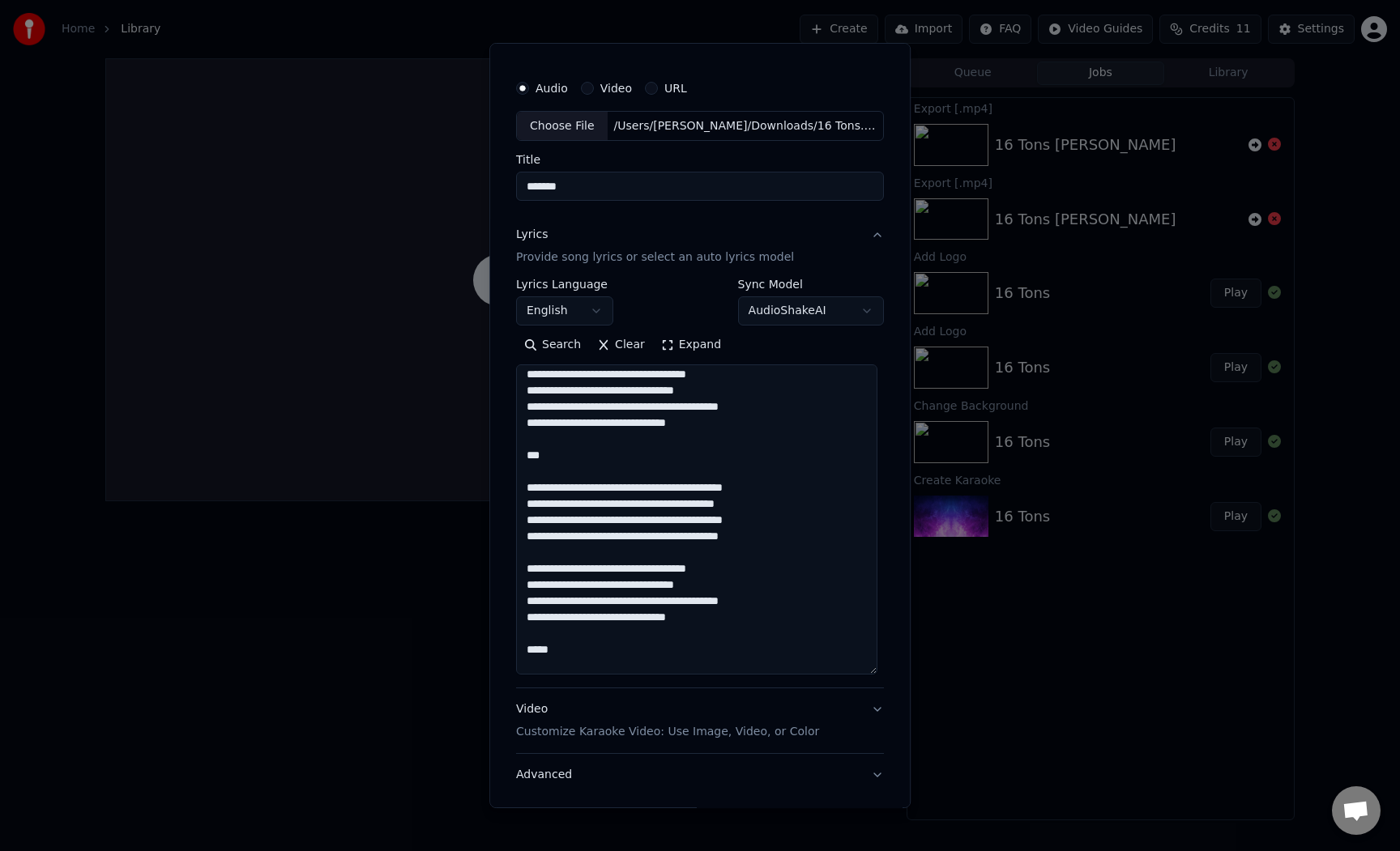
scroll to position [84, 0]
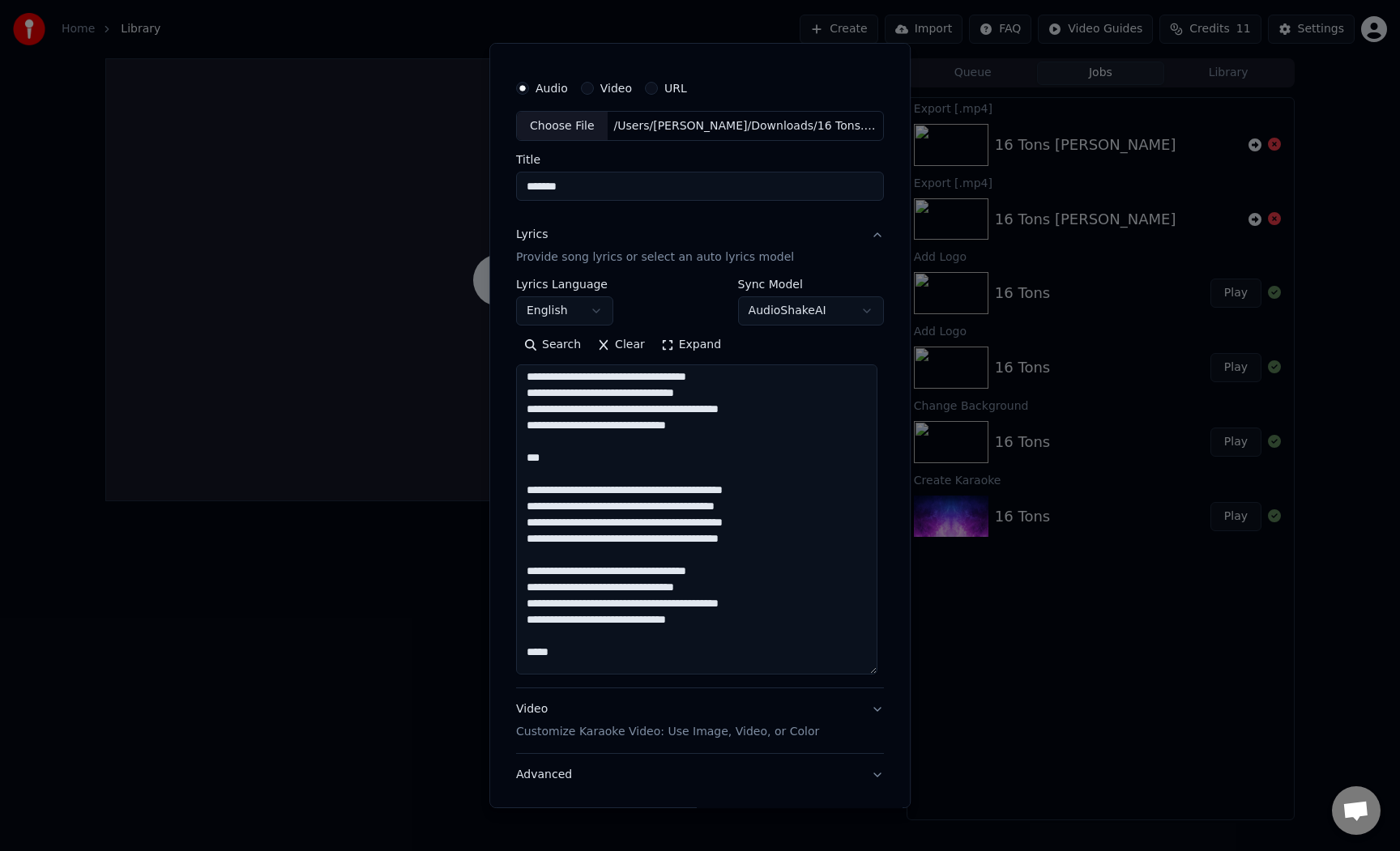
click at [766, 531] on textarea at bounding box center [697, 520] width 361 height 310
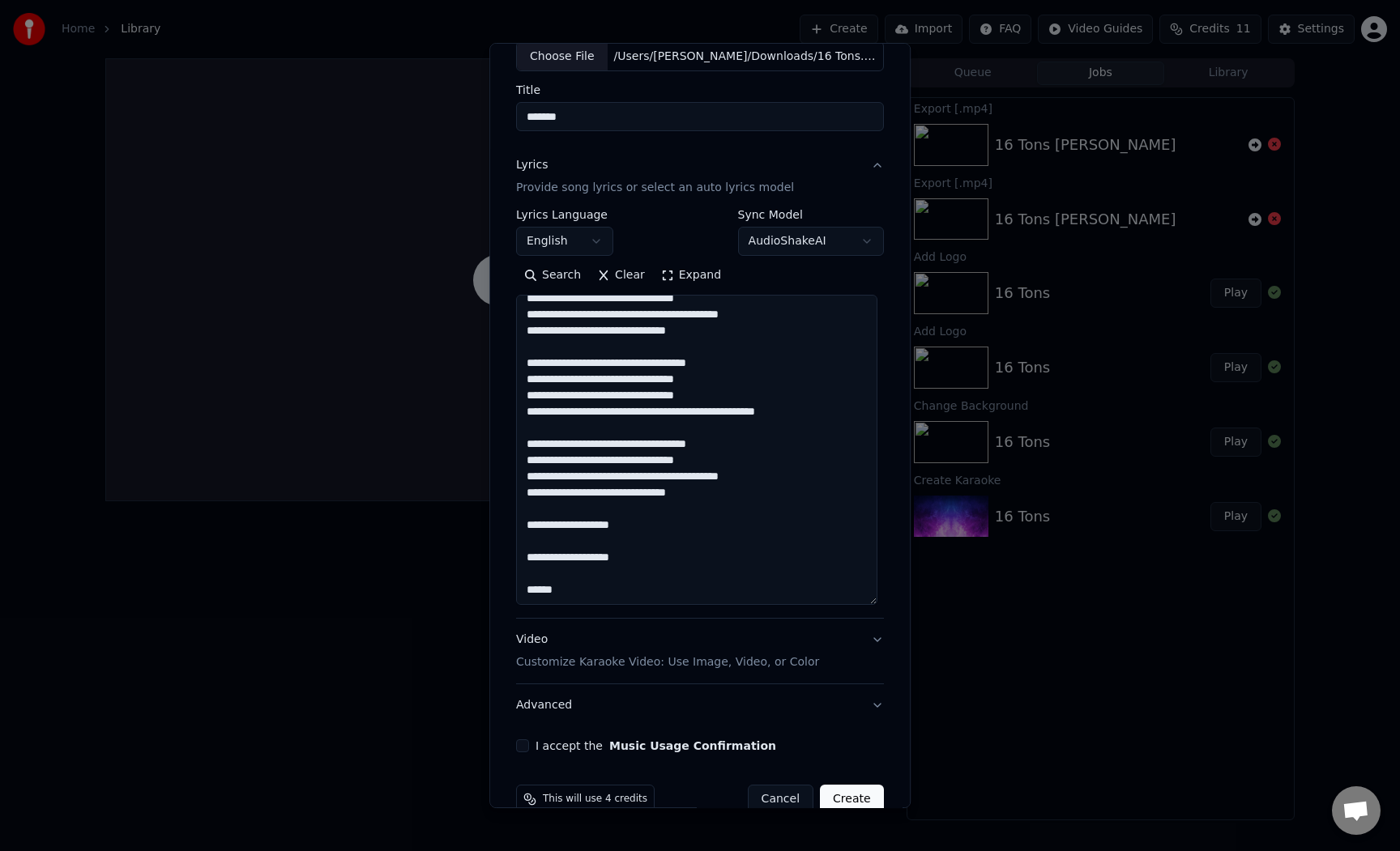
scroll to position [134, 0]
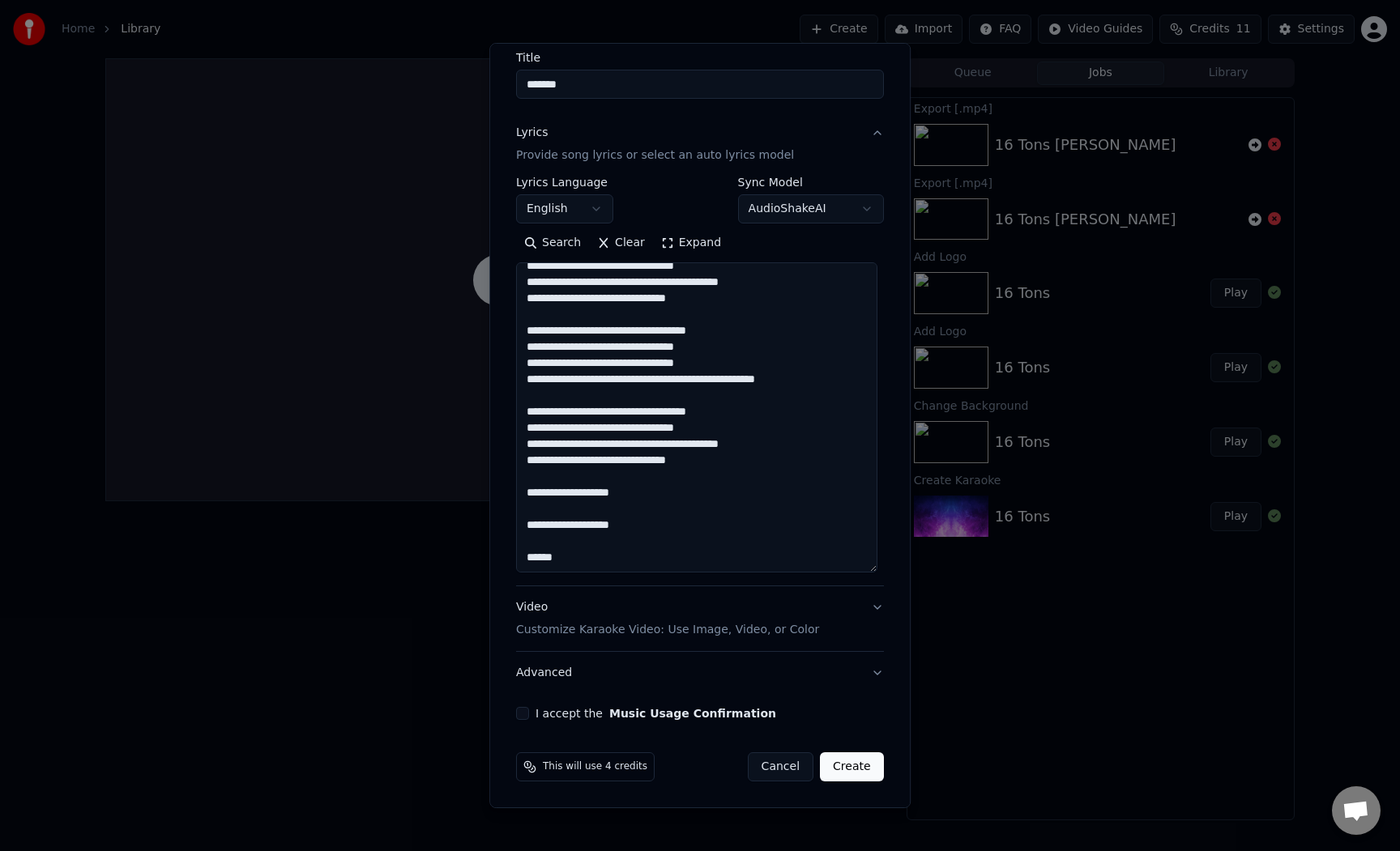
type textarea "**********"
click at [527, 715] on button "I accept the Music Usage Confirmation" at bounding box center [522, 713] width 13 height 13
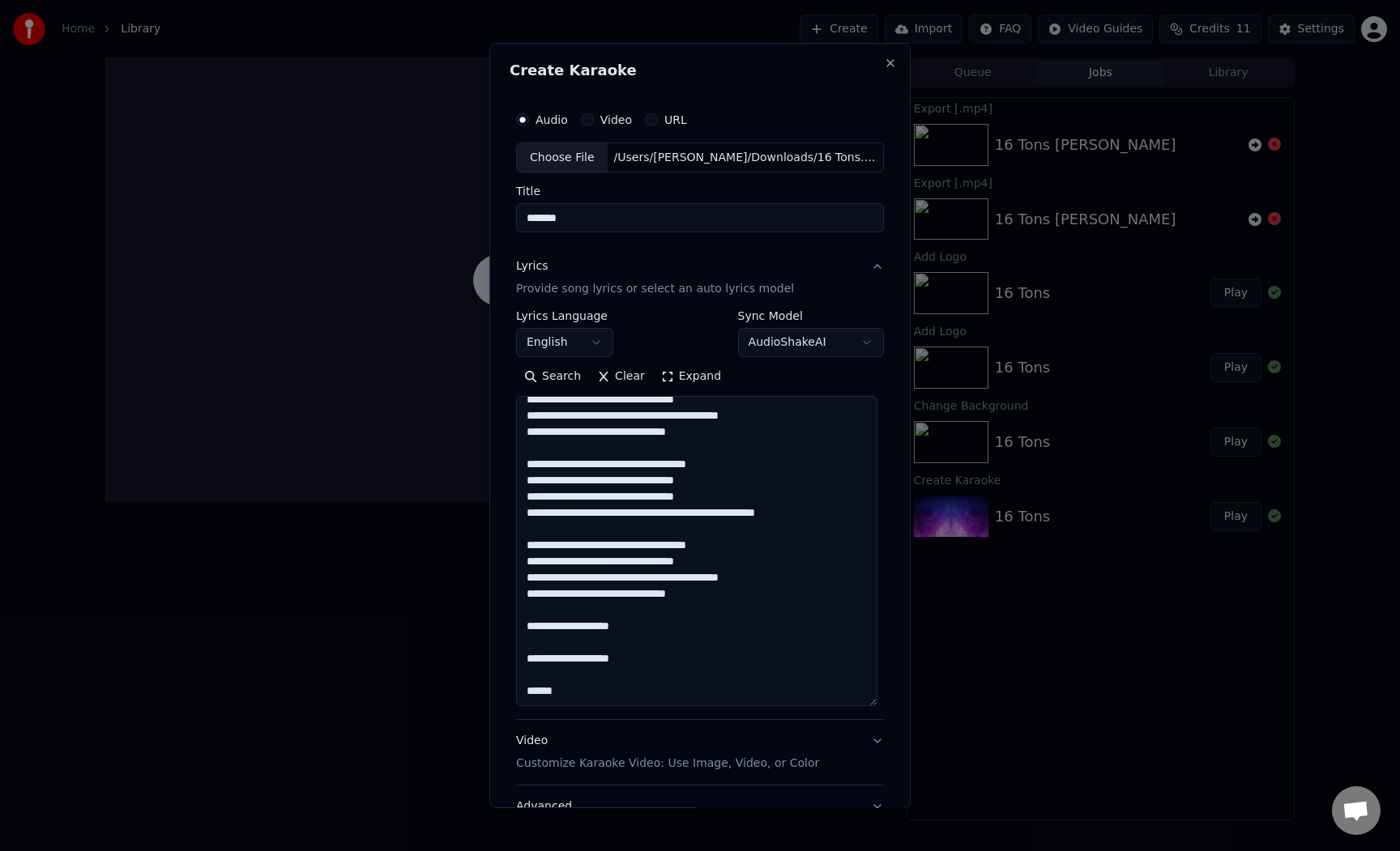
click at [592, 123] on button "Video" at bounding box center [587, 120] width 13 height 13
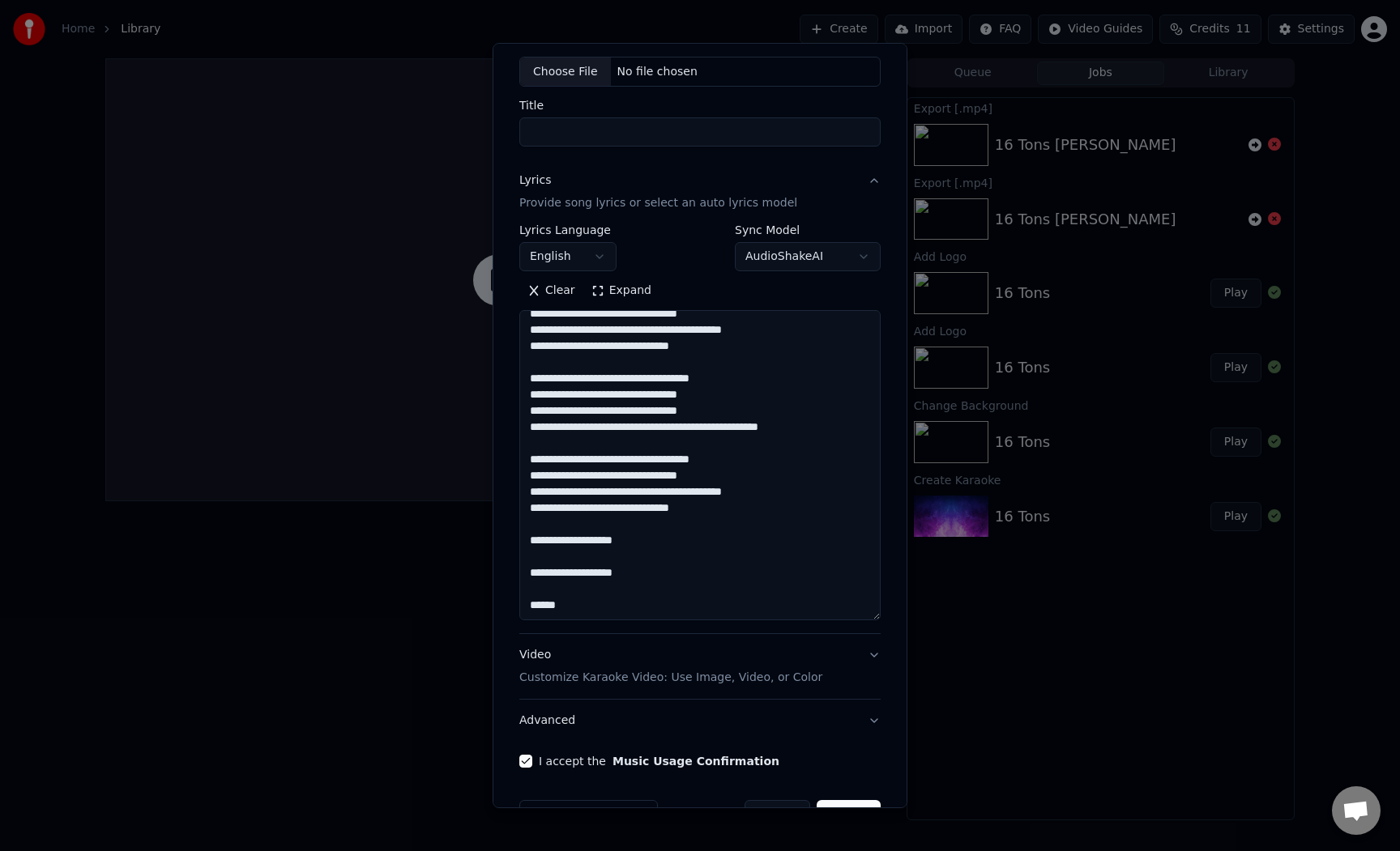
scroll to position [134, 0]
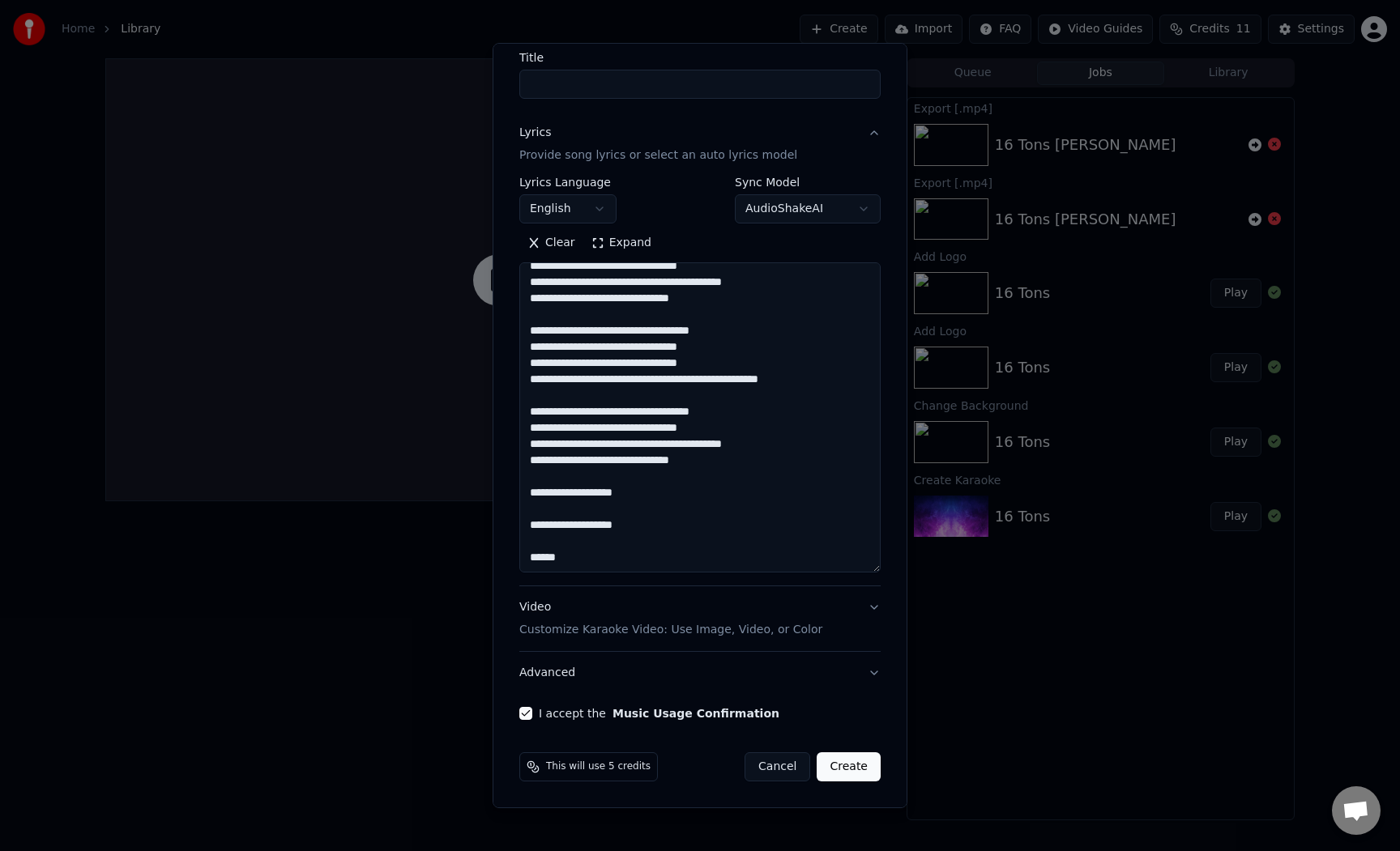
click at [863, 607] on button "Video Customize Karaoke Video: Use Image, Video, or Color" at bounding box center [700, 619] width 361 height 64
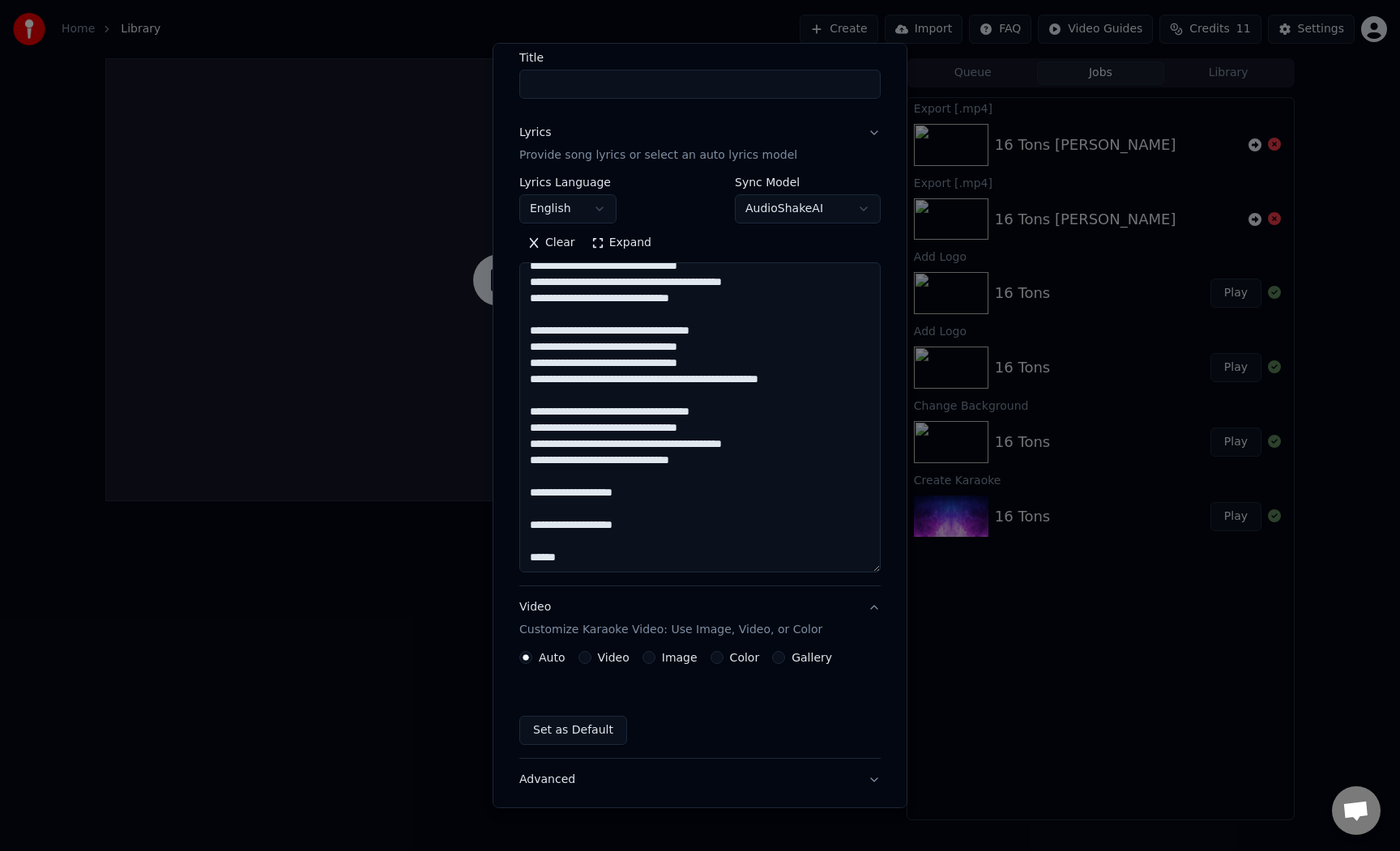
scroll to position [0, 0]
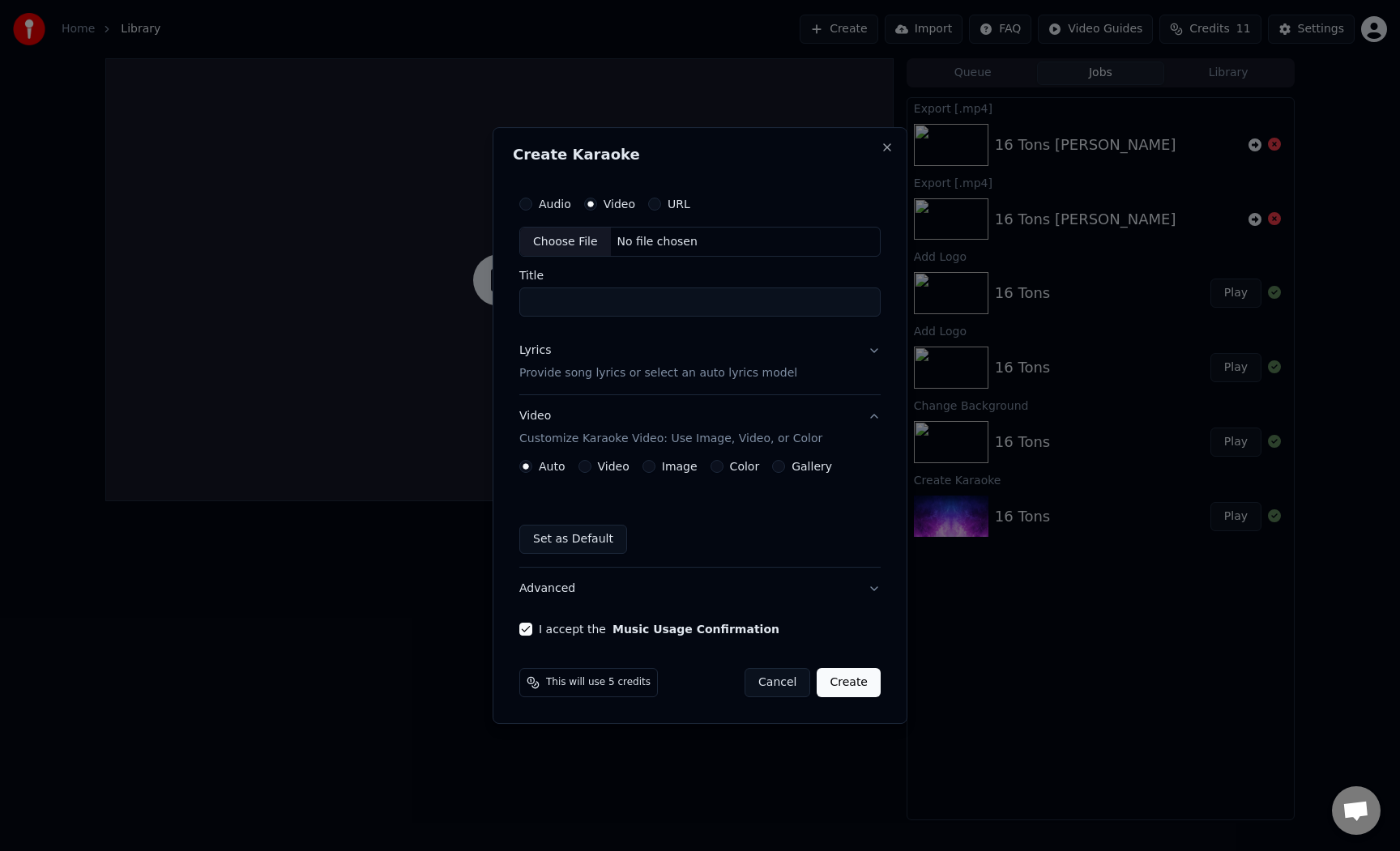
click at [652, 470] on div "Image" at bounding box center [670, 466] width 55 height 13
click at [646, 471] on button "Image" at bounding box center [648, 466] width 13 height 13
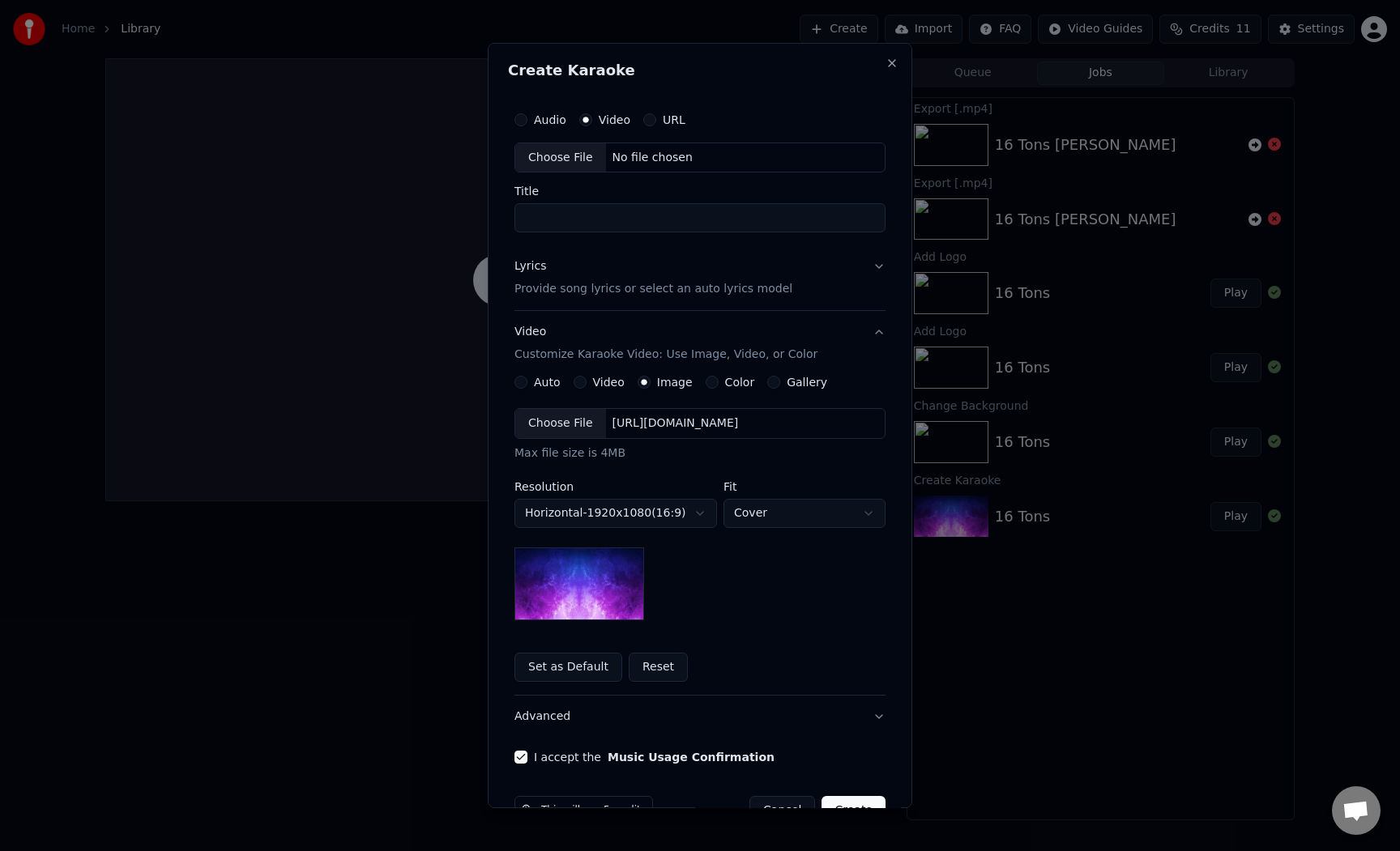
click at [585, 425] on div "Choose File" at bounding box center [560, 423] width 90 height 29
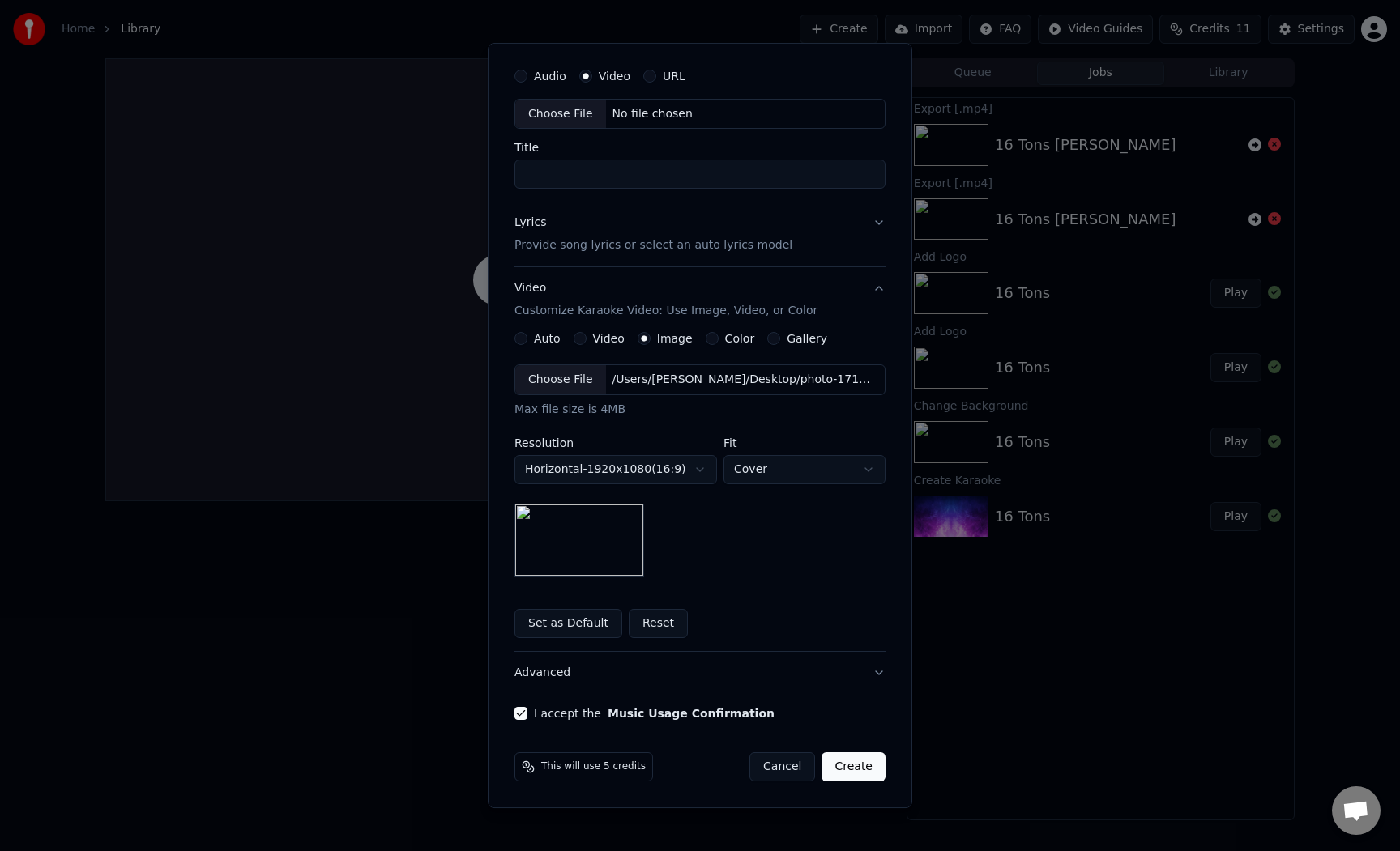
click at [853, 770] on button "Create" at bounding box center [853, 767] width 64 height 29
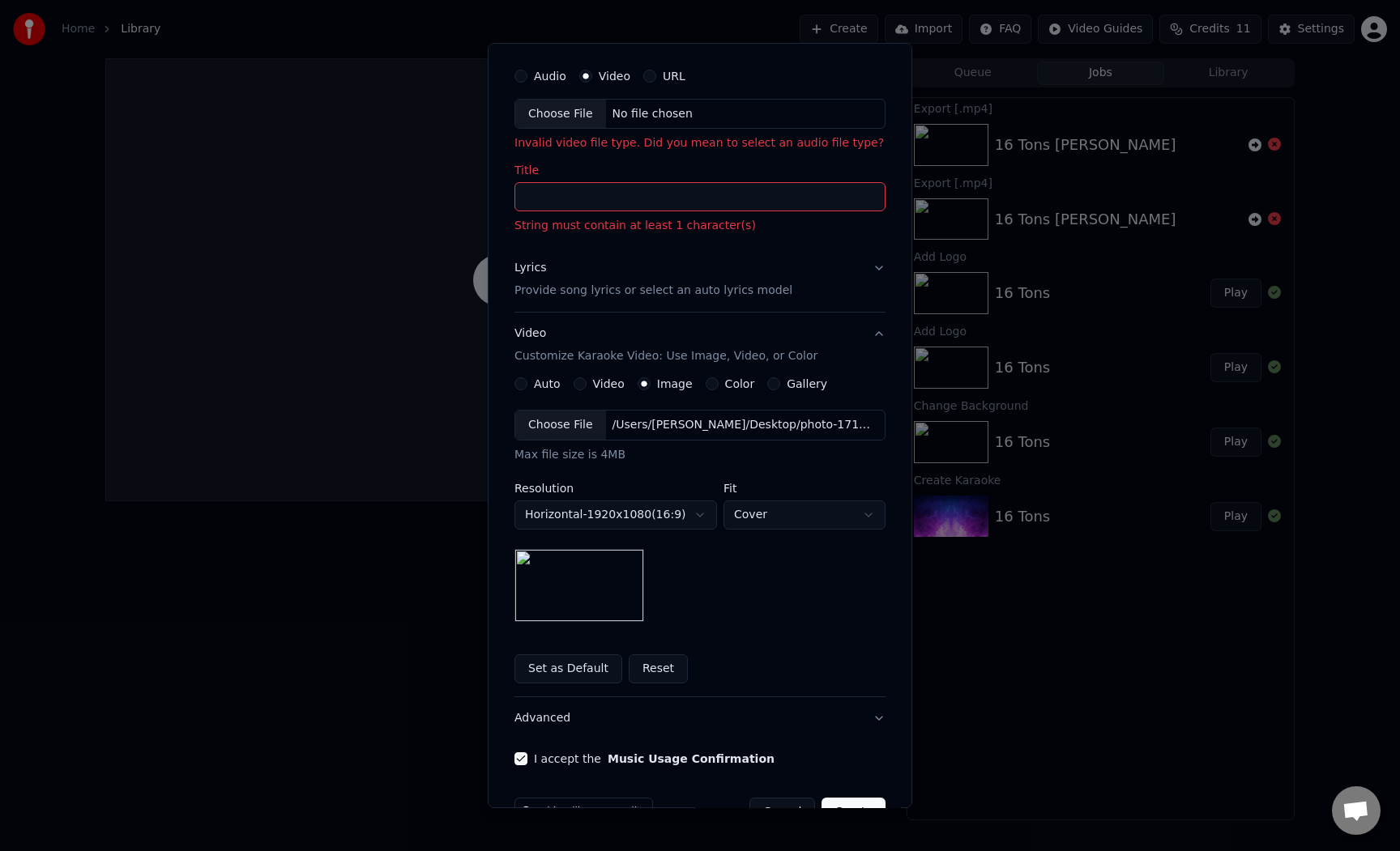
click at [705, 197] on input "Title" at bounding box center [700, 197] width 371 height 29
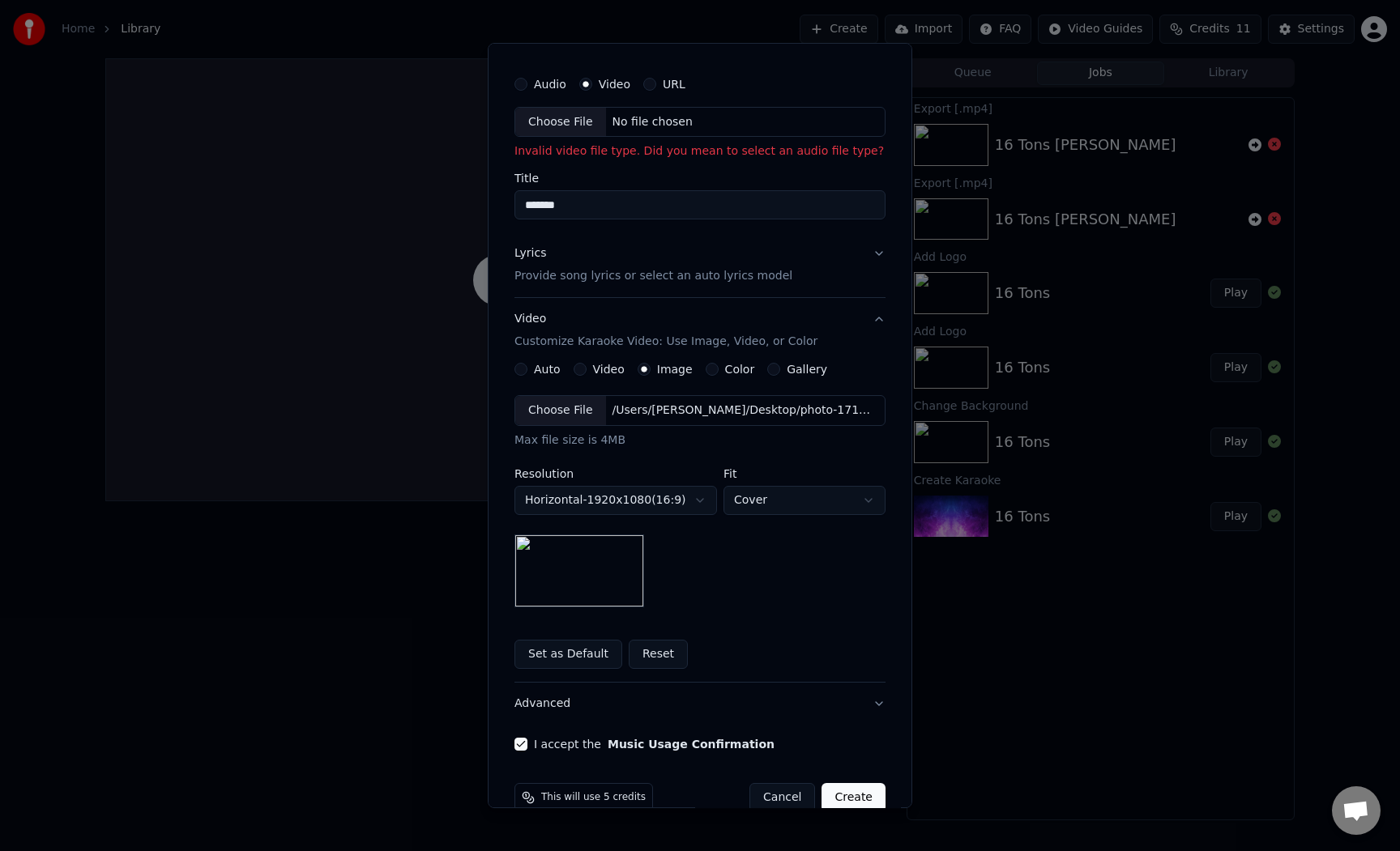
scroll to position [66, 0]
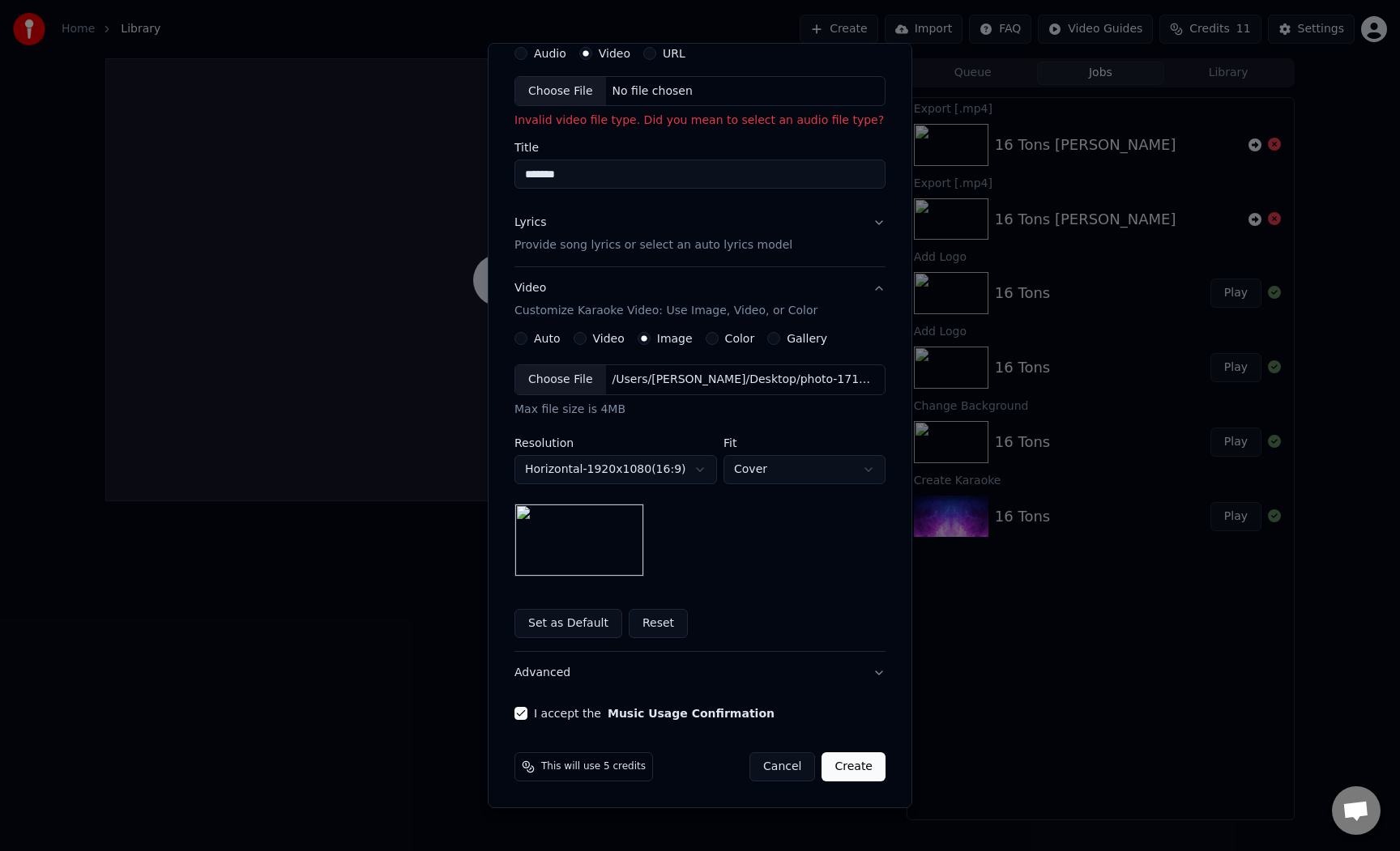
type input "*******"
click at [846, 762] on button "Create" at bounding box center [853, 767] width 64 height 29
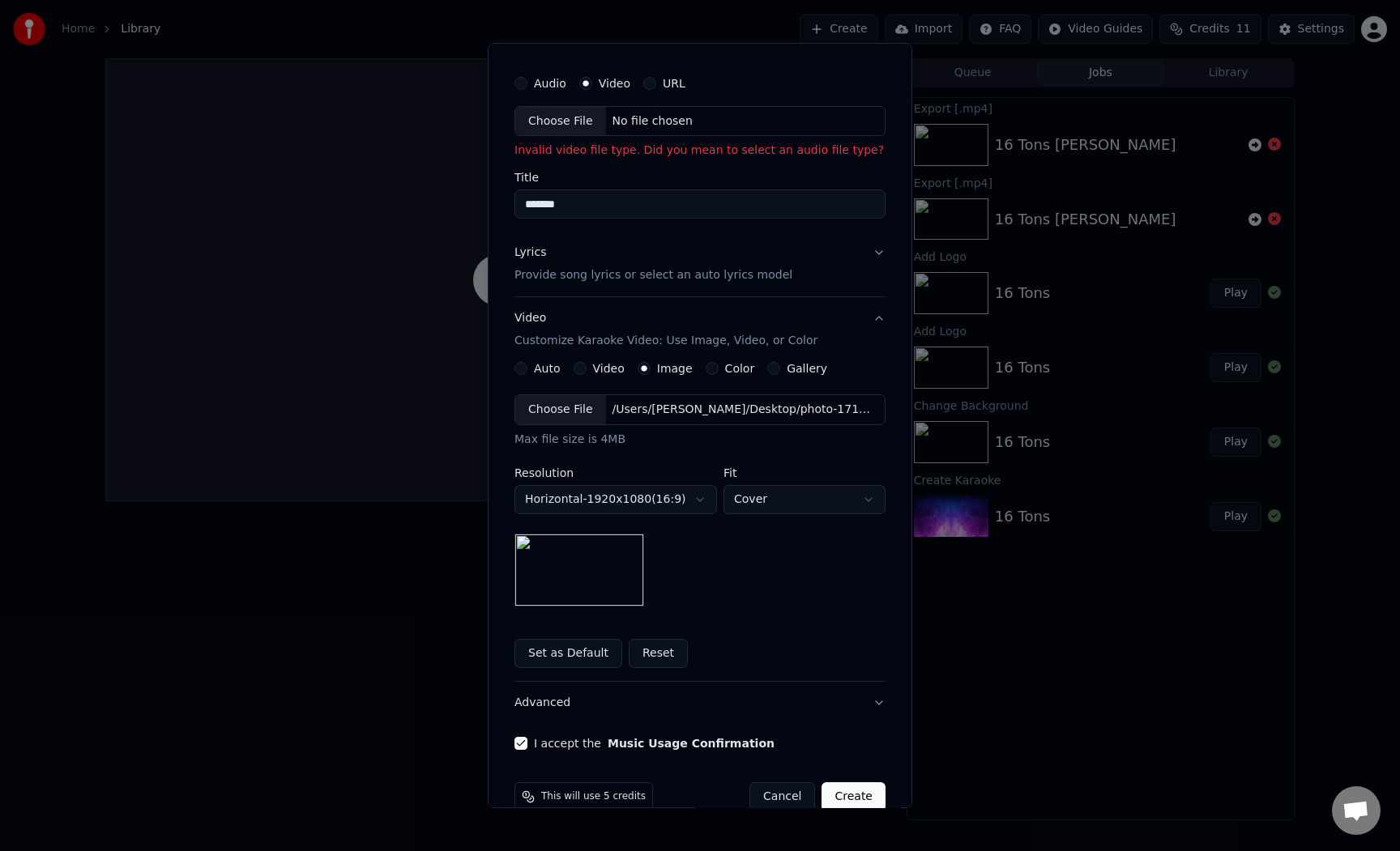
scroll to position [0, 0]
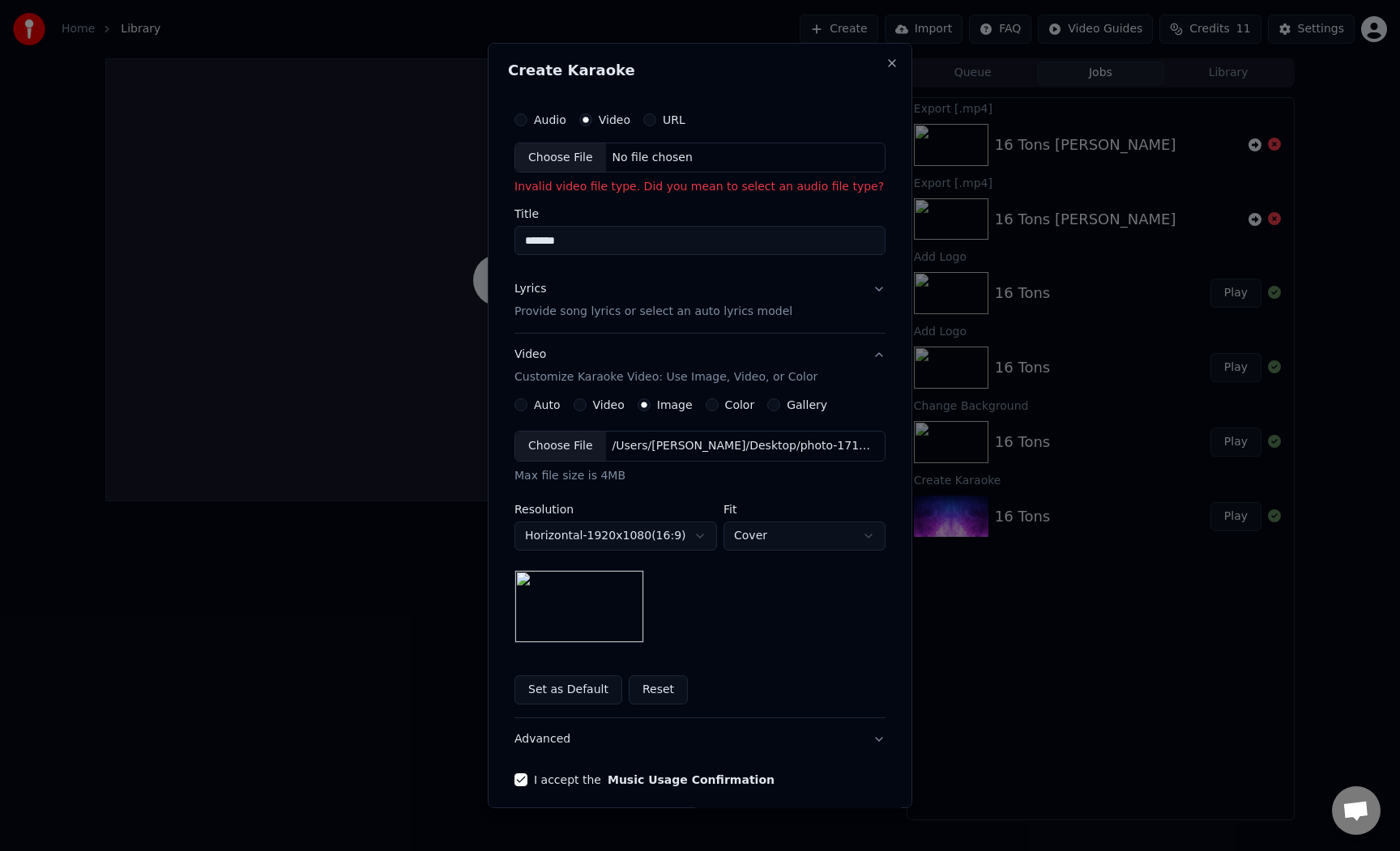
click at [523, 122] on button "Audio" at bounding box center [520, 120] width 13 height 13
click at [570, 163] on div "Choose File" at bounding box center [560, 157] width 90 height 29
type input "*******"
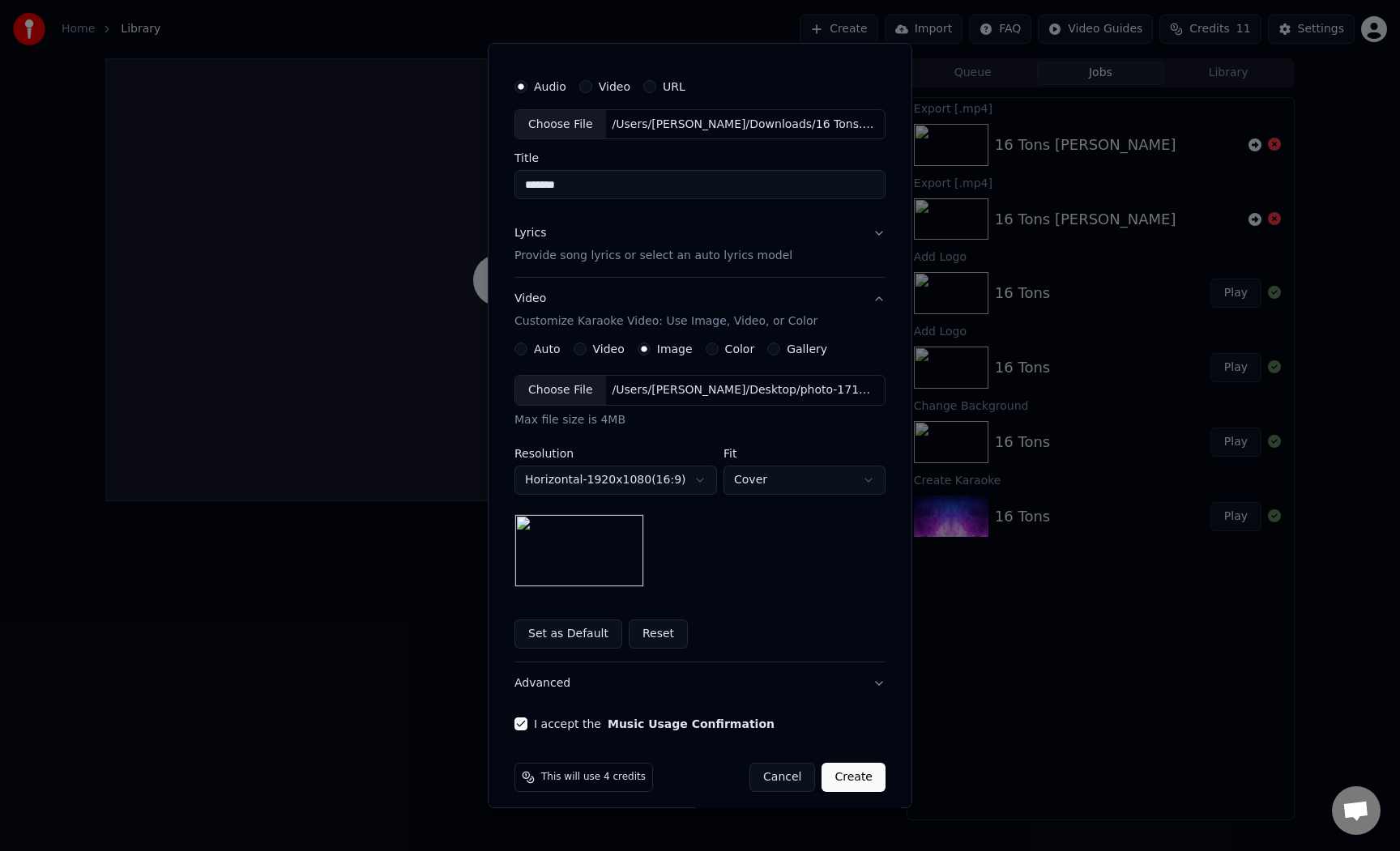
scroll to position [43, 0]
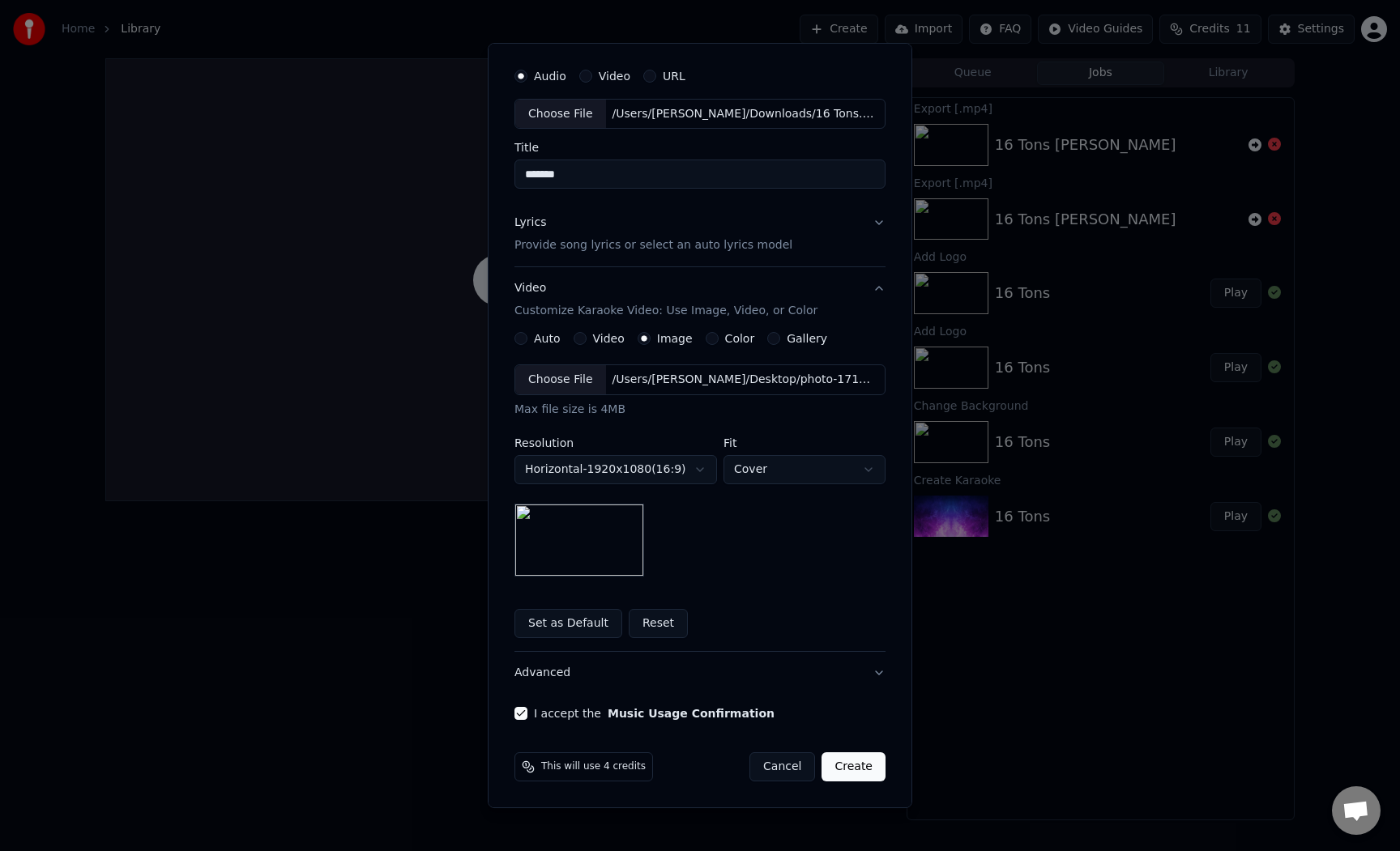
click at [879, 222] on button "Lyrics Provide song lyrics or select an auto lyrics model" at bounding box center [700, 234] width 371 height 64
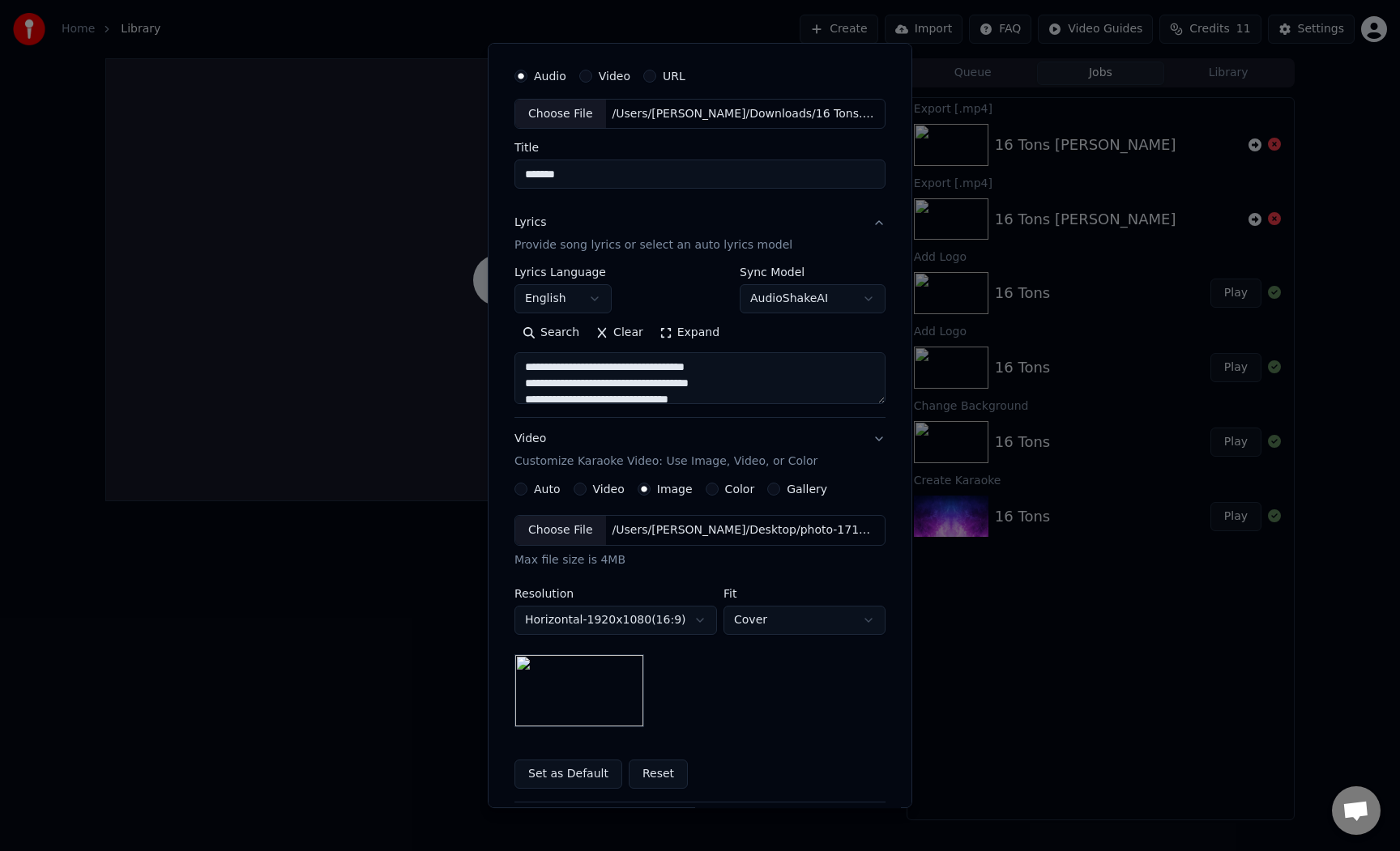
scroll to position [0, 0]
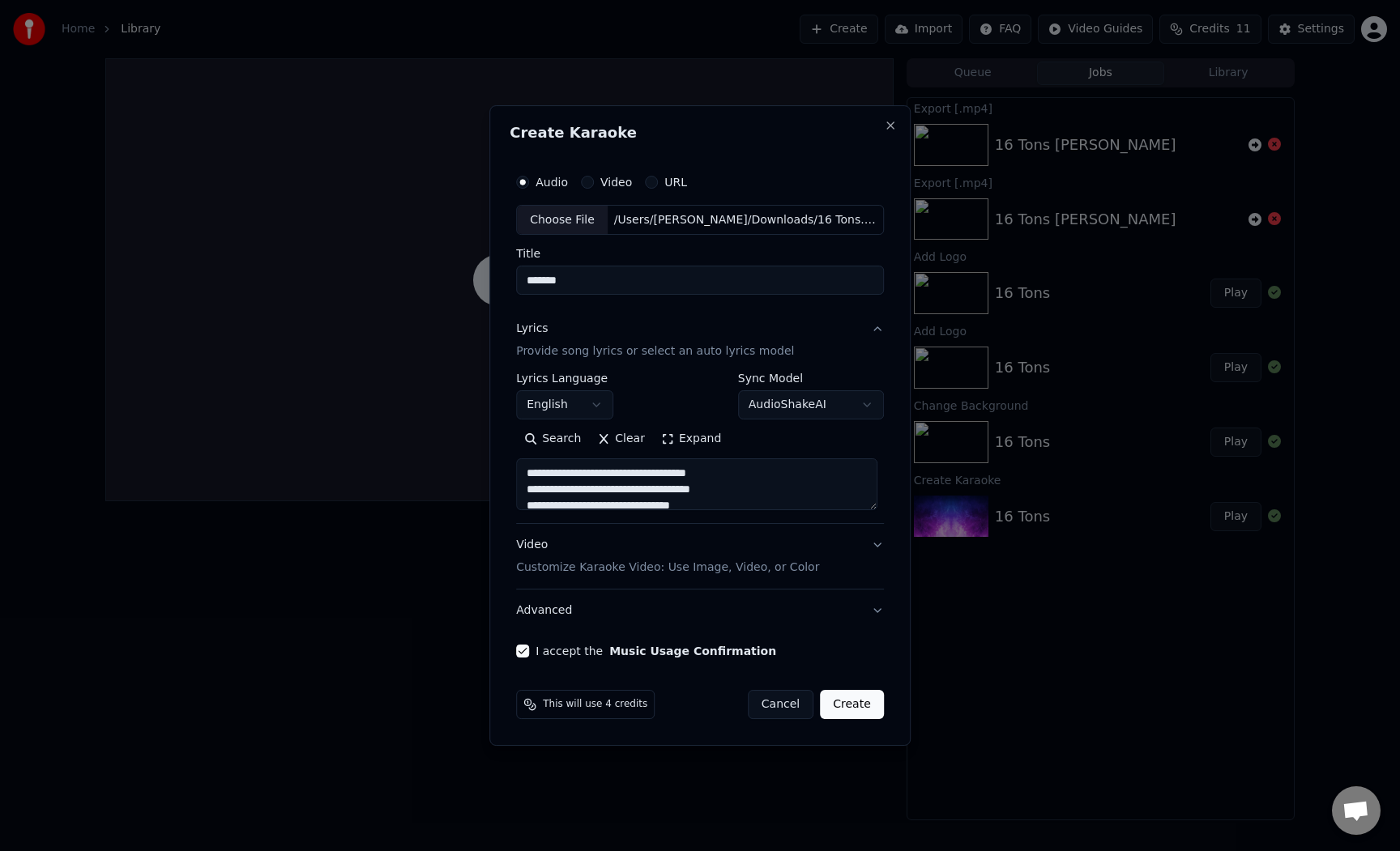
click at [872, 334] on button "Lyrics Provide song lyrics or select an auto lyrics model" at bounding box center [700, 340] width 368 height 64
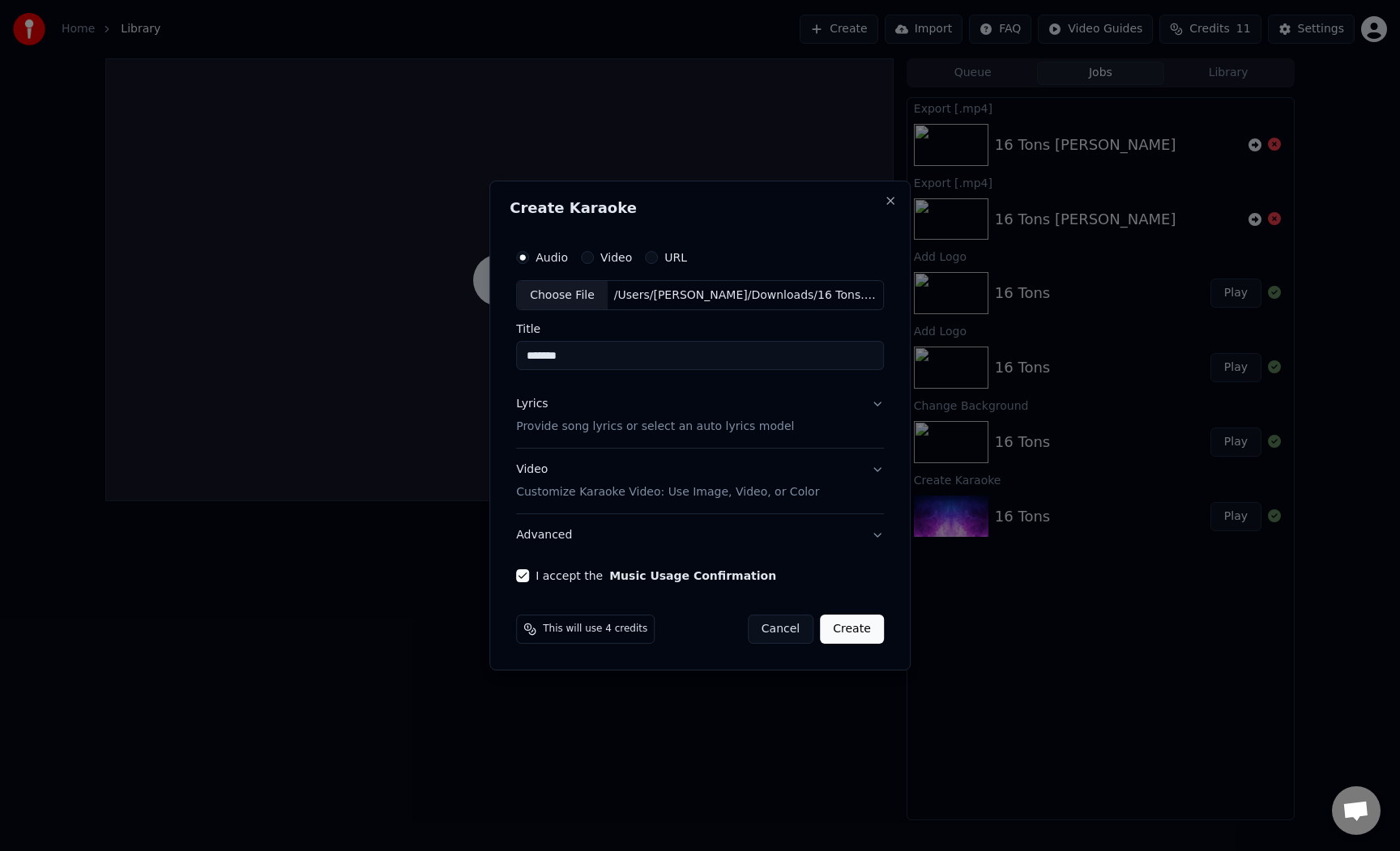
click at [872, 476] on button "Video Customize Karaoke Video: Use Image, Video, or Color" at bounding box center [700, 482] width 368 height 64
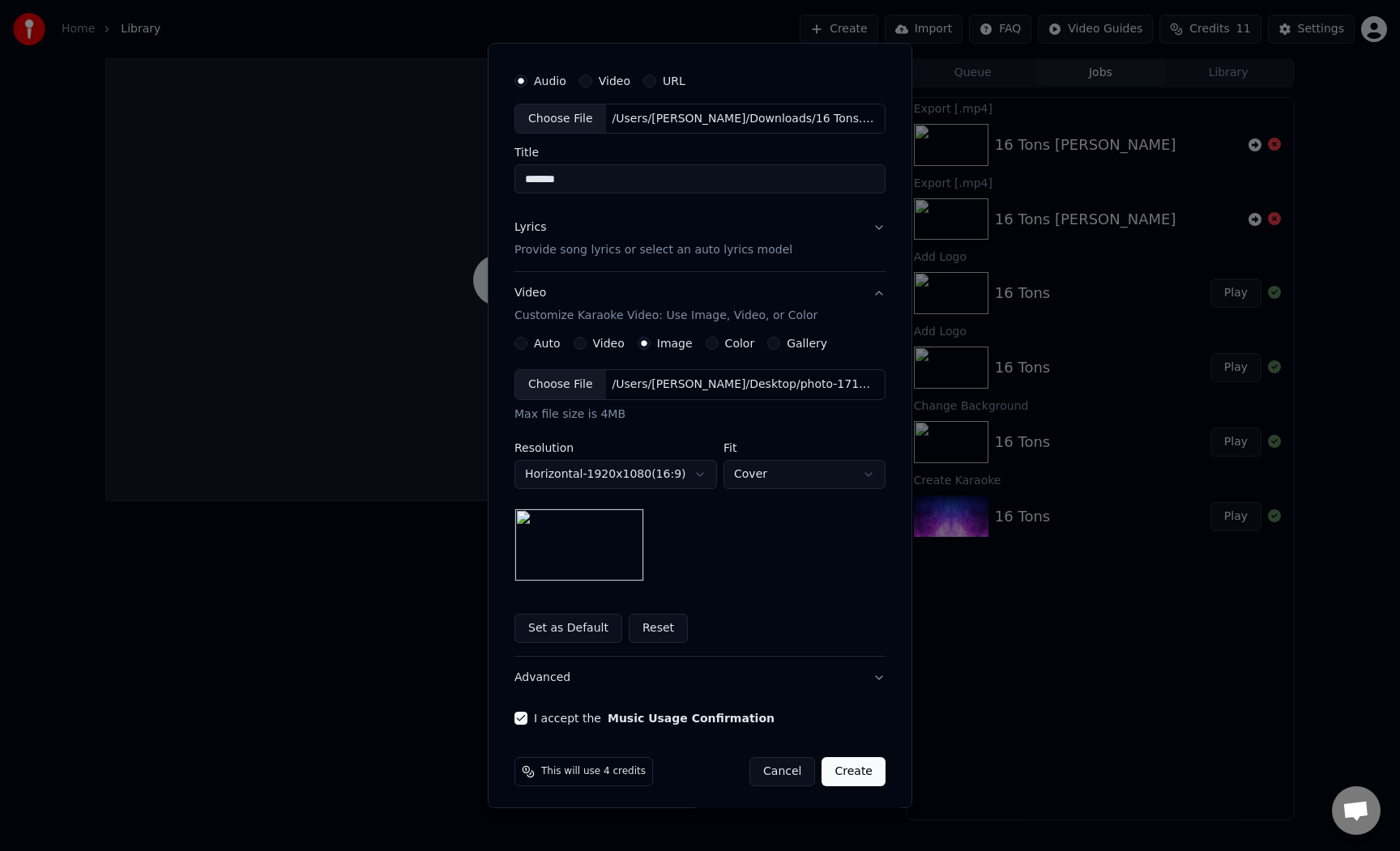
scroll to position [43, 0]
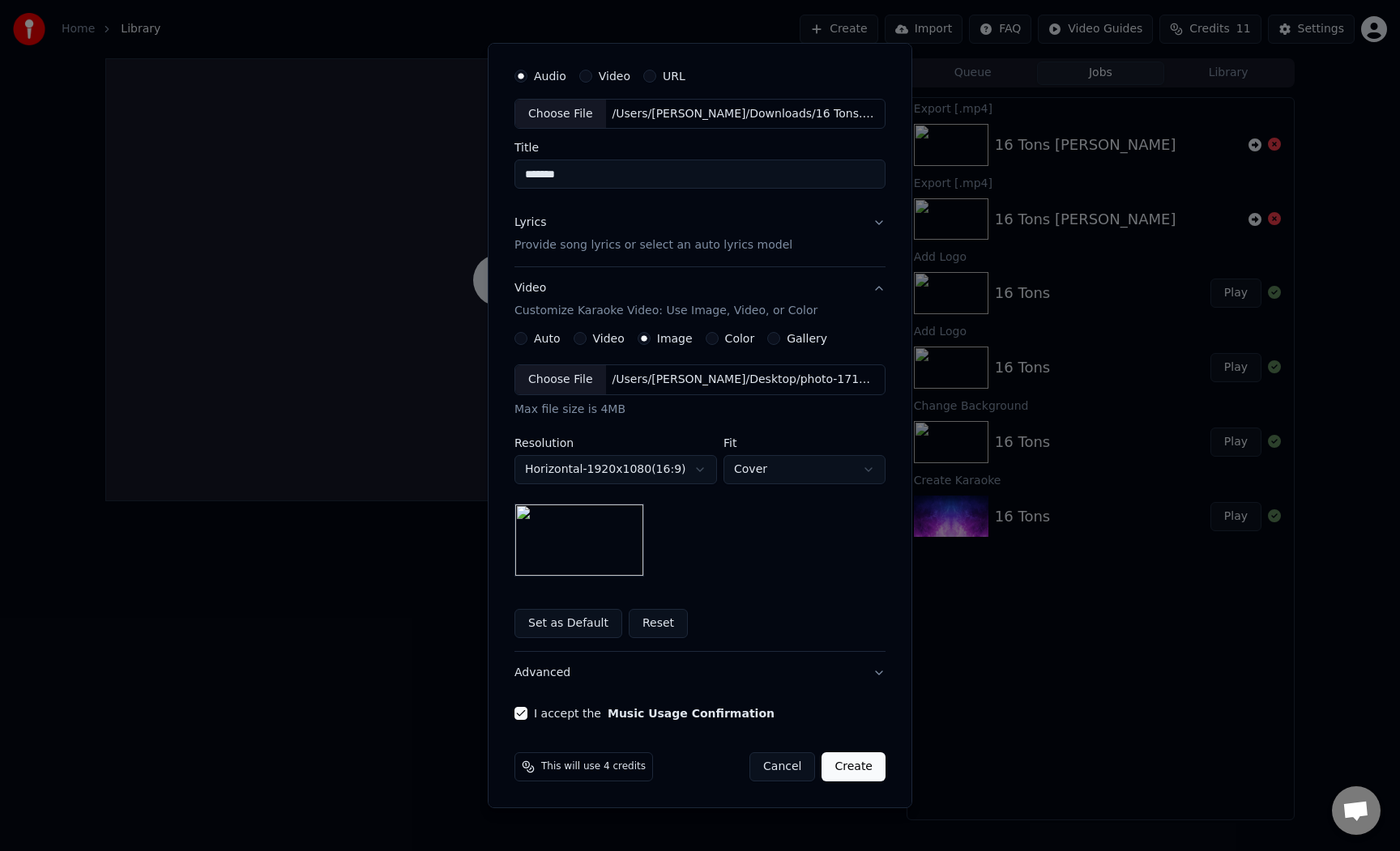
click at [858, 767] on button "Create" at bounding box center [853, 767] width 64 height 29
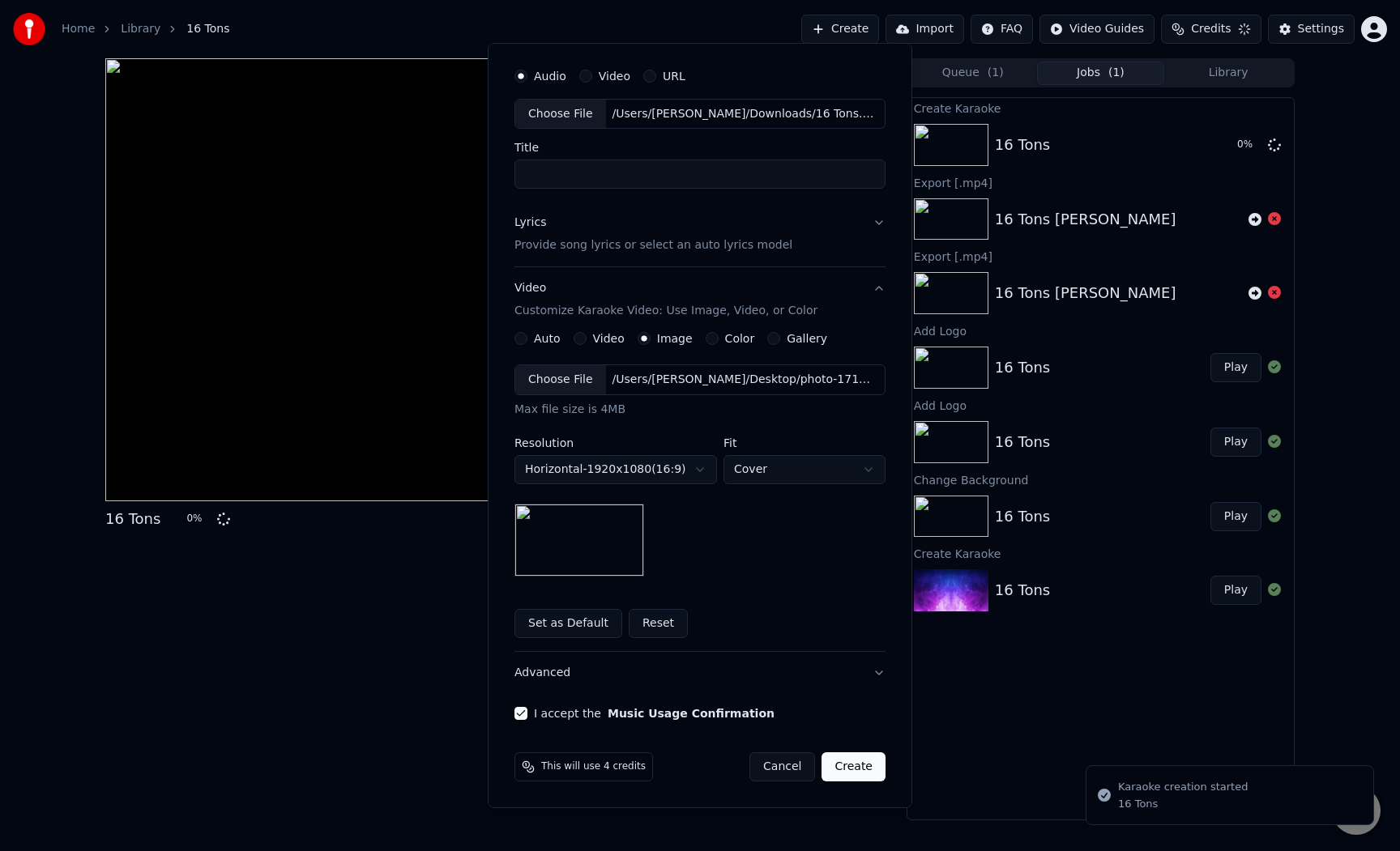
scroll to position [0, 0]
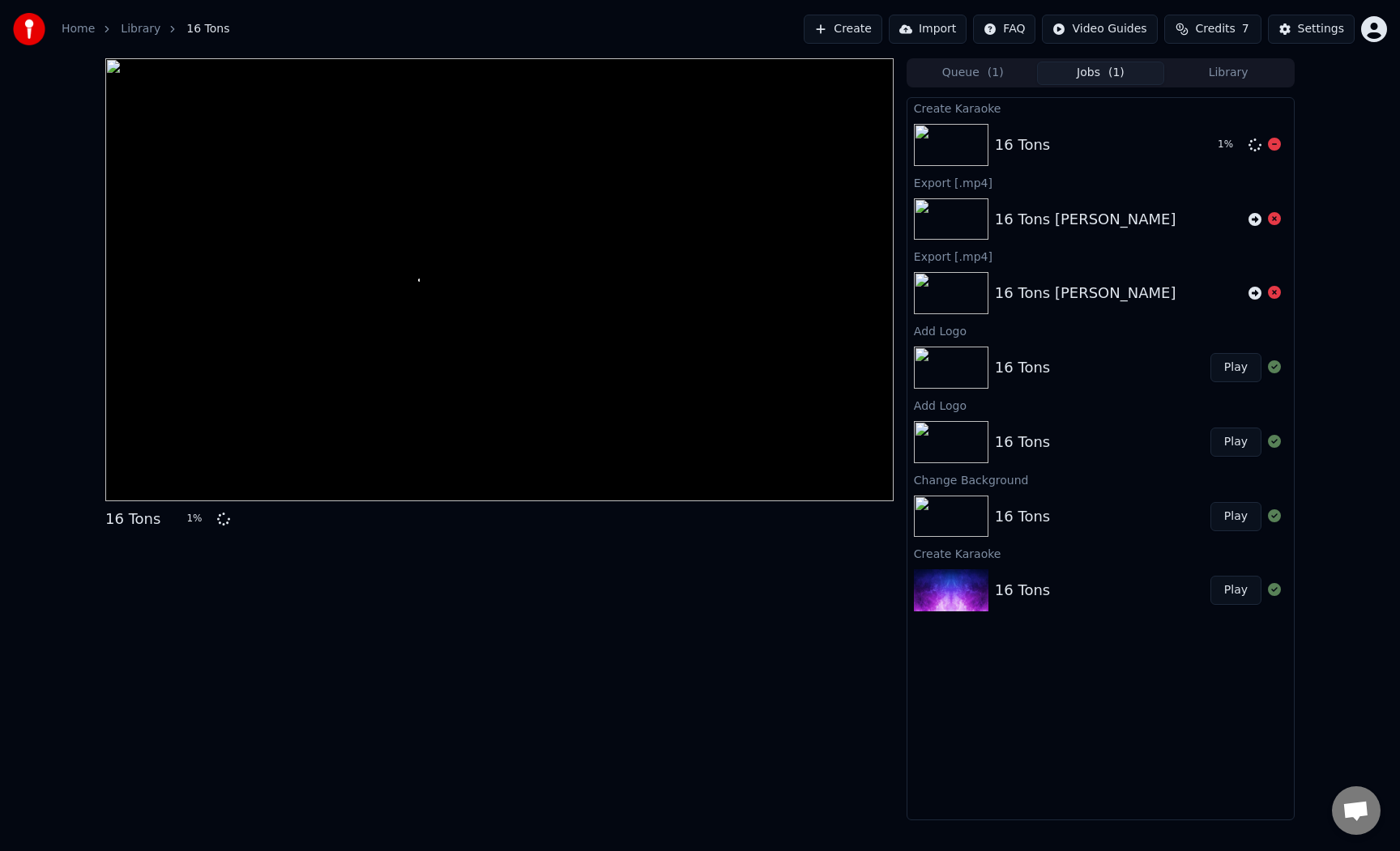
click at [1004, 153] on div "16 Tons" at bounding box center [1023, 145] width 55 height 23
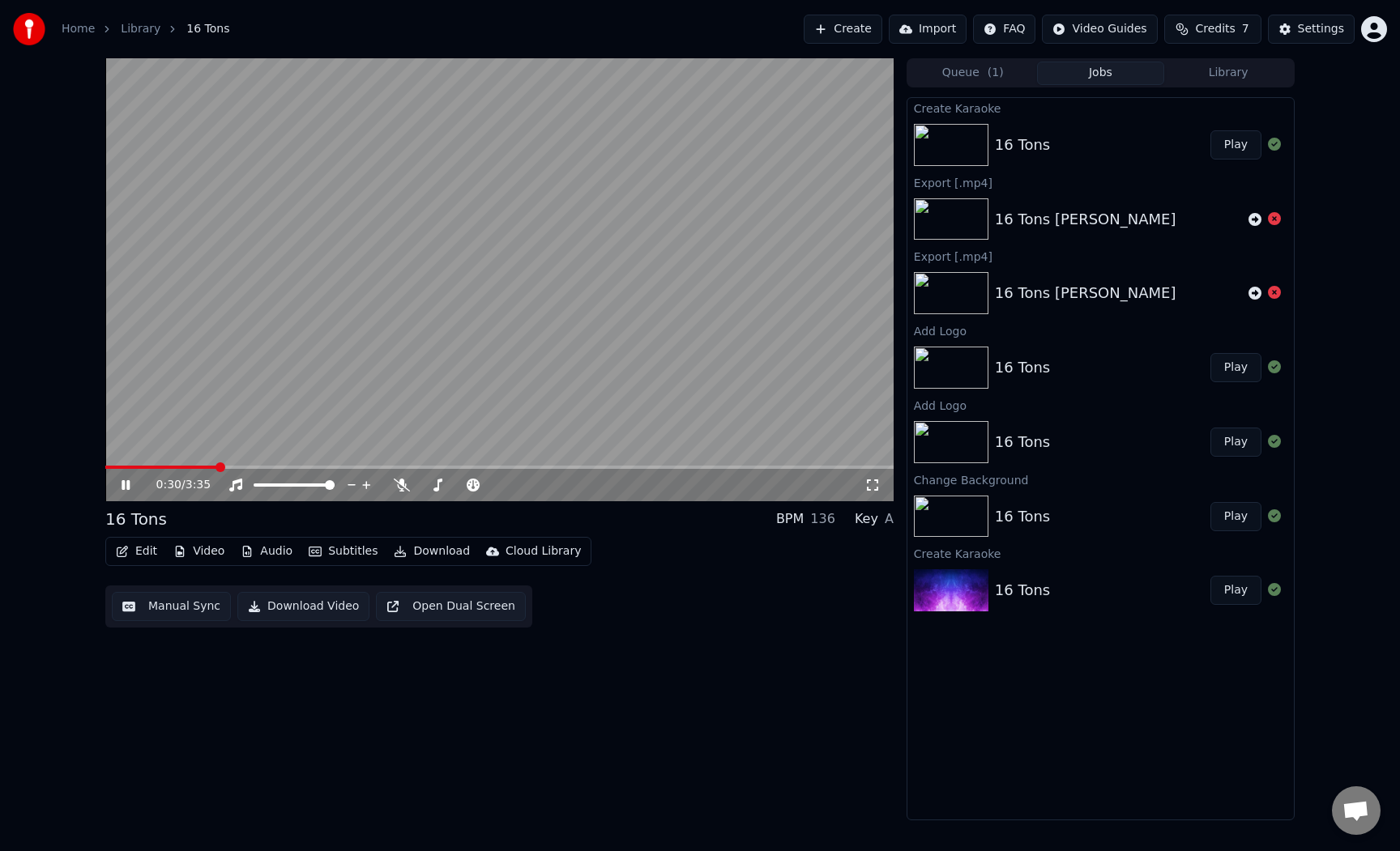
click at [141, 552] on button "Edit" at bounding box center [136, 551] width 54 height 23
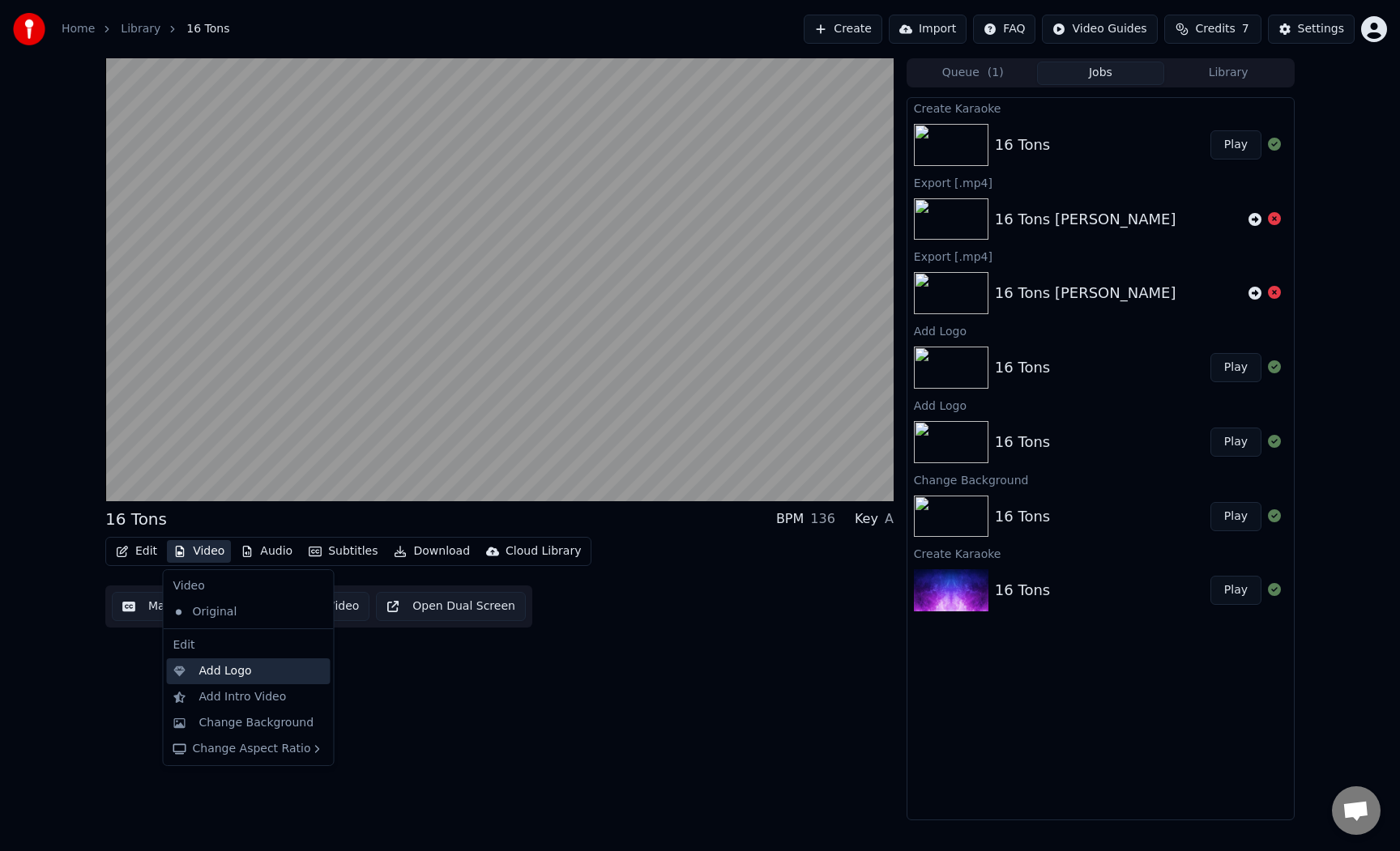
click at [246, 680] on div "Add Logo" at bounding box center [249, 671] width 164 height 26
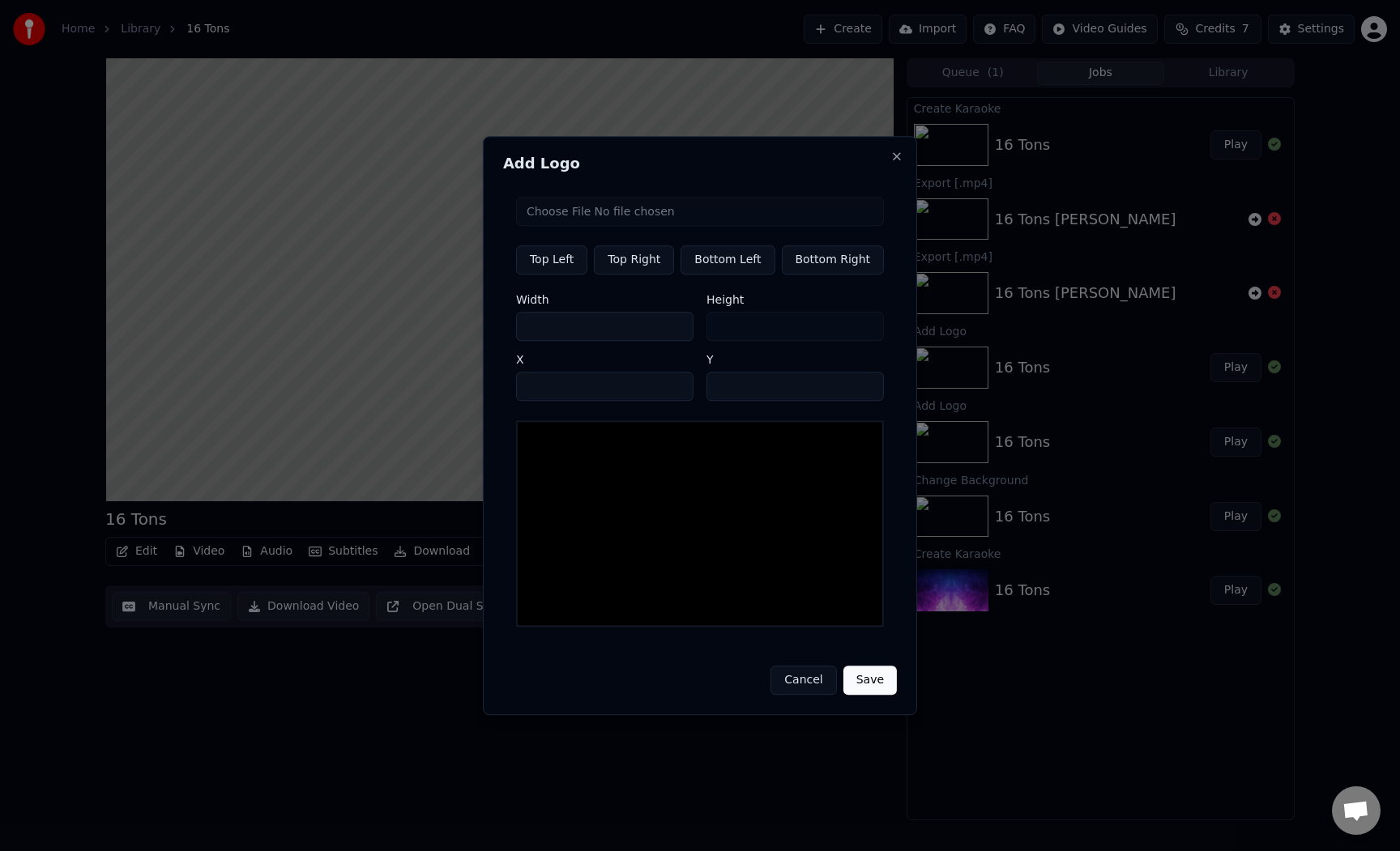
click at [667, 207] on input "file" at bounding box center [700, 211] width 368 height 29
type input "**********"
click at [624, 334] on input "***" at bounding box center [605, 326] width 177 height 29
type input "**"
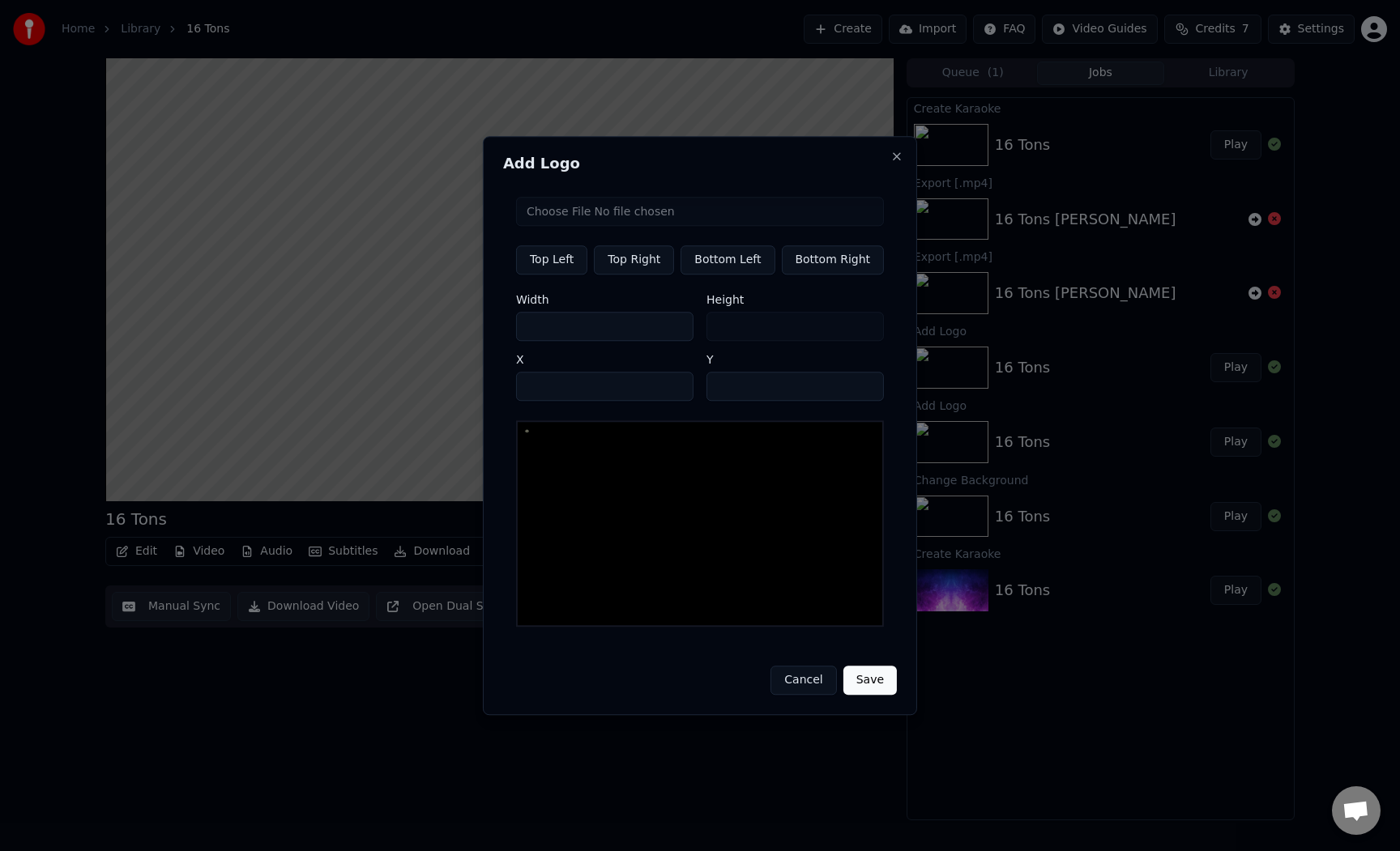
type input "*"
type input "**"
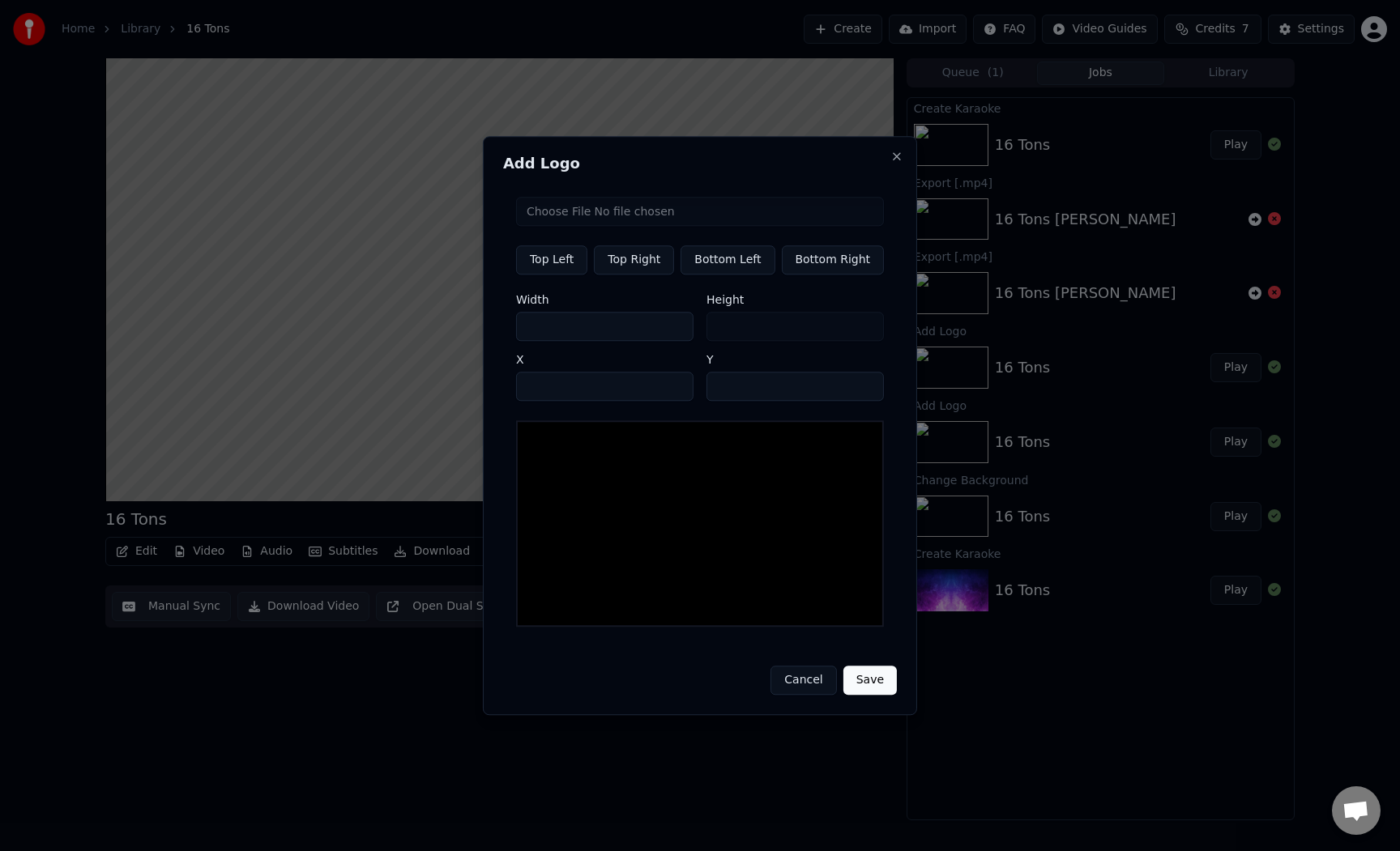
type input "*"
type input "***"
type input "**"
type input "****"
type input "***"
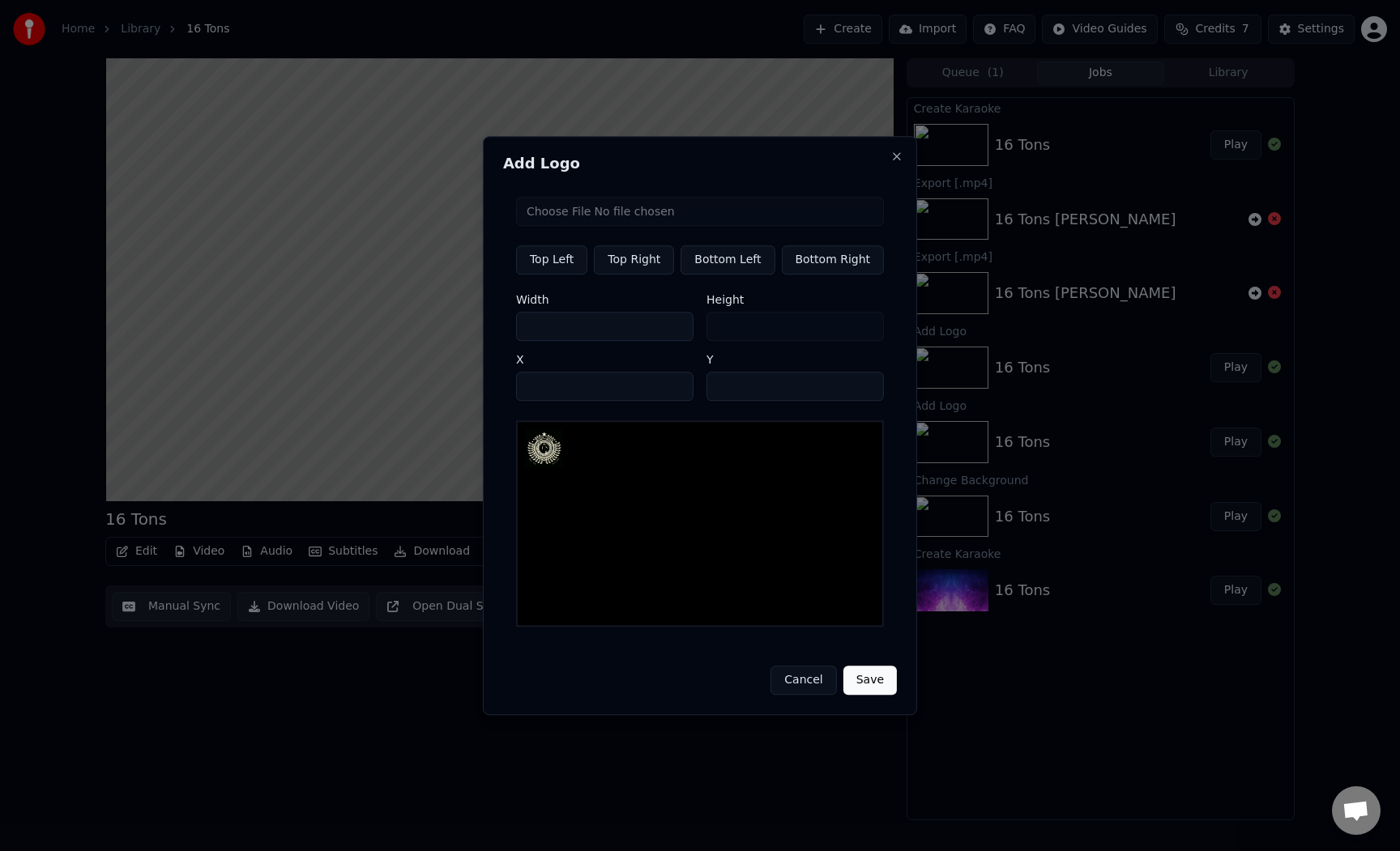
type input "***"
type input "**"
type input "*"
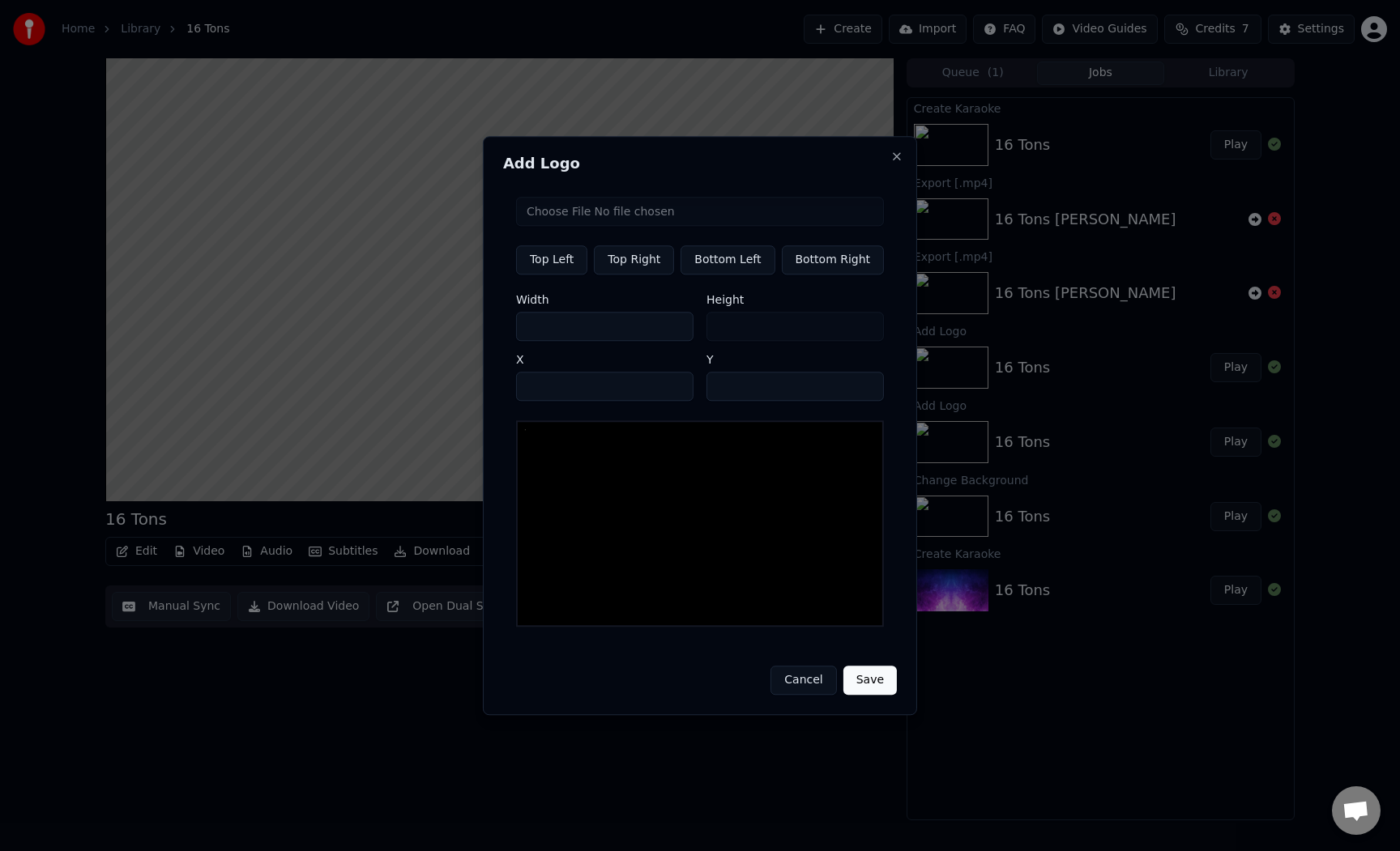
type input "*"
type input "**"
type input "*"
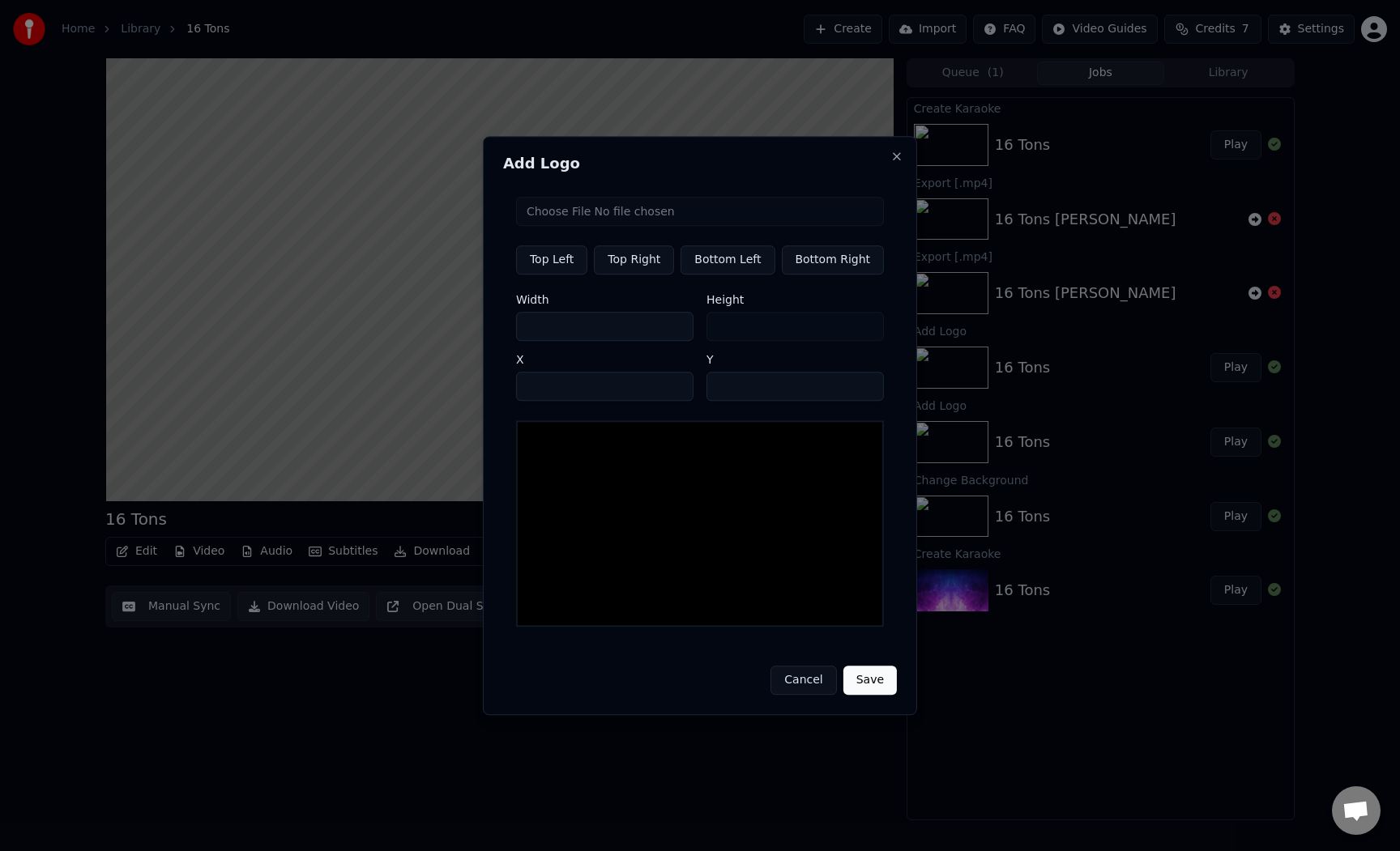
type input "**"
type input "*"
type input "***"
type input "**"
type input "****"
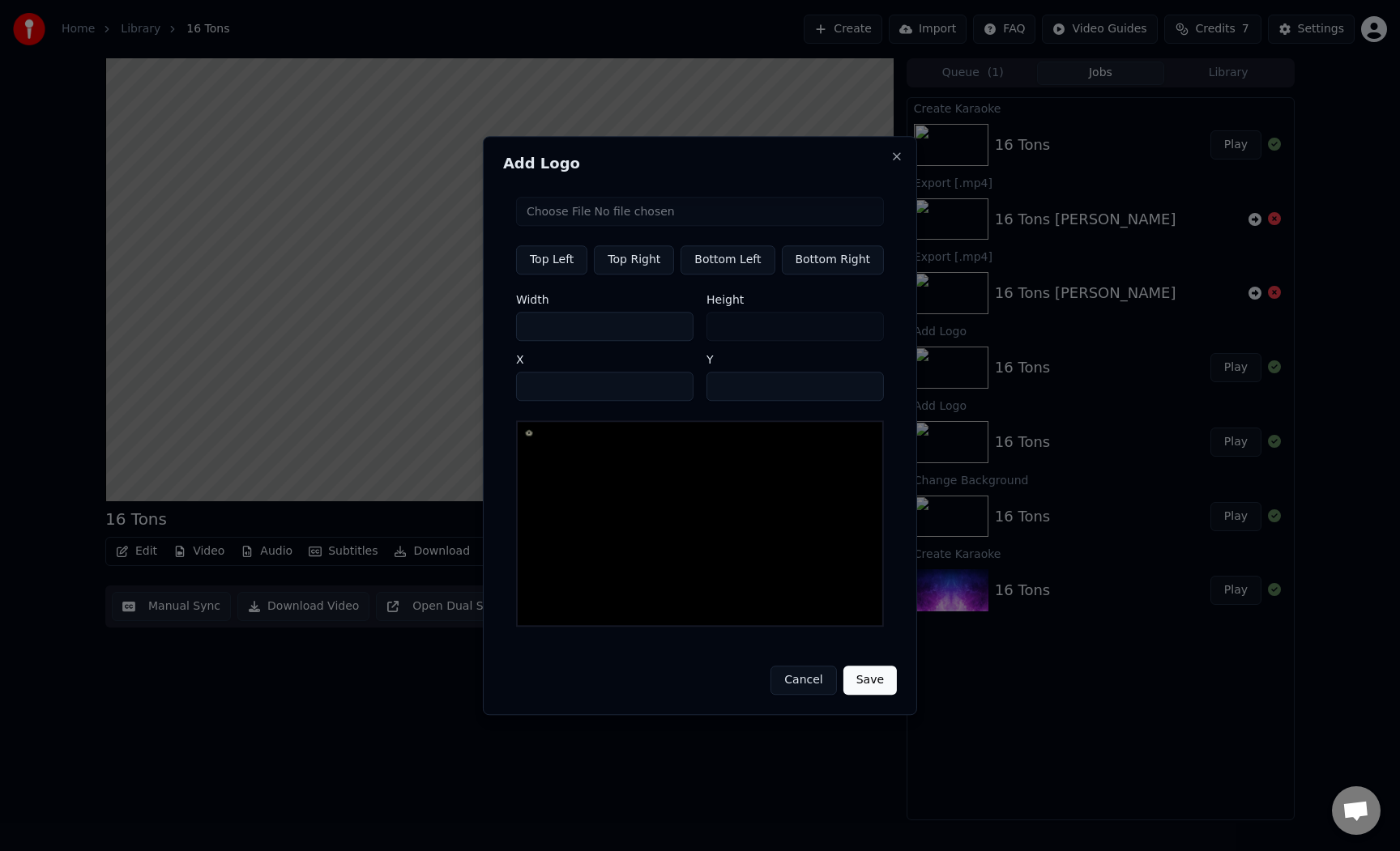
type input "***"
type input "****"
click at [602, 398] on input "**" at bounding box center [605, 386] width 177 height 29
type input "****"
type input "***"
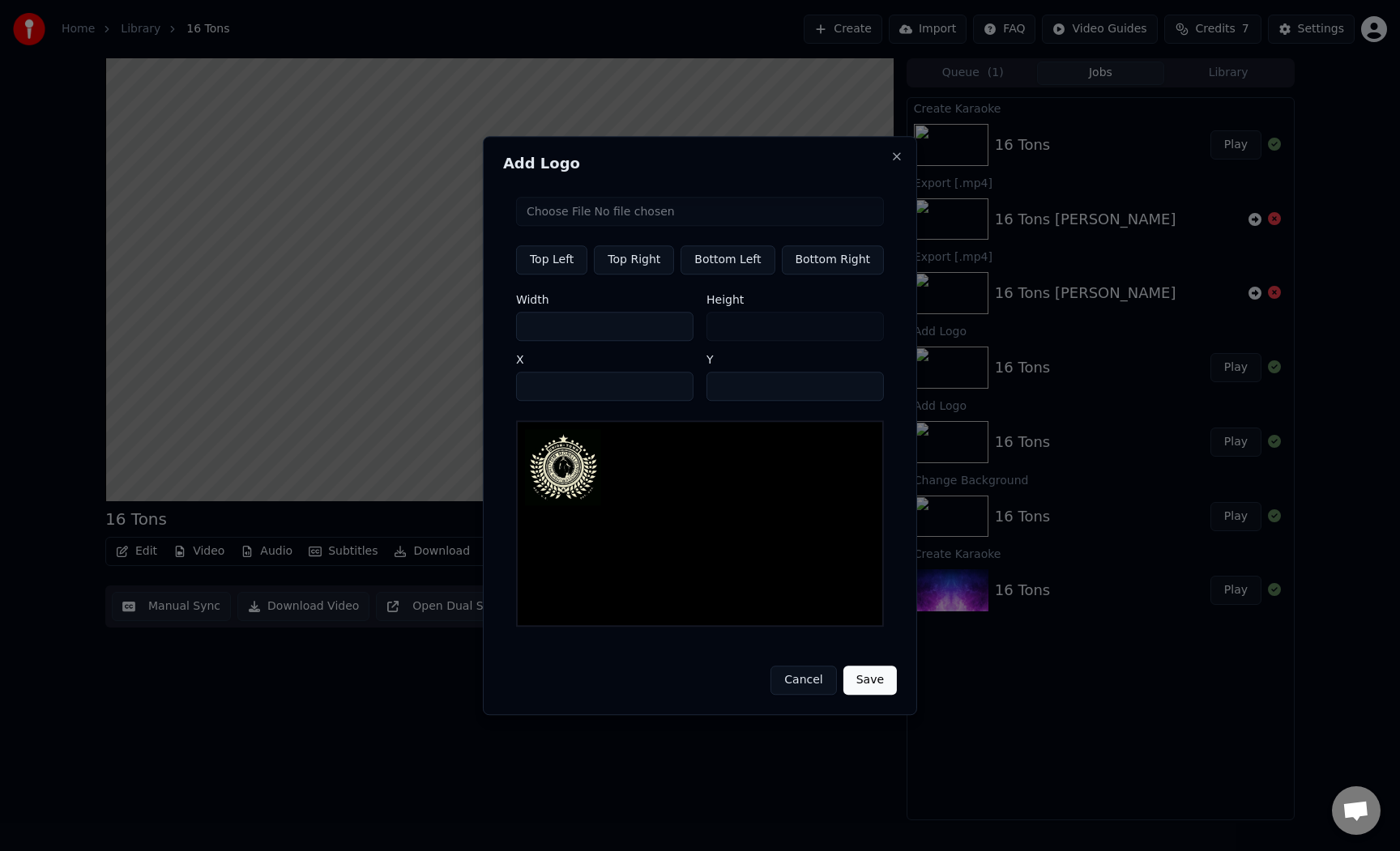
type input "**"
click at [657, 392] on input "****" at bounding box center [605, 386] width 177 height 29
click at [607, 341] on input "***" at bounding box center [605, 326] width 177 height 29
type input "**"
type input "*"
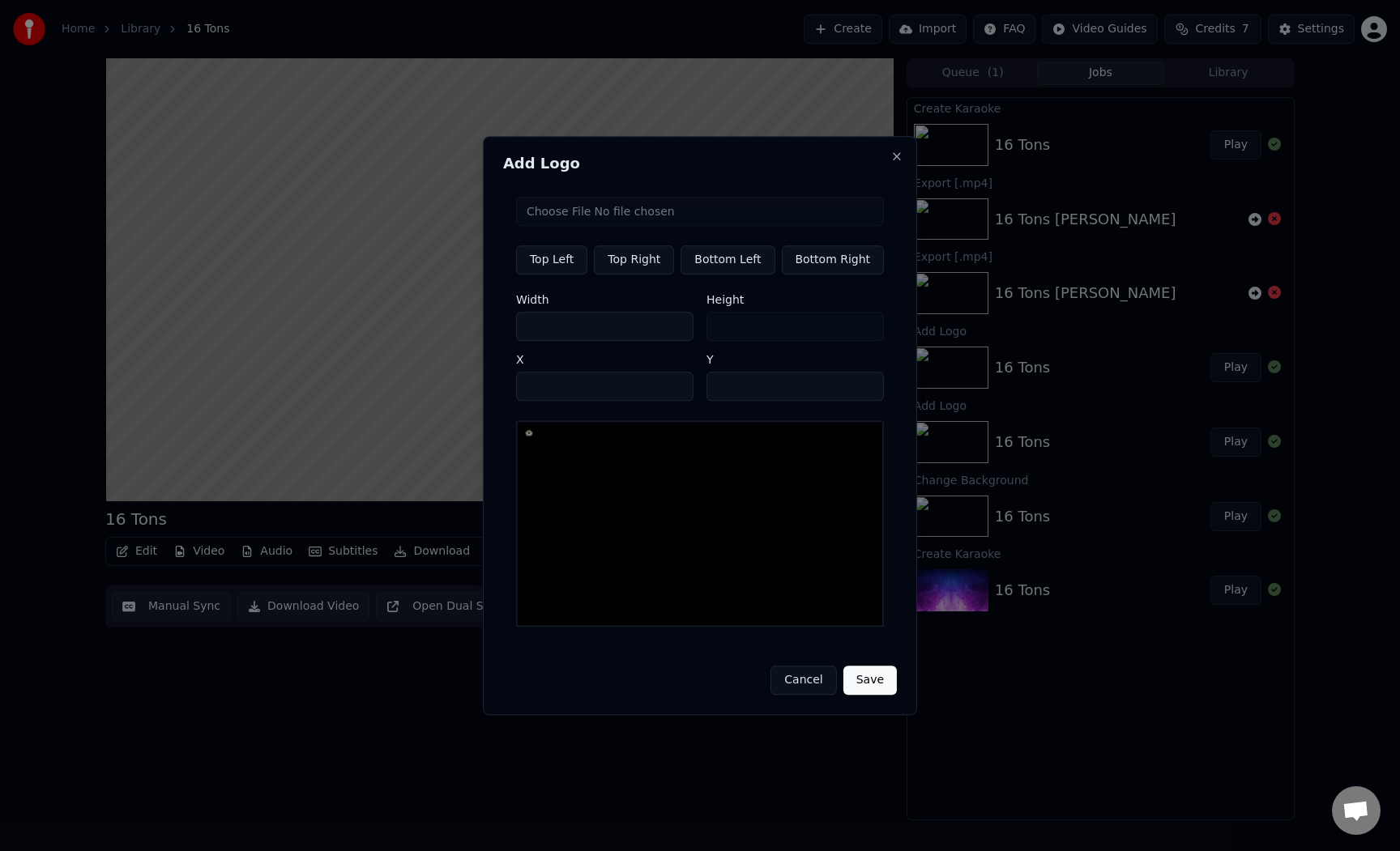
type input "*"
type input "**"
type input "*"
type input "***"
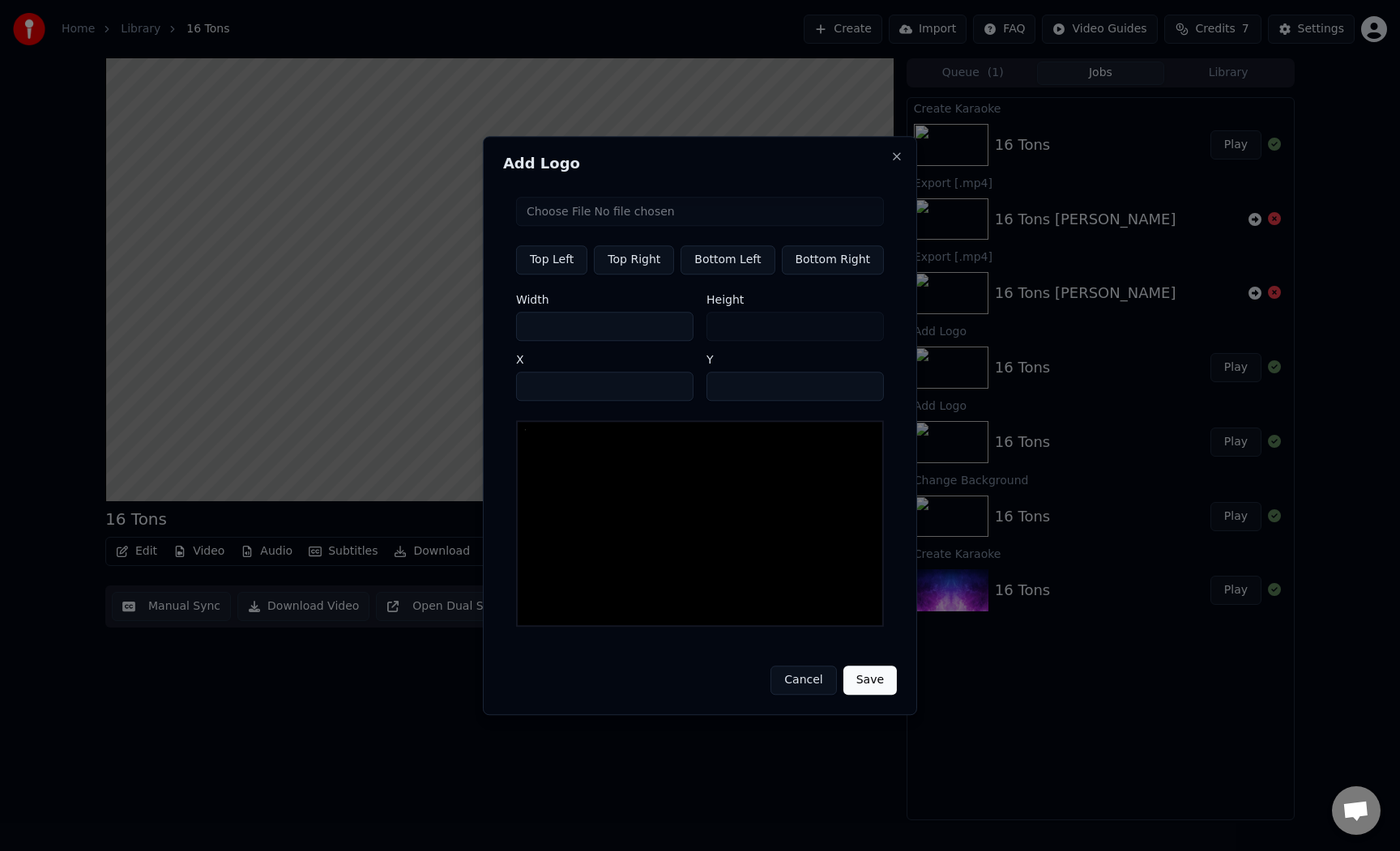
type input "**"
click at [575, 392] on input "****" at bounding box center [605, 386] width 177 height 29
click at [762, 393] on input "**" at bounding box center [795, 386] width 177 height 29
click at [866, 675] on button "Save" at bounding box center [870, 680] width 54 height 29
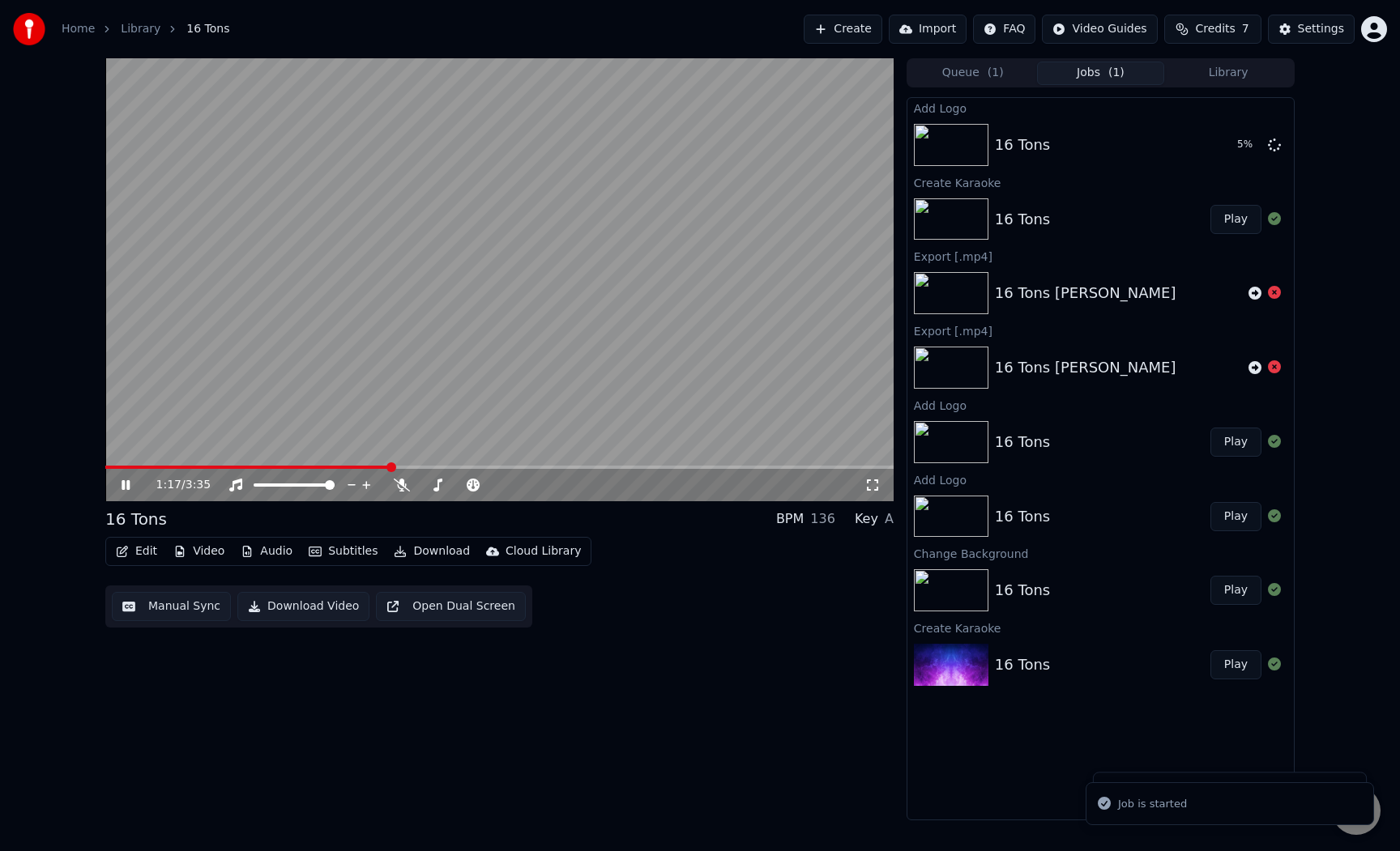
click at [588, 264] on video at bounding box center [499, 280] width 789 height 443
click at [570, 270] on video at bounding box center [499, 280] width 789 height 443
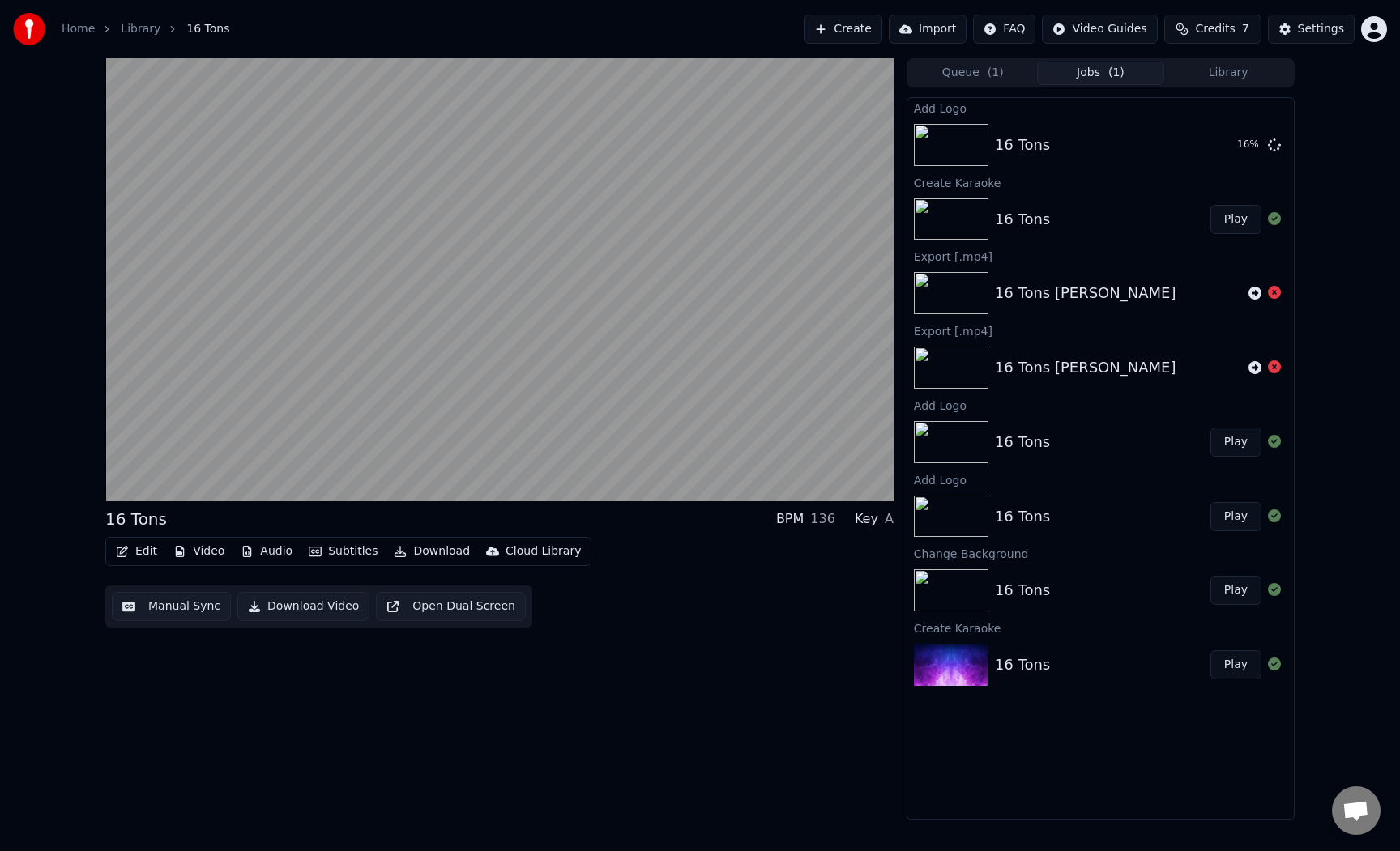
click at [605, 686] on div "16 Tons BPM 136 Key A Edit Video Audio Subtitles Download Cloud Library Manual …" at bounding box center [499, 440] width 789 height 762
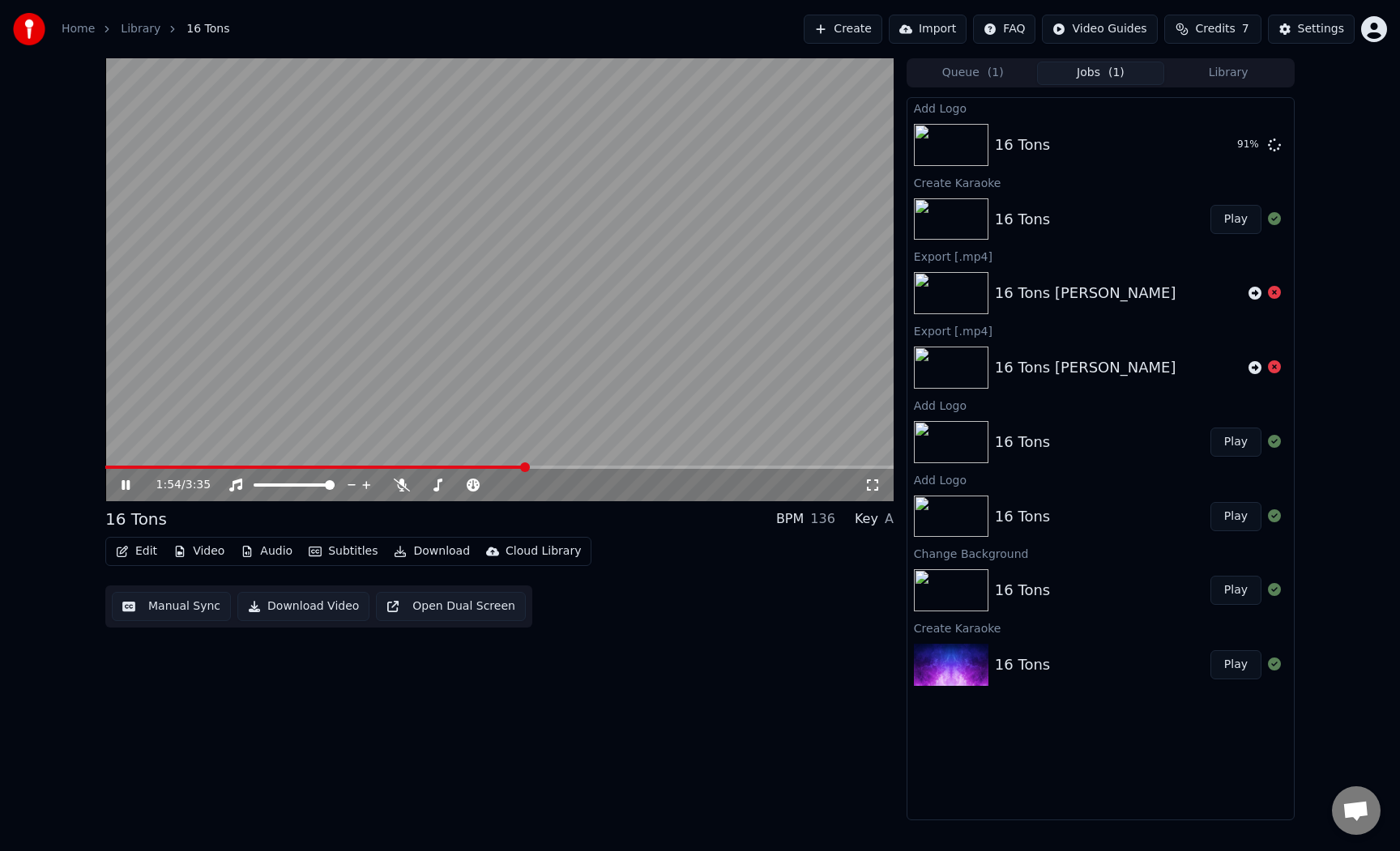
click at [995, 774] on div "Add Logo 16 Tons 91 % Create Karaoke 16 Tons Play Export [.mp4] 16 Tons [PERSON…" at bounding box center [1101, 458] width 388 height 723
click at [759, 701] on div "1:55 / 3:35 16 Tons BPM 136 Key A Edit Video Audio Subtitles Download Cloud Lib…" at bounding box center [499, 440] width 789 height 762
click at [851, 199] on video at bounding box center [499, 280] width 789 height 443
click at [1060, 117] on div "16 Tons Play" at bounding box center [1101, 145] width 386 height 55
click at [1234, 140] on button "Play" at bounding box center [1235, 145] width 51 height 29
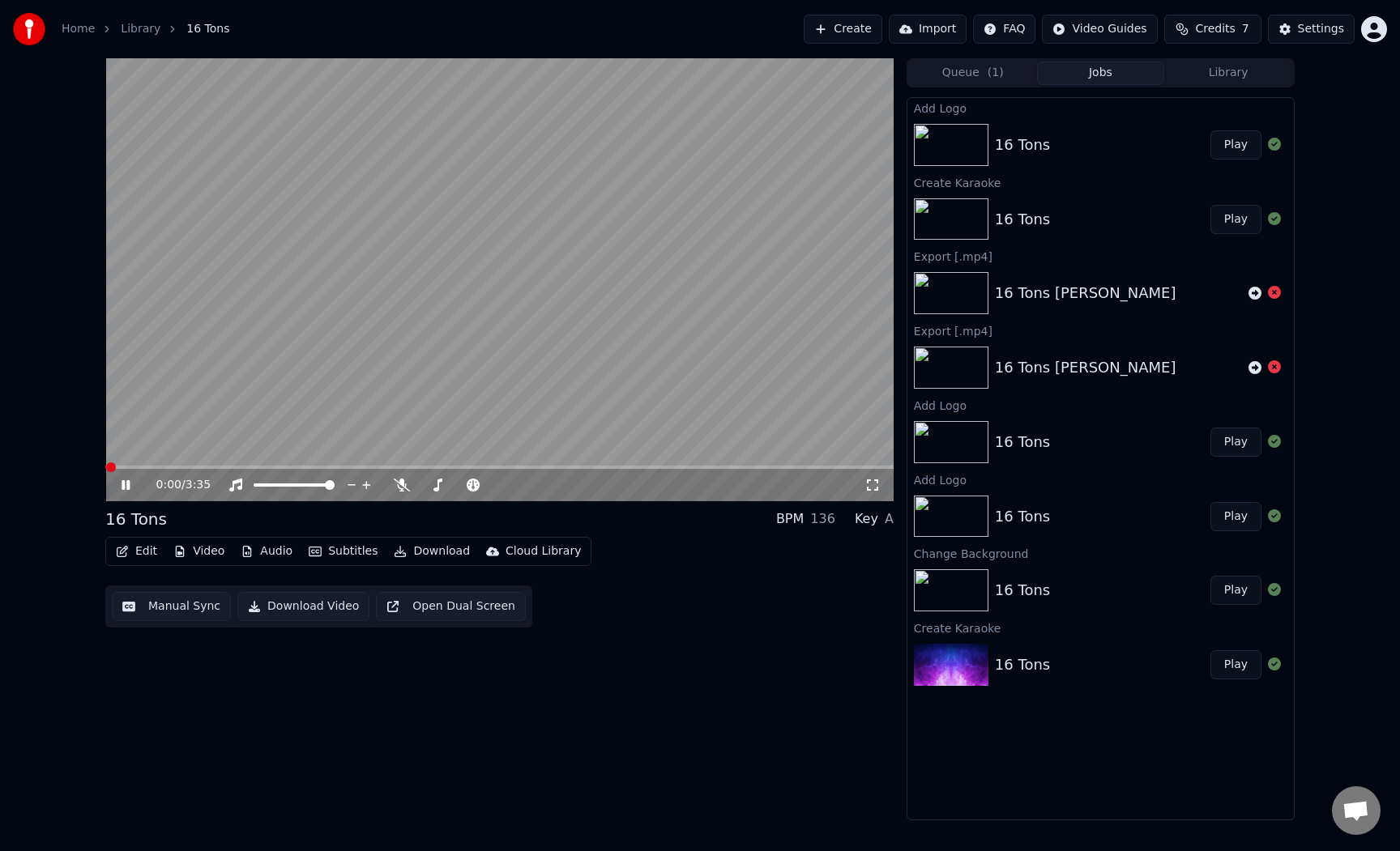
click at [635, 272] on video at bounding box center [499, 280] width 789 height 443
click at [662, 375] on video at bounding box center [499, 280] width 789 height 443
click at [420, 556] on button "Download" at bounding box center [432, 551] width 89 height 23
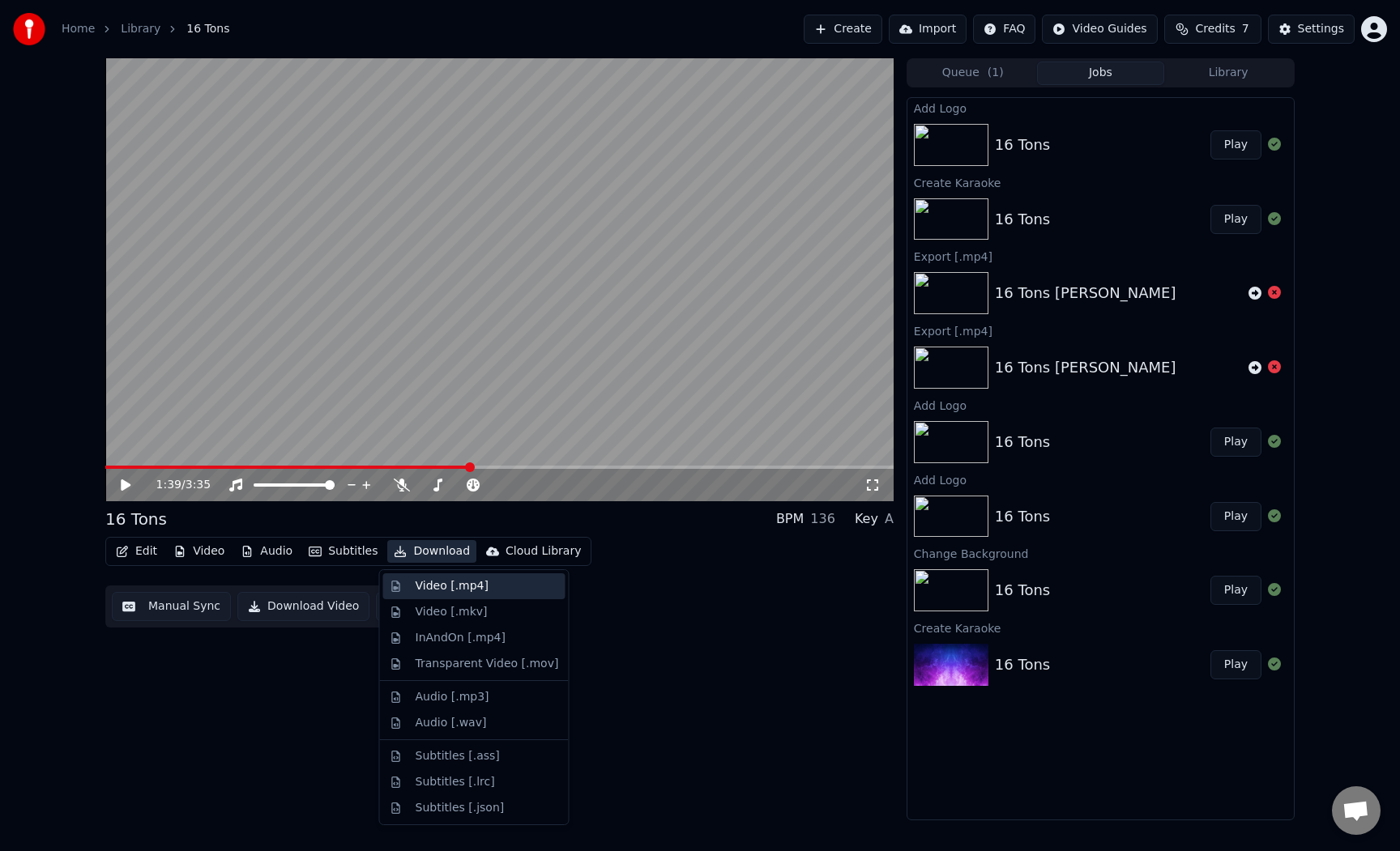
click at [437, 585] on div "Video [.mp4]" at bounding box center [452, 586] width 73 height 16
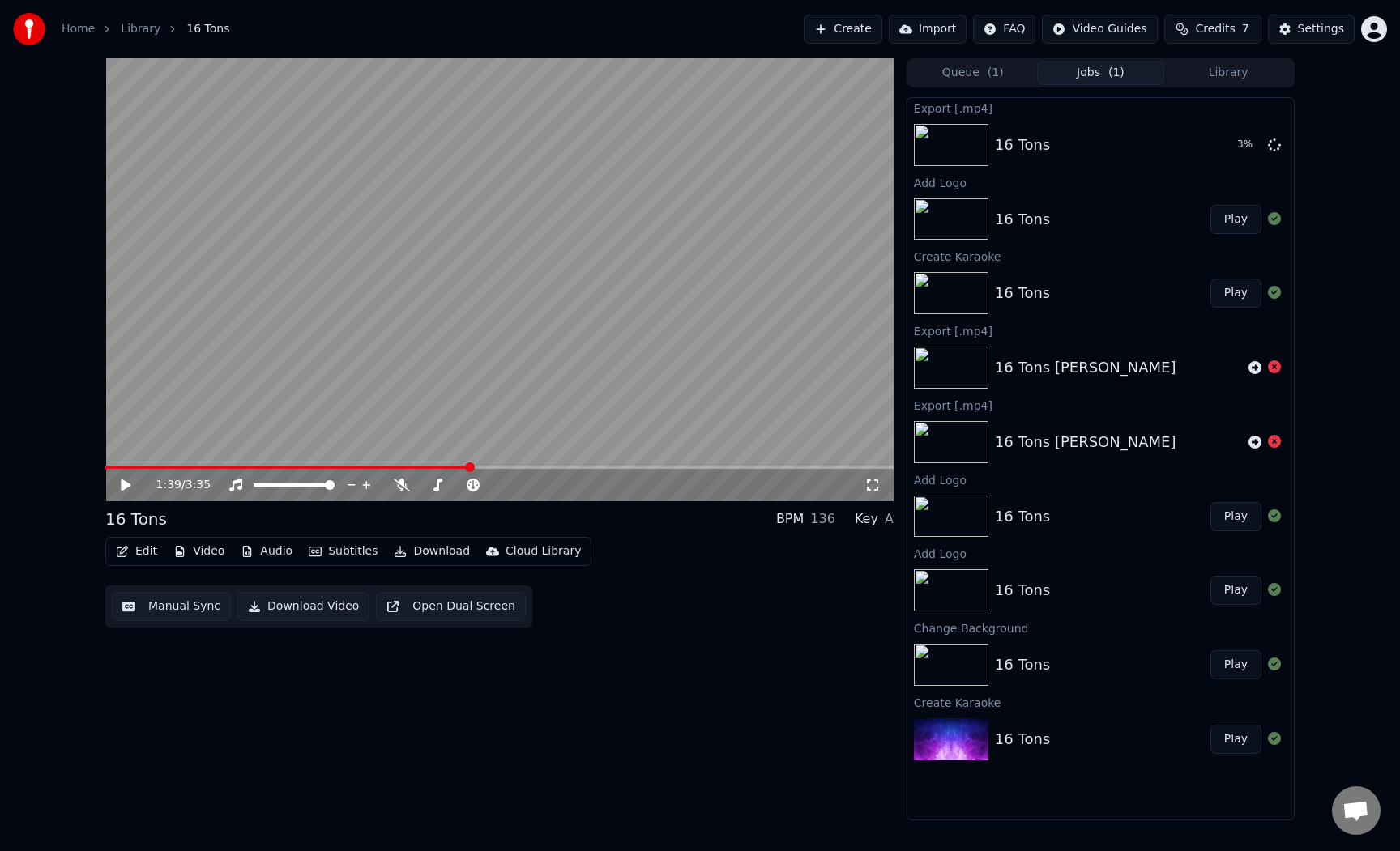
click at [1347, 287] on div "1:39 / 3:35 16 Tons BPM 136 Key A Edit Video Audio Subtitles Download Cloud Lib…" at bounding box center [700, 440] width 1400 height 762
click at [1228, 144] on button "Show" at bounding box center [1233, 145] width 59 height 29
click at [615, 589] on div "Edit Video Audio Subtitles Download Cloud Library Manual Sync Download Video Op…" at bounding box center [499, 582] width 789 height 90
click at [77, 27] on link "Home" at bounding box center [79, 28] width 33 height 16
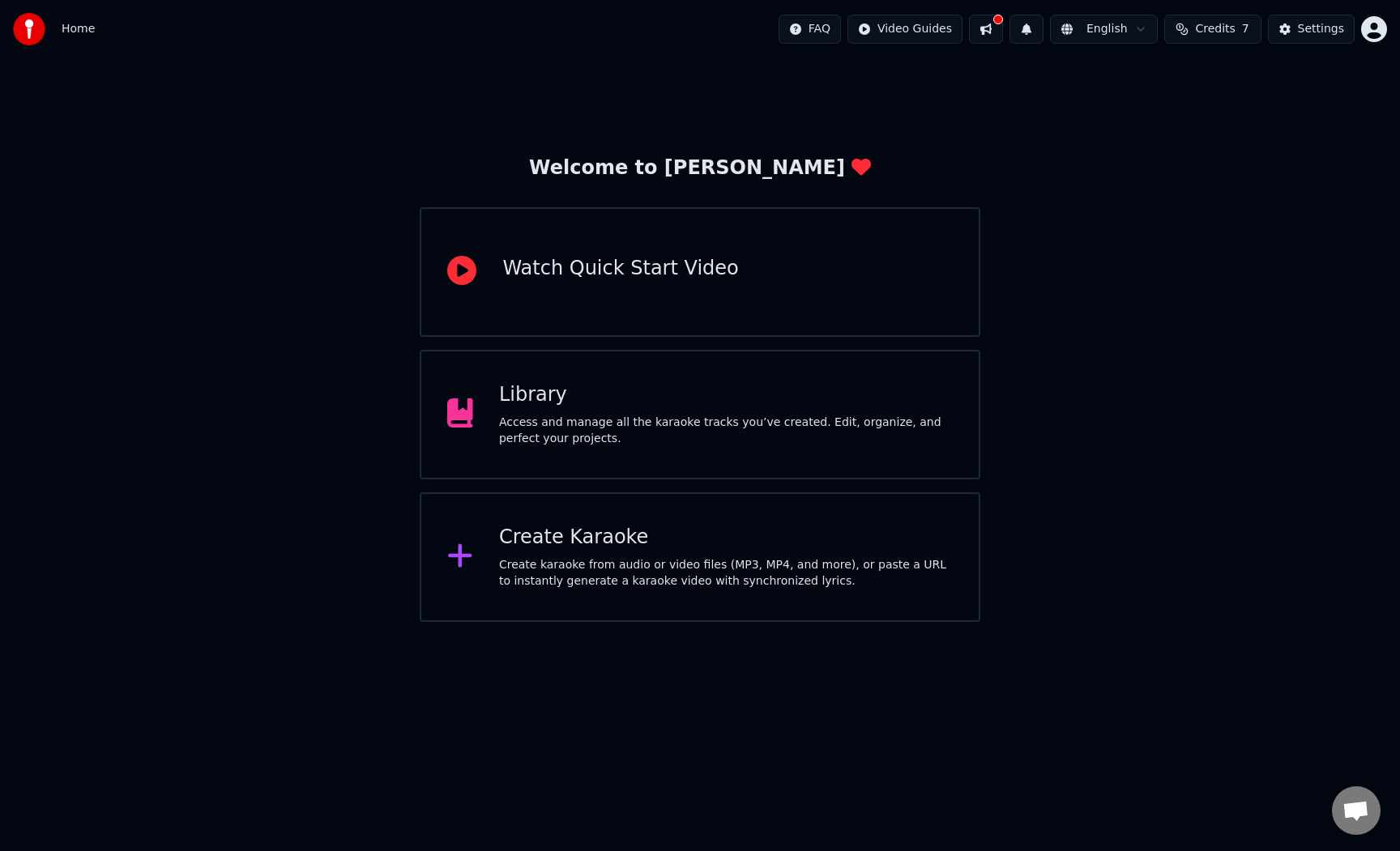
click at [647, 150] on div "Welcome to Youka Watch Quick Start Video Library Access and manage all the kara…" at bounding box center [700, 340] width 1400 height 563
click at [510, 407] on div "Library" at bounding box center [726, 395] width 453 height 26
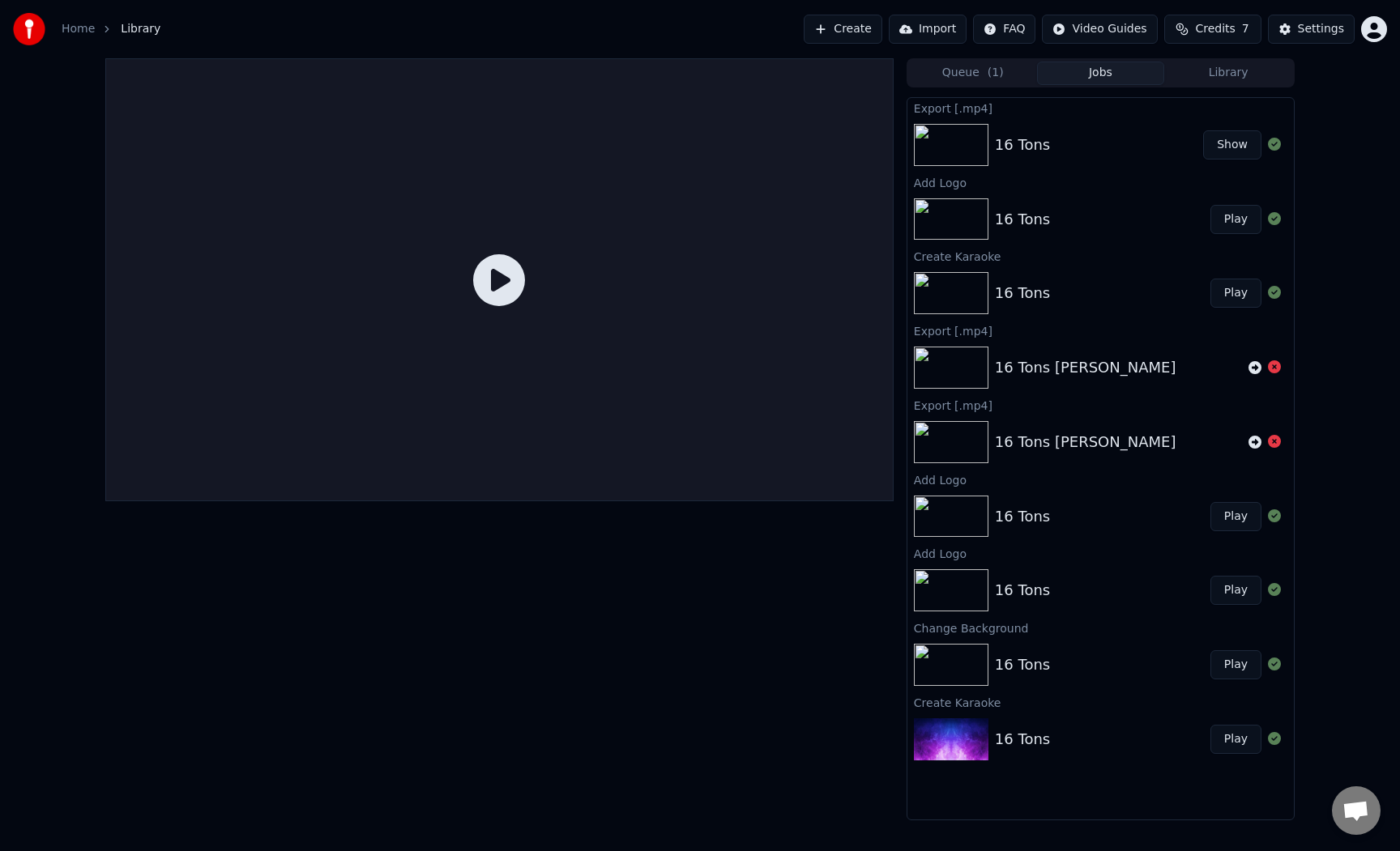
click at [856, 27] on button "Create" at bounding box center [843, 28] width 79 height 29
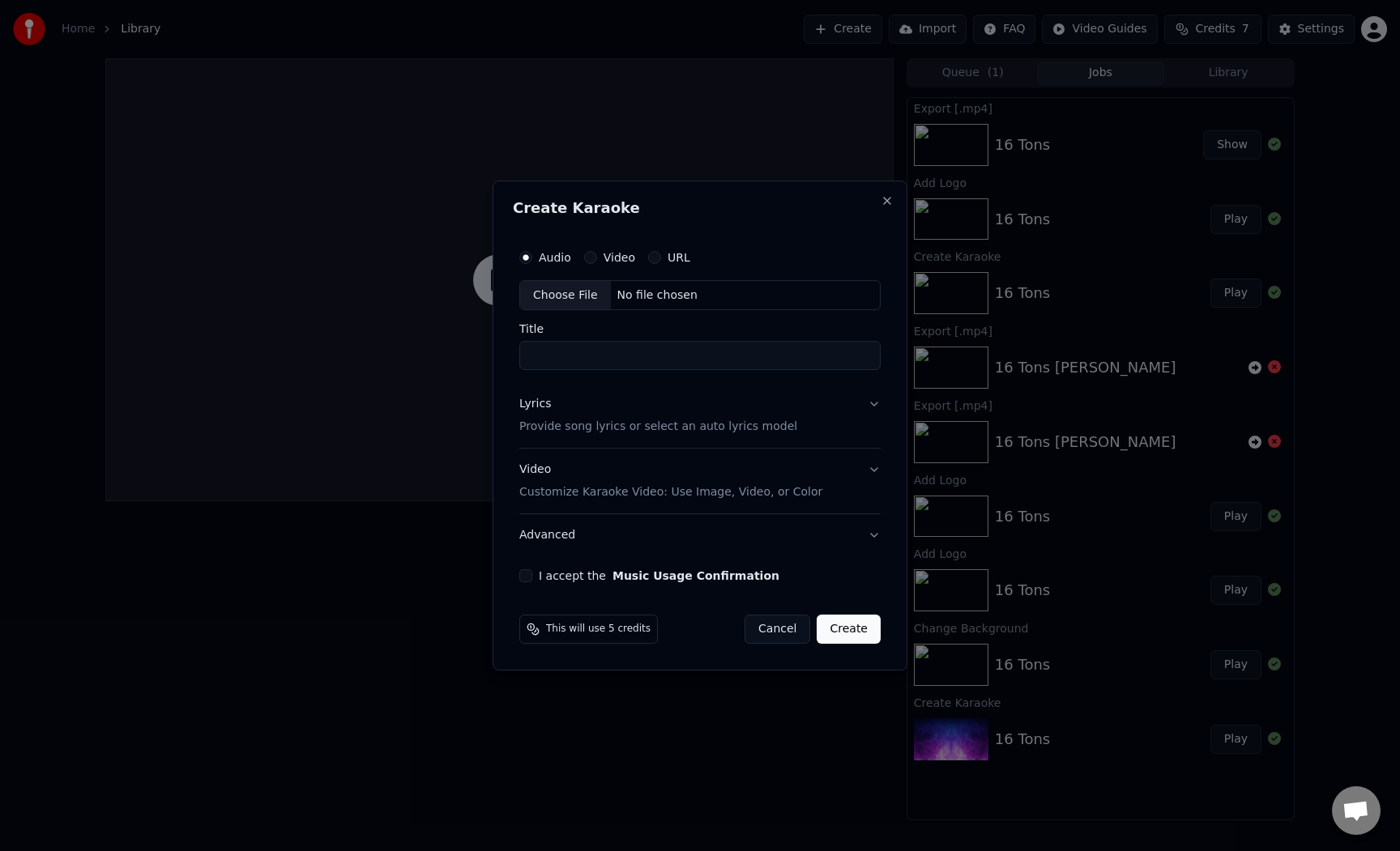
click at [578, 291] on div "Choose File" at bounding box center [565, 295] width 90 height 29
click at [559, 293] on div "Choose File" at bounding box center [565, 295] width 90 height 29
click at [830, 361] on input "**********" at bounding box center [700, 356] width 368 height 29
drag, startPoint x: 846, startPoint y: 354, endPoint x: 687, endPoint y: 350, distance: 159.1
click at [687, 350] on input "**********" at bounding box center [700, 356] width 368 height 29
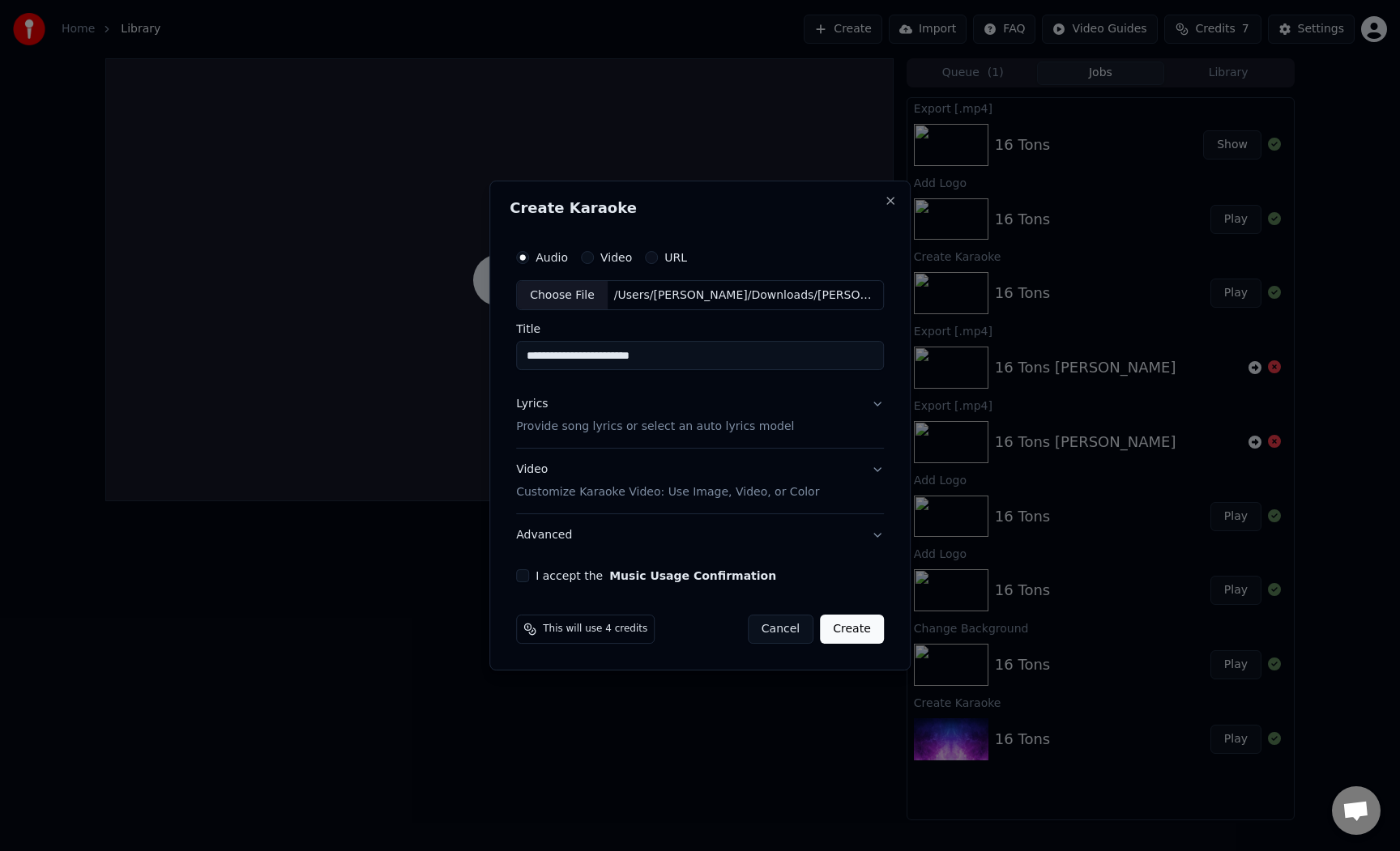
click at [876, 404] on button "Lyrics Provide song lyrics or select an auto lyrics model" at bounding box center [700, 415] width 368 height 64
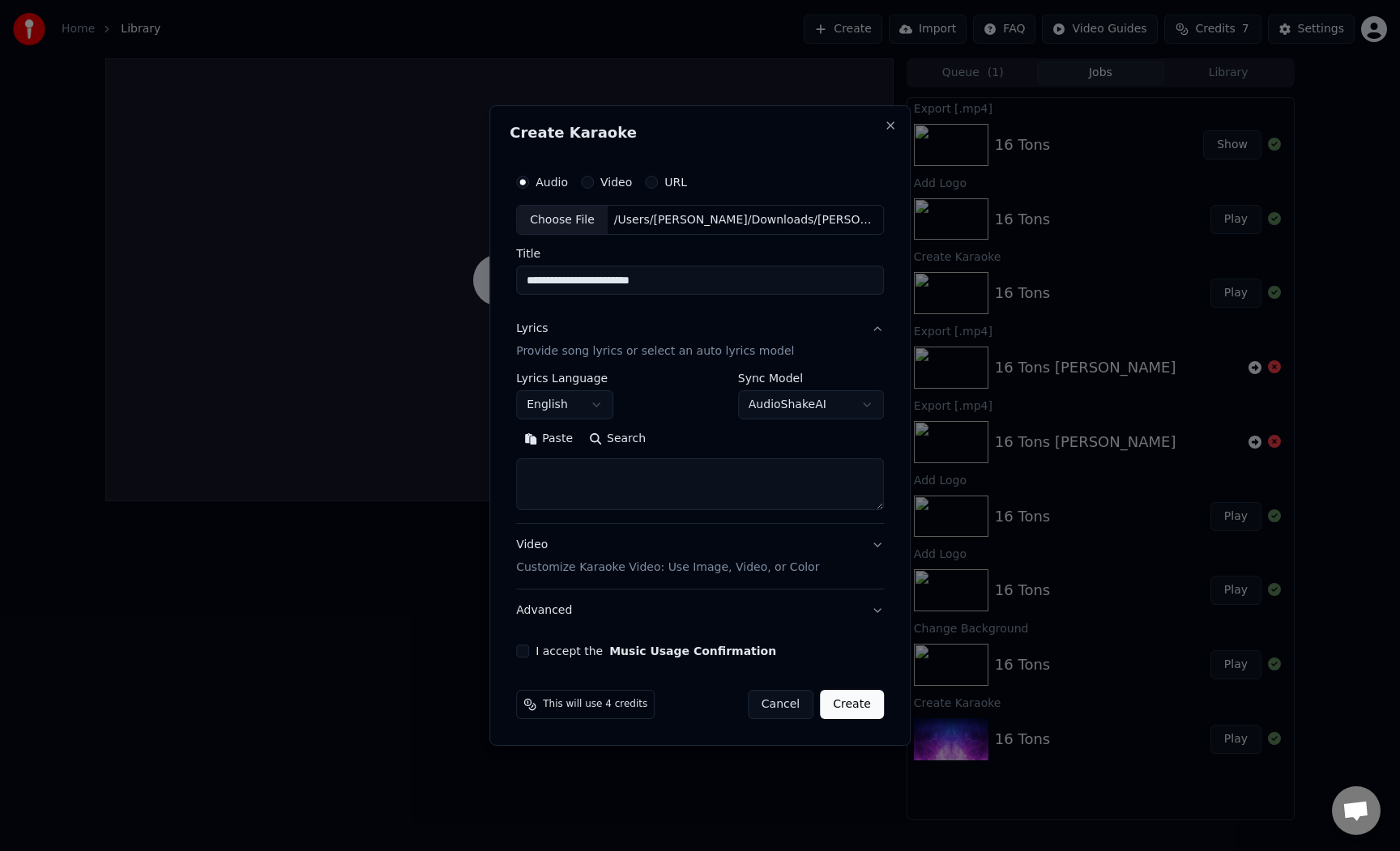
click at [687, 481] on textarea at bounding box center [700, 485] width 368 height 52
paste textarea "**********"
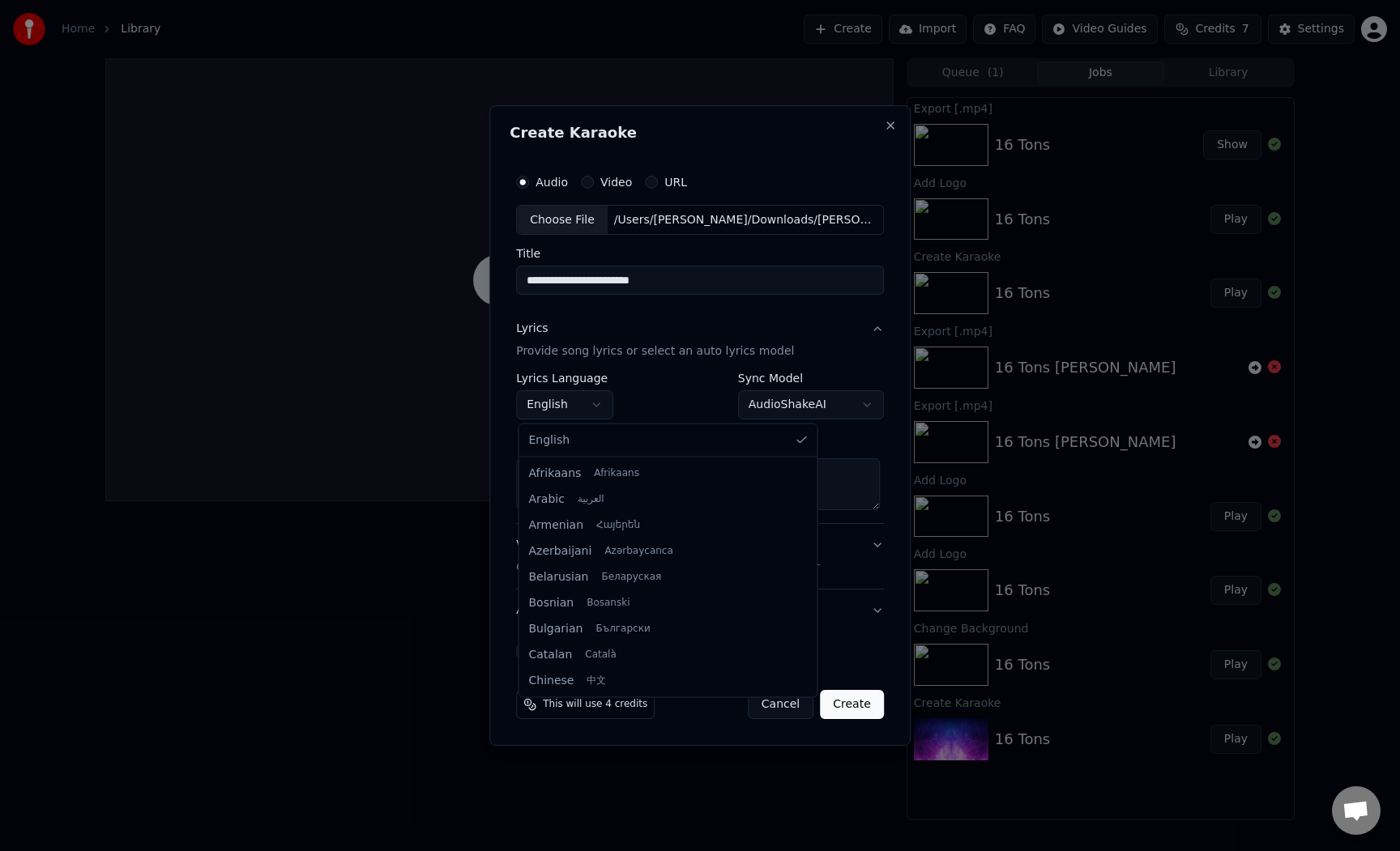
click at [580, 400] on body "**********" at bounding box center [700, 426] width 1400 height 851
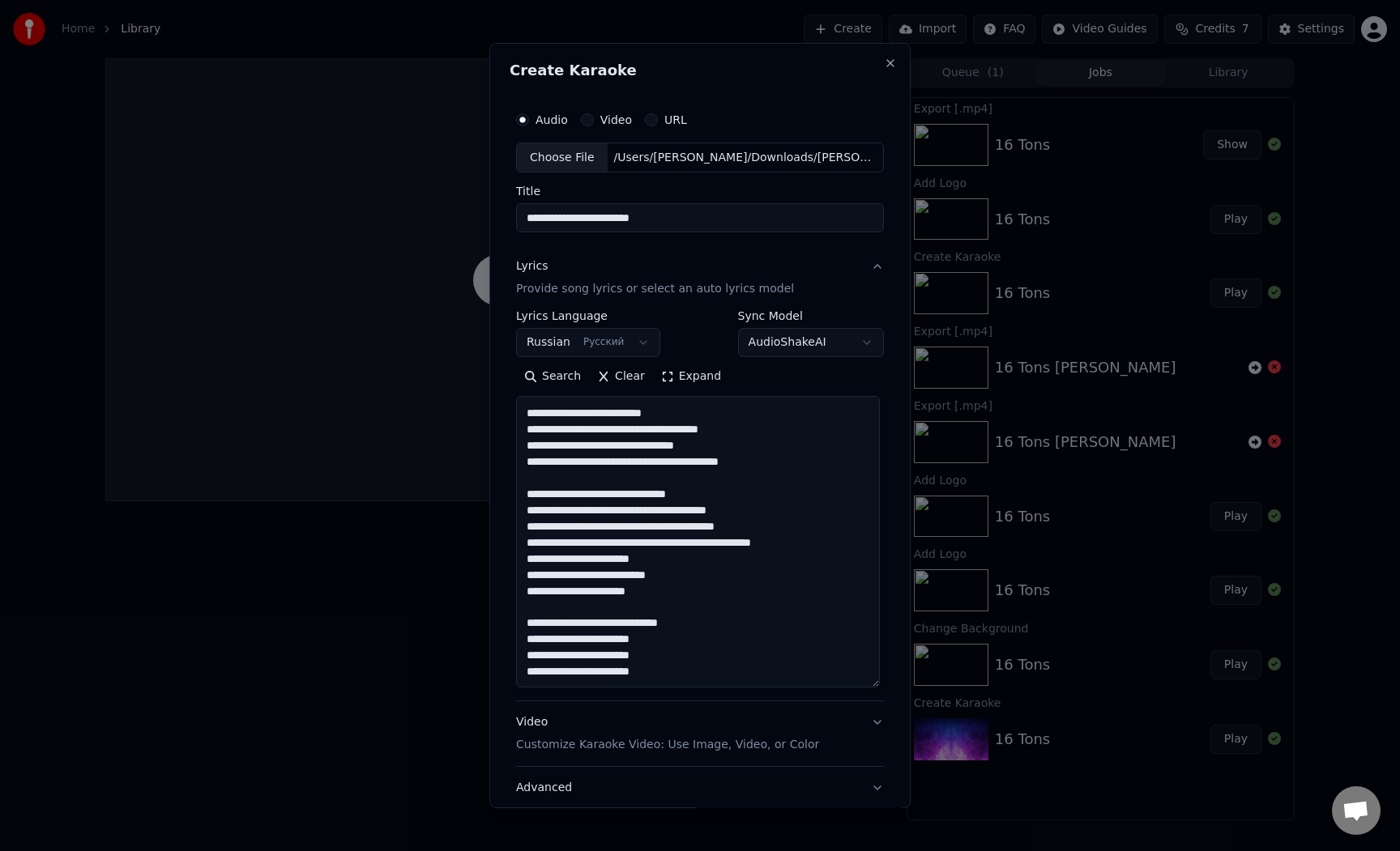
drag, startPoint x: 880, startPoint y: 506, endPoint x: 864, endPoint y: 683, distance: 177.7
click at [864, 683] on textarea at bounding box center [697, 543] width 364 height 292
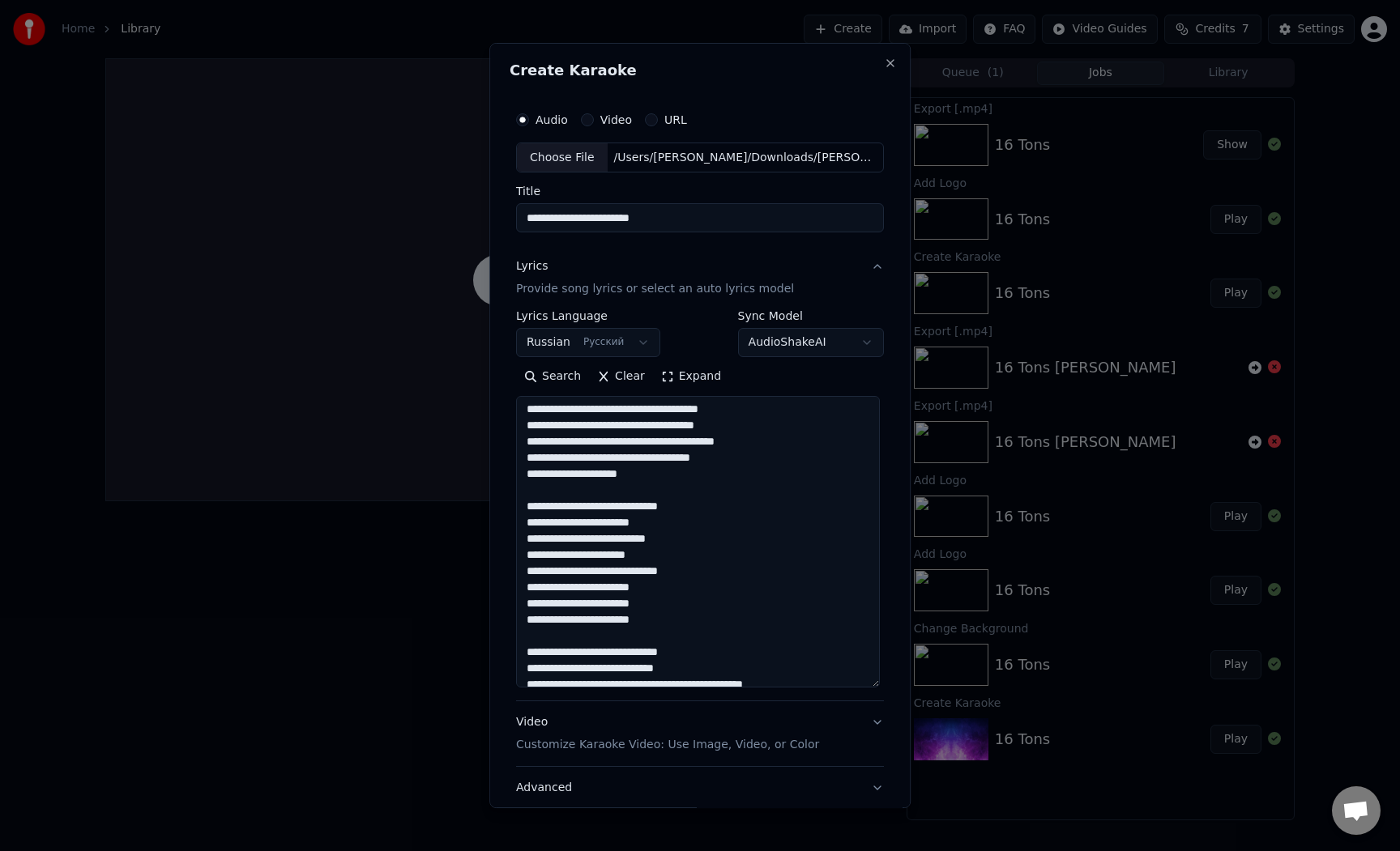
scroll to position [791, 0]
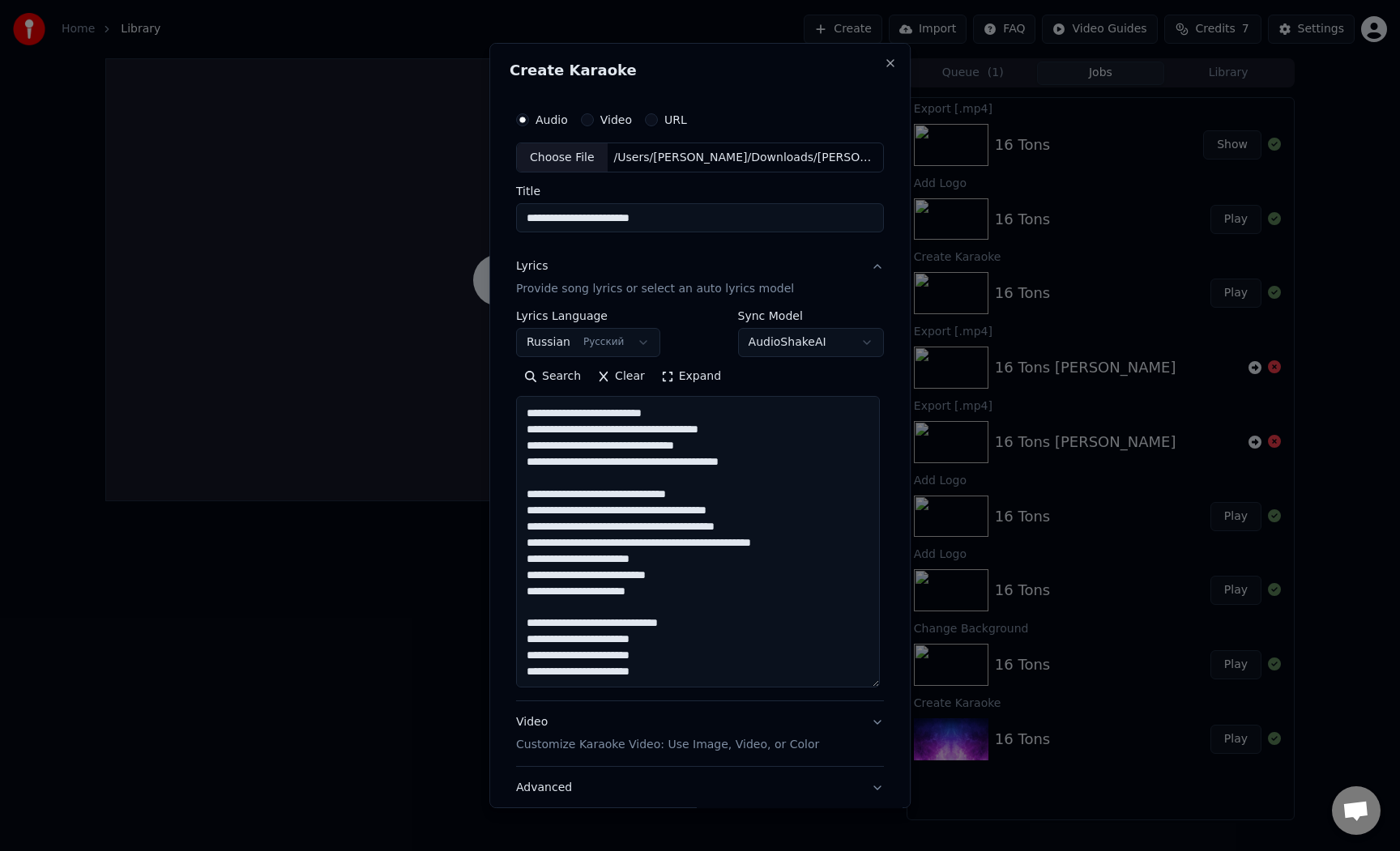
click at [707, 215] on input "**********" at bounding box center [700, 218] width 368 height 29
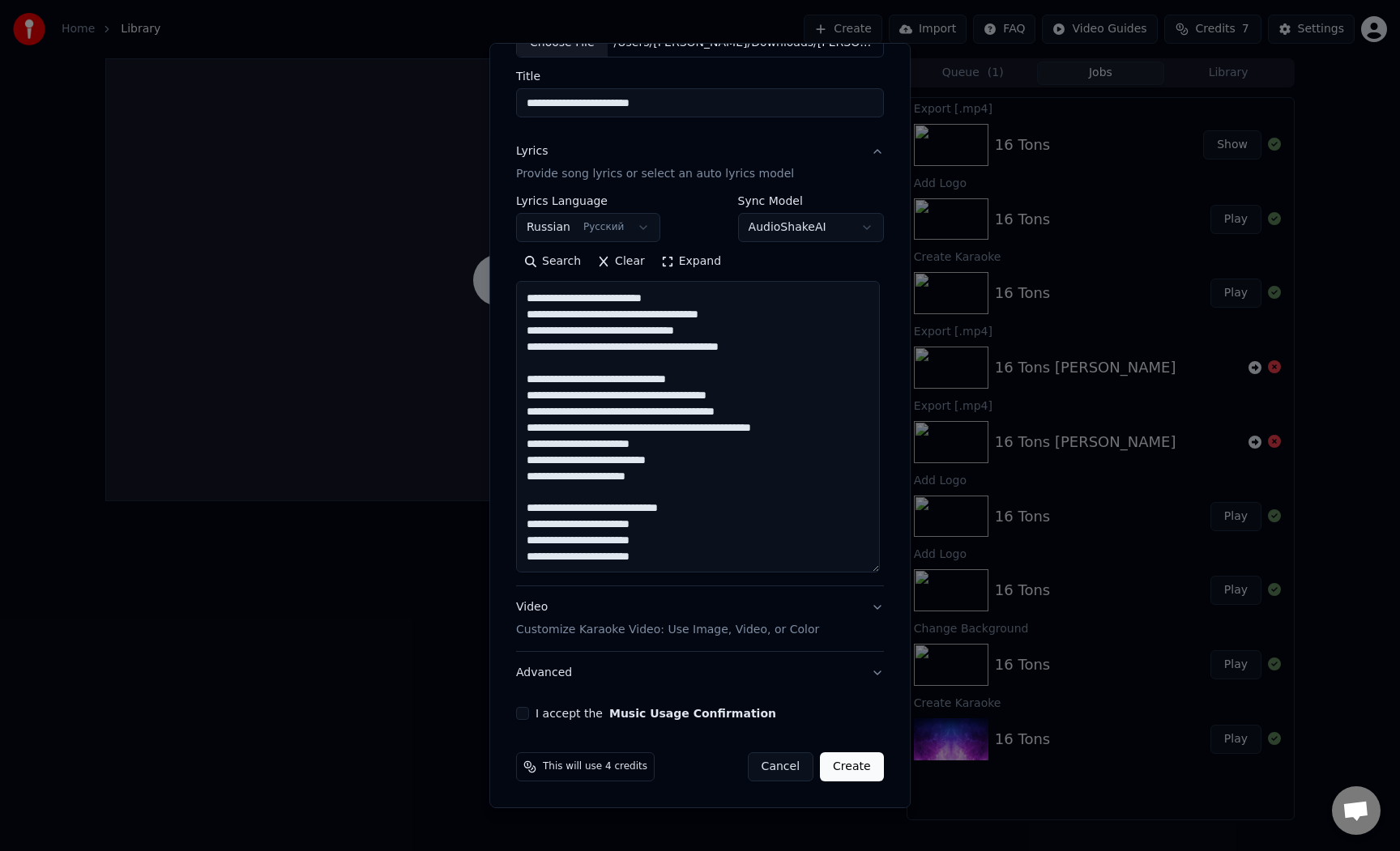
scroll to position [112, 0]
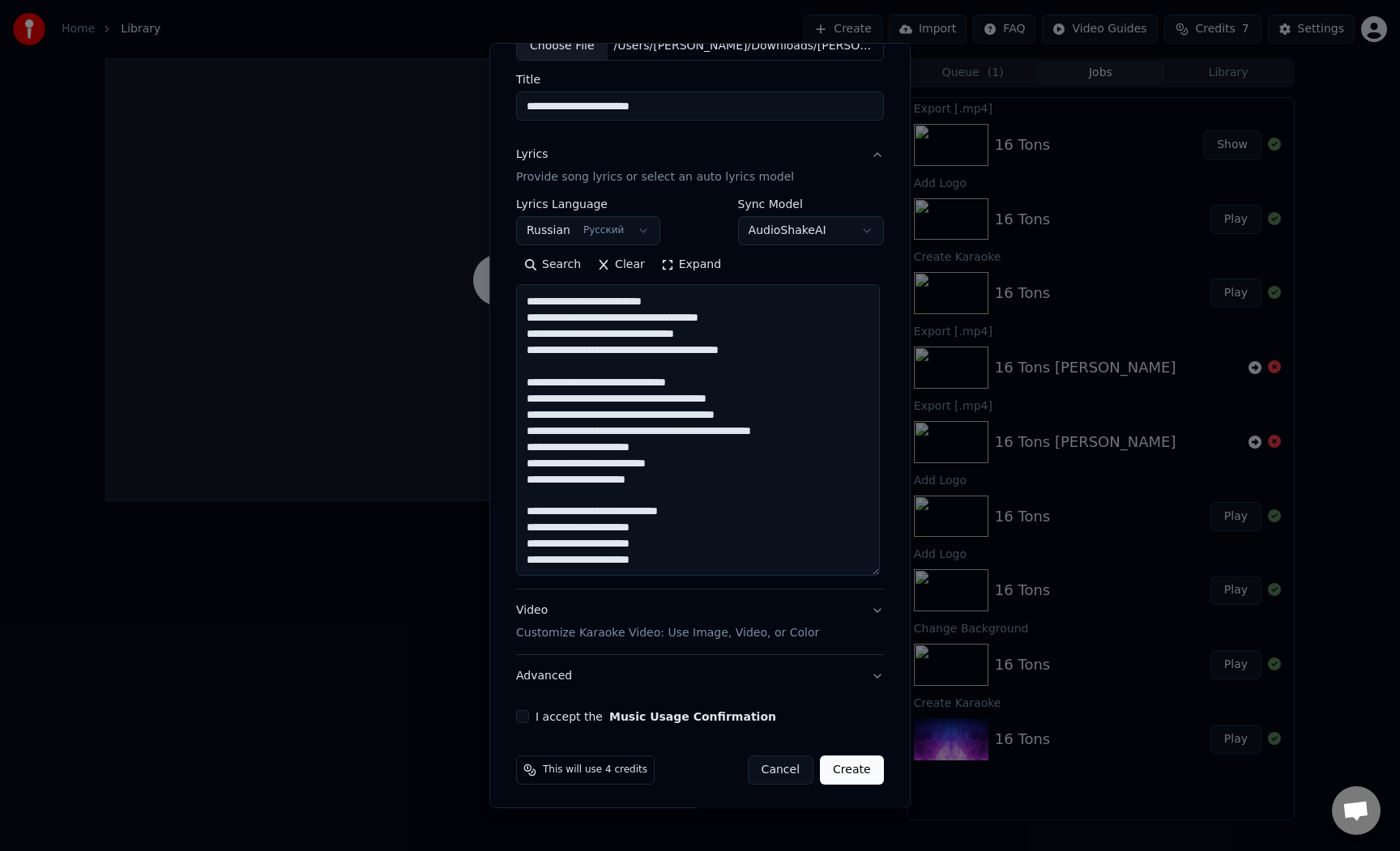
click at [881, 604] on button "Video Customize Karaoke Video: Use Image, Video, or Color" at bounding box center [700, 622] width 368 height 64
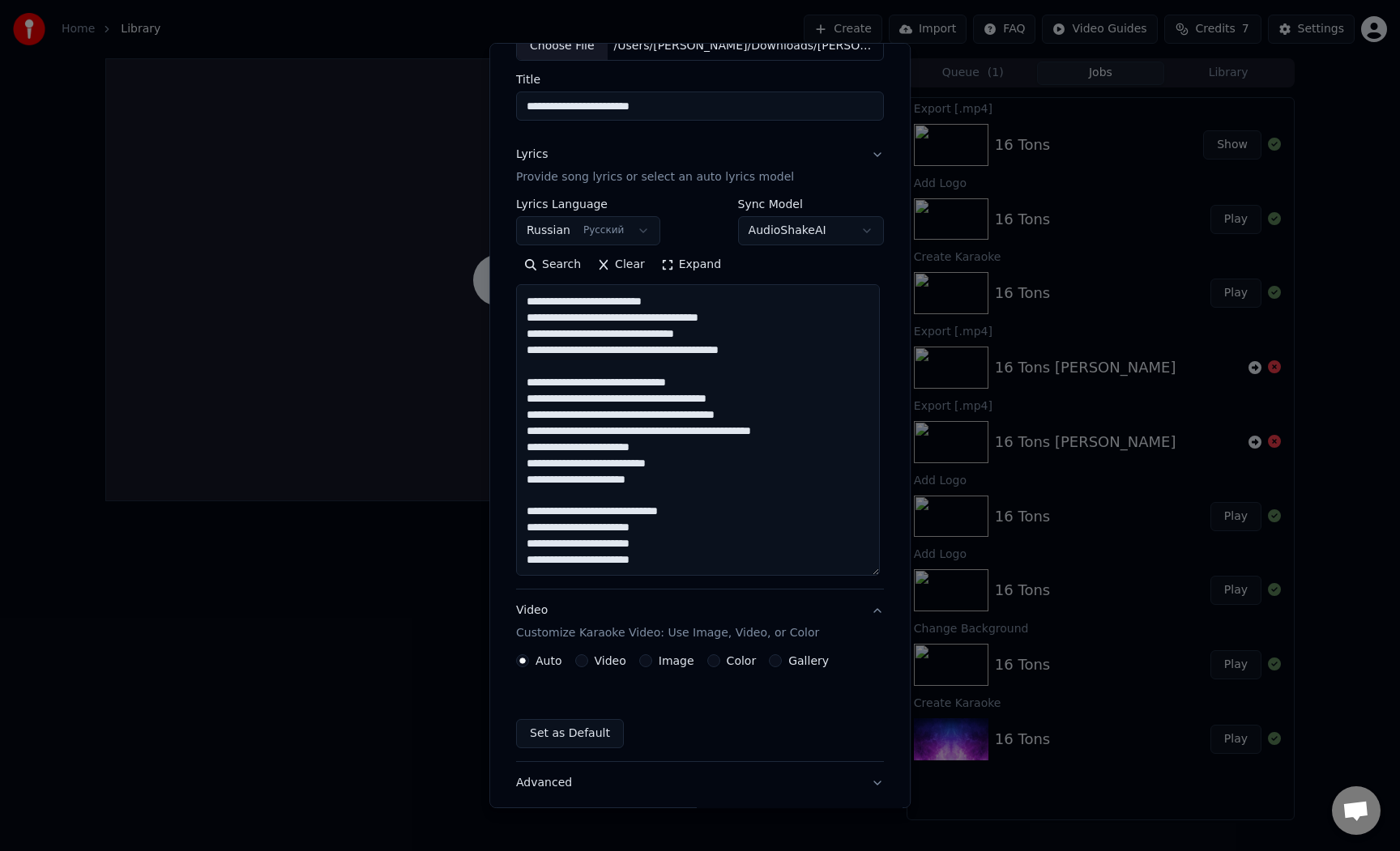
scroll to position [0, 0]
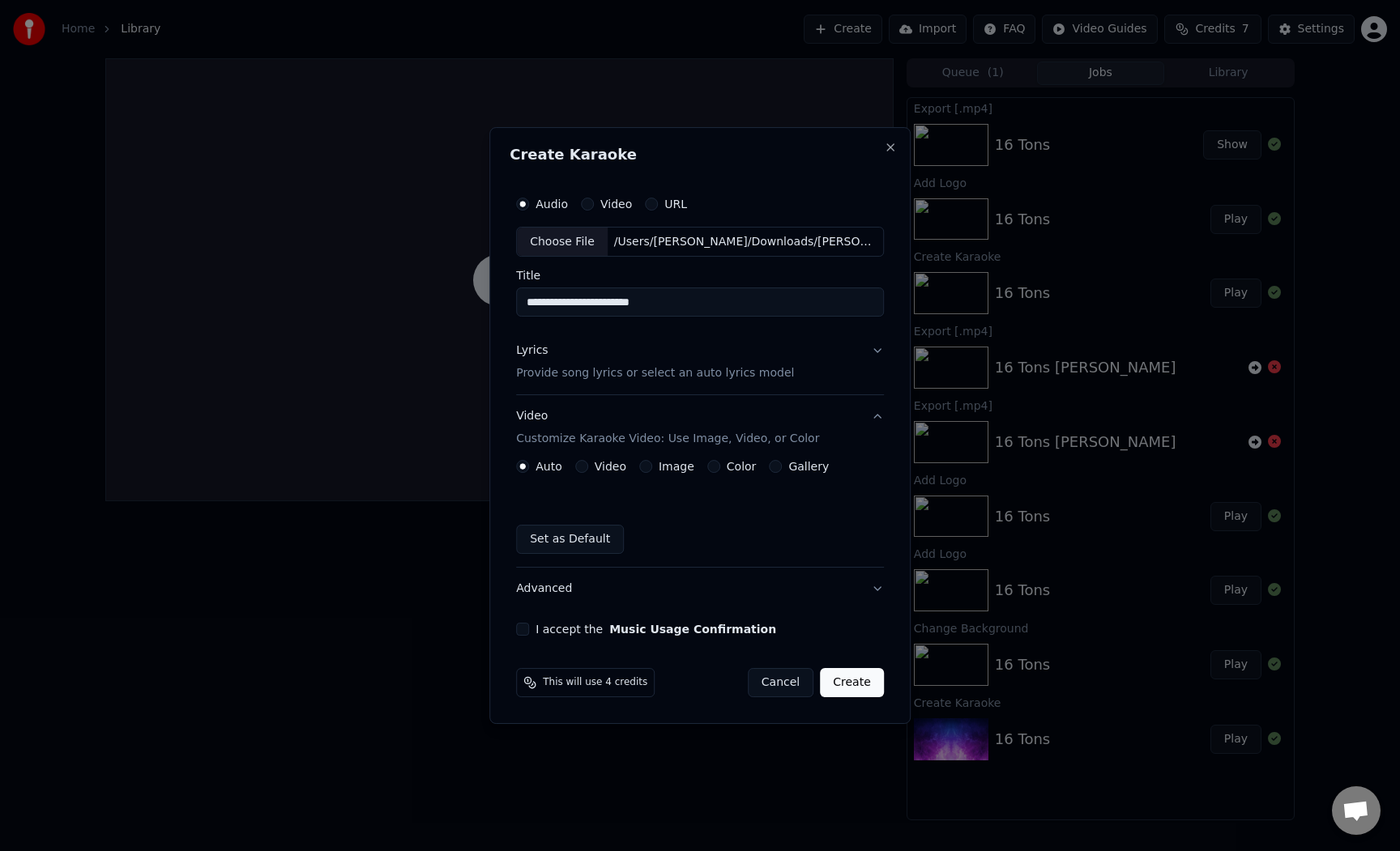
click at [637, 473] on div "Auto Video Image Color Gallery Set as Default" at bounding box center [700, 507] width 368 height 94
click at [641, 473] on div "Image" at bounding box center [667, 466] width 55 height 13
click at [650, 468] on button "Image" at bounding box center [645, 466] width 13 height 13
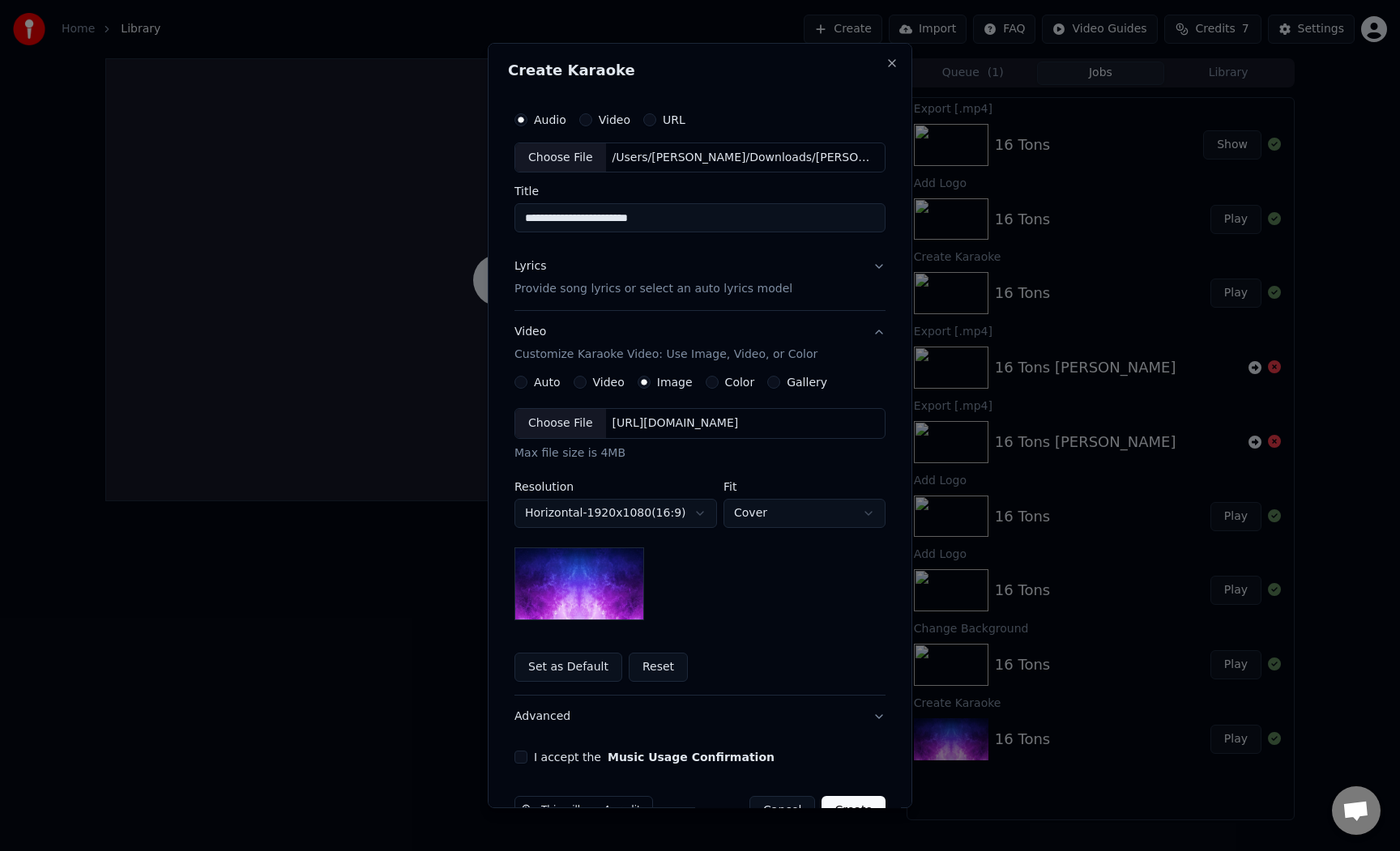
click at [645, 512] on body "**********" at bounding box center [700, 426] width 1400 height 851
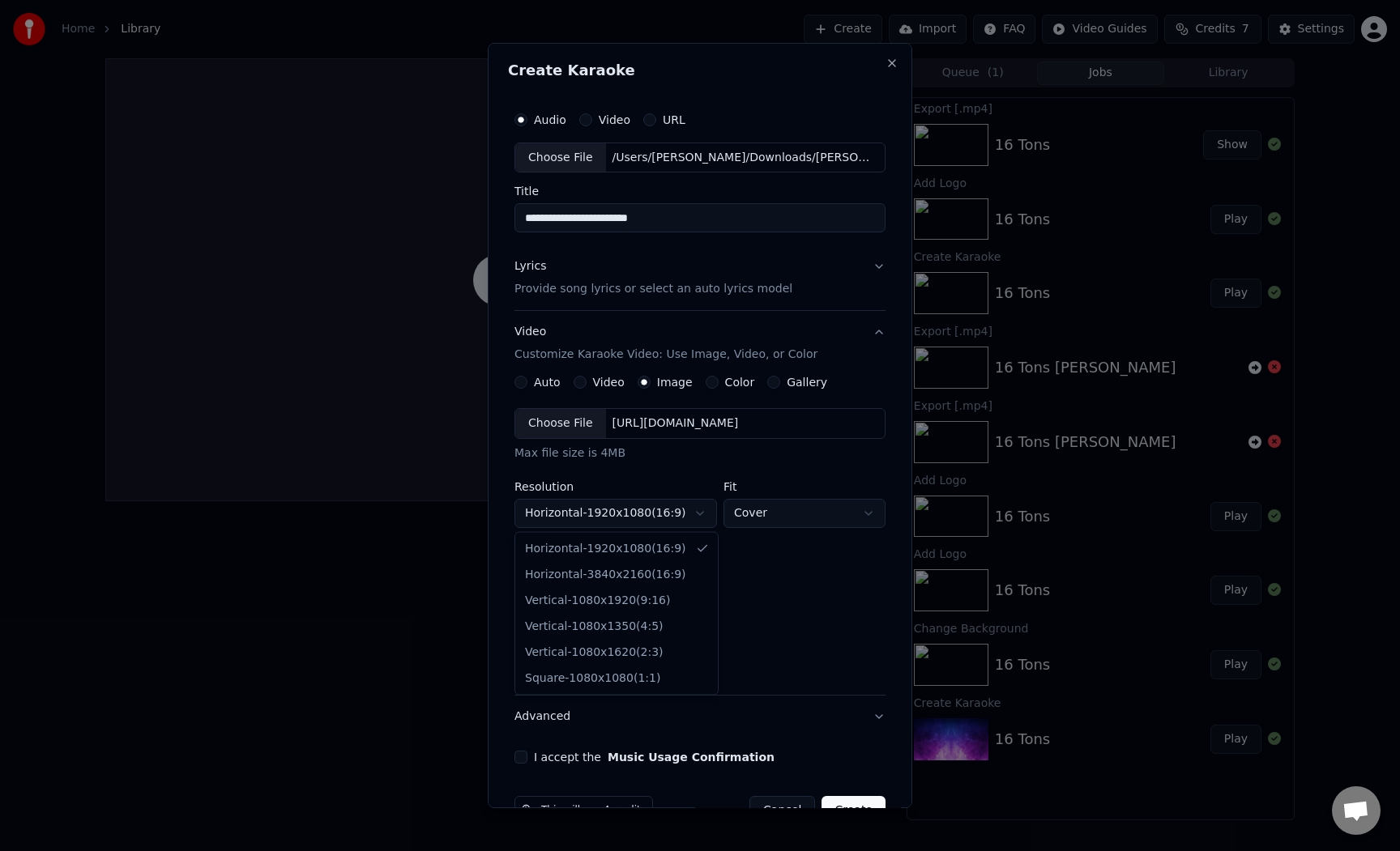
click at [800, 564] on div at bounding box center [700, 426] width 1400 height 851
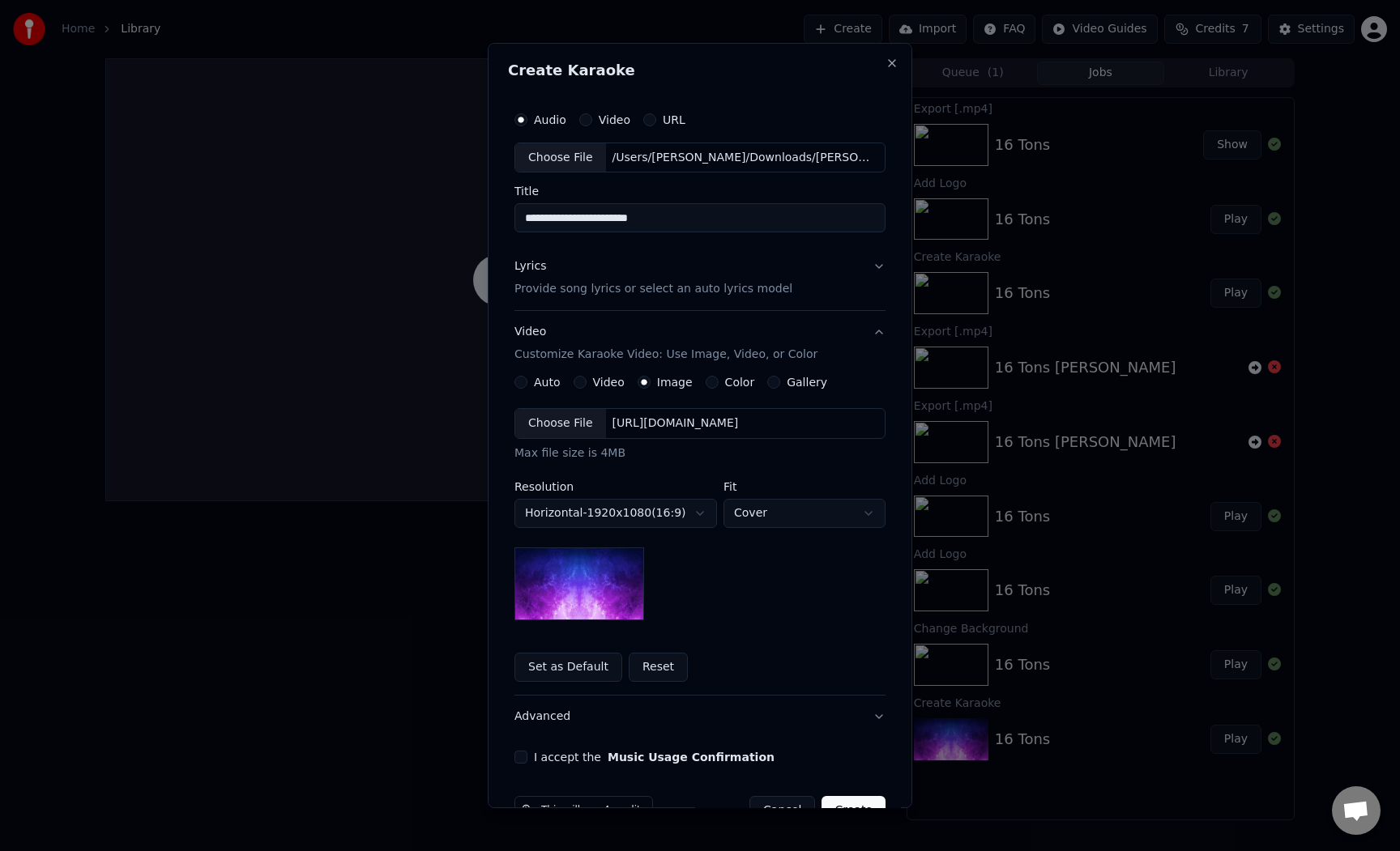
click at [556, 422] on div "Choose File" at bounding box center [560, 423] width 90 height 29
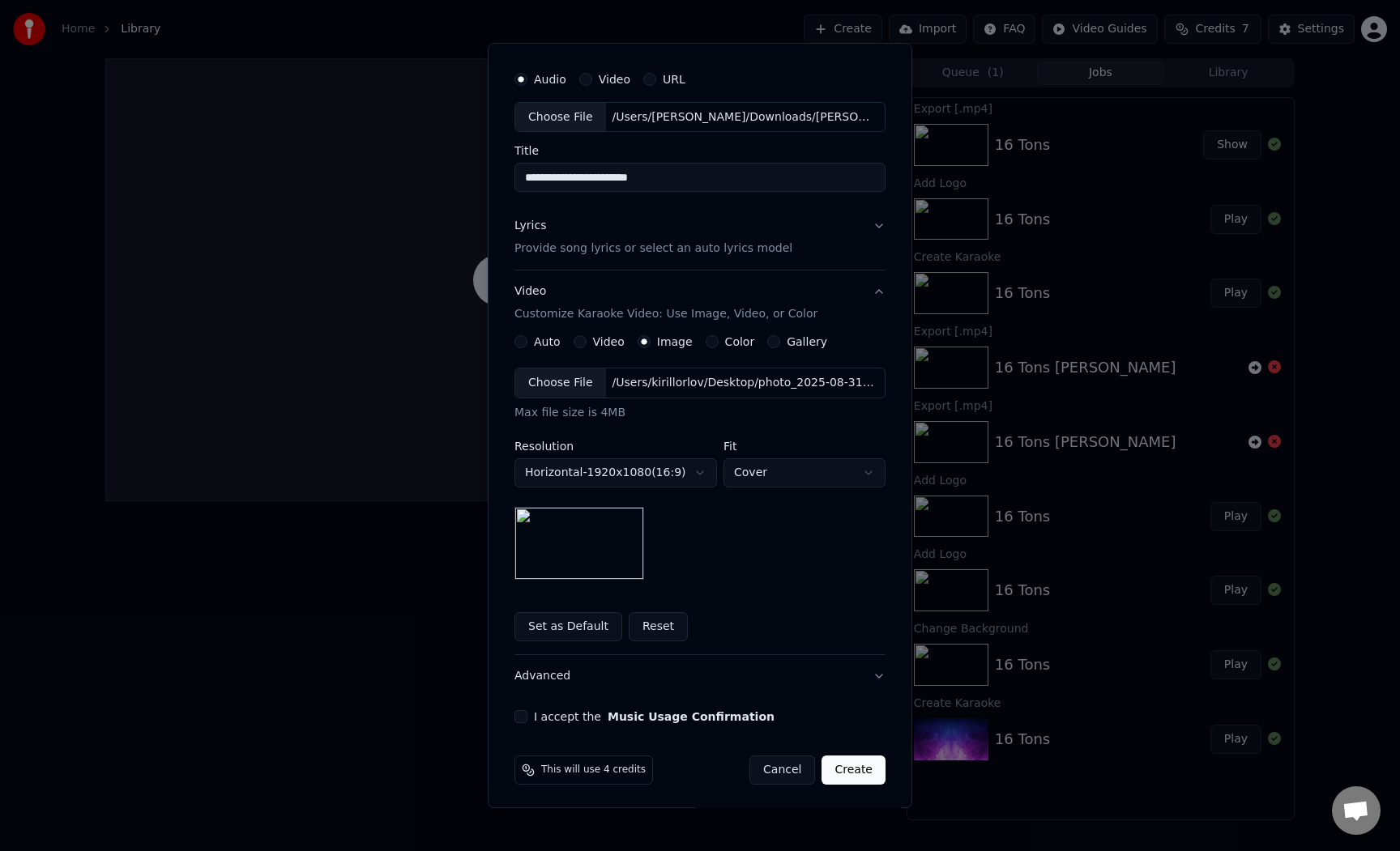
scroll to position [43, 0]
click at [517, 713] on button "I accept the Music Usage Confirmation" at bounding box center [520, 713] width 13 height 13
click at [857, 775] on button "Create" at bounding box center [853, 767] width 64 height 29
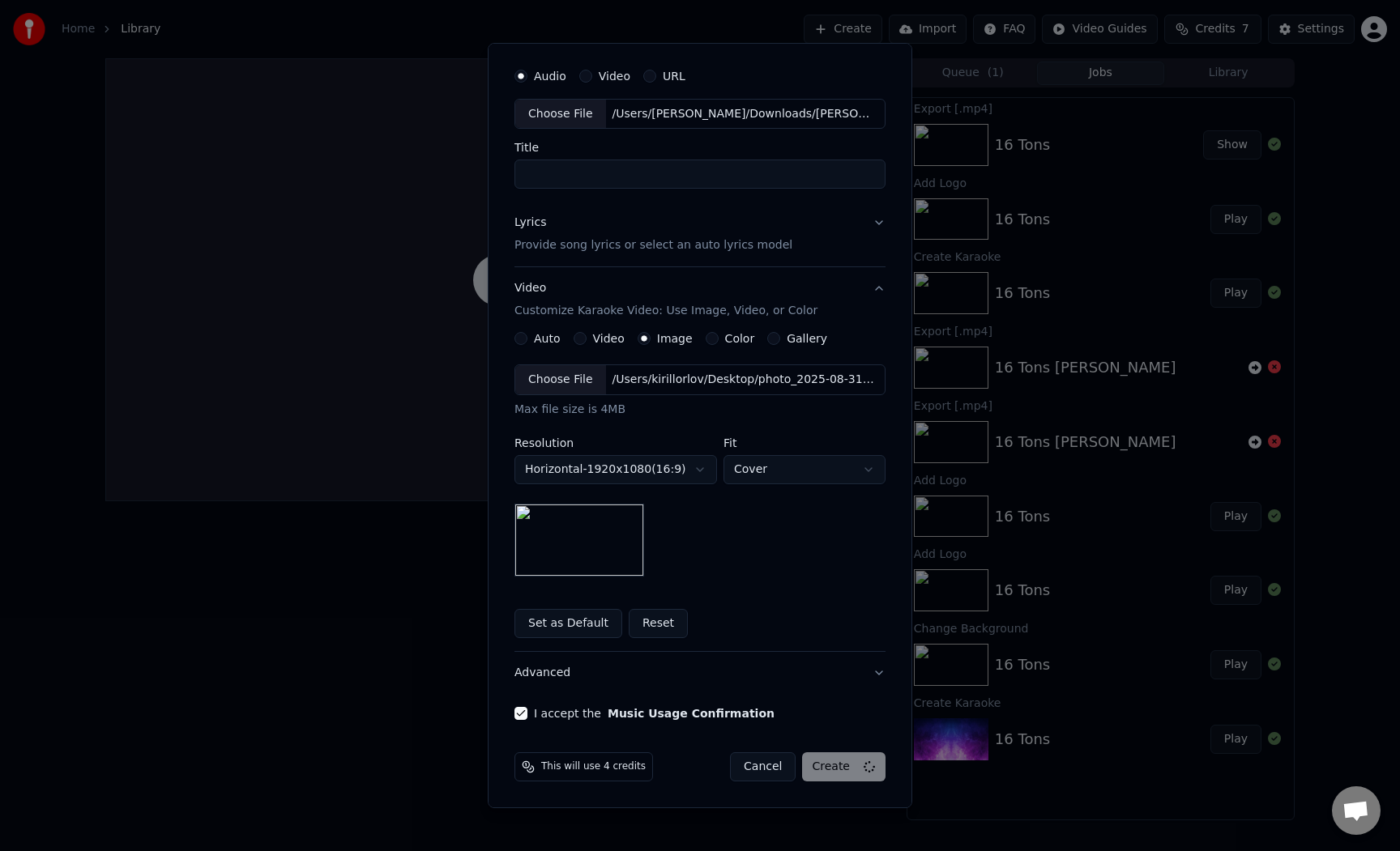
scroll to position [0, 0]
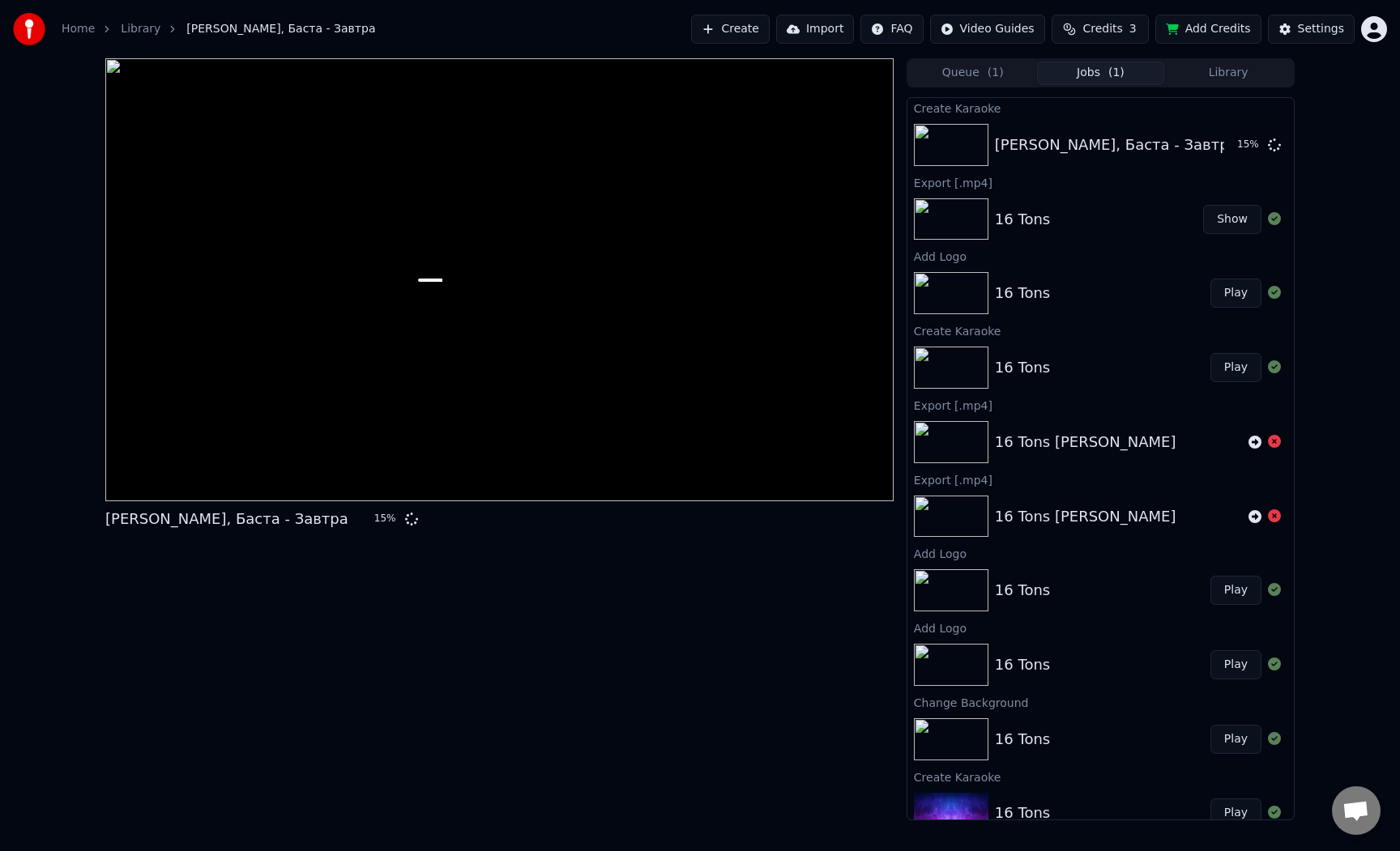
click at [1328, 177] on div "[PERSON_NAME], Баста - Завтра 15 % Queue ( 1 ) Jobs ( 1 ) Library Create Karaok…" at bounding box center [700, 440] width 1400 height 762
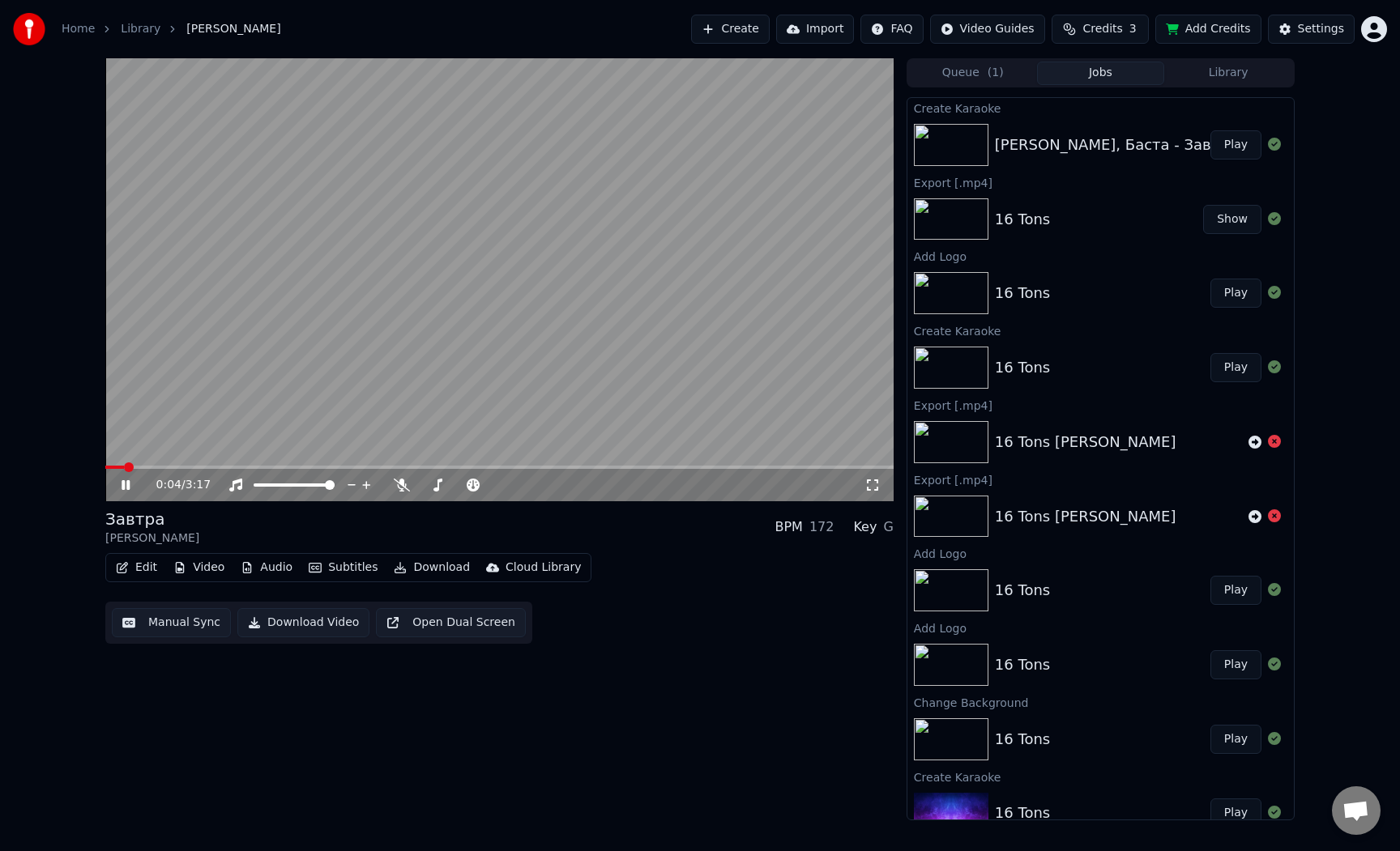
click at [566, 359] on video at bounding box center [499, 280] width 789 height 443
click at [129, 576] on button "Edit" at bounding box center [136, 568] width 54 height 23
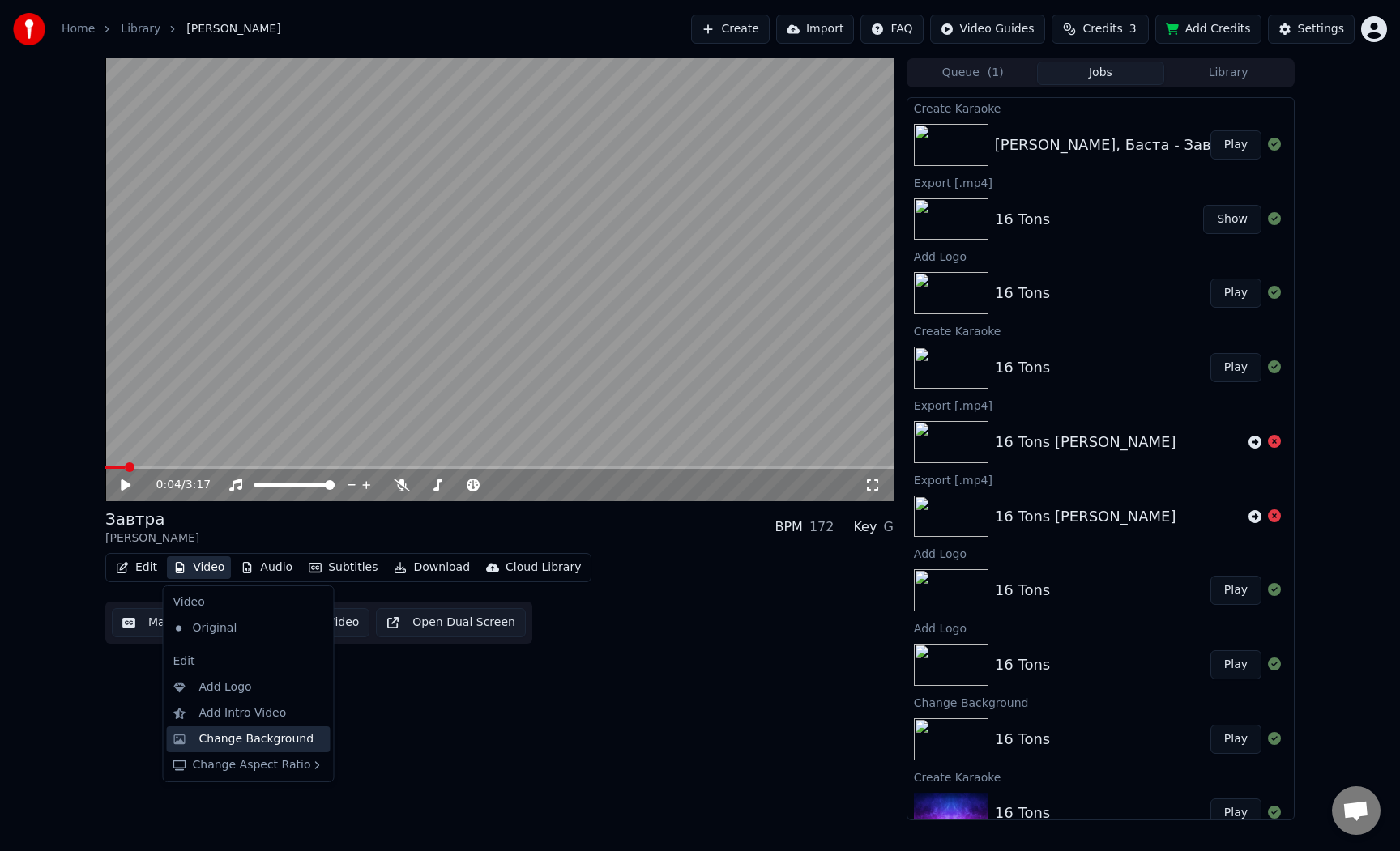
click at [242, 733] on div "Change Background" at bounding box center [257, 739] width 115 height 16
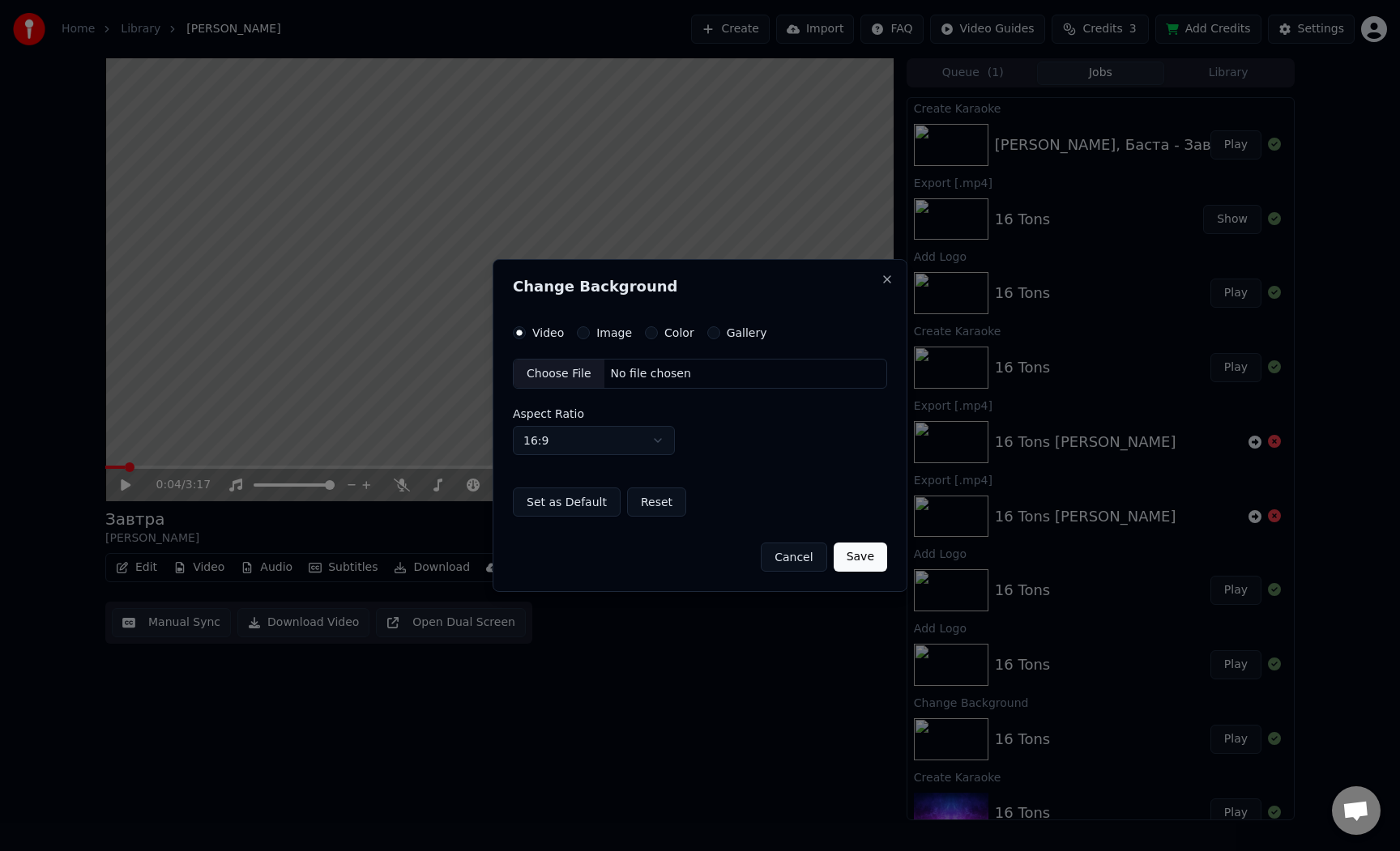
click at [579, 365] on div "Choose File" at bounding box center [559, 374] width 90 height 29
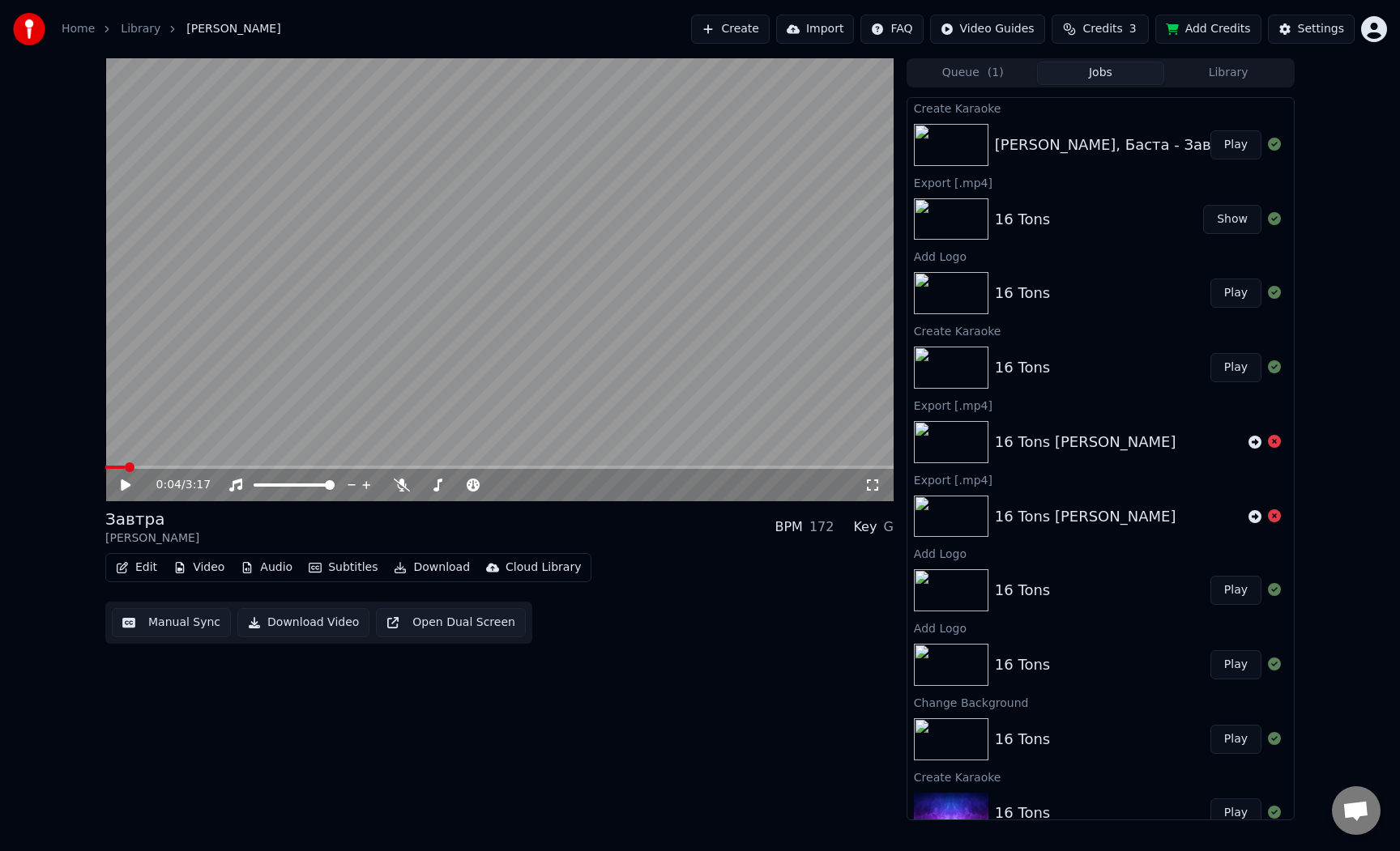
click at [197, 563] on button "Video" at bounding box center [199, 568] width 64 height 23
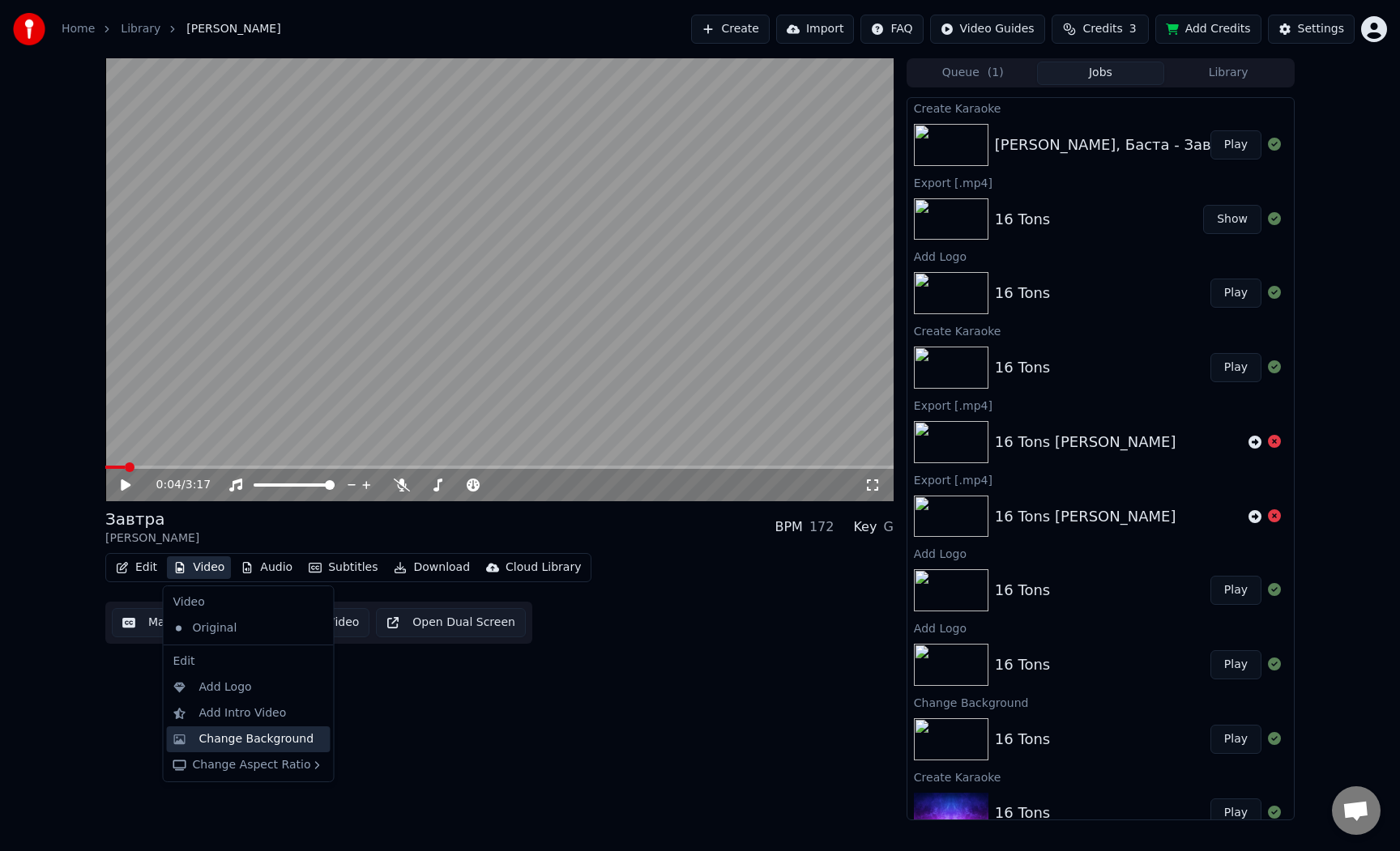
click at [250, 740] on div "Change Background" at bounding box center [257, 739] width 115 height 16
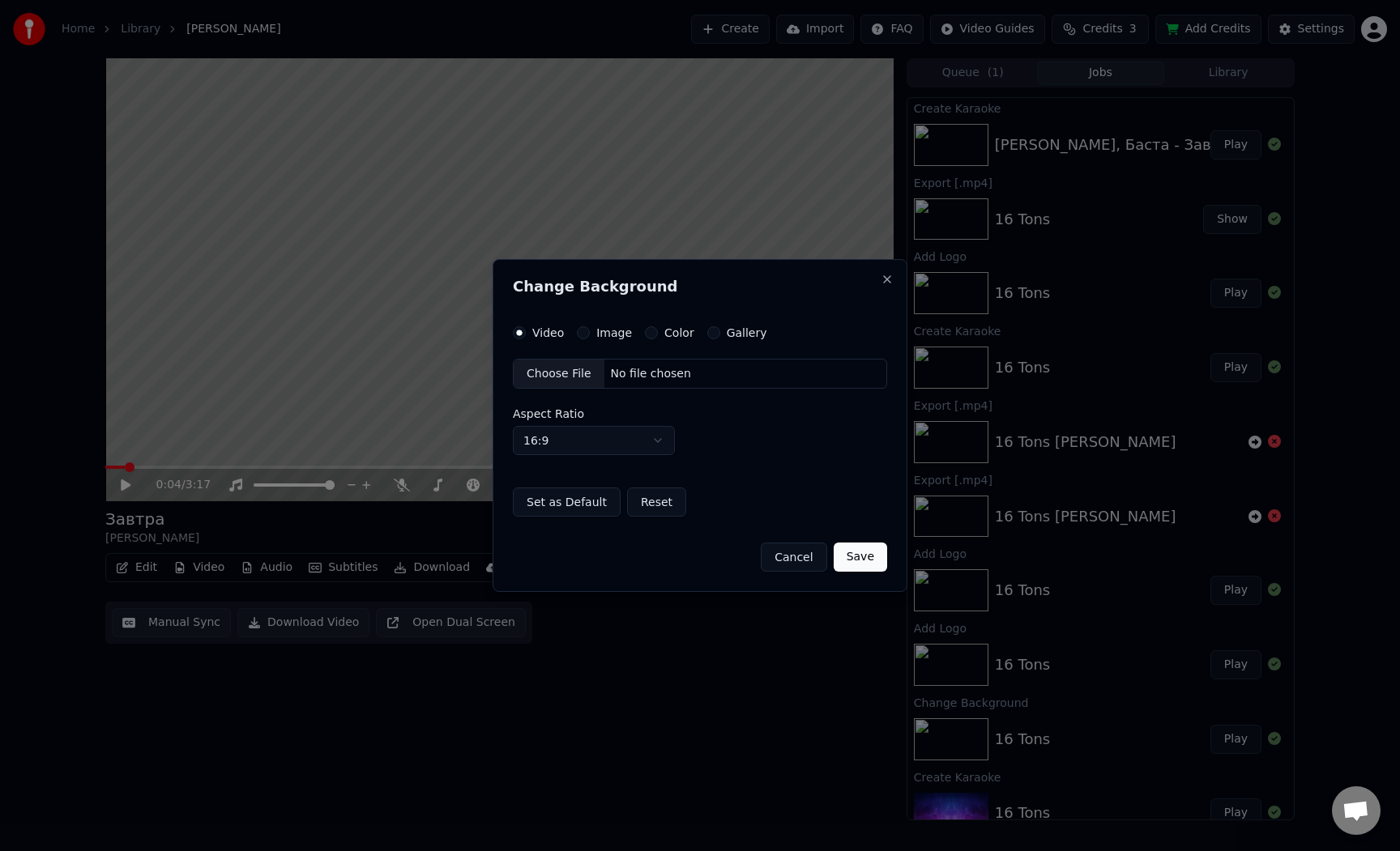
click at [597, 336] on label "Image" at bounding box center [614, 333] width 36 height 12
click at [590, 336] on button "Image" at bounding box center [583, 332] width 13 height 13
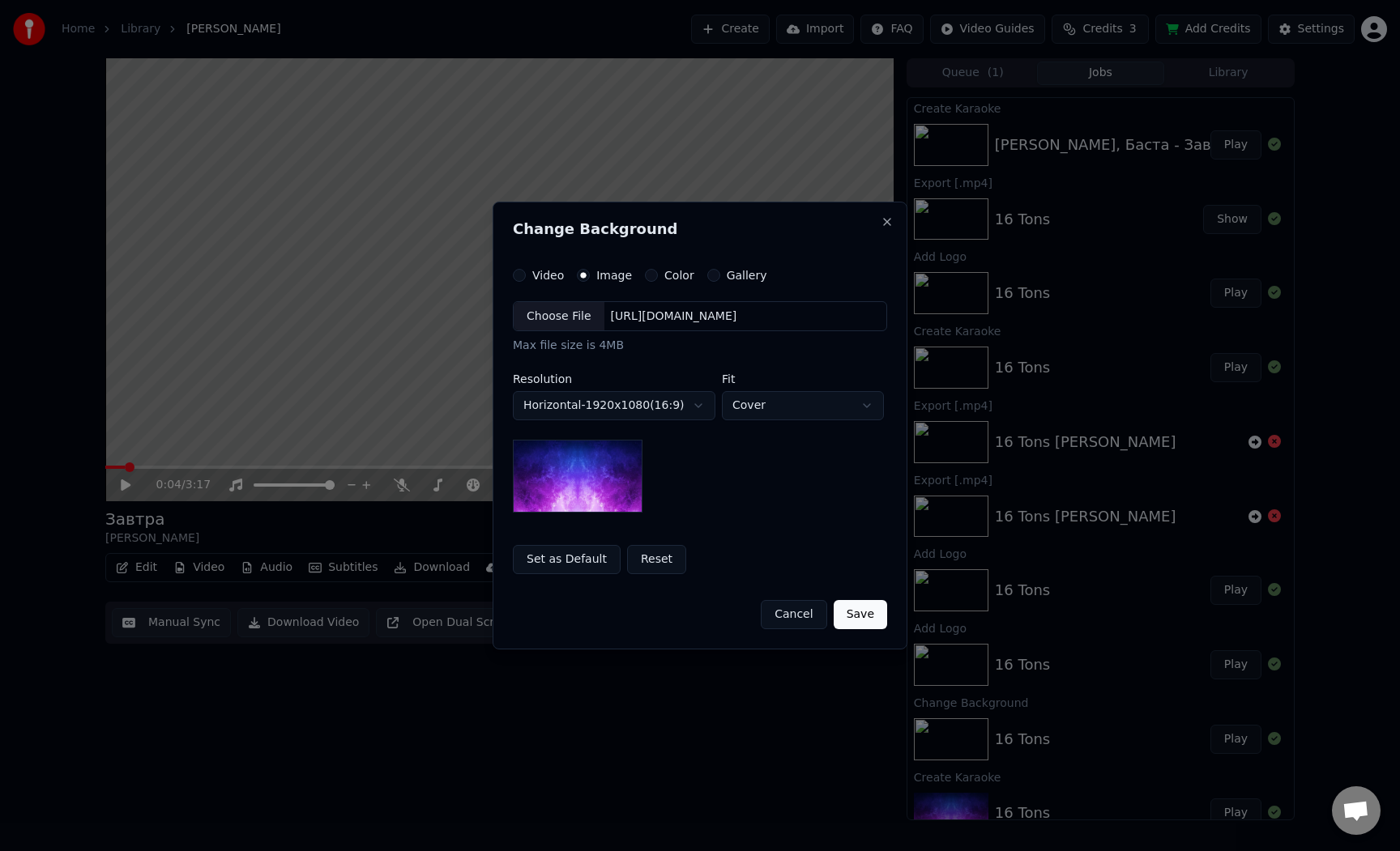
click at [569, 317] on div "Choose File" at bounding box center [559, 316] width 90 height 29
click at [805, 403] on body "**********" at bounding box center [700, 426] width 1400 height 851
click at [777, 542] on div at bounding box center [700, 426] width 1400 height 851
click at [852, 614] on button "Save" at bounding box center [861, 614] width 54 height 29
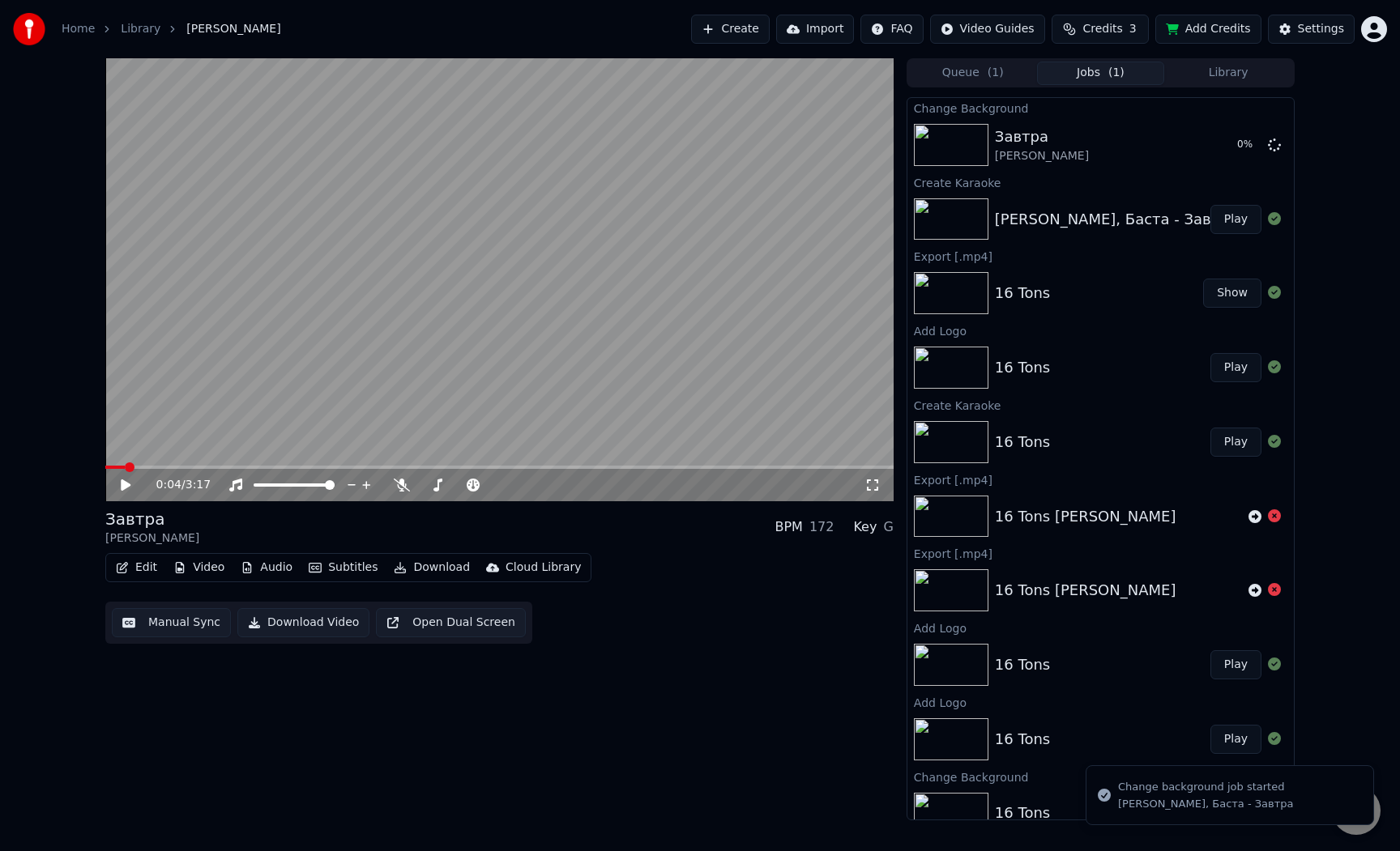
click at [314, 570] on icon "button" at bounding box center [314, 568] width 13 height 12
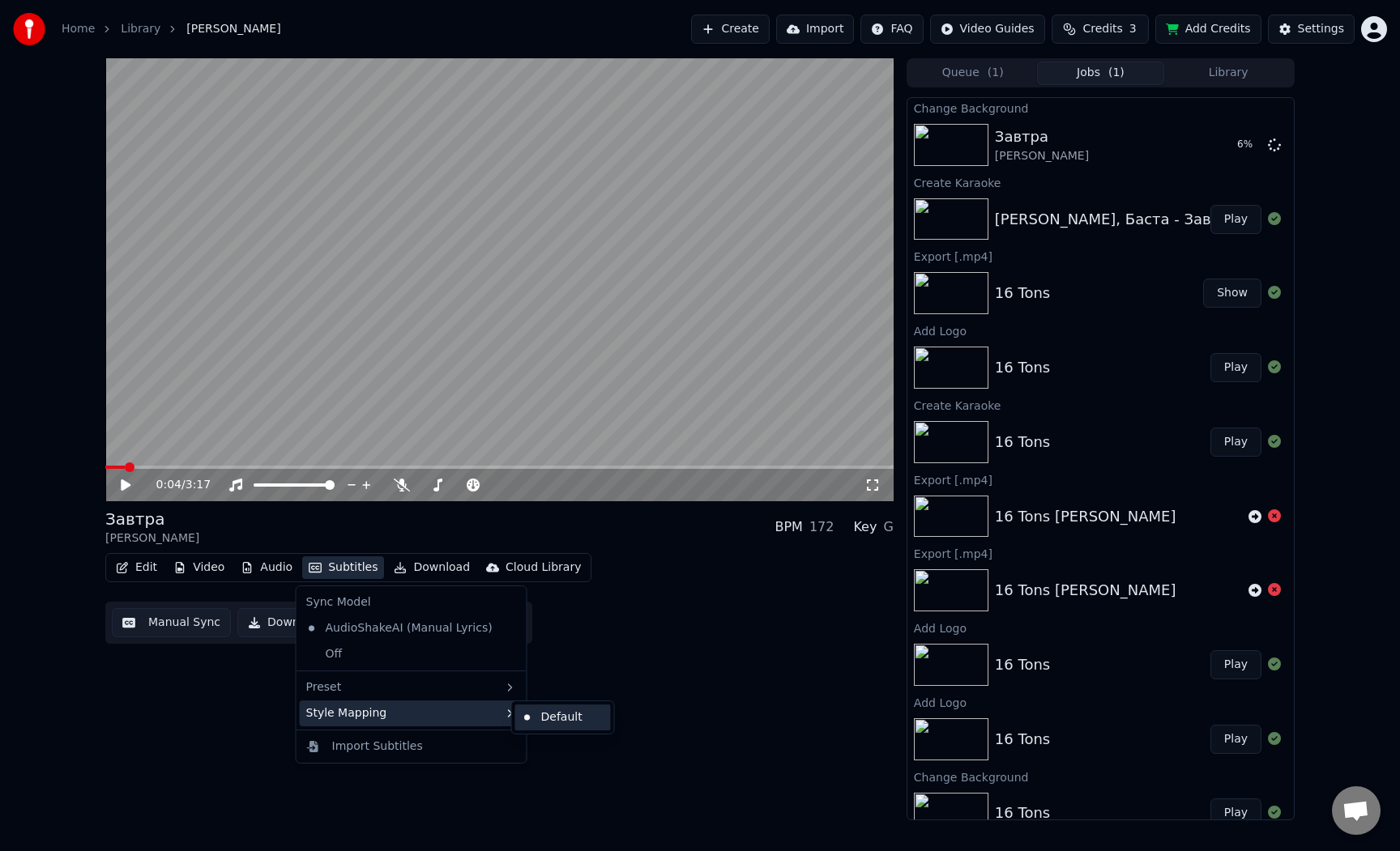
click at [543, 718] on div "Default" at bounding box center [563, 717] width 95 height 26
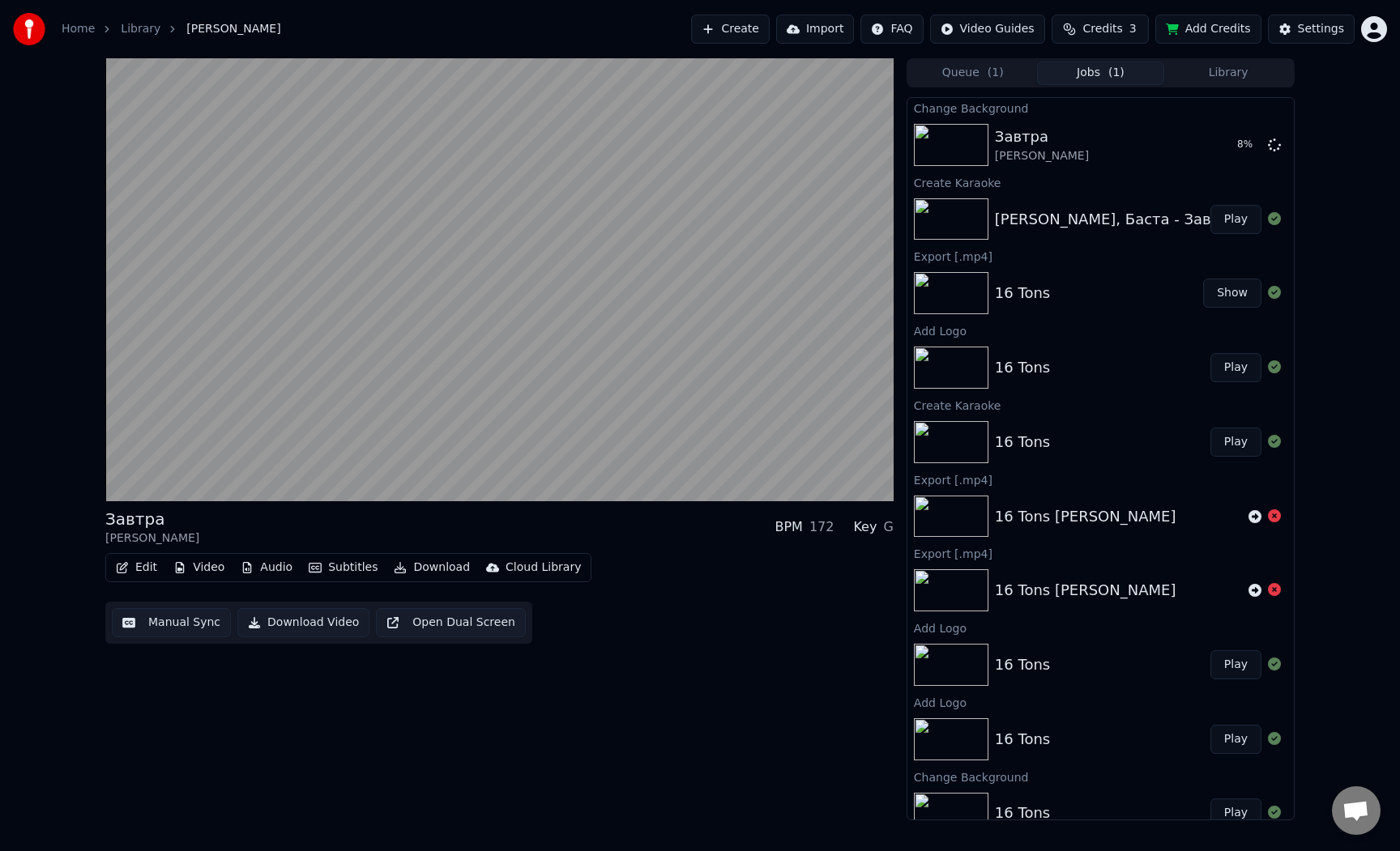
click at [344, 571] on button "Subtitles" at bounding box center [343, 568] width 82 height 23
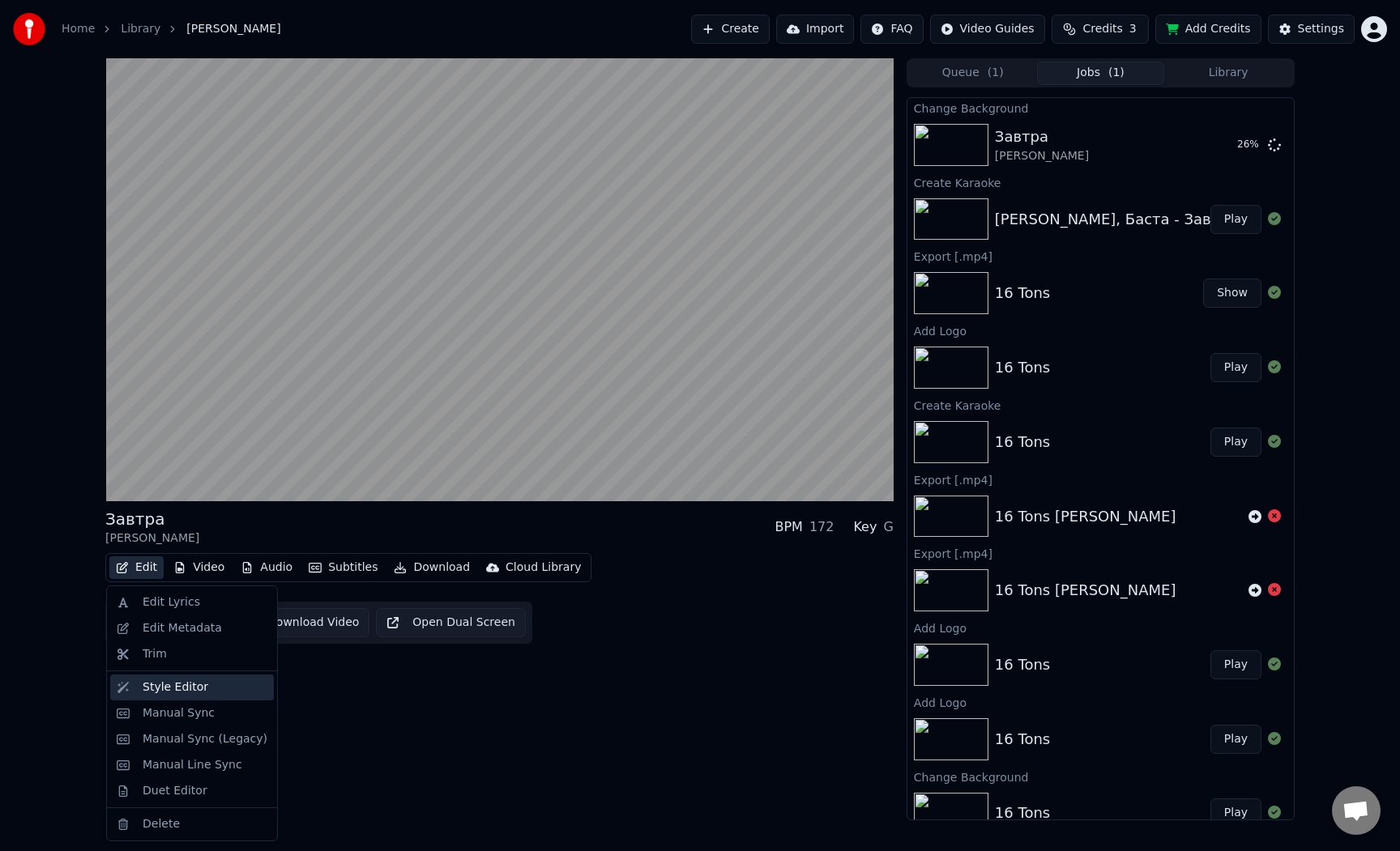
click at [209, 692] on div "Style Editor" at bounding box center [204, 687] width 125 height 16
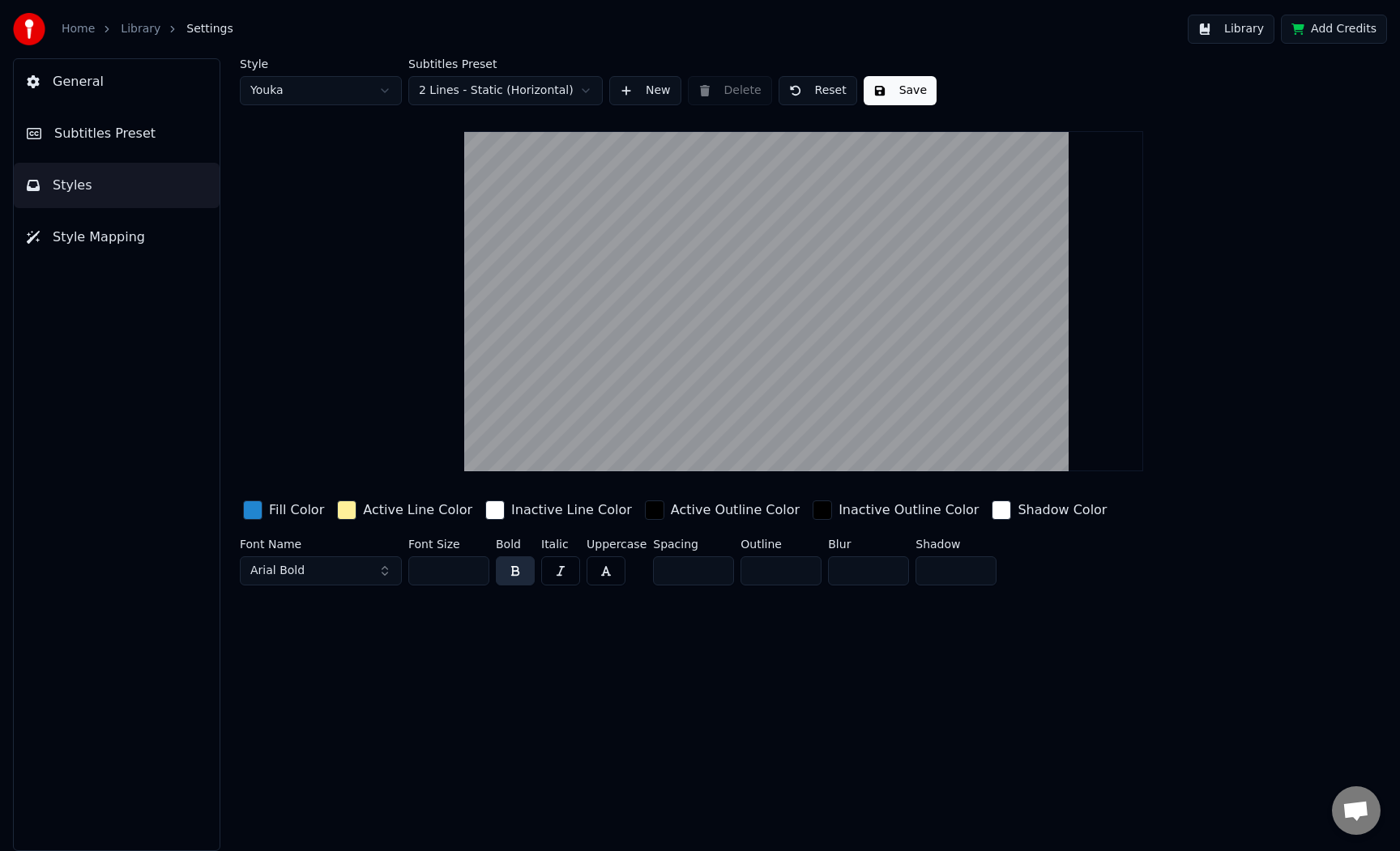
click at [278, 510] on div "Fill Color" at bounding box center [297, 510] width 55 height 19
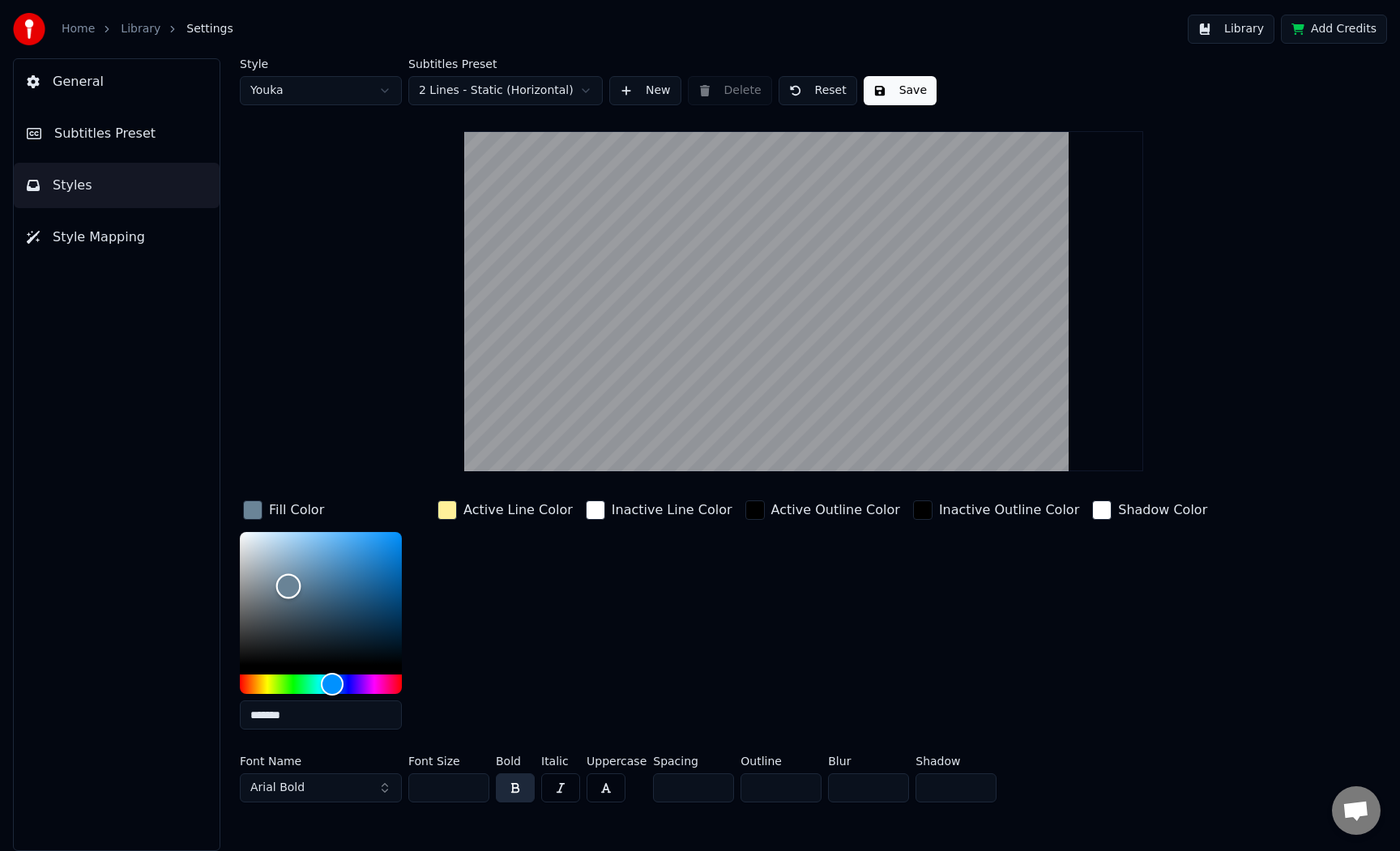
drag, startPoint x: 374, startPoint y: 556, endPoint x: 289, endPoint y: 585, distance: 89.8
click at [289, 585] on div "Color" at bounding box center [289, 587] width 25 height 25
click at [510, 511] on div "Active Line Color" at bounding box center [518, 510] width 110 height 19
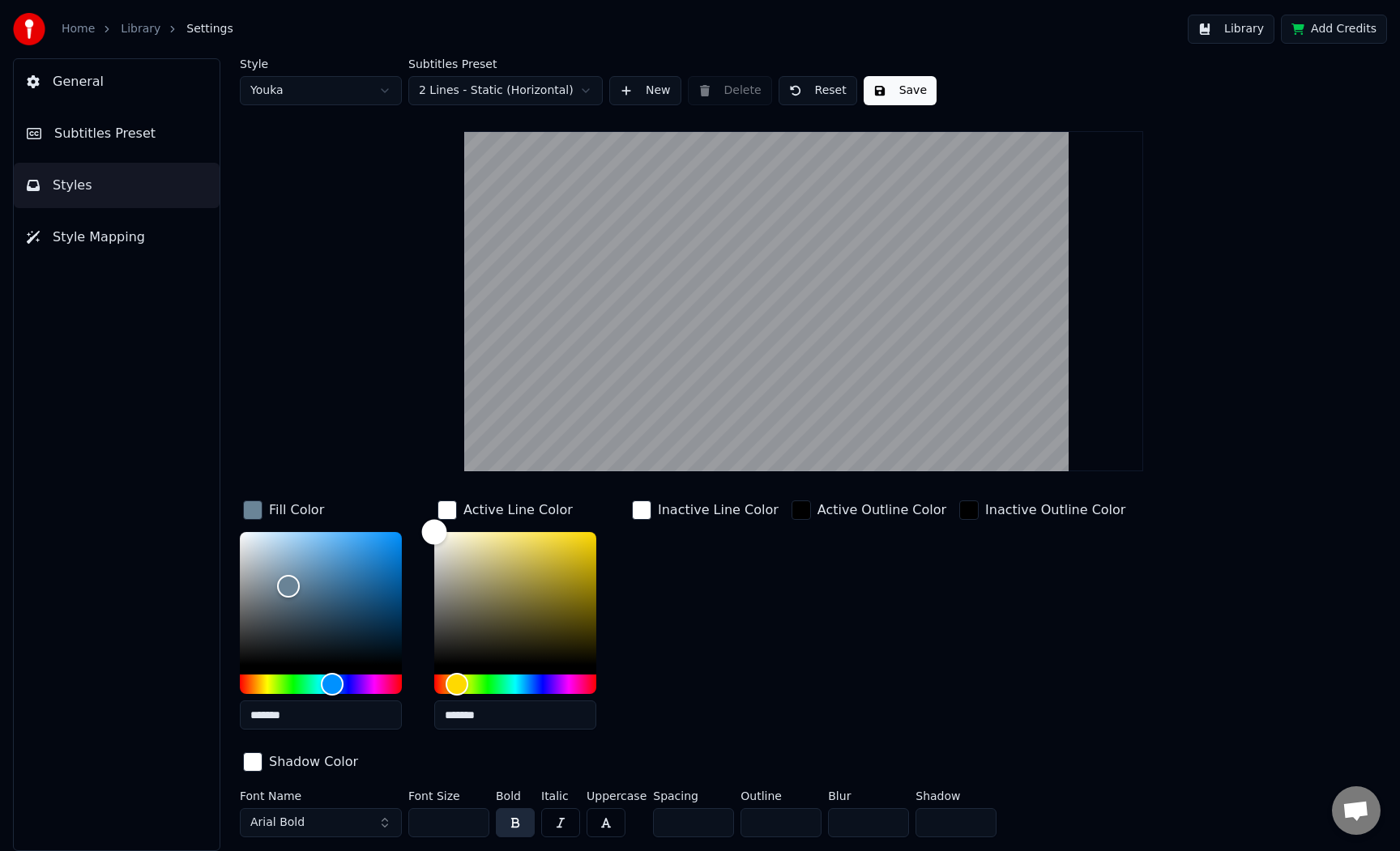
drag, startPoint x: 477, startPoint y: 540, endPoint x: 422, endPoint y: 528, distance: 56.3
click at [434, 532] on div "Color" at bounding box center [515, 598] width 162 height 133
drag, startPoint x: 287, startPoint y: 583, endPoint x: 252, endPoint y: 538, distance: 57.0
click at [252, 538] on div "Color" at bounding box center [253, 539] width 25 height 25
drag, startPoint x: 257, startPoint y: 538, endPoint x: 341, endPoint y: 629, distance: 123.8
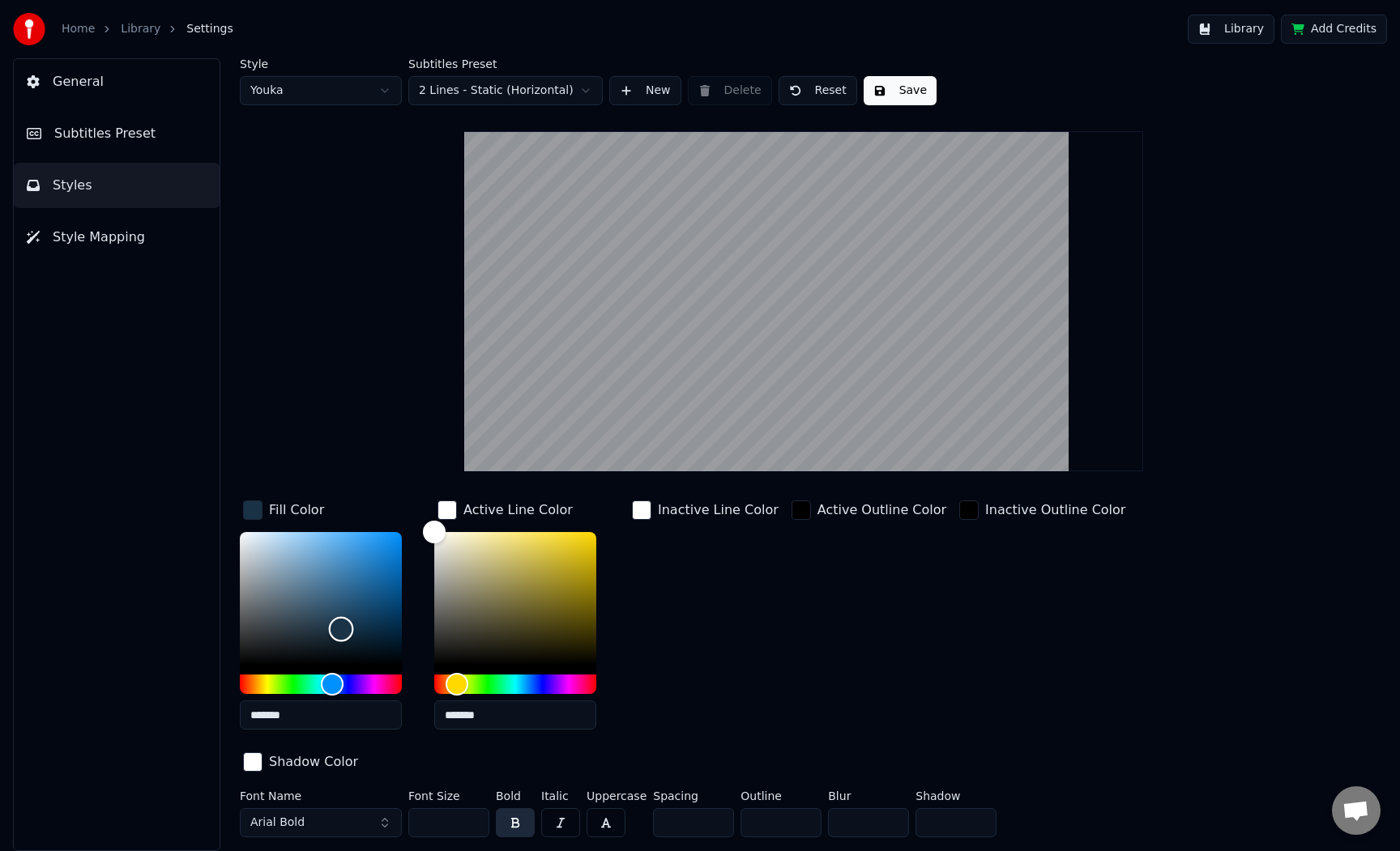
click at [341, 629] on div "Color" at bounding box center [341, 629] width 25 height 25
drag, startPoint x: 341, startPoint y: 629, endPoint x: 319, endPoint y: 598, distance: 38.0
click at [319, 598] on div "Color" at bounding box center [319, 599] width 25 height 25
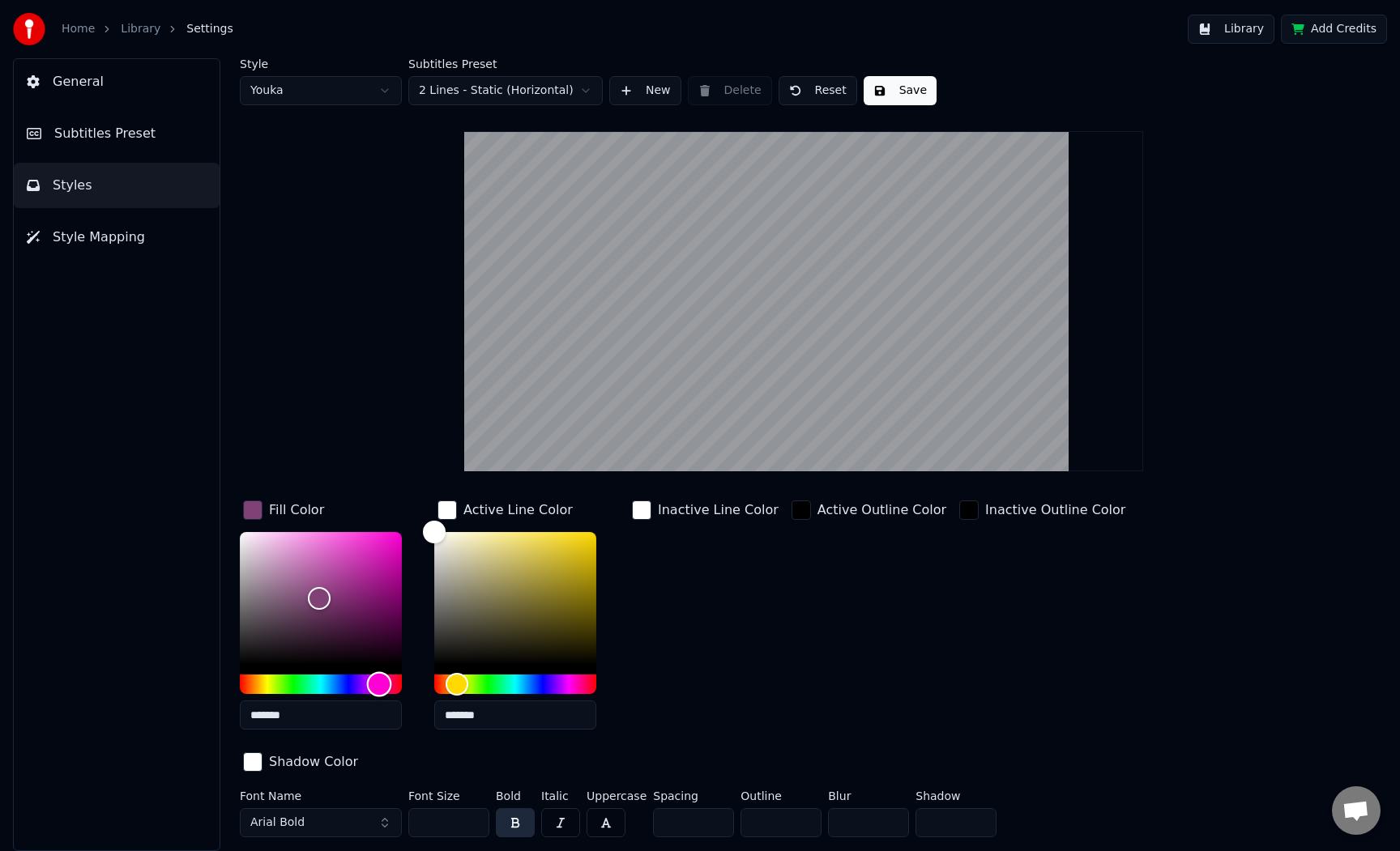
drag, startPoint x: 330, startPoint y: 683, endPoint x: 379, endPoint y: 683, distance: 49.0
click at [379, 683] on div "Hue" at bounding box center [380, 685] width 25 height 25
drag, startPoint x: 320, startPoint y: 597, endPoint x: 302, endPoint y: 547, distance: 53.1
click at [302, 547] on div "Color" at bounding box center [303, 548] width 25 height 25
click at [302, 545] on div "Color" at bounding box center [303, 546] width 25 height 25
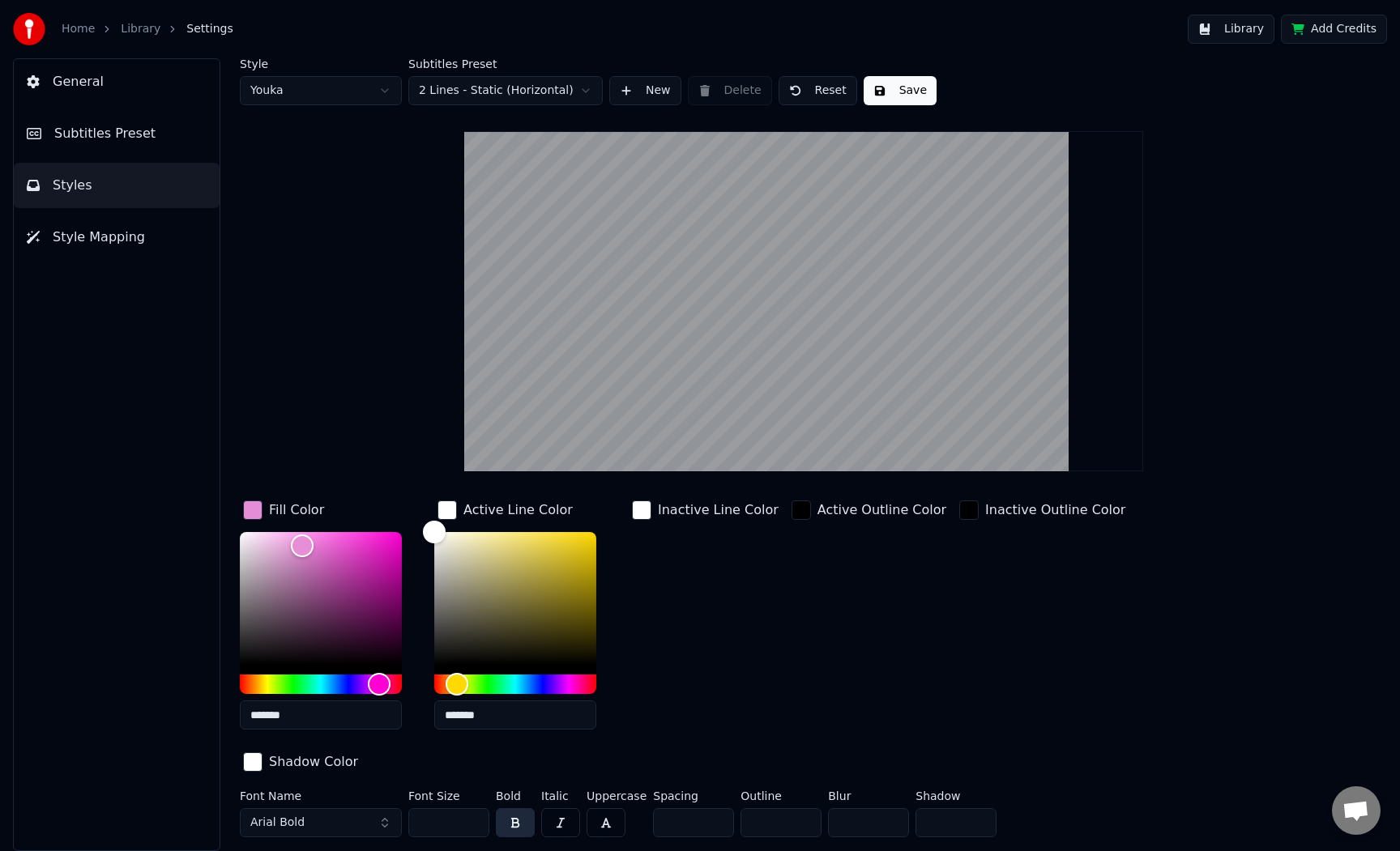
click at [819, 217] on video at bounding box center [804, 301] width 680 height 340
click at [662, 640] on div "Inactive Line Color" at bounding box center [705, 620] width 153 height 246
click at [1281, 262] on div "Style Youka Subtitles Preset 2 Lines - Static (Horizontal) New Delete Reset Sav…" at bounding box center [804, 451] width 1127 height 786
click at [904, 96] on button "Save" at bounding box center [900, 90] width 73 height 29
click at [903, 89] on button "Save" at bounding box center [900, 90] width 73 height 29
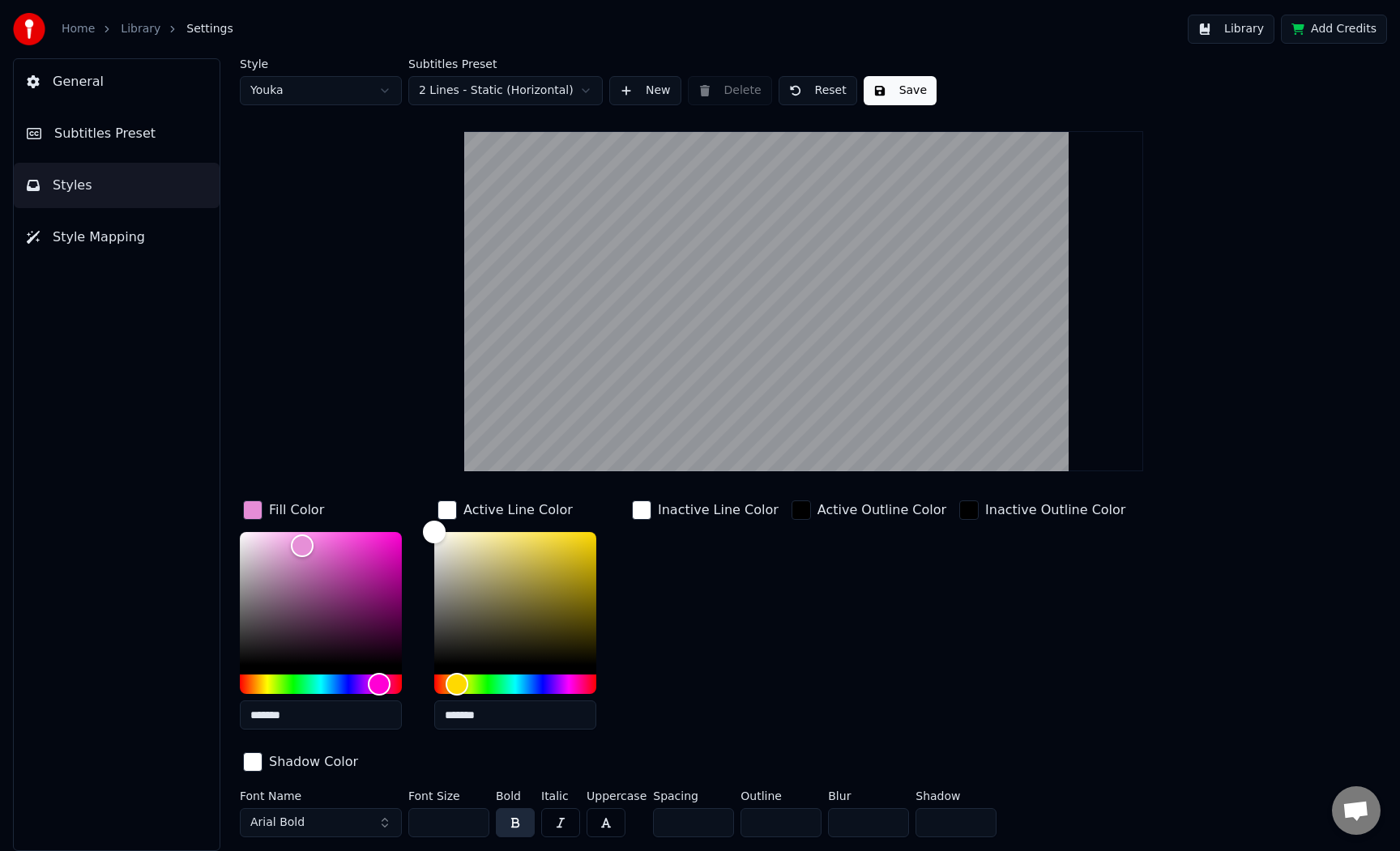
click at [136, 30] on link "Library" at bounding box center [140, 28] width 39 height 16
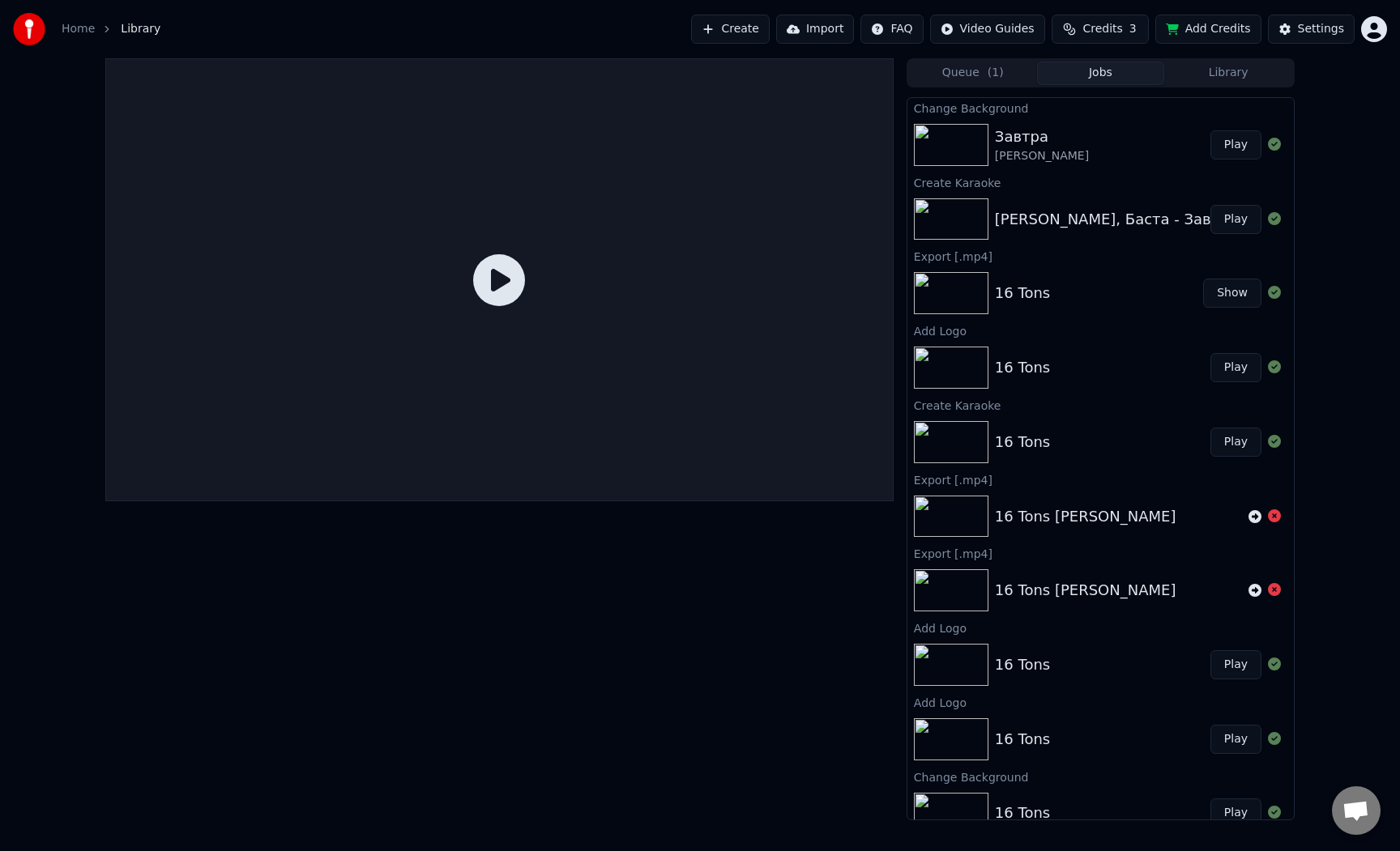
click at [985, 150] on img at bounding box center [951, 145] width 74 height 42
click at [1234, 151] on button "Play" at bounding box center [1235, 145] width 51 height 29
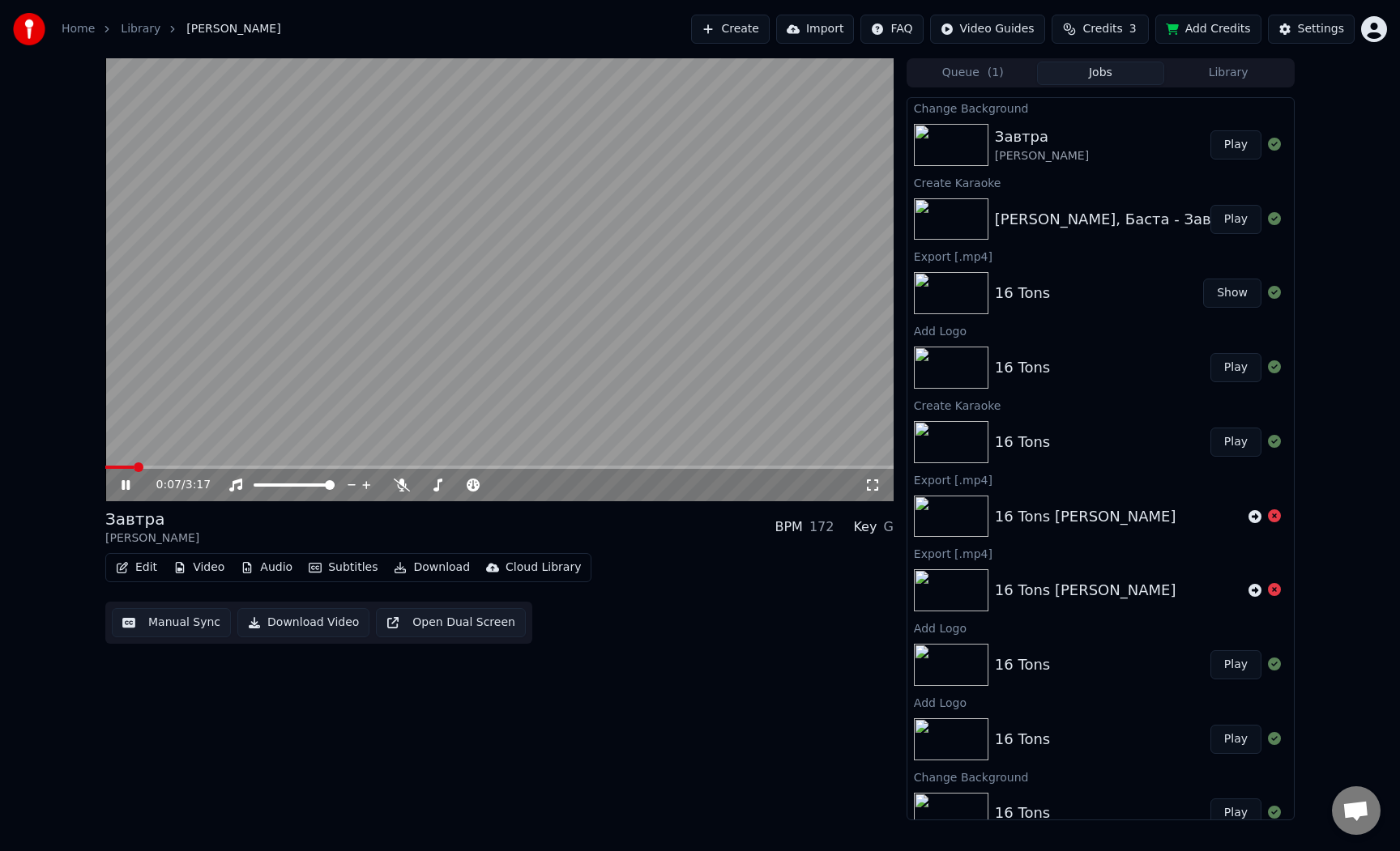
click at [612, 716] on div "0:07 / 3:17 Завтра [PERSON_NAME] BPM 172 Key G Edit Video Audio Subtitles Downl…" at bounding box center [499, 440] width 789 height 762
click at [662, 309] on video at bounding box center [499, 280] width 789 height 443
click at [319, 564] on button "Subtitles" at bounding box center [343, 568] width 82 height 23
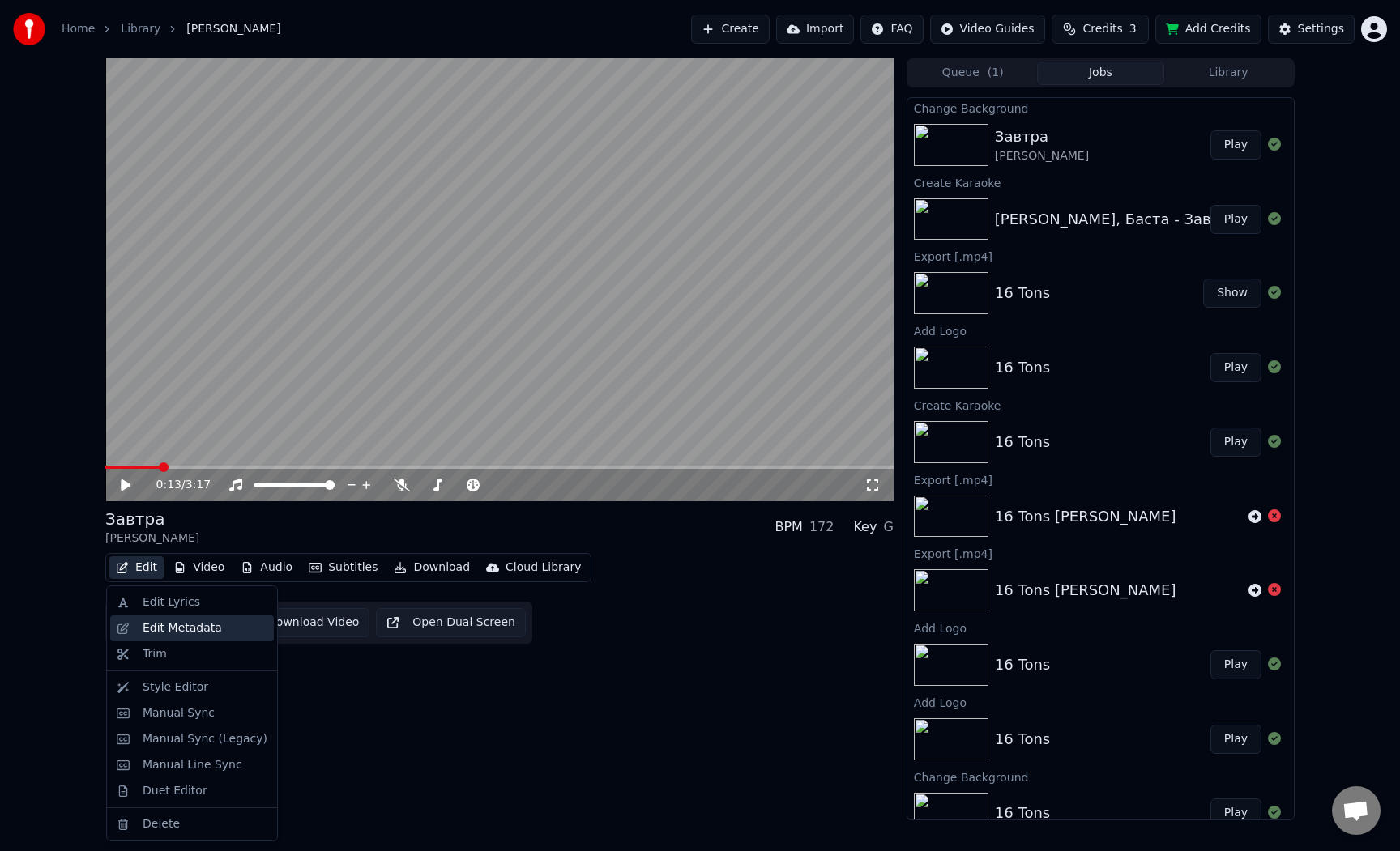
click at [195, 629] on div "Edit Metadata" at bounding box center [181, 628] width 79 height 16
click at [140, 567] on button "Edit" at bounding box center [136, 568] width 54 height 23
click at [169, 684] on div "Style Editor" at bounding box center [175, 687] width 65 height 16
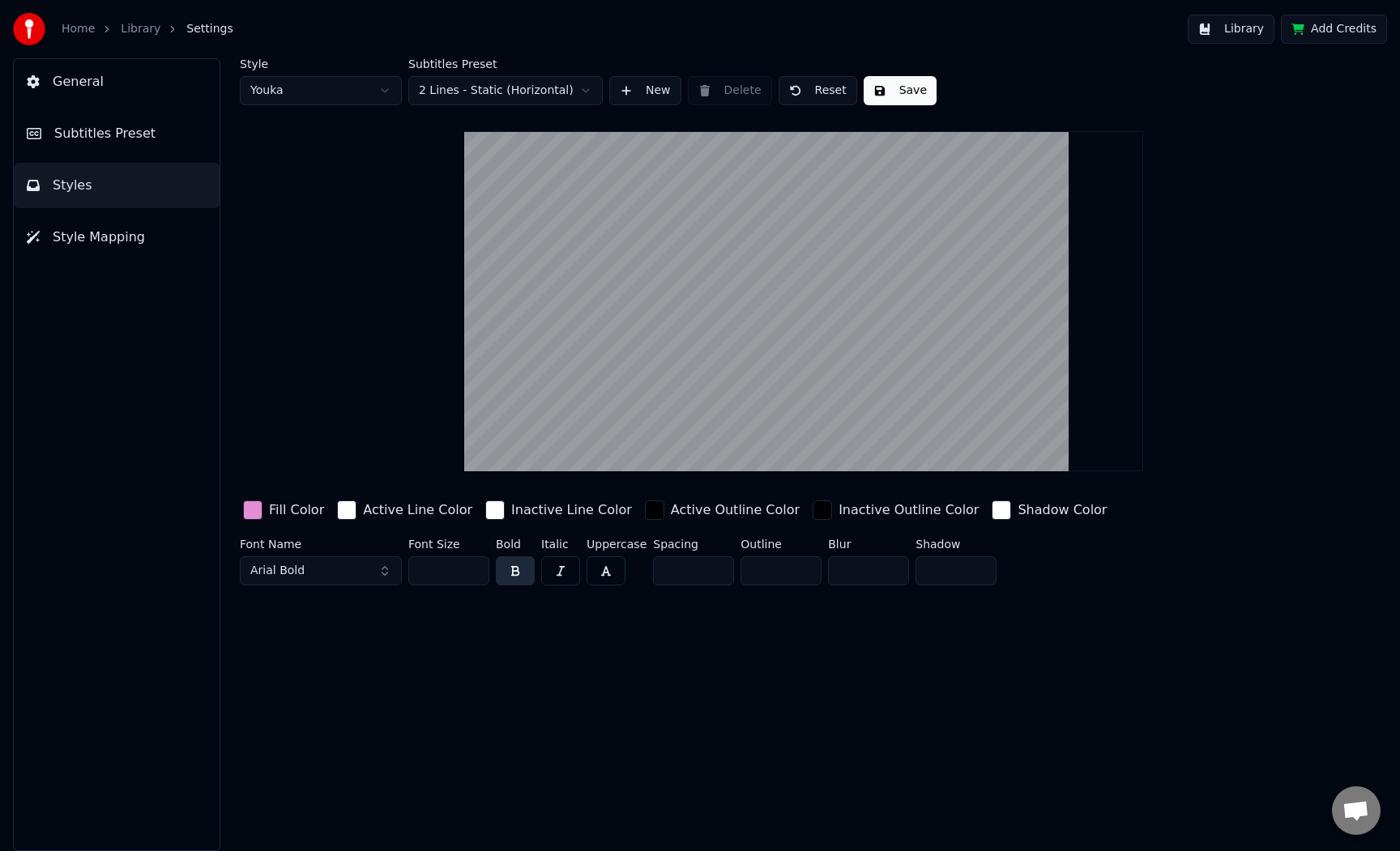
click at [156, 134] on button "Subtitles Preset" at bounding box center [116, 134] width 206 height 45
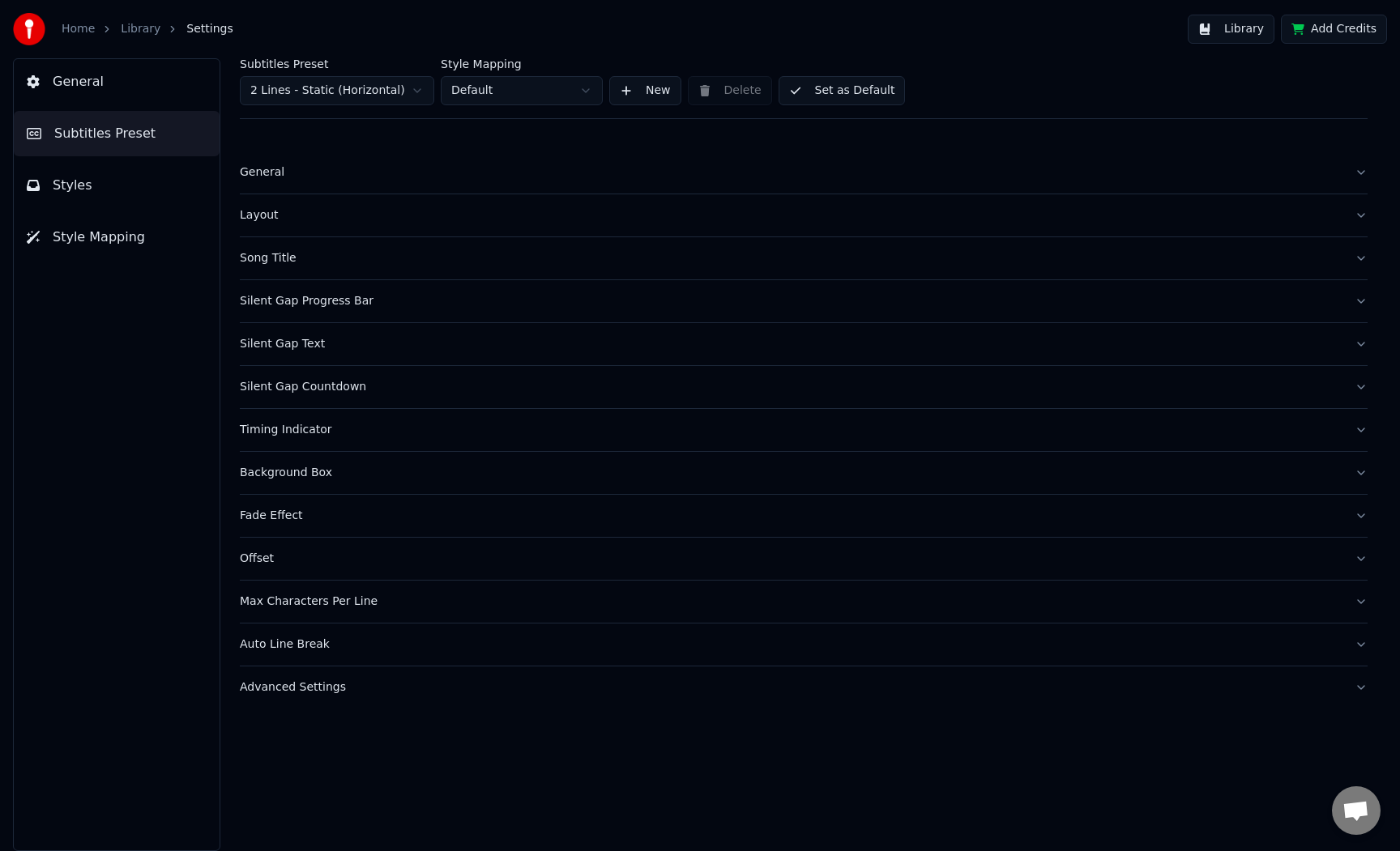
click at [131, 187] on button "Styles" at bounding box center [116, 186] width 206 height 45
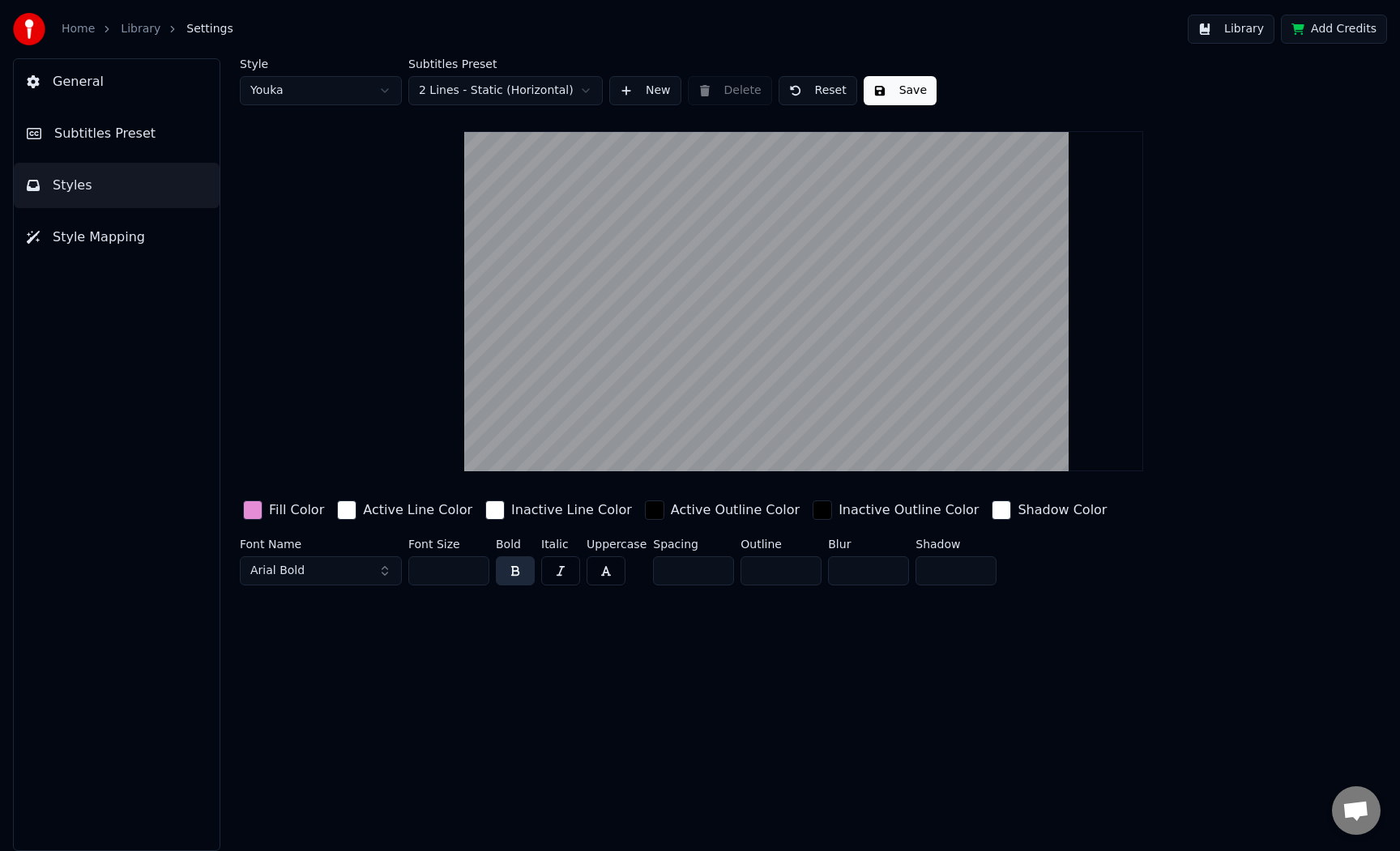
click at [131, 246] on span "Style Mapping" at bounding box center [99, 237] width 92 height 19
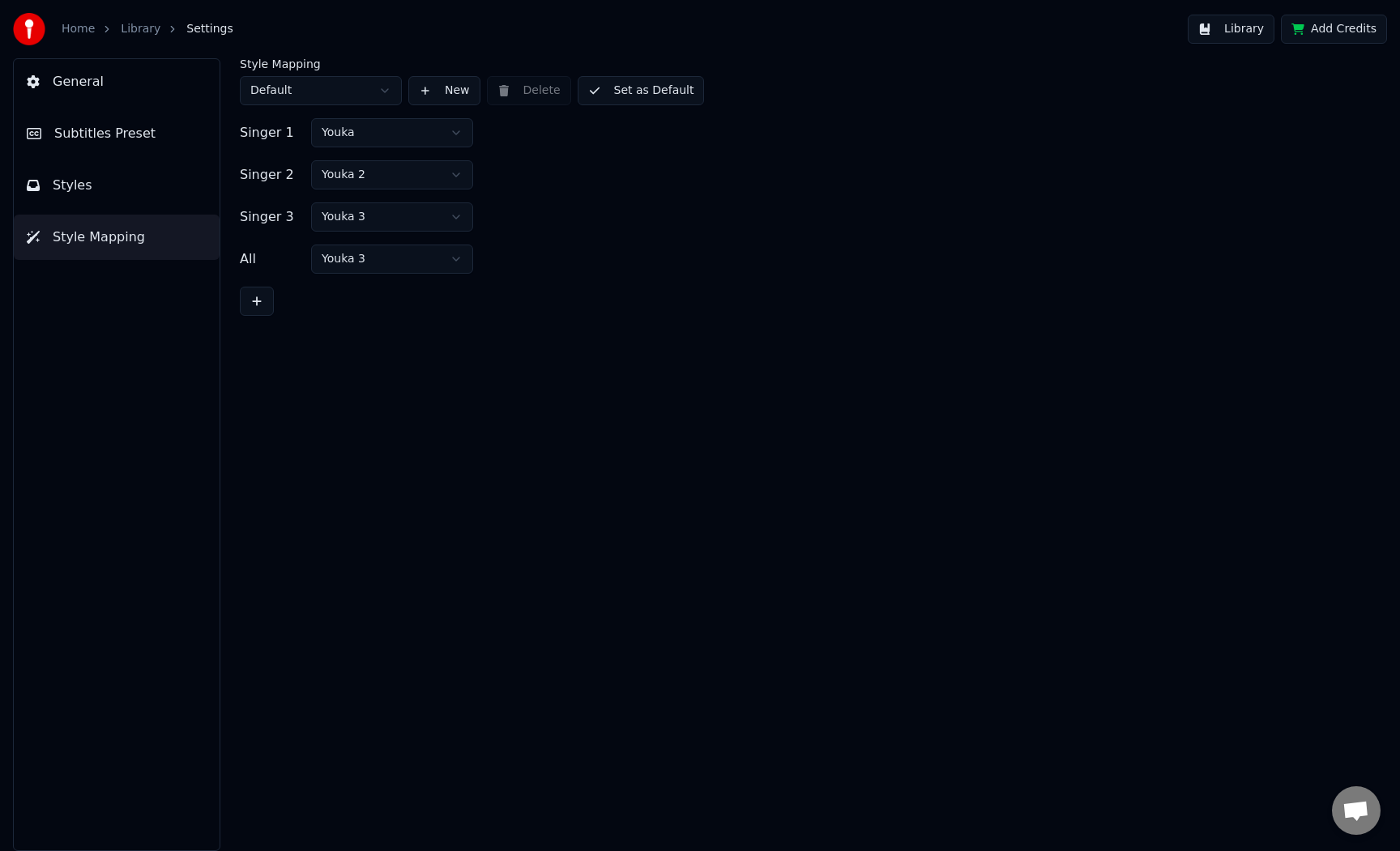
click at [116, 206] on button "Styles" at bounding box center [116, 186] width 206 height 45
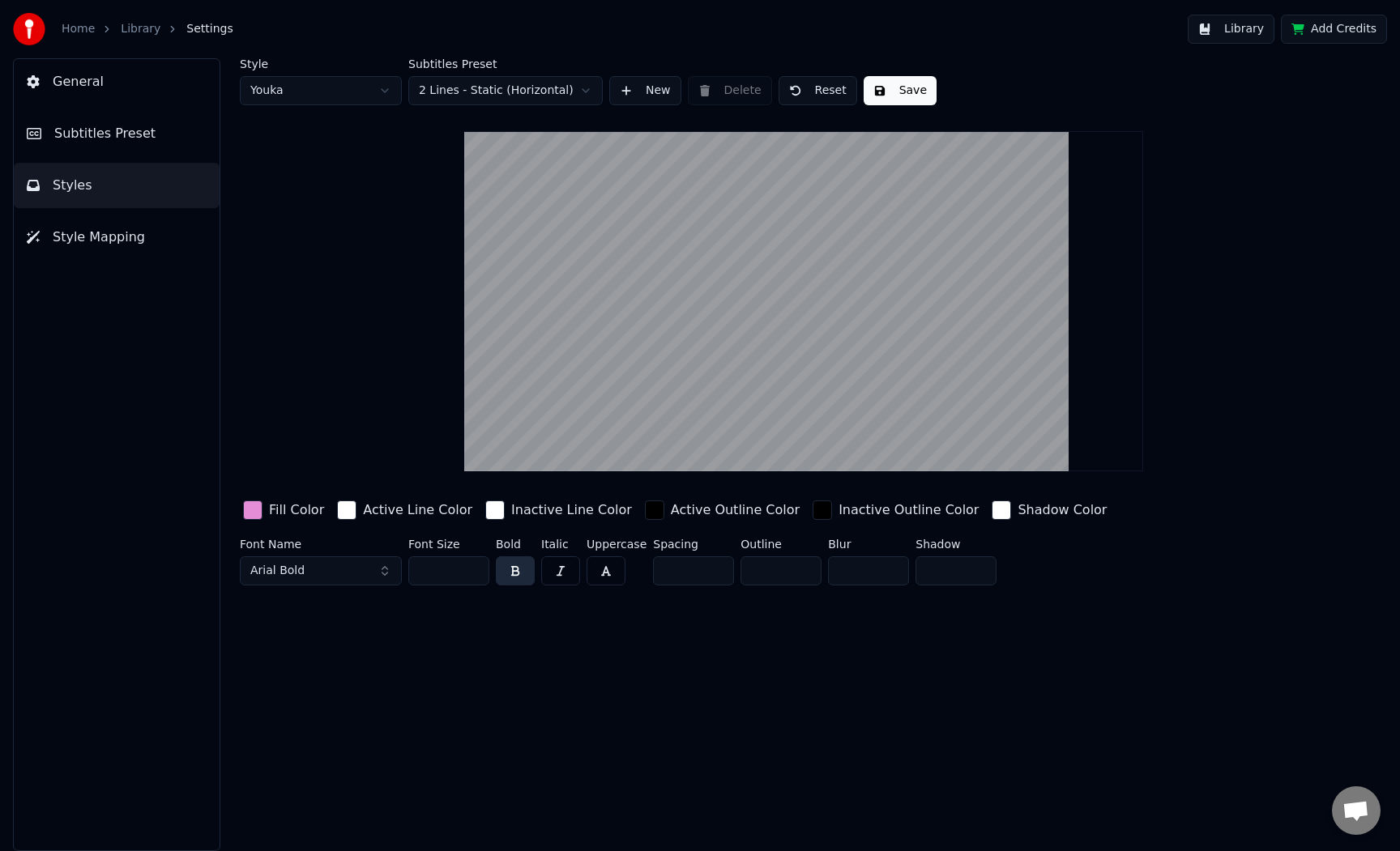
click at [107, 135] on span "Subtitles Preset" at bounding box center [105, 133] width 101 height 19
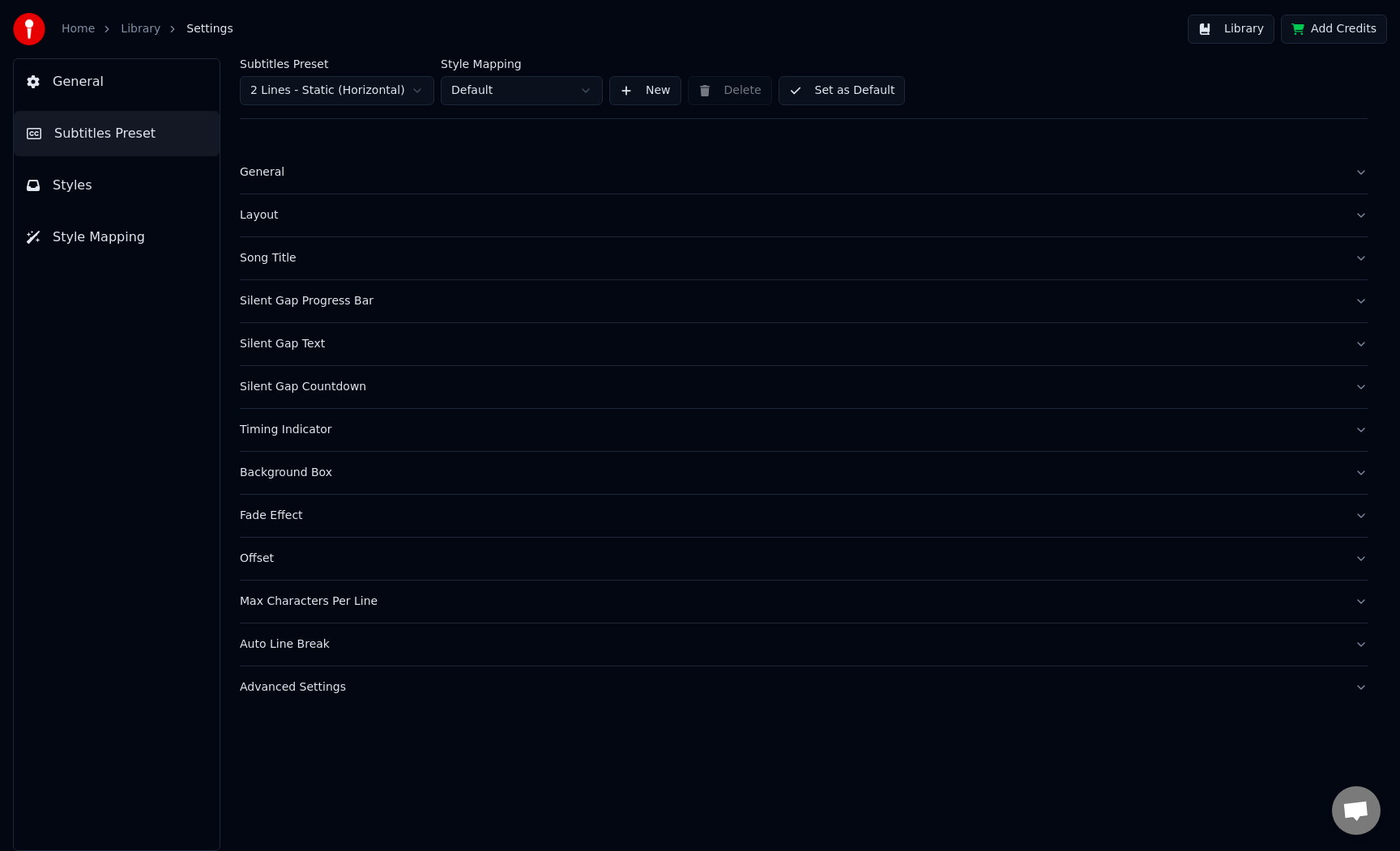
click at [123, 79] on button "General" at bounding box center [116, 82] width 206 height 45
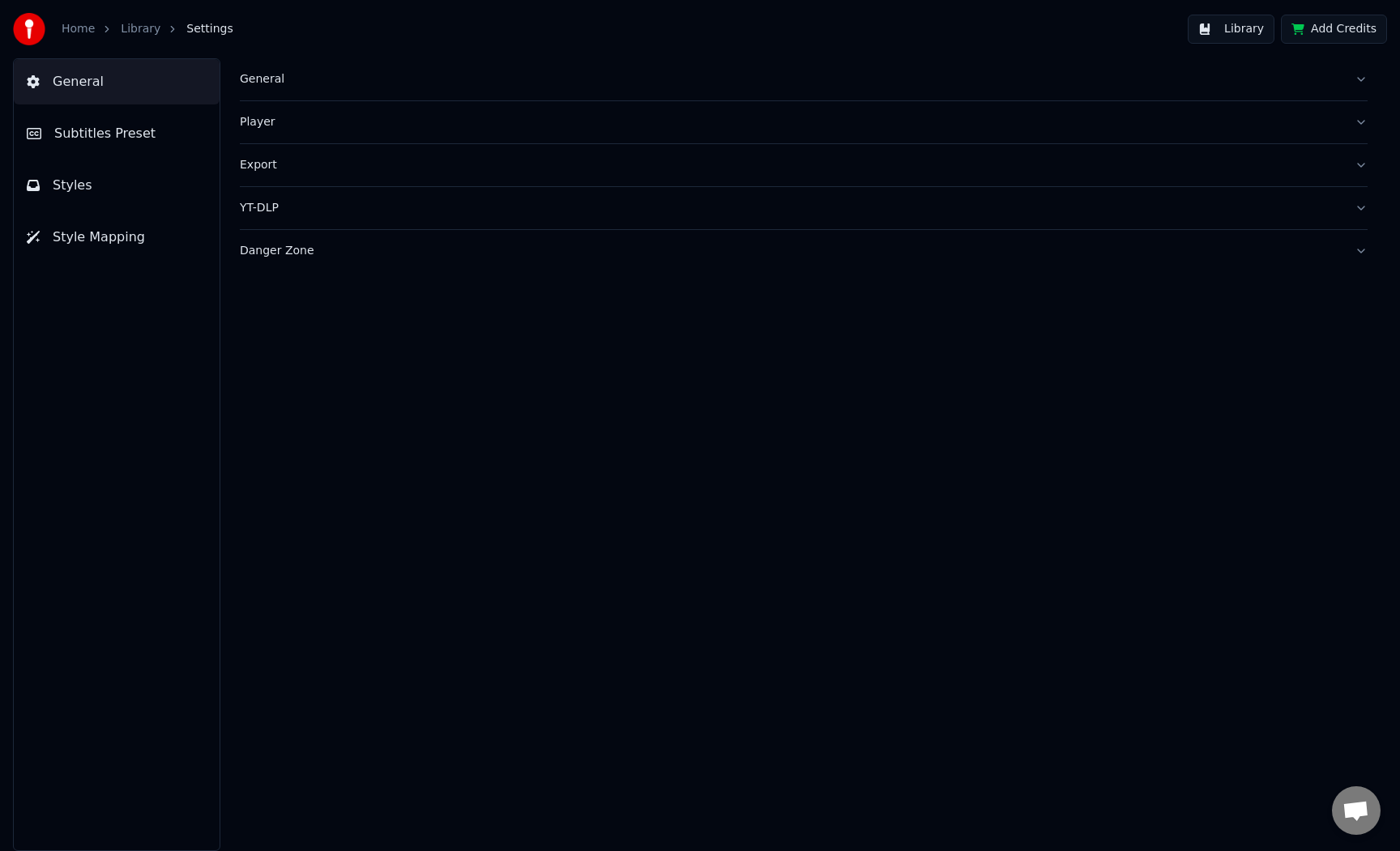
click at [119, 110] on div "General Subtitles Preset Styles Style Mapping" at bounding box center [116, 455] width 207 height 792
click at [108, 149] on button "Subtitles Preset" at bounding box center [116, 134] width 206 height 45
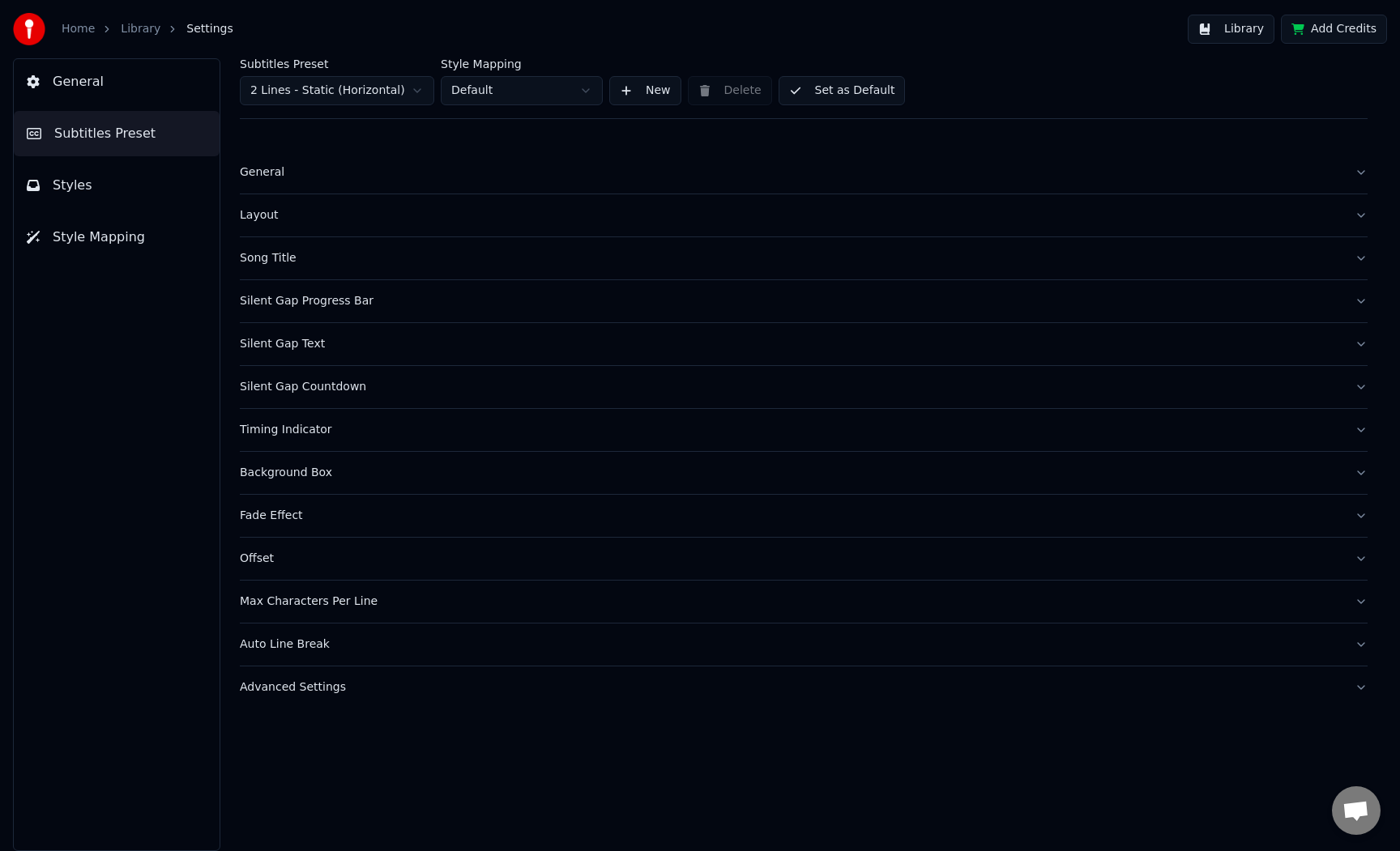
click at [100, 177] on button "Styles" at bounding box center [116, 186] width 206 height 45
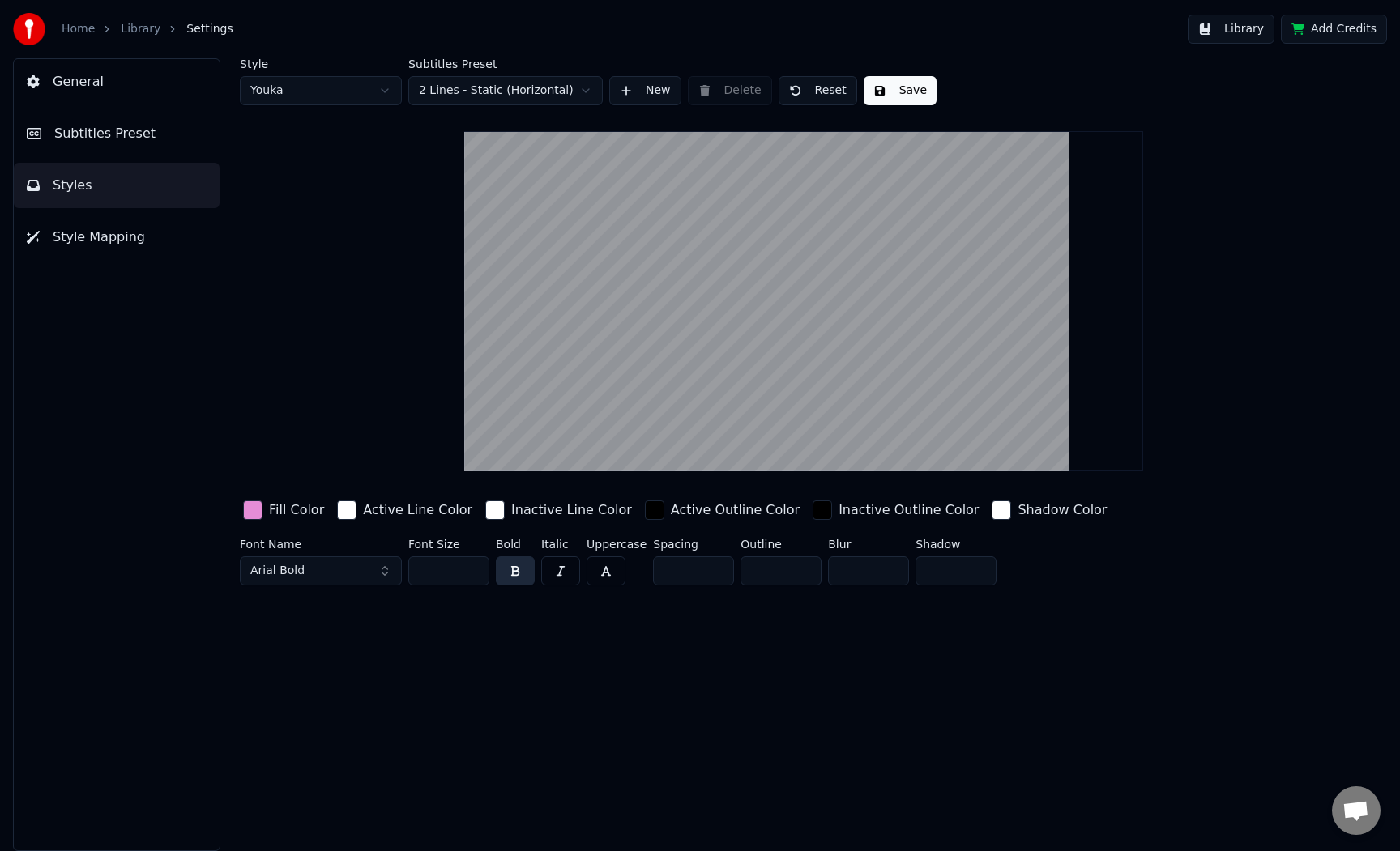
click at [795, 270] on video at bounding box center [804, 301] width 680 height 340
click at [758, 224] on video at bounding box center [804, 301] width 680 height 340
click at [361, 574] on button "Arial Bold" at bounding box center [321, 571] width 162 height 29
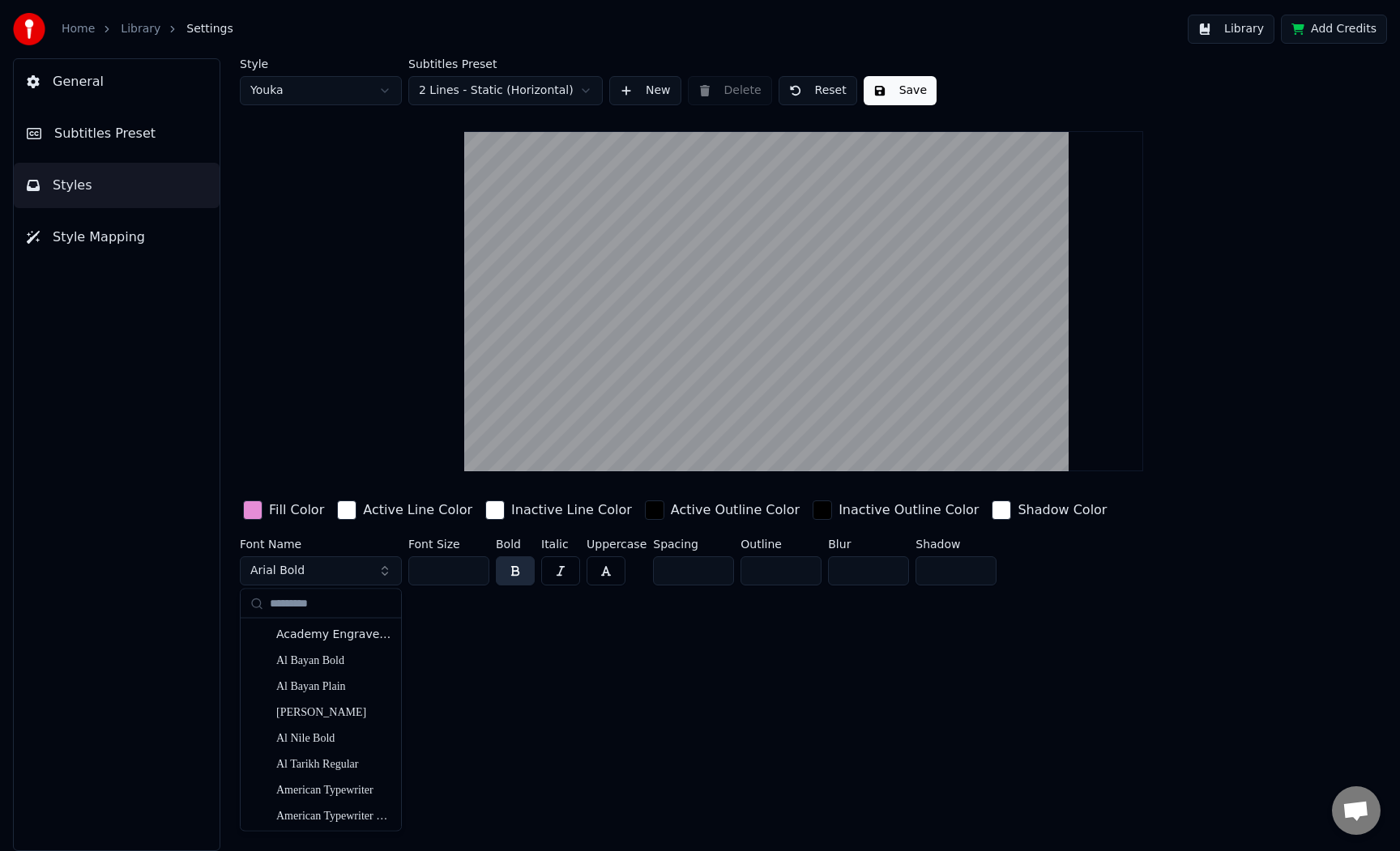
click at [585, 642] on div "Style Youka Subtitles Preset 2 Lines - Static (Horizontal) New Delete Reset Sav…" at bounding box center [804, 455] width 1193 height 792
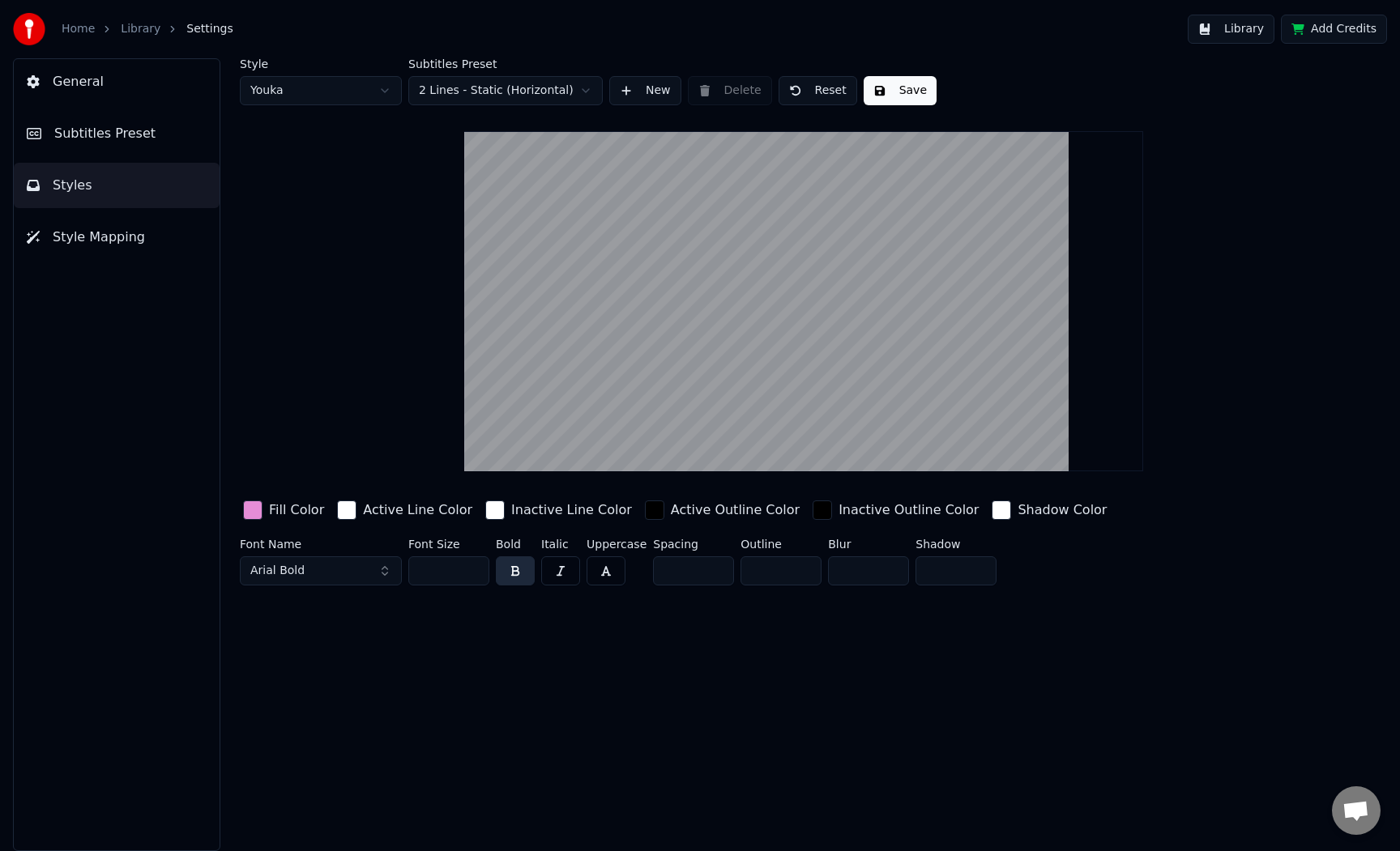
click at [671, 514] on div "Active Outline Color" at bounding box center [735, 510] width 129 height 19
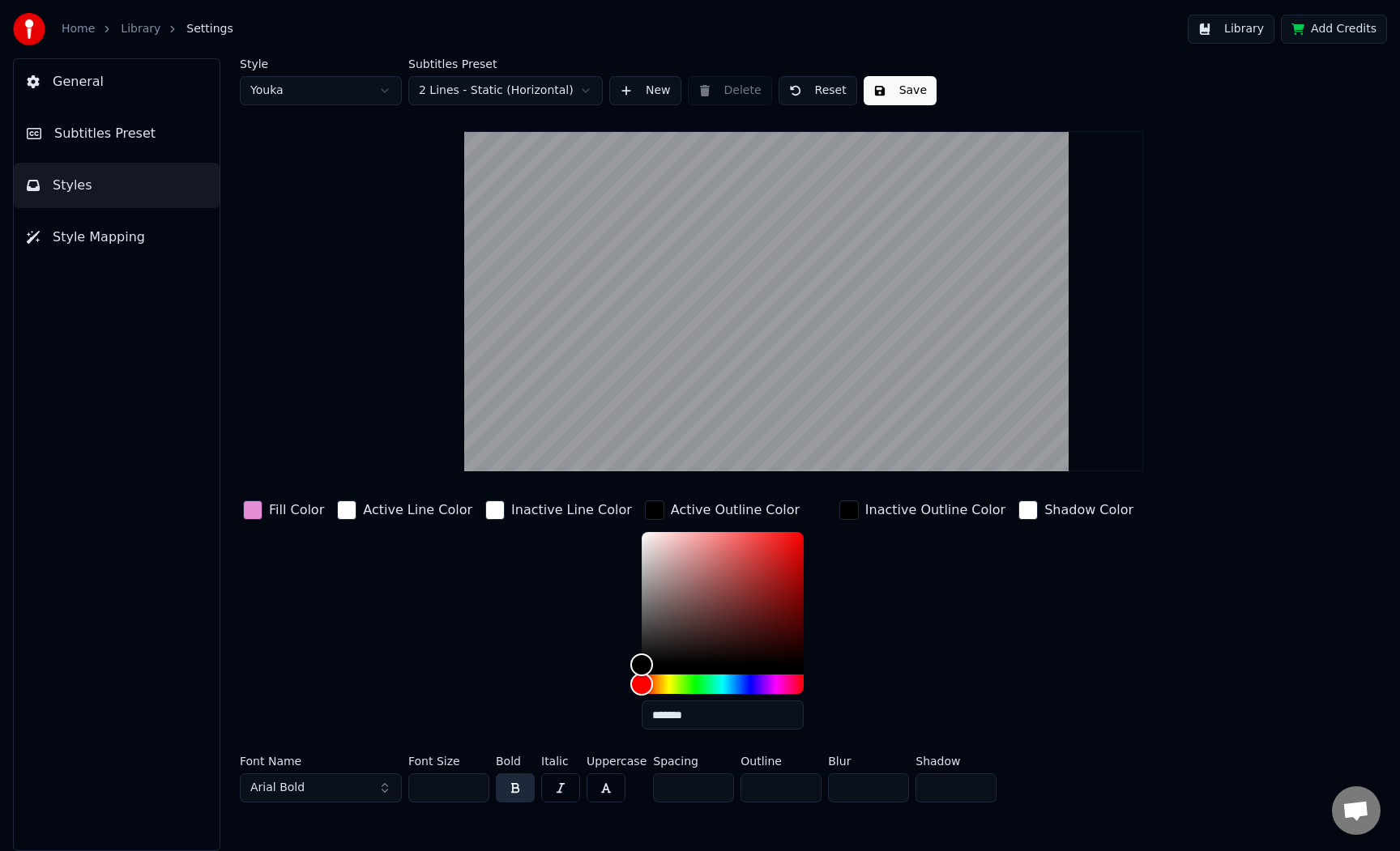
click at [645, 512] on div "button" at bounding box center [654, 510] width 19 height 19
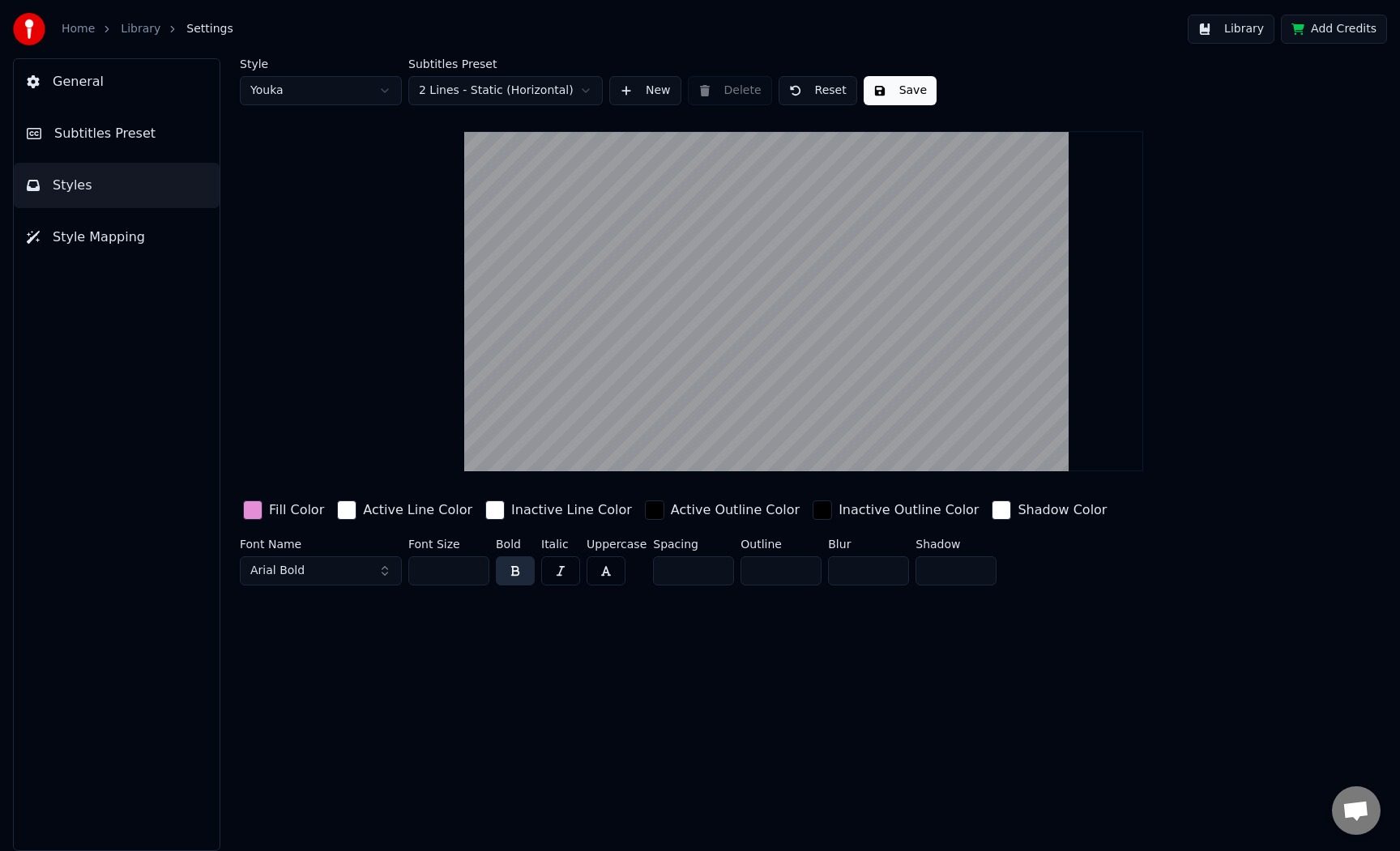
click at [774, 213] on video at bounding box center [804, 301] width 680 height 340
click at [723, 219] on video at bounding box center [804, 301] width 680 height 340
click at [256, 507] on div "button" at bounding box center [253, 510] width 19 height 19
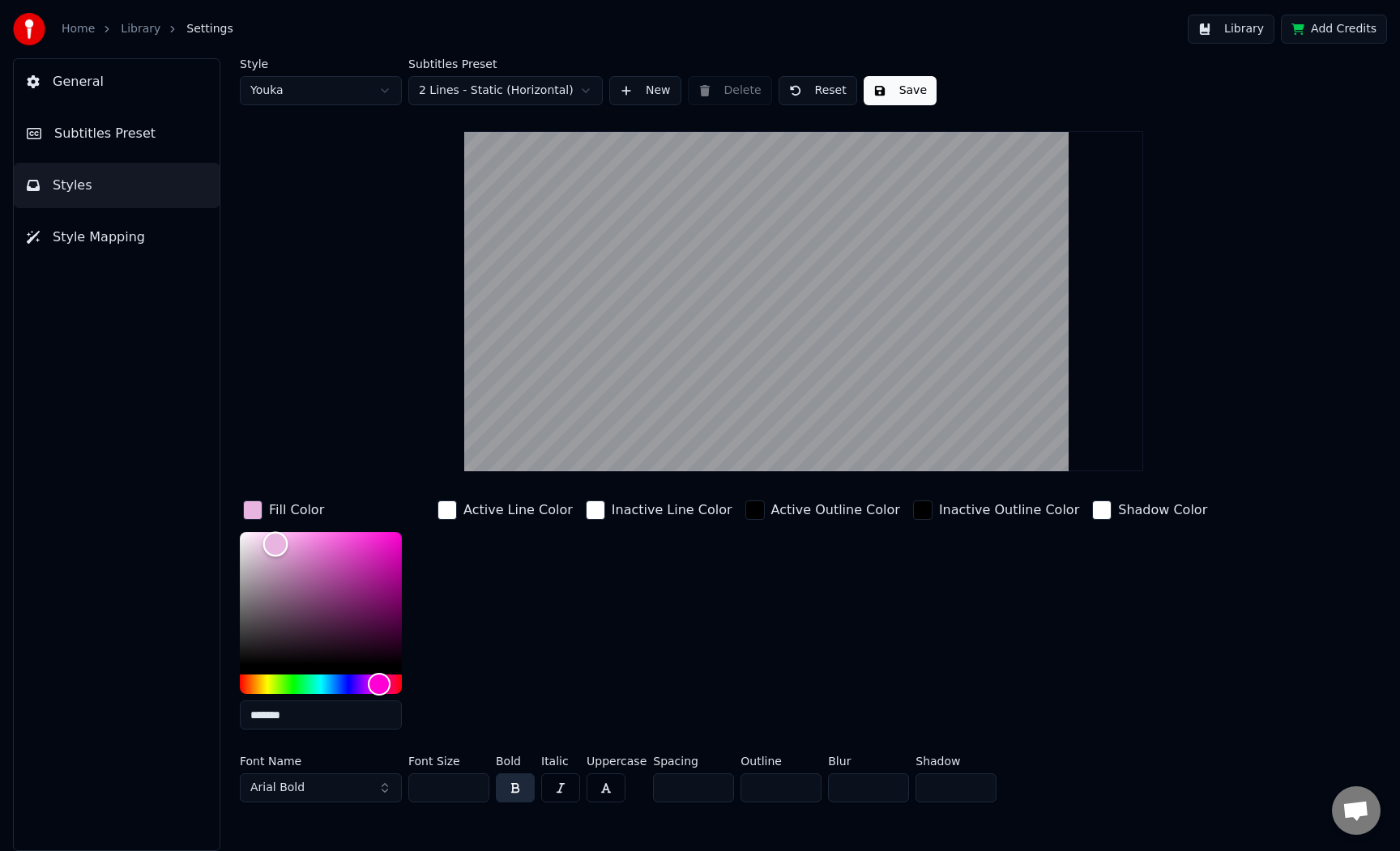
drag, startPoint x: 300, startPoint y: 548, endPoint x: 275, endPoint y: 543, distance: 25.5
click at [275, 543] on div "Color" at bounding box center [276, 544] width 25 height 25
click at [314, 371] on div "Style Youka Subtitles Preset 2 Lines - Static (Horizontal) New Delete Reset Sav…" at bounding box center [804, 434] width 1127 height 751
click at [414, 323] on div "Style Youka Subtitles Preset 2 Lines - Static (Horizontal) New Delete Reset Sav…" at bounding box center [804, 434] width 1127 height 751
click at [894, 89] on button "Save" at bounding box center [900, 90] width 73 height 29
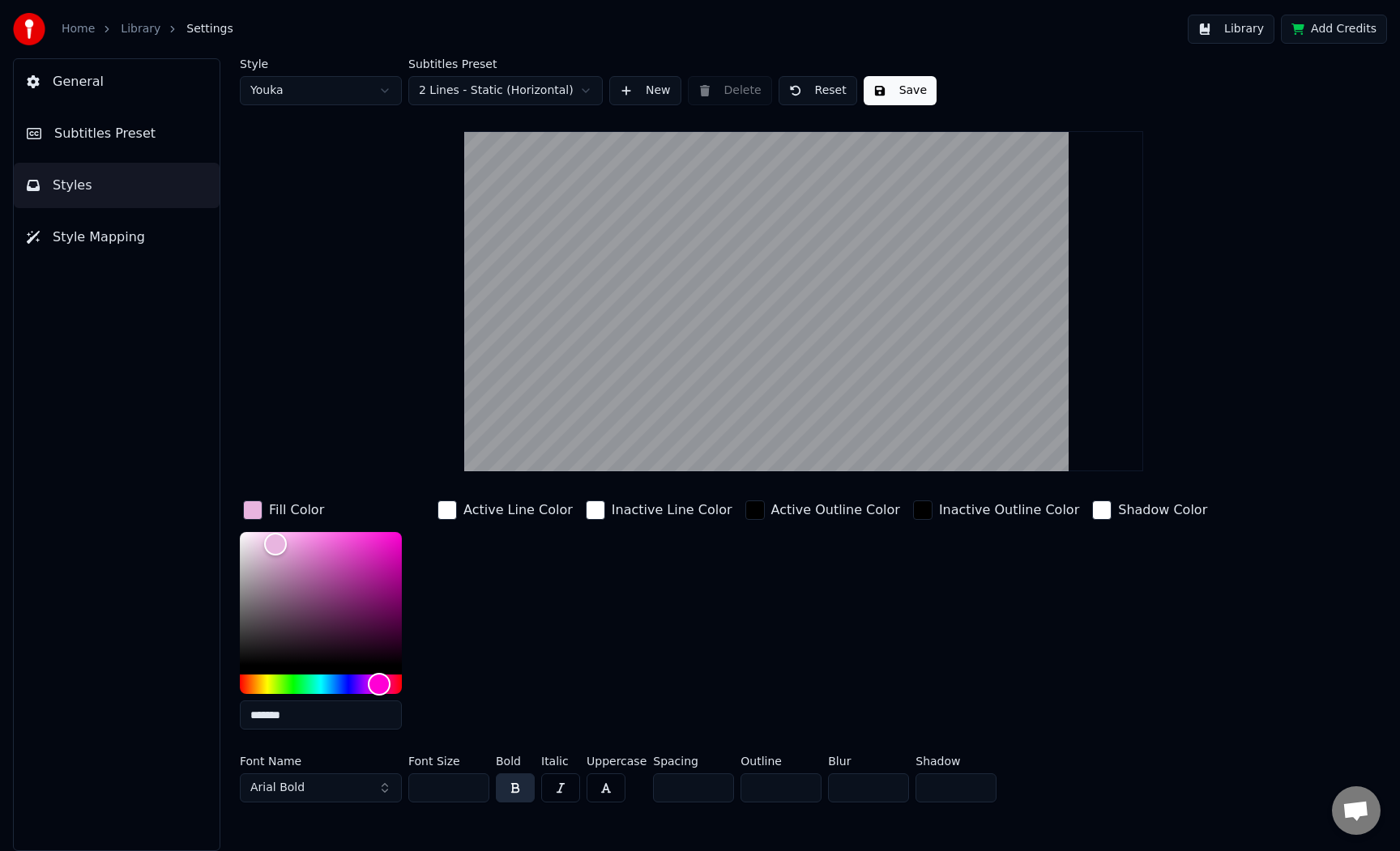
click at [135, 35] on link "Library" at bounding box center [140, 28] width 39 height 16
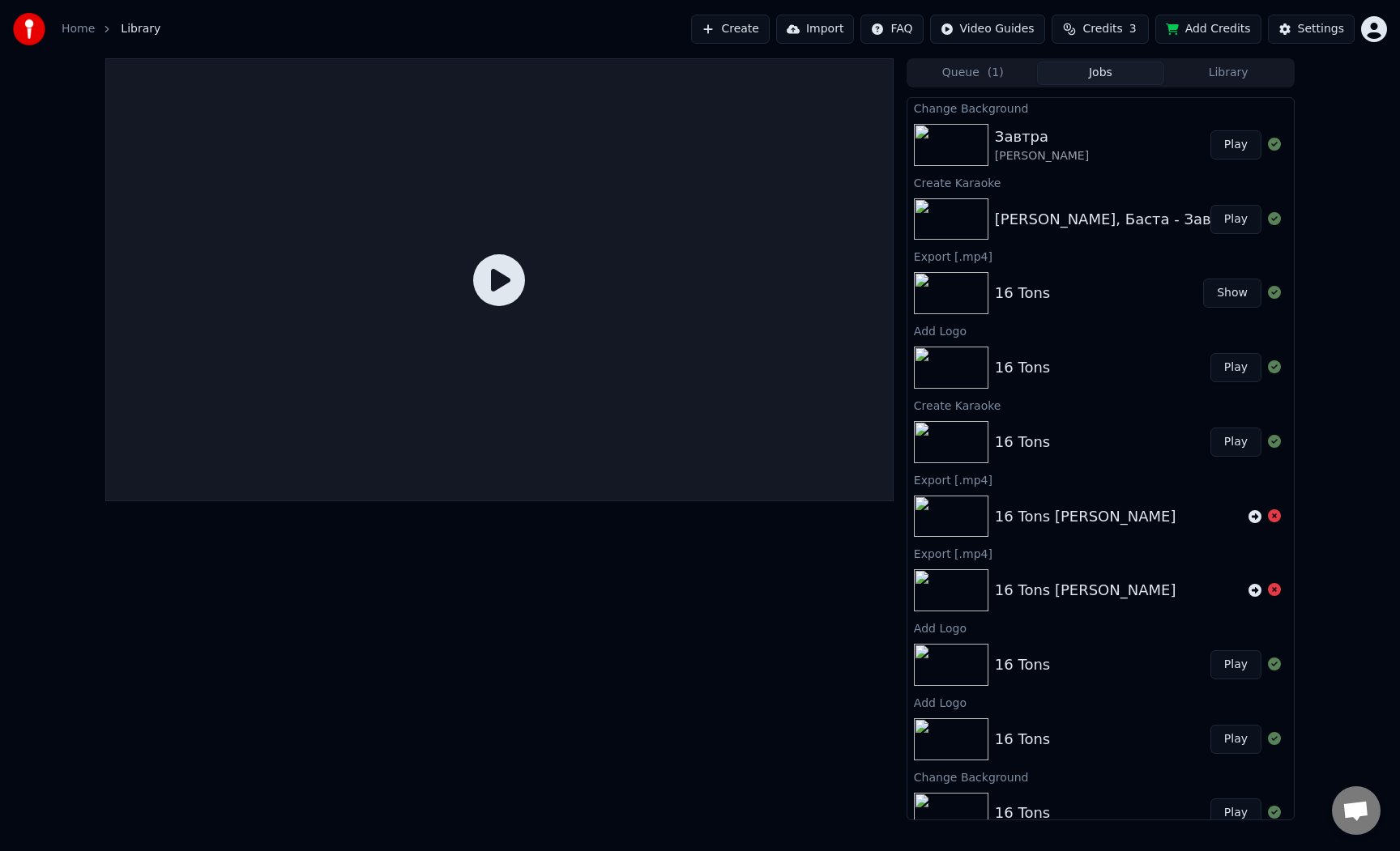
click at [451, 273] on div at bounding box center [499, 280] width 789 height 443
click at [1234, 140] on button "Play" at bounding box center [1235, 145] width 51 height 29
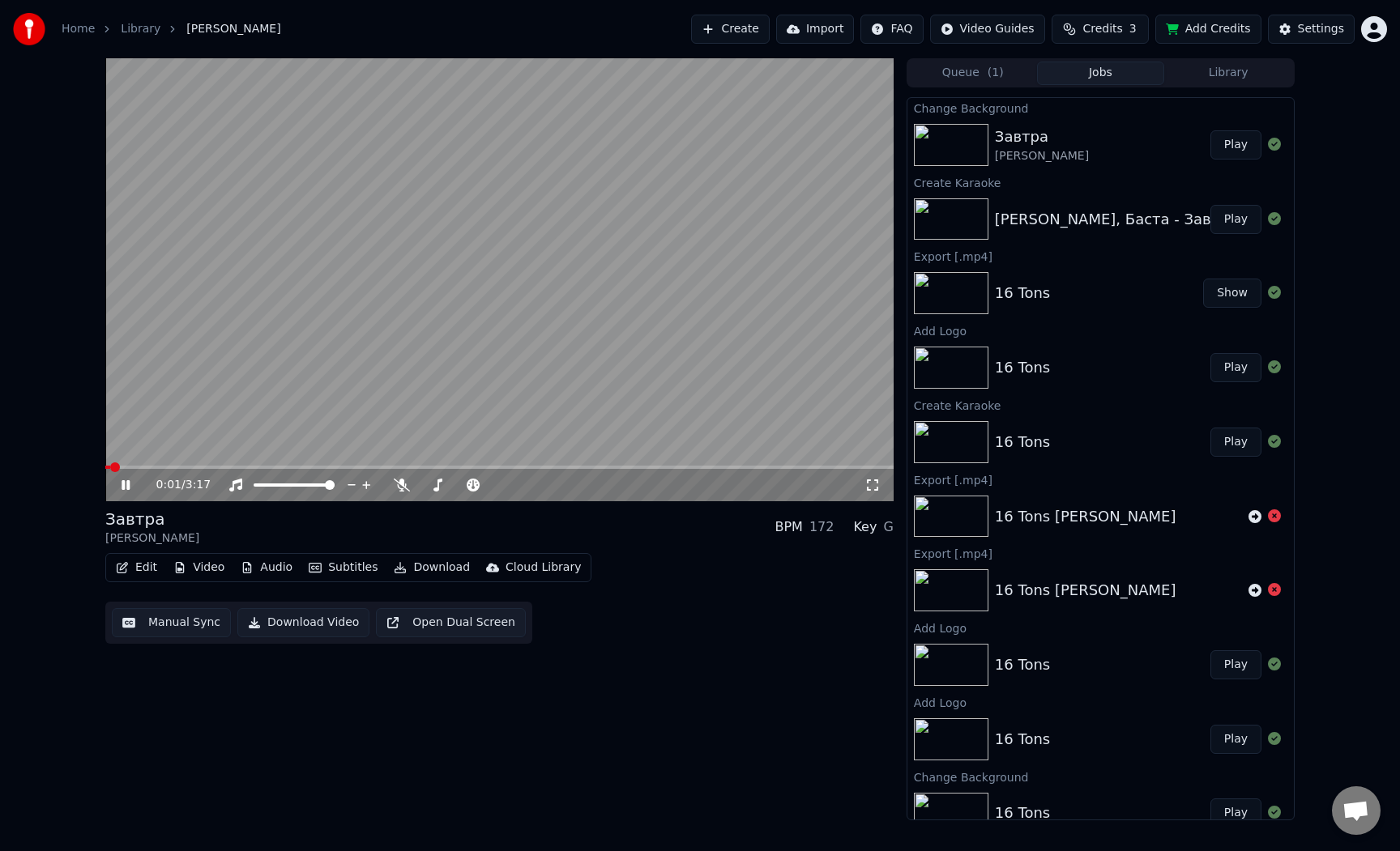
click at [322, 570] on button "Subtitles" at bounding box center [343, 568] width 82 height 23
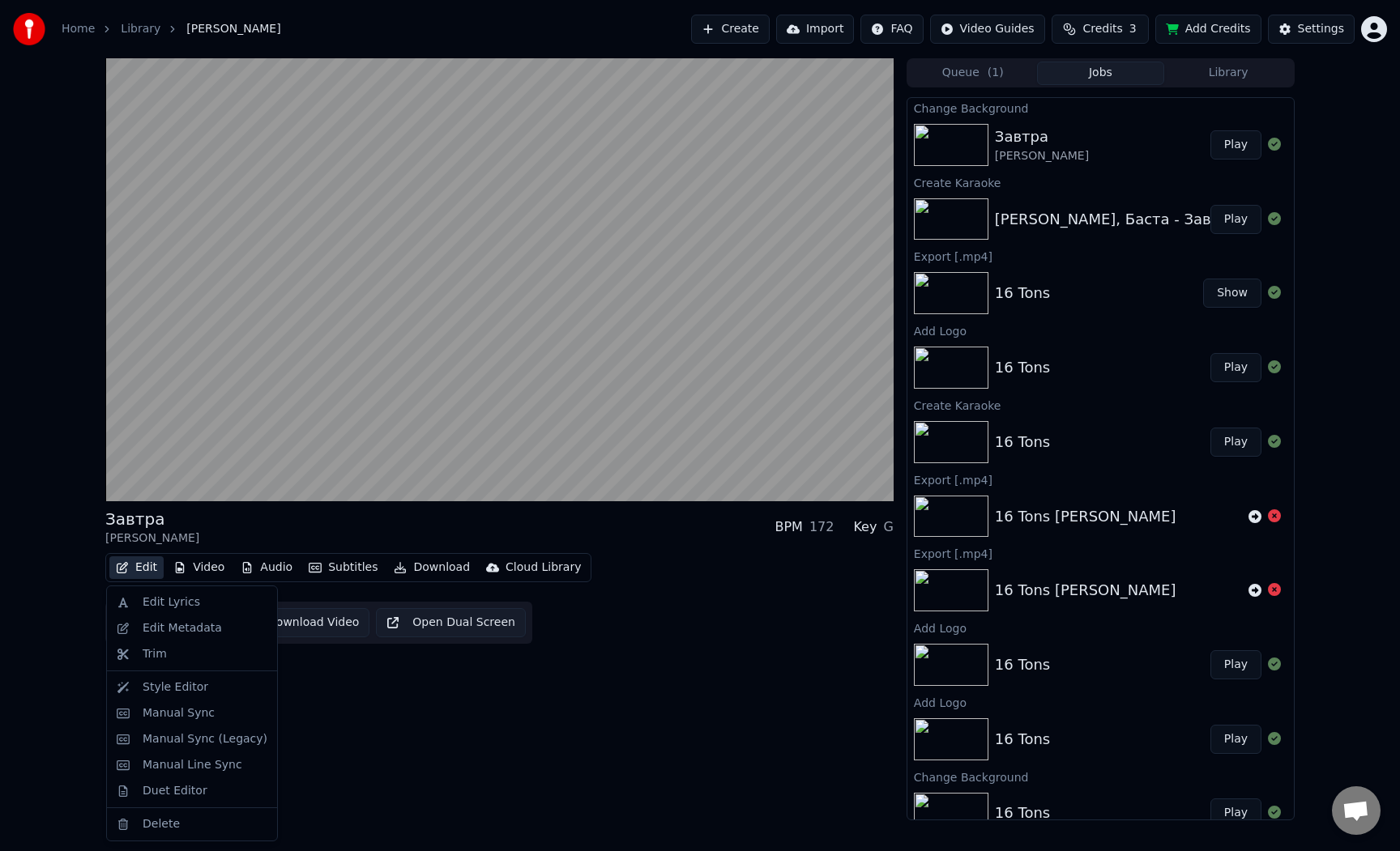
click at [350, 722] on div "Завтра [PERSON_NAME] BPM 172 Key G Edit Video Audio Subtitles Download Cloud Li…" at bounding box center [499, 440] width 789 height 762
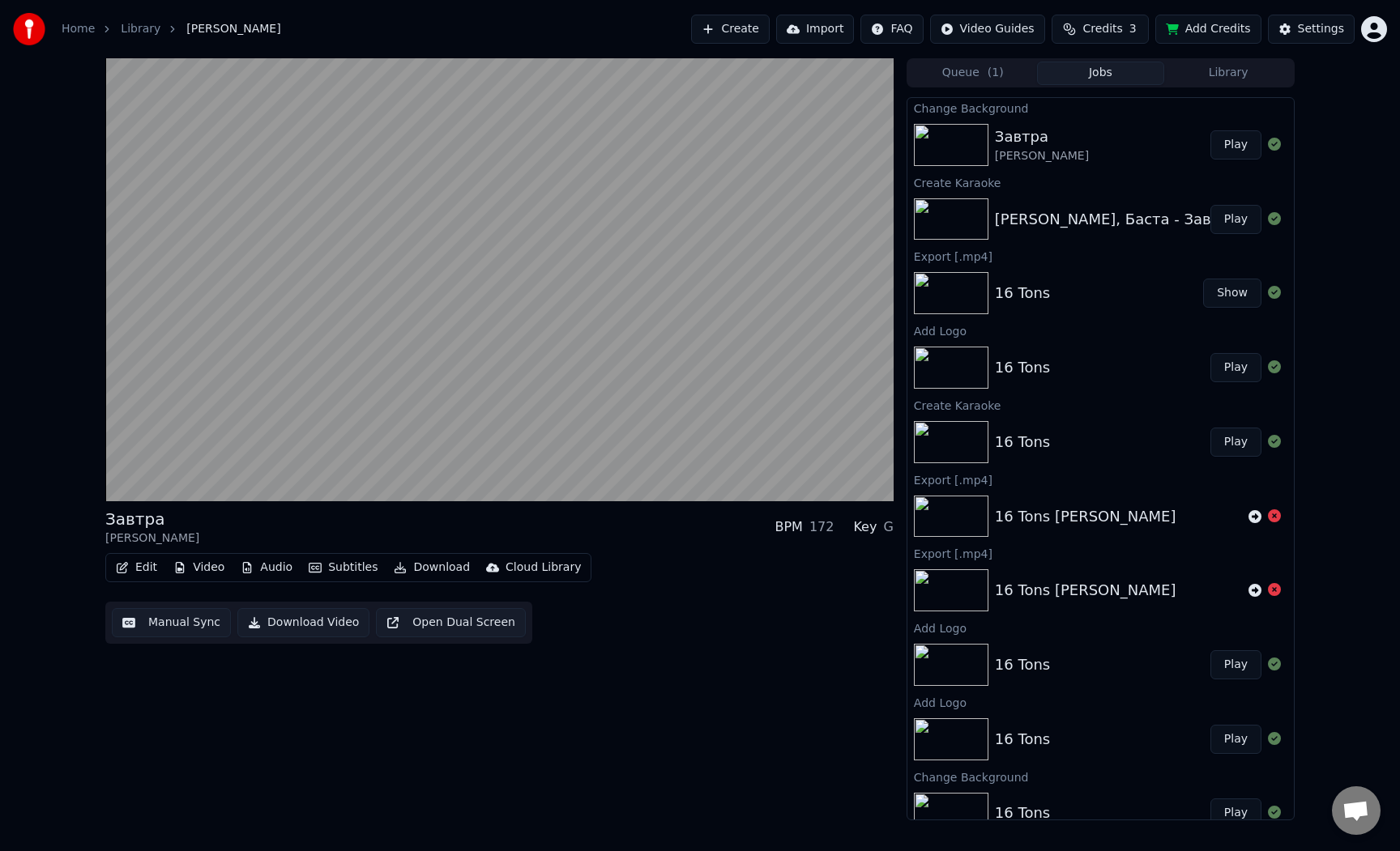
click at [344, 570] on button "Subtitles" at bounding box center [343, 568] width 82 height 23
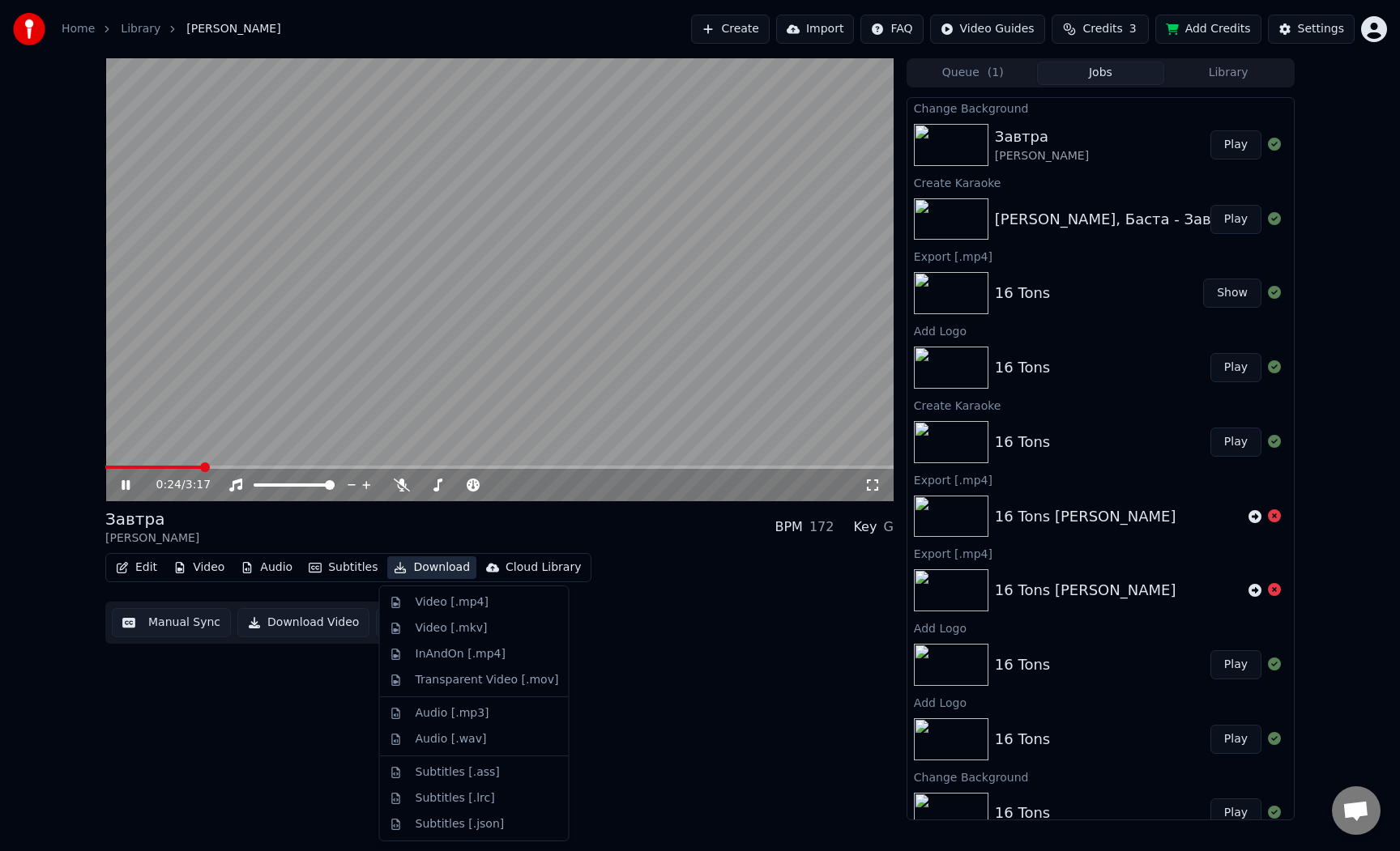
click at [698, 585] on div "Edit Video Audio Subtitles Download Cloud Library Manual Sync Download Video Op…" at bounding box center [499, 599] width 789 height 90
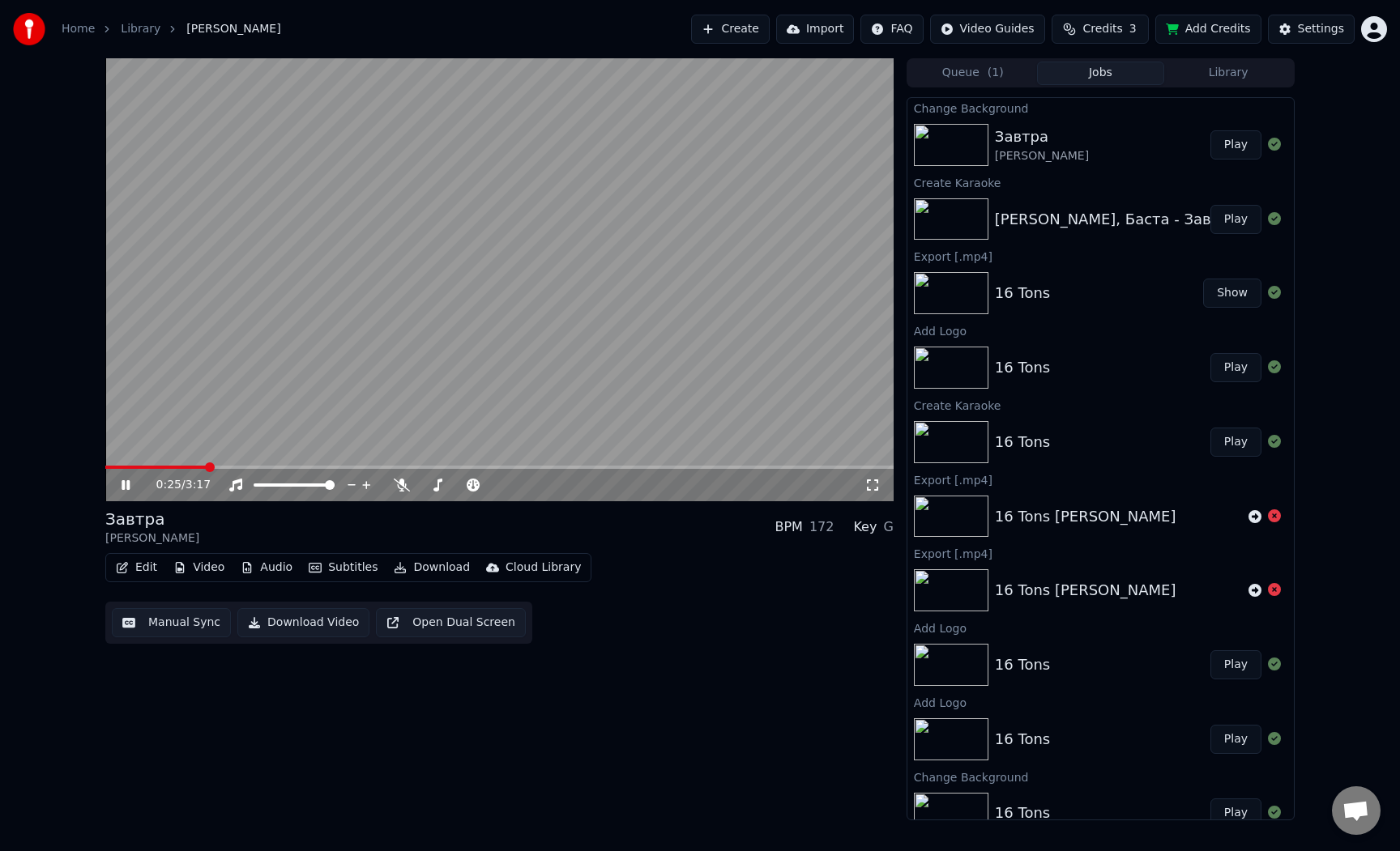
click at [346, 573] on button "Subtitles" at bounding box center [343, 568] width 82 height 23
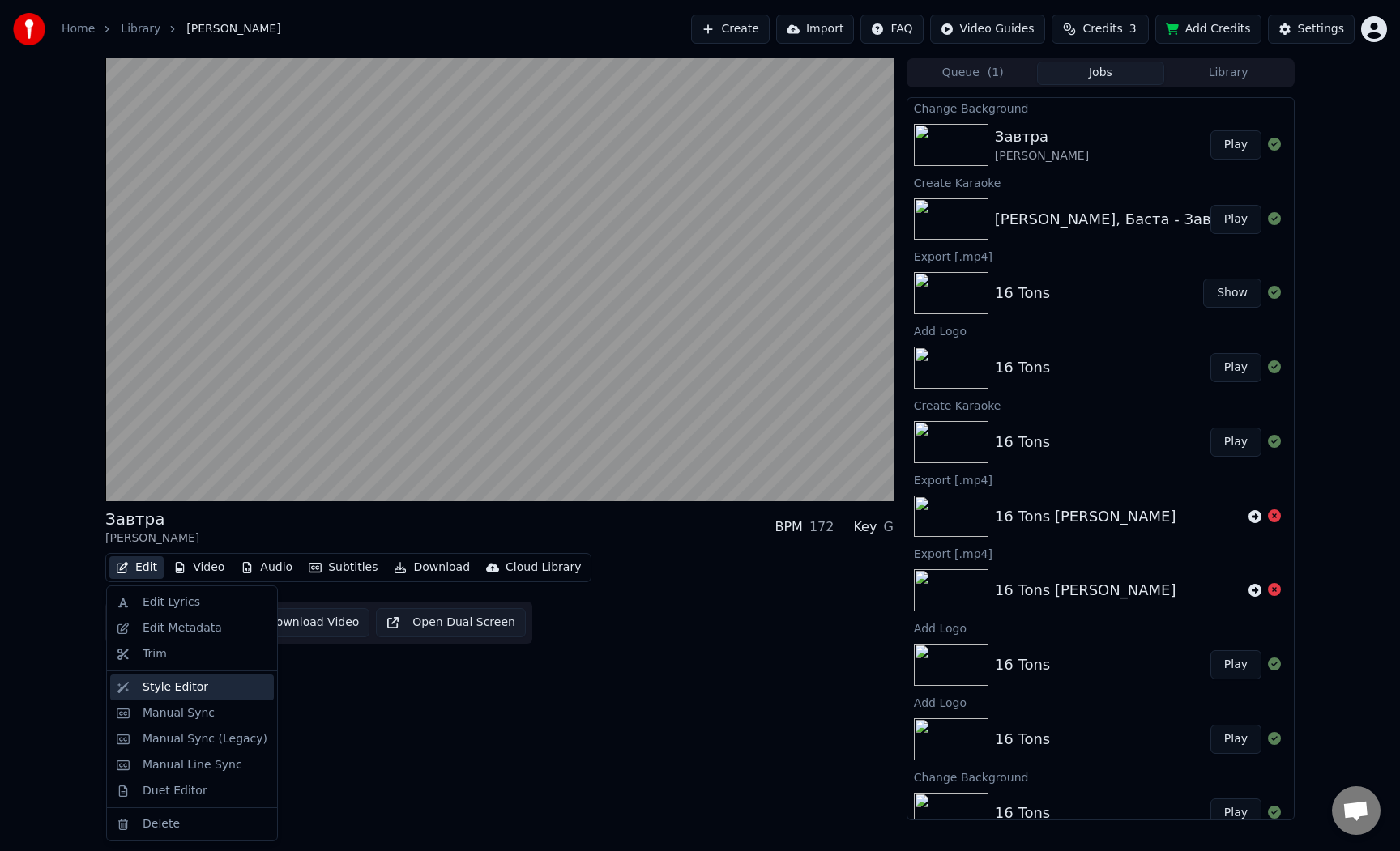
click at [210, 696] on div "Style Editor" at bounding box center [192, 687] width 164 height 26
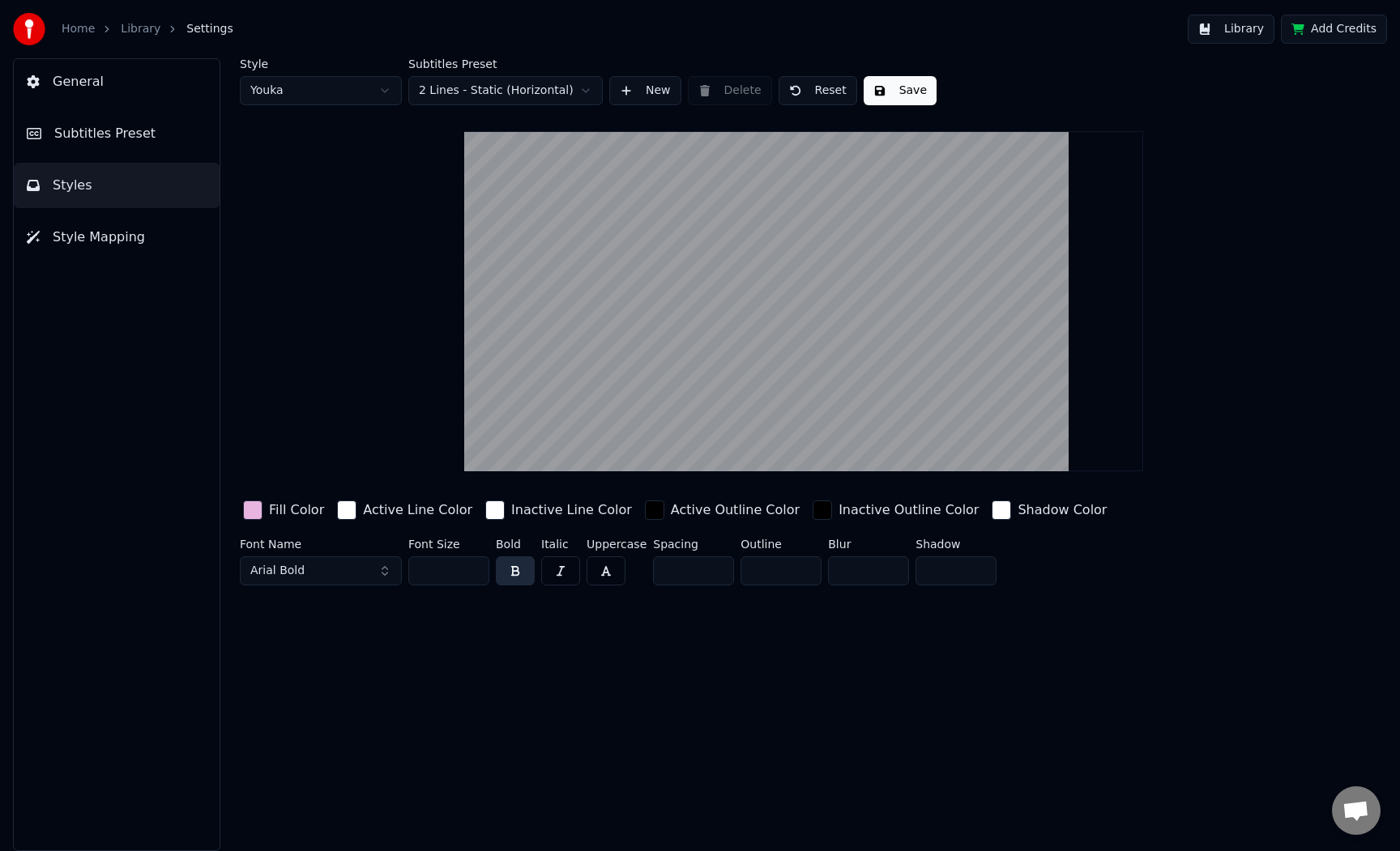
click at [129, 142] on span "Subtitles Preset" at bounding box center [105, 133] width 101 height 19
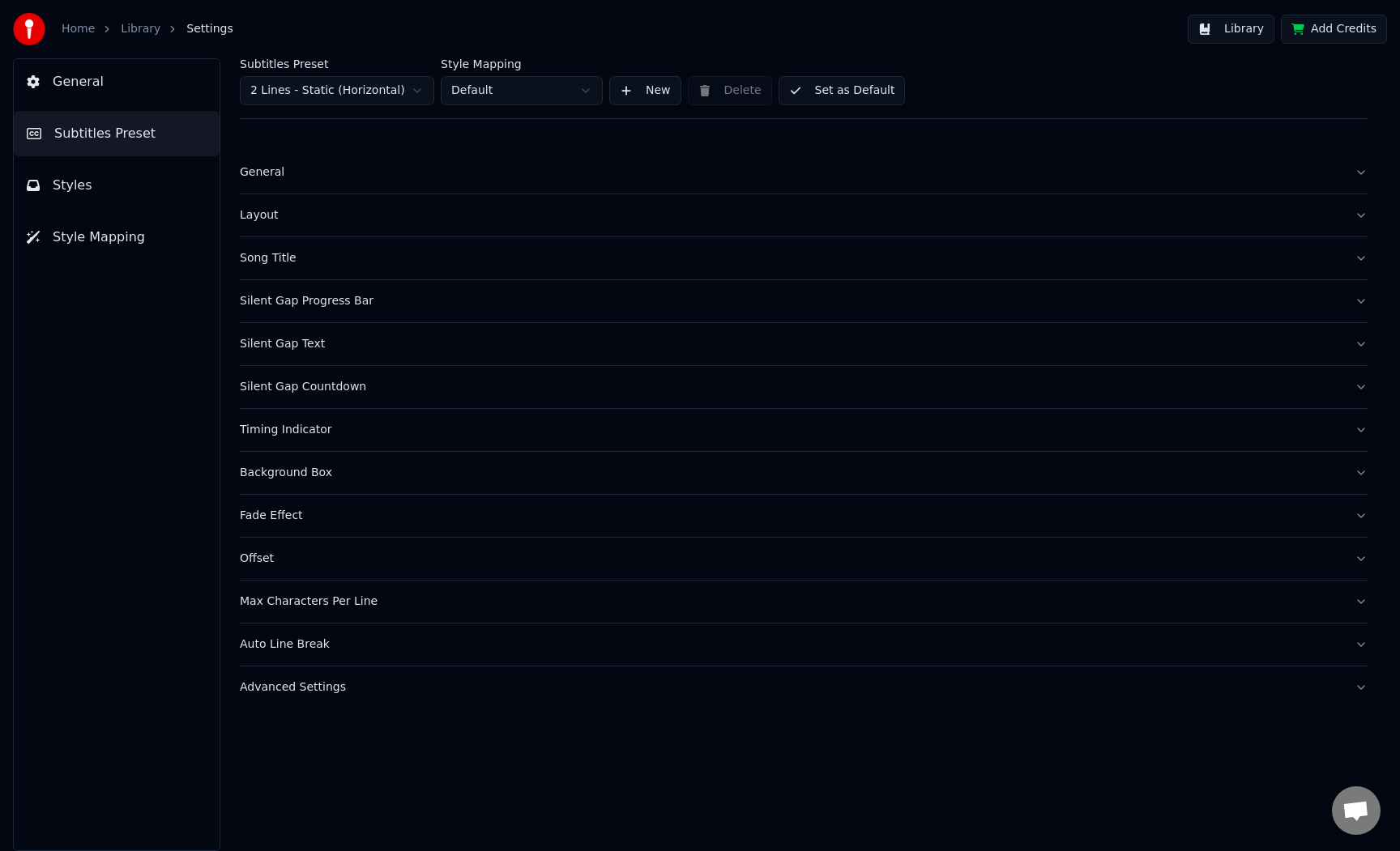
click at [1359, 268] on button "Song Title" at bounding box center [804, 258] width 1127 height 42
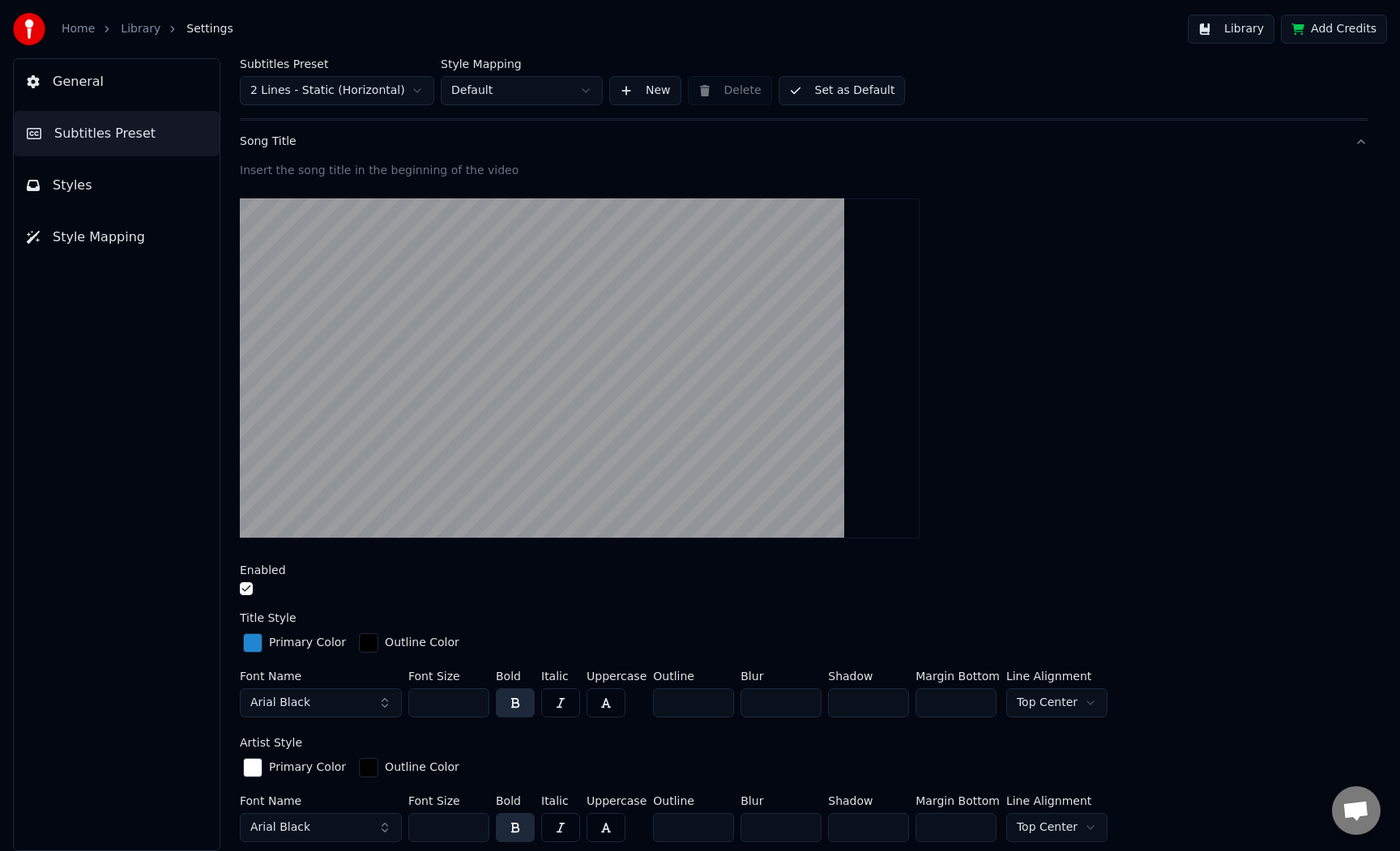
scroll to position [118, 0]
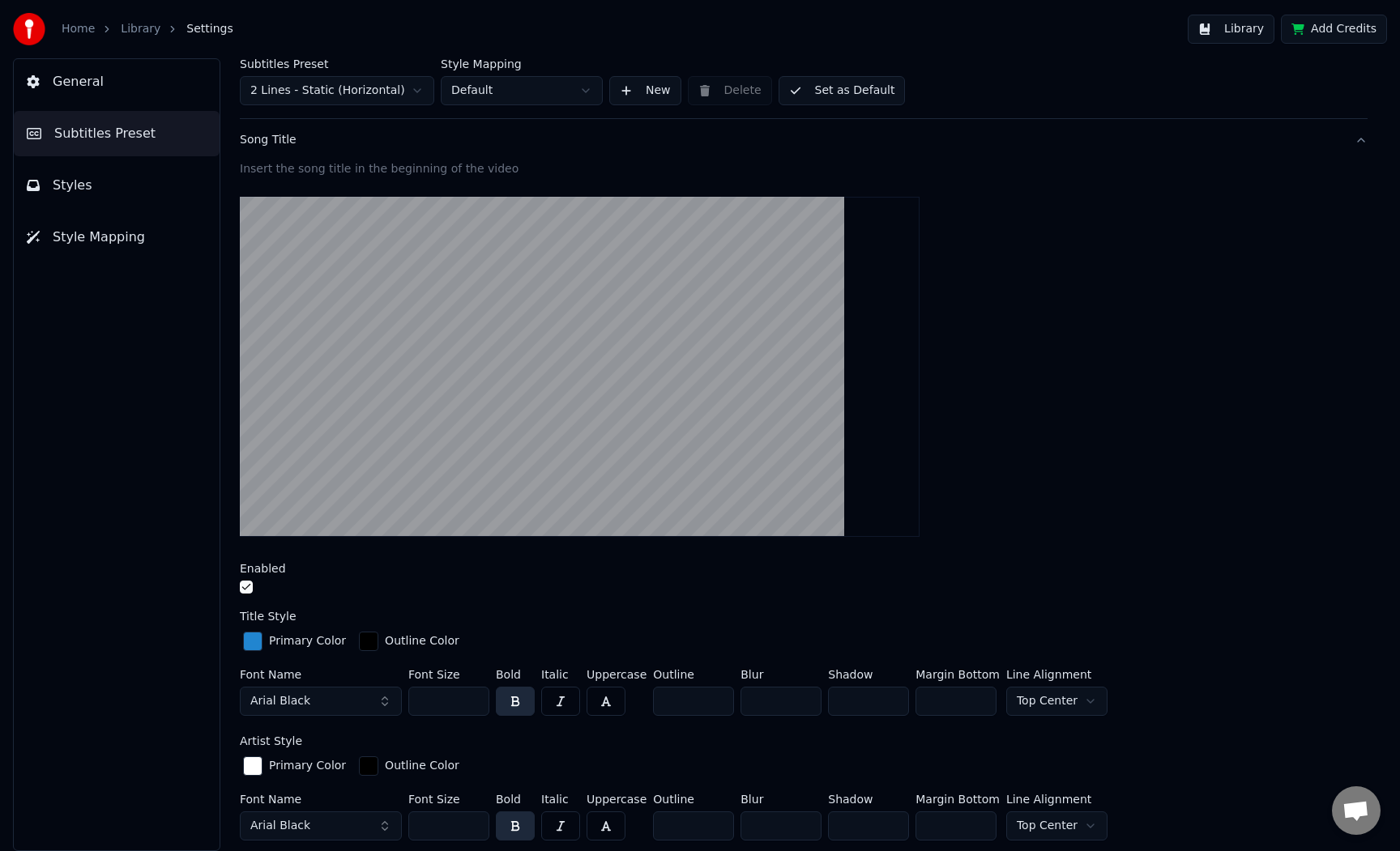
click at [365, 641] on div "button" at bounding box center [368, 641] width 19 height 19
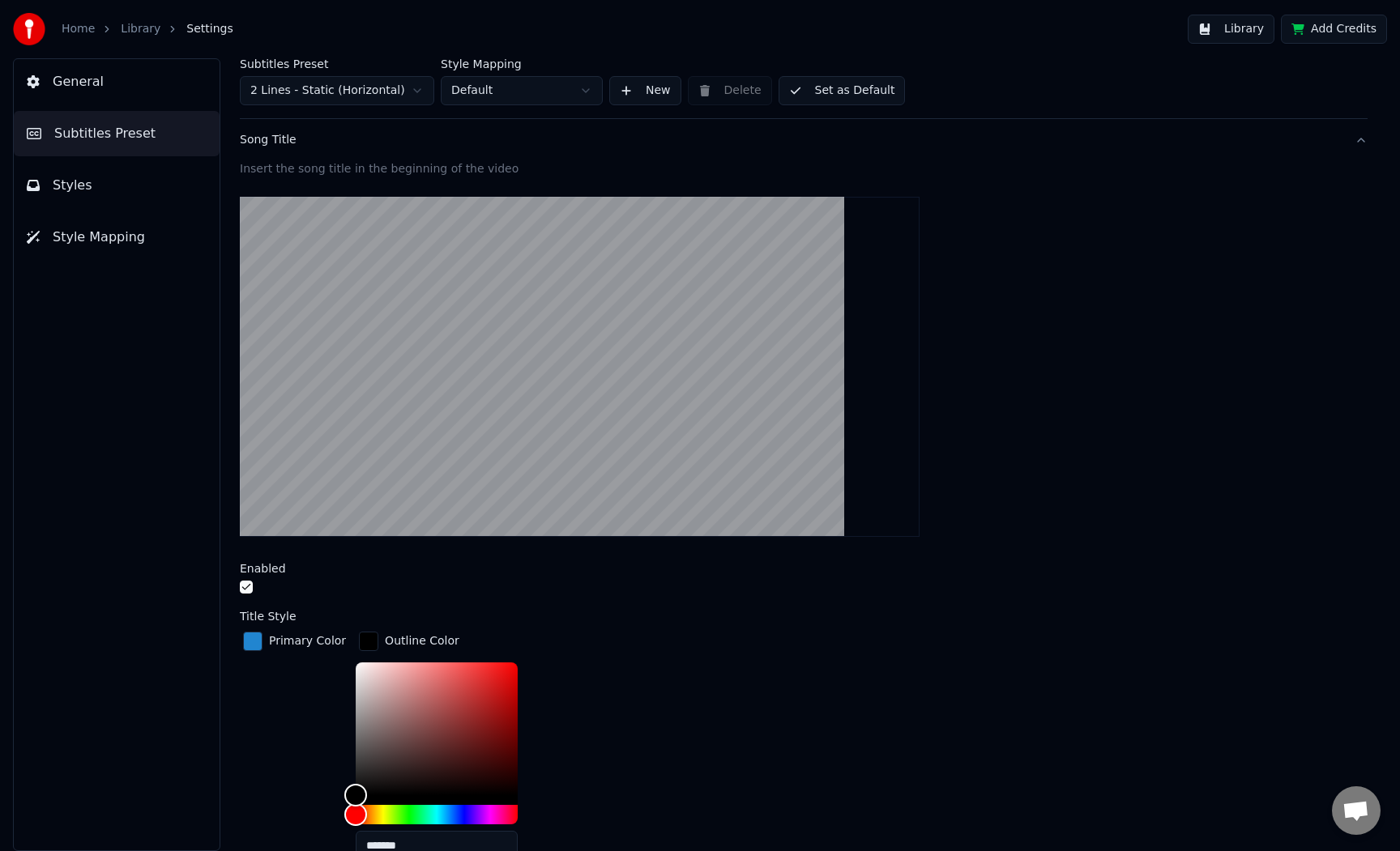
click at [365, 641] on div "button" at bounding box center [368, 641] width 19 height 19
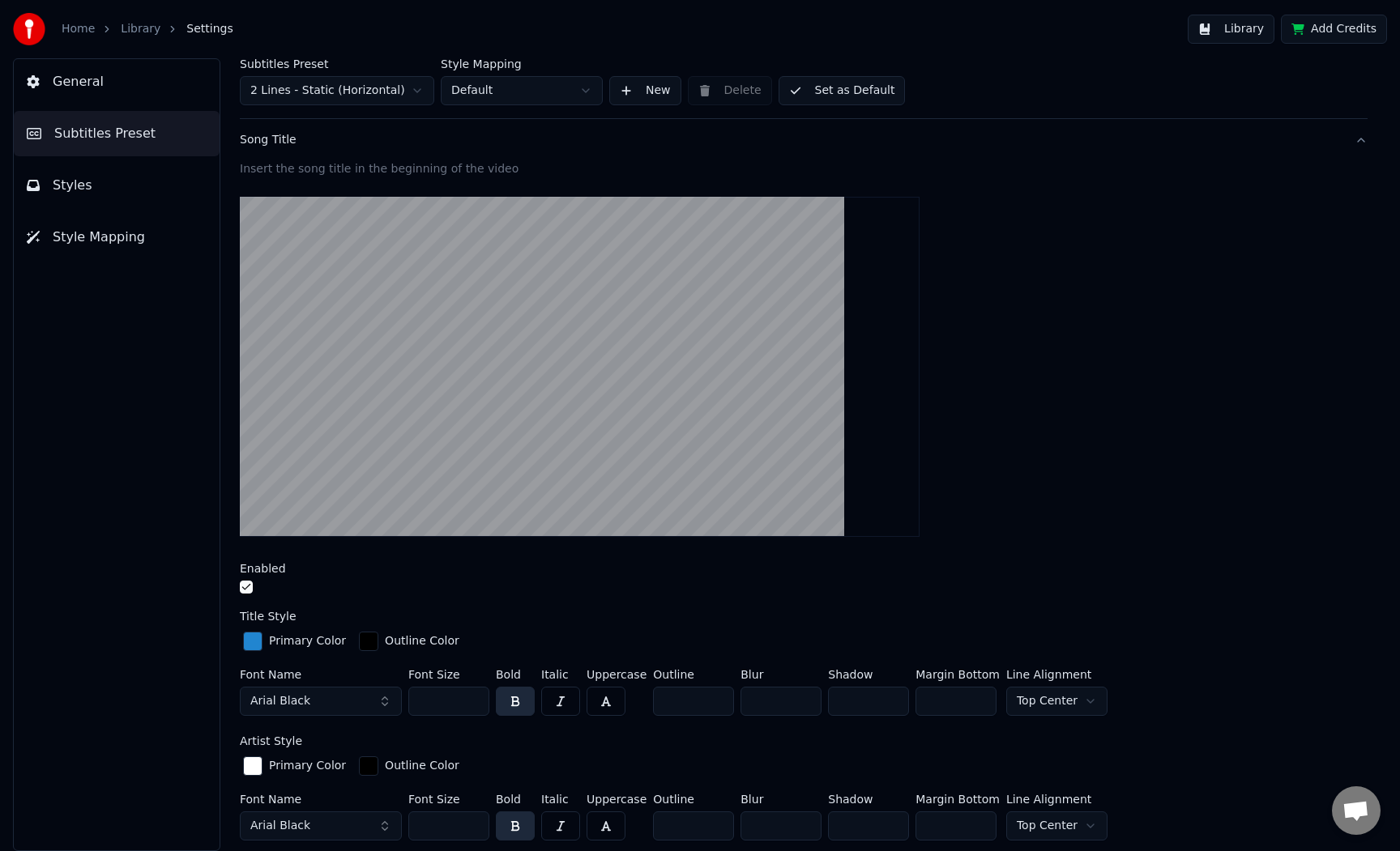
scroll to position [150, 0]
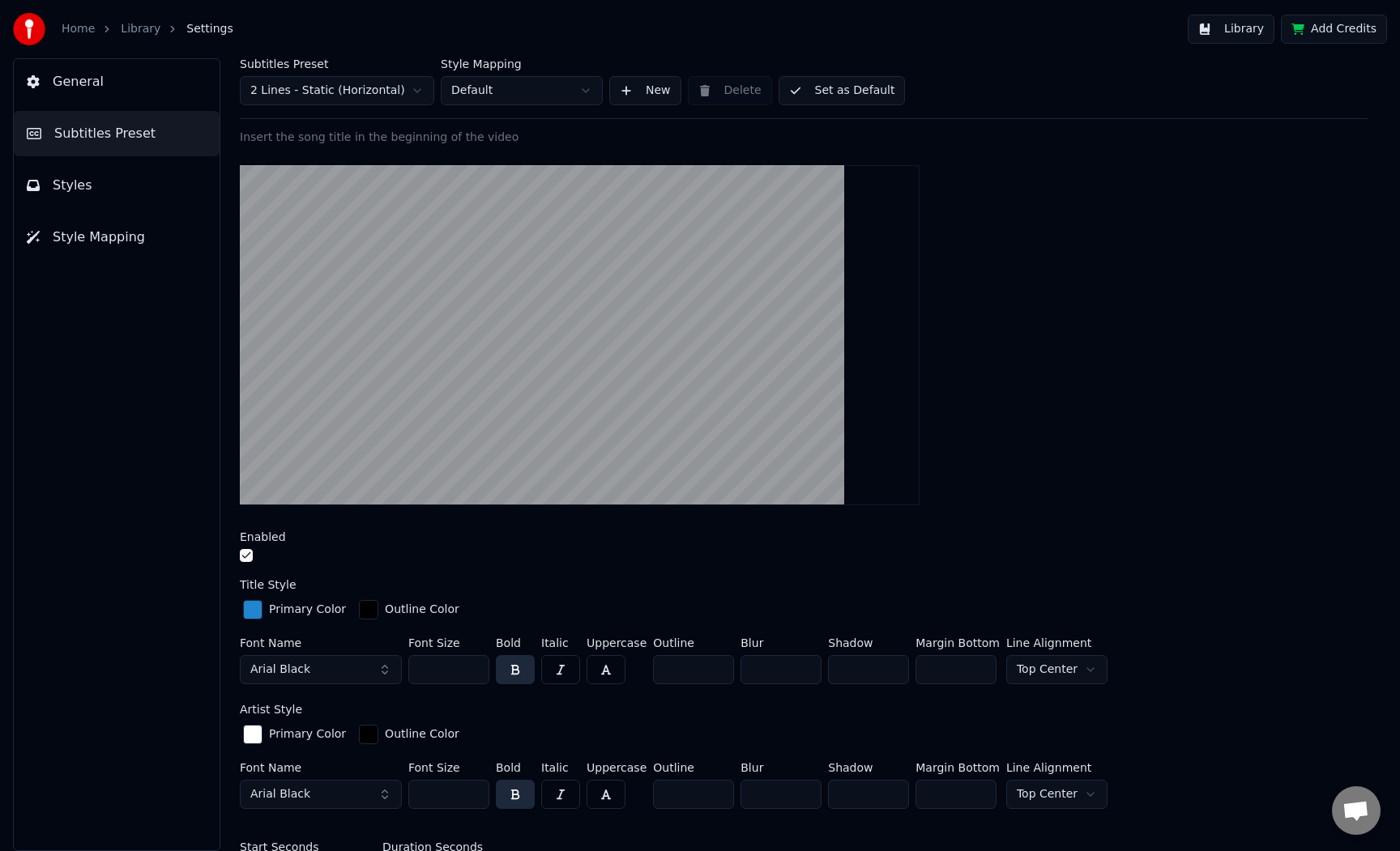
click at [257, 611] on div "button" at bounding box center [253, 609] width 19 height 19
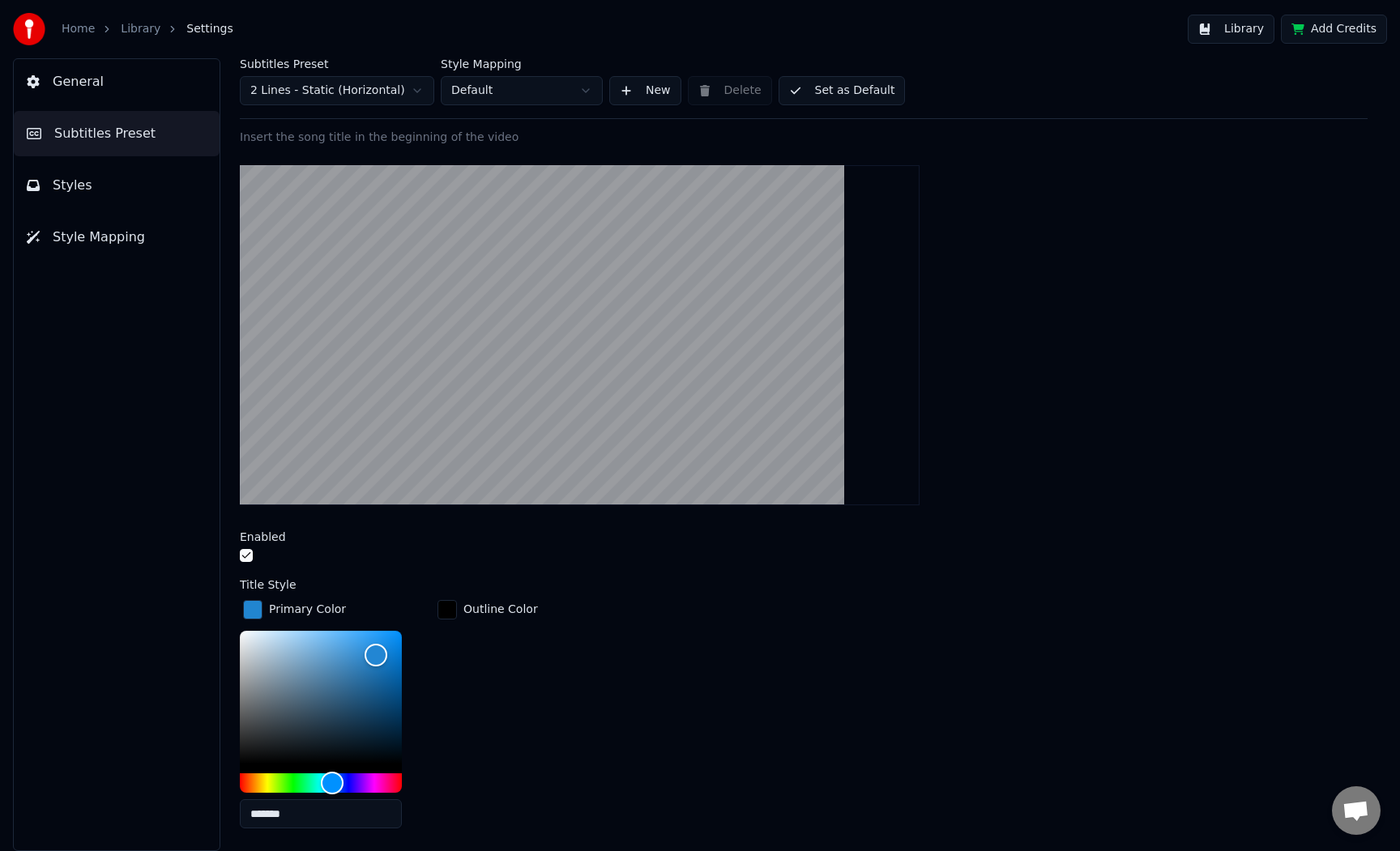
click at [154, 181] on button "Styles" at bounding box center [116, 186] width 206 height 45
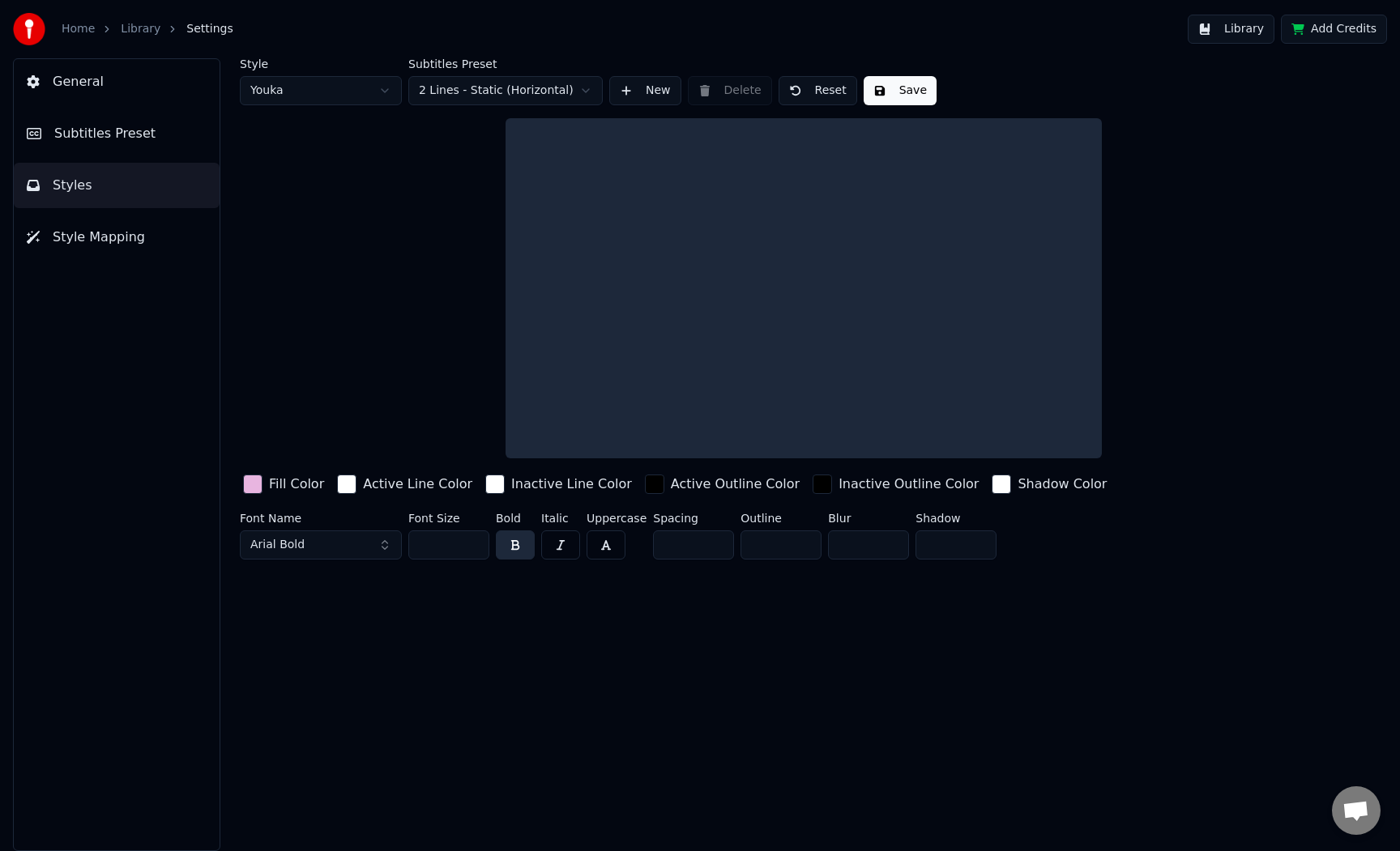
scroll to position [0, 0]
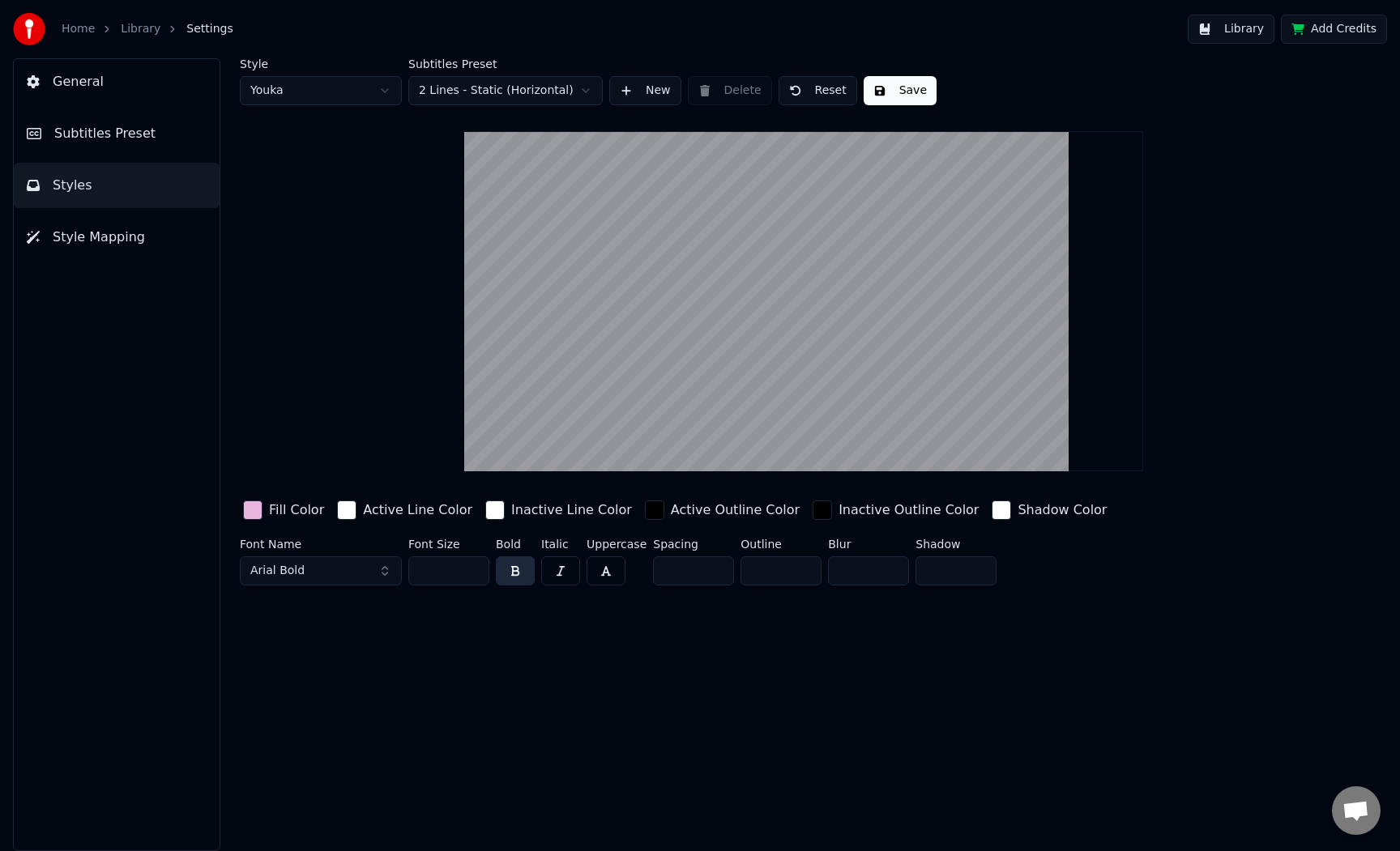
click at [291, 523] on div "Fill Color" at bounding box center [284, 510] width 88 height 26
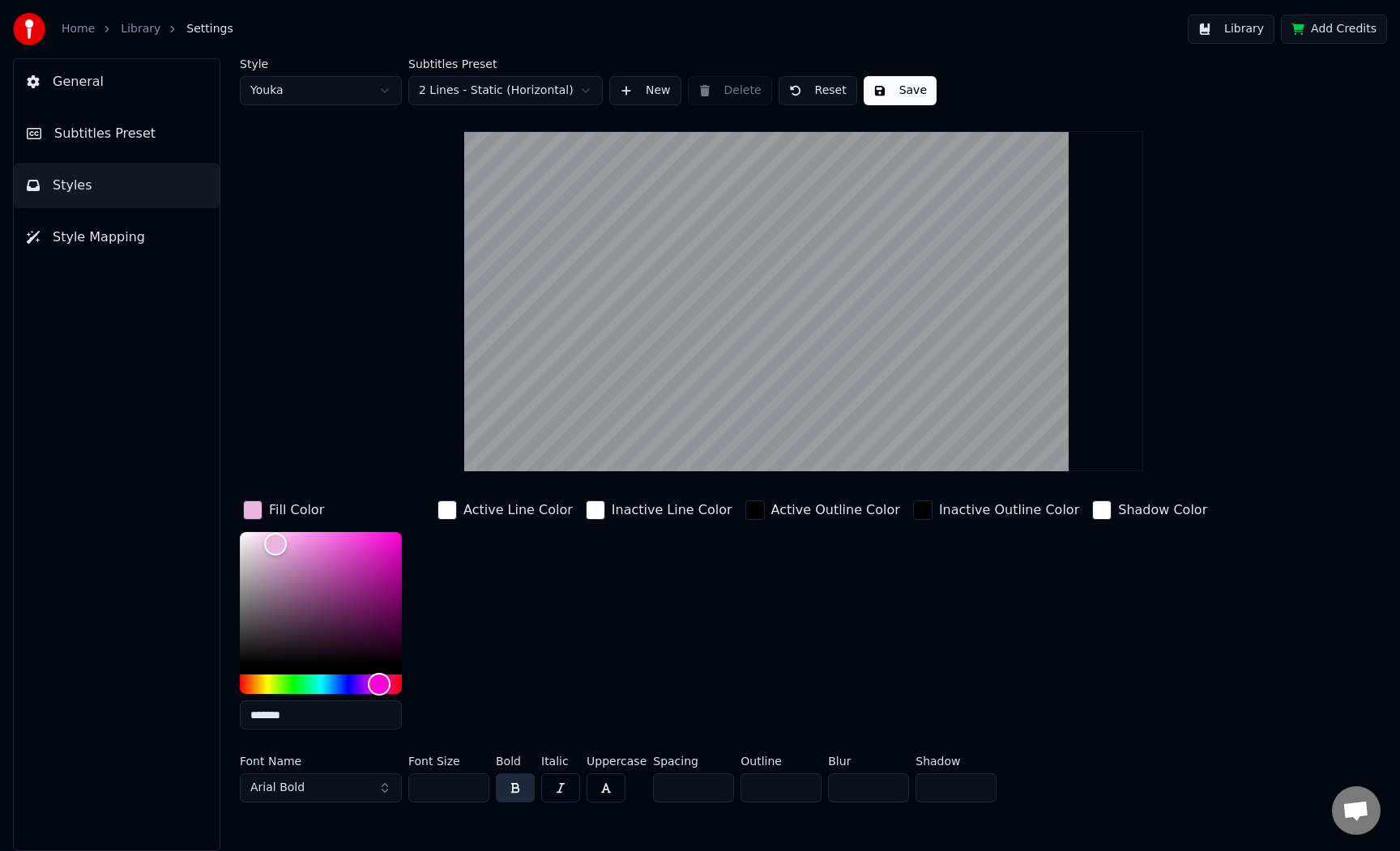
click at [317, 712] on input "*******" at bounding box center [321, 715] width 162 height 29
click at [131, 137] on span "Subtitles Preset" at bounding box center [105, 133] width 101 height 19
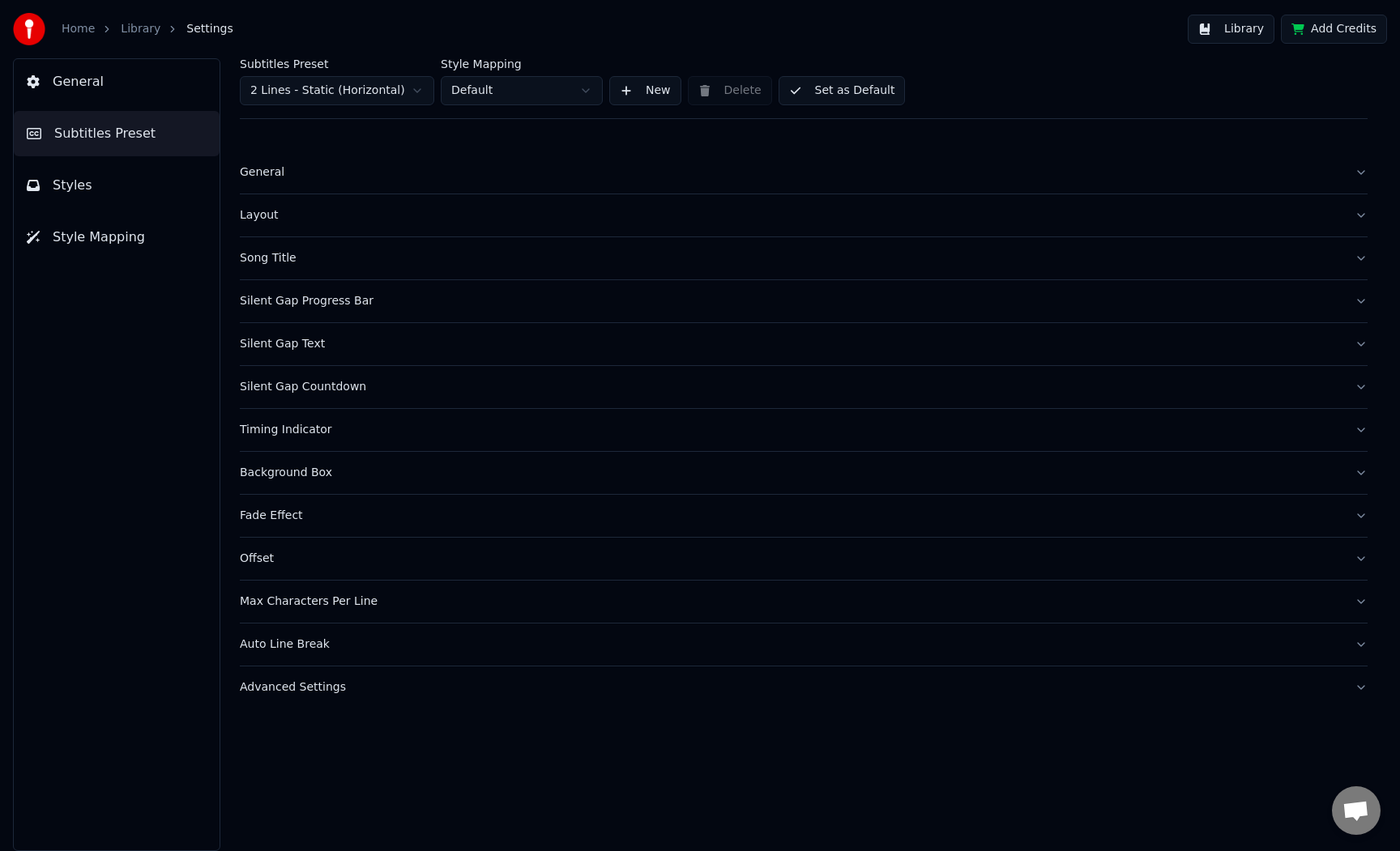
click at [320, 177] on div "General" at bounding box center [790, 172] width 1101 height 16
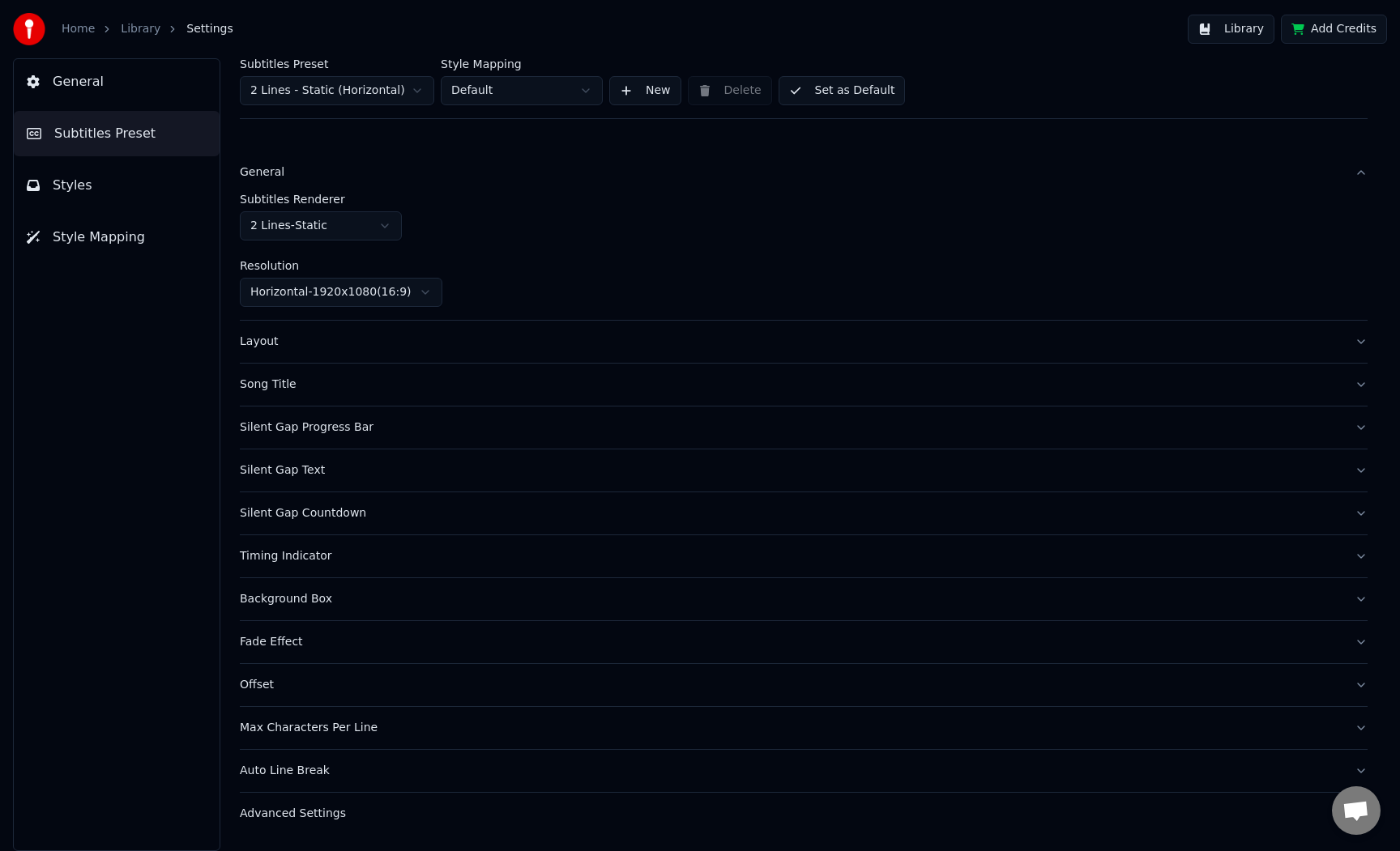
click at [320, 177] on div "General" at bounding box center [790, 172] width 1101 height 16
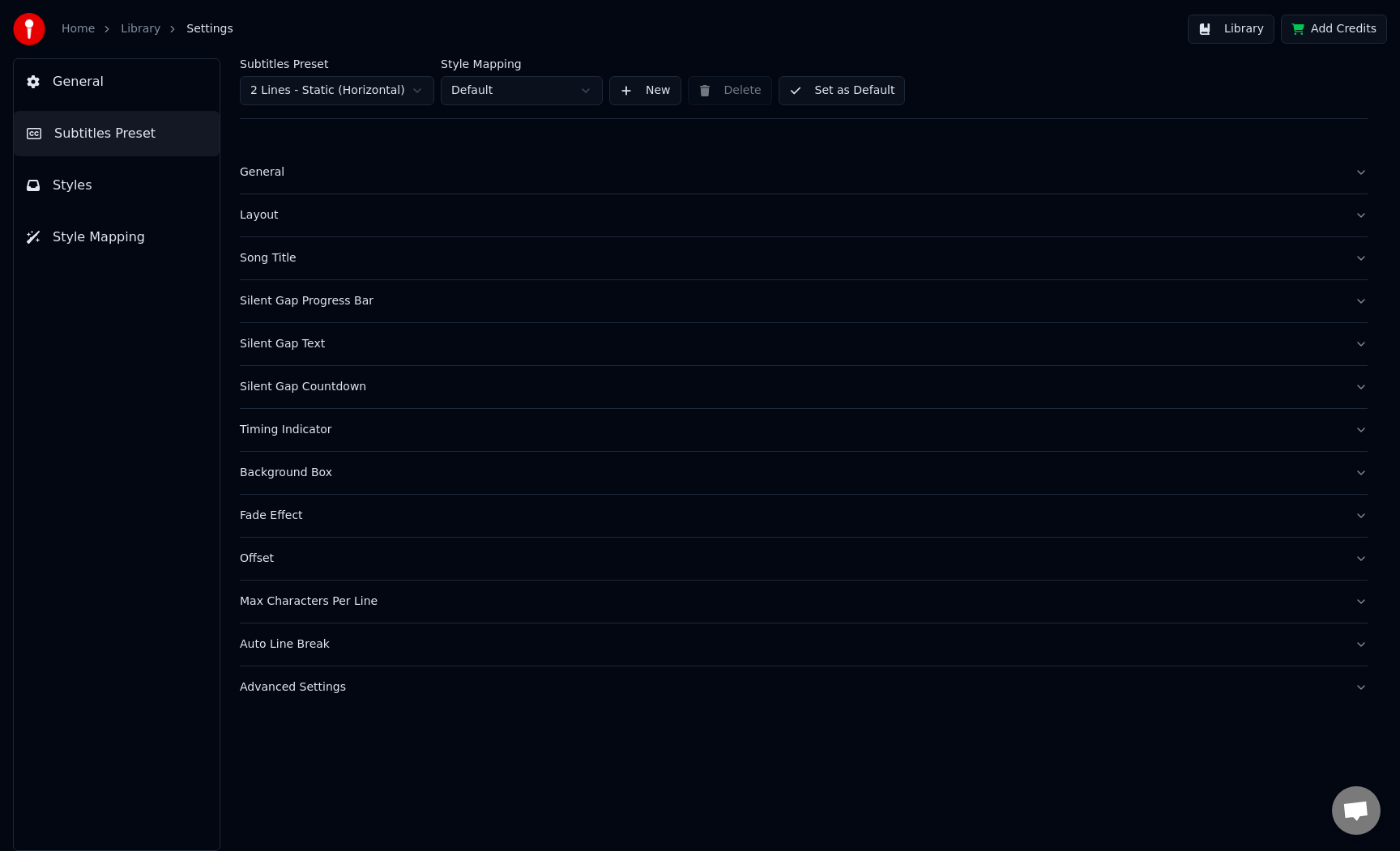
click at [319, 258] on div "Song Title" at bounding box center [790, 257] width 1101 height 16
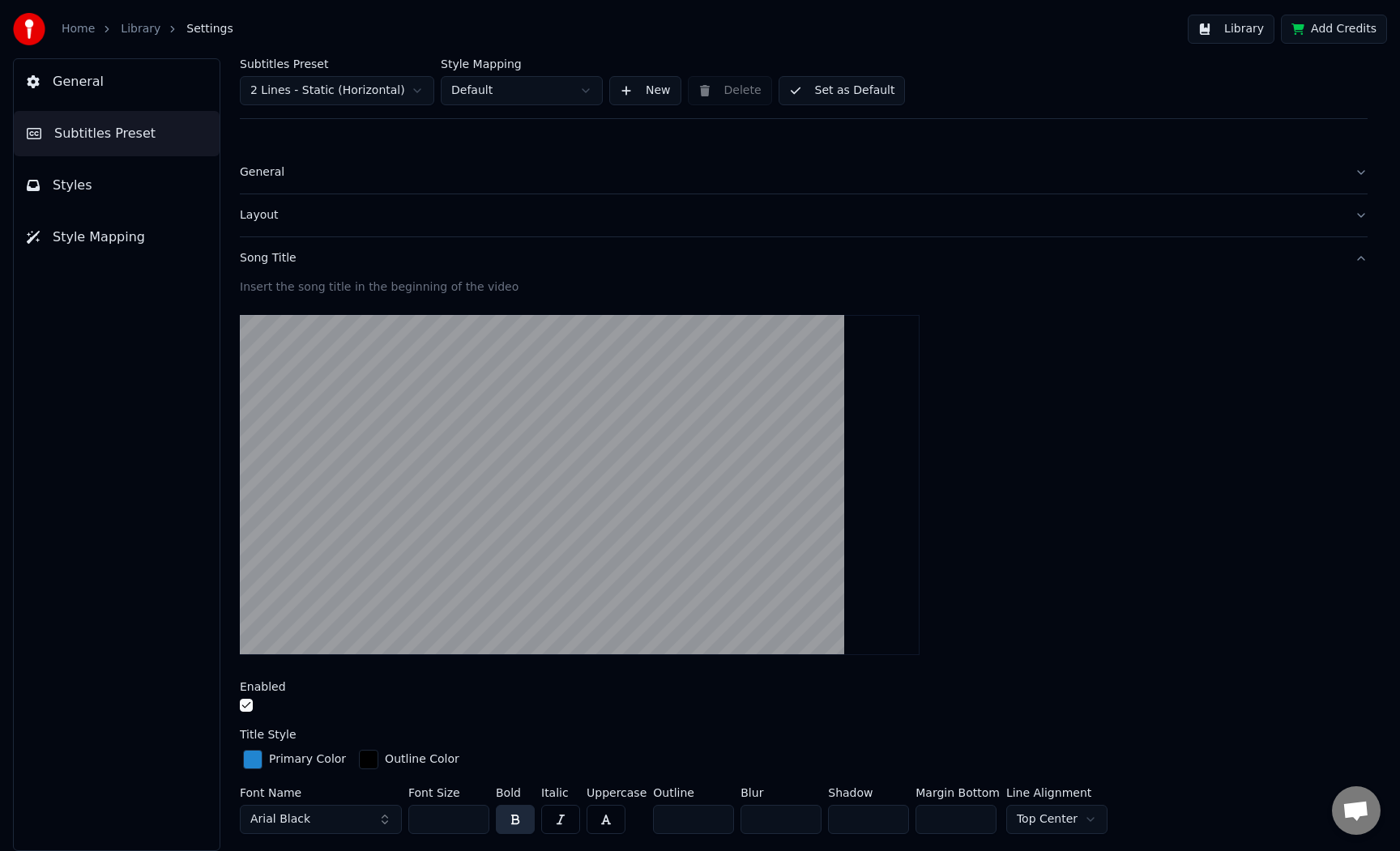
click at [265, 763] on div "Primary Color" at bounding box center [294, 759] width 110 height 26
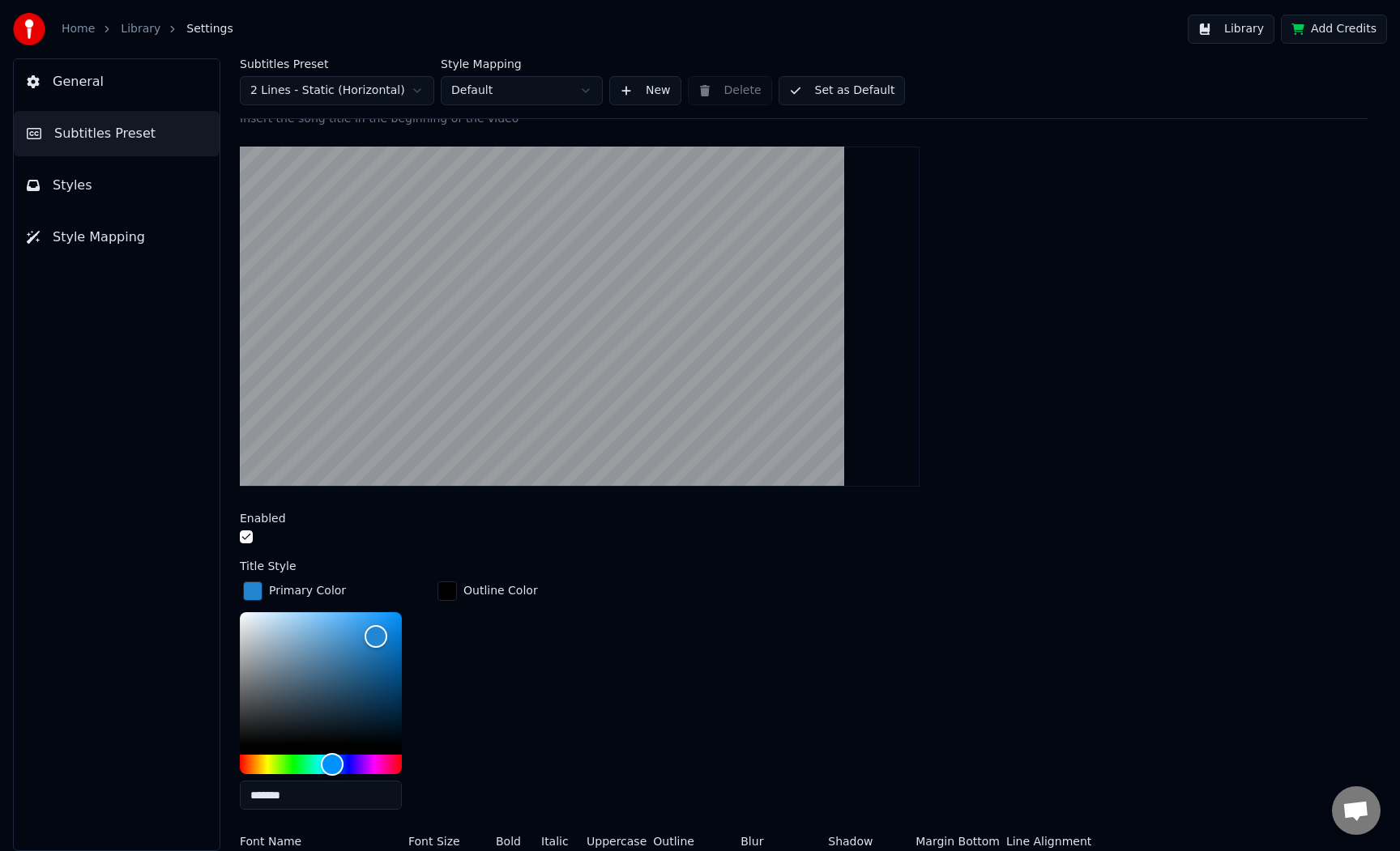
scroll to position [176, 0]
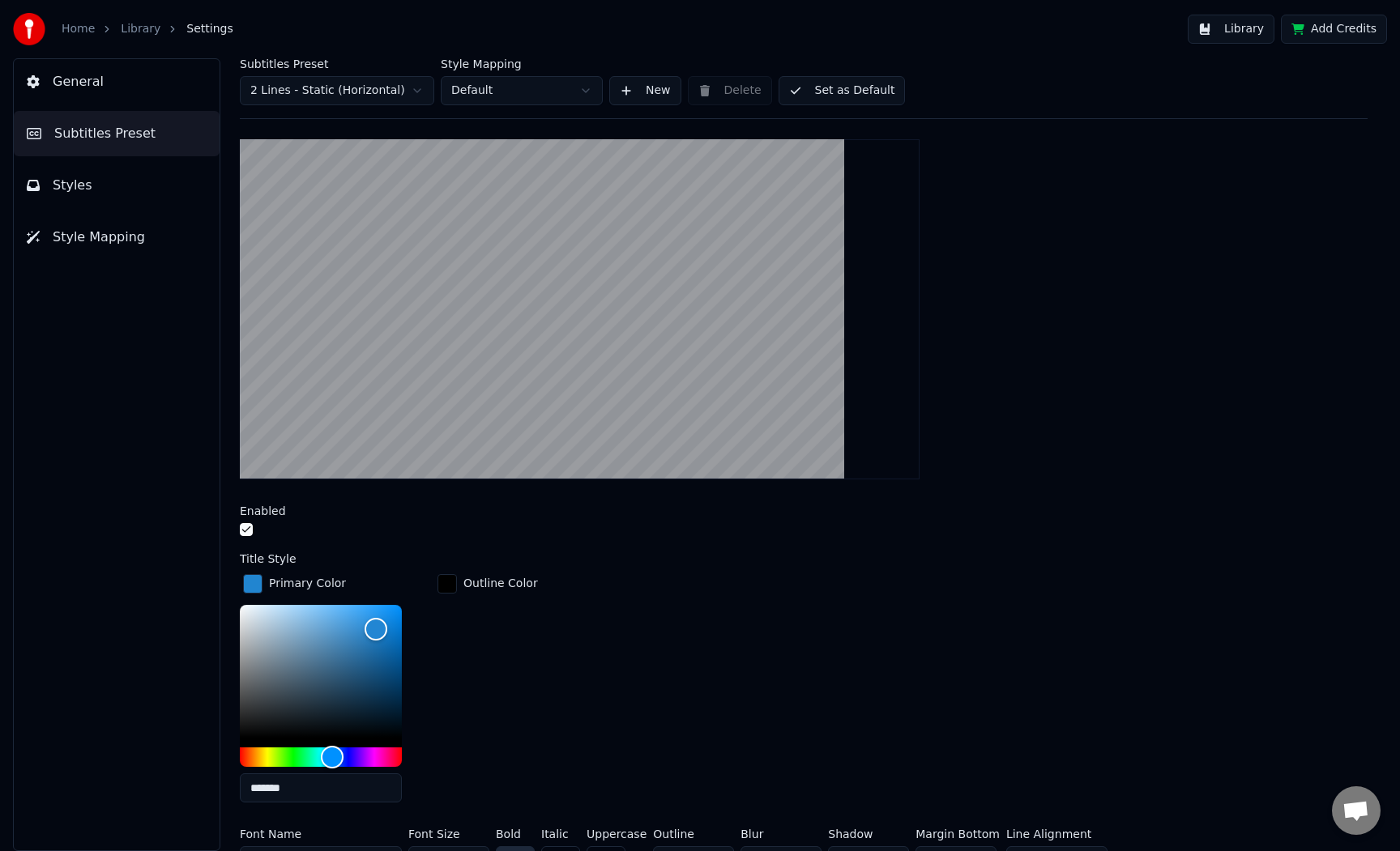
click at [314, 790] on input "*******" at bounding box center [321, 787] width 162 height 29
paste input "text"
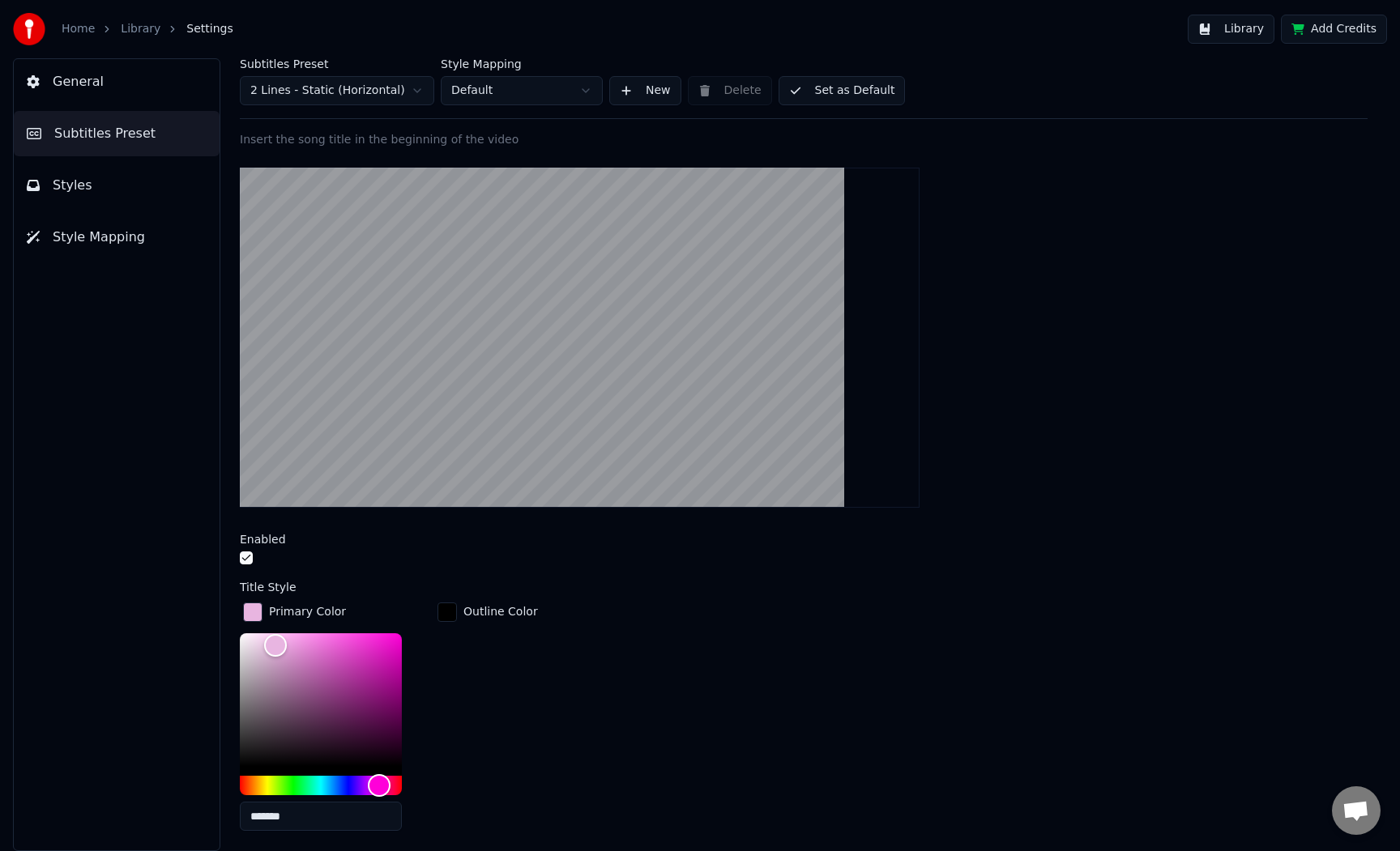
scroll to position [143, 0]
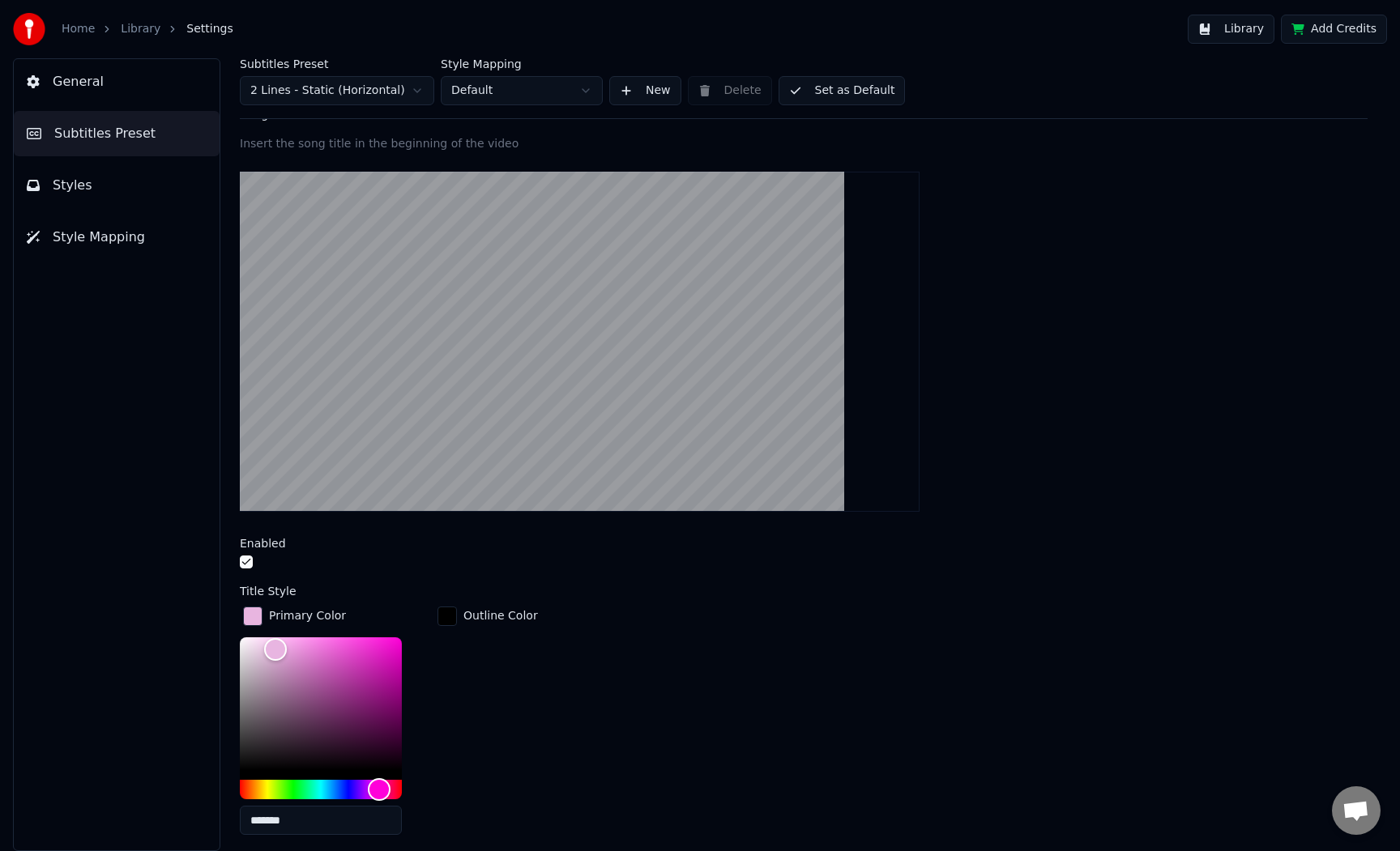
click at [882, 38] on div "Home Library Settings Library Add Credits" at bounding box center [700, 29] width 1400 height 59
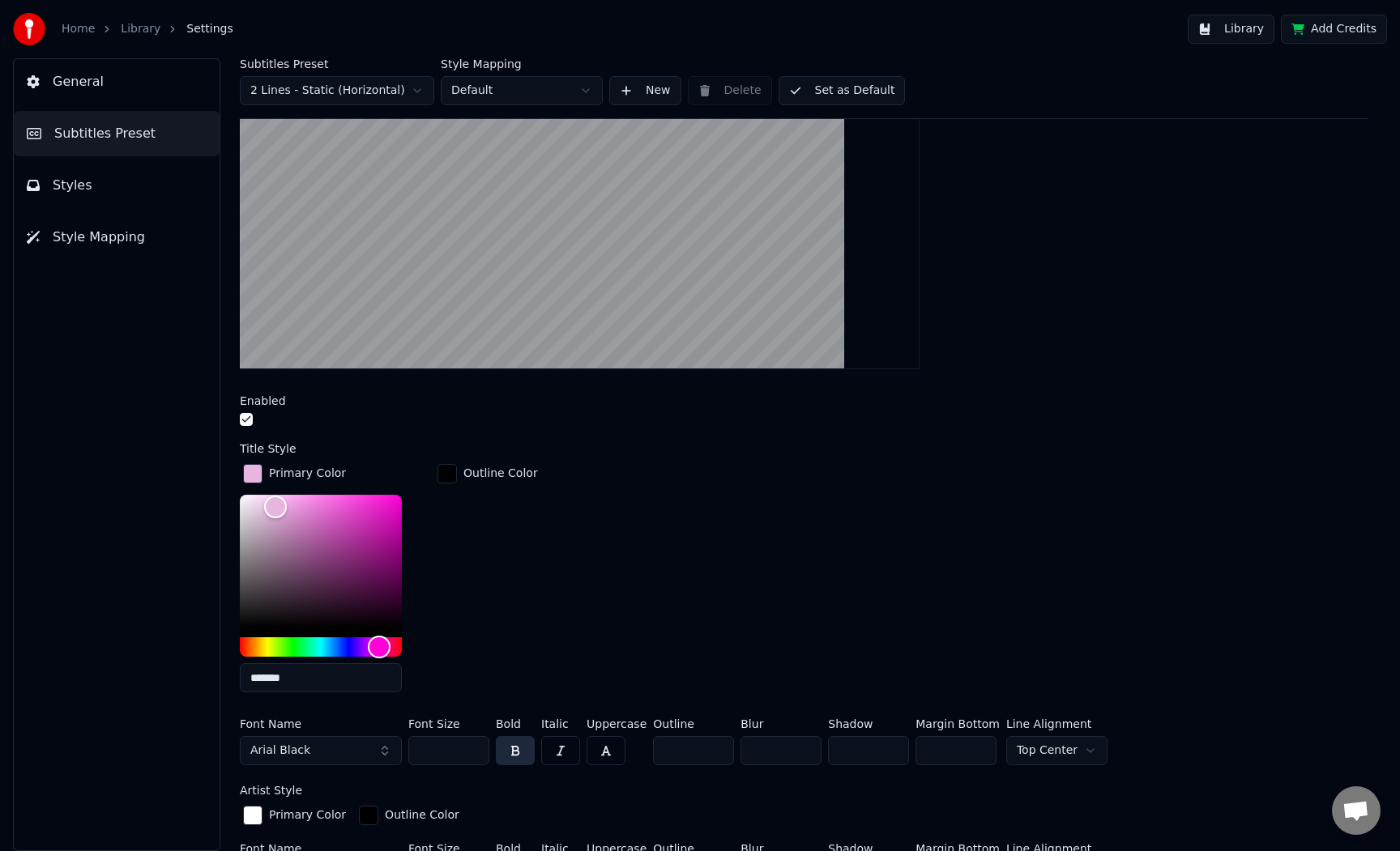
scroll to position [0, 0]
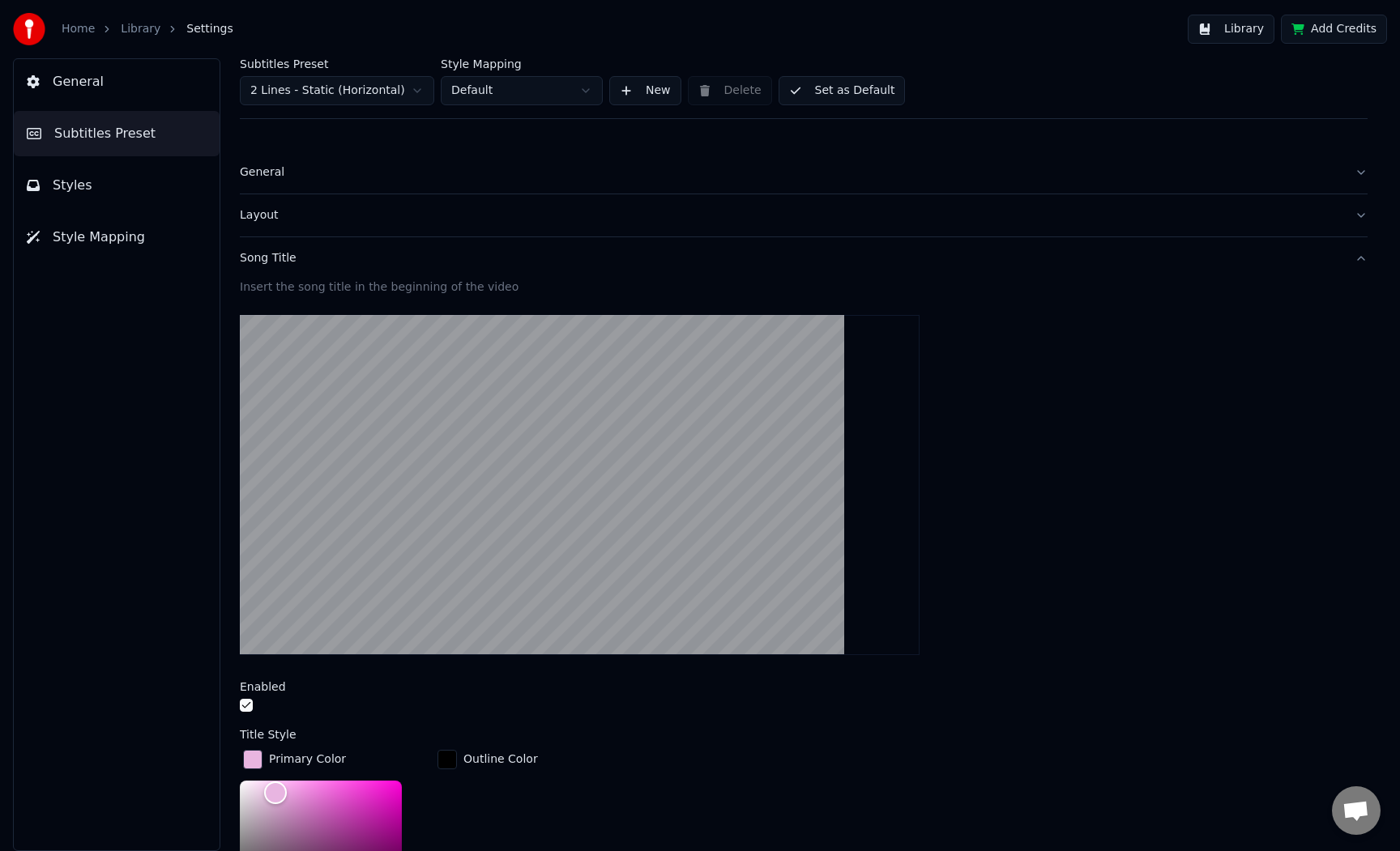
click at [451, 266] on div "Song Title" at bounding box center [790, 257] width 1101 height 16
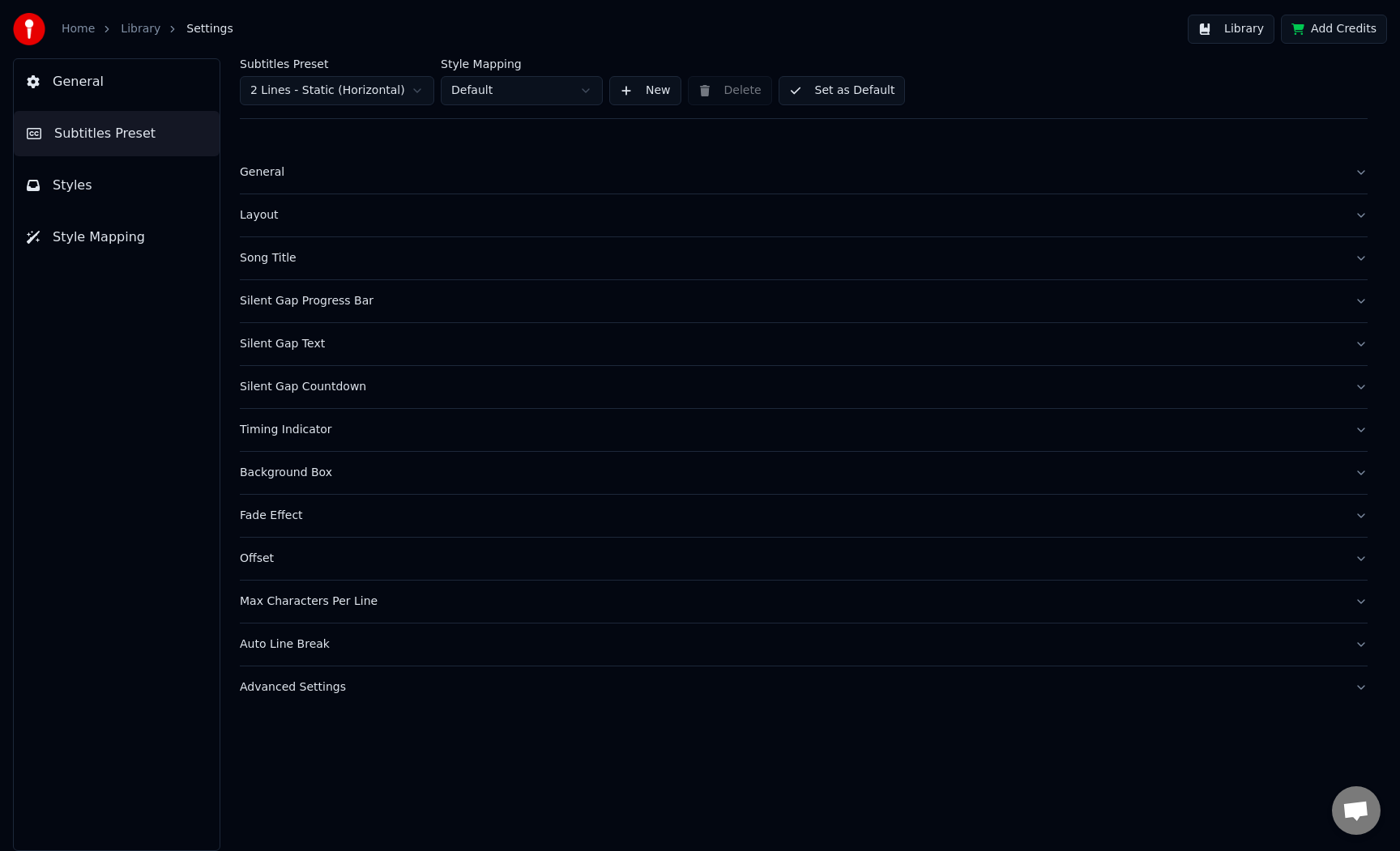
click at [1016, 51] on div "Home Library Settings Library Add Credits" at bounding box center [700, 29] width 1400 height 59
click at [1024, 27] on div "Home Library Settings Library Add Credits" at bounding box center [700, 29] width 1400 height 59
click at [155, 132] on button "Subtitles Preset" at bounding box center [116, 134] width 206 height 45
click at [131, 133] on span "Subtitles Preset" at bounding box center [105, 133] width 101 height 19
click at [302, 224] on button "Layout" at bounding box center [804, 215] width 1127 height 42
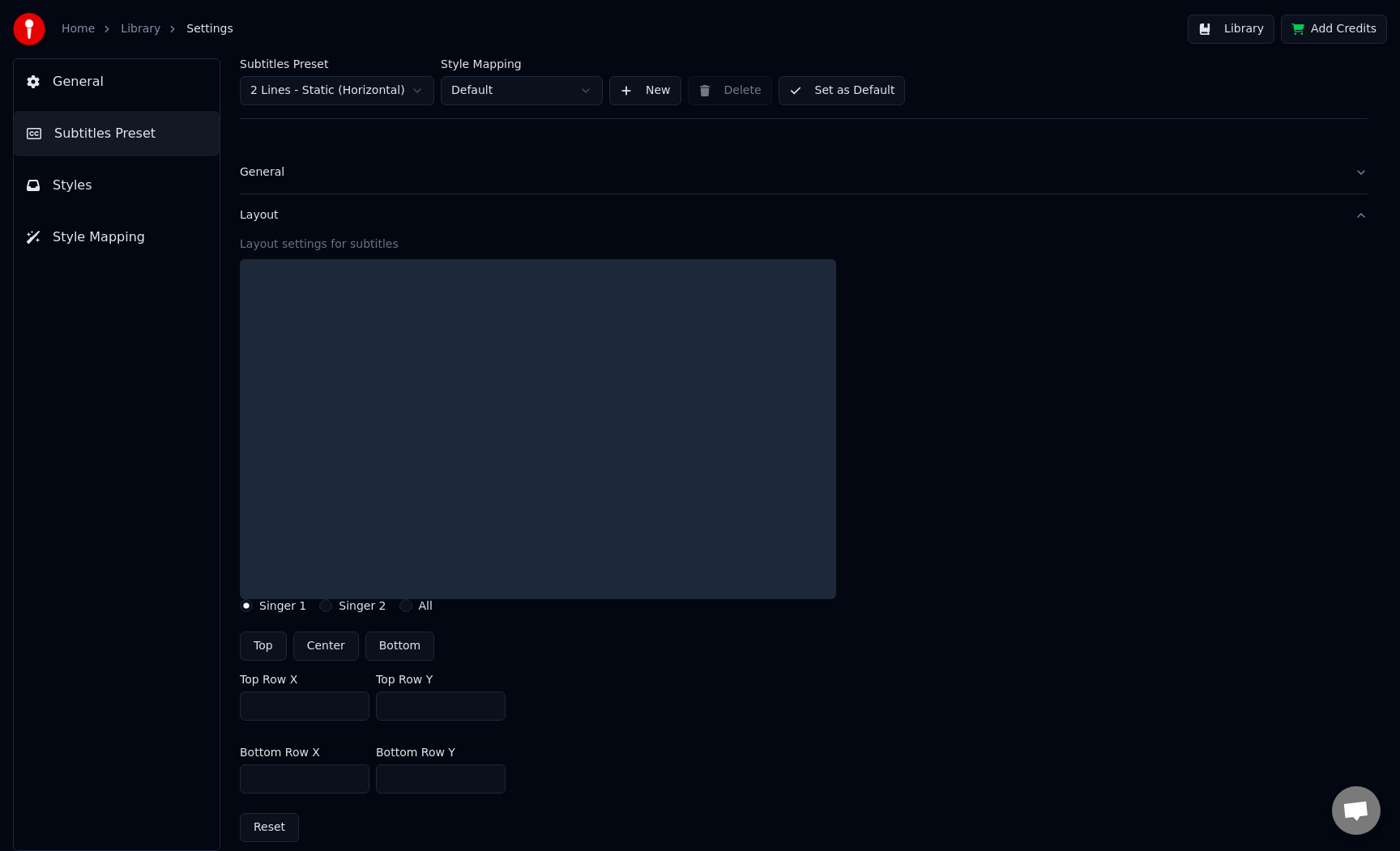
click at [302, 224] on button "Layout" at bounding box center [804, 215] width 1127 height 42
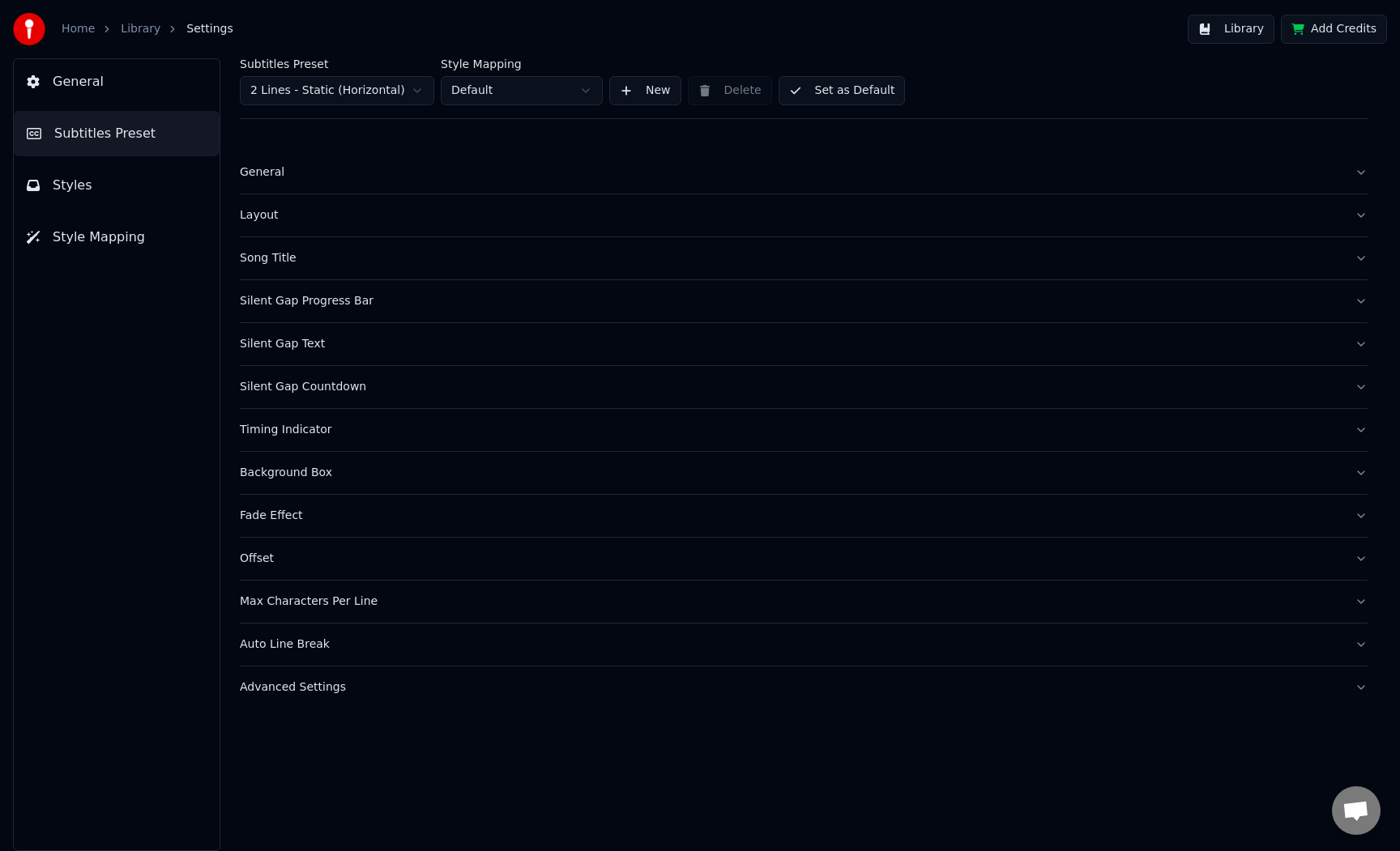
click at [120, 96] on button "General" at bounding box center [116, 82] width 206 height 45
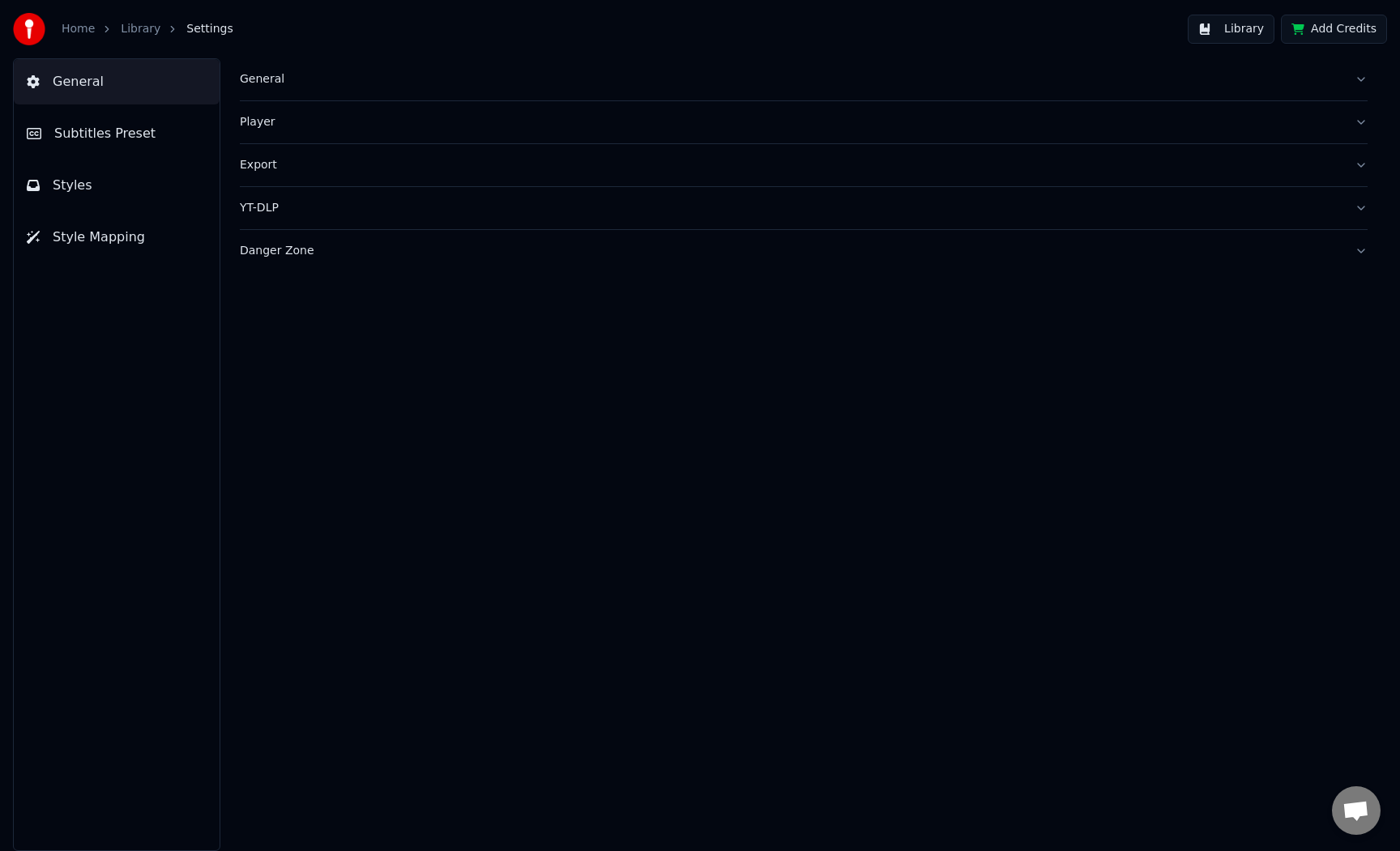
click at [1224, 34] on button "Library" at bounding box center [1231, 28] width 87 height 29
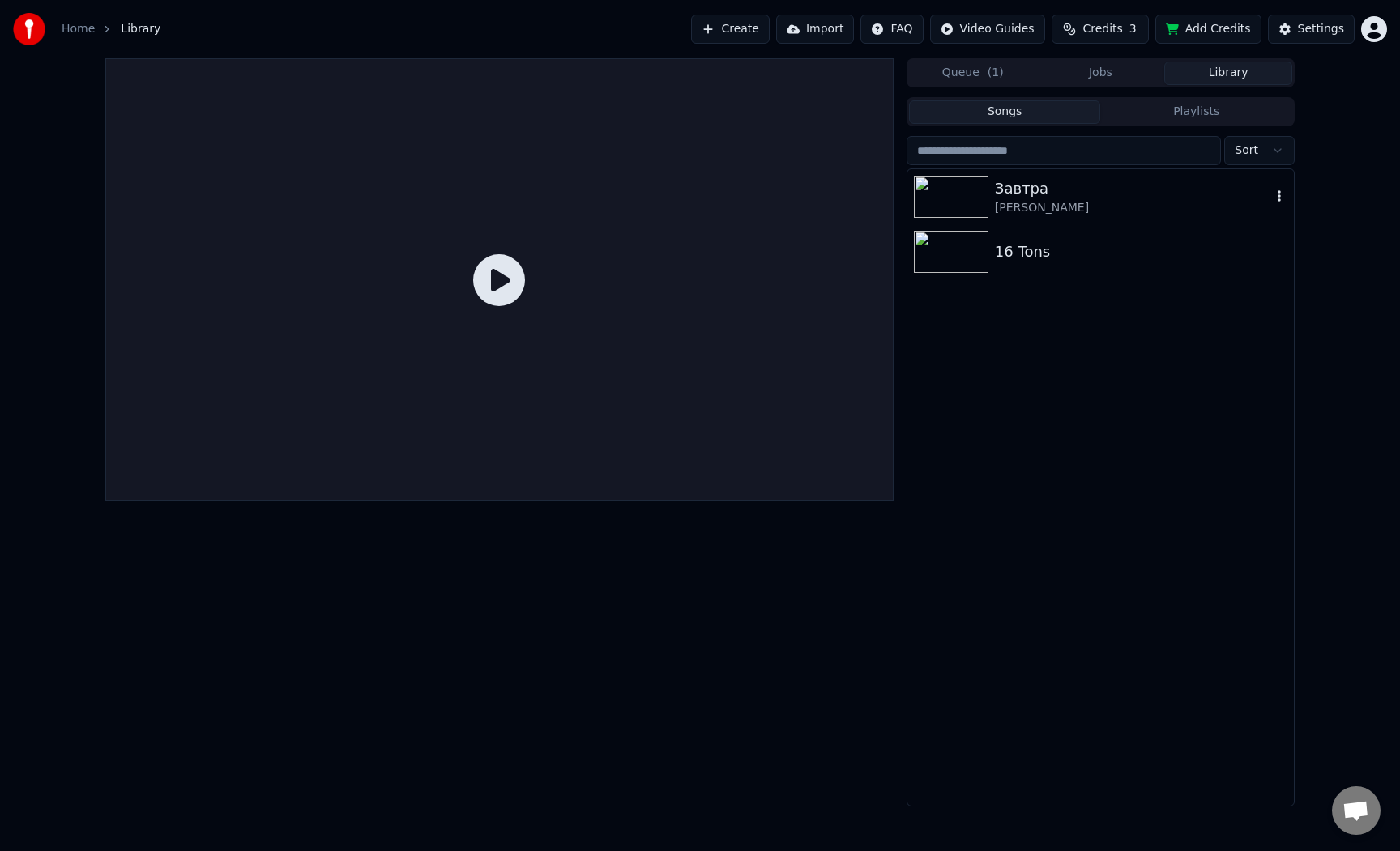
click at [1065, 205] on div "[PERSON_NAME]" at bounding box center [1133, 207] width 276 height 16
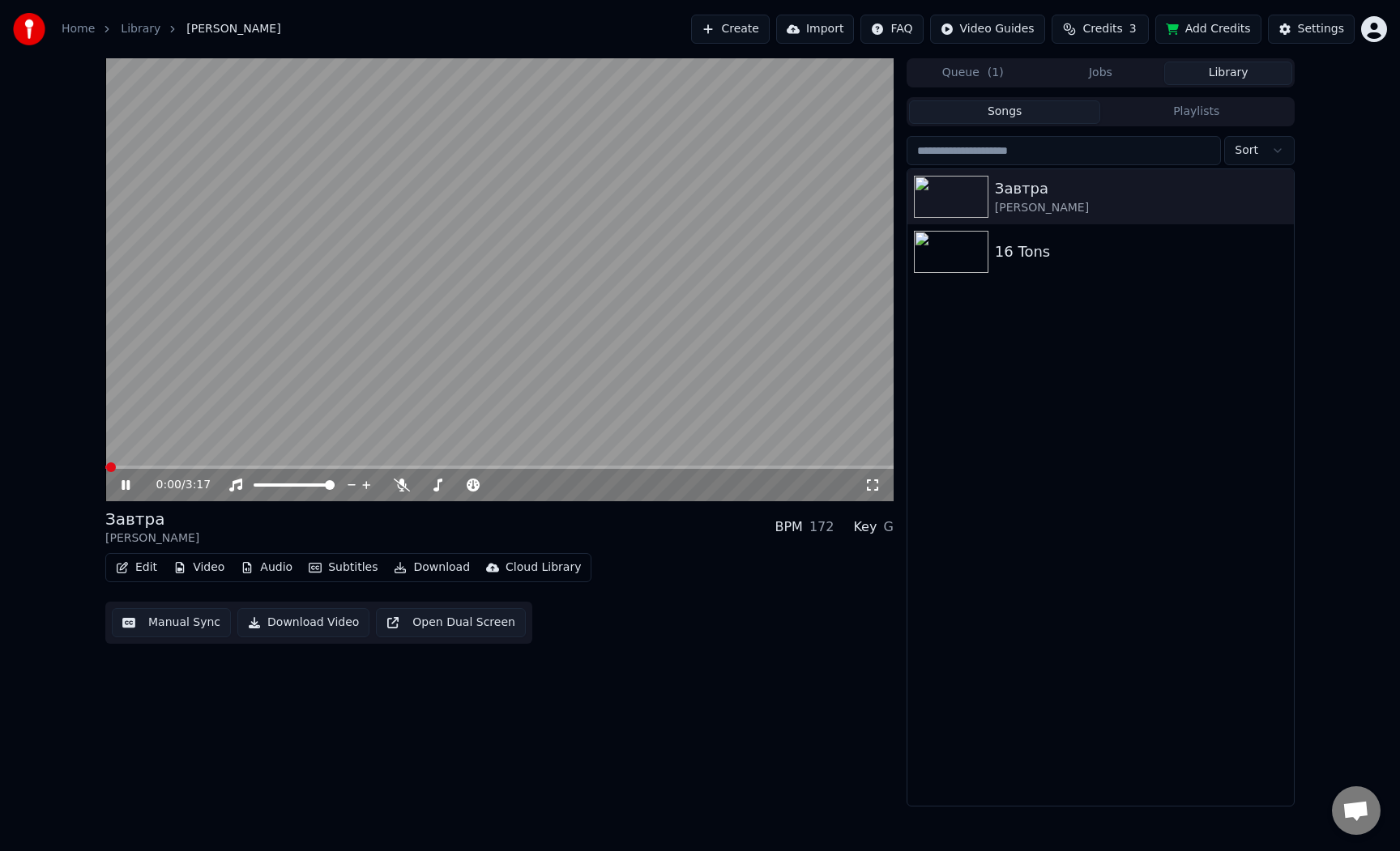
click at [529, 407] on video at bounding box center [499, 280] width 789 height 443
click at [656, 274] on video at bounding box center [499, 280] width 789 height 443
click at [501, 349] on video at bounding box center [499, 280] width 789 height 443
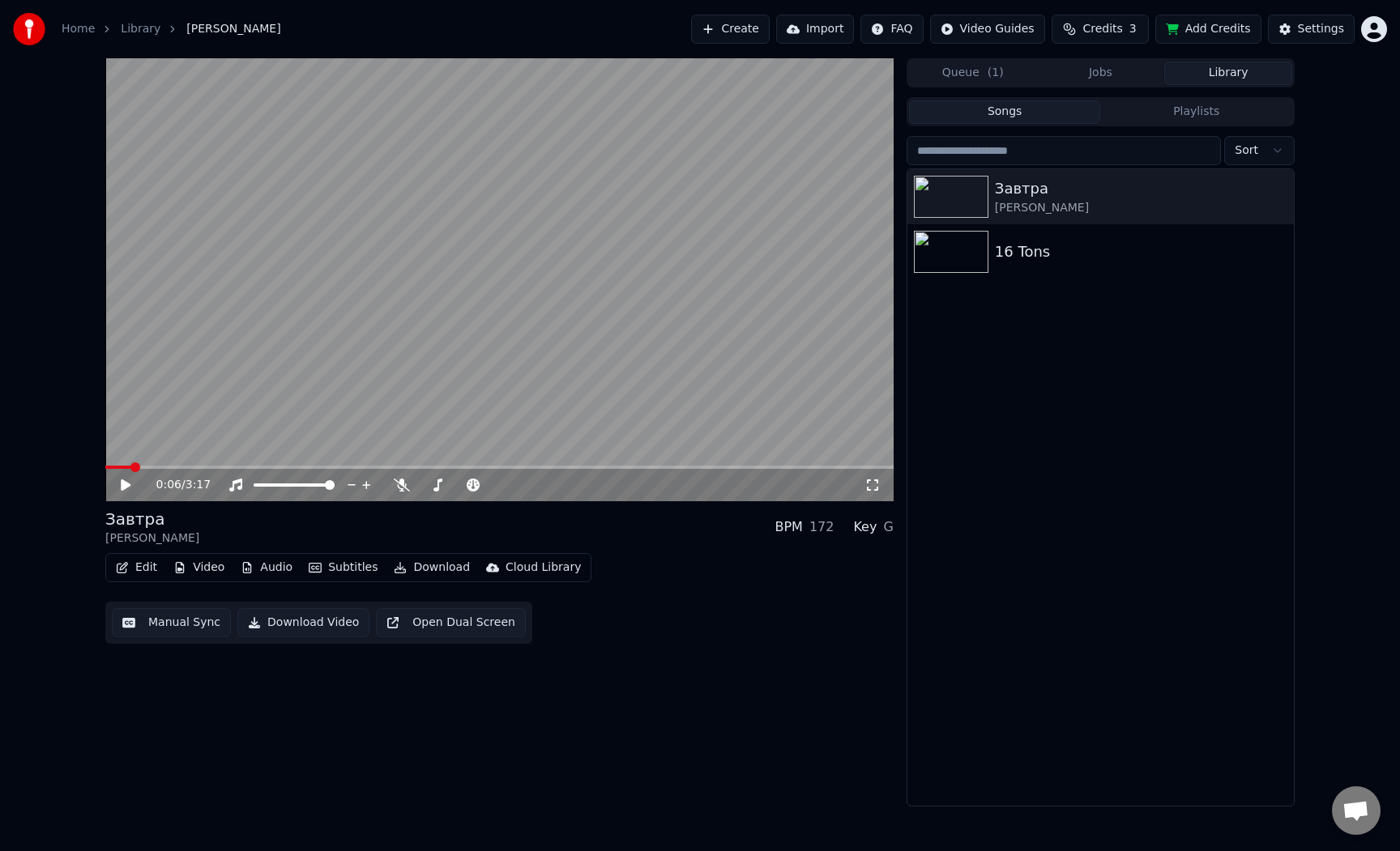
click at [442, 570] on button "Download" at bounding box center [432, 568] width 89 height 23
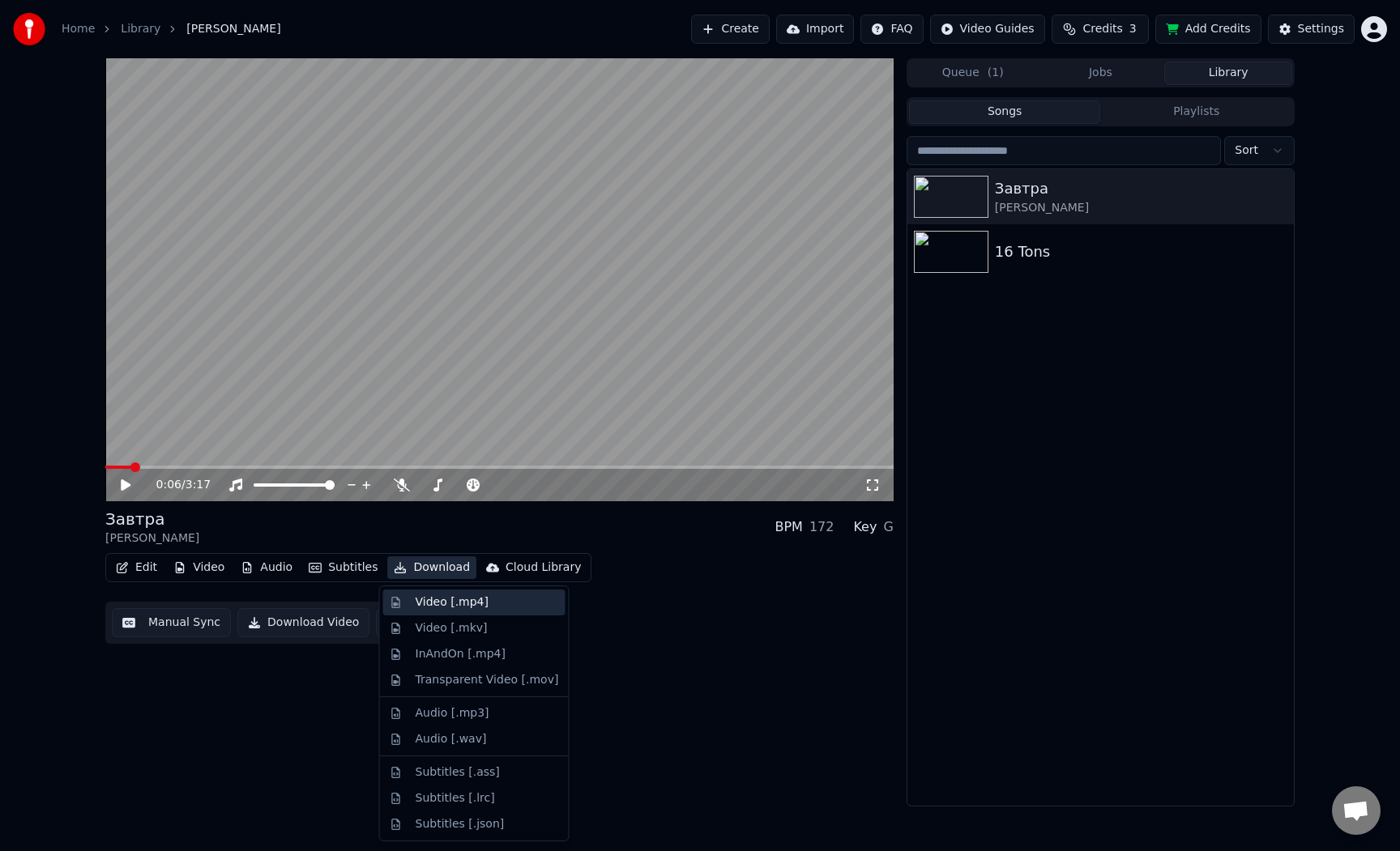
click at [439, 605] on div "Video [.mp4]" at bounding box center [452, 602] width 73 height 16
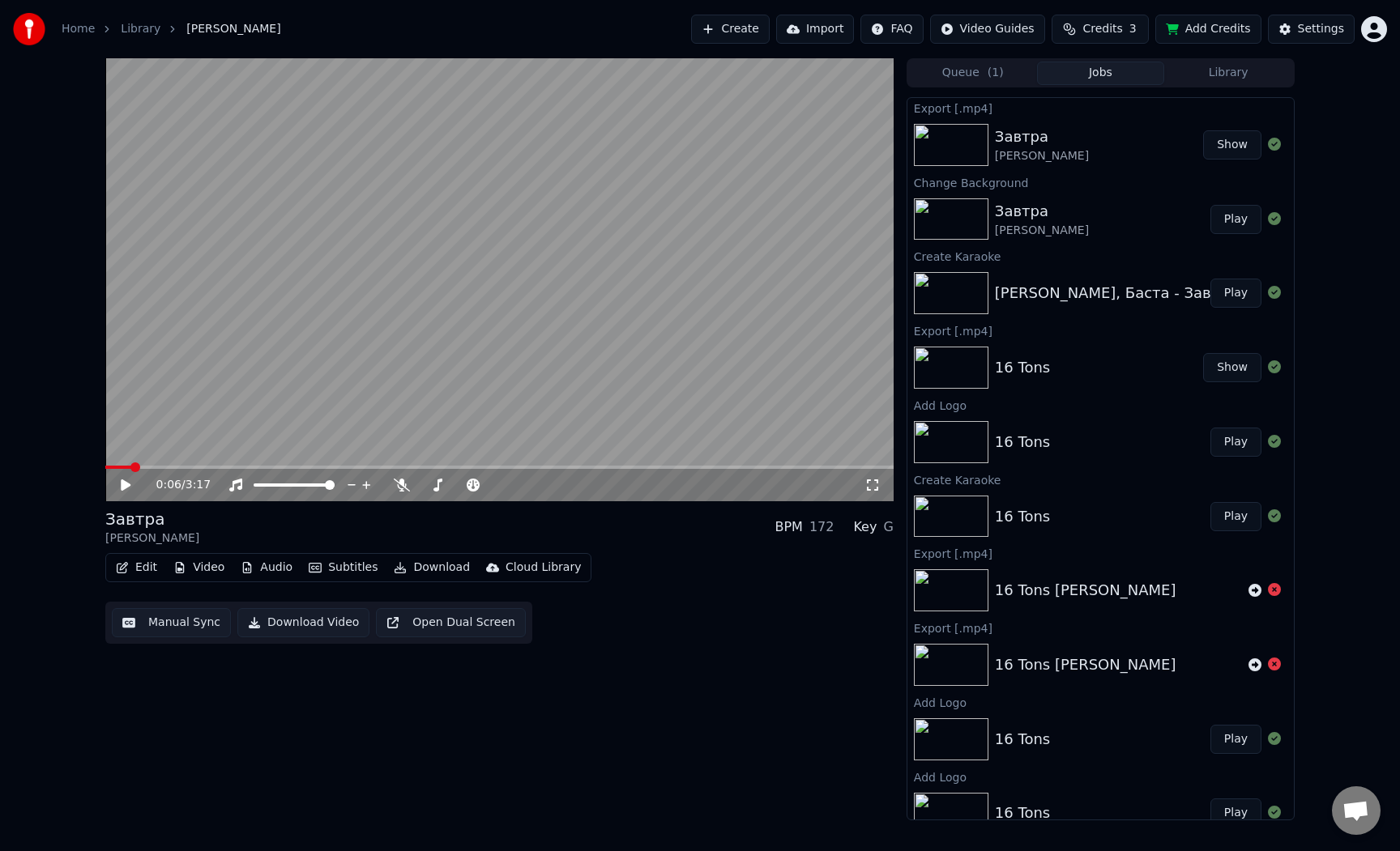
click at [735, 31] on button "Create" at bounding box center [730, 28] width 79 height 29
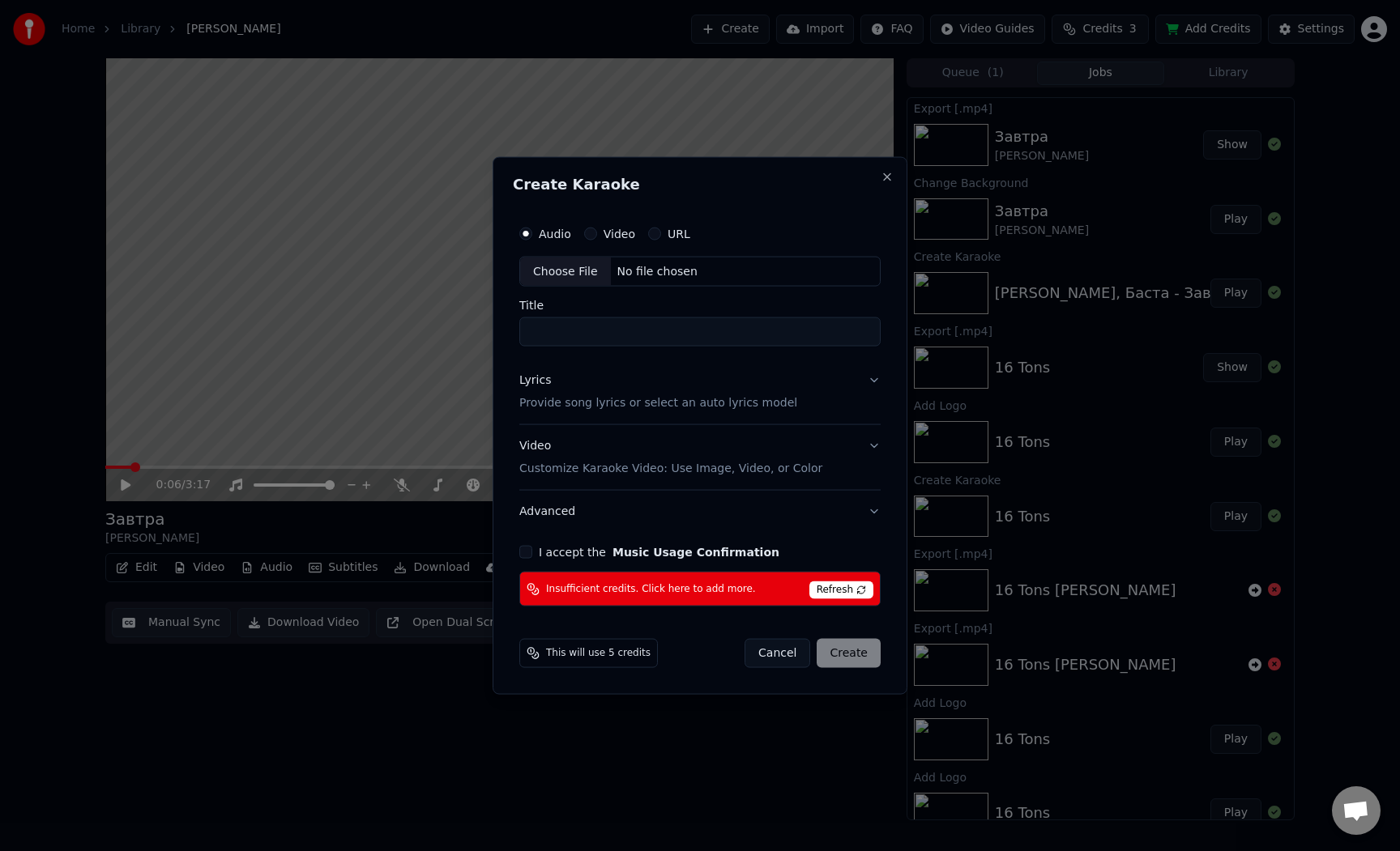
click at [566, 268] on div "Choose File" at bounding box center [565, 271] width 90 height 29
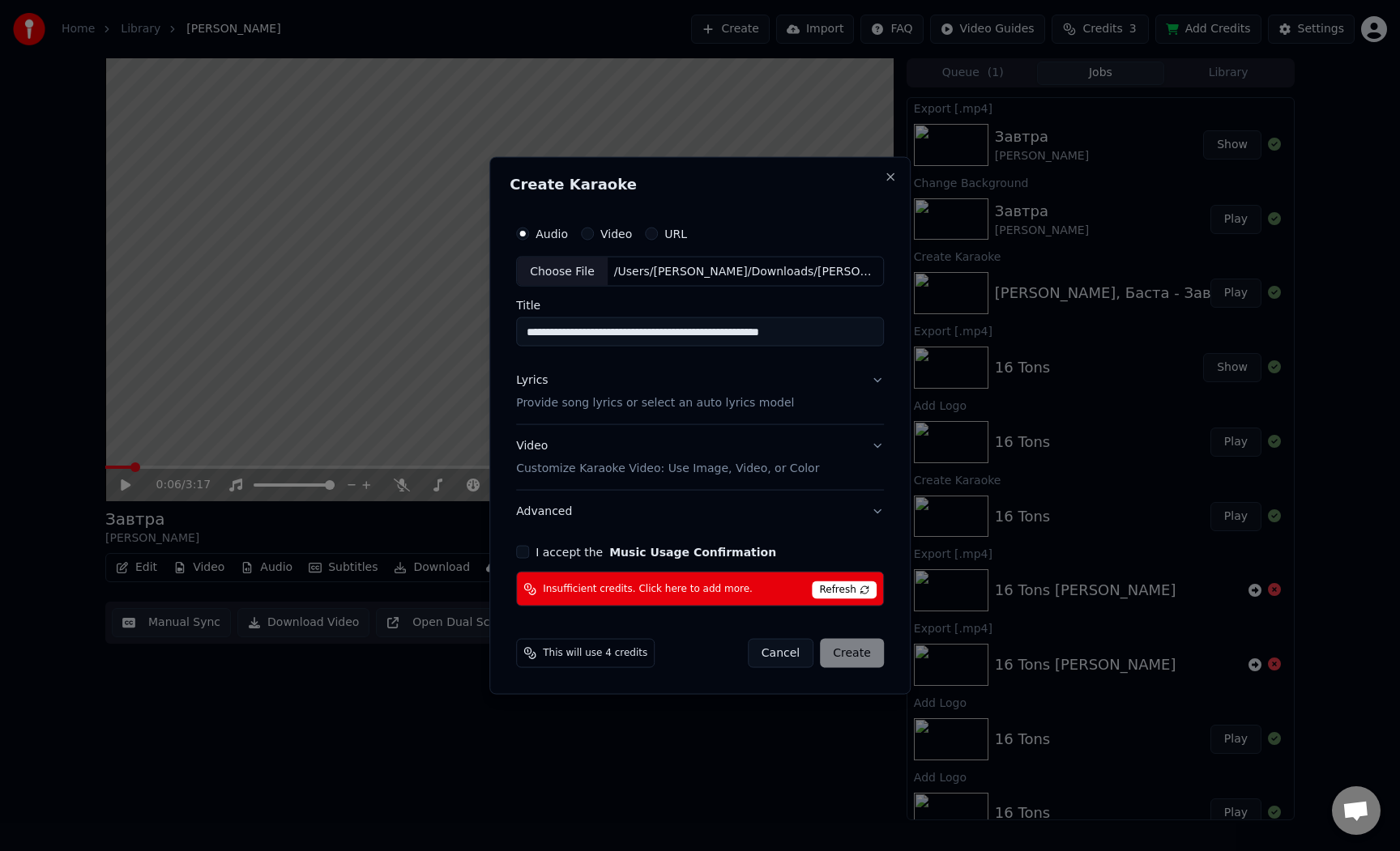
click at [767, 331] on input "**********" at bounding box center [700, 332] width 368 height 29
click at [719, 334] on input "**********" at bounding box center [700, 332] width 368 height 29
drag, startPoint x: 847, startPoint y: 335, endPoint x: 698, endPoint y: 333, distance: 149.0
click at [698, 333] on input "**********" at bounding box center [700, 332] width 368 height 29
click at [875, 387] on button "Lyrics Provide song lyrics or select an auto lyrics model" at bounding box center [700, 391] width 368 height 64
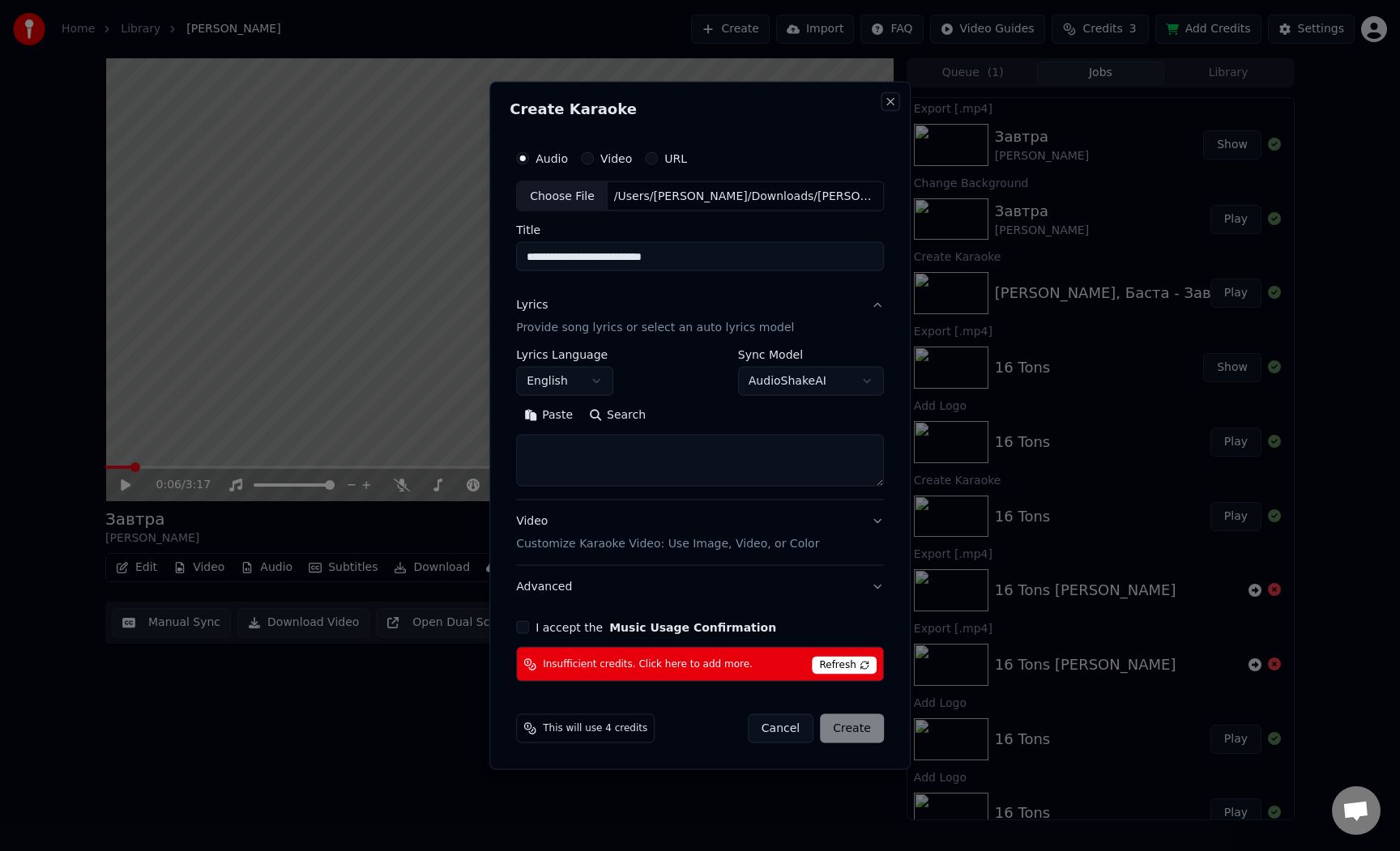
click at [892, 103] on button "Close" at bounding box center [890, 100] width 13 height 13
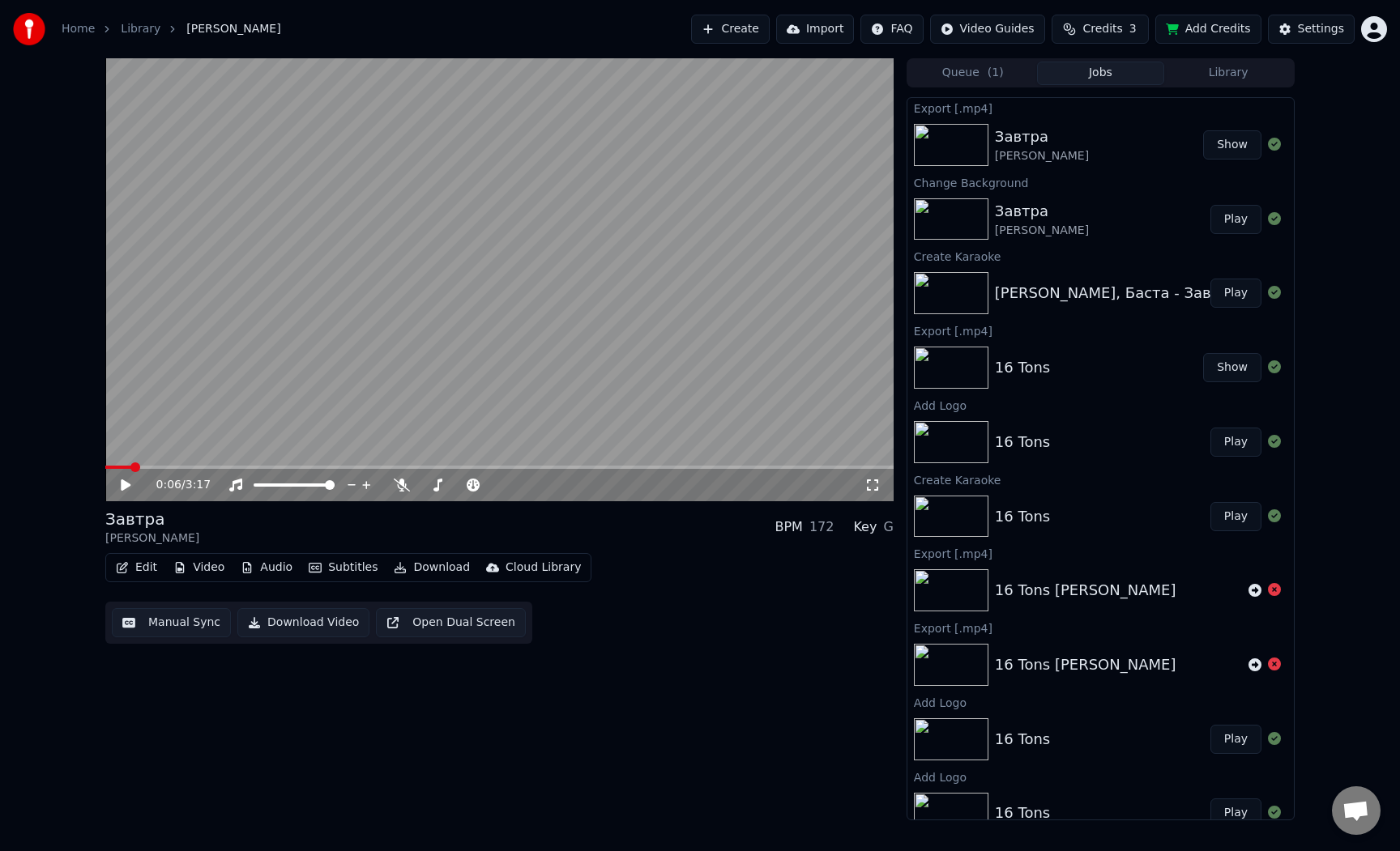
click at [761, 29] on button "Create" at bounding box center [730, 28] width 79 height 29
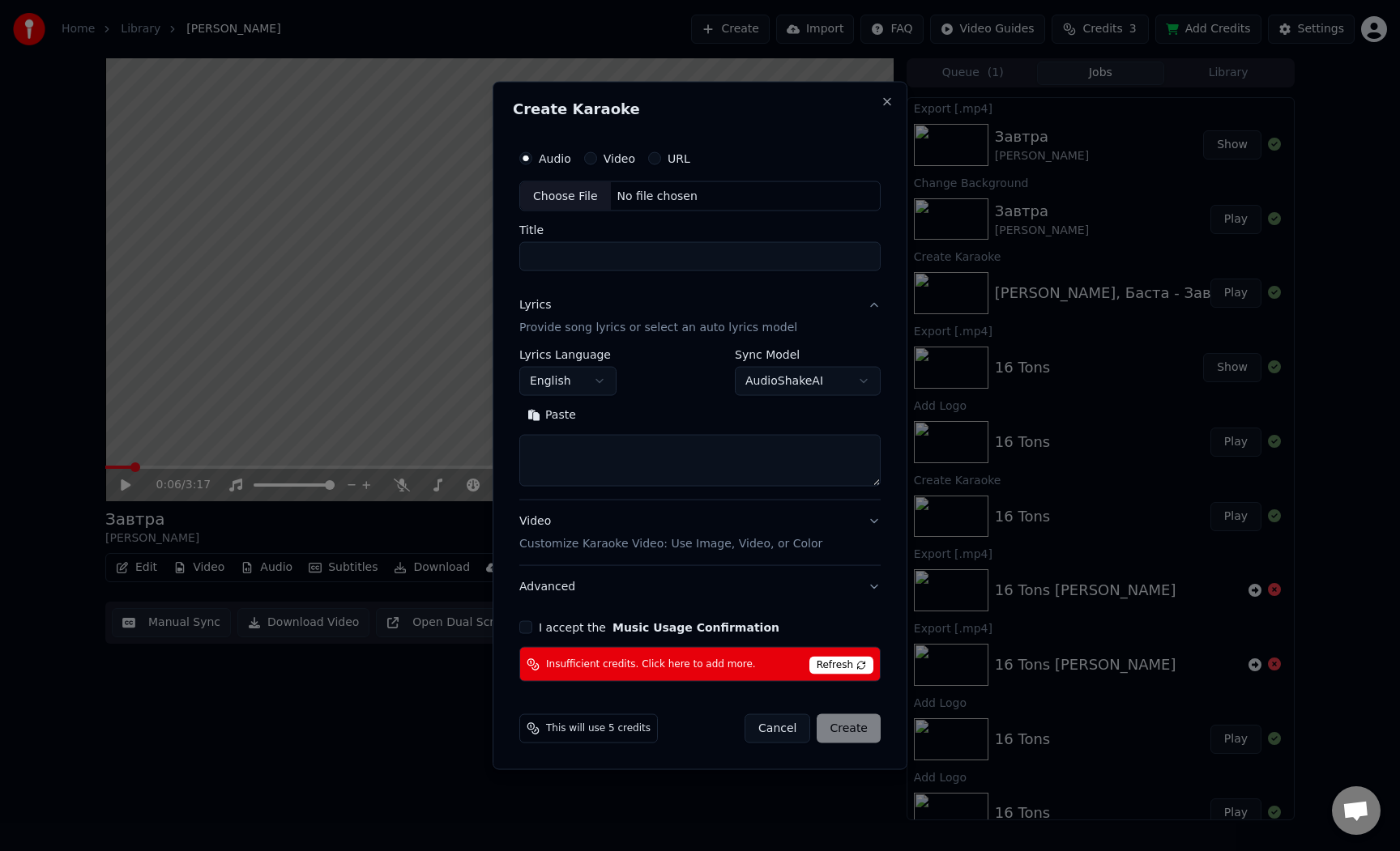
click at [652, 258] on input "Title" at bounding box center [700, 257] width 361 height 29
click at [571, 191] on div "Choose File" at bounding box center [565, 196] width 90 height 29
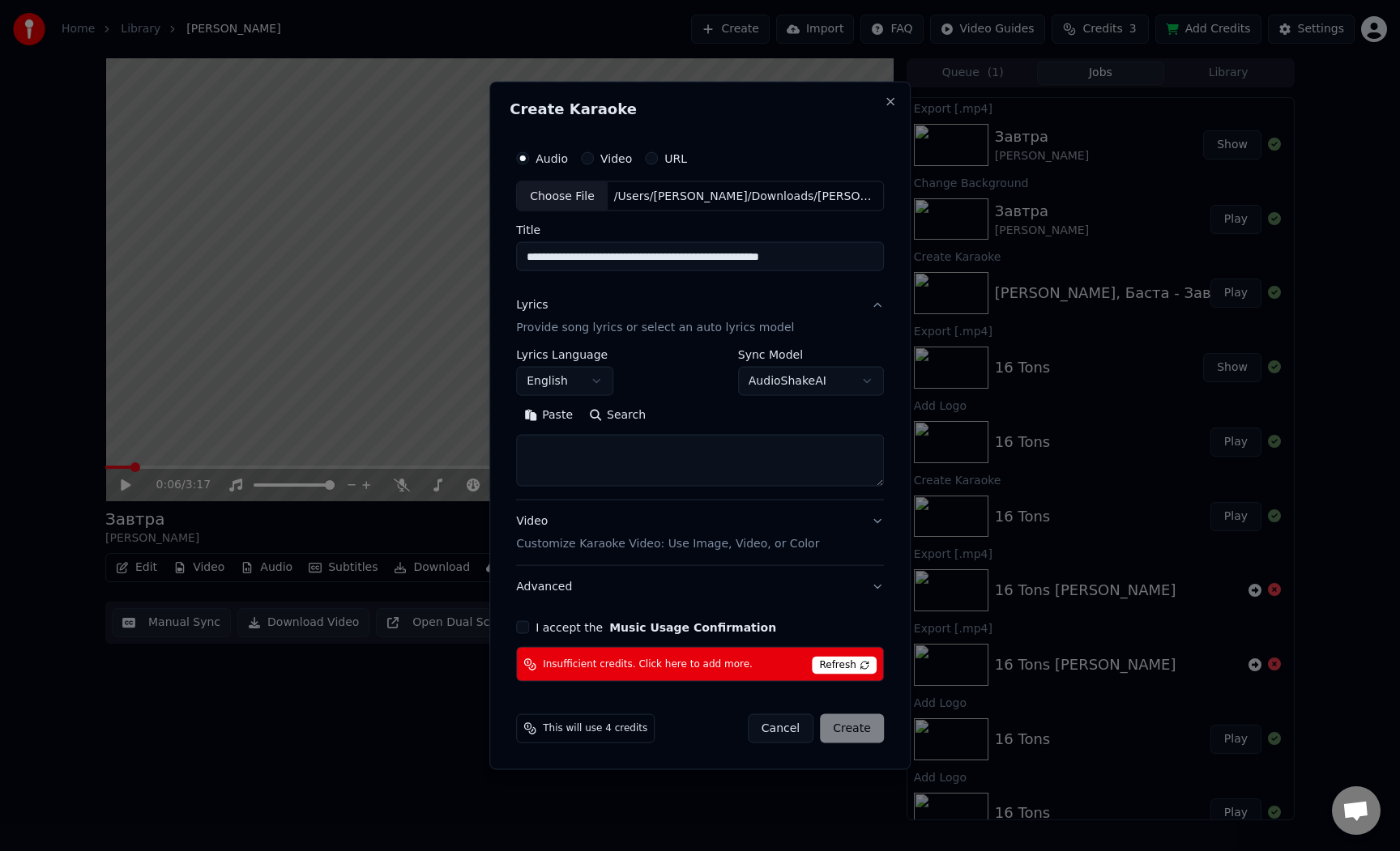
click at [841, 264] on input "**********" at bounding box center [700, 257] width 368 height 29
drag, startPoint x: 852, startPoint y: 262, endPoint x: 703, endPoint y: 259, distance: 149.0
click at [703, 259] on input "**********" at bounding box center [700, 257] width 368 height 29
click at [687, 447] on textarea at bounding box center [700, 461] width 368 height 52
paste textarea "**********"
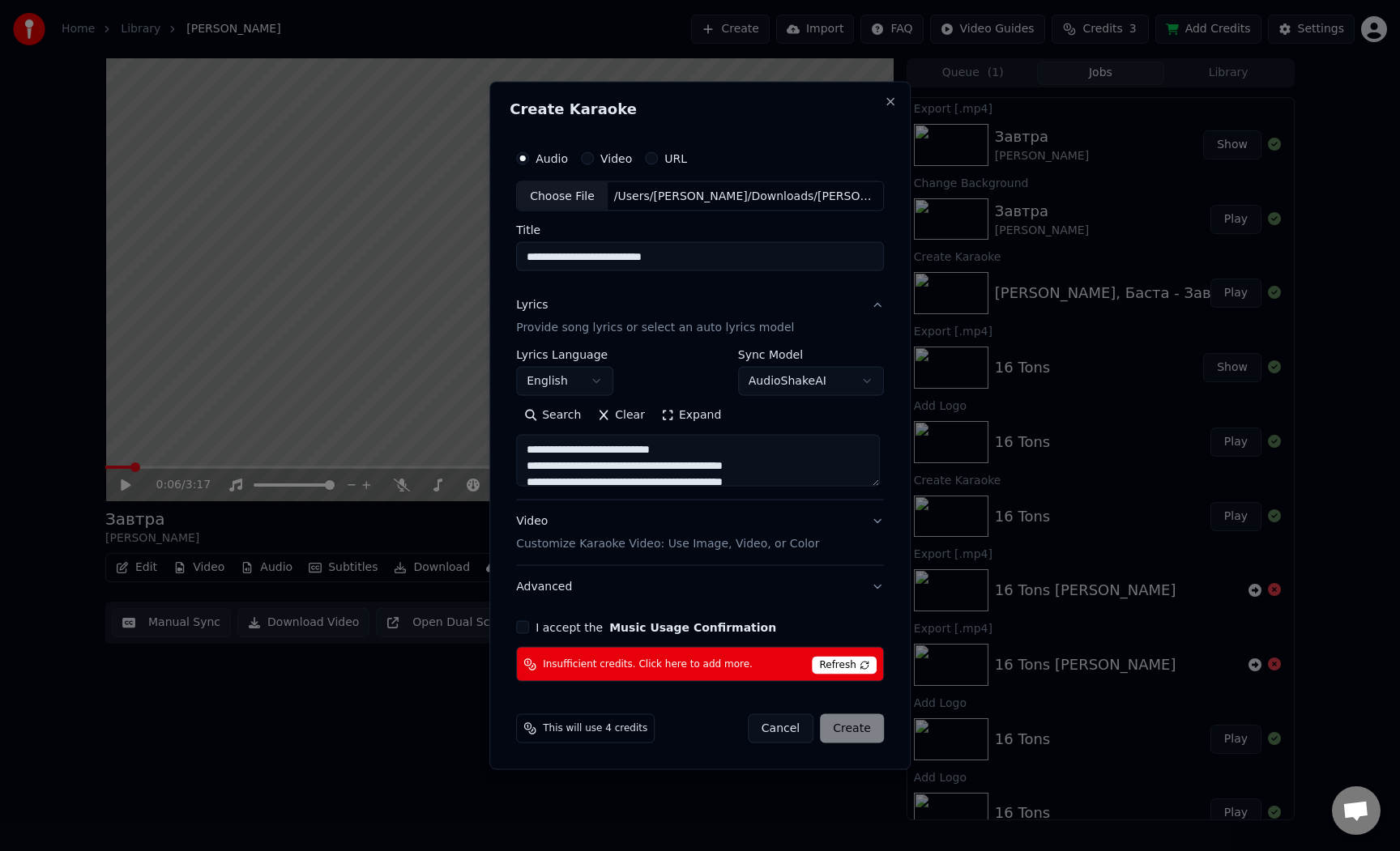
scroll to position [975, 0]
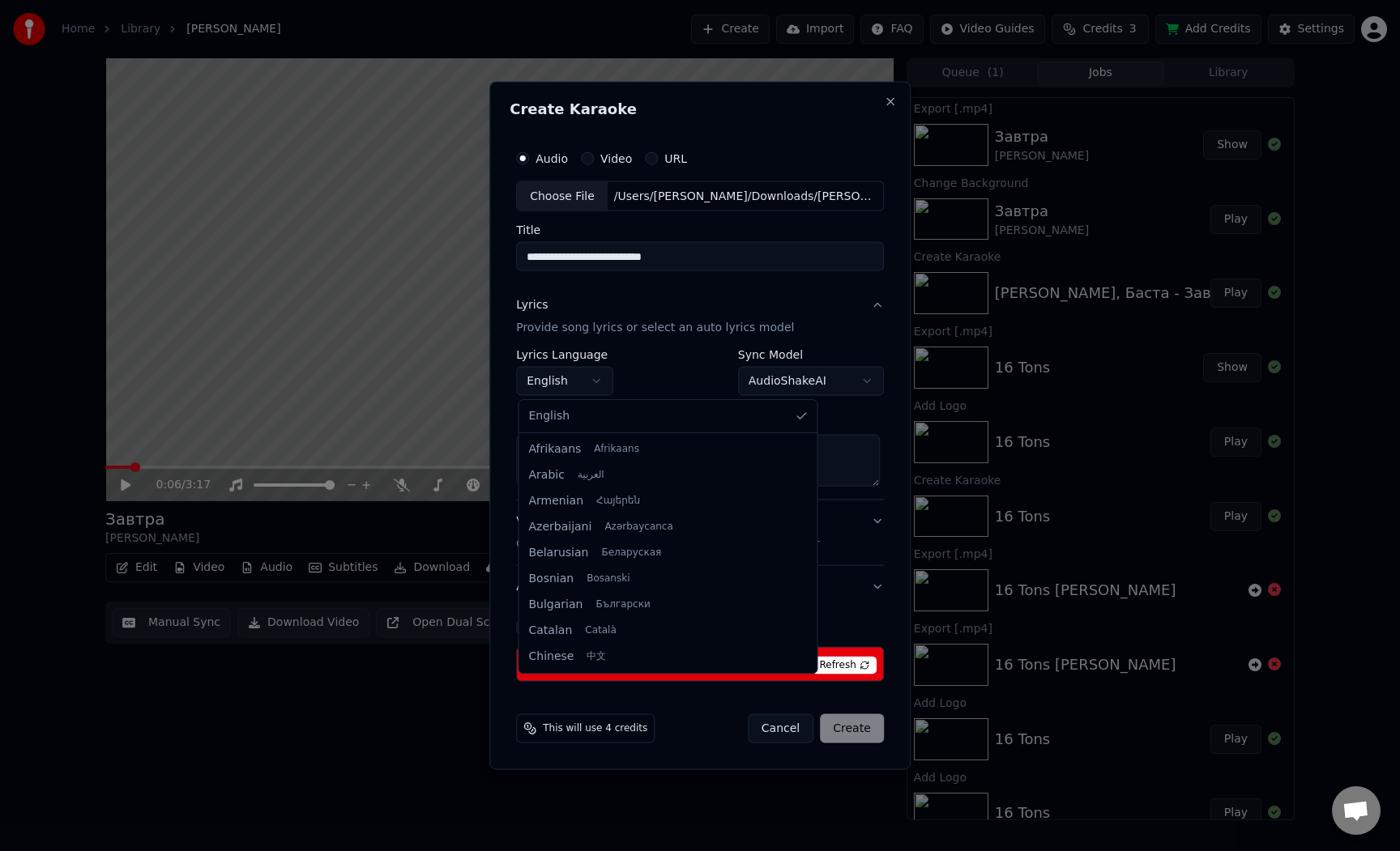
click at [595, 384] on body "**********" at bounding box center [700, 426] width 1400 height 851
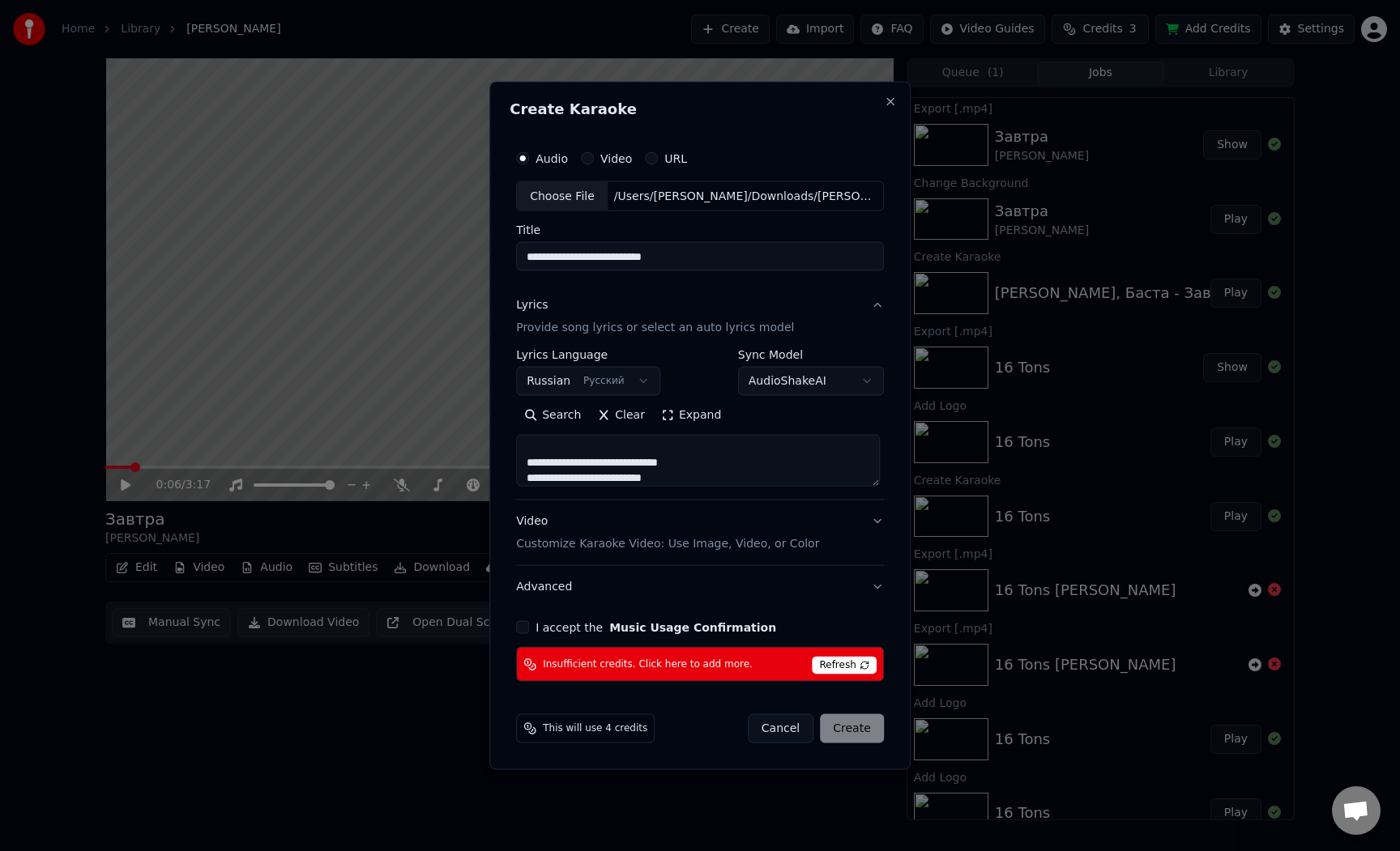
click at [880, 484] on textarea at bounding box center [697, 461] width 364 height 52
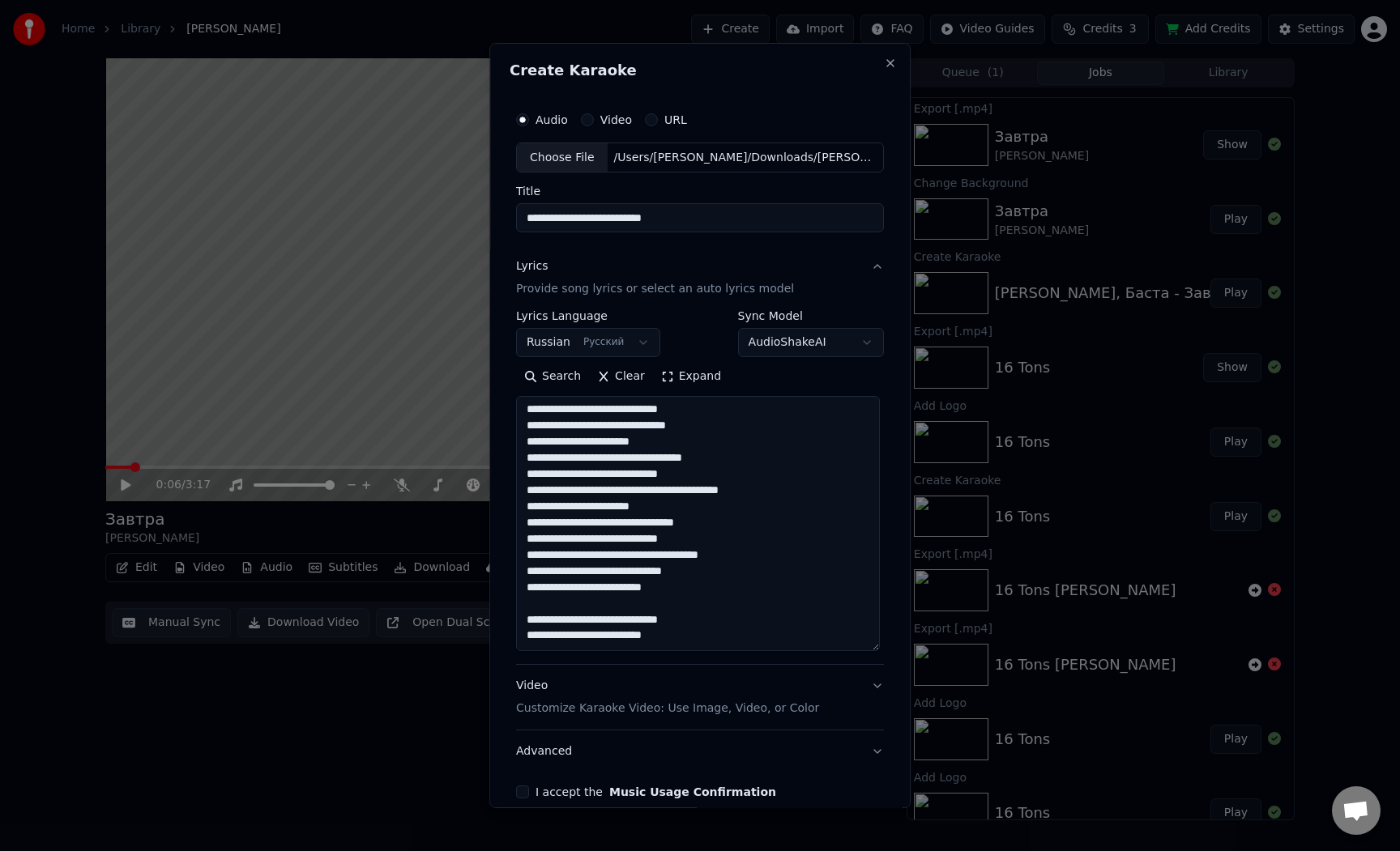
drag, startPoint x: 880, startPoint y: 484, endPoint x: 871, endPoint y: 649, distance: 165.2
click at [871, 649] on textarea at bounding box center [697, 524] width 364 height 255
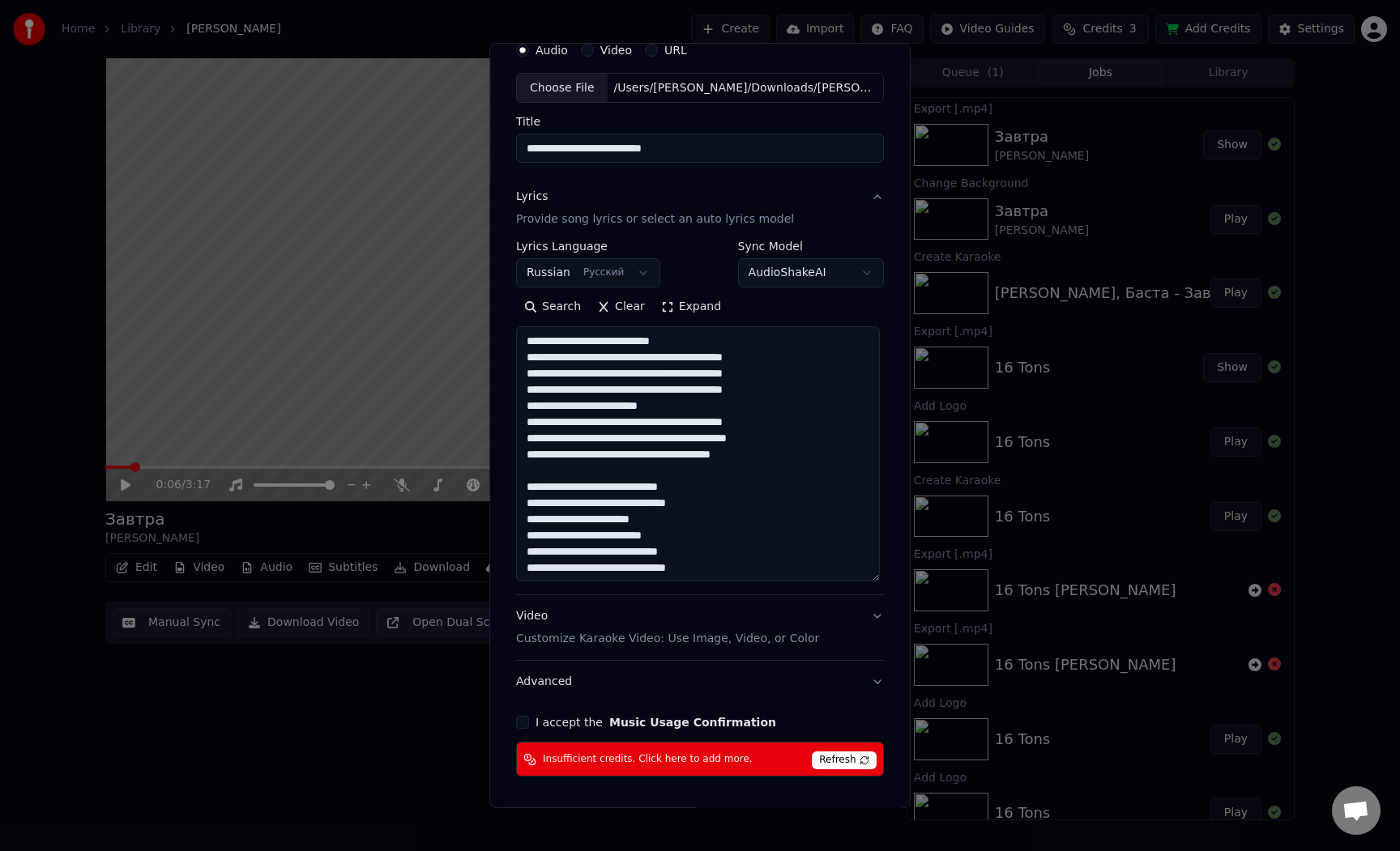
scroll to position [126, 0]
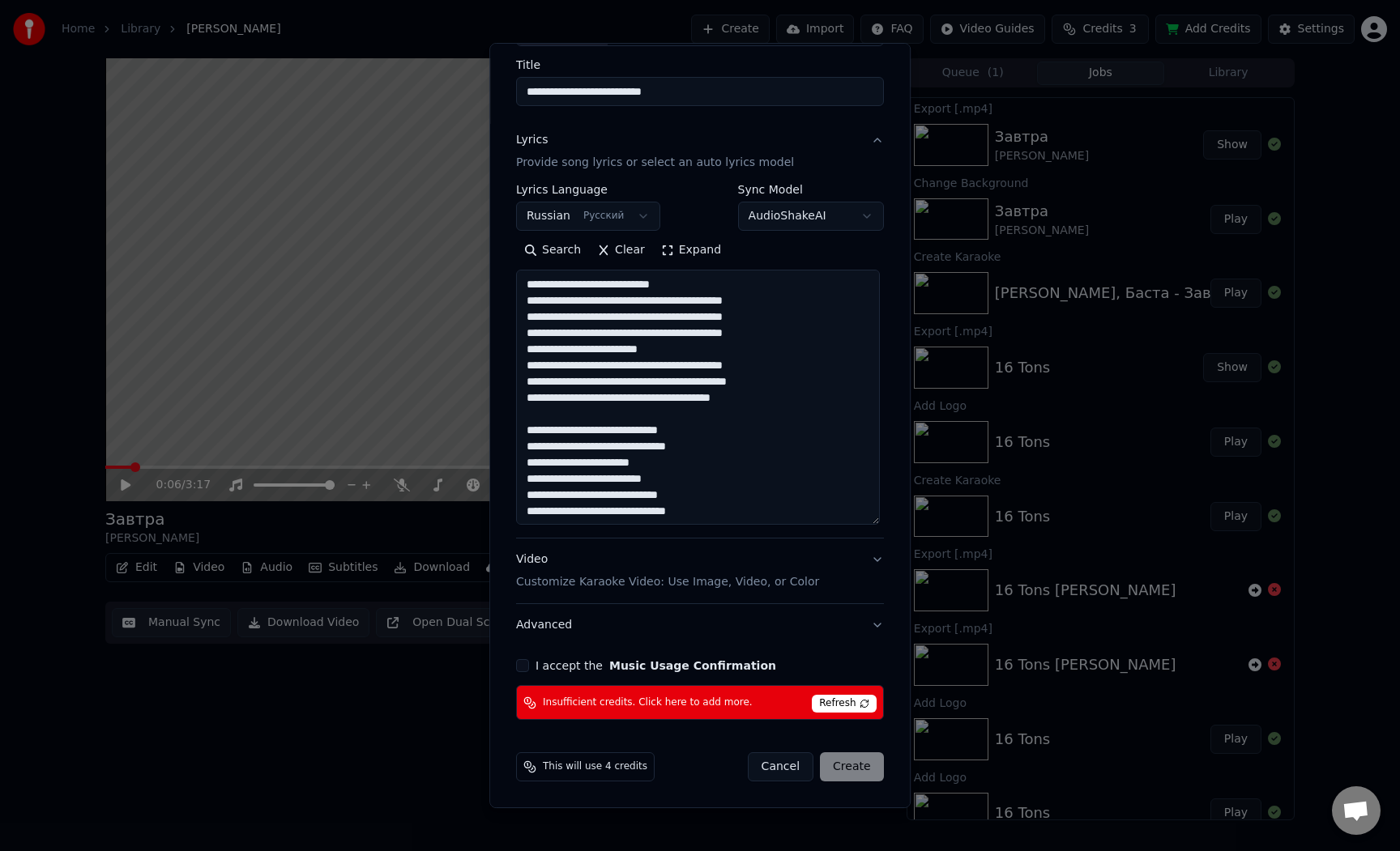
click at [528, 663] on button "I accept the Music Usage Confirmation" at bounding box center [522, 665] width 13 height 13
click at [830, 706] on span "Refresh" at bounding box center [844, 703] width 64 height 18
click at [875, 565] on button "Video Customize Karaoke Video: Use Image, Video, or Color" at bounding box center [700, 571] width 368 height 64
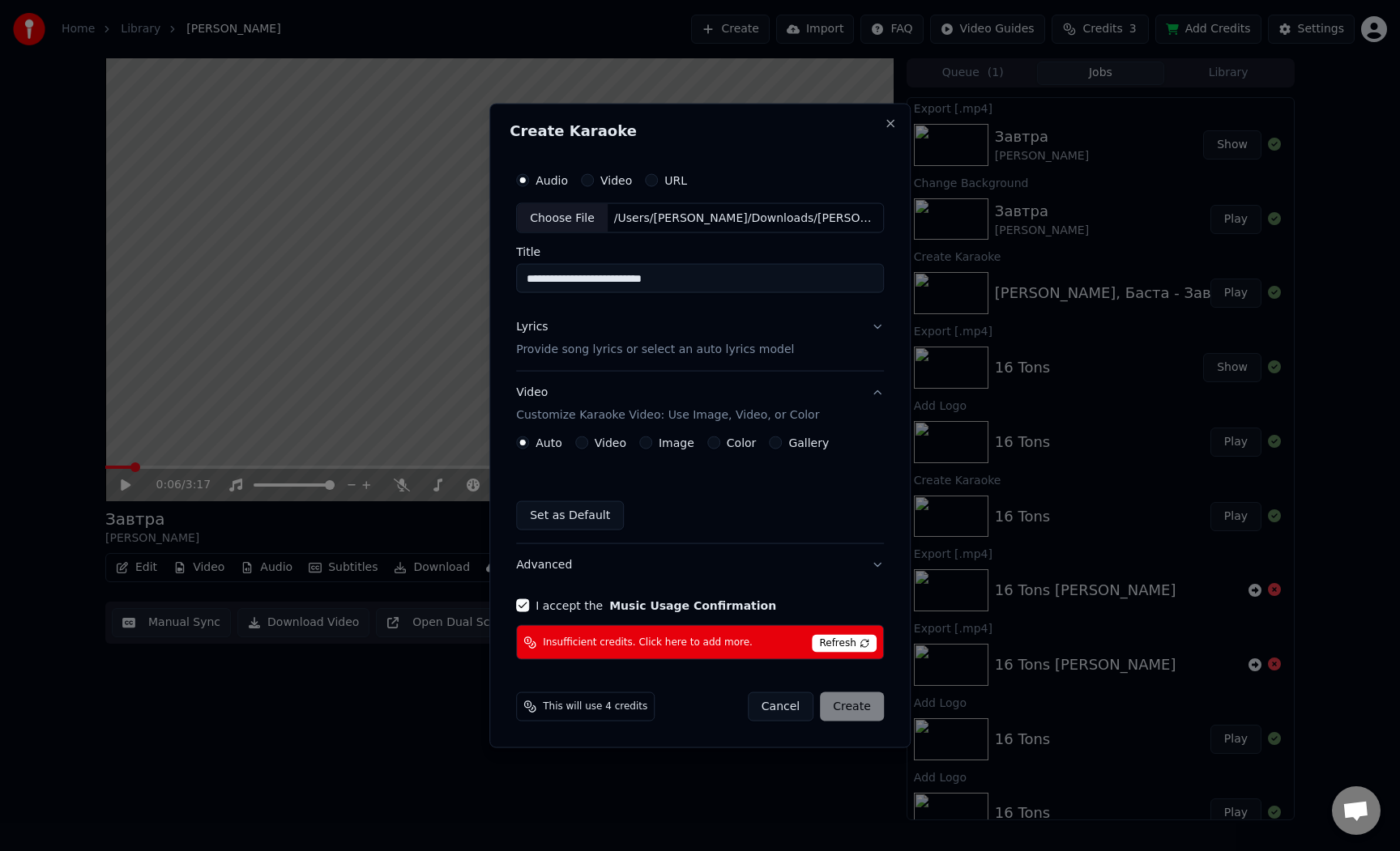
click at [650, 444] on button "Image" at bounding box center [645, 442] width 13 height 13
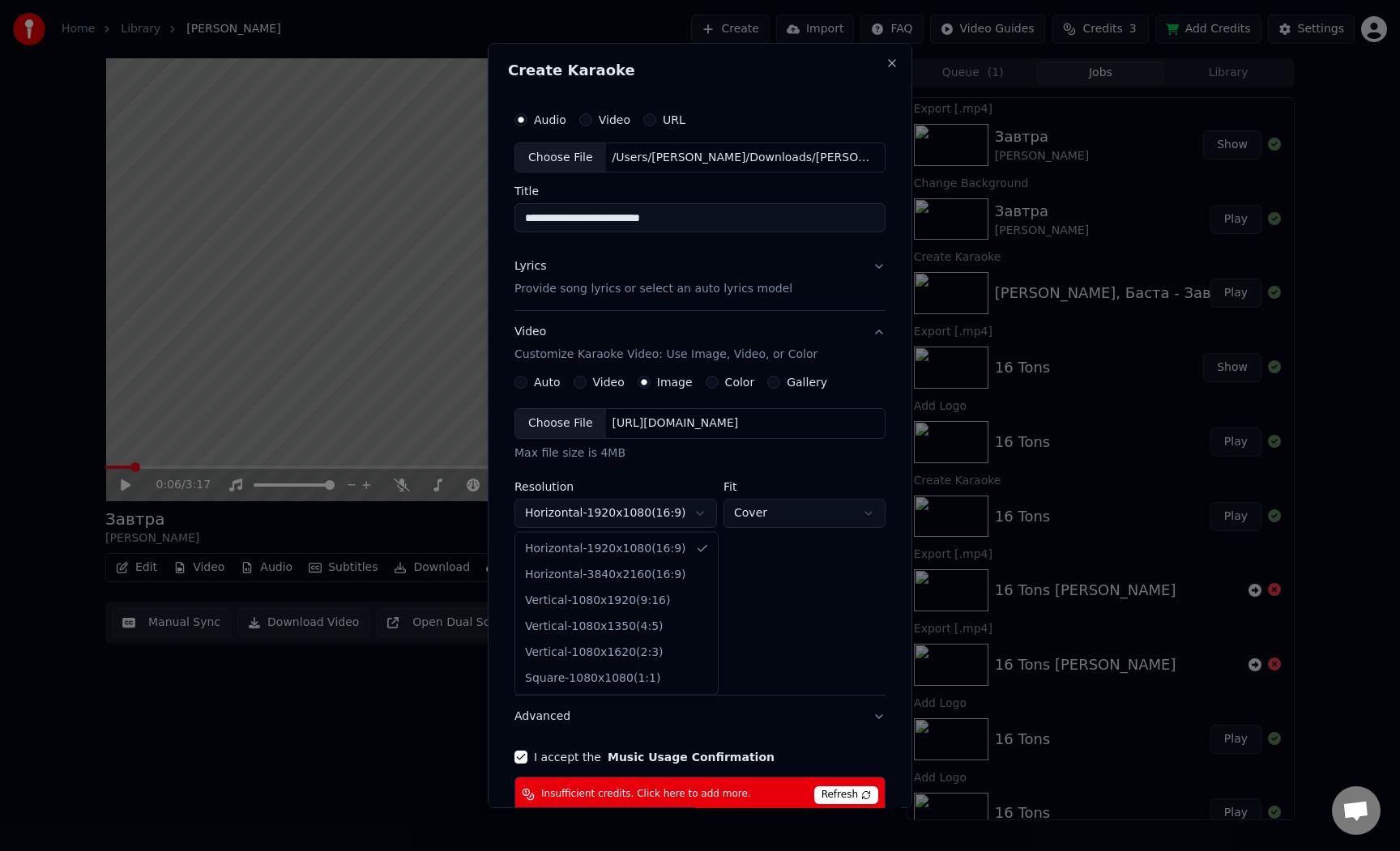
click at [684, 517] on body "**********" at bounding box center [700, 426] width 1400 height 851
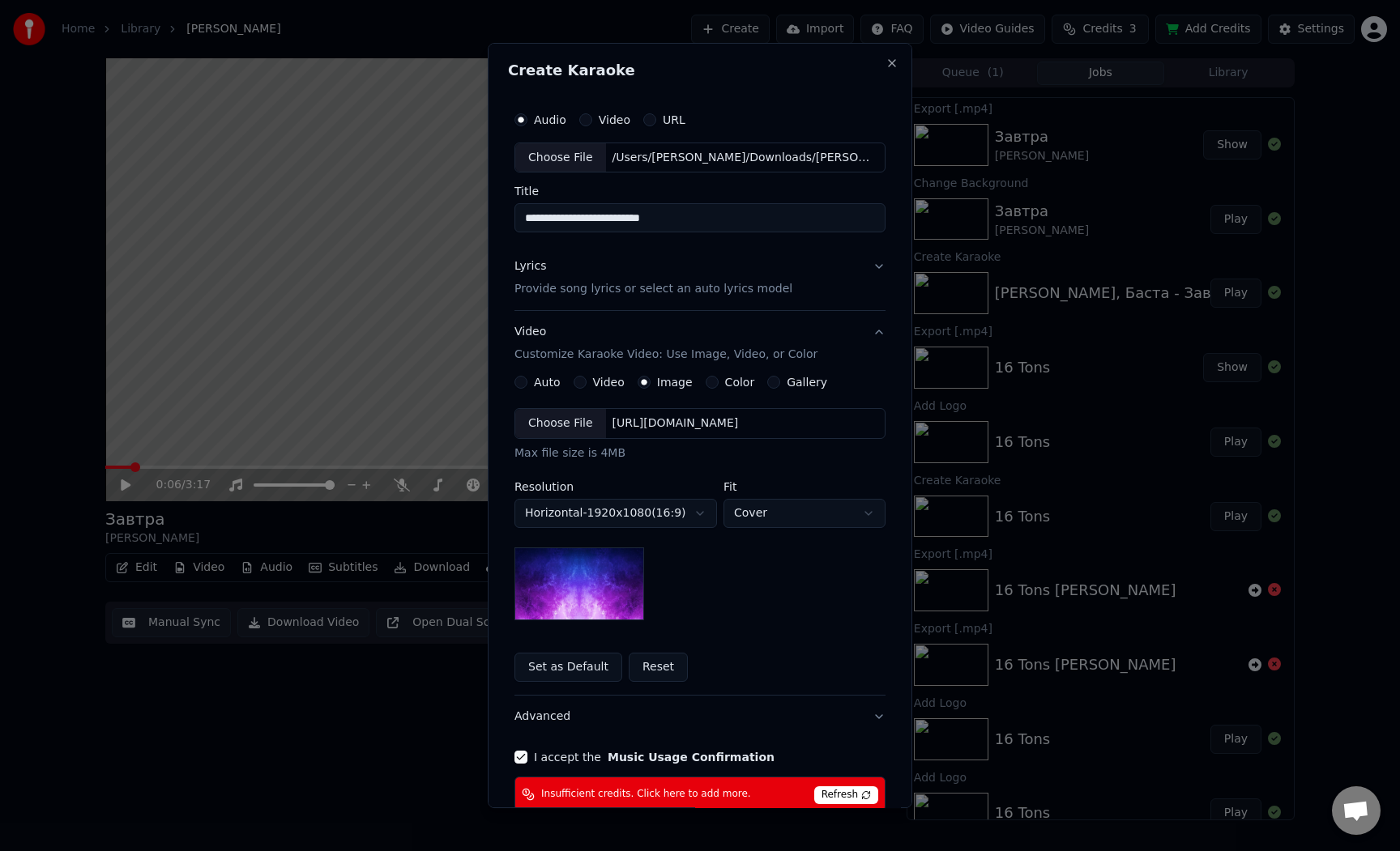
click at [586, 442] on body "**********" at bounding box center [700, 426] width 1400 height 851
click at [586, 435] on div "Choose File" at bounding box center [560, 423] width 90 height 29
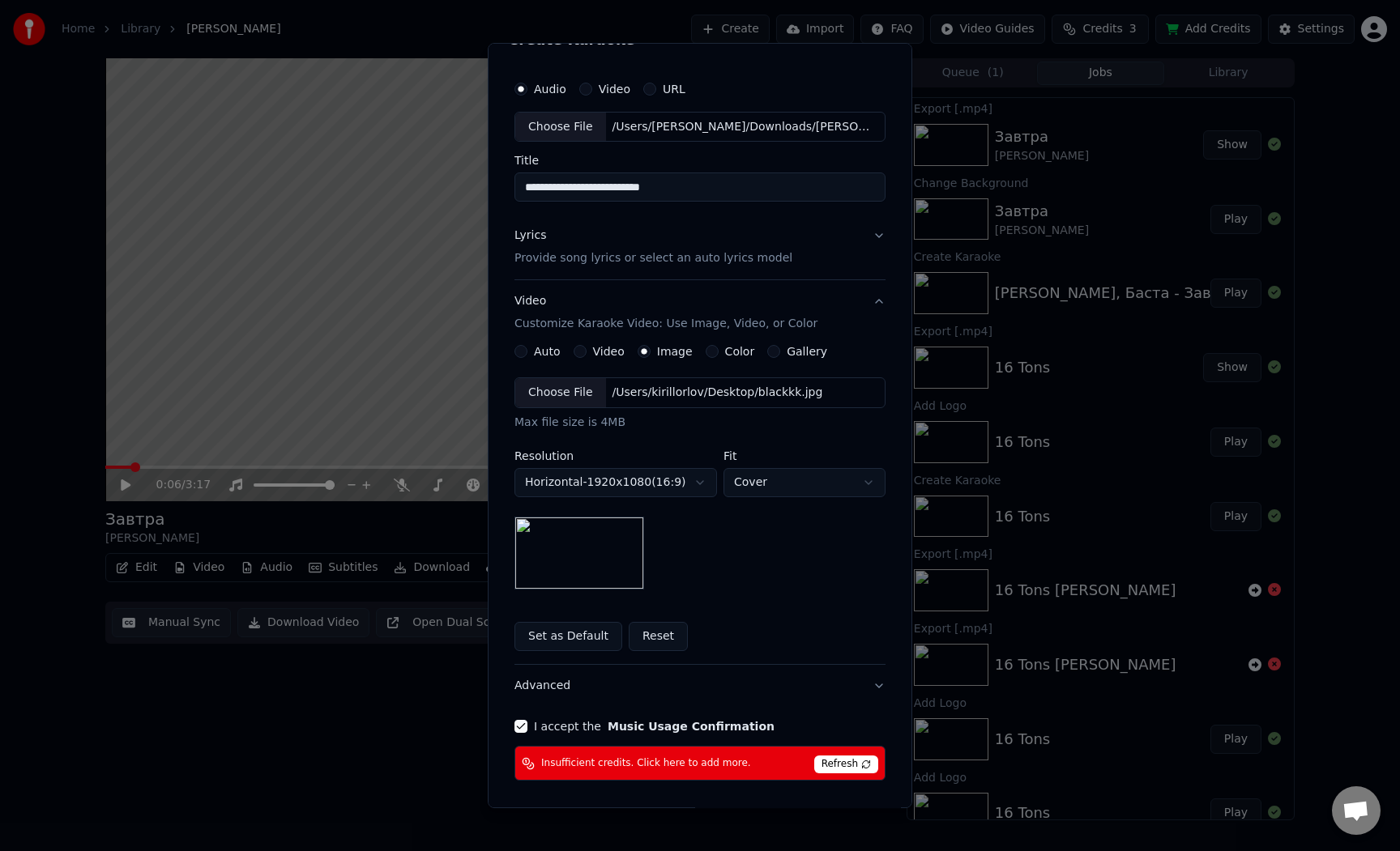
scroll to position [91, 0]
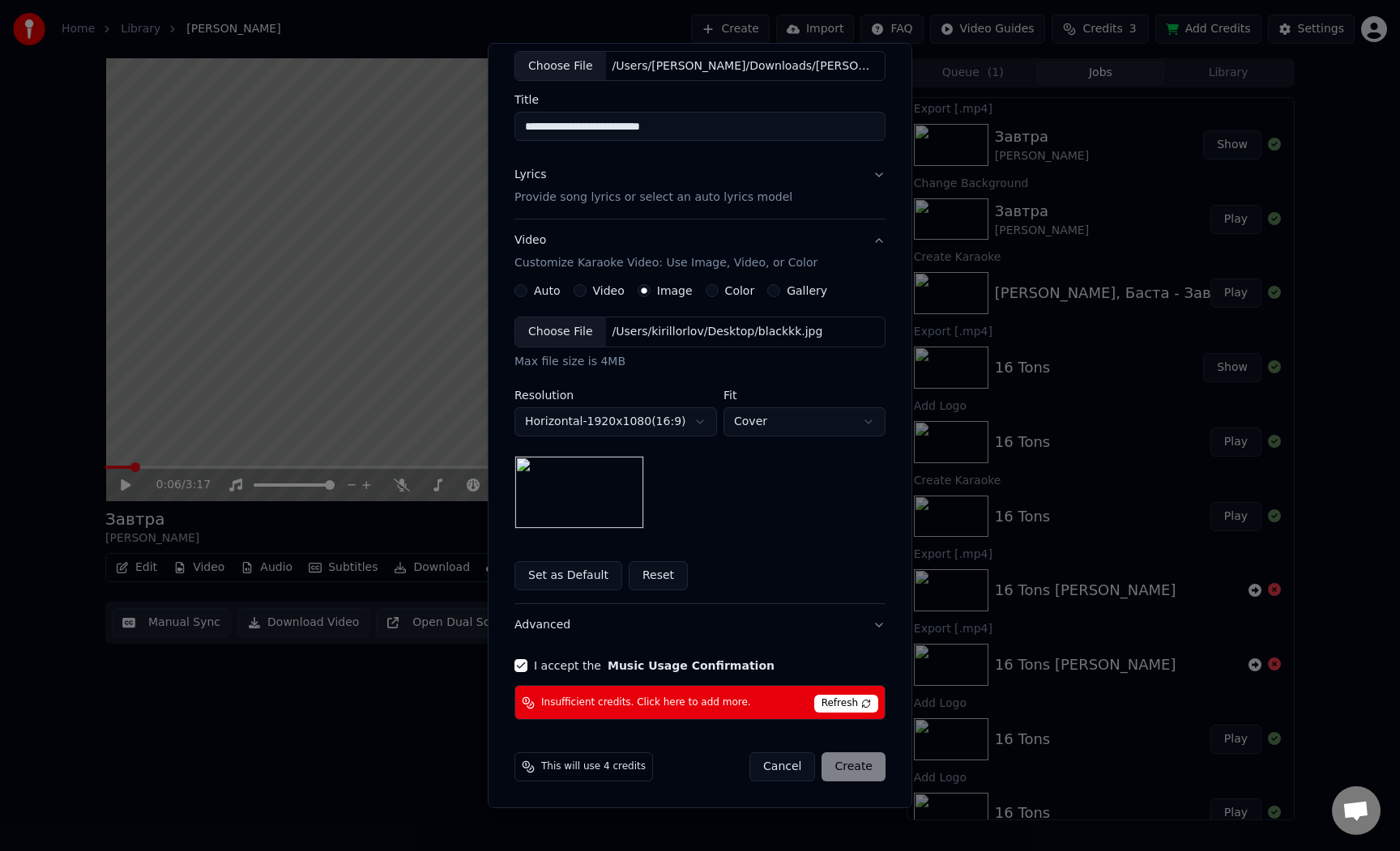
click at [841, 775] on div "Cancel Create" at bounding box center [817, 767] width 136 height 29
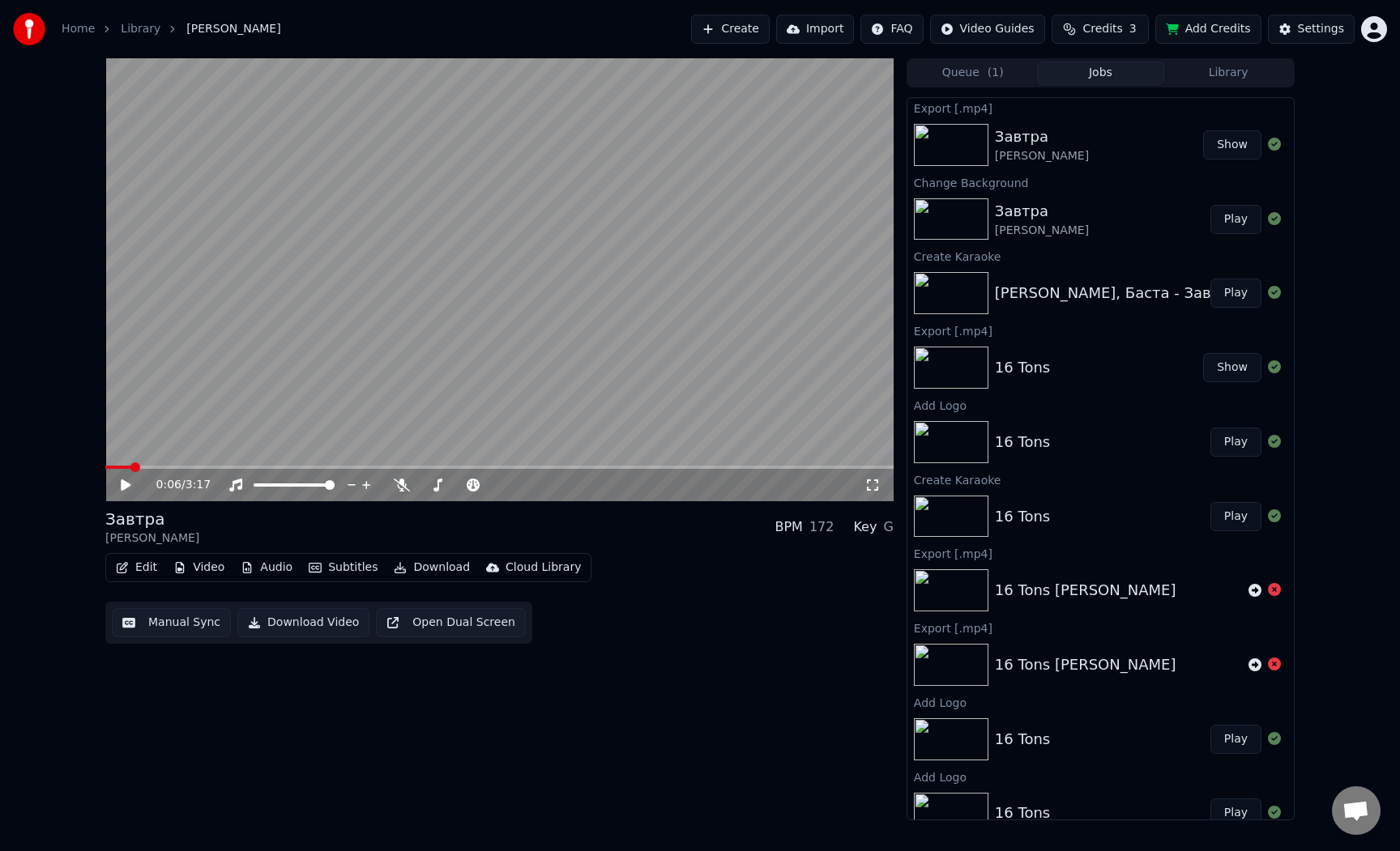
click at [1108, 30] on span "Credits" at bounding box center [1101, 28] width 39 height 16
click at [1093, 150] on button "Refresh" at bounding box center [1105, 150] width 84 height 29
click at [1363, 39] on html "Home Library Завтра • [PERSON_NAME] Create Import FAQ Video Guides Credits 3 Ad…" at bounding box center [700, 426] width 1400 height 851
click at [1263, 163] on span "Sign Out" at bounding box center [1266, 171] width 49 height 16
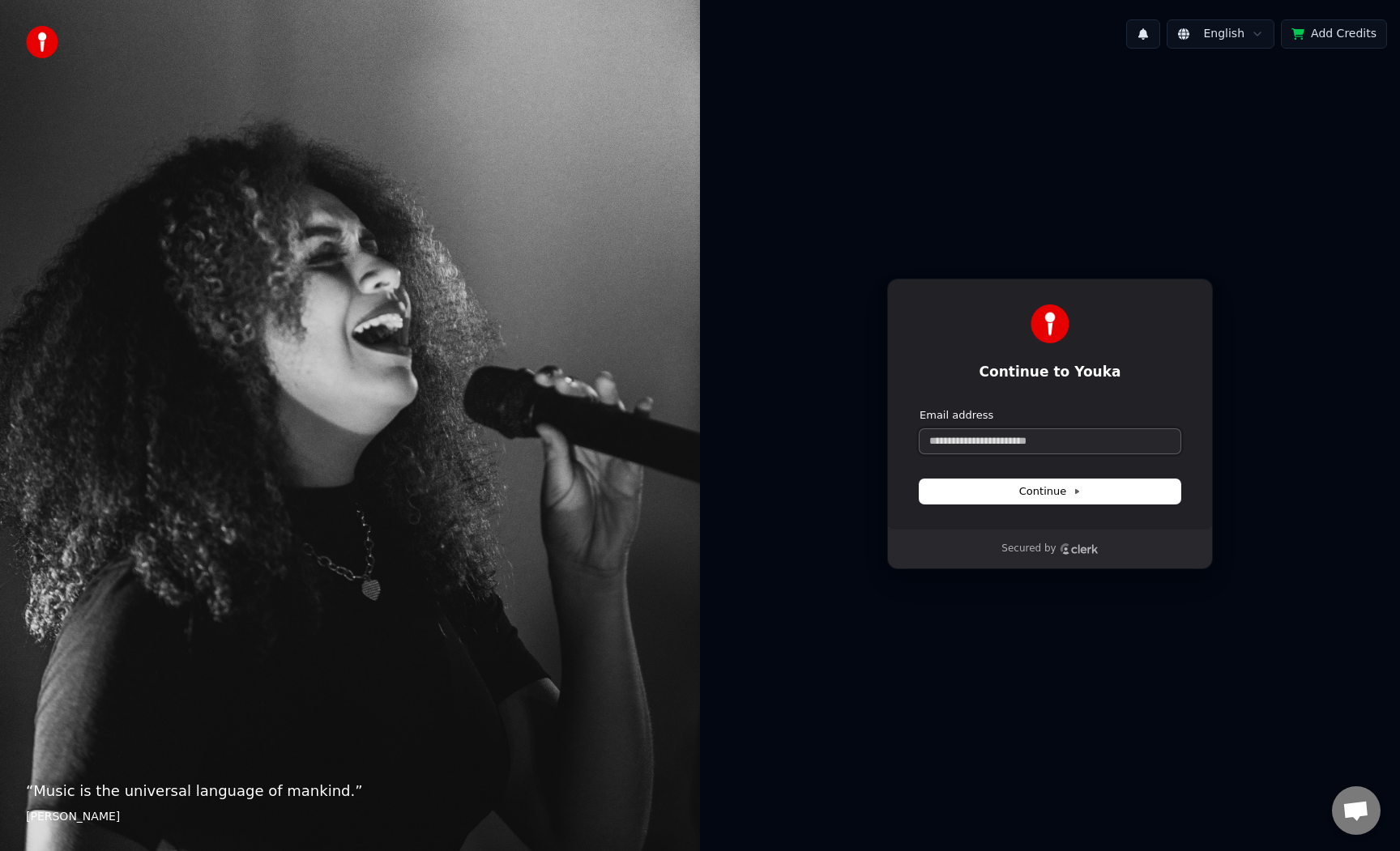
click at [1091, 436] on input "Email address" at bounding box center [1050, 441] width 261 height 24
drag, startPoint x: 1151, startPoint y: 443, endPoint x: 1035, endPoint y: 442, distance: 116.0
click at [1035, 442] on input "**********" at bounding box center [1050, 441] width 261 height 24
click at [1051, 488] on span "Continue" at bounding box center [1050, 491] width 62 height 14
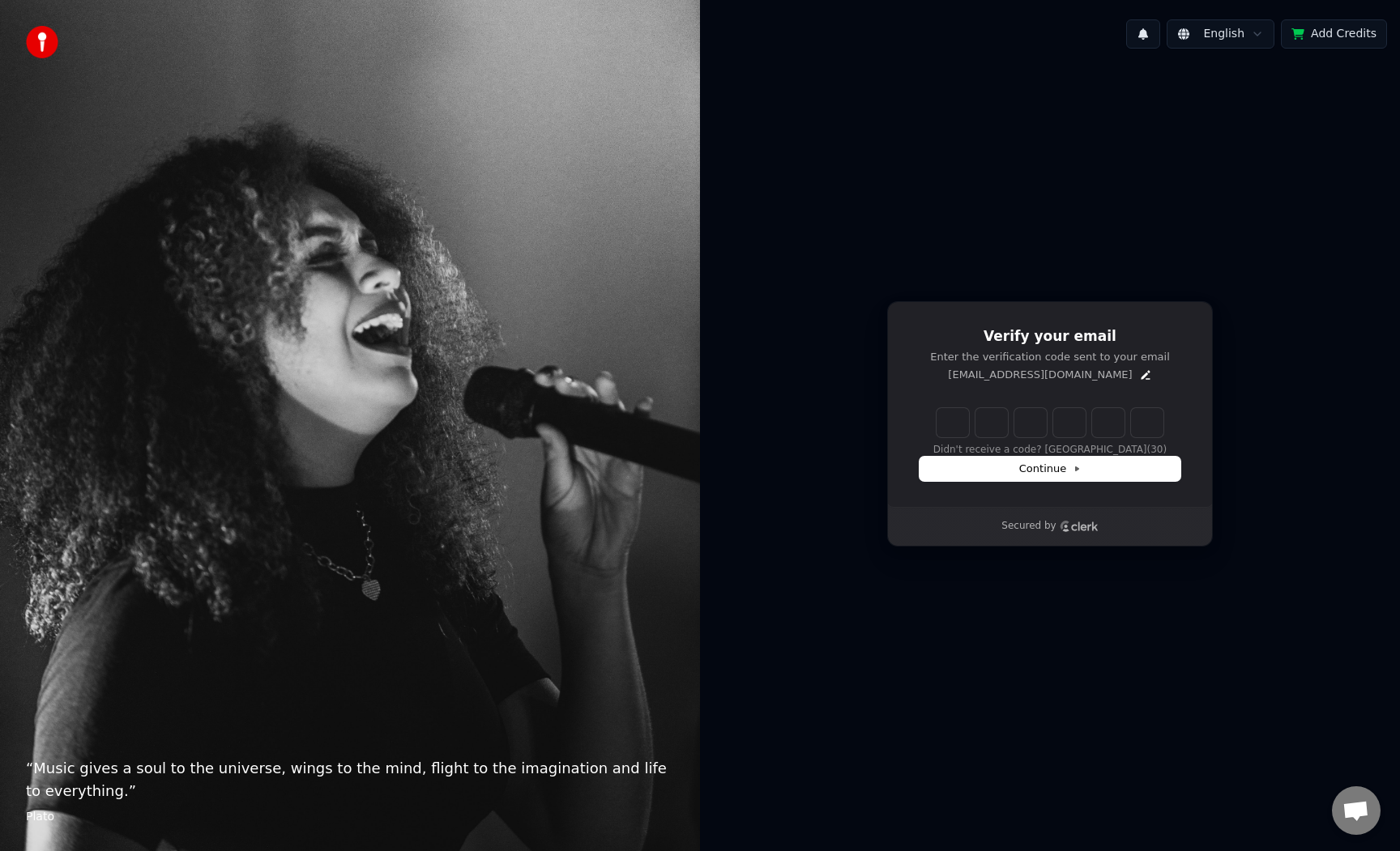
click at [960, 417] on input "Enter verification code" at bounding box center [1050, 422] width 227 height 29
